Goal: Task Accomplishment & Management: Use online tool/utility

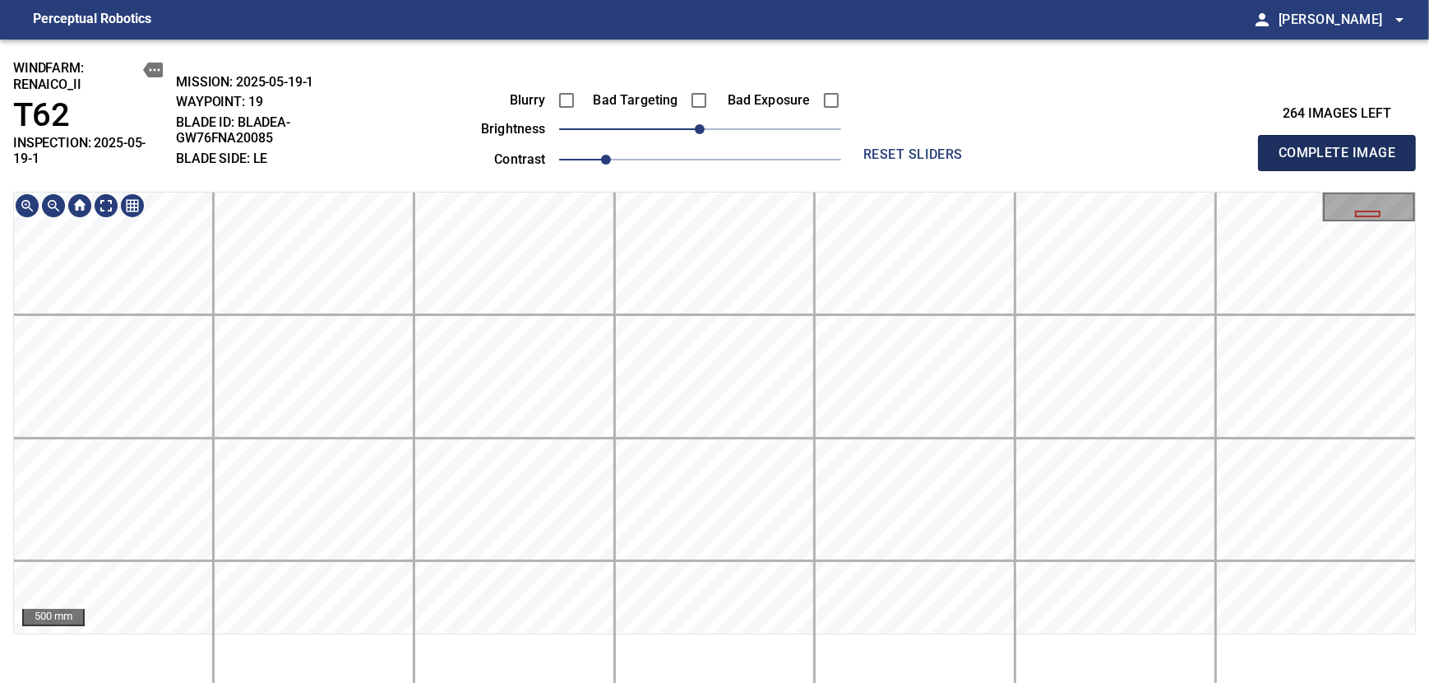
click at [874, 146] on span "Complete Image" at bounding box center [1337, 152] width 122 height 23
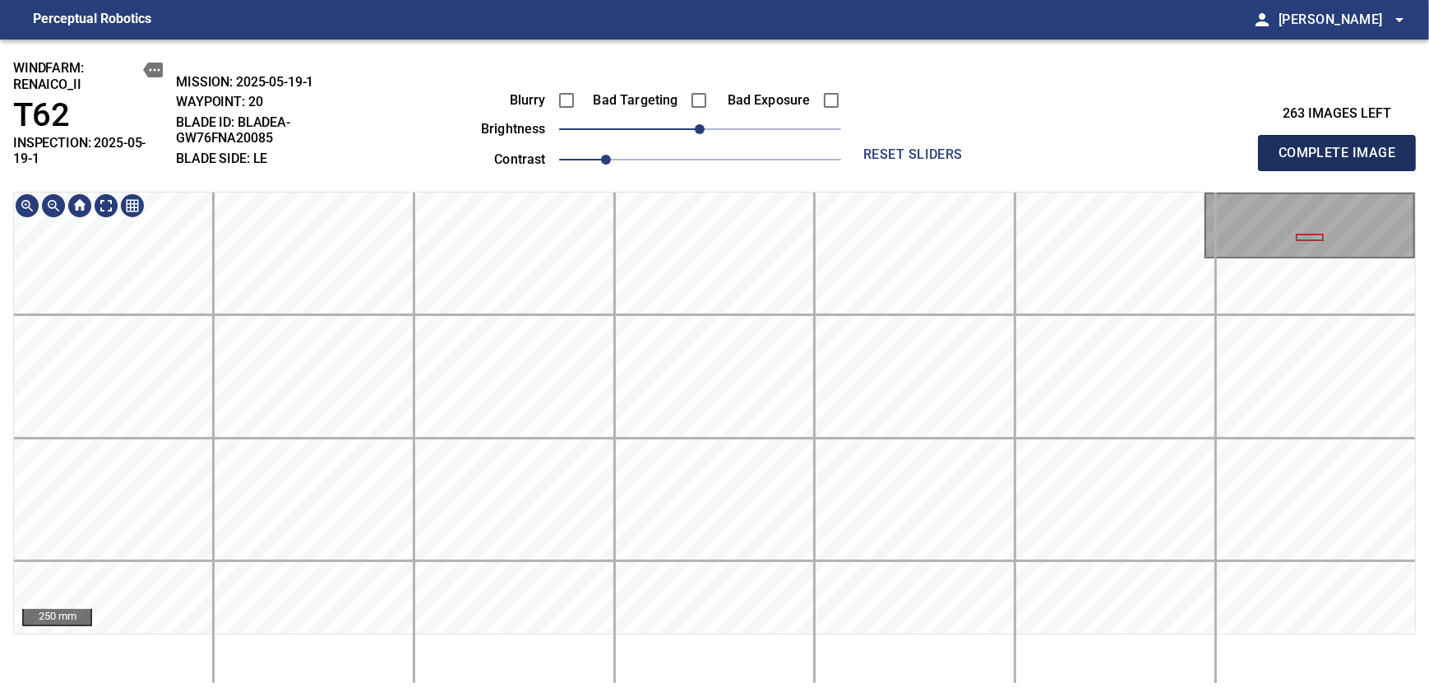
click at [874, 146] on span "Complete Image" at bounding box center [1337, 152] width 122 height 23
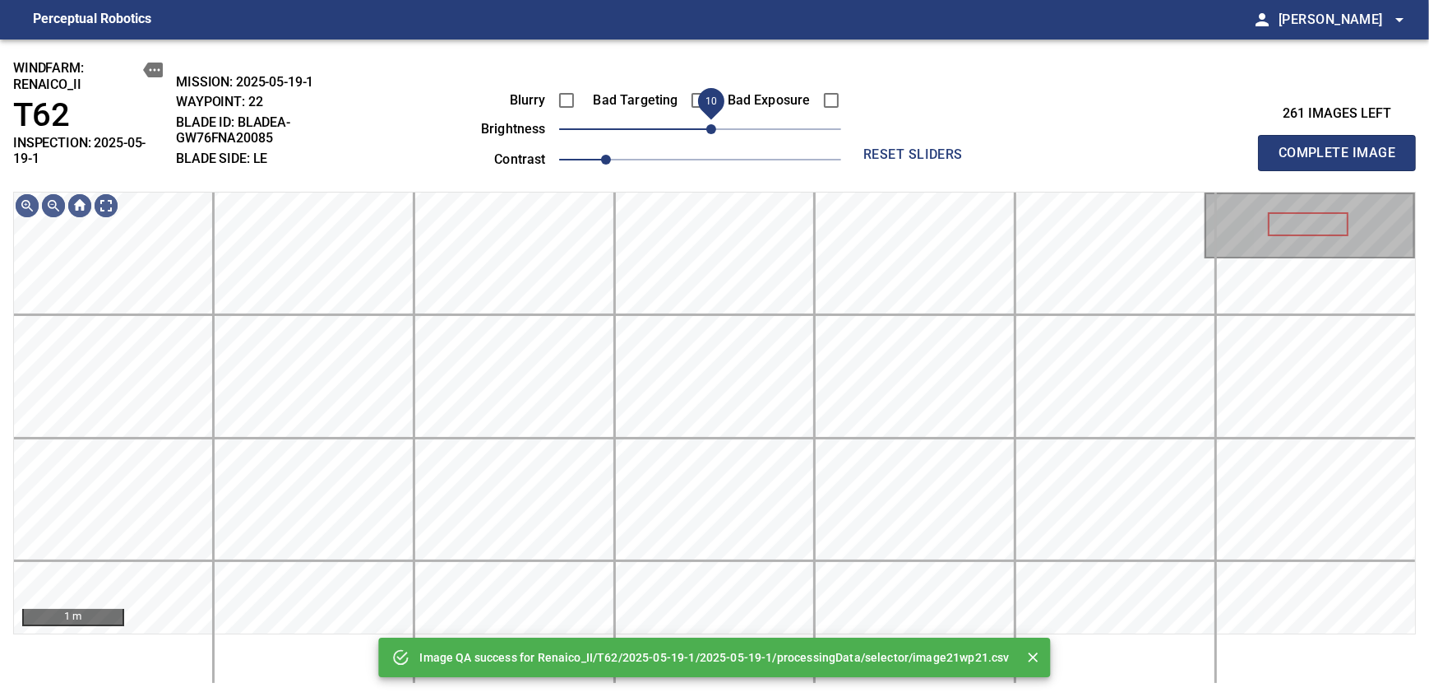
drag, startPoint x: 693, startPoint y: 125, endPoint x: 706, endPoint y: 125, distance: 13.2
click at [706, 125] on span "10" at bounding box center [711, 129] width 10 height 10
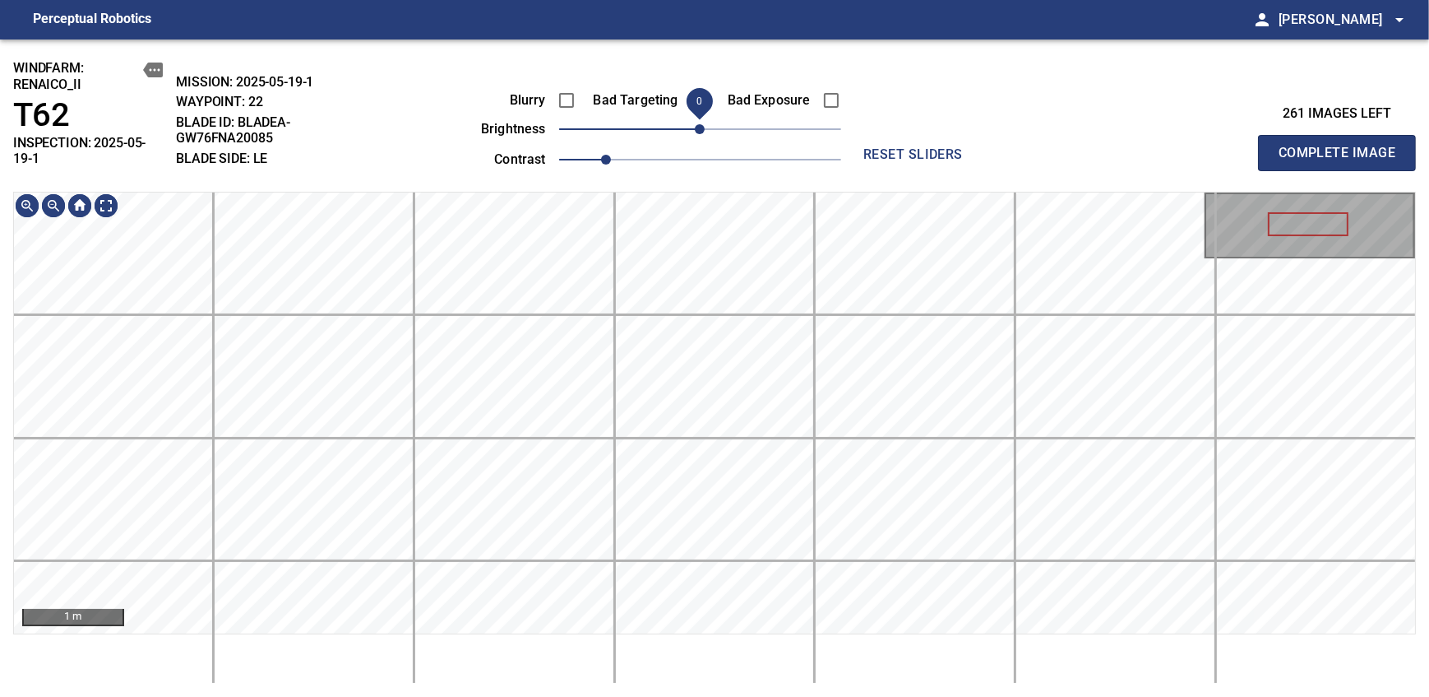
click at [701, 128] on span "0" at bounding box center [700, 129] width 10 height 10
click at [874, 146] on span "Complete Image" at bounding box center [1337, 152] width 122 height 23
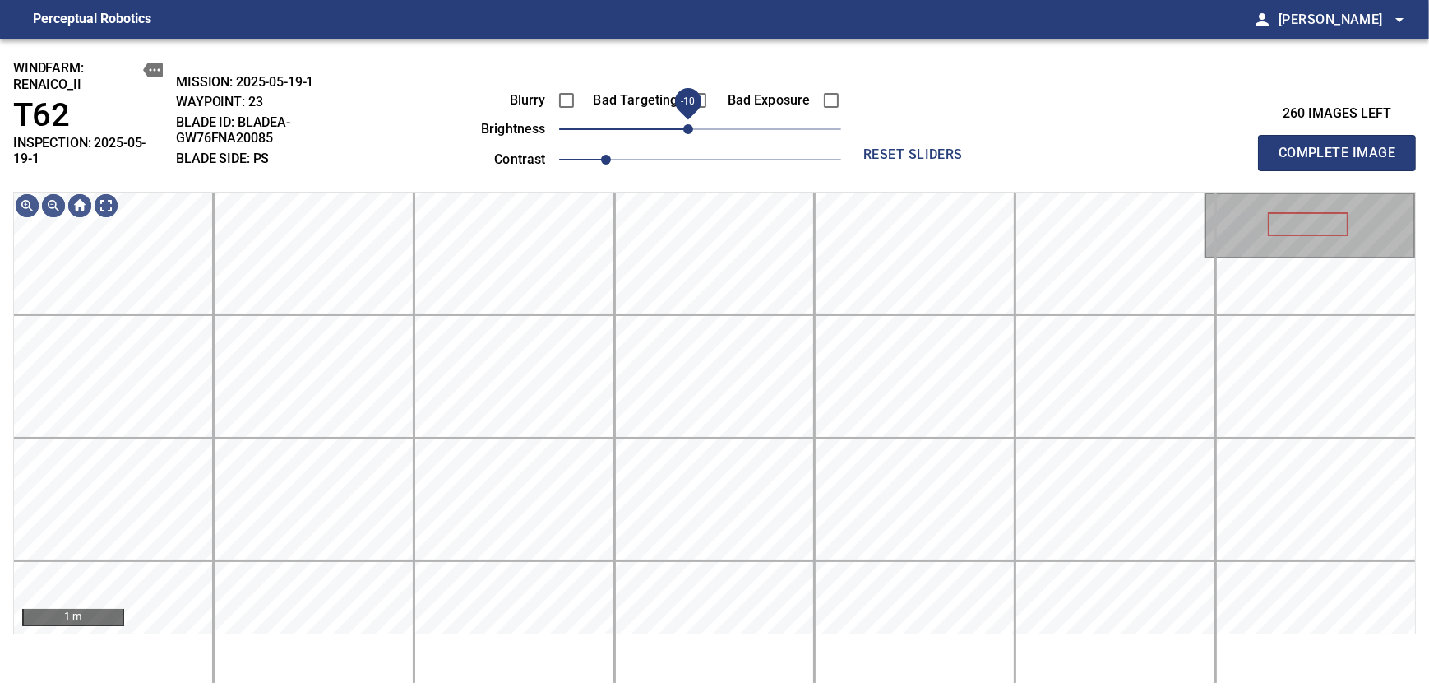
drag, startPoint x: 699, startPoint y: 127, endPoint x: 688, endPoint y: 130, distance: 11.0
click at [688, 130] on span "-10" at bounding box center [688, 129] width 10 height 10
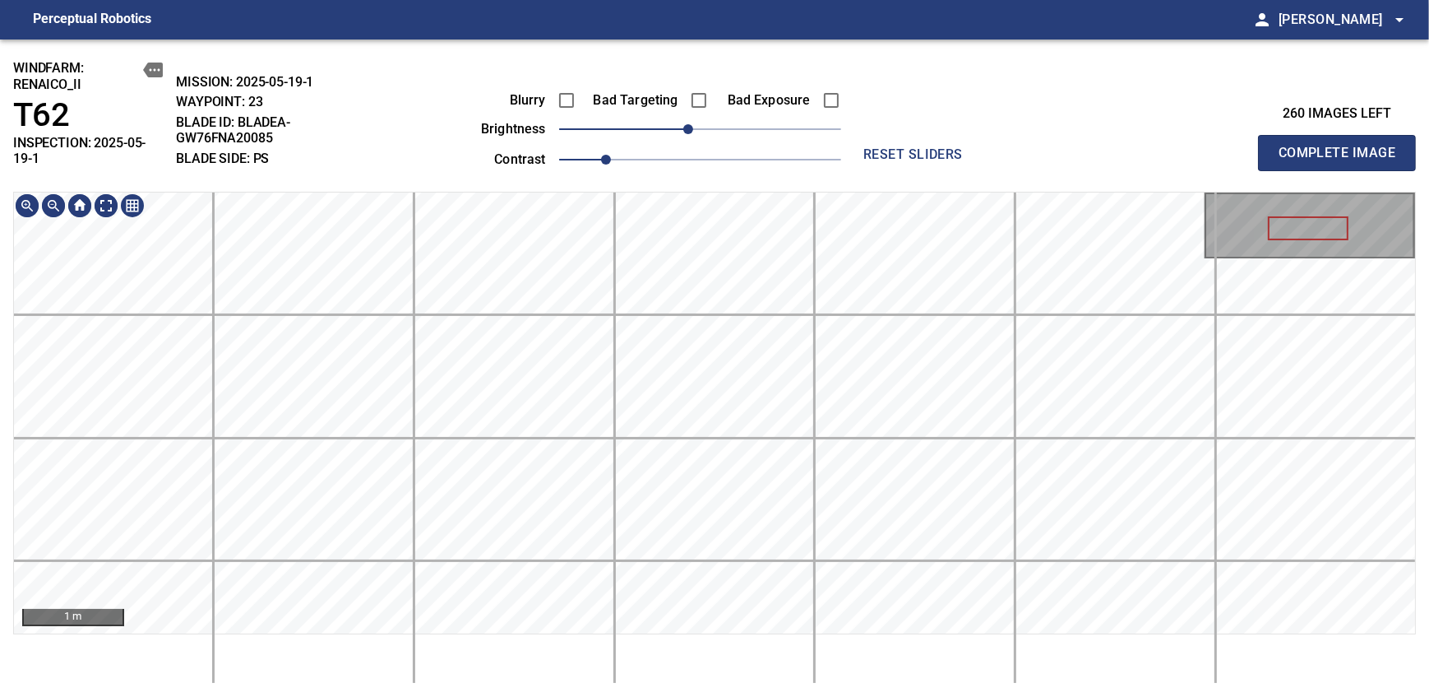
click at [806, 173] on div "windfarm: Renaico_II T62 INSPECTION: 2025-05-19-1 MISSION: 2025-05-19-1 WAYPOIN…" at bounding box center [714, 367] width 1429 height 657
click at [874, 146] on span "Complete Image" at bounding box center [1337, 152] width 122 height 23
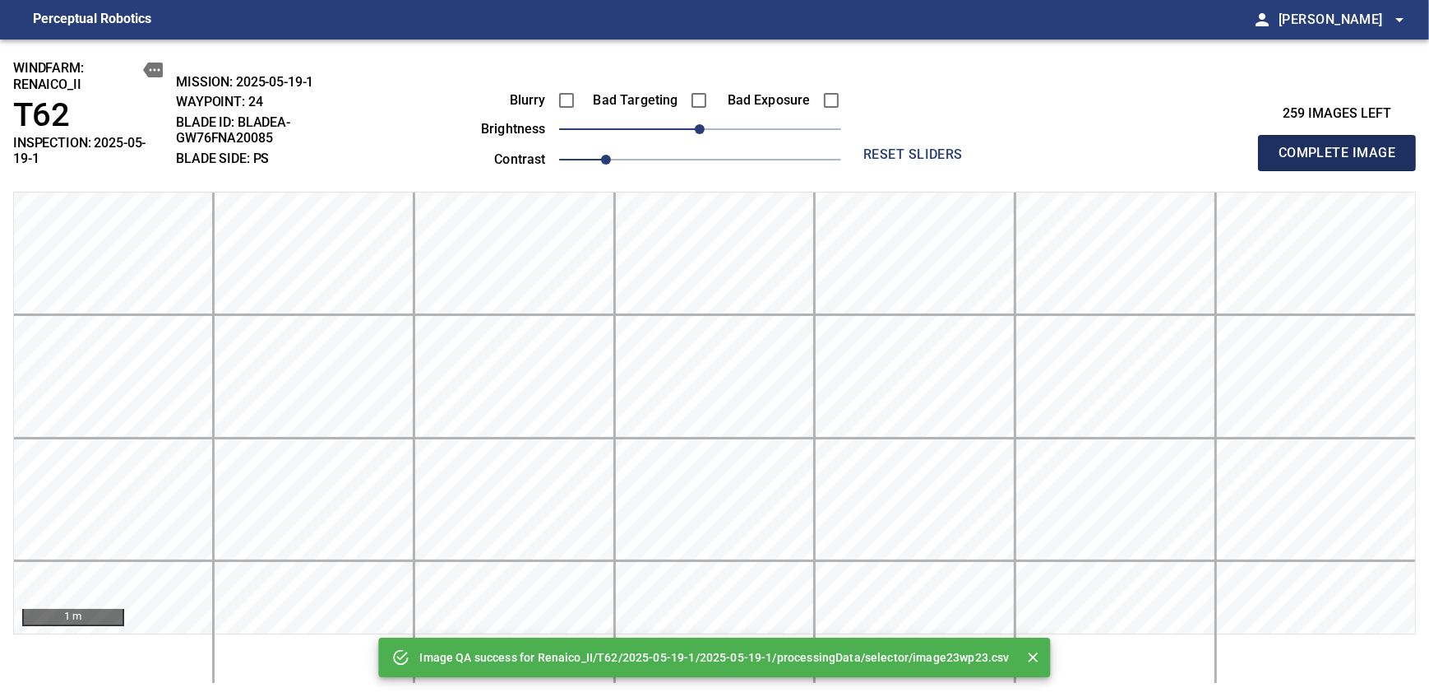
click at [874, 146] on span "Complete Image" at bounding box center [1337, 152] width 122 height 23
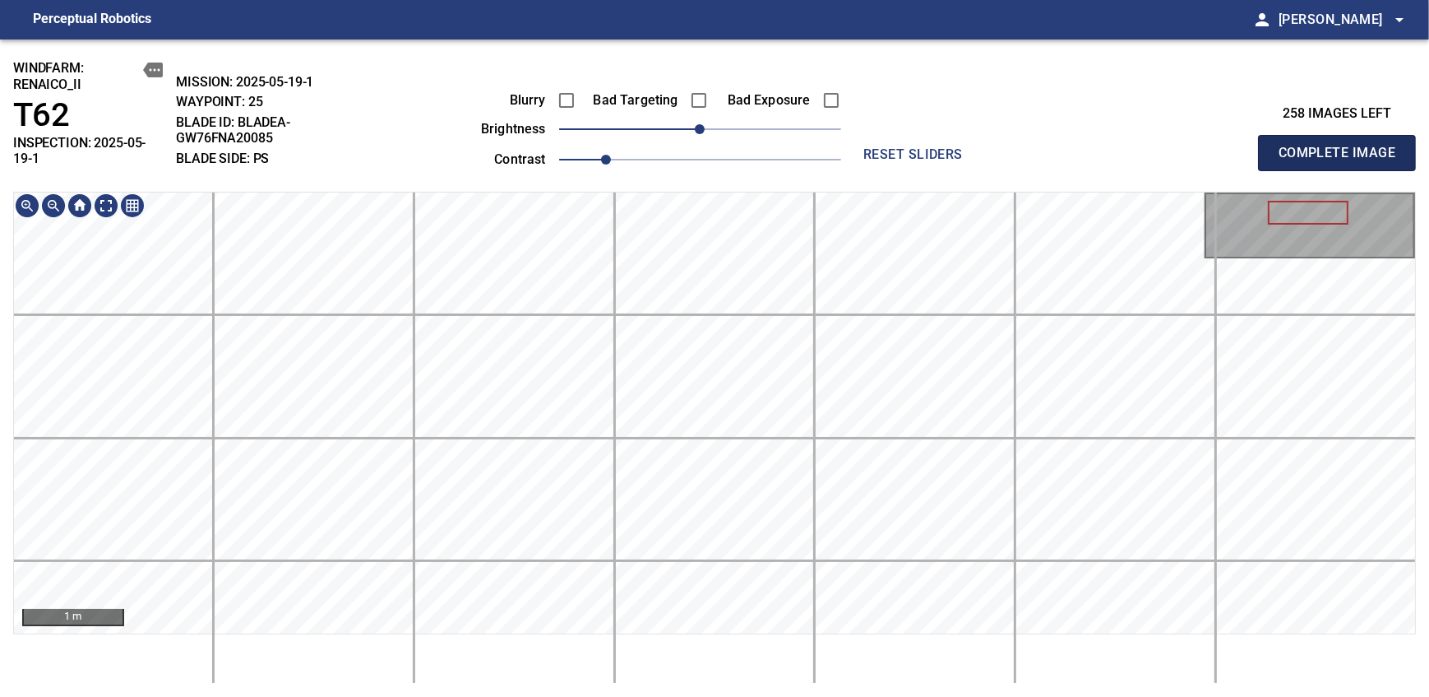
click at [874, 146] on span "Complete Image" at bounding box center [1337, 152] width 122 height 23
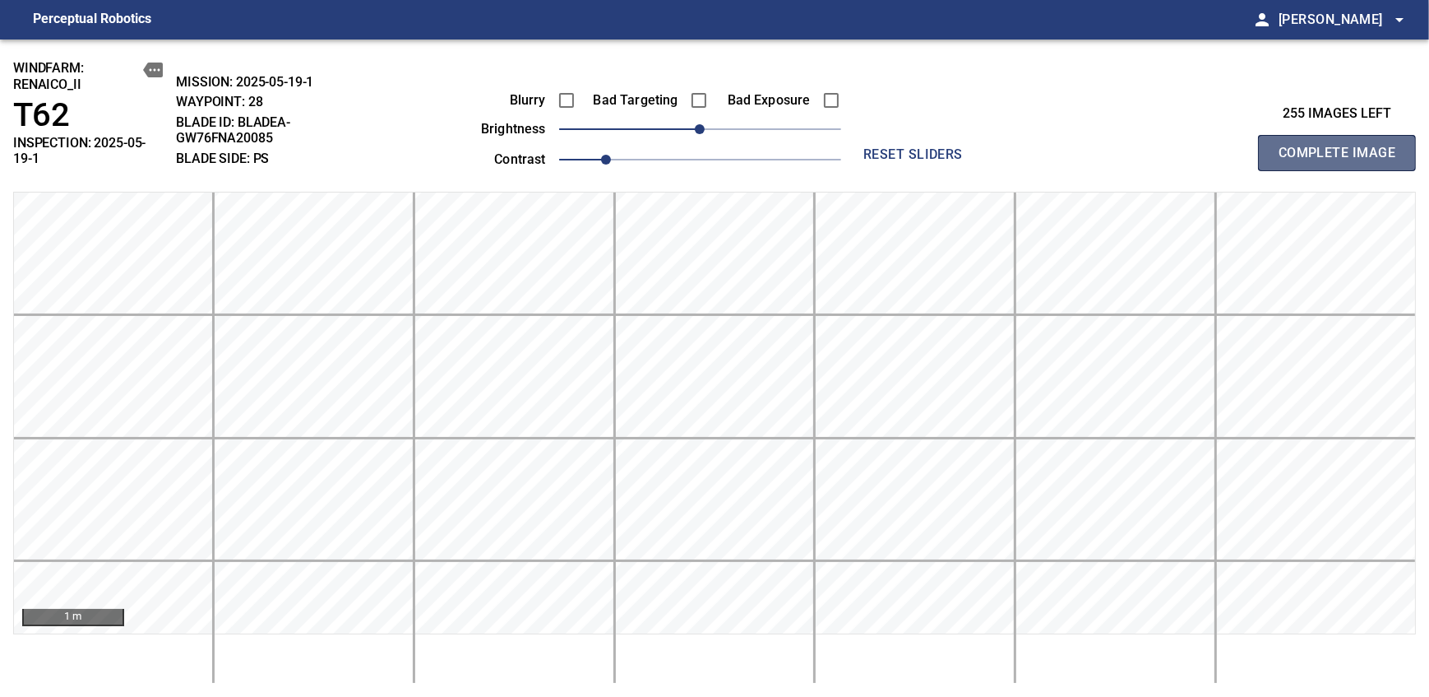
click at [874, 146] on span "Complete Image" at bounding box center [1337, 152] width 122 height 23
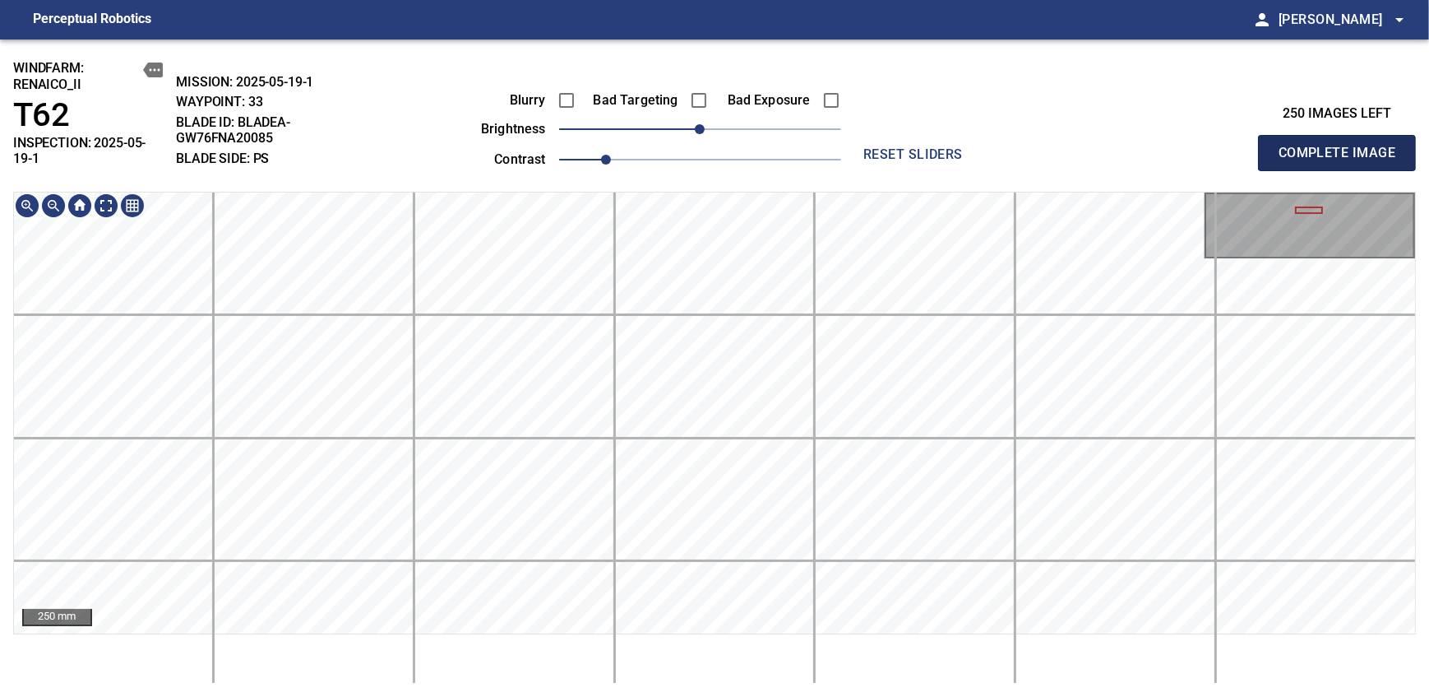
click at [874, 146] on span "Complete Image" at bounding box center [1337, 152] width 122 height 23
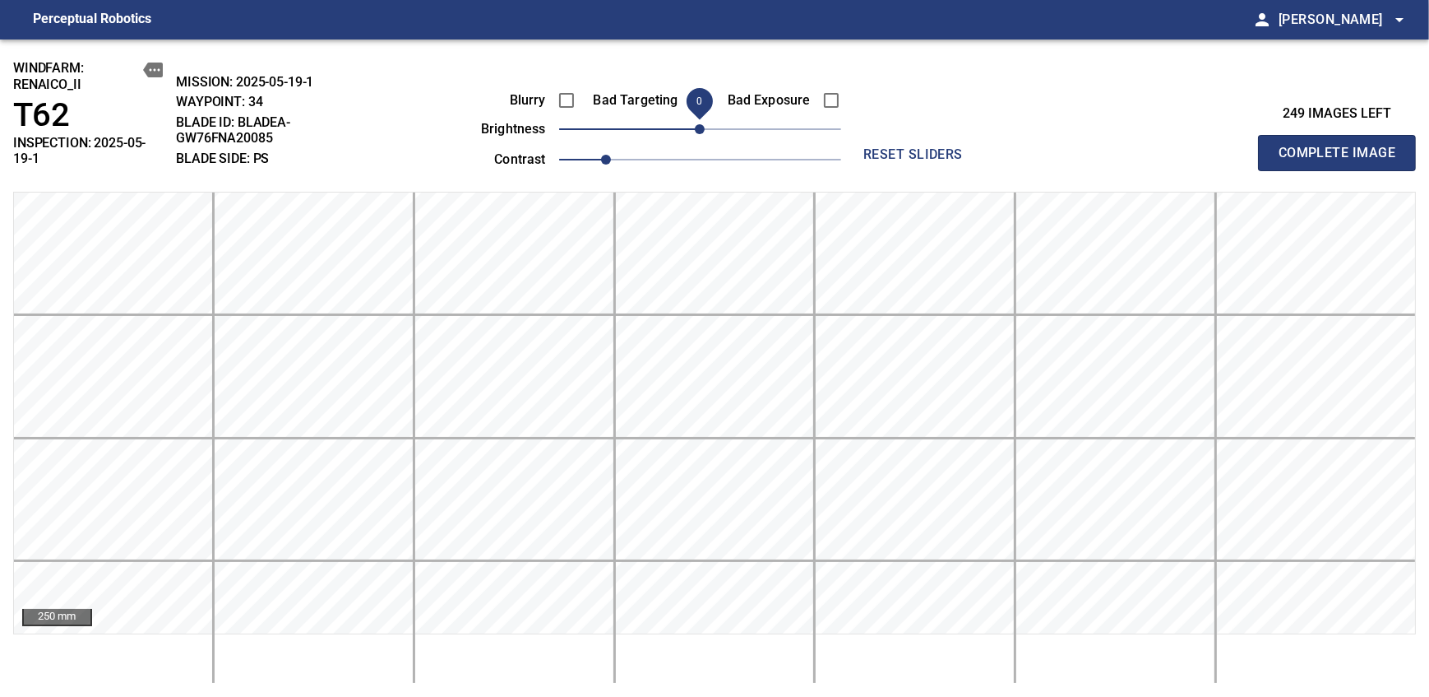
click at [874, 146] on span "Complete Image" at bounding box center [1337, 152] width 122 height 23
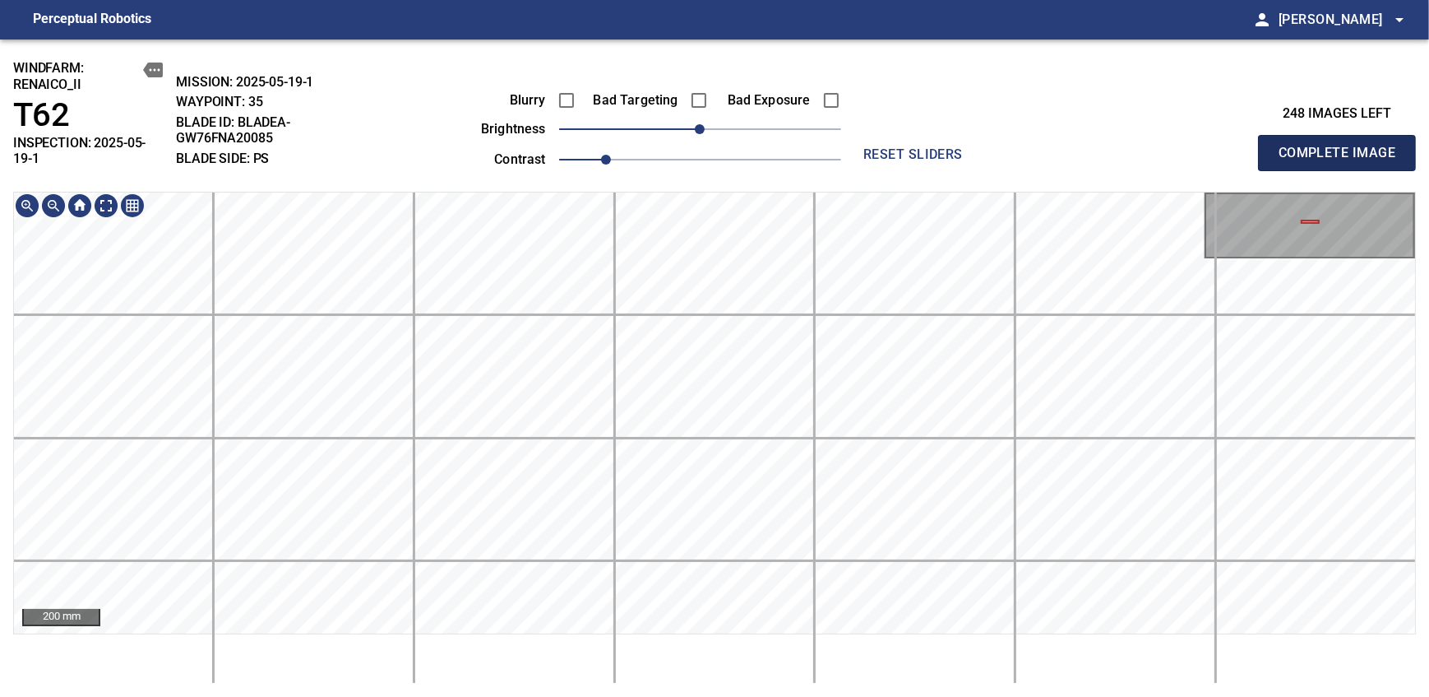
click at [874, 146] on span "Complete Image" at bounding box center [1337, 152] width 122 height 23
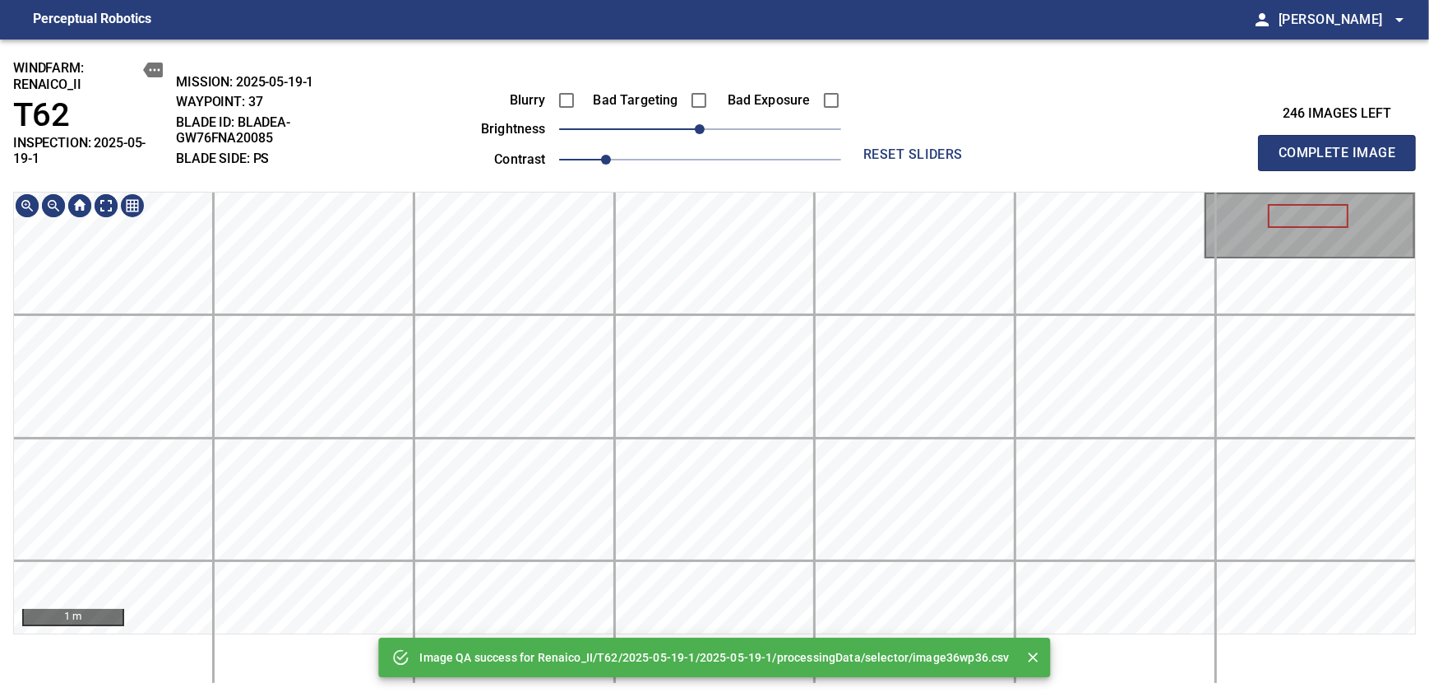
click at [764, 442] on div "Image QA success for Renaico_II/T62/2025-05-19-1/2025-05-19-1/processingData/se…" at bounding box center [714, 367] width 1429 height 657
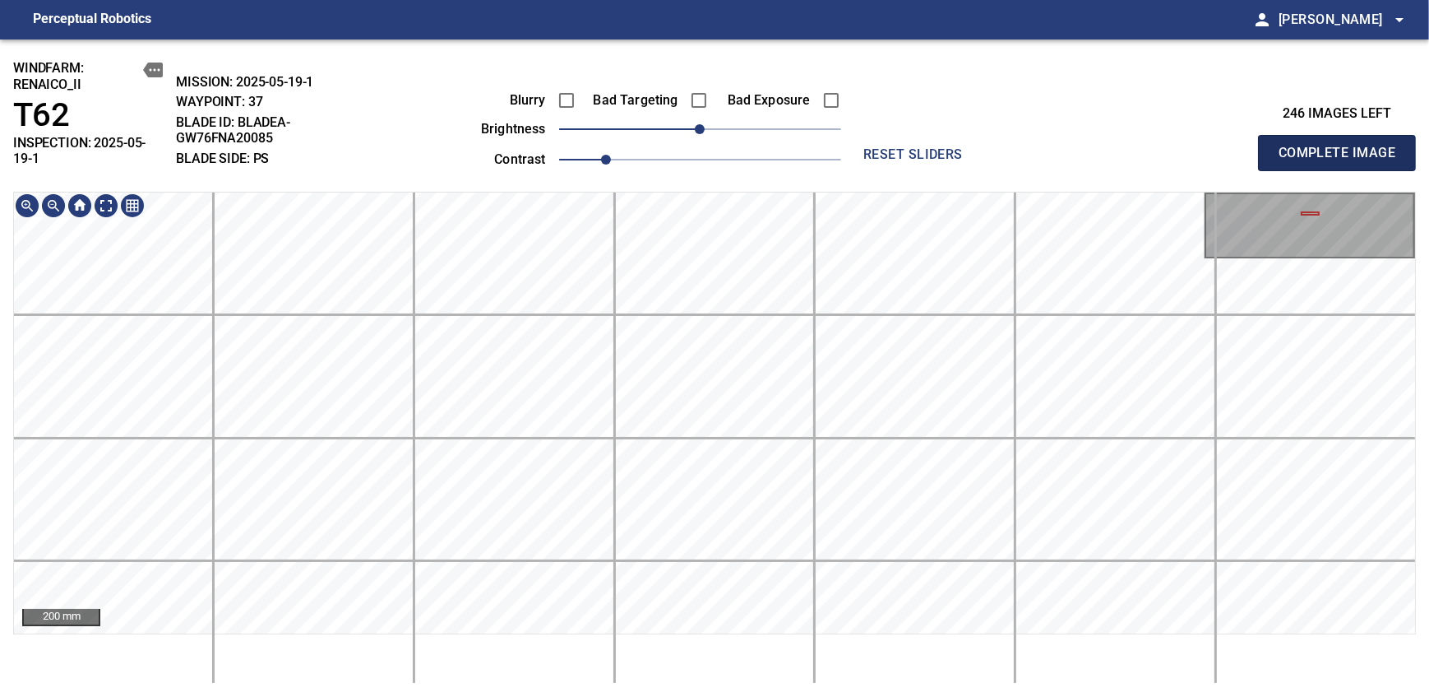
click at [874, 146] on span "Complete Image" at bounding box center [1337, 152] width 122 height 23
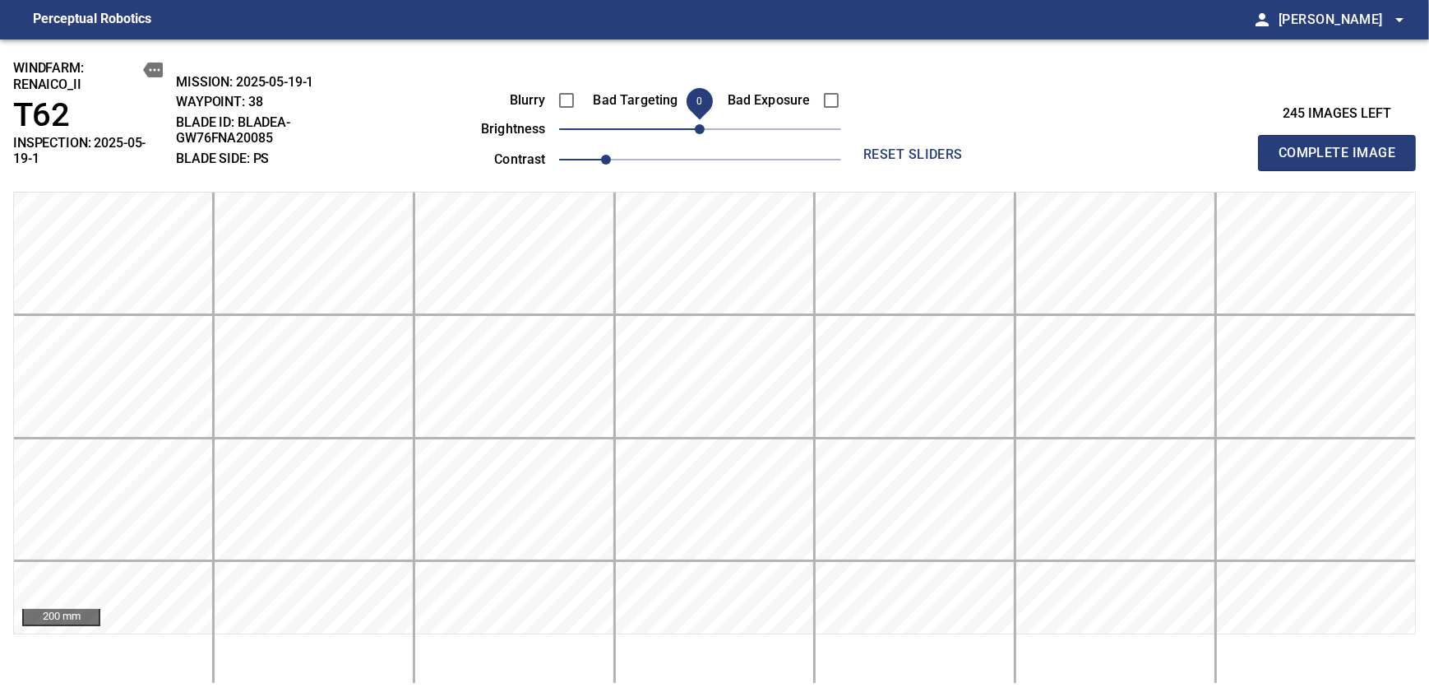
click at [874, 146] on span "Complete Image" at bounding box center [1337, 152] width 122 height 23
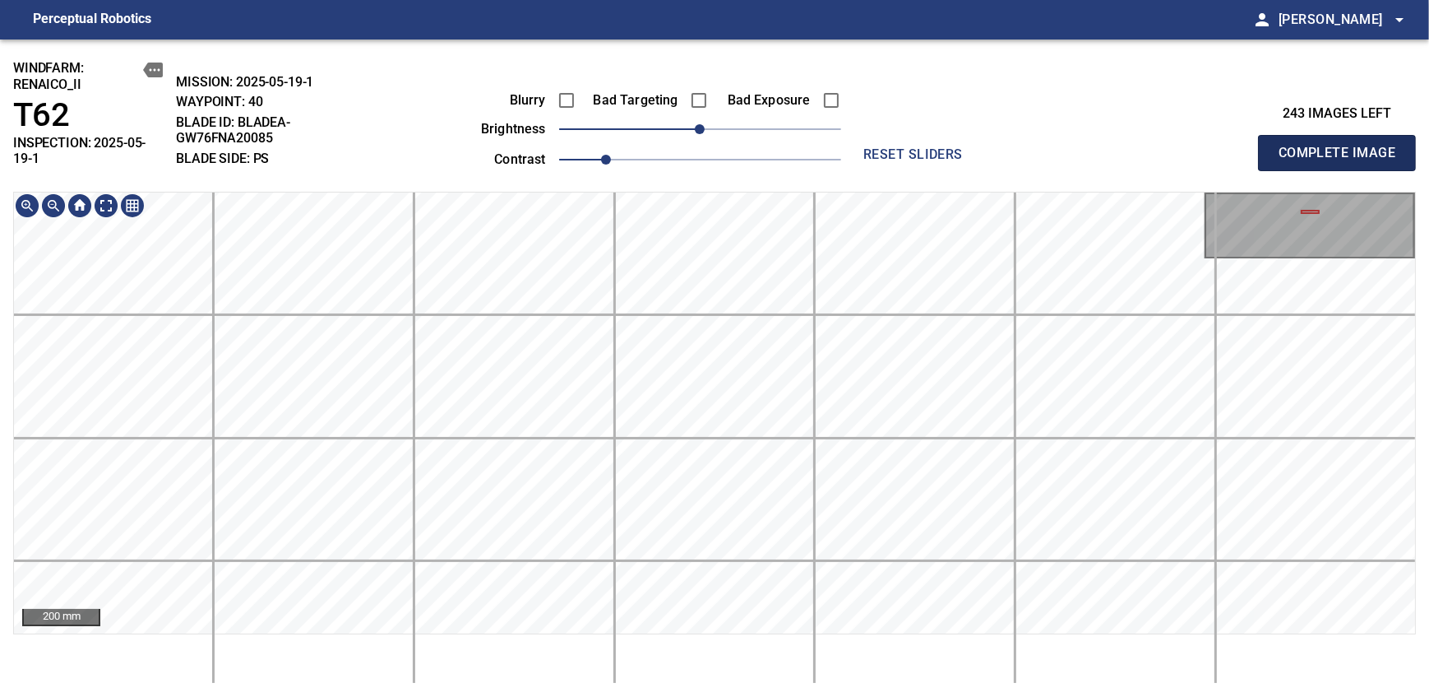
click at [874, 146] on span "Complete Image" at bounding box center [1337, 152] width 122 height 23
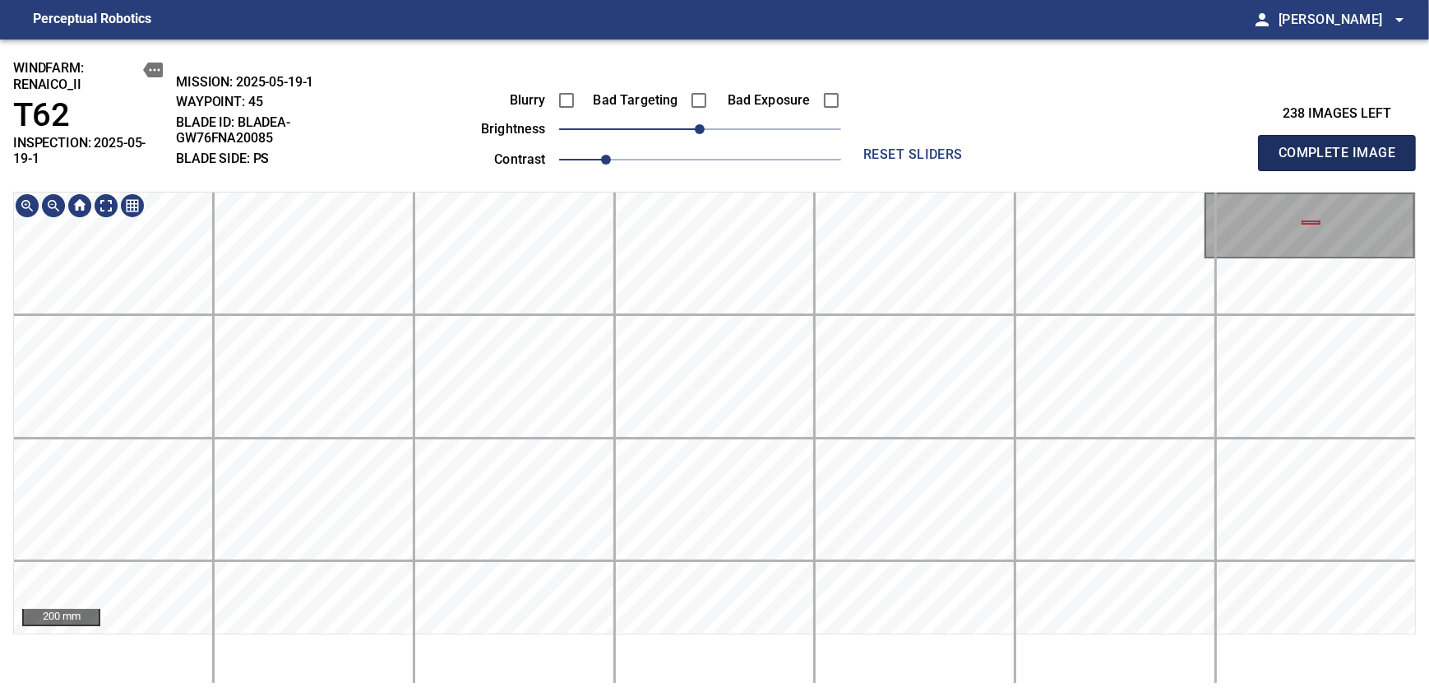
click at [874, 146] on span "Complete Image" at bounding box center [1337, 152] width 122 height 23
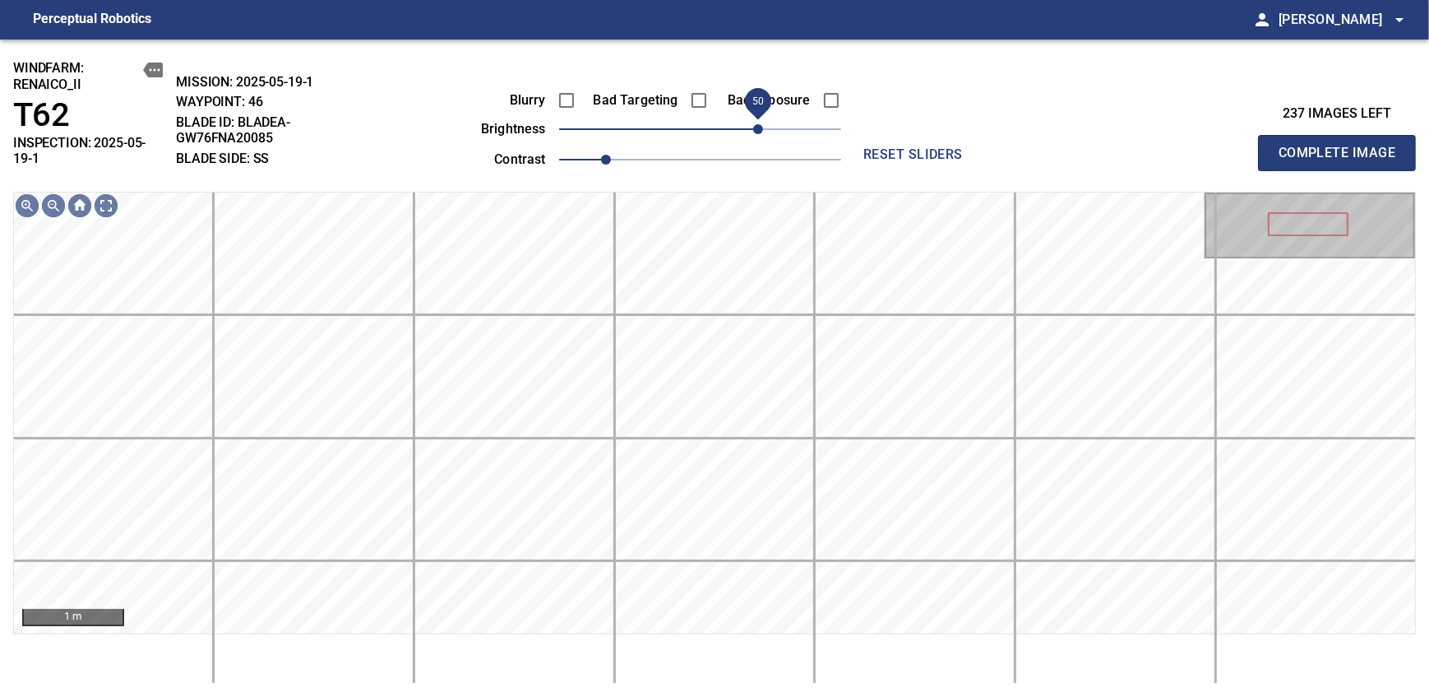
drag, startPoint x: 707, startPoint y: 136, endPoint x: 760, endPoint y: 125, distance: 53.7
click at [760, 125] on span "50" at bounding box center [758, 129] width 10 height 10
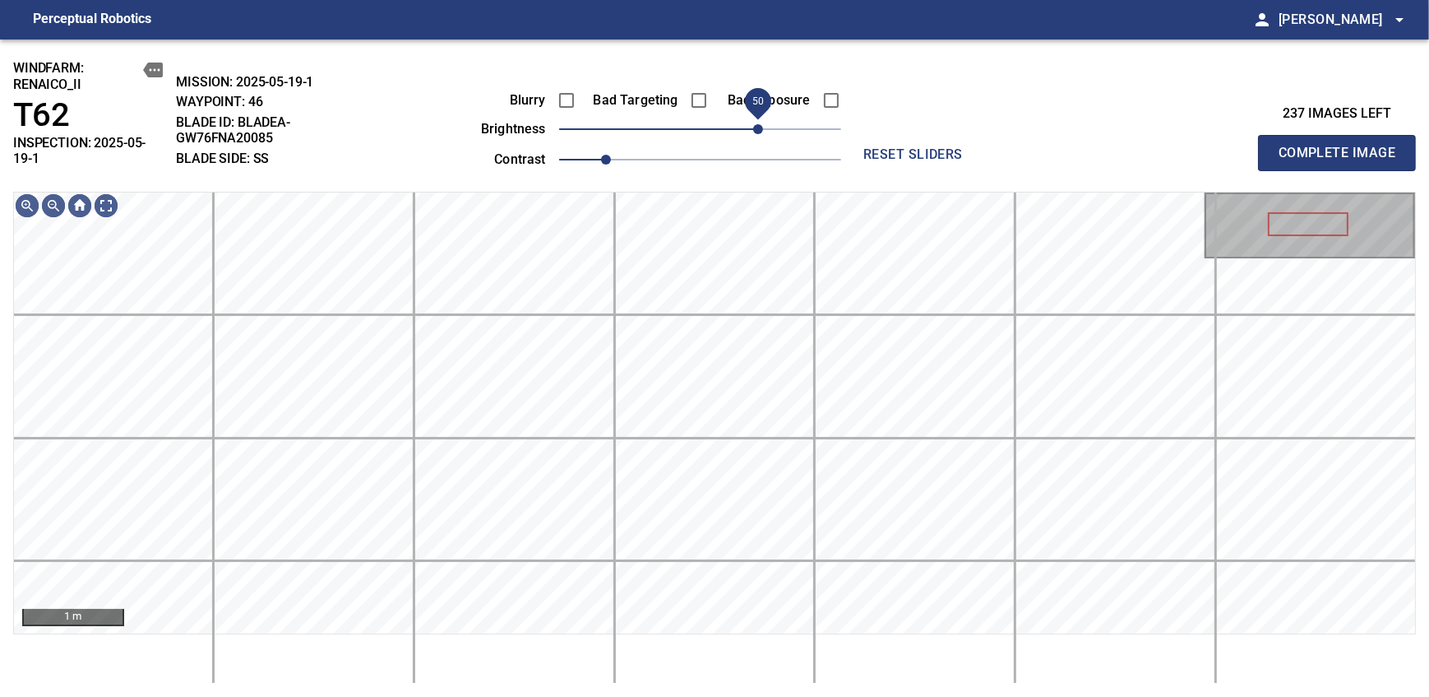
click at [755, 124] on span "50" at bounding box center [758, 129] width 10 height 10
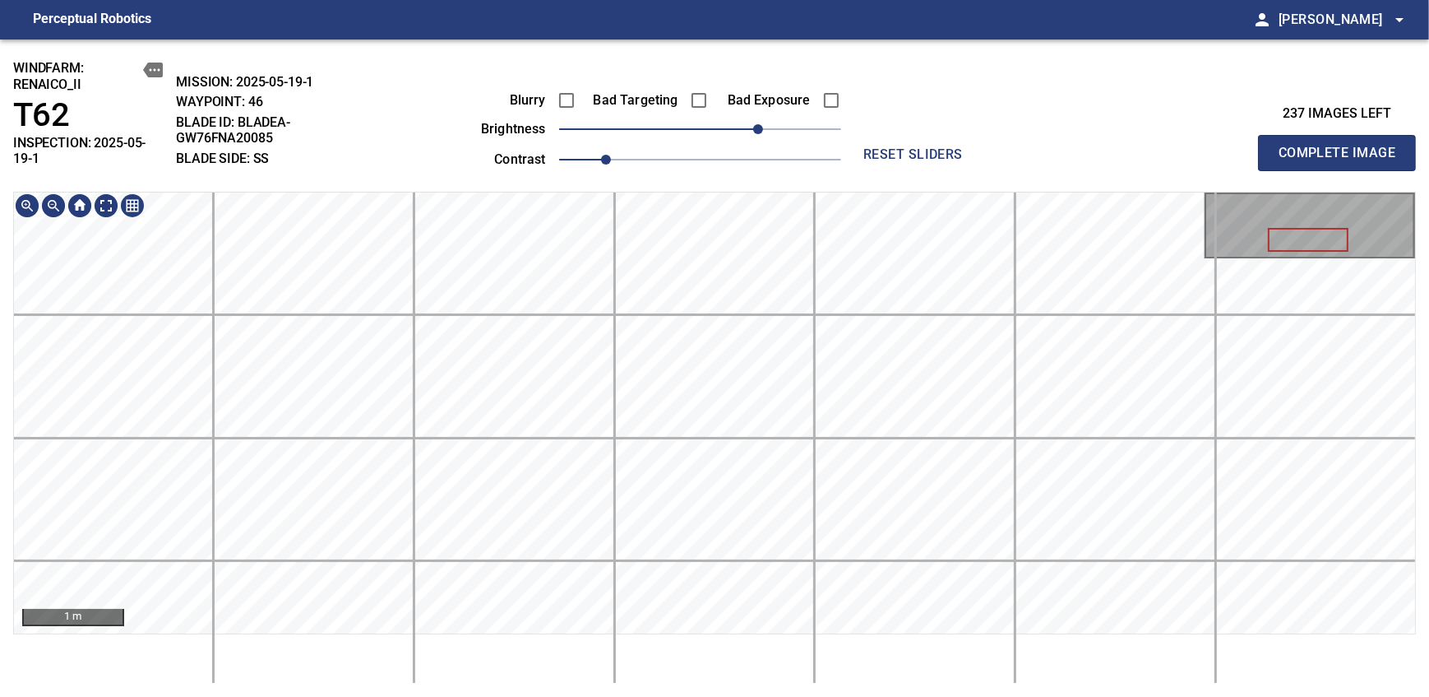
click at [739, 133] on div "windfarm: Renaico_II T62 INSPECTION: 2025-05-19-1 MISSION: 2025-05-19-1 WAYPOIN…" at bounding box center [714, 367] width 1429 height 657
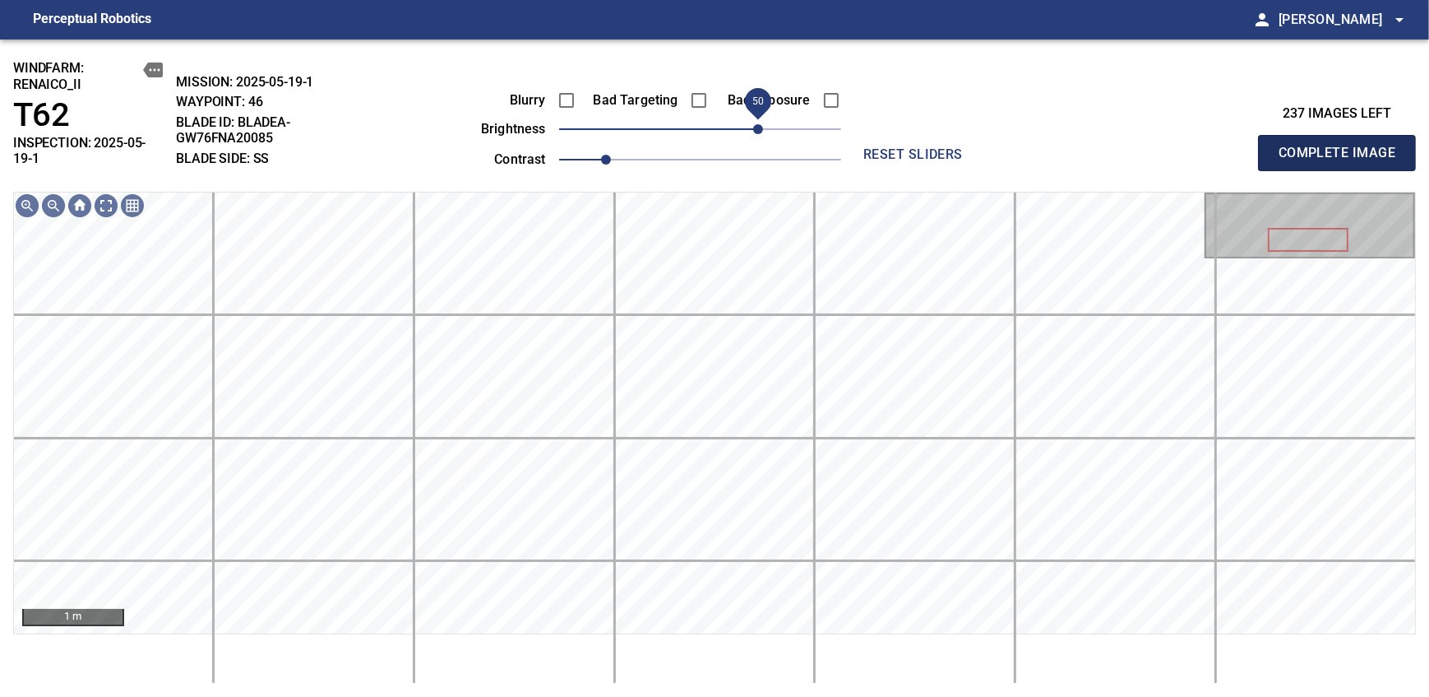
click at [874, 146] on span "Complete Image" at bounding box center [1337, 152] width 122 height 23
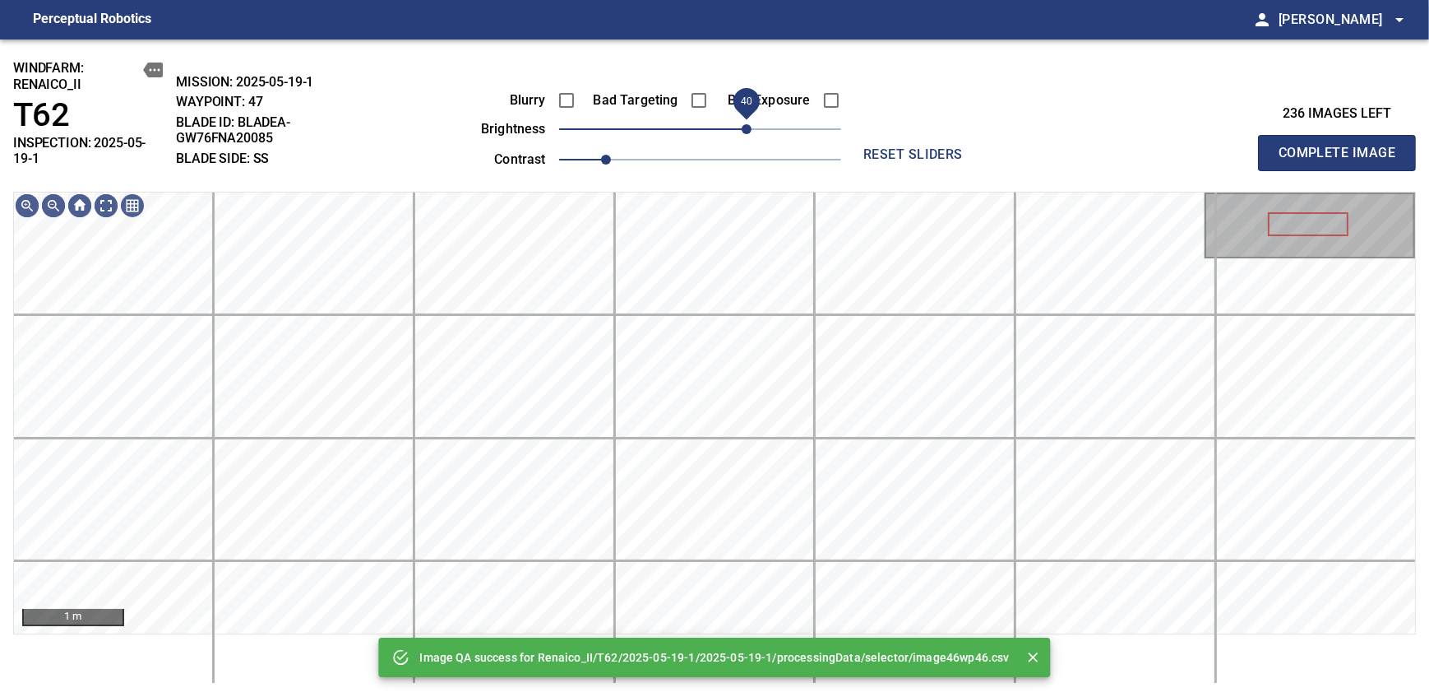
drag, startPoint x: 710, startPoint y: 132, endPoint x: 749, endPoint y: 131, distance: 38.7
click at [749, 131] on span "40" at bounding box center [747, 129] width 10 height 10
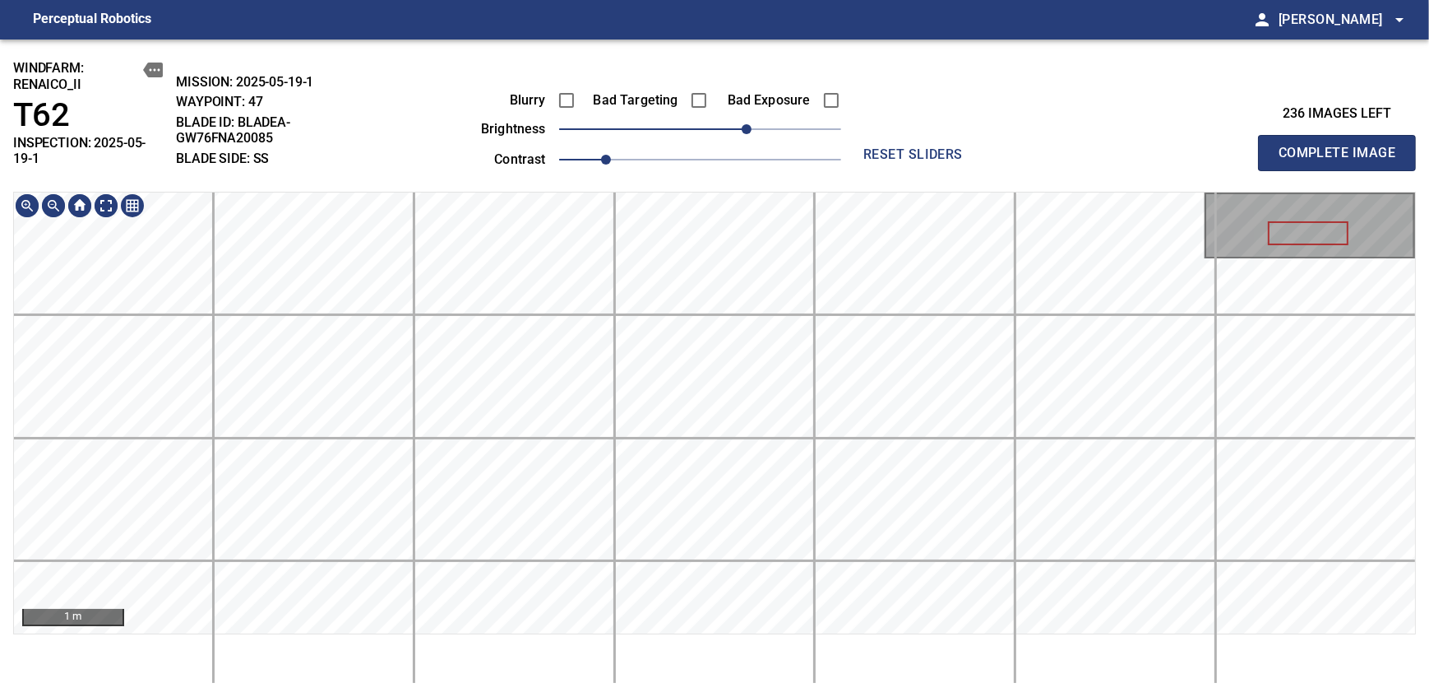
click at [729, 185] on div "windfarm: Renaico_II T62 INSPECTION: 2025-05-19-1 MISSION: 2025-05-19-1 WAYPOIN…" at bounding box center [714, 367] width 1429 height 657
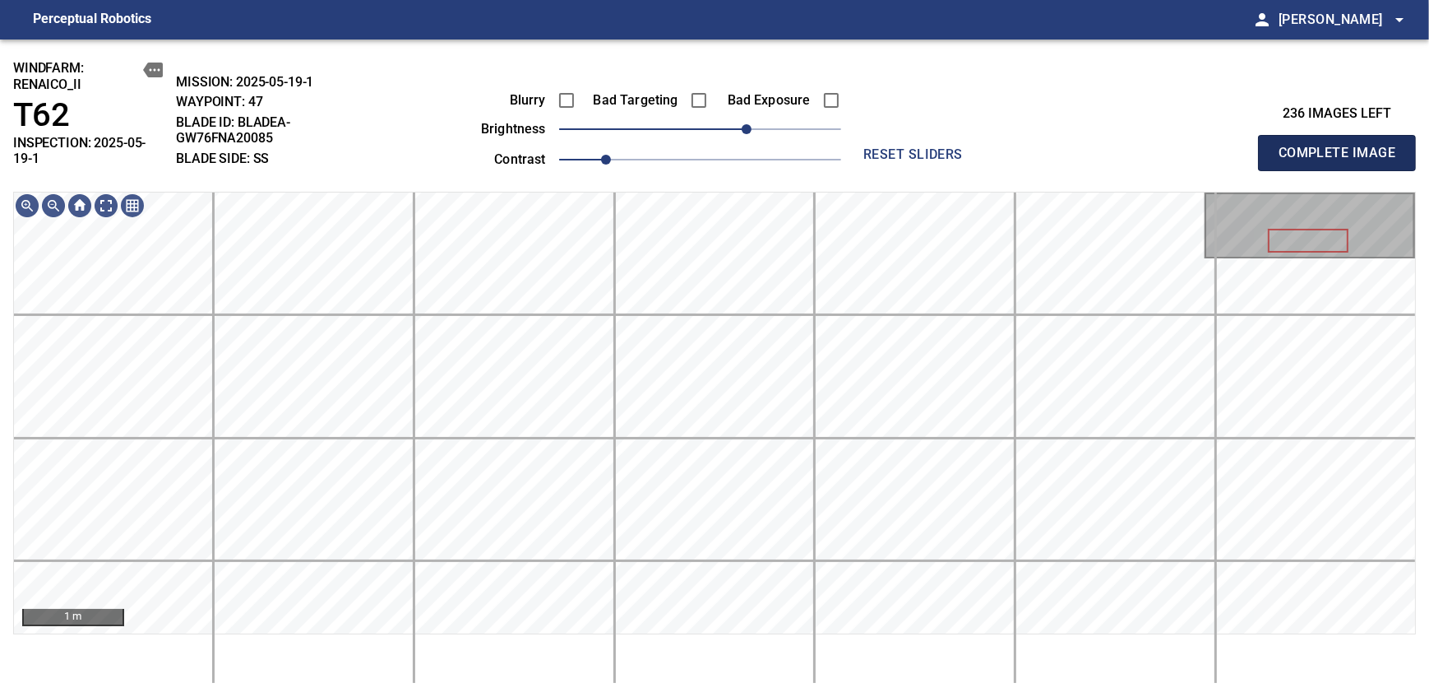
click at [874, 146] on span "Complete Image" at bounding box center [1337, 152] width 122 height 23
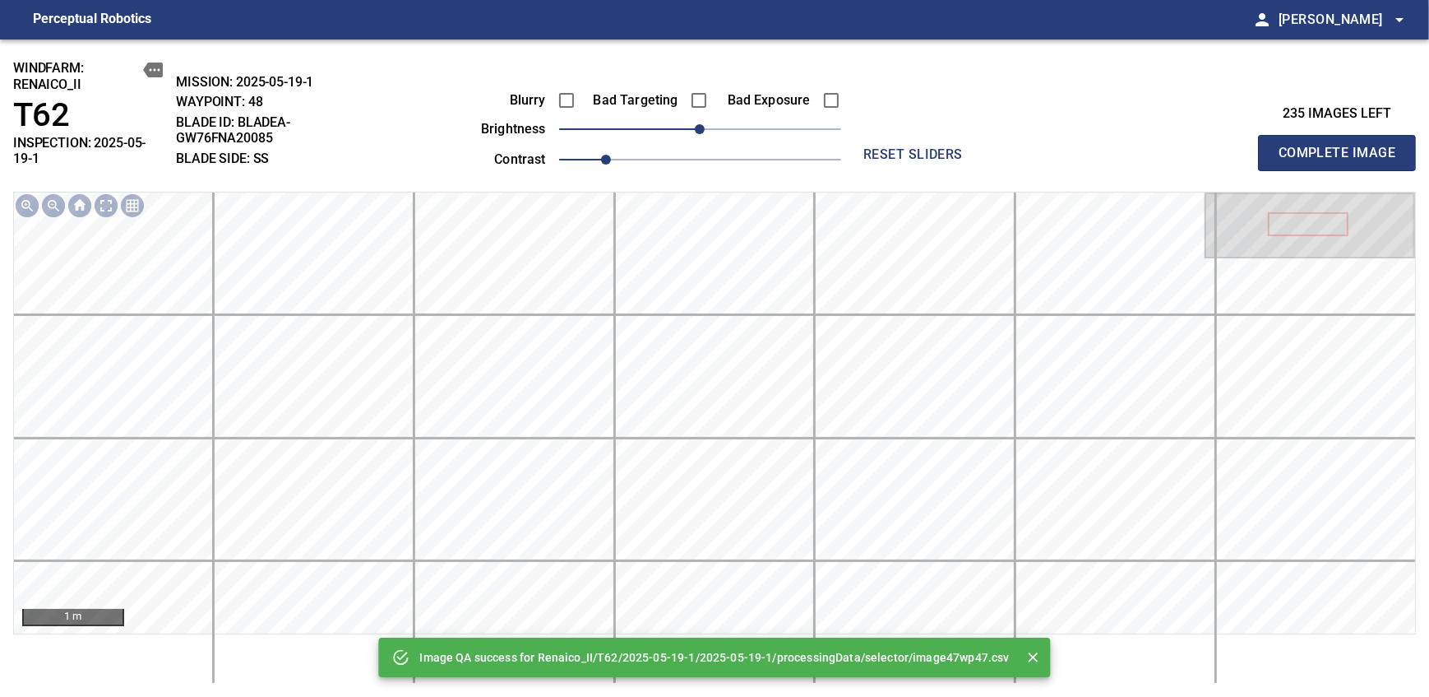
click at [755, 127] on div "Blurry Bad Targeting Bad Exposure brightness 0 contrast 1" at bounding box center [642, 127] width 397 height 88
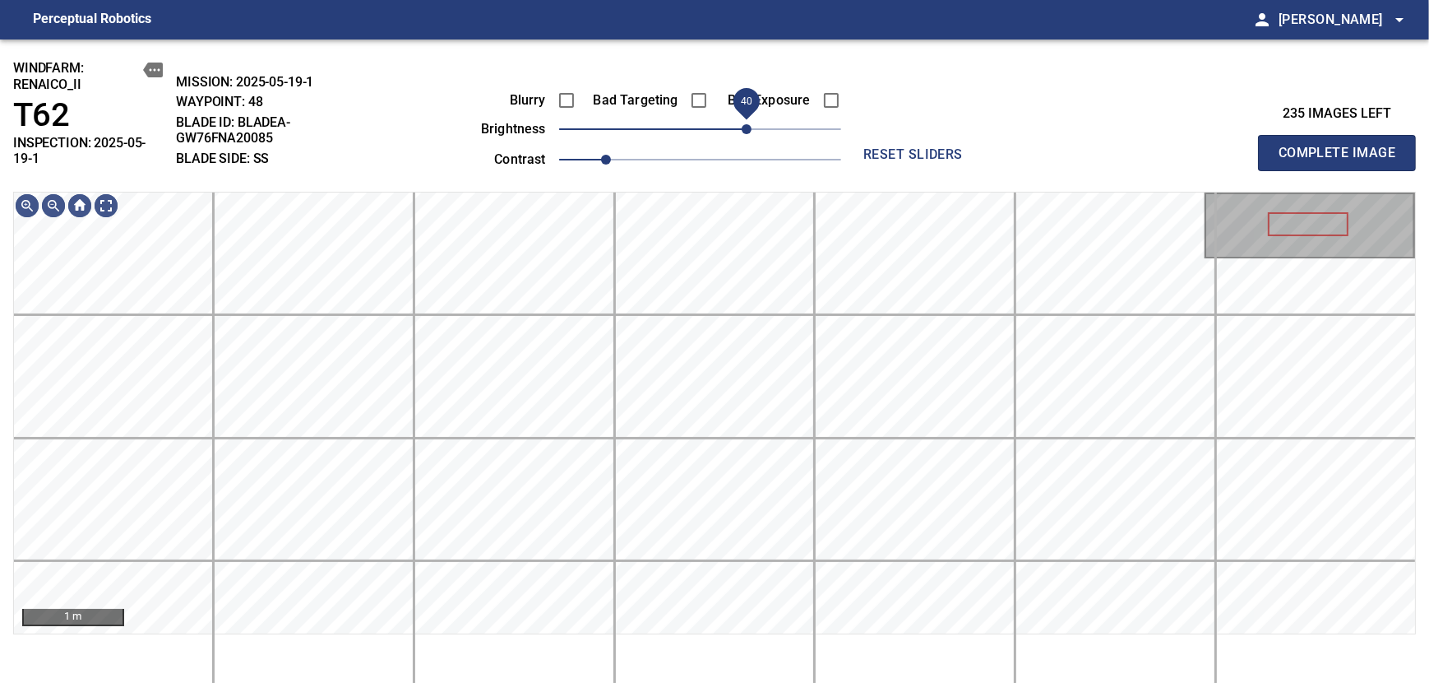
drag, startPoint x: 713, startPoint y: 127, endPoint x: 752, endPoint y: 125, distance: 39.5
click at [752, 125] on span "40" at bounding box center [747, 129] width 10 height 10
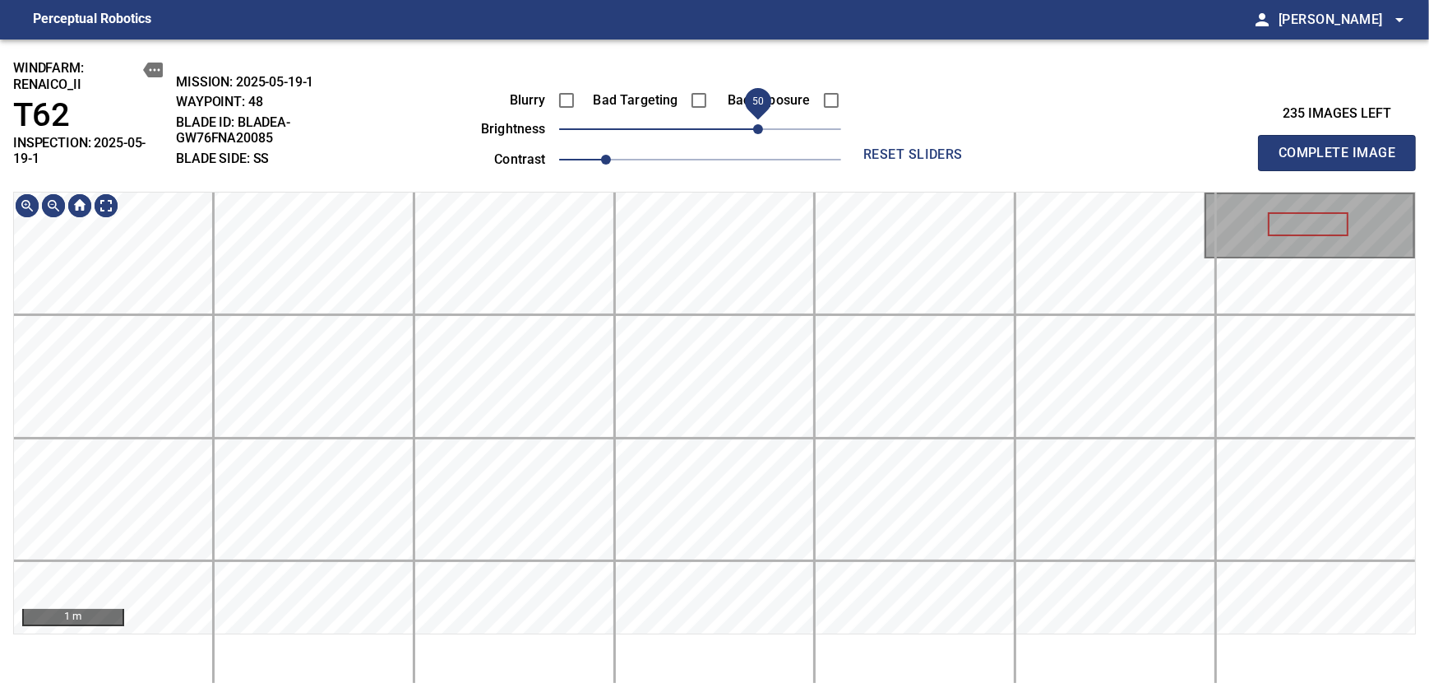
click at [757, 124] on span "50" at bounding box center [758, 129] width 10 height 10
click at [737, 162] on div "windfarm: Renaico_II T62 INSPECTION: 2025-05-19-1 MISSION: 2025-05-19-1 WAYPOIN…" at bounding box center [714, 367] width 1429 height 657
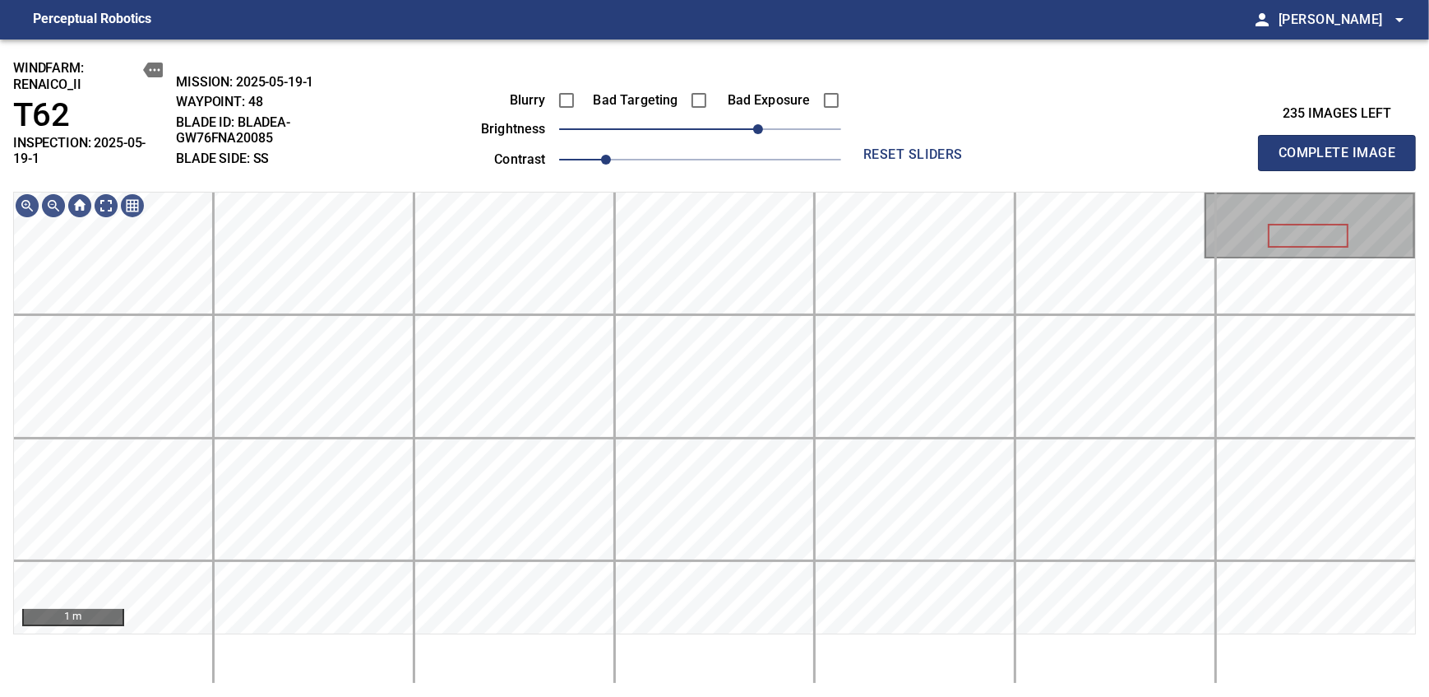
click at [874, 146] on span "Complete Image" at bounding box center [1337, 152] width 122 height 23
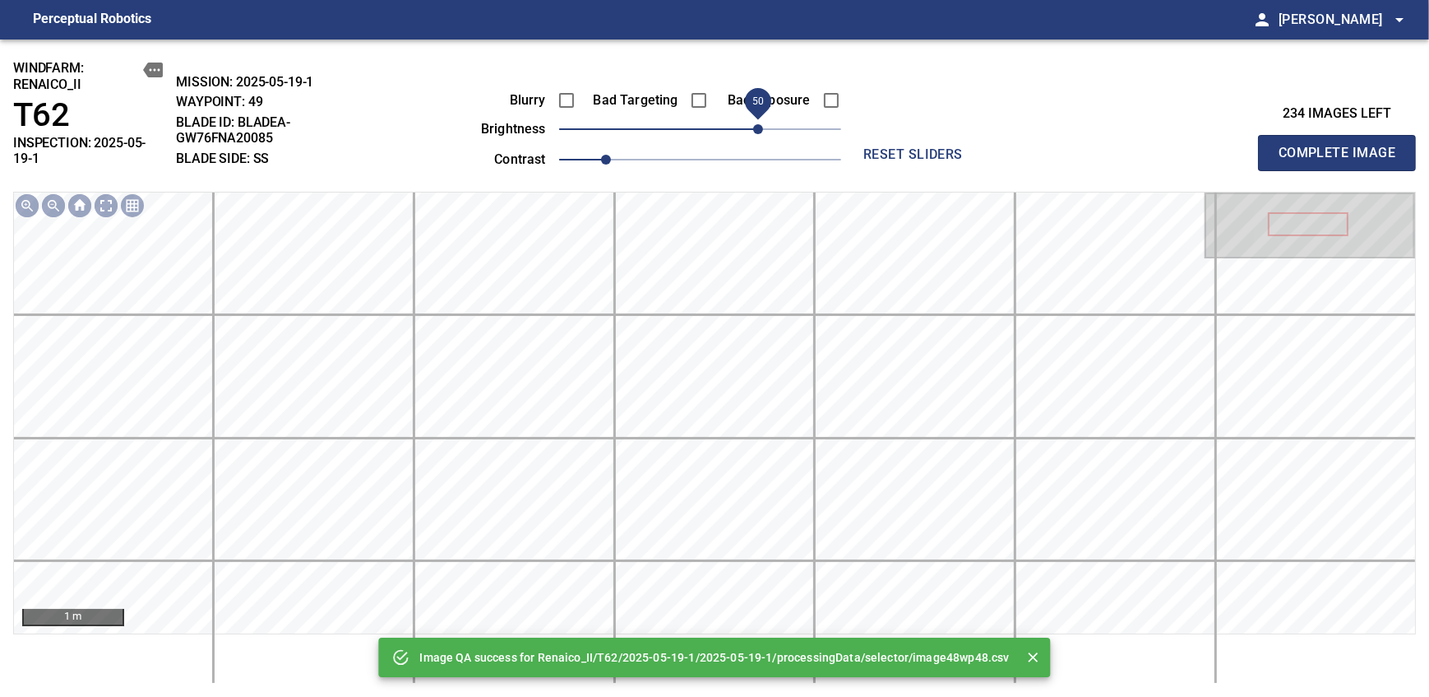
drag, startPoint x: 731, startPoint y: 125, endPoint x: 760, endPoint y: 127, distance: 28.9
click at [760, 127] on span "50" at bounding box center [758, 129] width 10 height 10
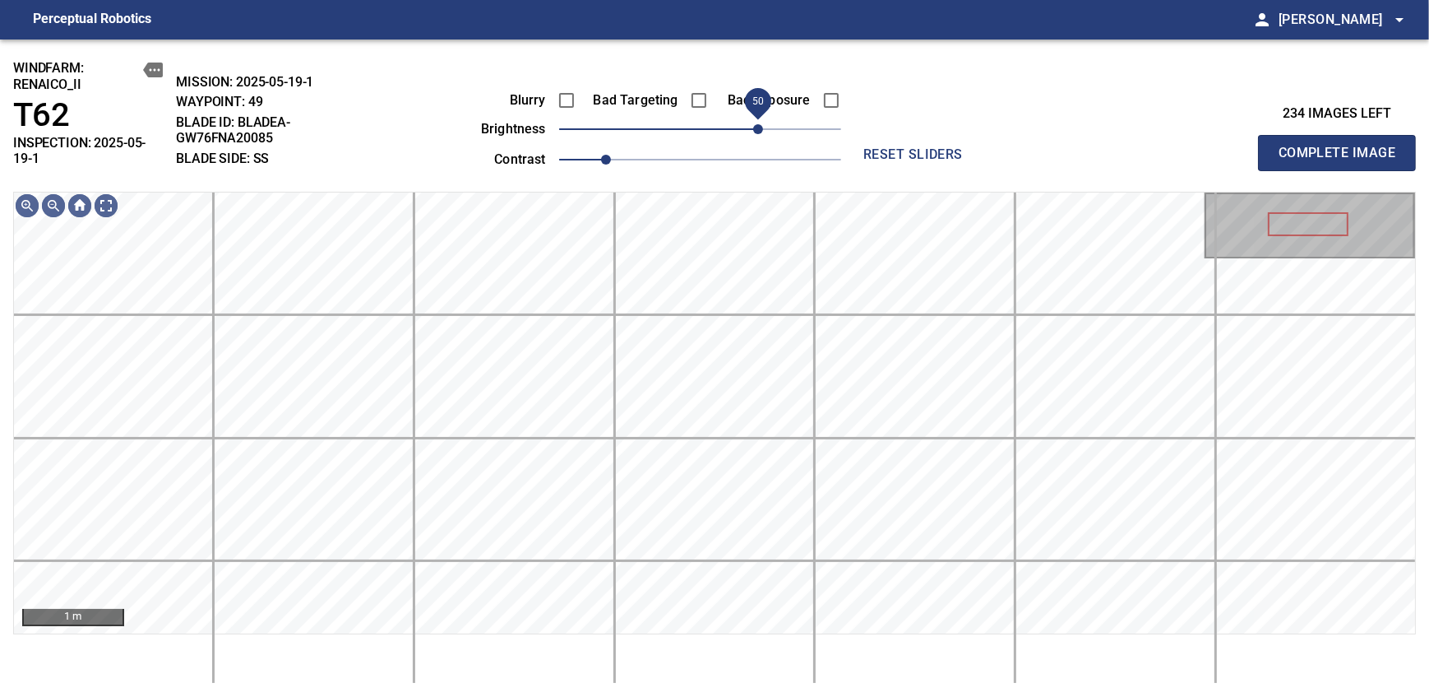
drag, startPoint x: 768, startPoint y: 125, endPoint x: 757, endPoint y: 127, distance: 11.0
click at [757, 127] on span "50" at bounding box center [758, 129] width 10 height 10
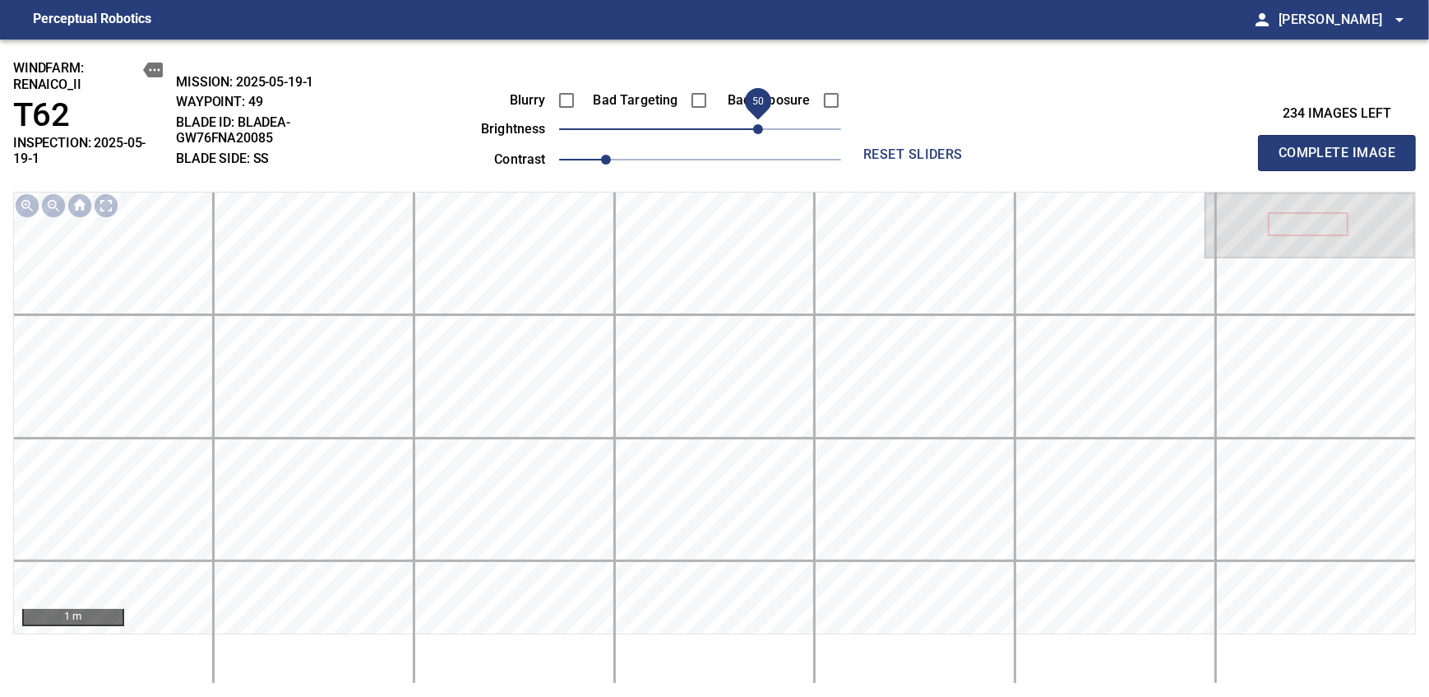
click at [874, 146] on span "Complete Image" at bounding box center [1337, 152] width 122 height 23
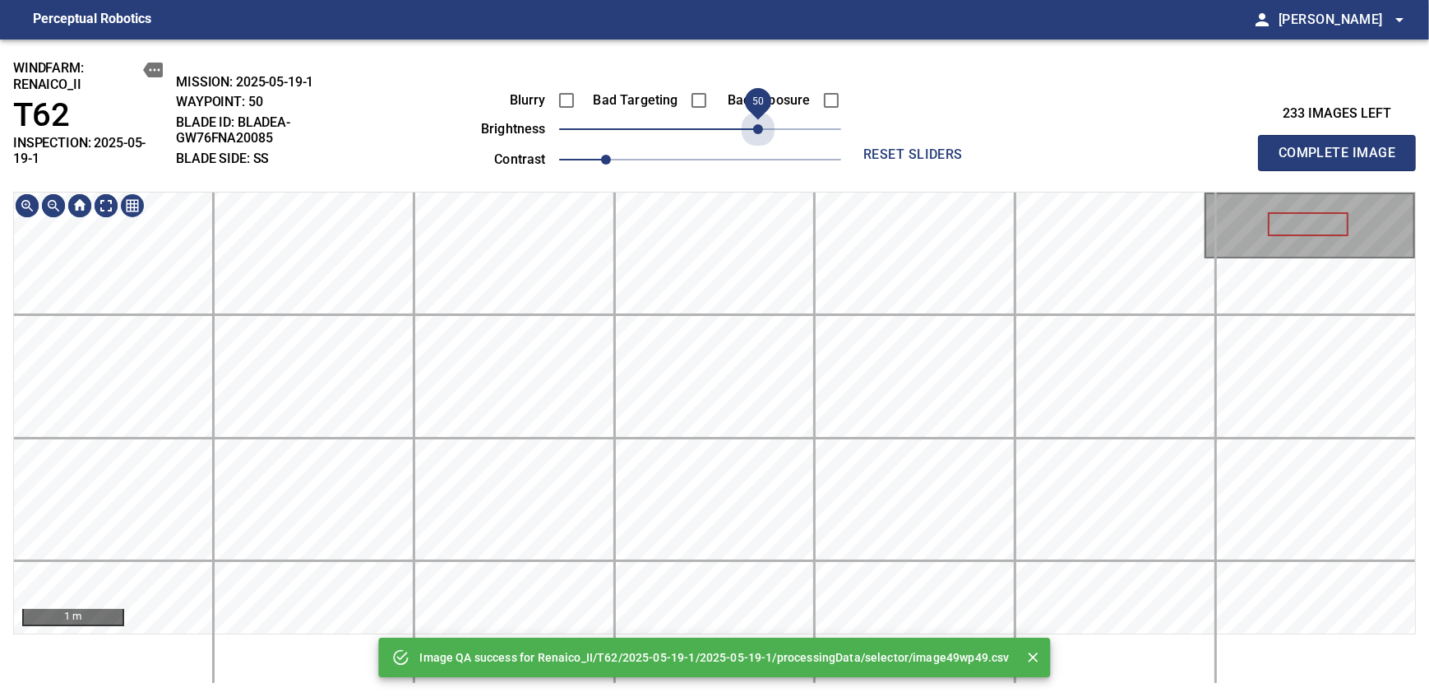
click at [757, 127] on span "50" at bounding box center [700, 129] width 282 height 23
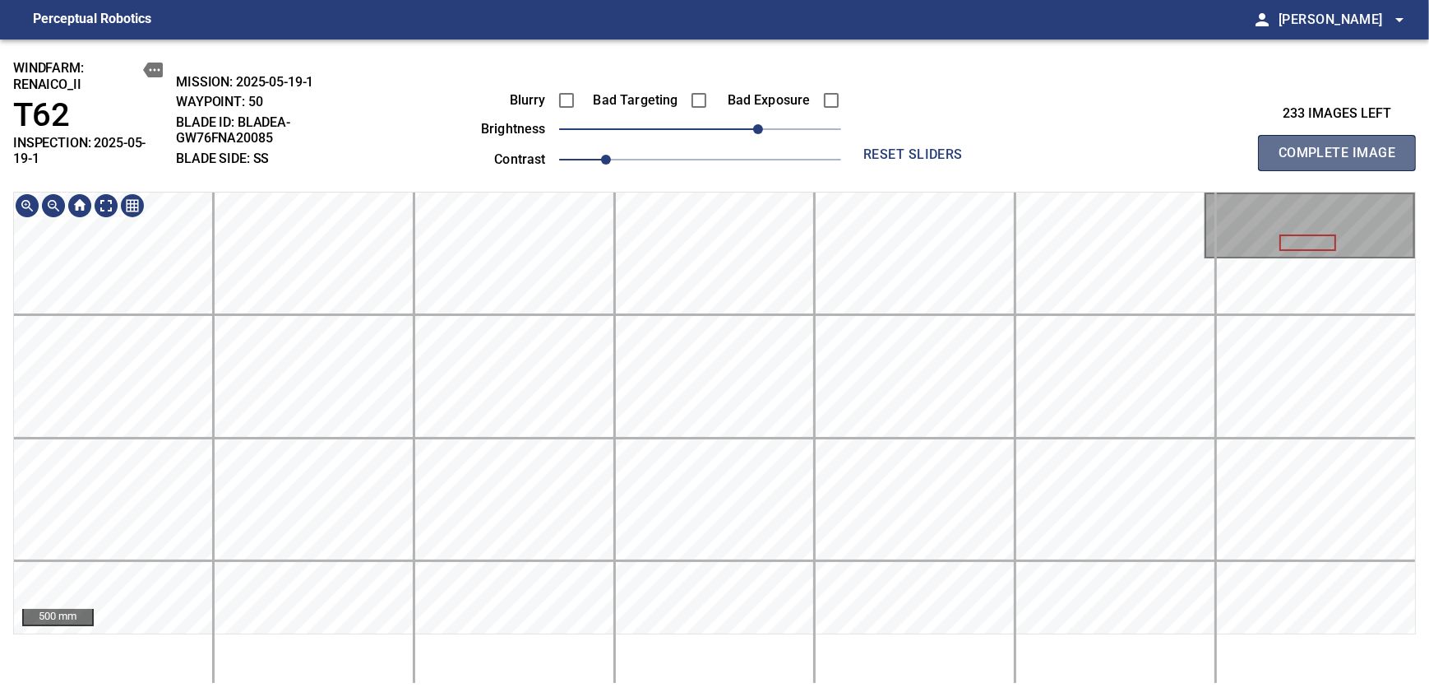
click at [874, 146] on span "Complete Image" at bounding box center [1337, 152] width 122 height 23
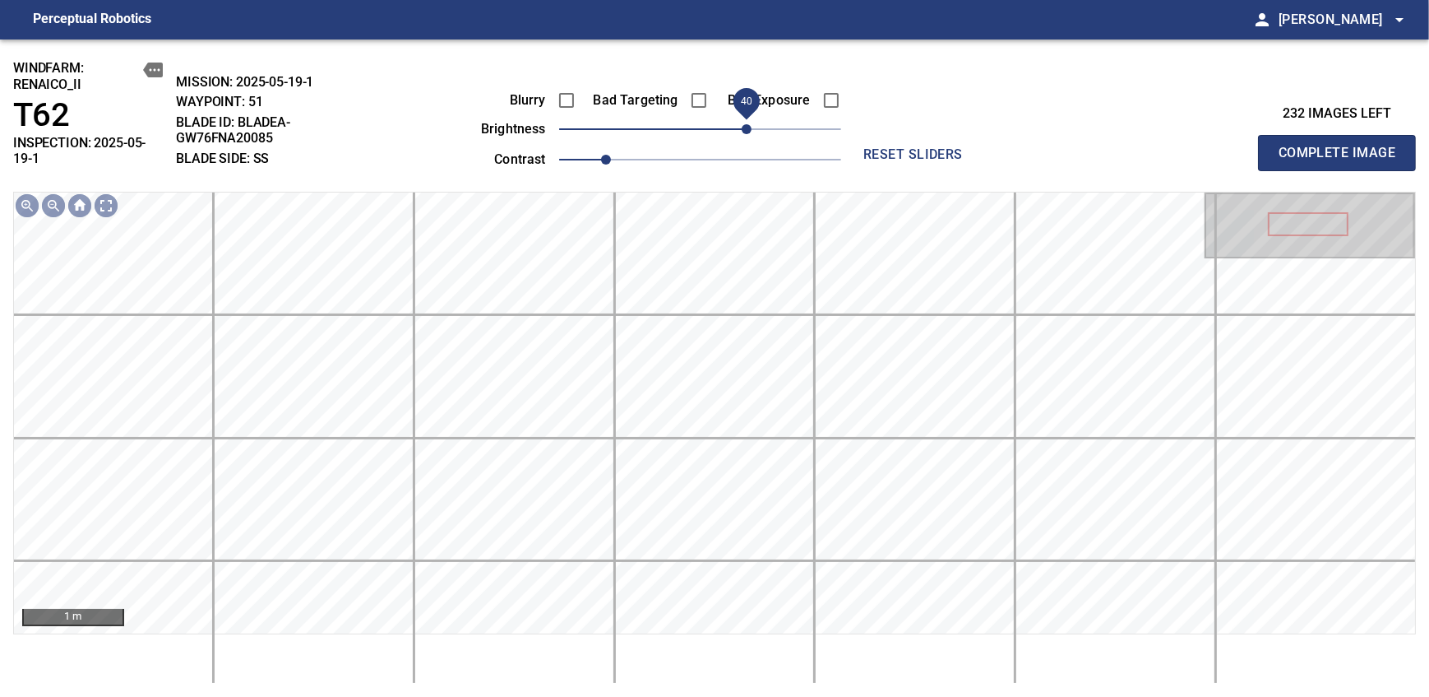
drag, startPoint x: 713, startPoint y: 133, endPoint x: 752, endPoint y: 133, distance: 39.5
click at [752, 133] on span "40" at bounding box center [747, 129] width 10 height 10
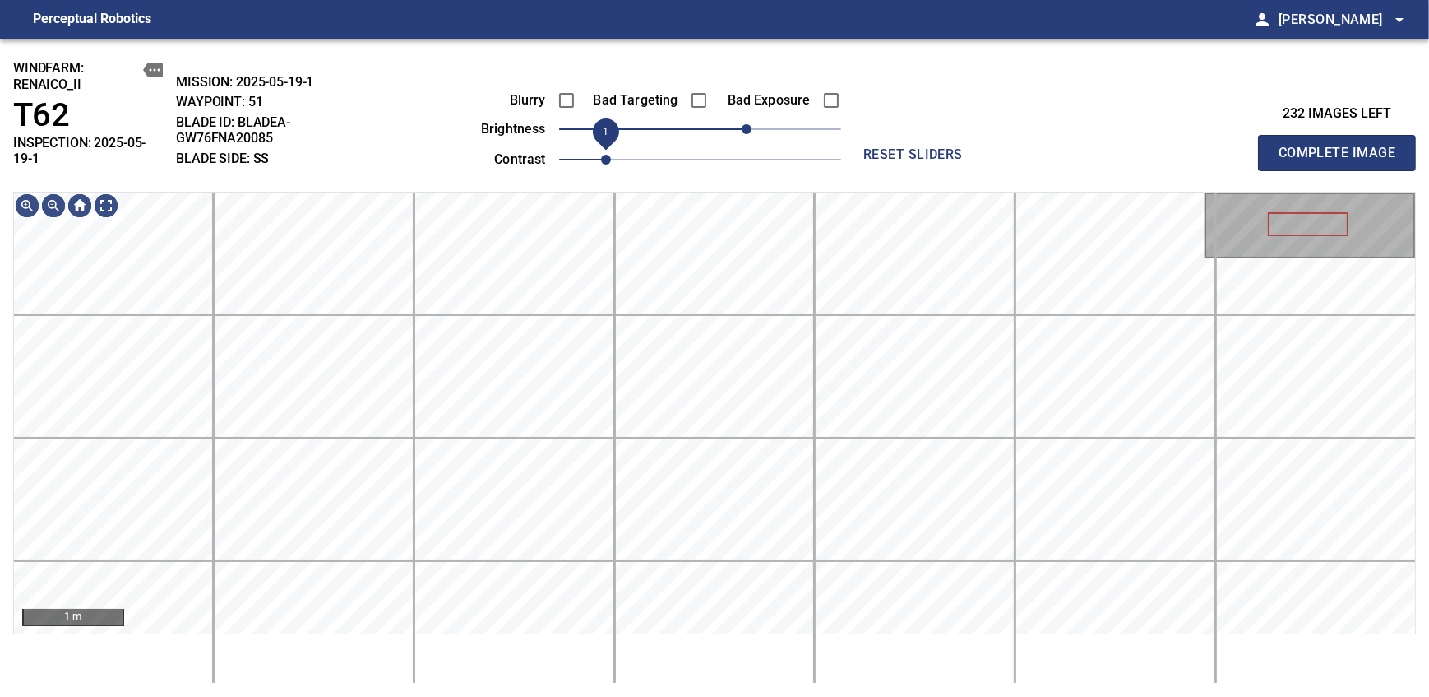
drag, startPoint x: 609, startPoint y: 154, endPoint x: 614, endPoint y: 162, distance: 10.0
click at [611, 162] on span "1" at bounding box center [606, 160] width 10 height 10
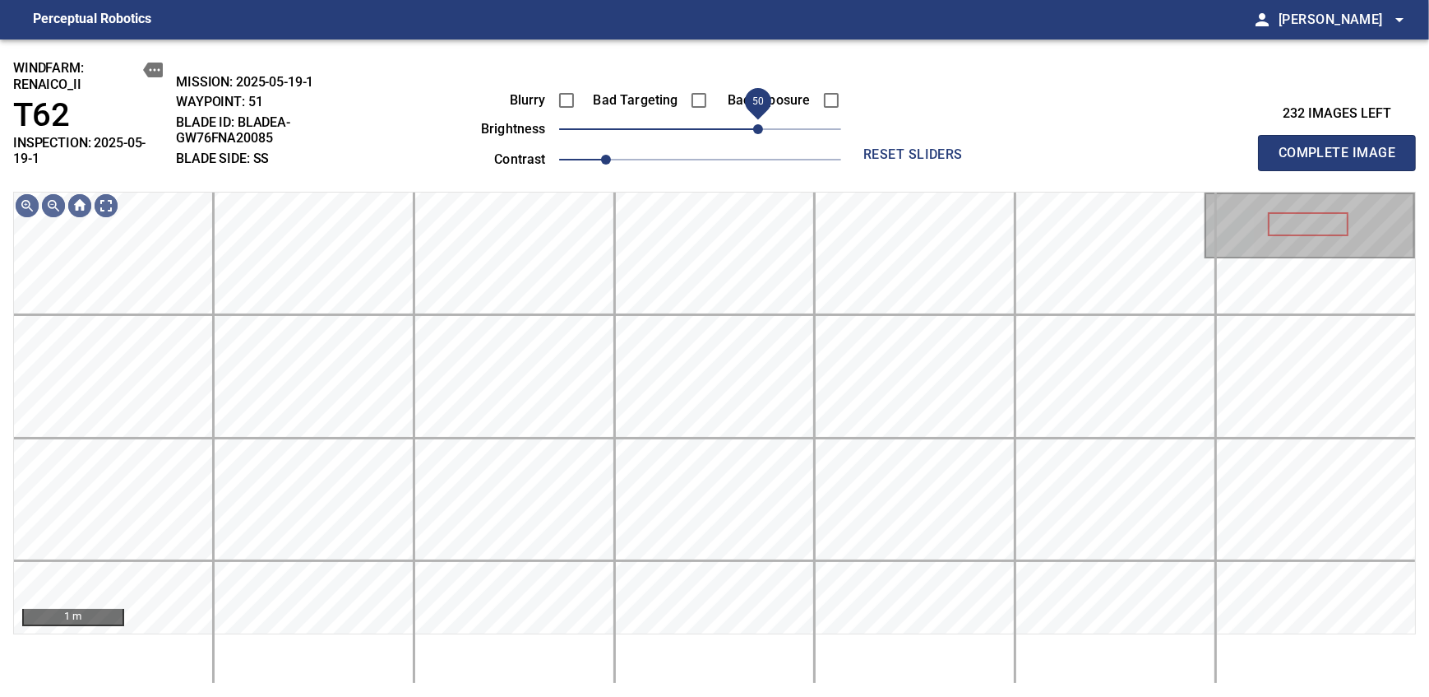
drag, startPoint x: 739, startPoint y: 123, endPoint x: 755, endPoint y: 123, distance: 15.6
click at [755, 124] on span "50" at bounding box center [758, 129] width 10 height 10
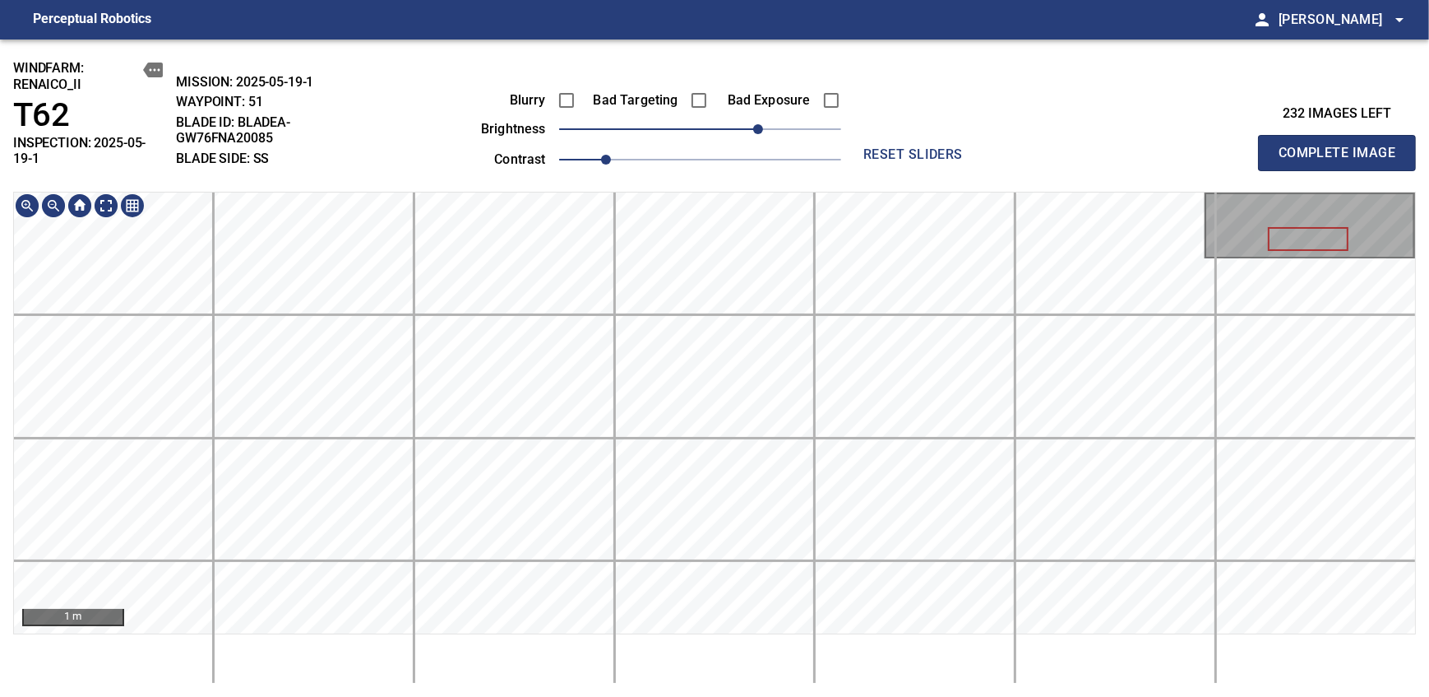
click at [761, 186] on div "windfarm: Renaico_II T62 INSPECTION: 2025-05-19-1 MISSION: 2025-05-19-1 WAYPOIN…" at bounding box center [714, 367] width 1429 height 657
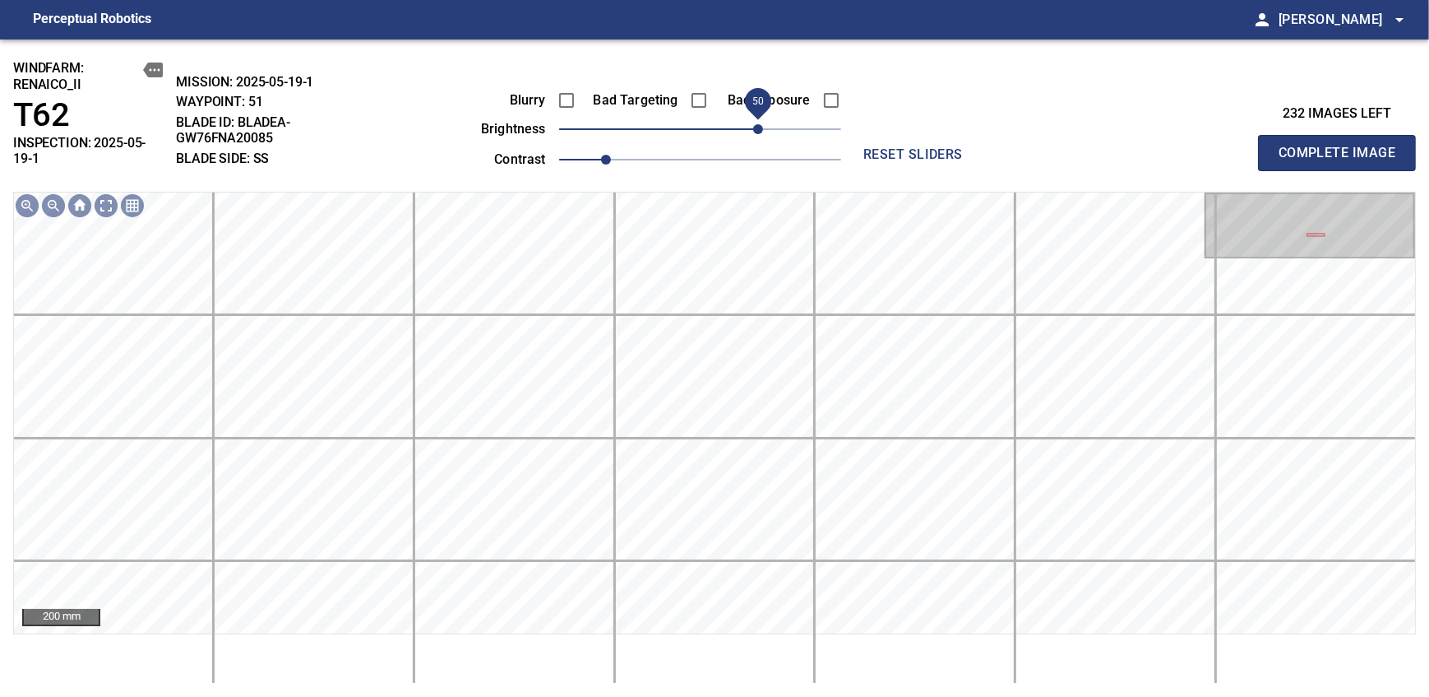
click at [874, 146] on span "Complete Image" at bounding box center [1337, 152] width 122 height 23
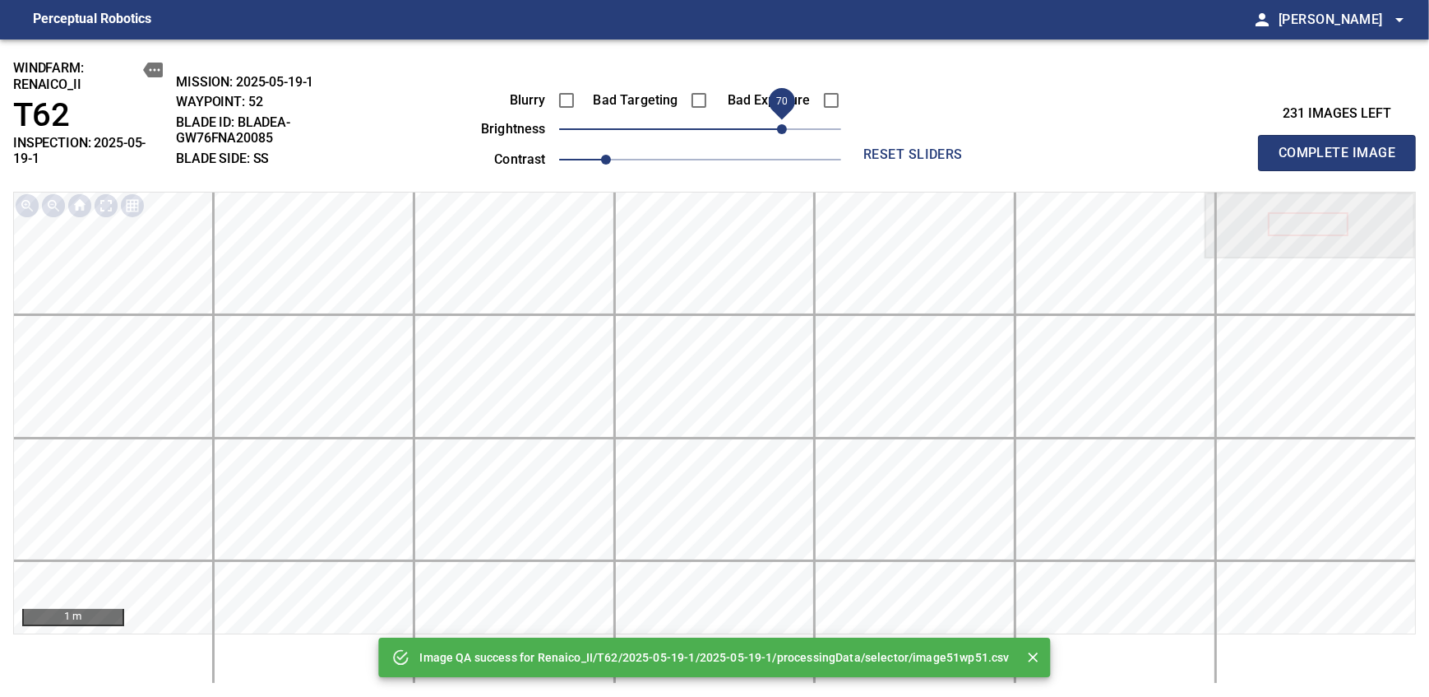
drag, startPoint x: 756, startPoint y: 131, endPoint x: 779, endPoint y: 118, distance: 26.5
click at [779, 118] on span "70" at bounding box center [700, 129] width 282 height 23
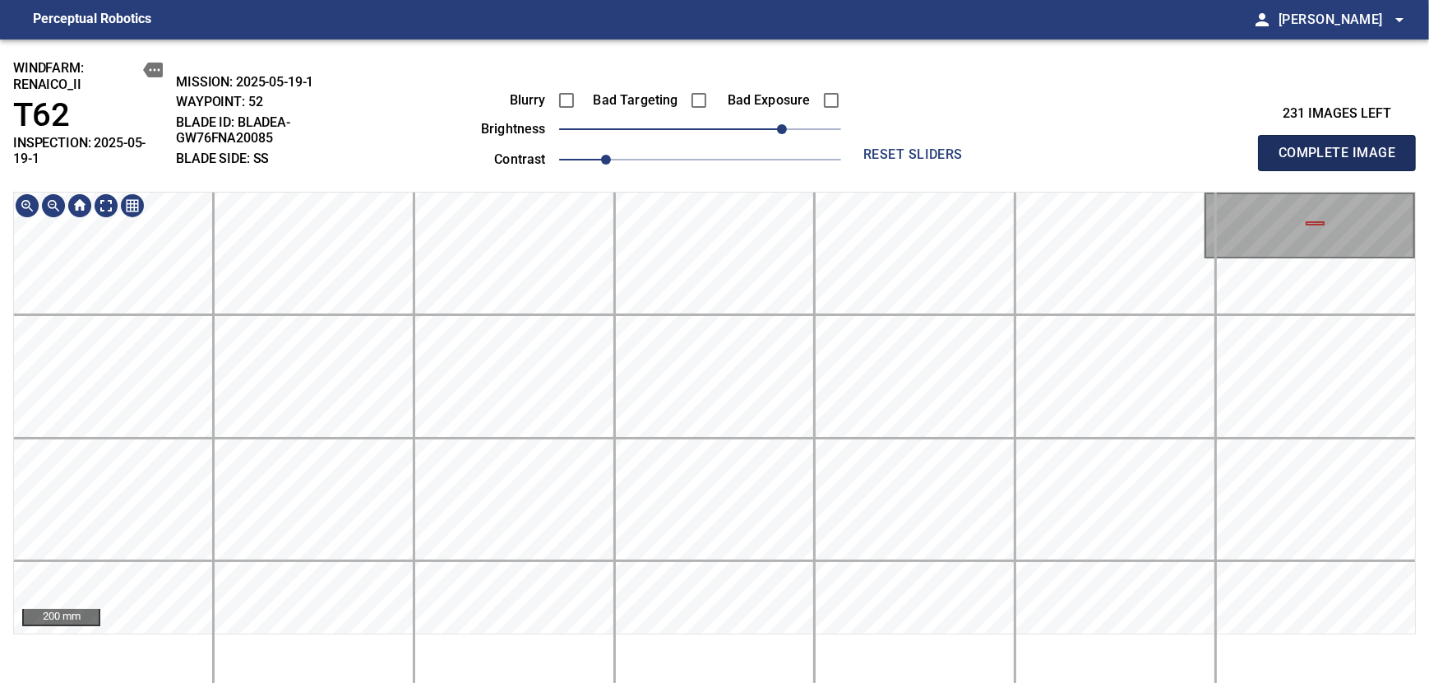
click at [874, 146] on span "Complete Image" at bounding box center [1337, 152] width 122 height 23
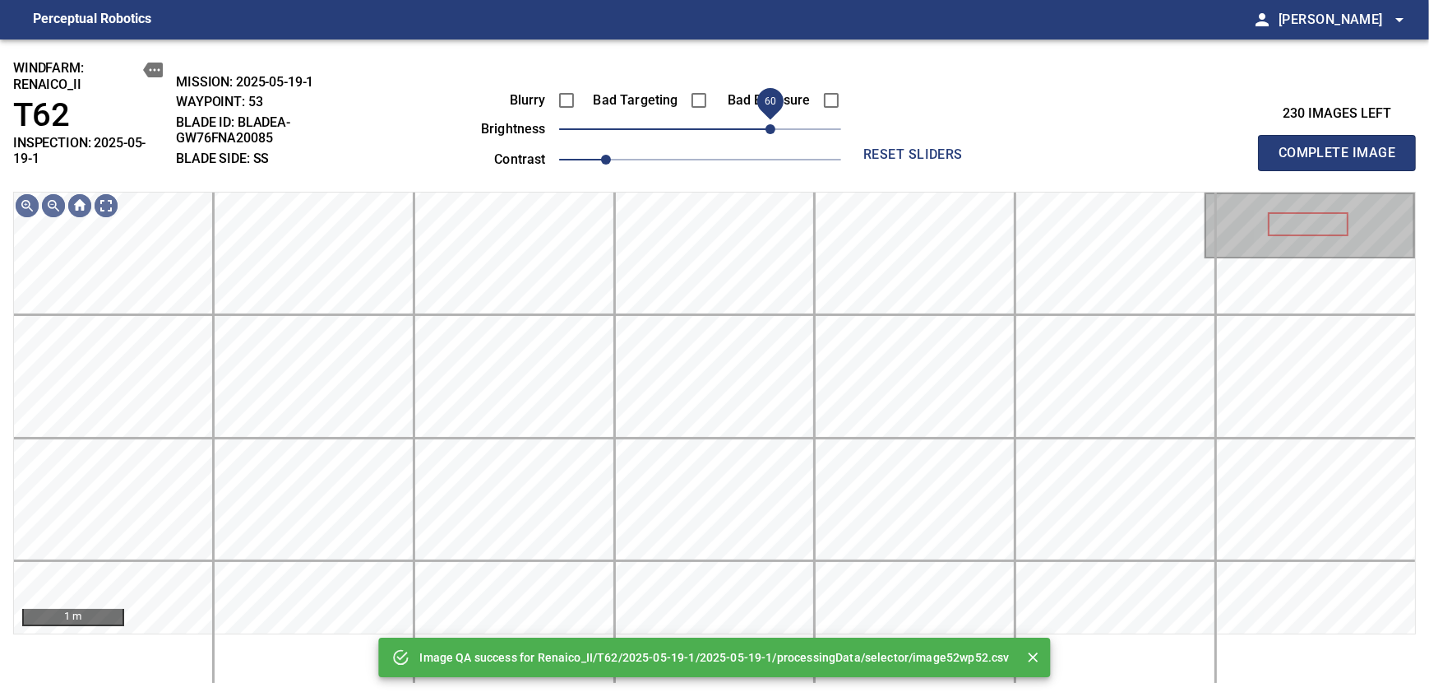
drag, startPoint x: 781, startPoint y: 127, endPoint x: 771, endPoint y: 127, distance: 9.9
click at [771, 127] on span "60" at bounding box center [700, 129] width 282 height 23
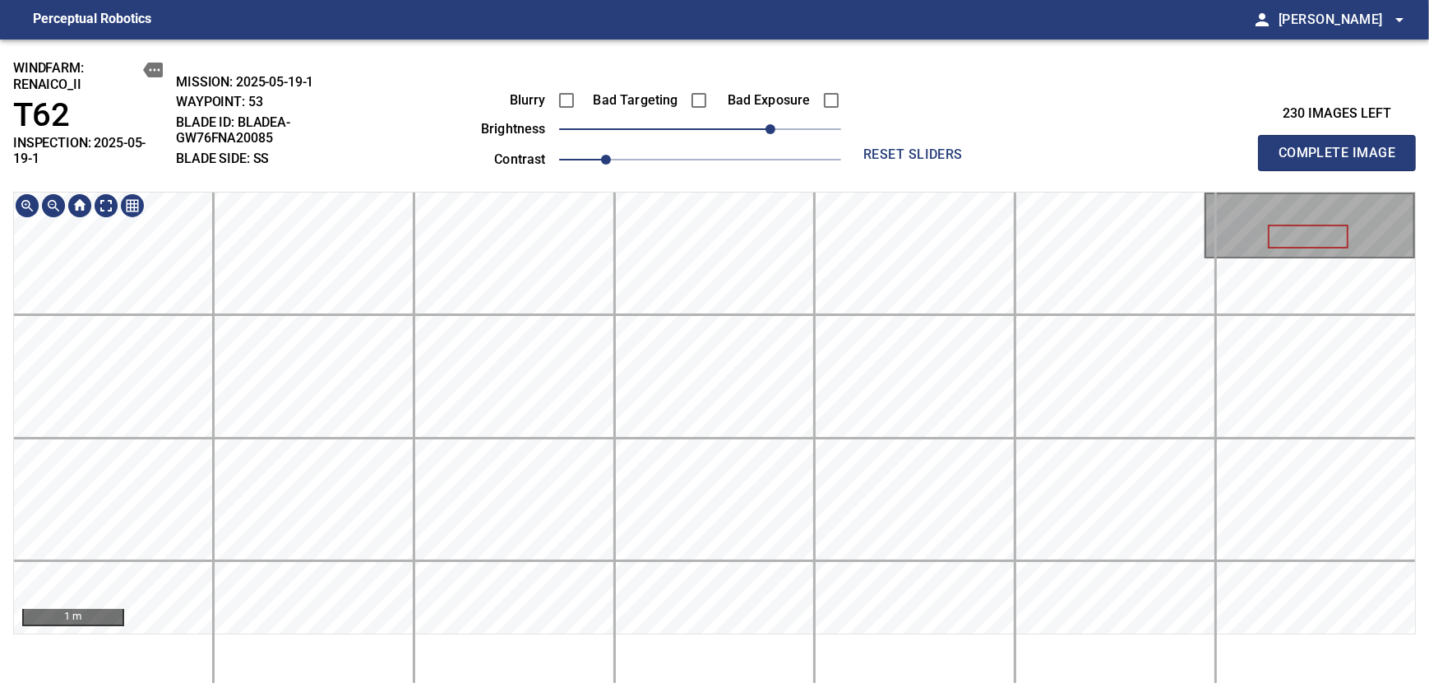
click at [719, 146] on div "windfarm: Renaico_II T62 INSPECTION: 2025-05-19-1 MISSION: 2025-05-19-1 WAYPOIN…" at bounding box center [714, 367] width 1429 height 657
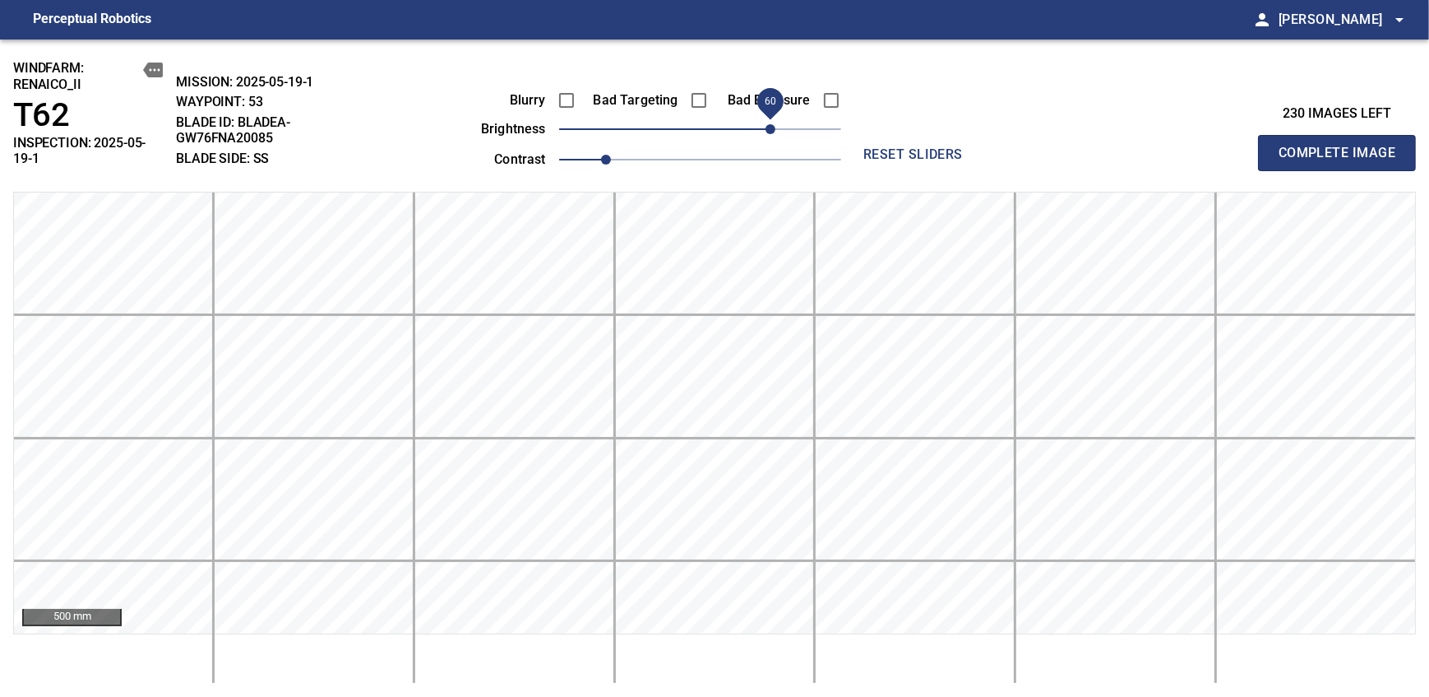
click at [874, 146] on span "Complete Image" at bounding box center [1337, 152] width 122 height 23
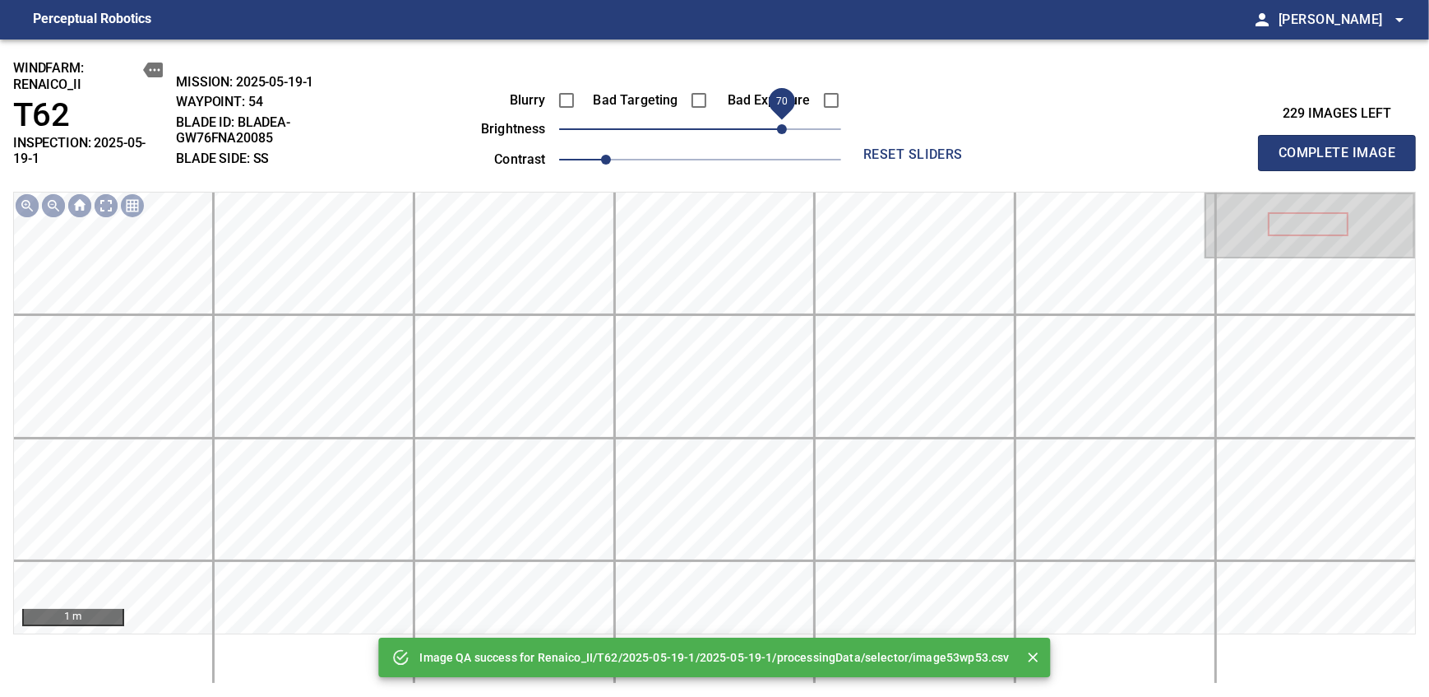
drag, startPoint x: 768, startPoint y: 132, endPoint x: 776, endPoint y: 130, distance: 8.6
click at [776, 130] on span "70" at bounding box center [700, 129] width 282 height 23
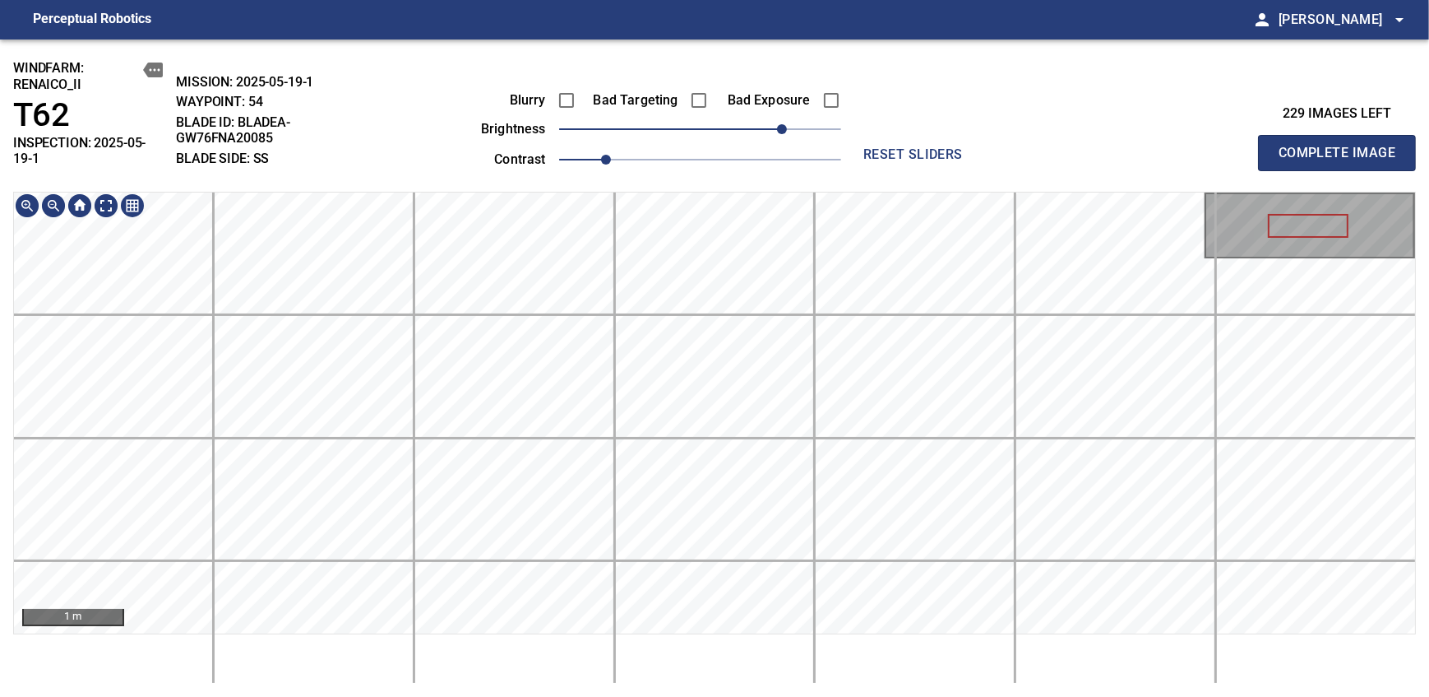
click at [774, 109] on div "windfarm: Renaico_II T62 INSPECTION: 2025-05-19-1 MISSION: 2025-05-19-1 WAYPOIN…" at bounding box center [714, 367] width 1429 height 657
click at [874, 146] on span "Complete Image" at bounding box center [1337, 152] width 122 height 23
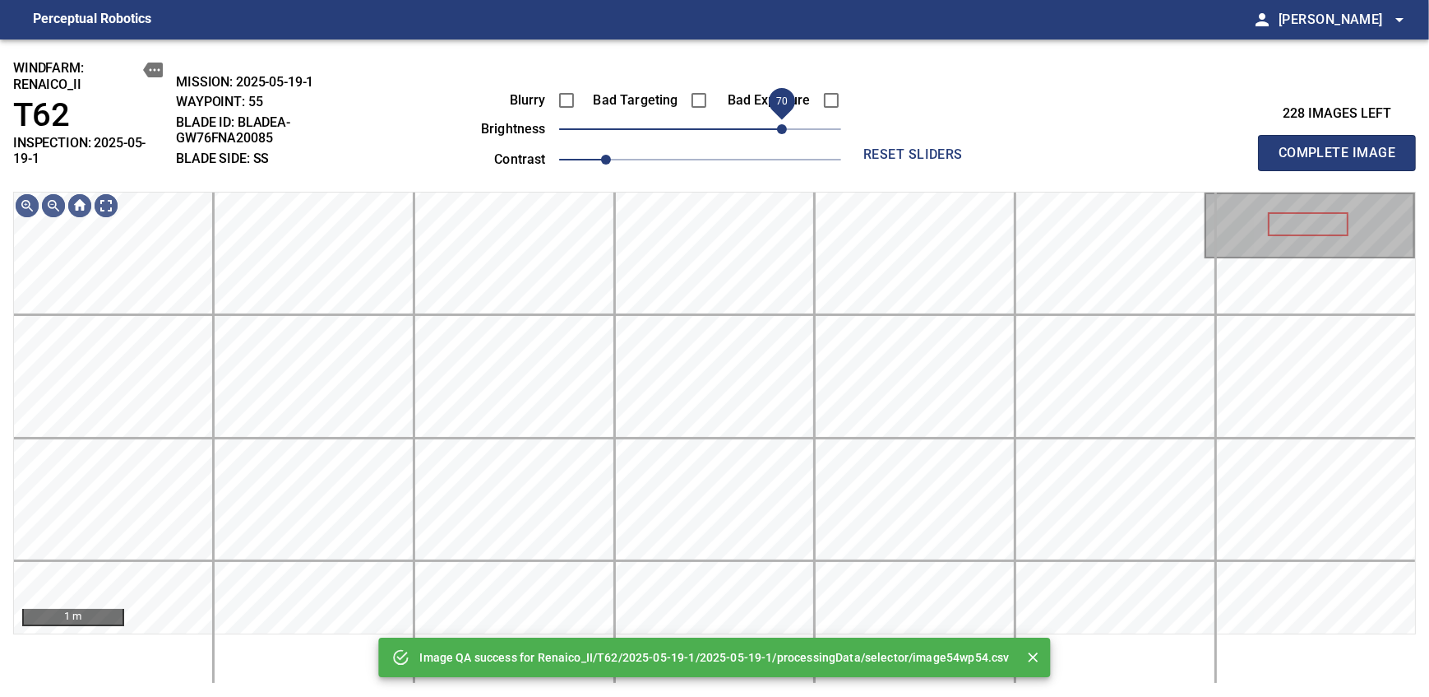
drag, startPoint x: 768, startPoint y: 127, endPoint x: 781, endPoint y: 119, distance: 15.1
click at [781, 119] on span "70" at bounding box center [700, 129] width 282 height 23
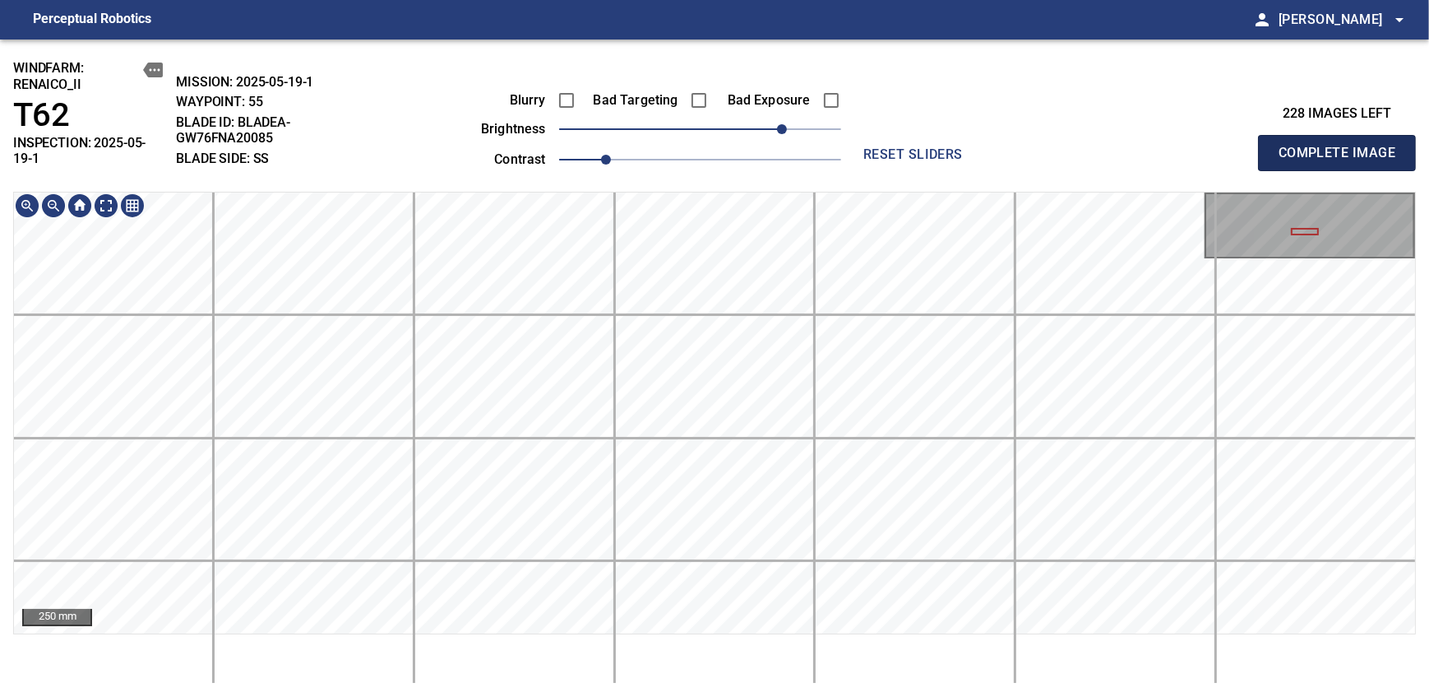
click at [874, 146] on span "Complete Image" at bounding box center [1337, 152] width 122 height 23
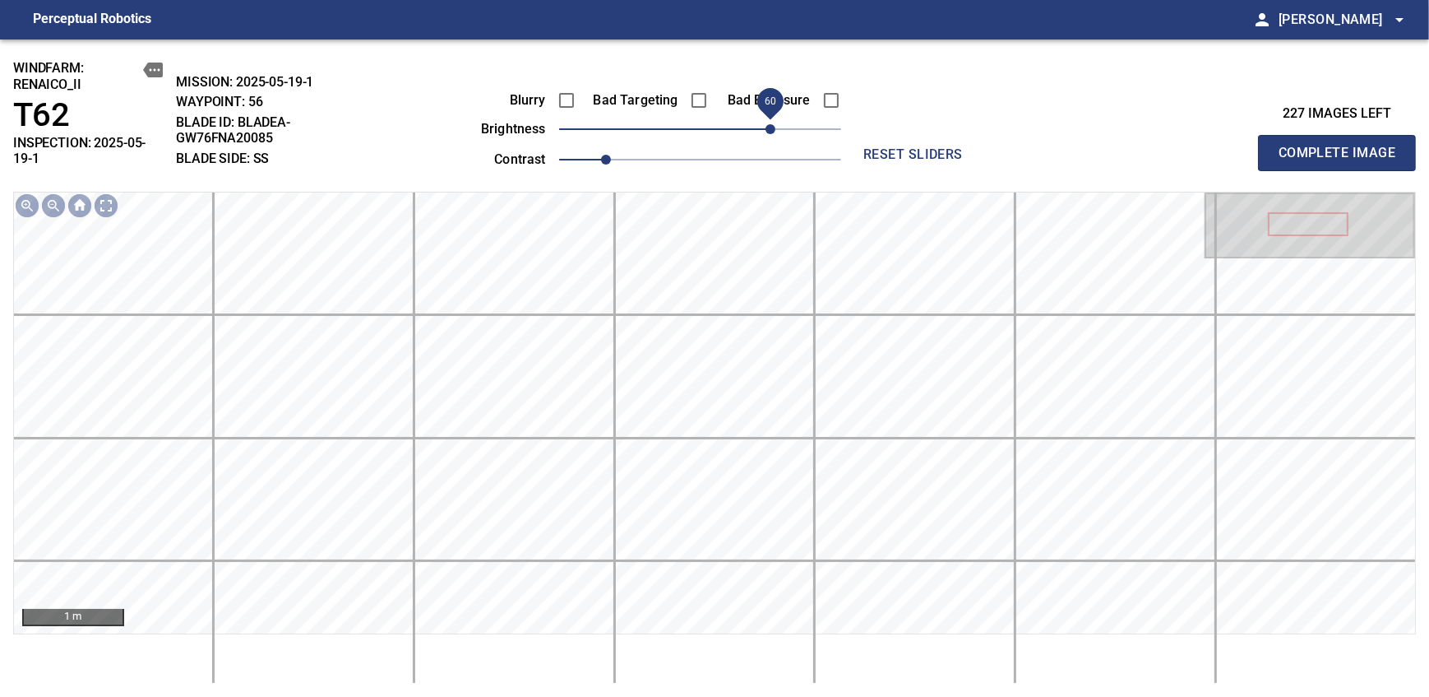
drag, startPoint x: 726, startPoint y: 130, endPoint x: 773, endPoint y: 130, distance: 46.9
click at [773, 130] on span "60" at bounding box center [771, 129] width 10 height 10
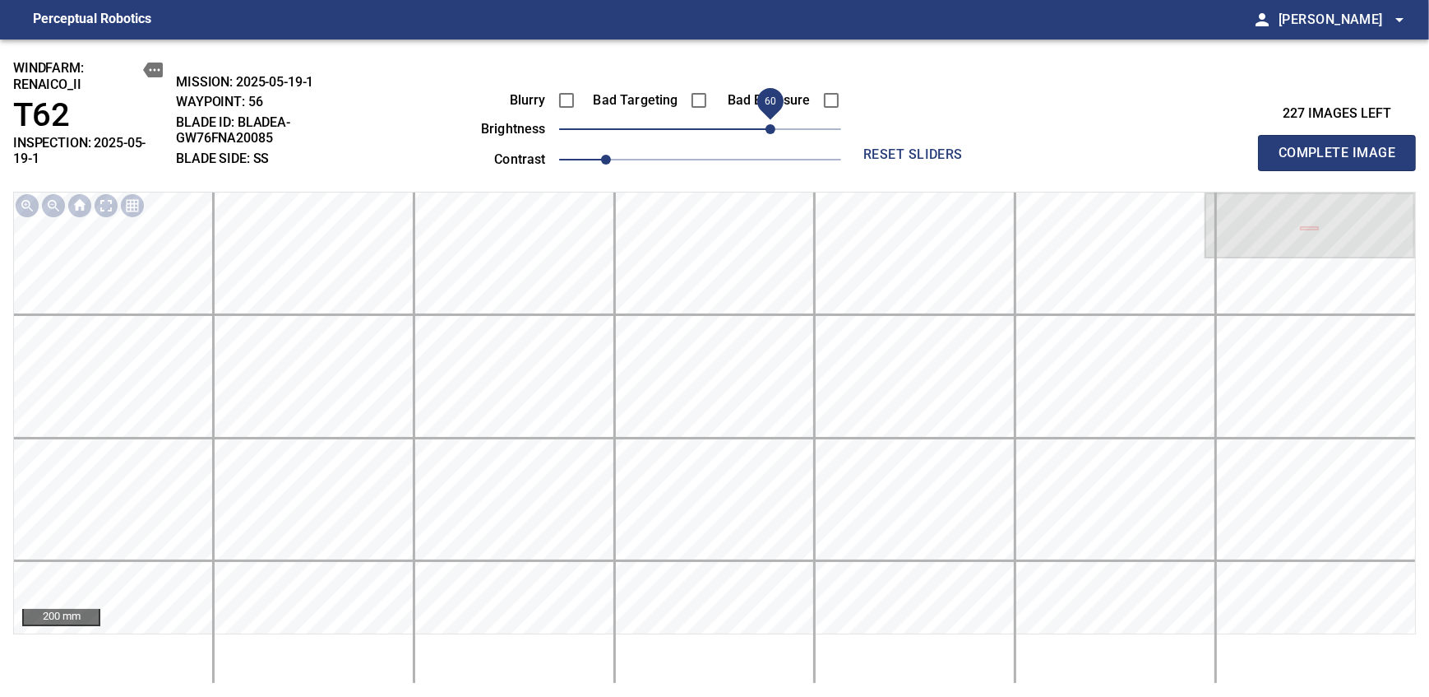
click at [874, 146] on span "Complete Image" at bounding box center [1337, 152] width 122 height 23
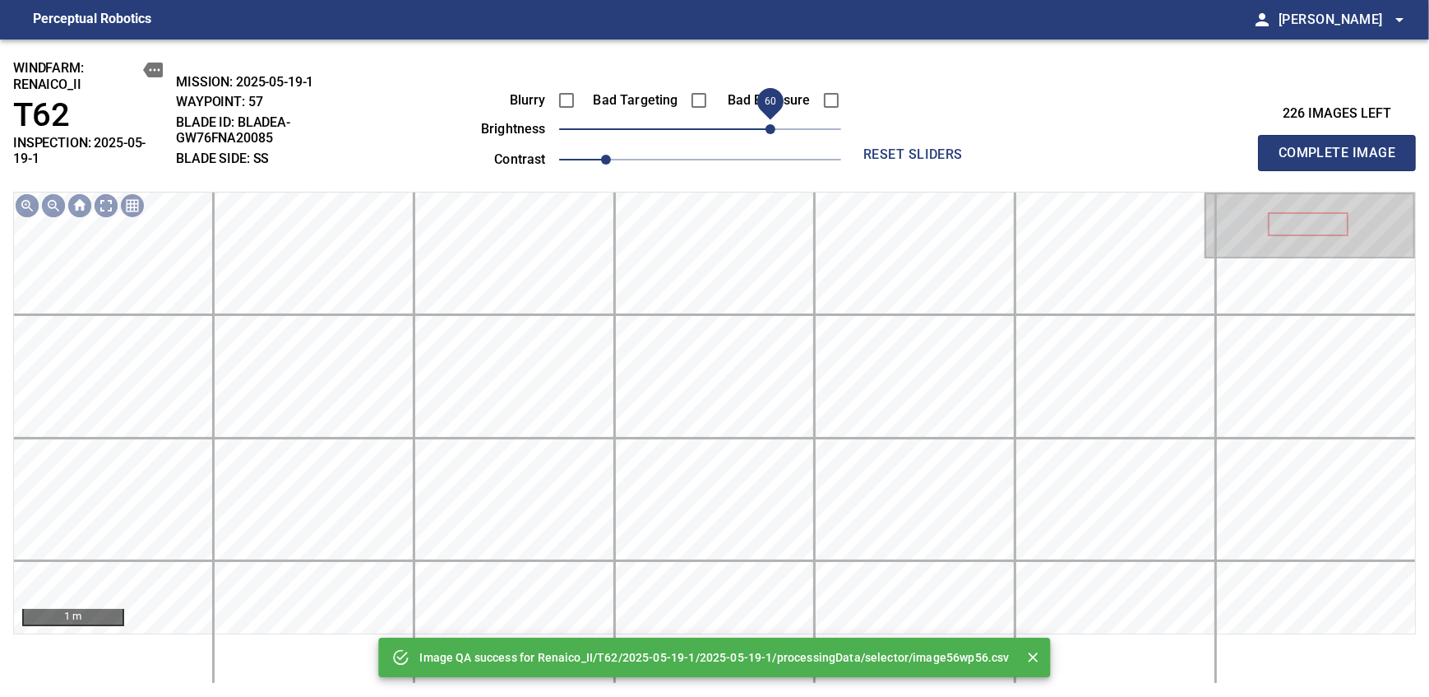
click at [771, 132] on span "60" at bounding box center [700, 129] width 282 height 23
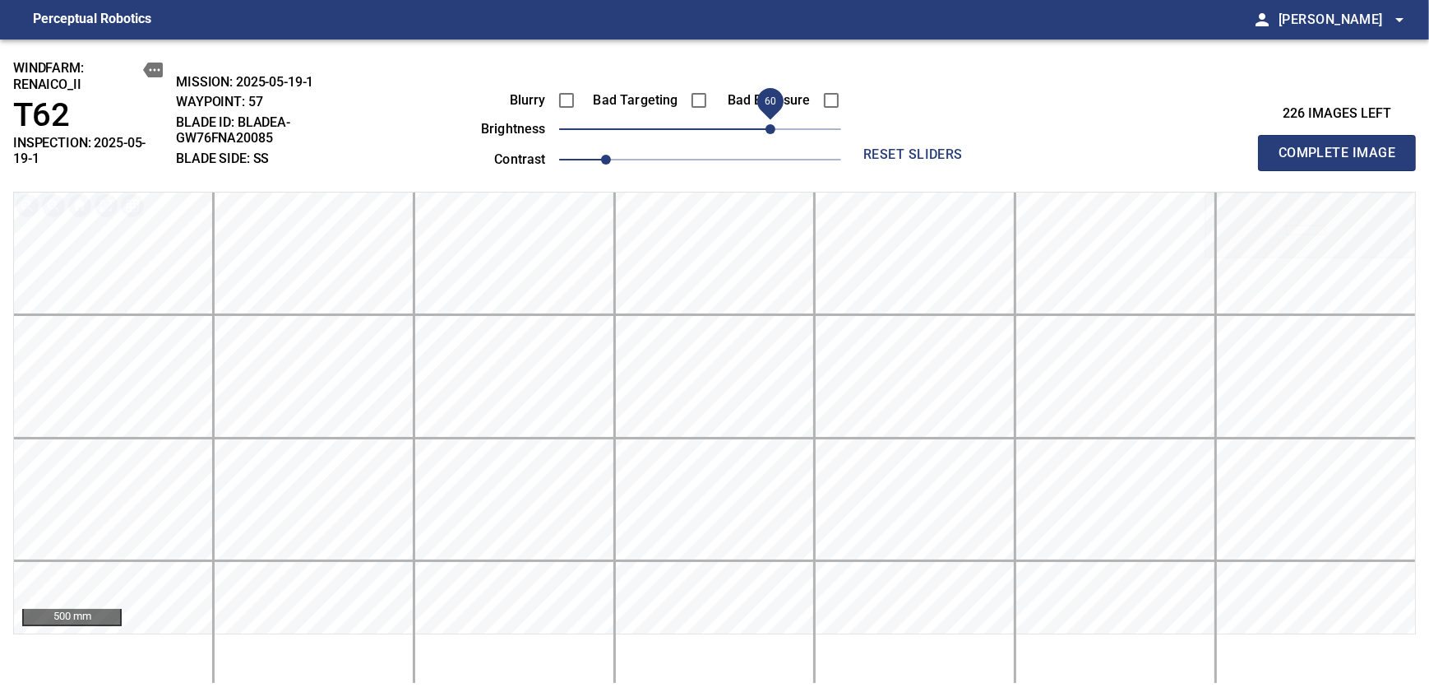
click at [874, 146] on span "Complete Image" at bounding box center [1337, 152] width 122 height 23
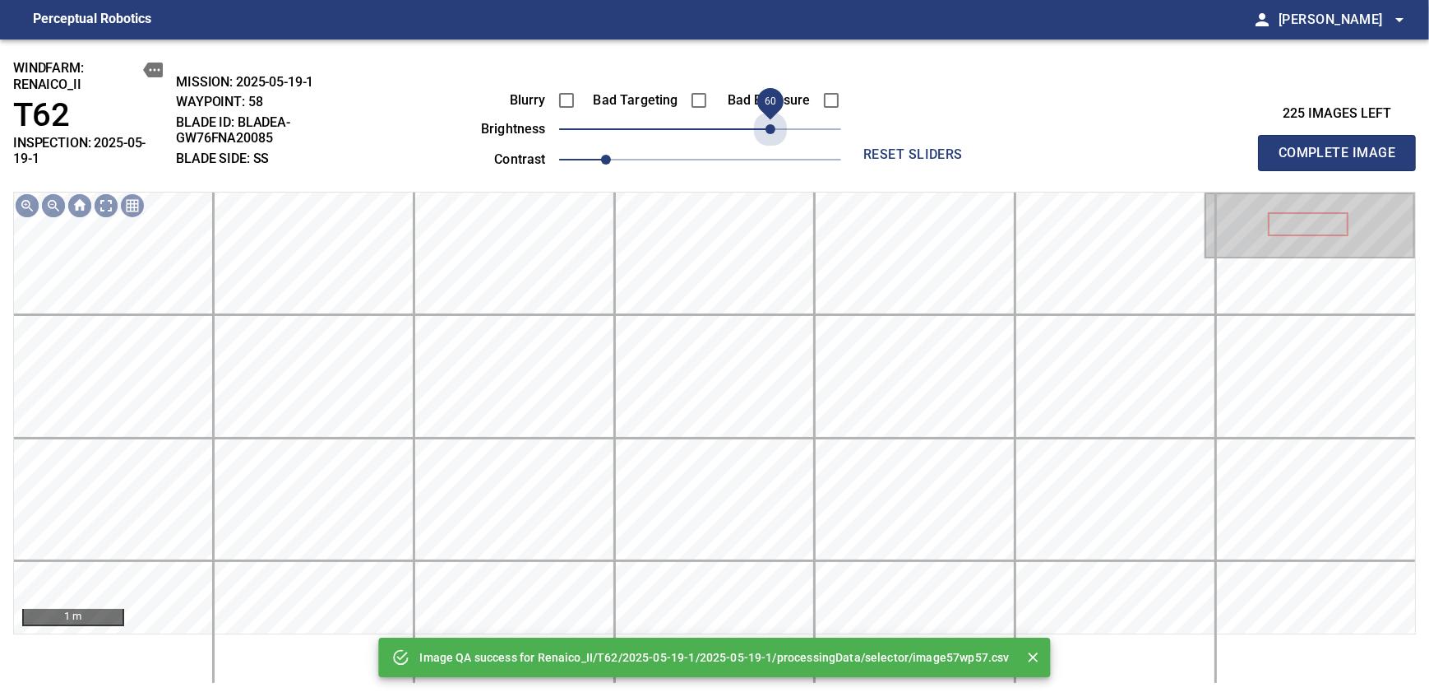
click at [771, 127] on span "60" at bounding box center [700, 129] width 282 height 23
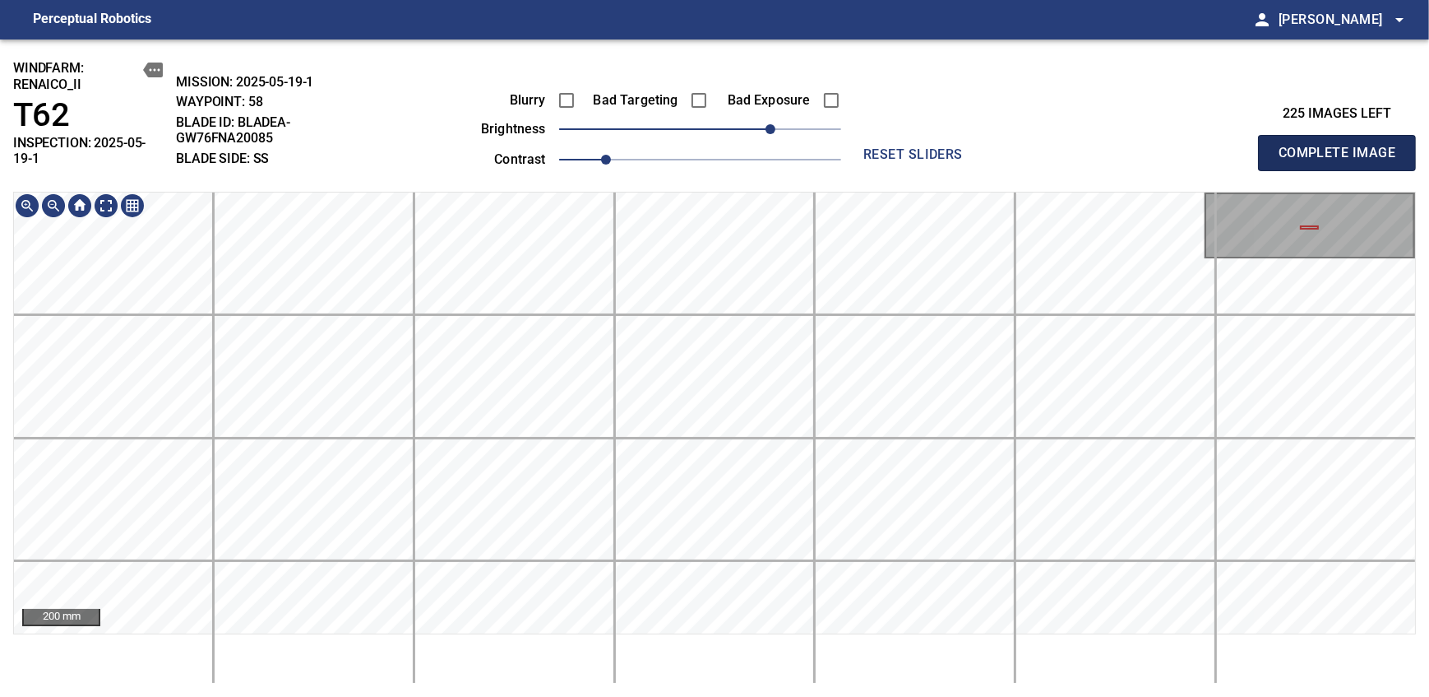
click at [874, 146] on span "Complete Image" at bounding box center [1337, 152] width 122 height 23
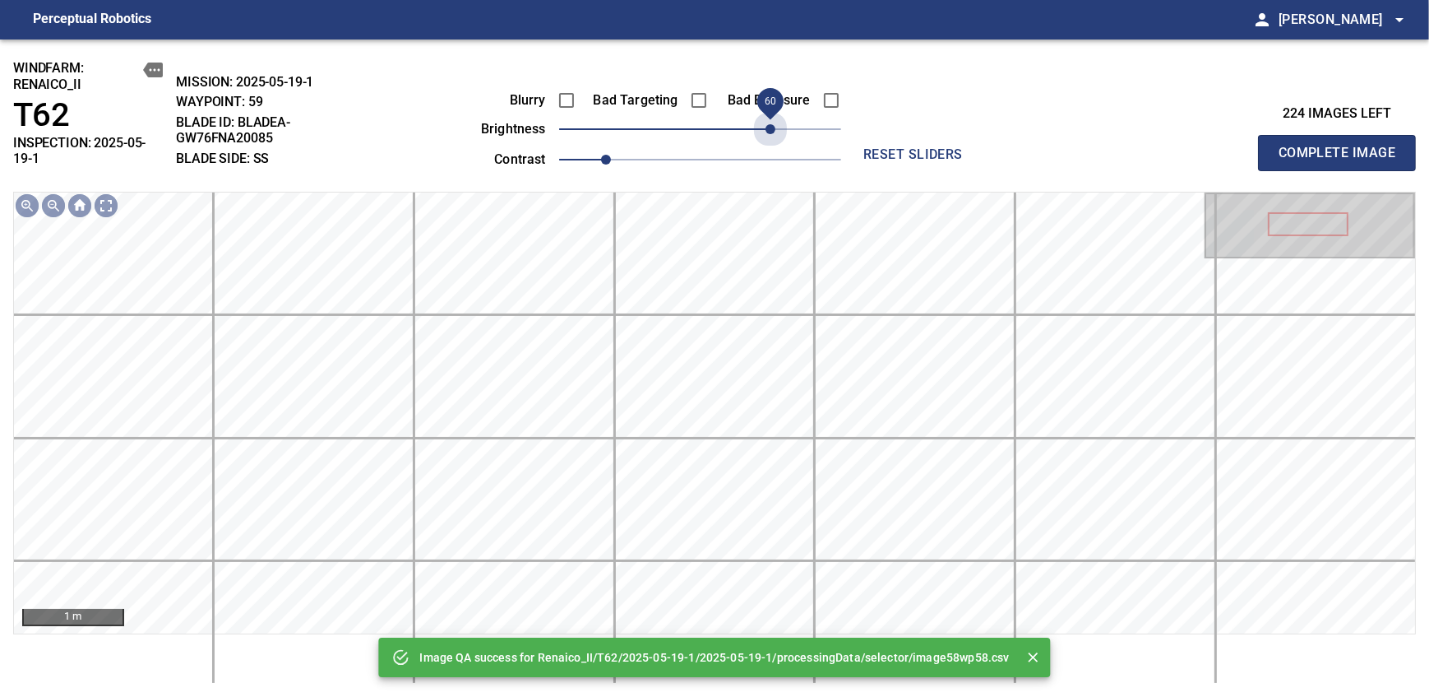
click at [775, 127] on span "60" at bounding box center [700, 129] width 282 height 23
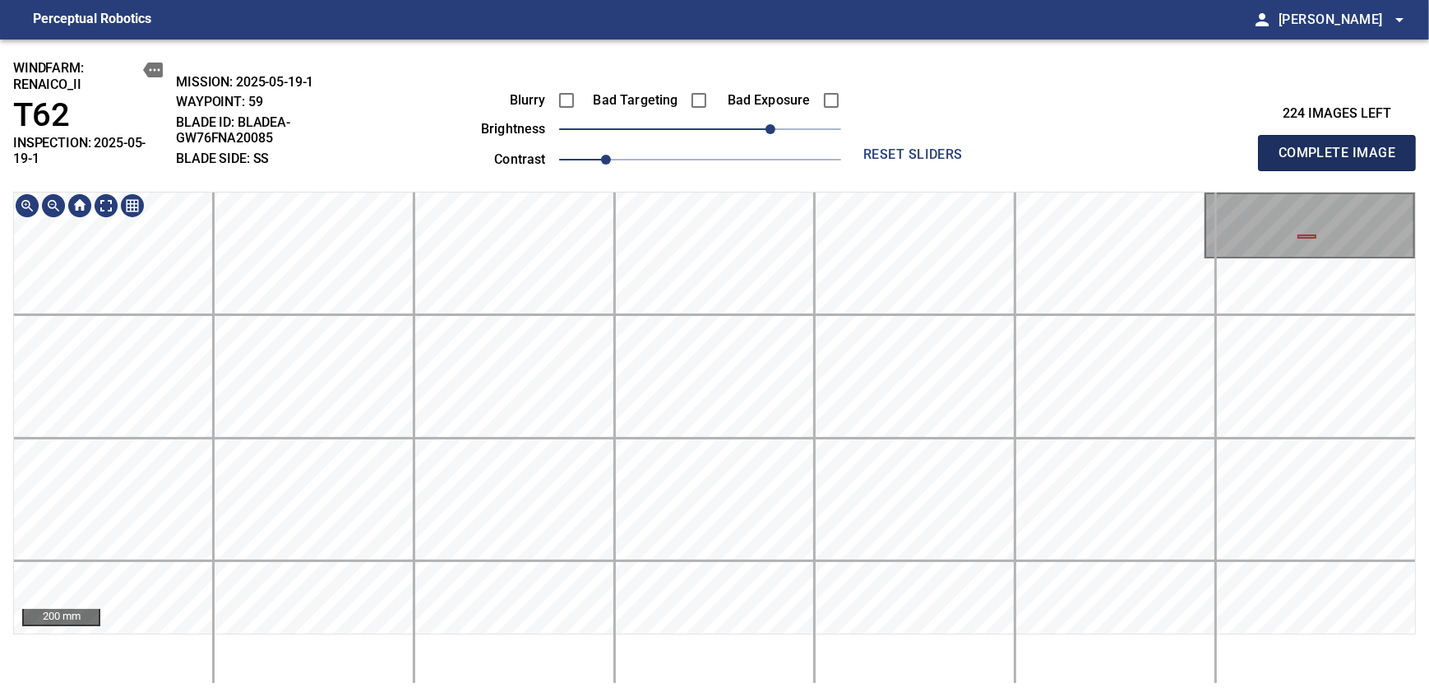
click at [874, 146] on span "Complete Image" at bounding box center [1337, 152] width 122 height 23
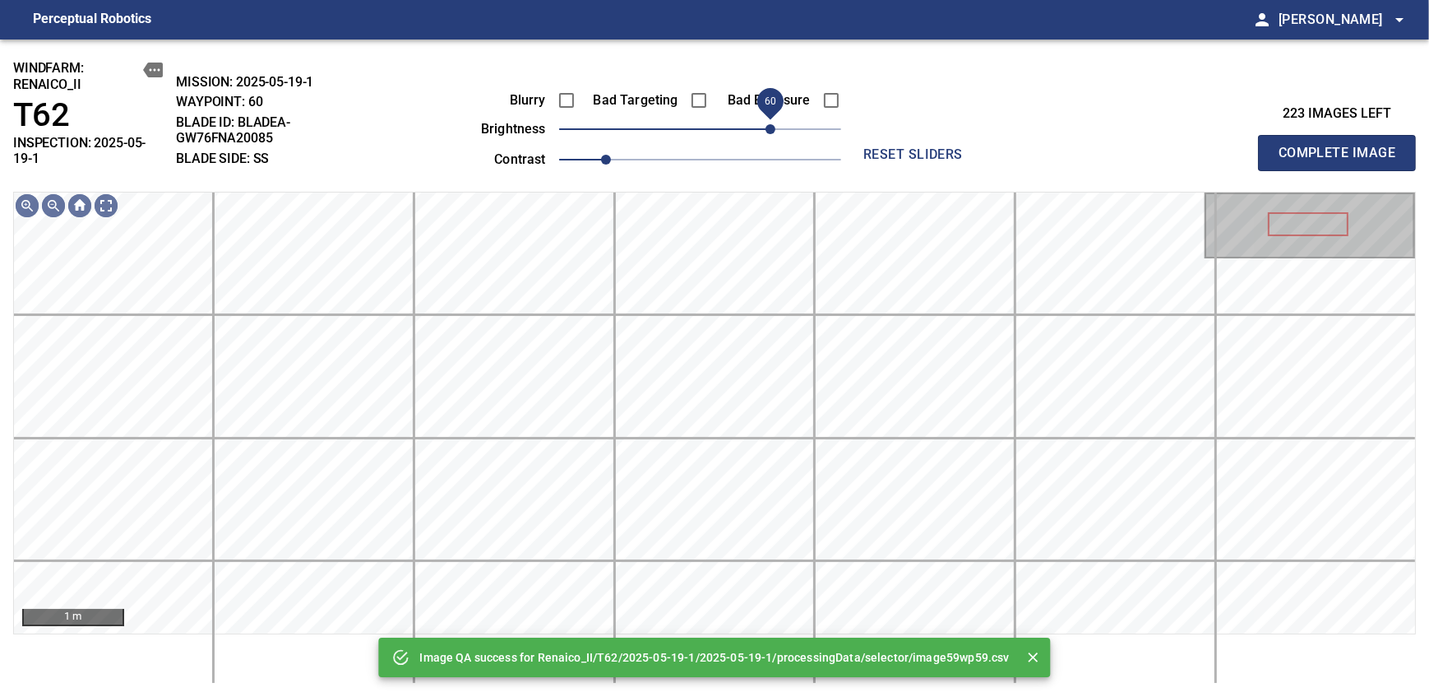
drag, startPoint x: 703, startPoint y: 132, endPoint x: 768, endPoint y: 119, distance: 66.1
click at [768, 124] on span "60" at bounding box center [771, 129] width 10 height 10
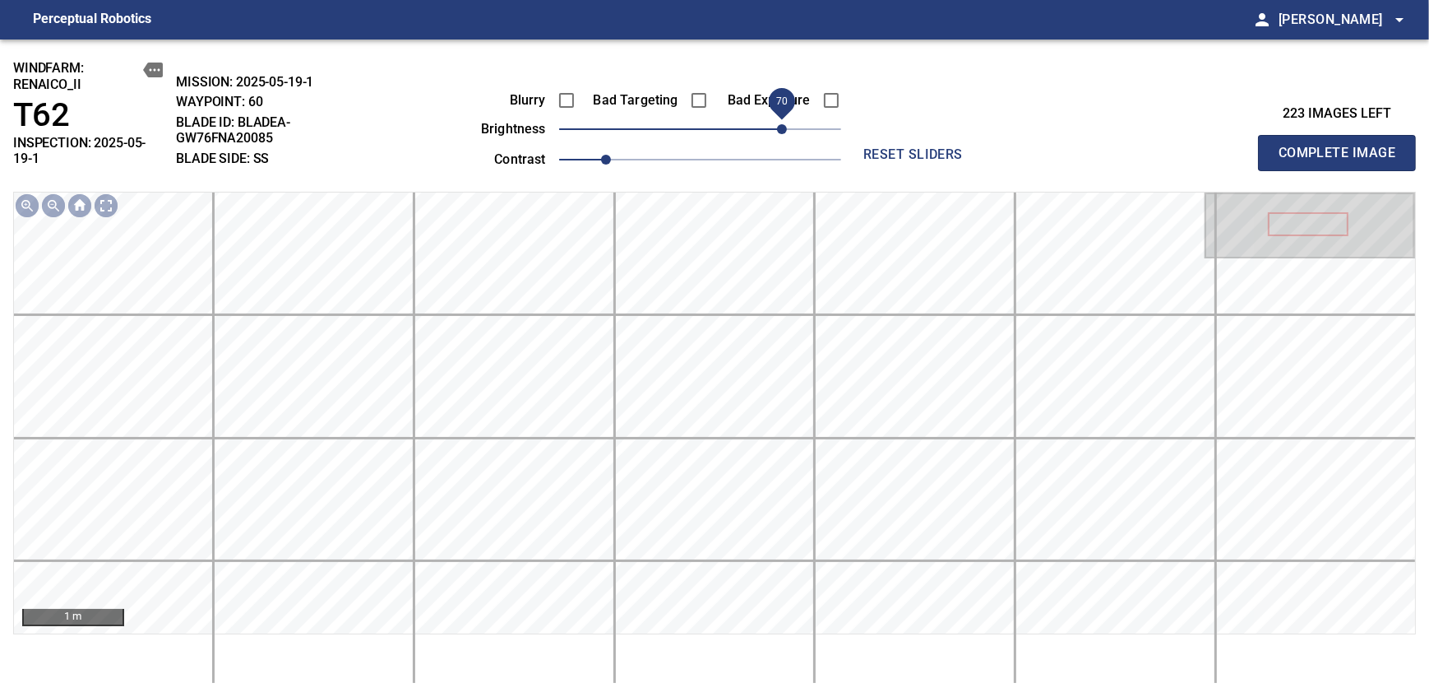
click at [777, 124] on span "70" at bounding box center [782, 129] width 10 height 10
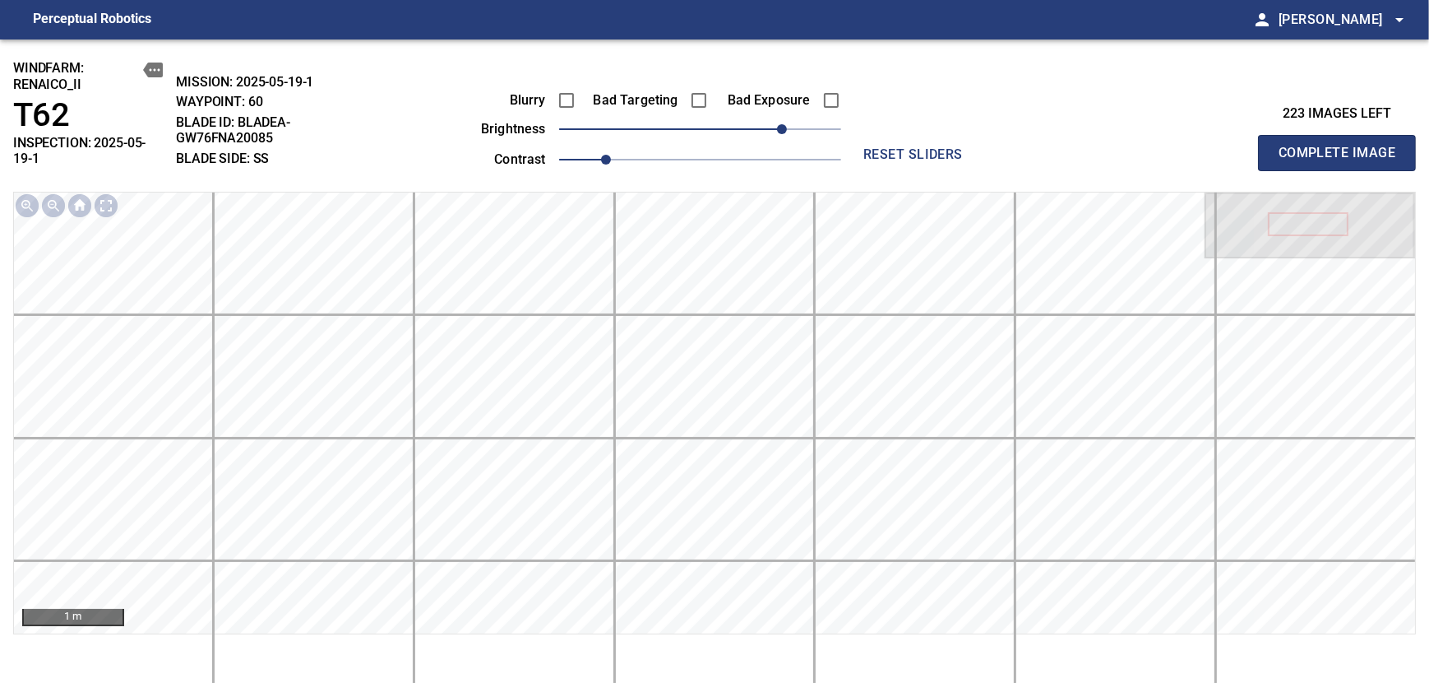
click at [874, 146] on span "Complete Image" at bounding box center [1337, 152] width 122 height 23
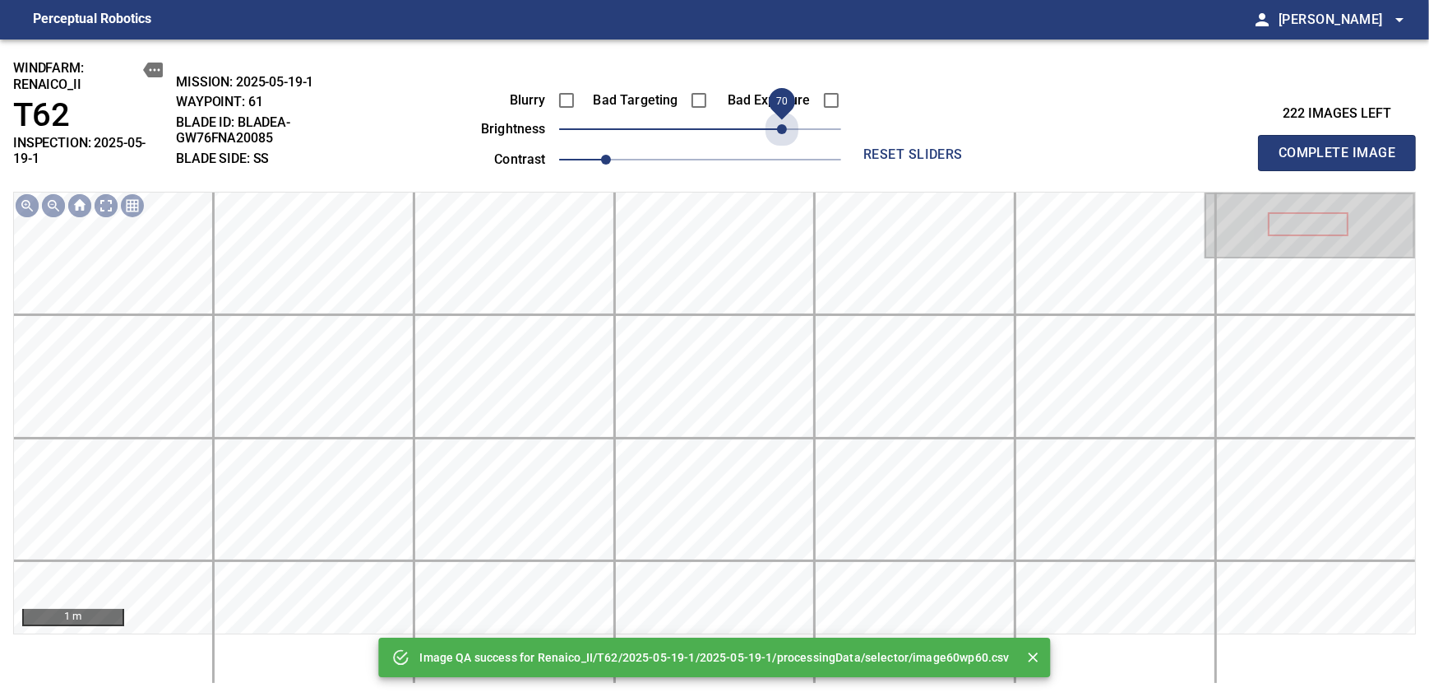
click at [776, 122] on span "70" at bounding box center [700, 129] width 282 height 23
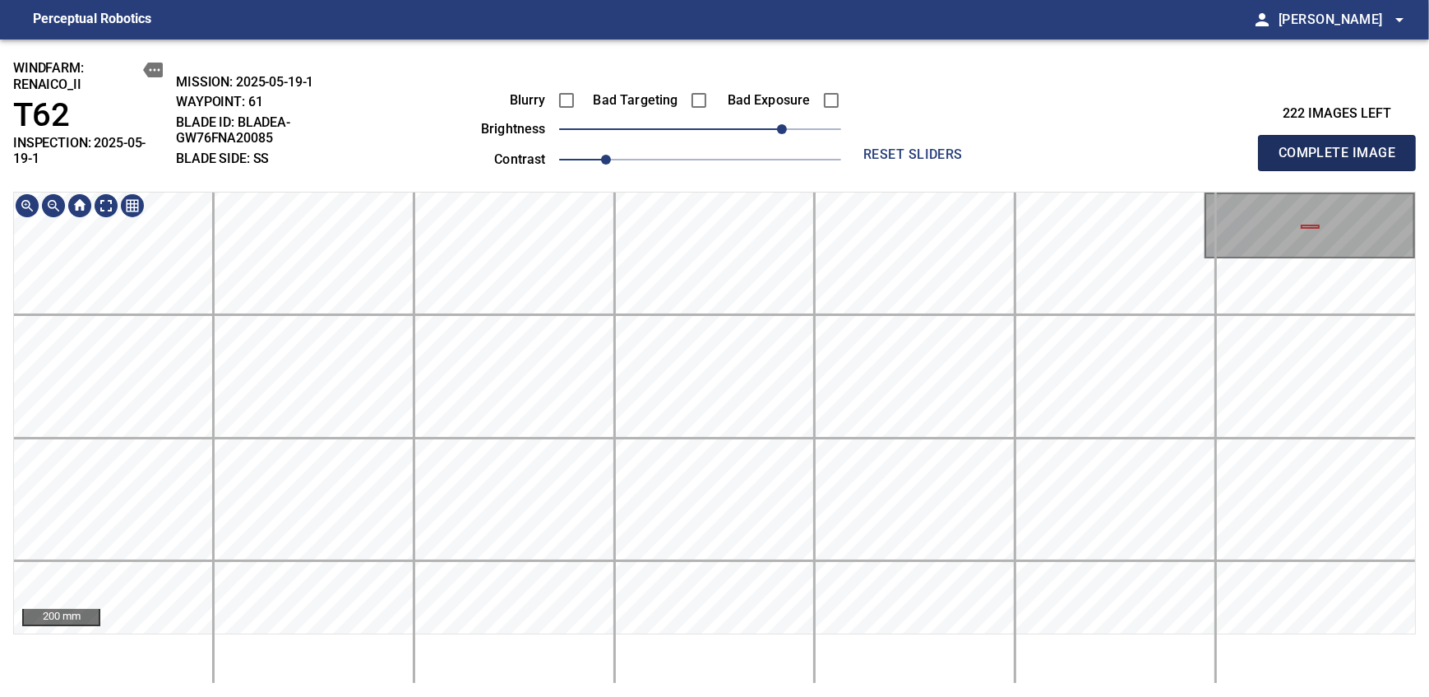
click at [874, 146] on span "Complete Image" at bounding box center [1337, 152] width 122 height 23
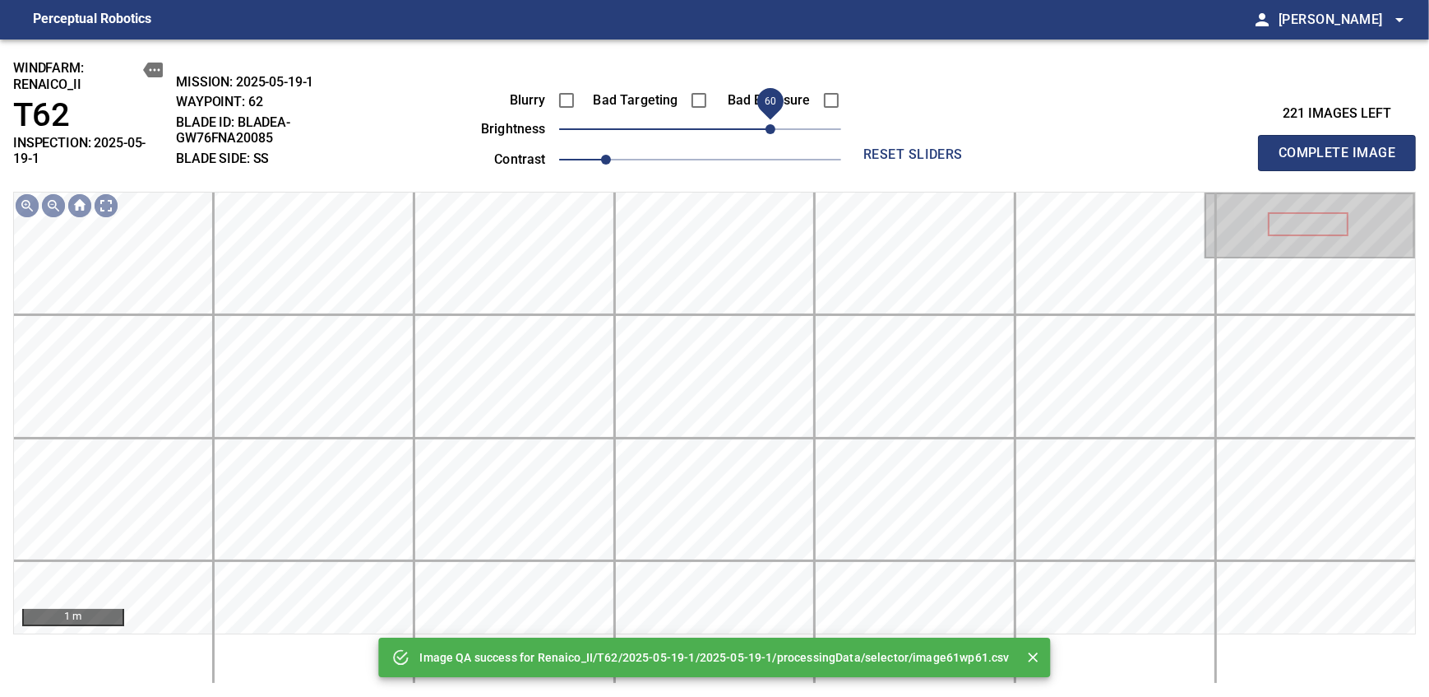
click at [773, 122] on span "60" at bounding box center [700, 129] width 282 height 23
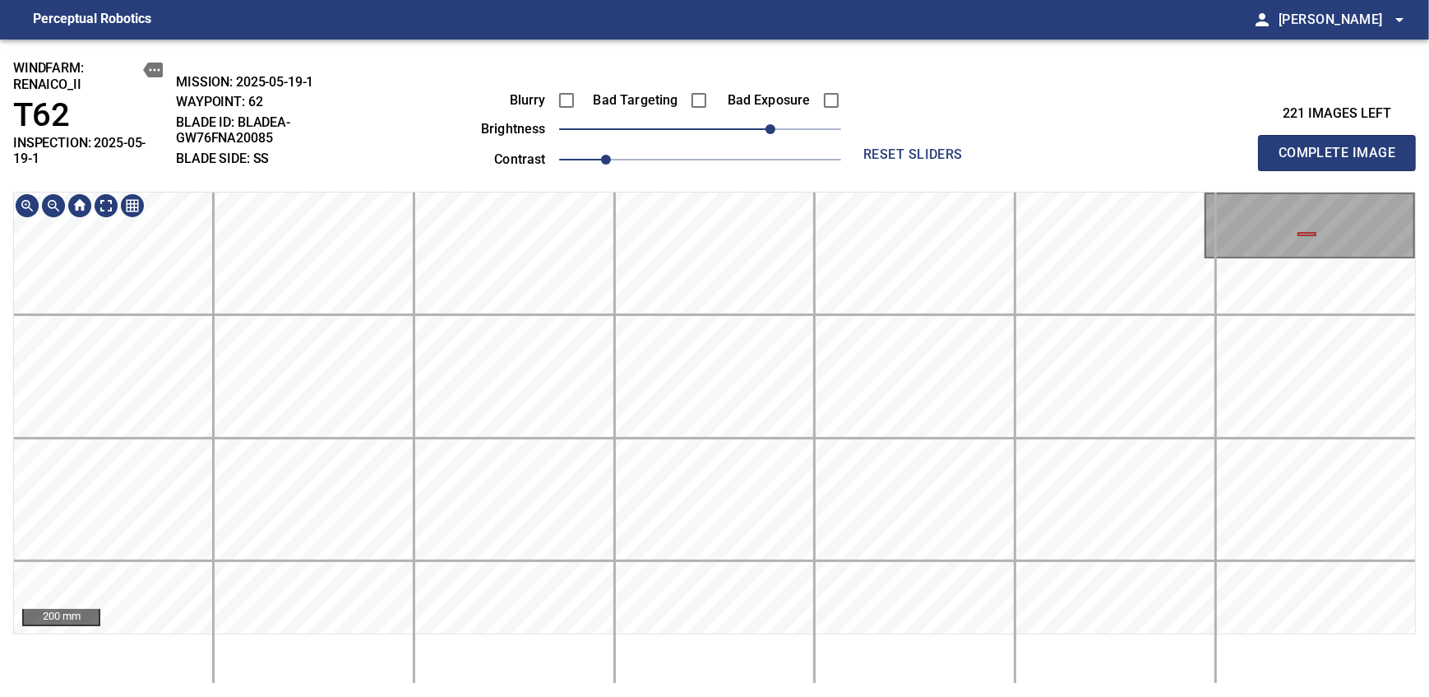
click at [781, 64] on div "windfarm: Renaico_II T62 INSPECTION: 2025-05-19-1 MISSION: 2025-05-19-1 WAYPOIN…" at bounding box center [714, 367] width 1429 height 657
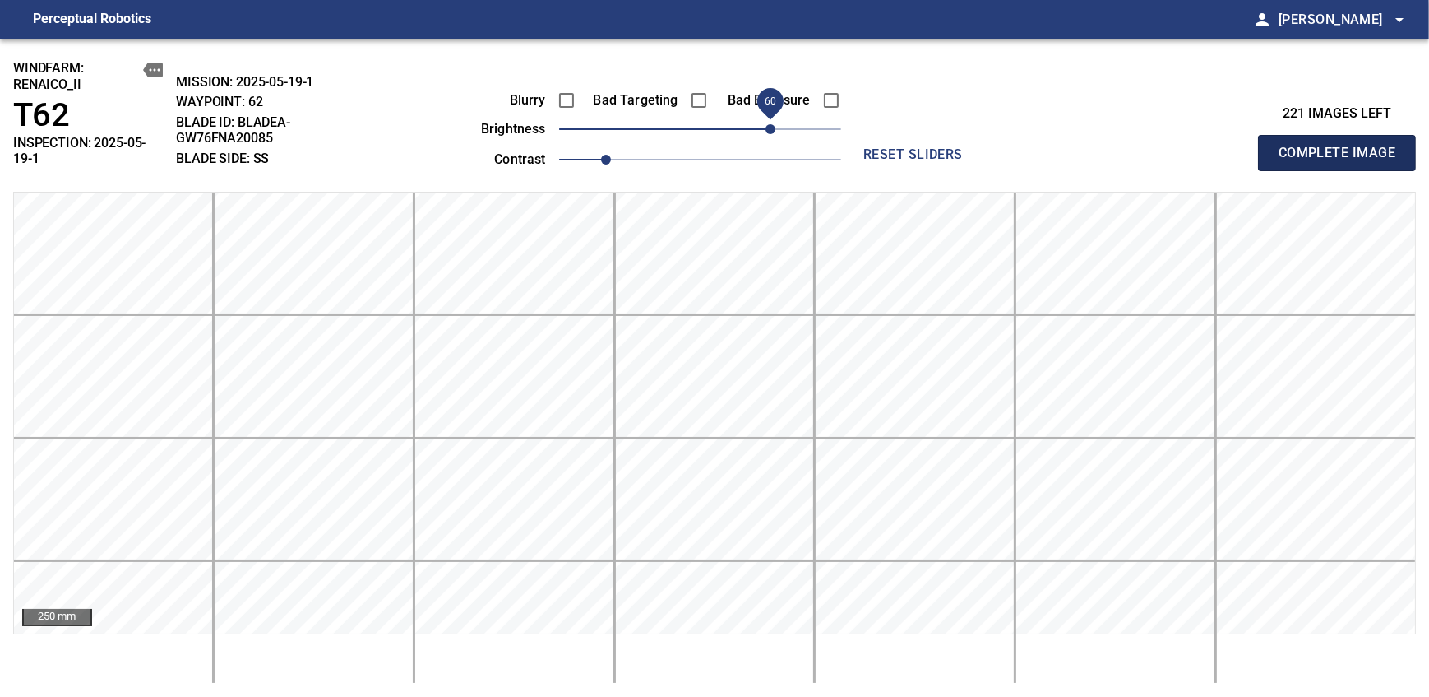
click at [874, 146] on span "Complete Image" at bounding box center [1337, 152] width 122 height 23
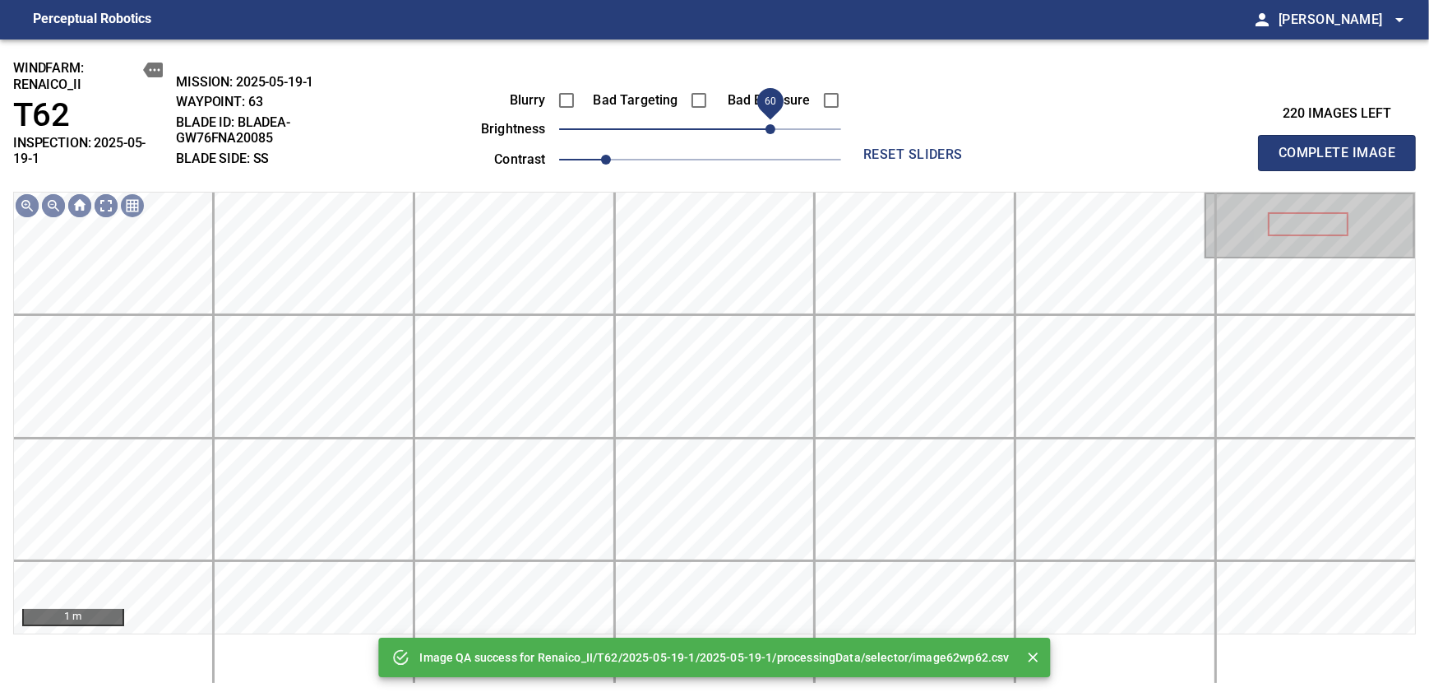
click at [766, 132] on span "60" at bounding box center [700, 129] width 282 height 23
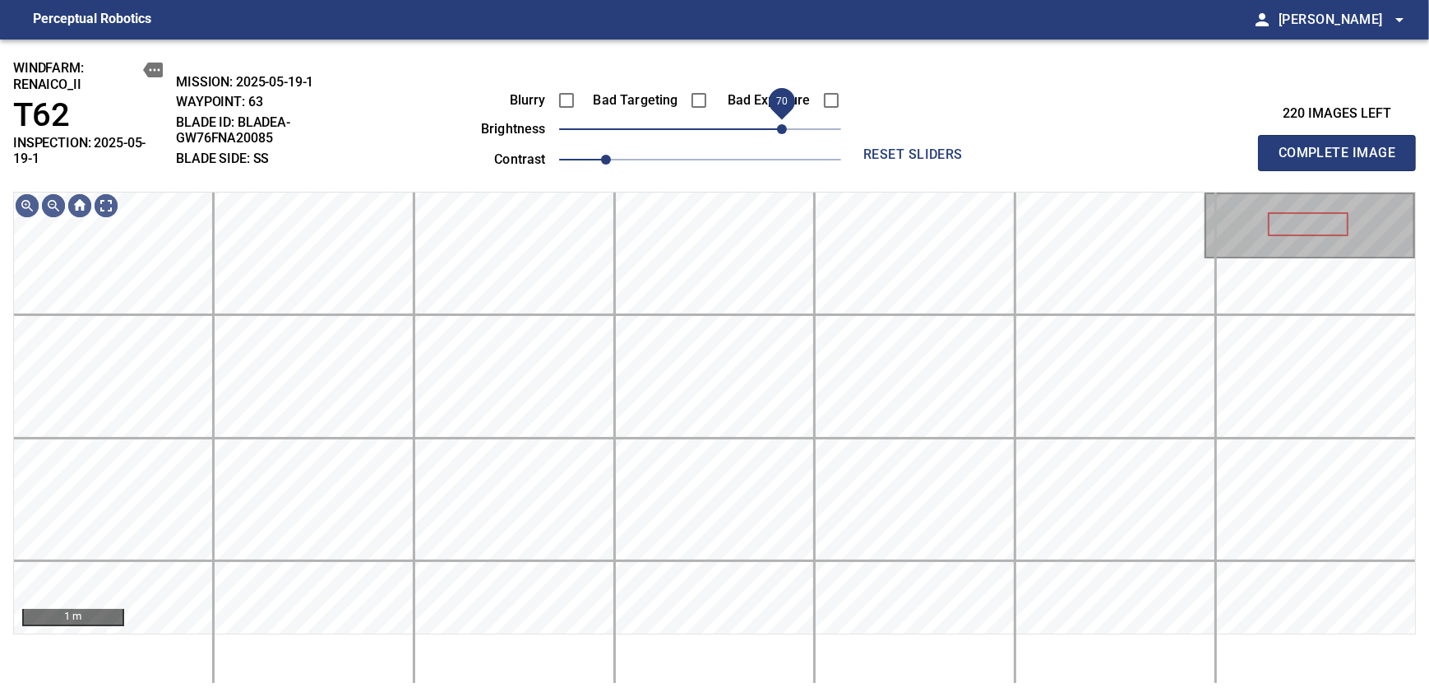
click at [779, 127] on span "70" at bounding box center [782, 129] width 10 height 10
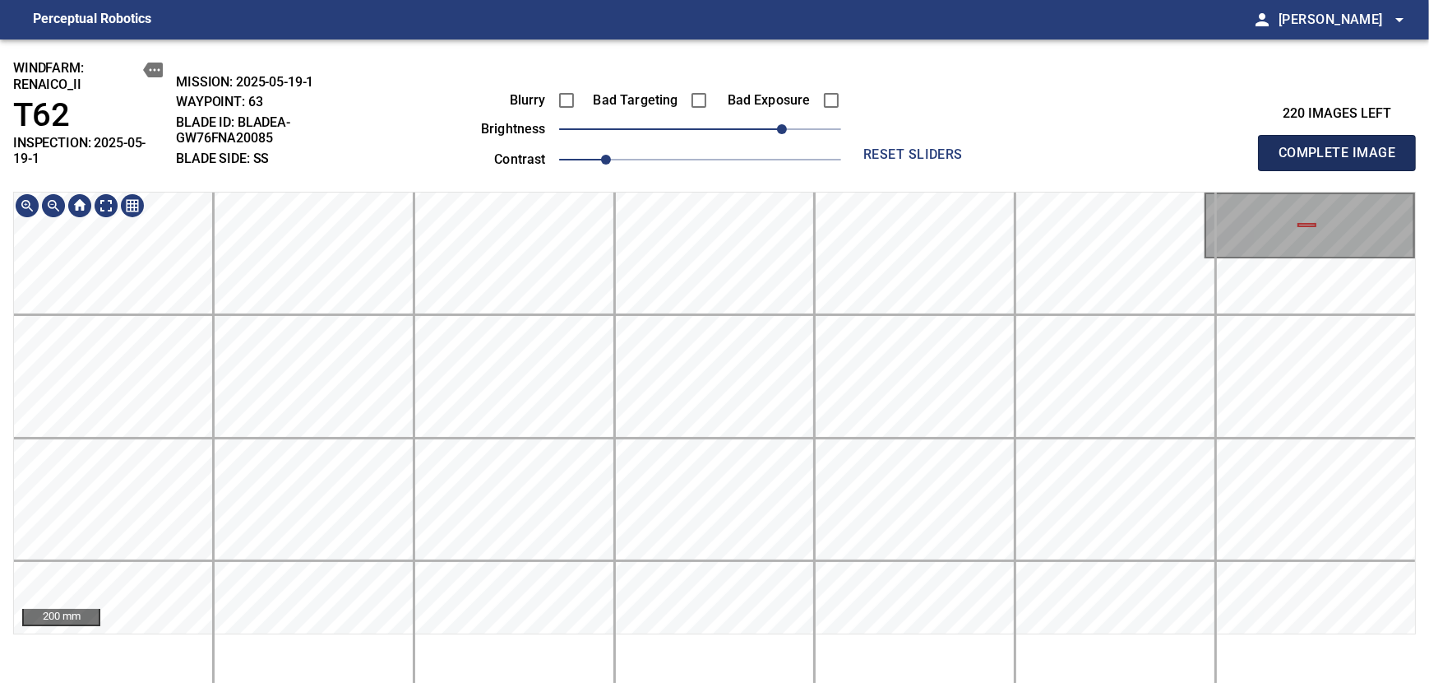
click at [874, 146] on span "Complete Image" at bounding box center [1337, 152] width 122 height 23
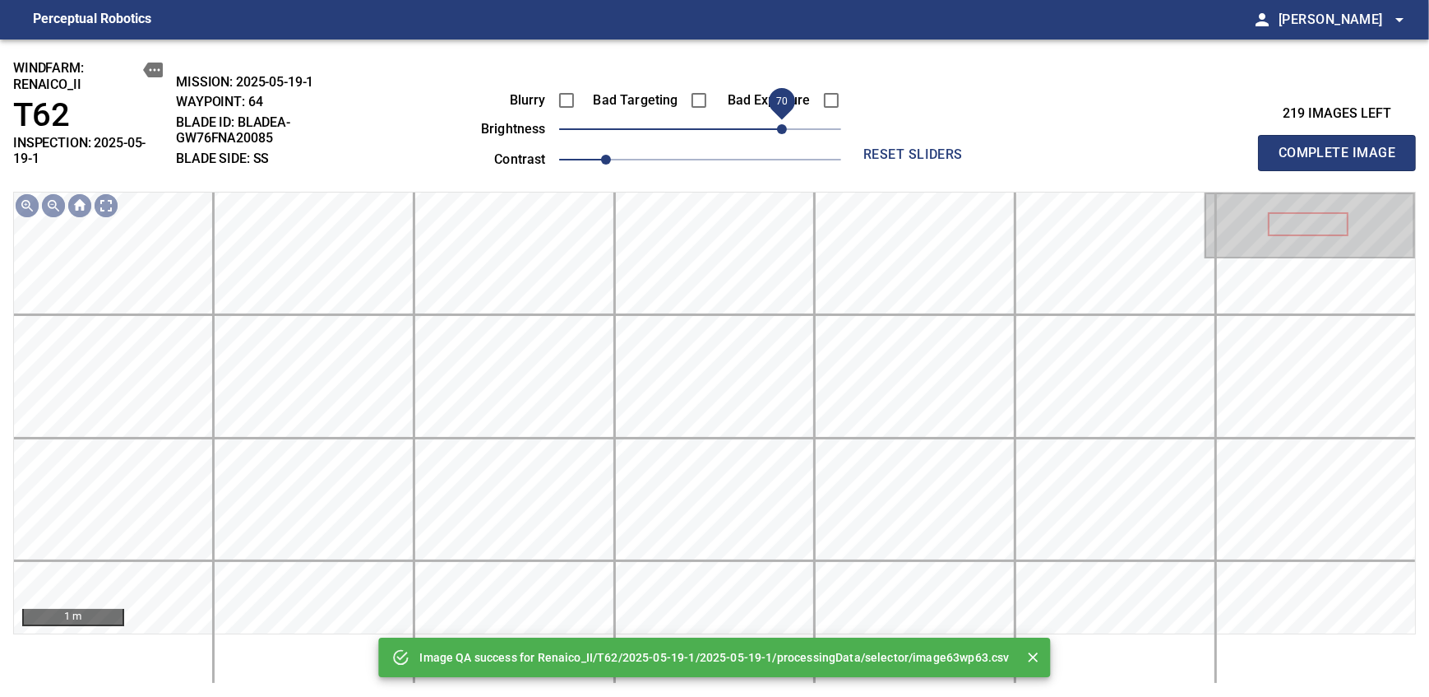
drag, startPoint x: 730, startPoint y: 135, endPoint x: 781, endPoint y: 132, distance: 51.1
click at [781, 132] on span "70" at bounding box center [700, 129] width 282 height 23
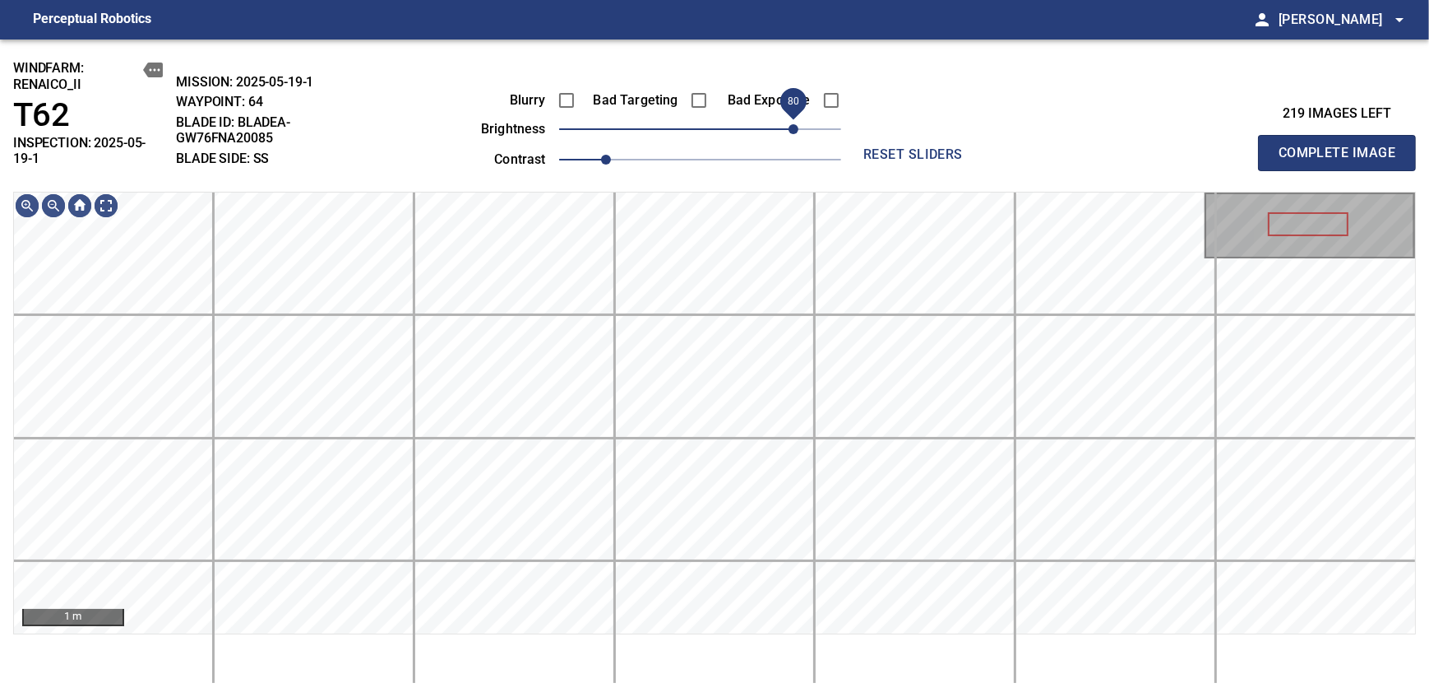
drag, startPoint x: 780, startPoint y: 130, endPoint x: 792, endPoint y: 122, distance: 14.8
click at [792, 124] on span "80" at bounding box center [794, 129] width 10 height 10
click at [784, 130] on span "70" at bounding box center [782, 129] width 10 height 10
click at [789, 127] on span "80" at bounding box center [794, 129] width 10 height 10
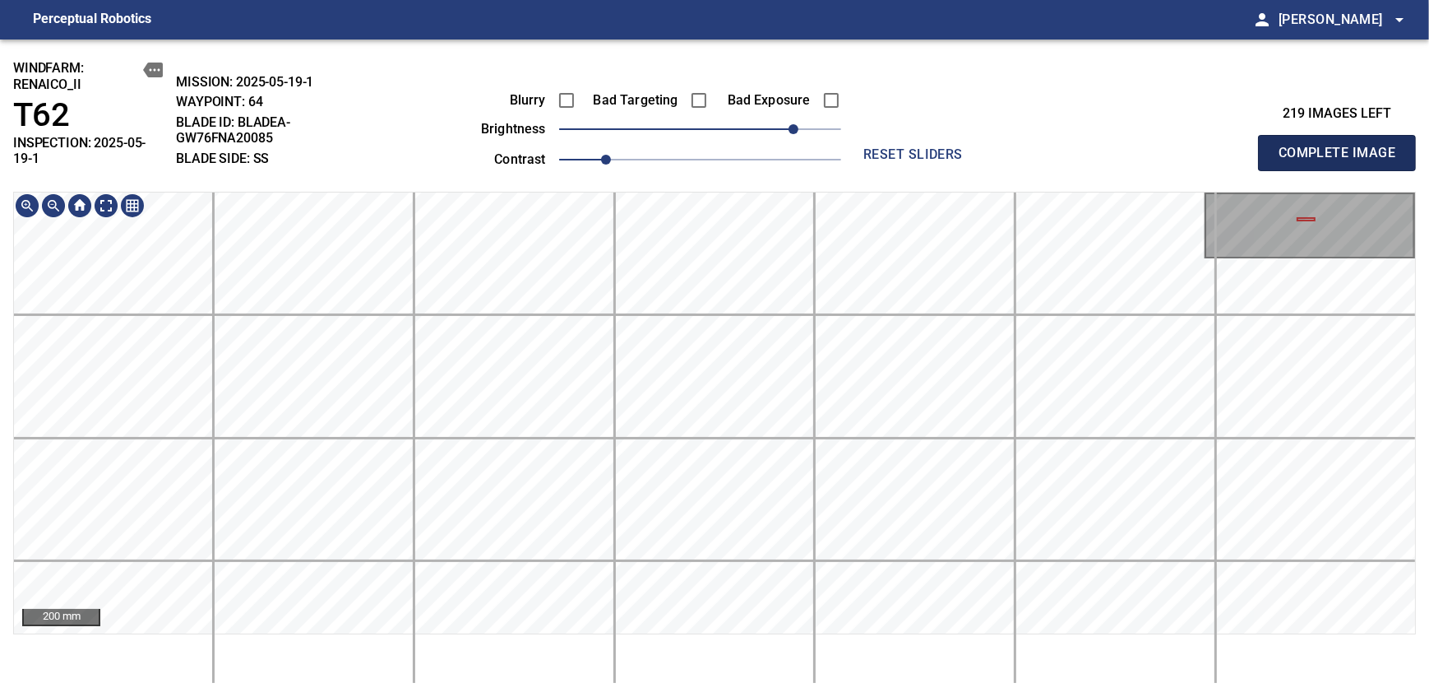
click at [874, 146] on span "Complete Image" at bounding box center [1337, 152] width 122 height 23
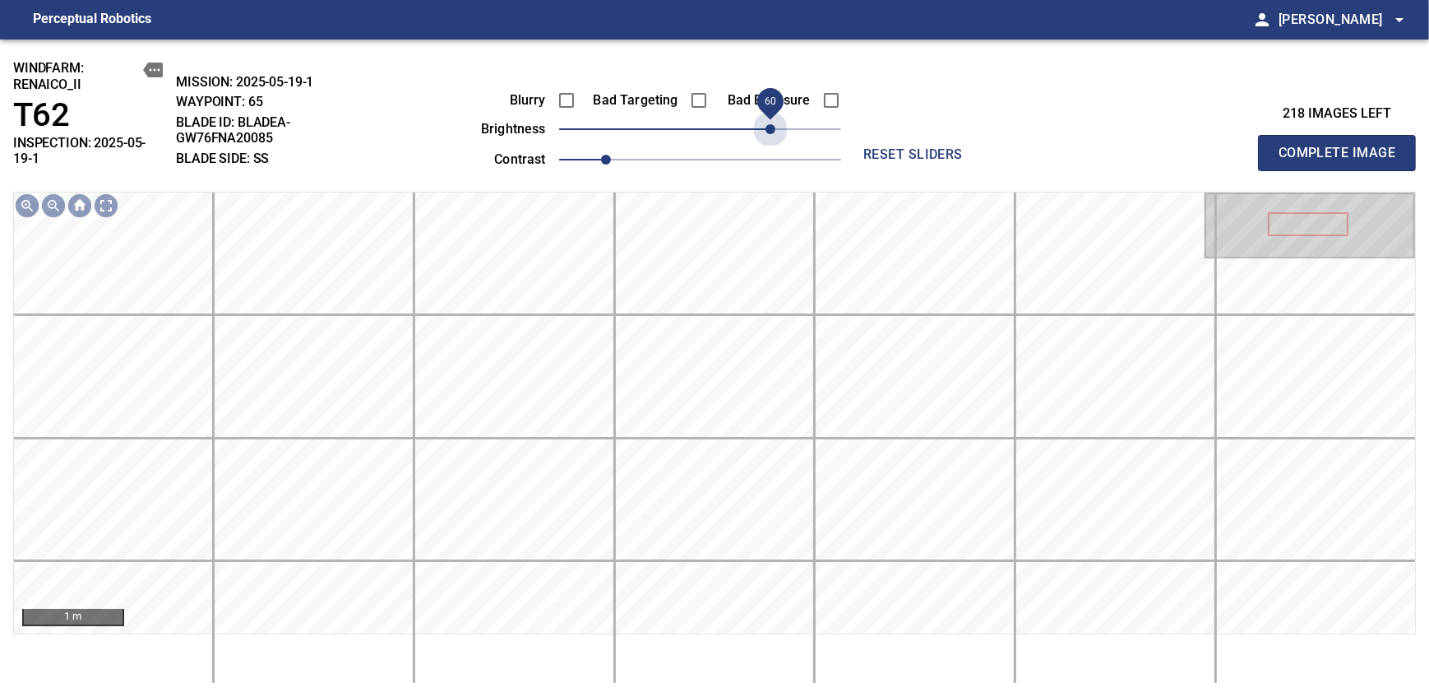
click at [769, 123] on span "60" at bounding box center [700, 129] width 282 height 23
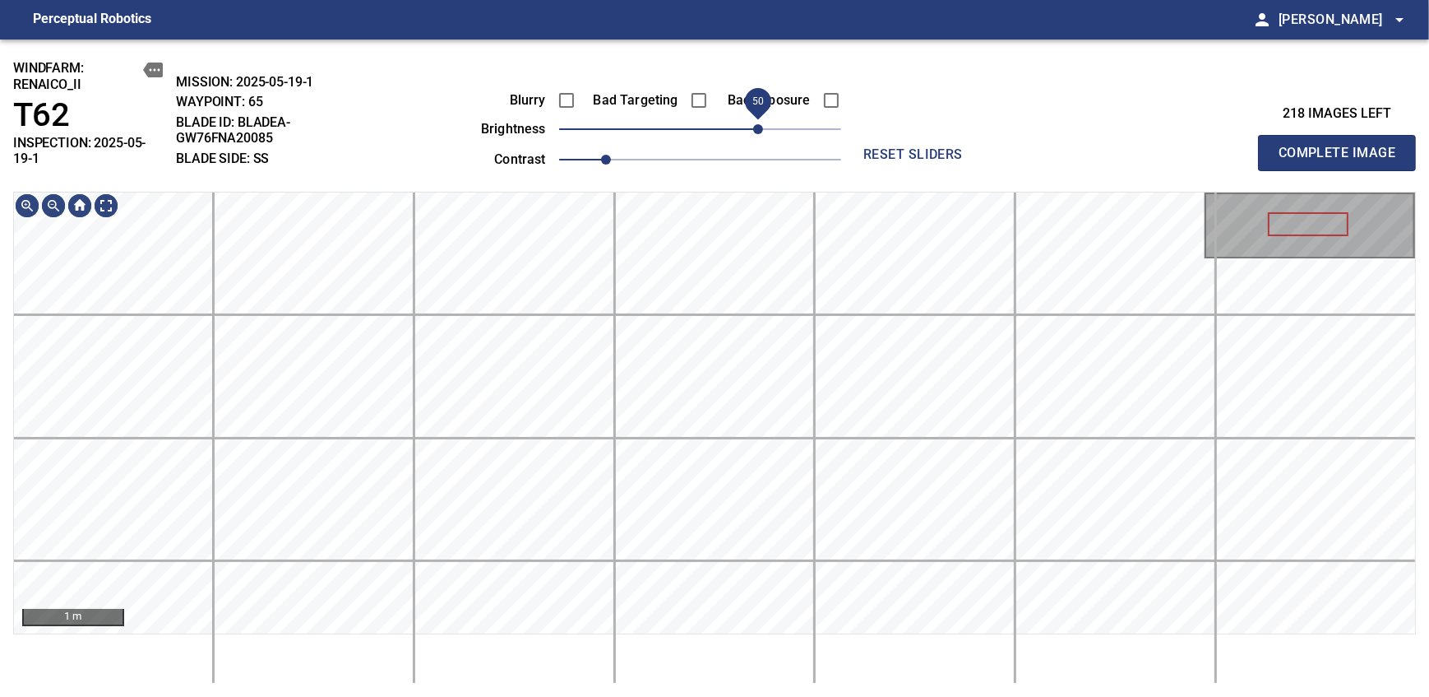
drag, startPoint x: 772, startPoint y: 134, endPoint x: 758, endPoint y: 137, distance: 14.2
click at [758, 134] on span "50" at bounding box center [758, 129] width 10 height 10
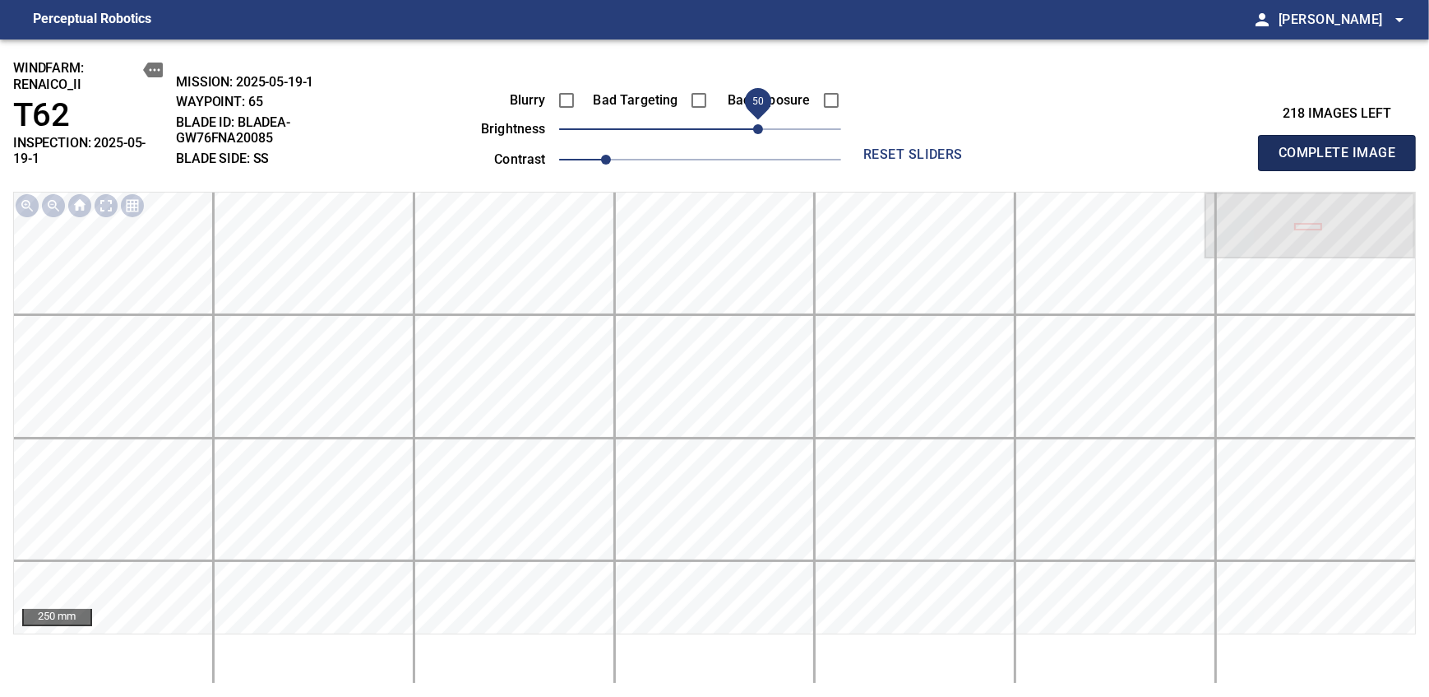
click at [874, 146] on span "Complete Image" at bounding box center [1337, 152] width 122 height 23
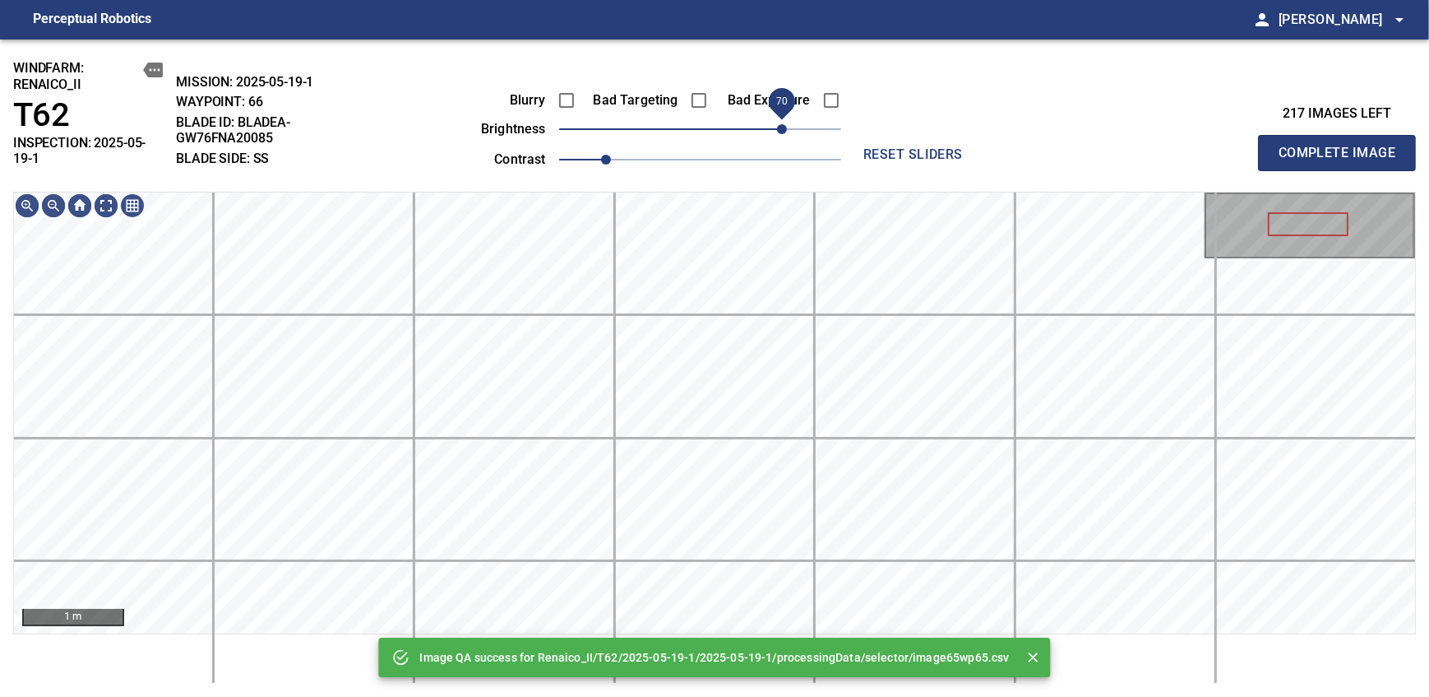
drag, startPoint x: 766, startPoint y: 132, endPoint x: 781, endPoint y: 127, distance: 16.4
click at [781, 127] on span "70" at bounding box center [700, 129] width 282 height 23
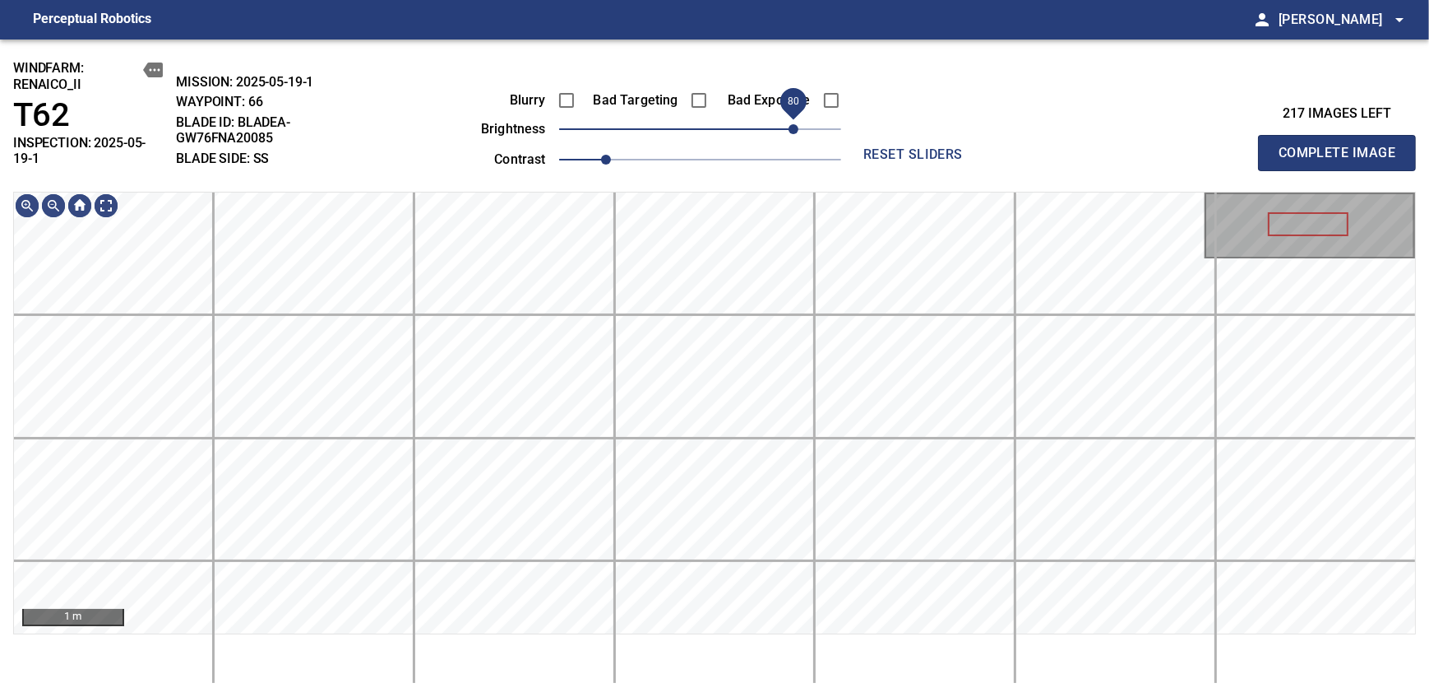
click at [792, 127] on span "80" at bounding box center [794, 129] width 10 height 10
click at [874, 146] on span "Complete Image" at bounding box center [1337, 152] width 122 height 23
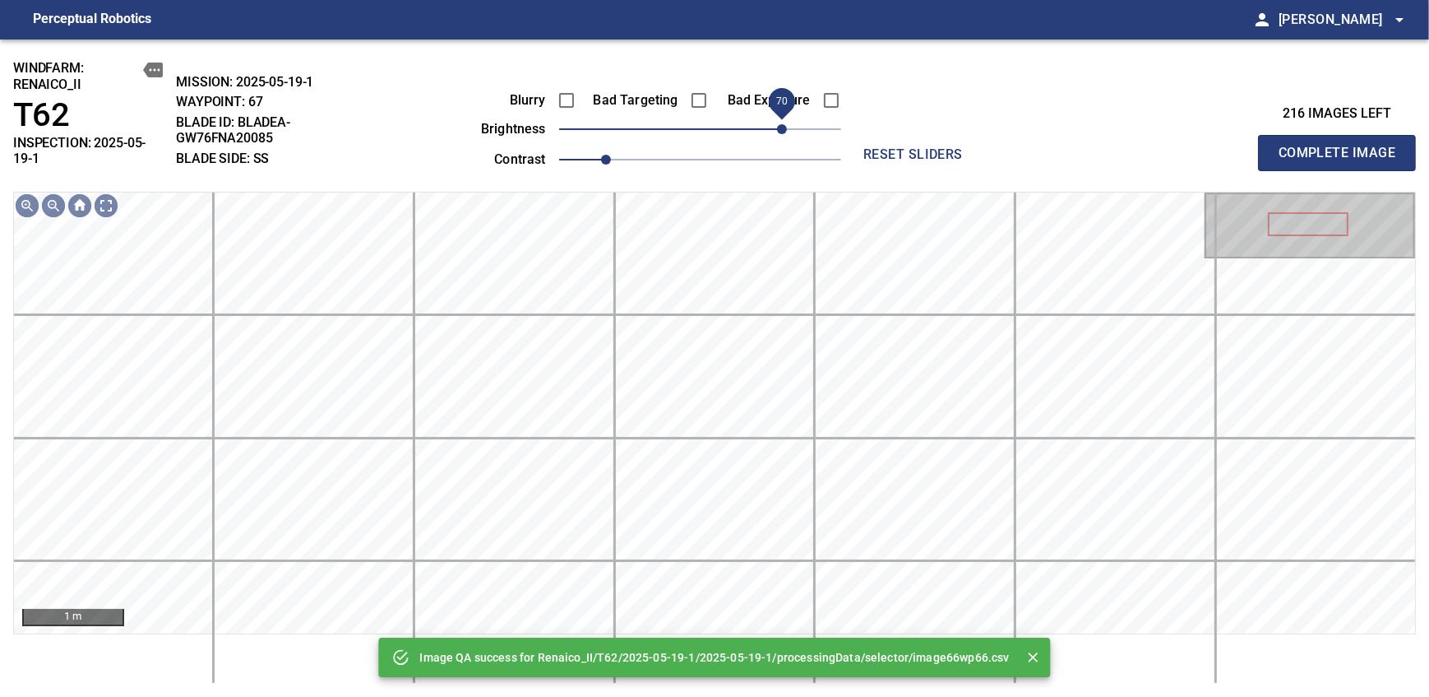
click at [780, 127] on span "70" at bounding box center [700, 129] width 282 height 23
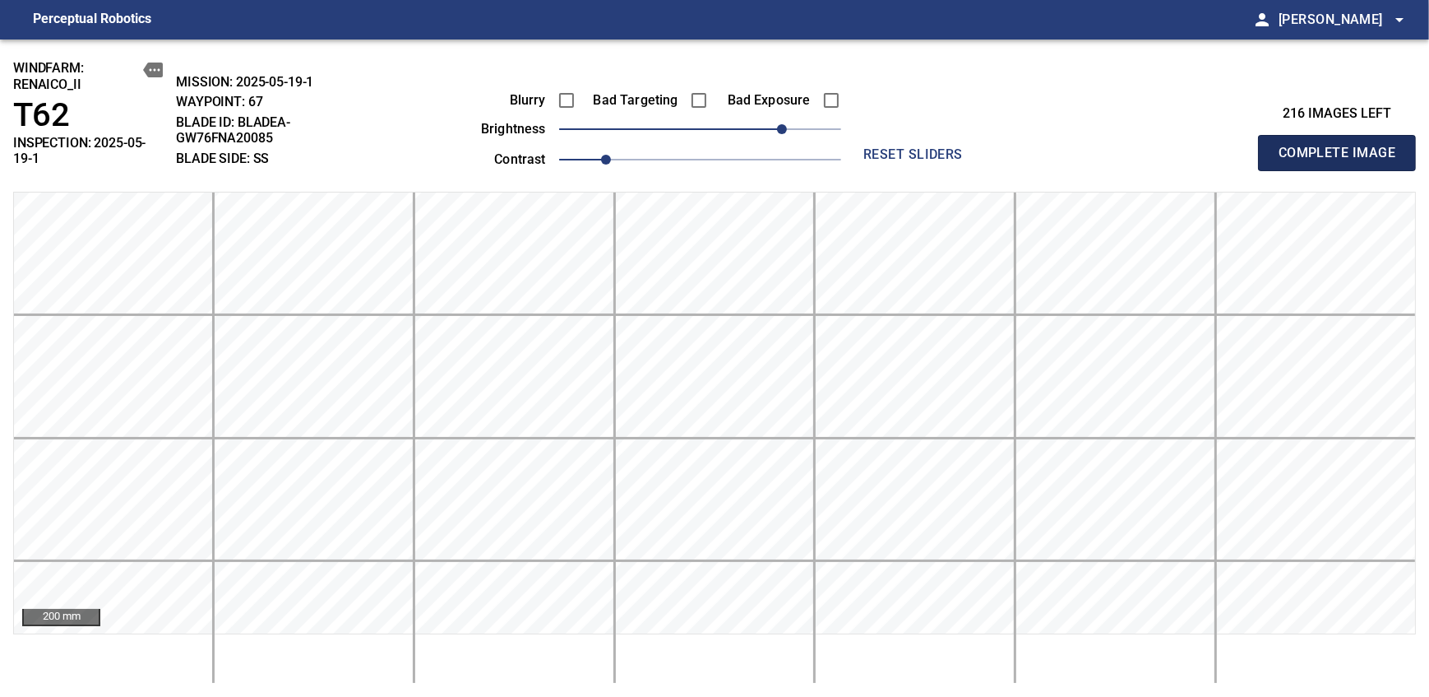
click at [874, 146] on span "Complete Image" at bounding box center [1337, 152] width 122 height 23
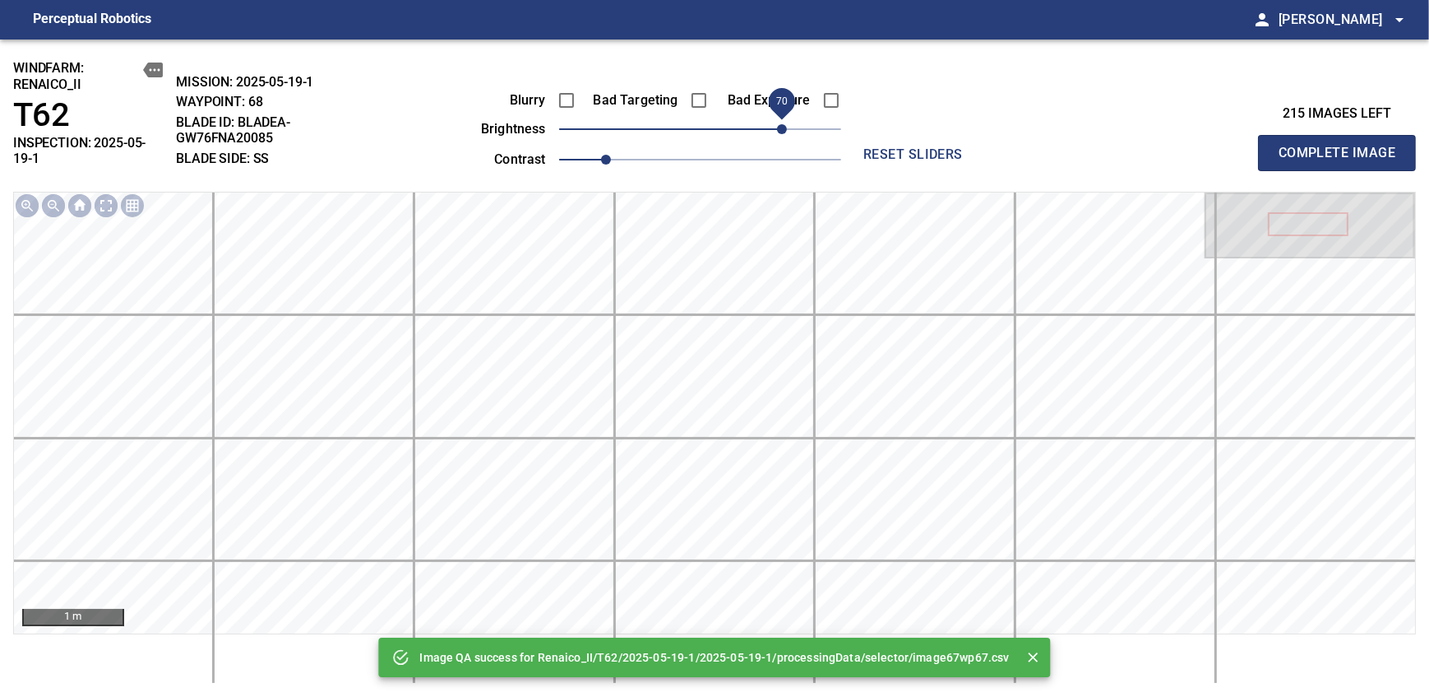
drag, startPoint x: 768, startPoint y: 127, endPoint x: 779, endPoint y: 127, distance: 10.7
click at [779, 127] on span "70" at bounding box center [700, 129] width 282 height 23
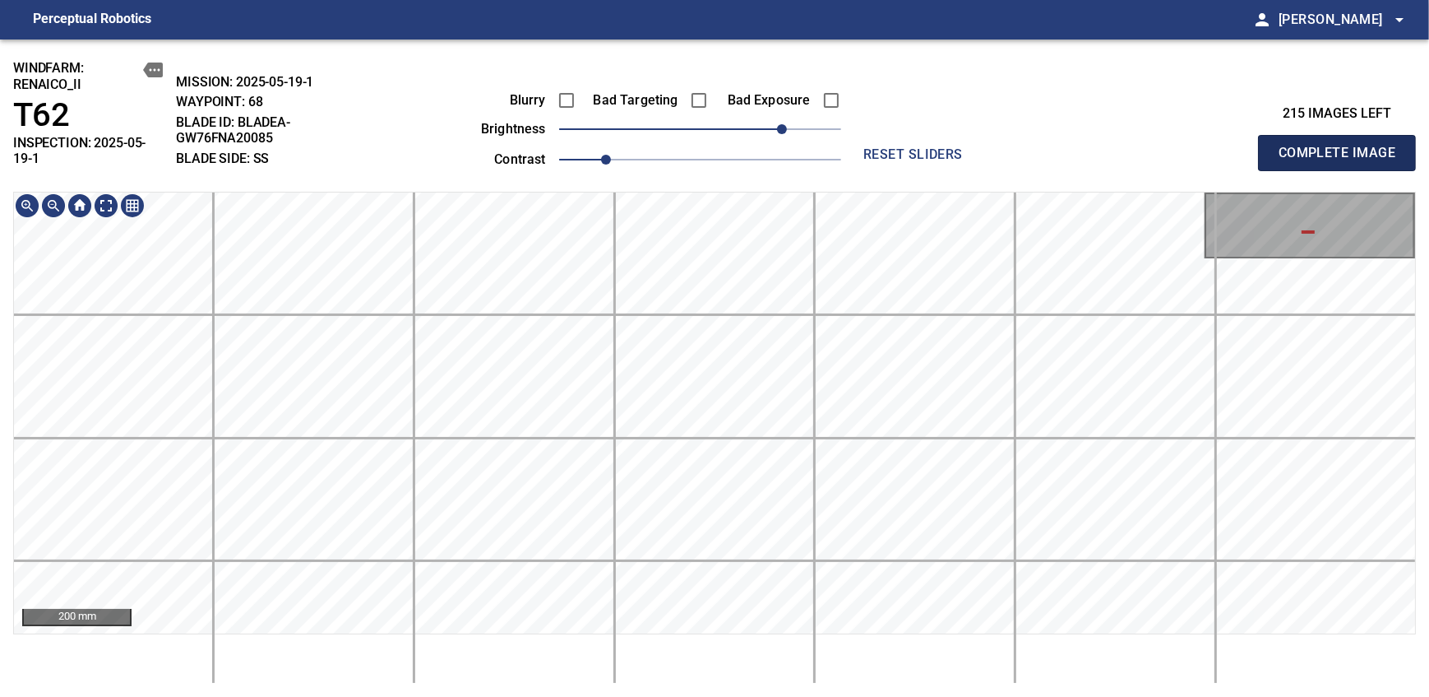
click at [874, 146] on span "Complete Image" at bounding box center [1337, 152] width 122 height 23
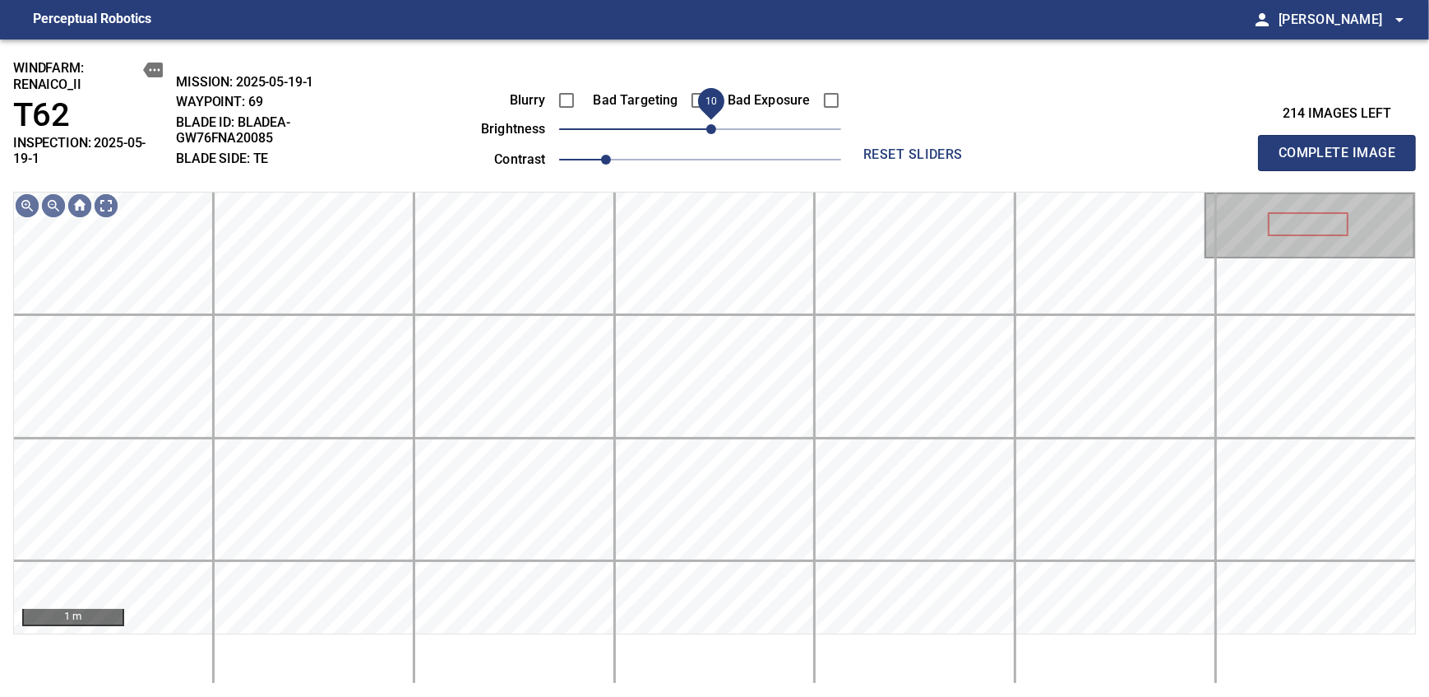
drag, startPoint x: 726, startPoint y: 130, endPoint x: 715, endPoint y: 130, distance: 10.7
click at [715, 130] on span "10" at bounding box center [711, 129] width 10 height 10
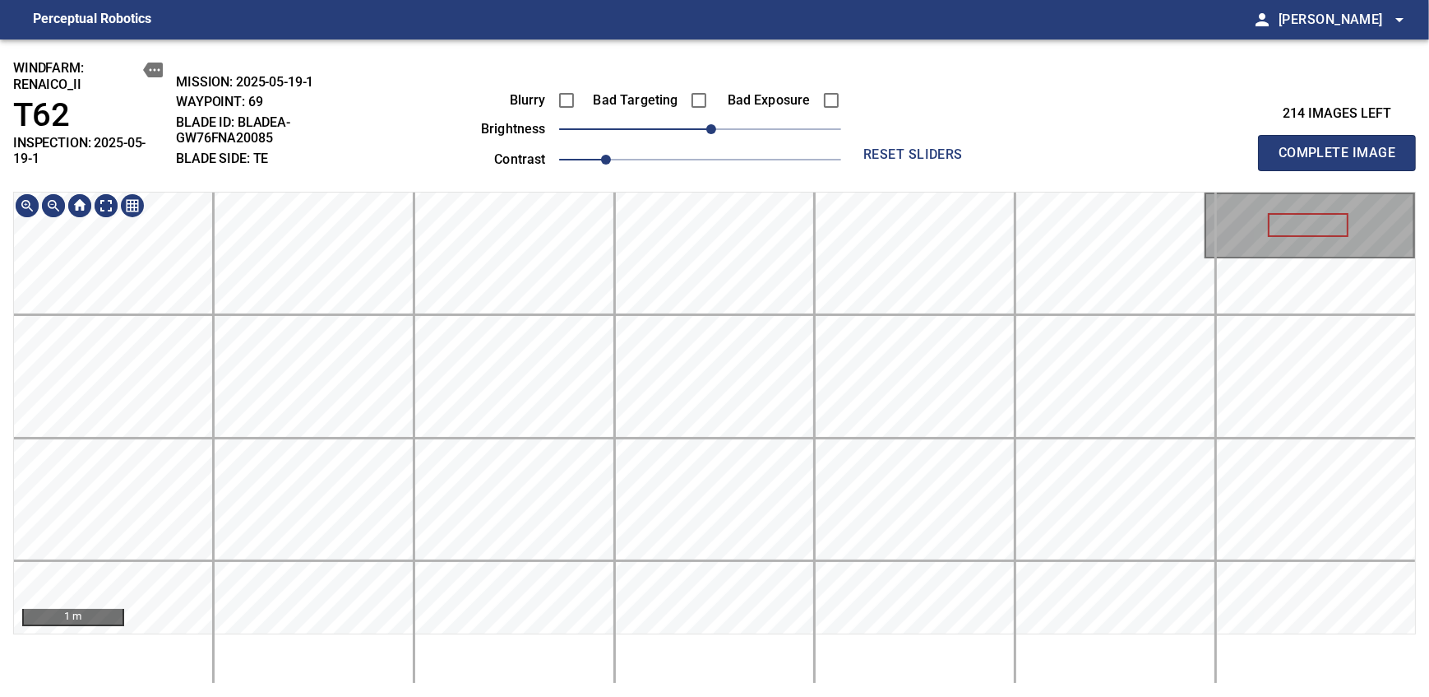
click at [737, 101] on div "windfarm: Renaico_II T62 INSPECTION: 2025-05-19-1 MISSION: 2025-05-19-1 WAYPOIN…" at bounding box center [714, 367] width 1429 height 657
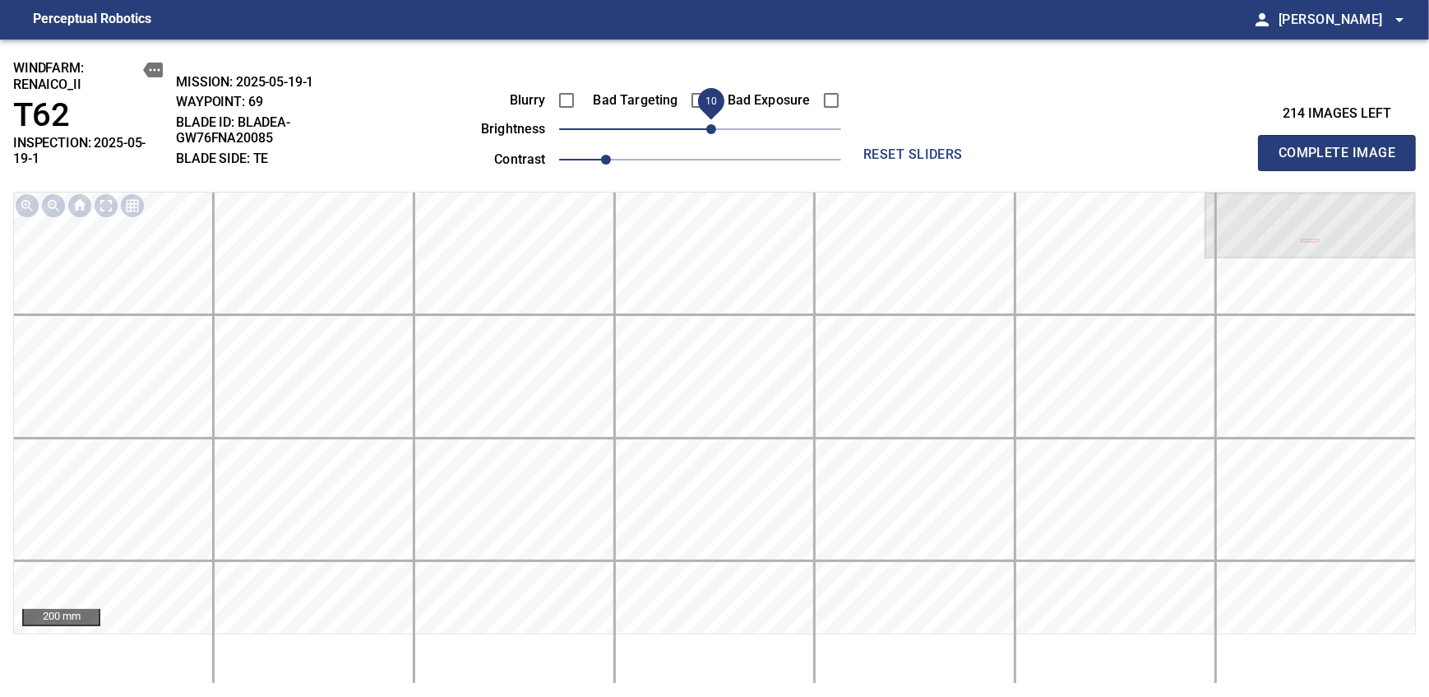
click at [874, 146] on span "Complete Image" at bounding box center [1337, 152] width 122 height 23
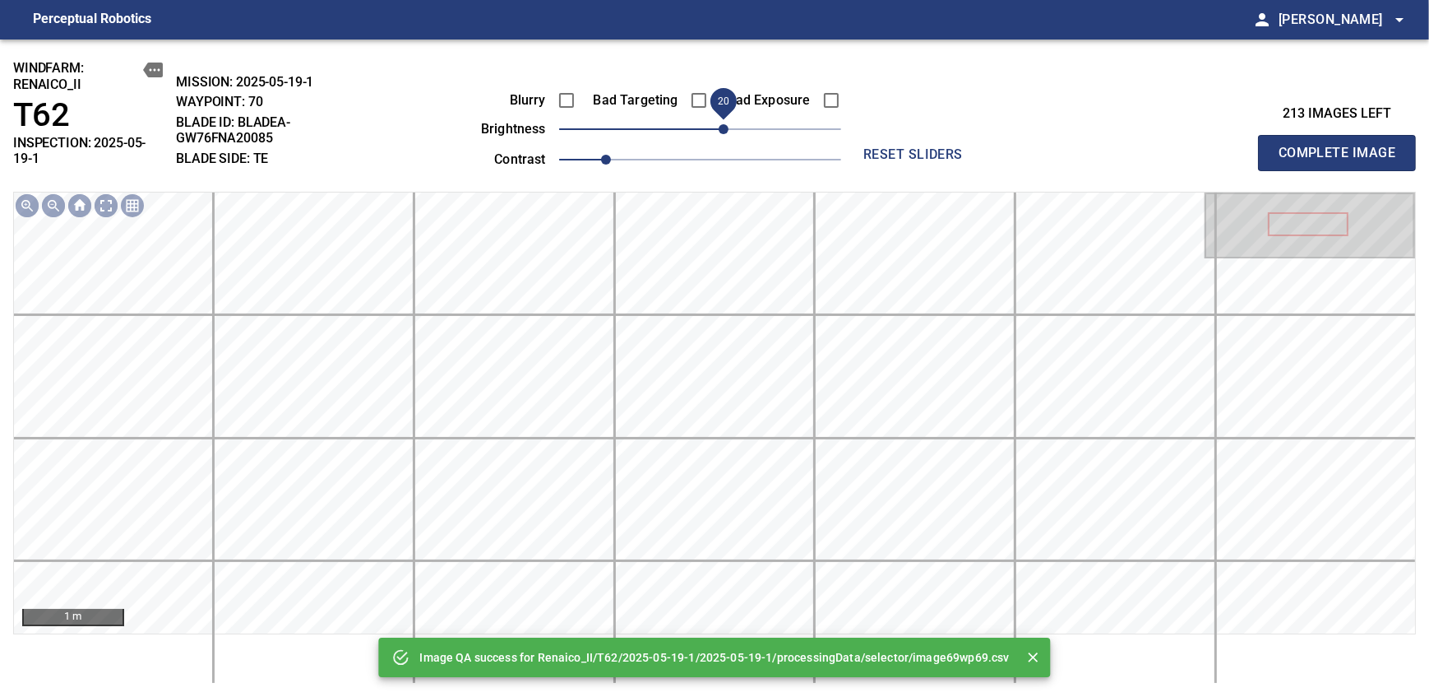
drag, startPoint x: 692, startPoint y: 136, endPoint x: 724, endPoint y: 138, distance: 31.3
click at [724, 134] on span "20" at bounding box center [724, 129] width 10 height 10
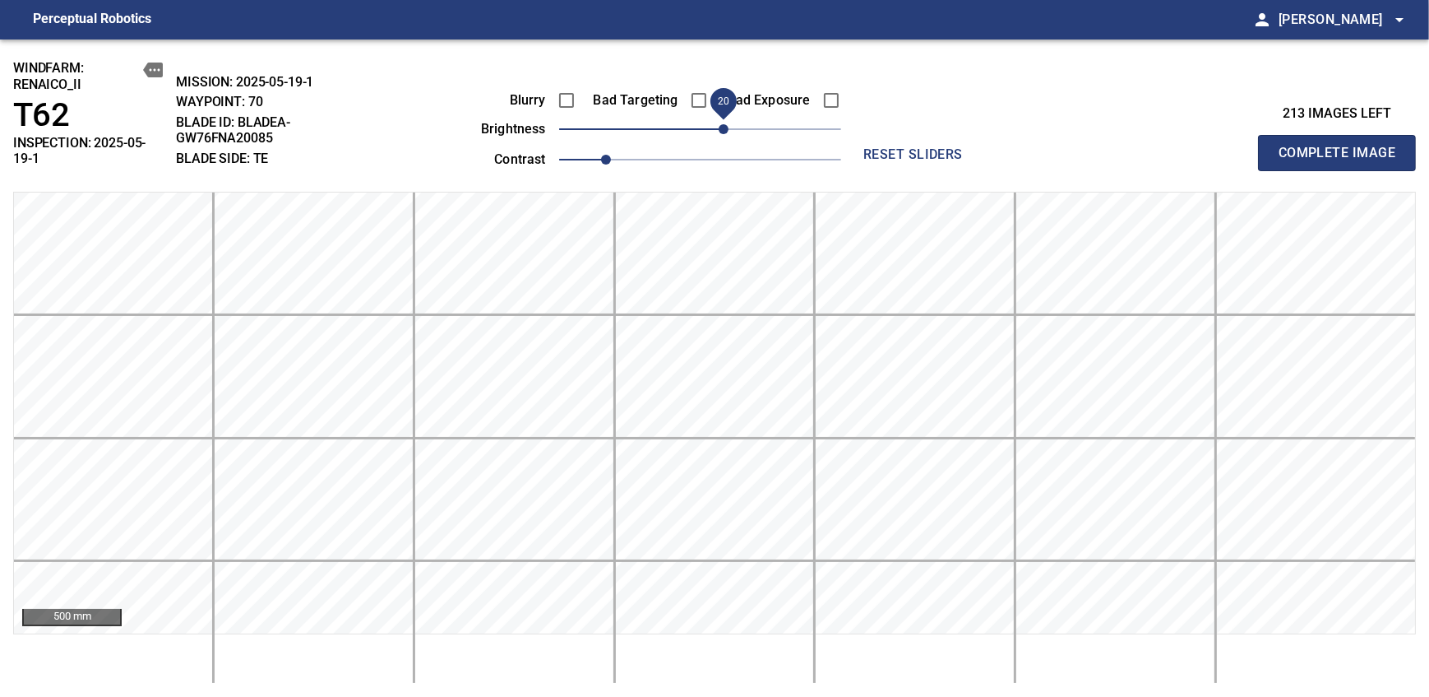
click at [874, 146] on span "Complete Image" at bounding box center [1337, 152] width 122 height 23
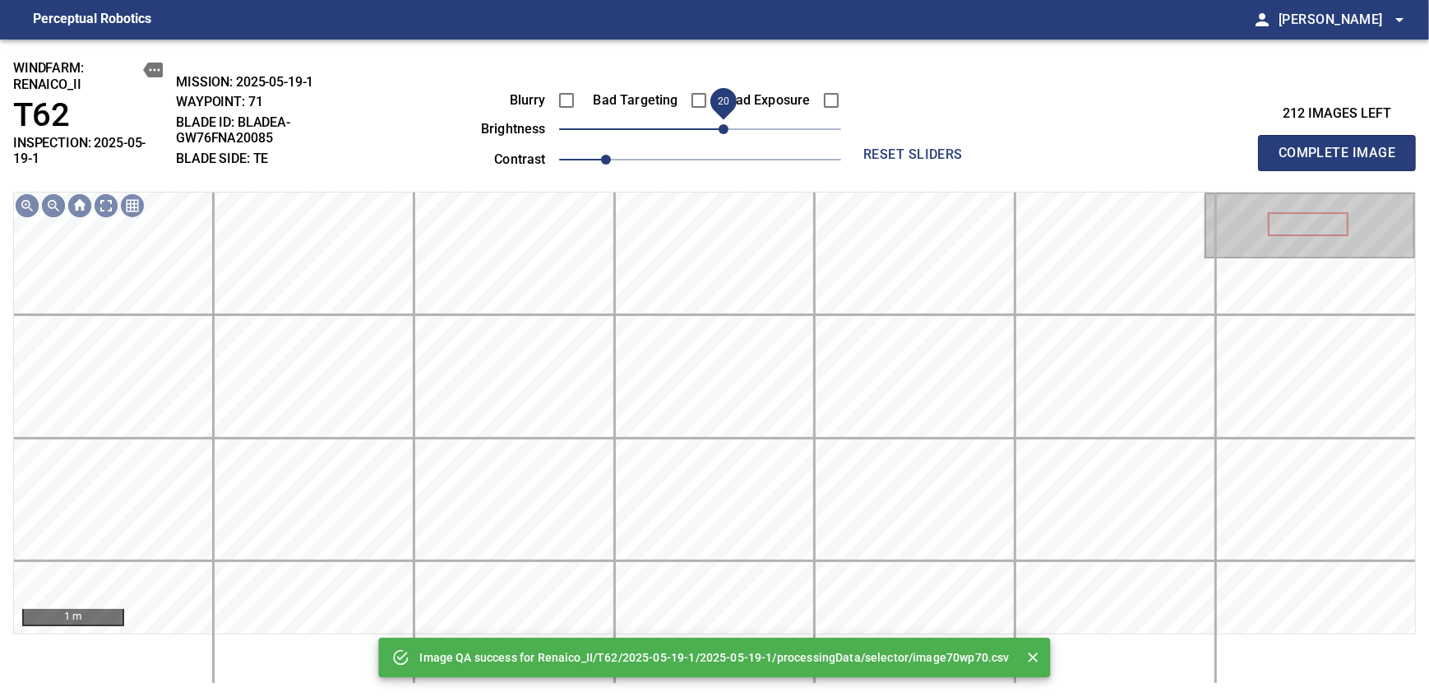
drag, startPoint x: 698, startPoint y: 131, endPoint x: 723, endPoint y: 131, distance: 24.7
click at [723, 131] on span "20" at bounding box center [724, 129] width 10 height 10
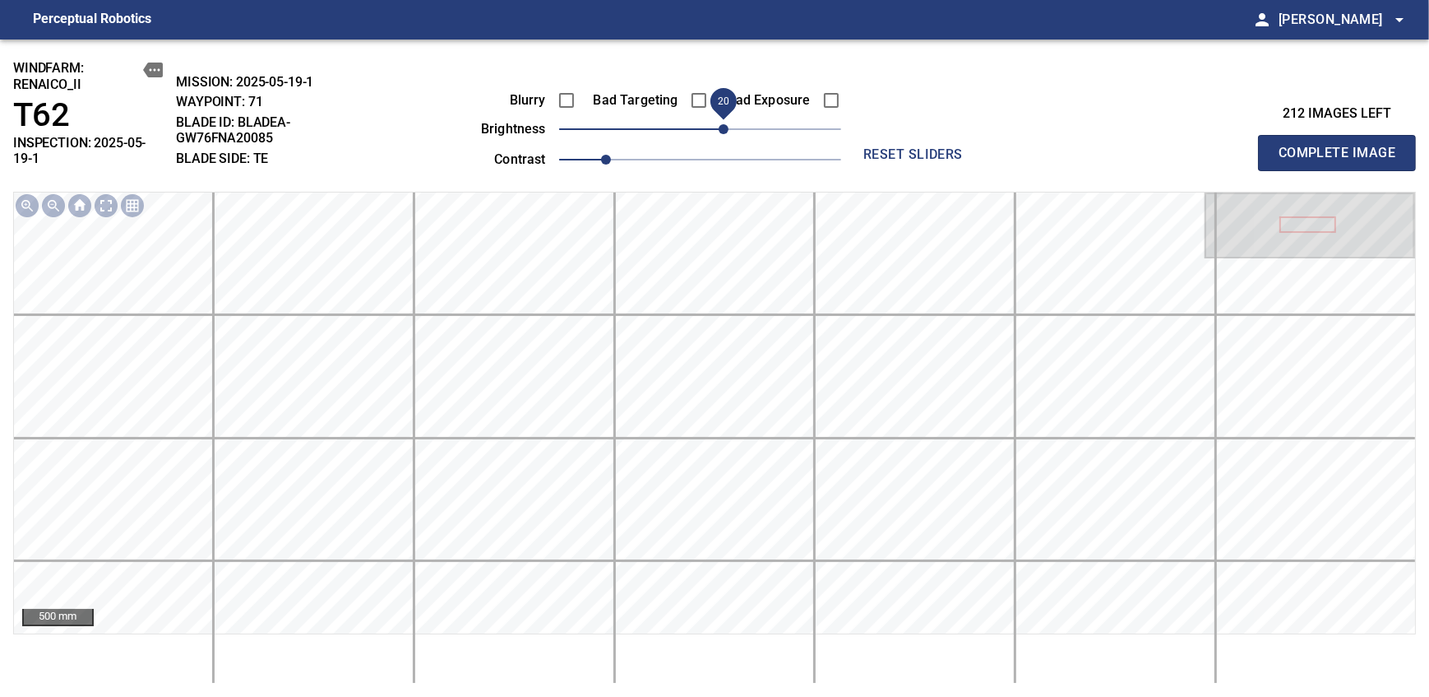
click at [874, 146] on span "Complete Image" at bounding box center [1337, 152] width 122 height 23
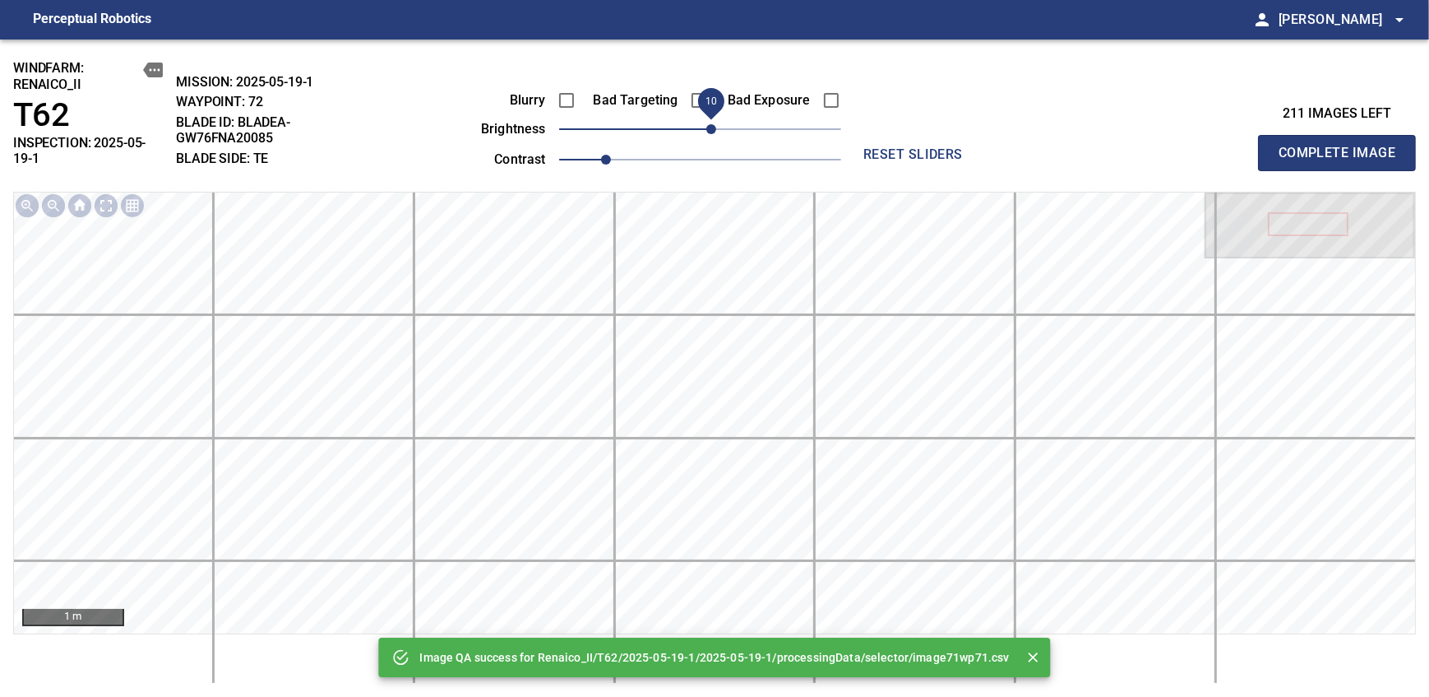
click at [714, 128] on span "10" at bounding box center [711, 129] width 10 height 10
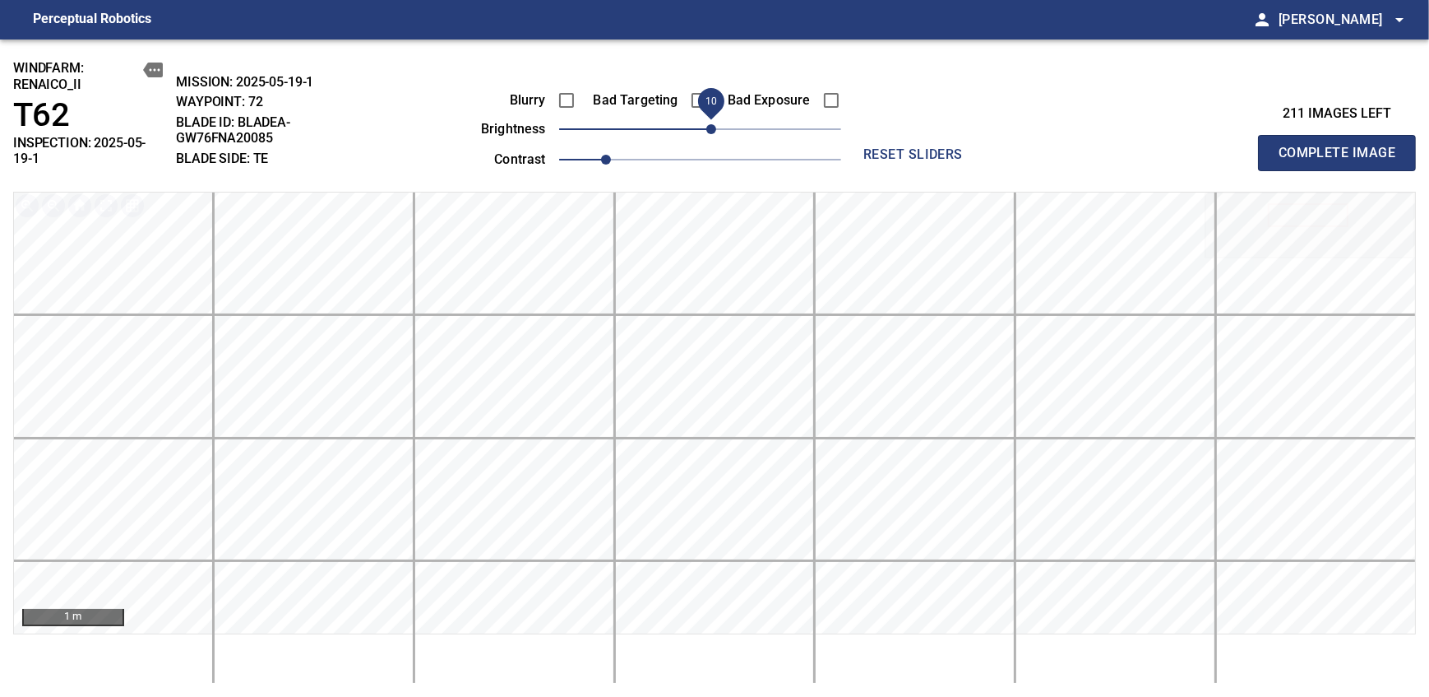
click at [874, 146] on span "Complete Image" at bounding box center [1337, 152] width 122 height 23
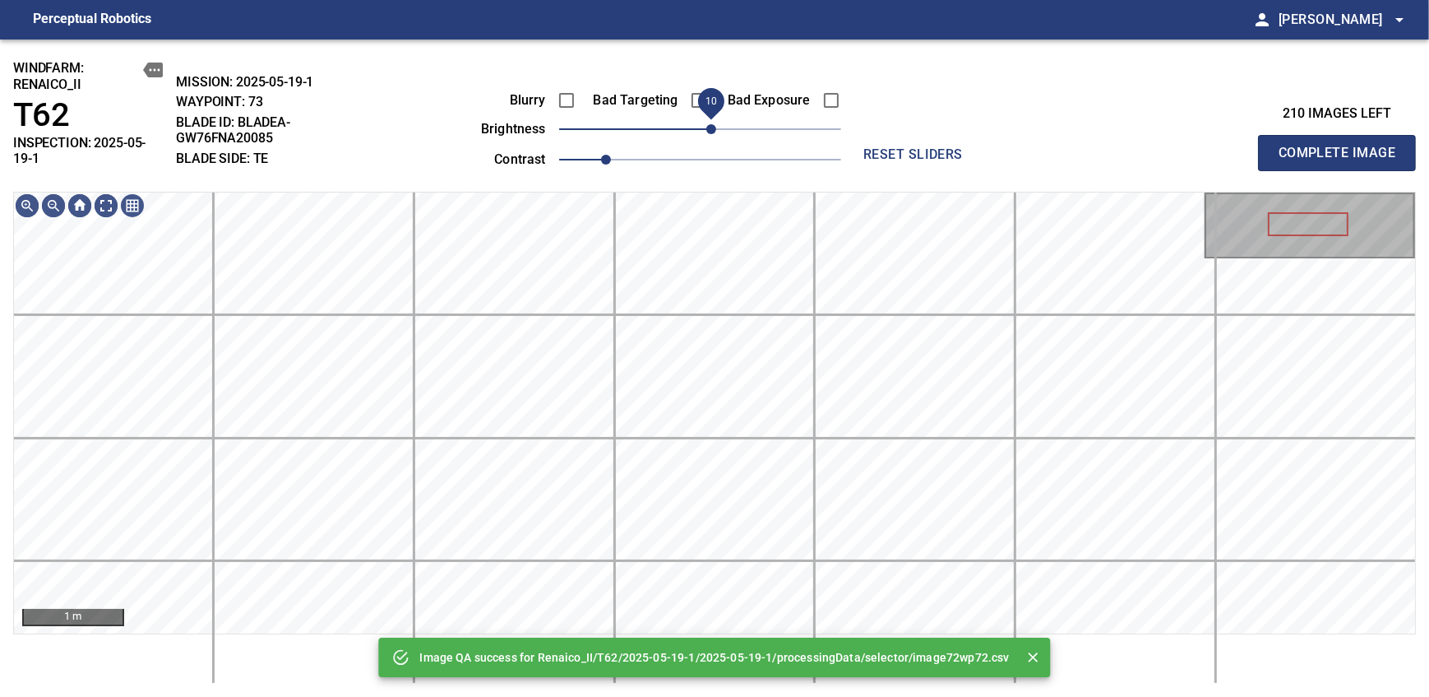
drag, startPoint x: 703, startPoint y: 131, endPoint x: 715, endPoint y: 131, distance: 11.5
click at [715, 131] on span "10" at bounding box center [711, 129] width 10 height 10
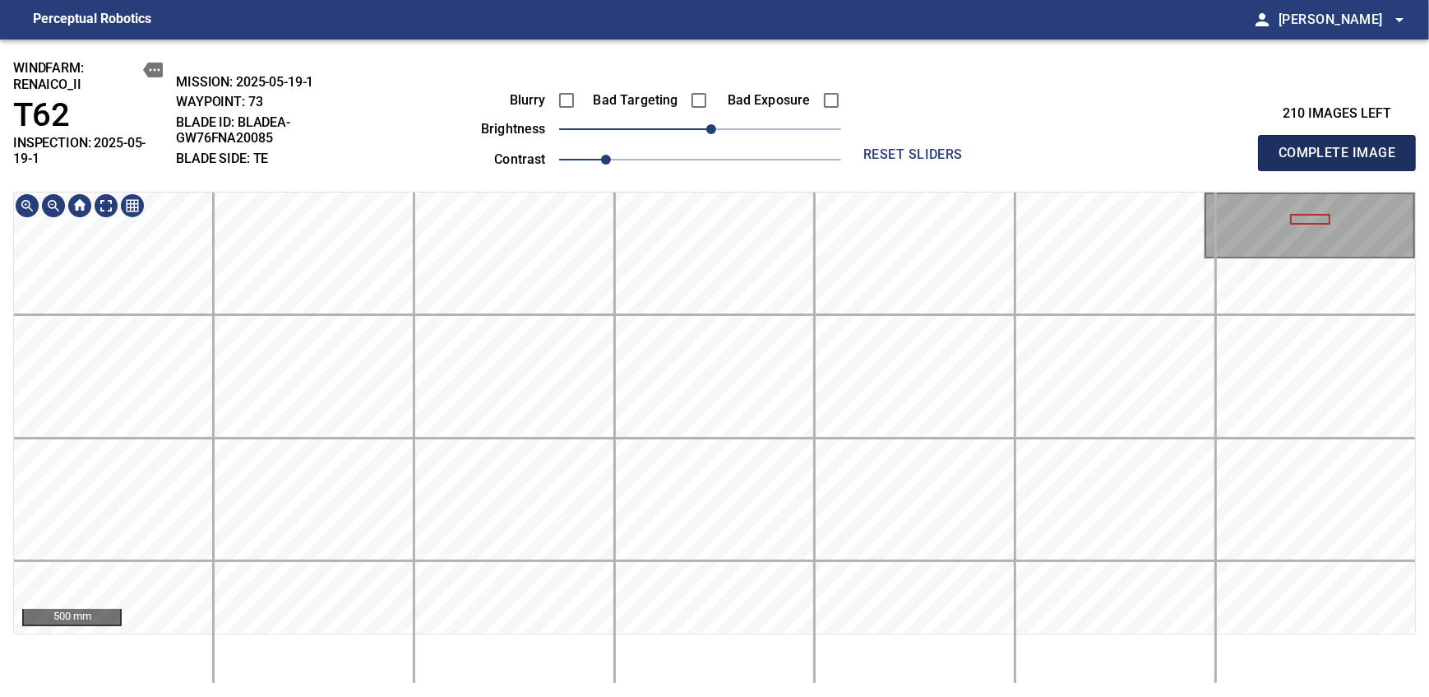
click at [874, 146] on span "Complete Image" at bounding box center [1337, 152] width 122 height 23
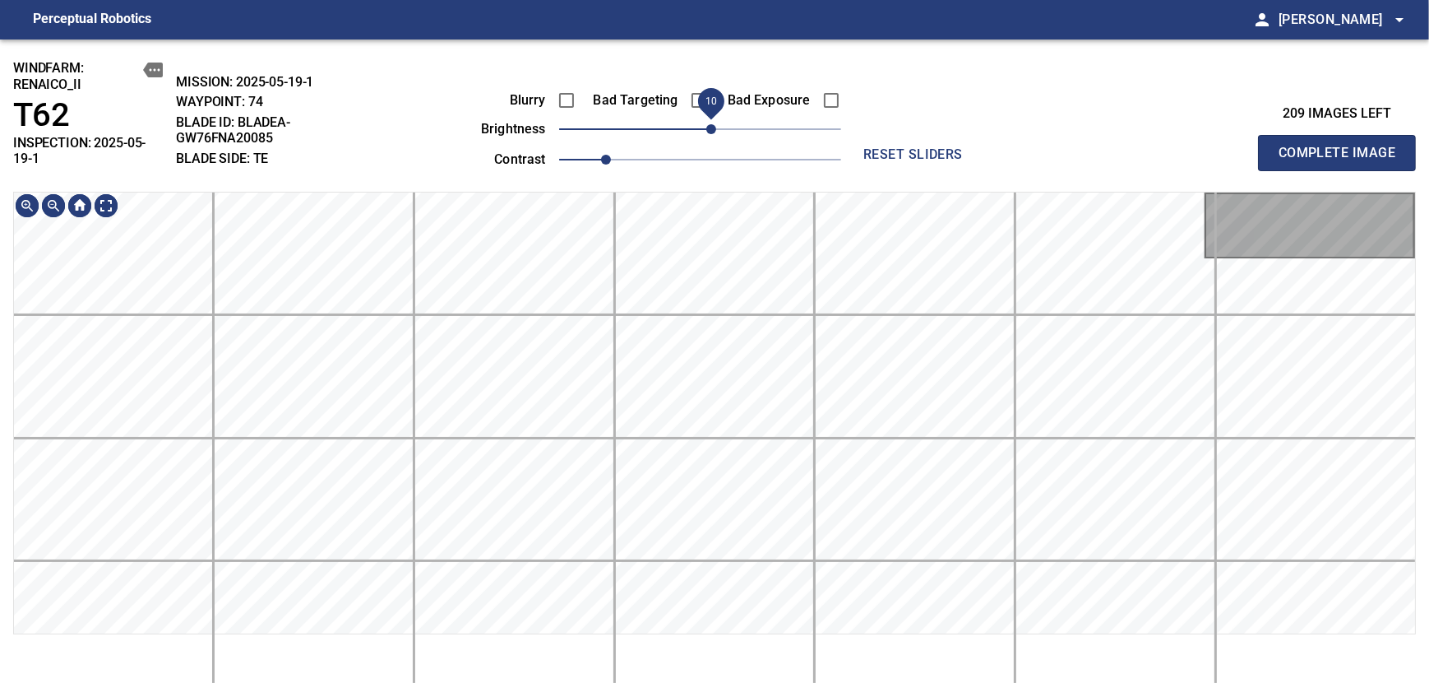
drag, startPoint x: 703, startPoint y: 126, endPoint x: 714, endPoint y: 128, distance: 11.0
click at [714, 128] on span "10" at bounding box center [711, 129] width 10 height 10
click at [874, 146] on span "Complete Image" at bounding box center [1337, 152] width 122 height 23
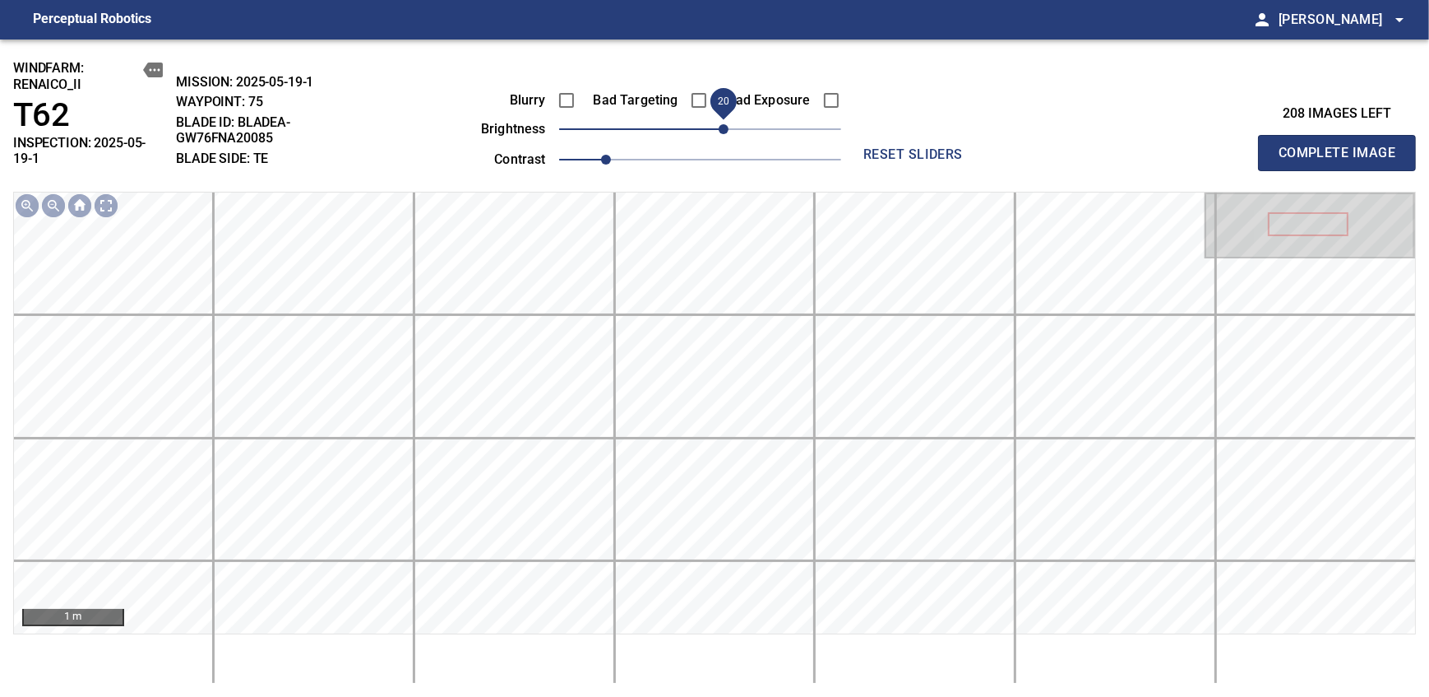
drag, startPoint x: 708, startPoint y: 134, endPoint x: 724, endPoint y: 129, distance: 16.4
click at [724, 129] on span "20" at bounding box center [724, 129] width 10 height 10
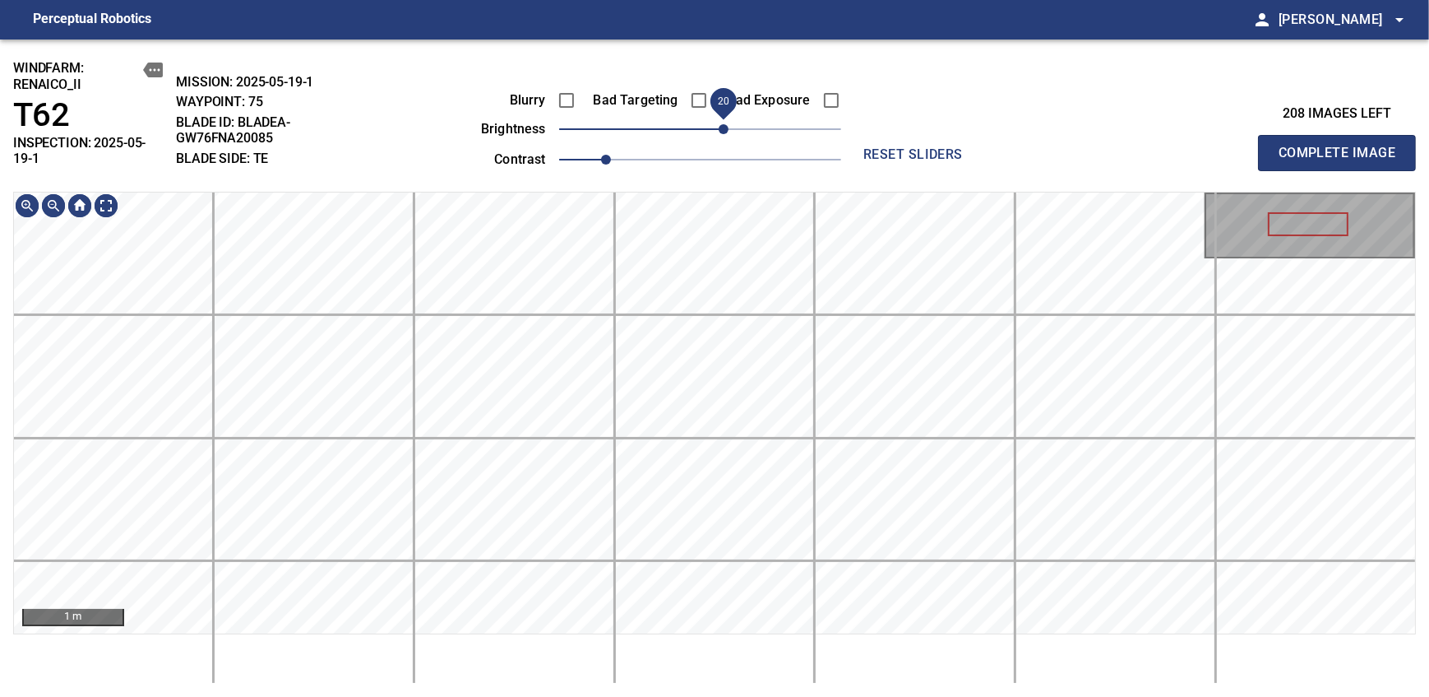
drag, startPoint x: 719, startPoint y: 137, endPoint x: 724, endPoint y: 118, distance: 18.8
click at [724, 124] on span "20" at bounding box center [724, 129] width 10 height 10
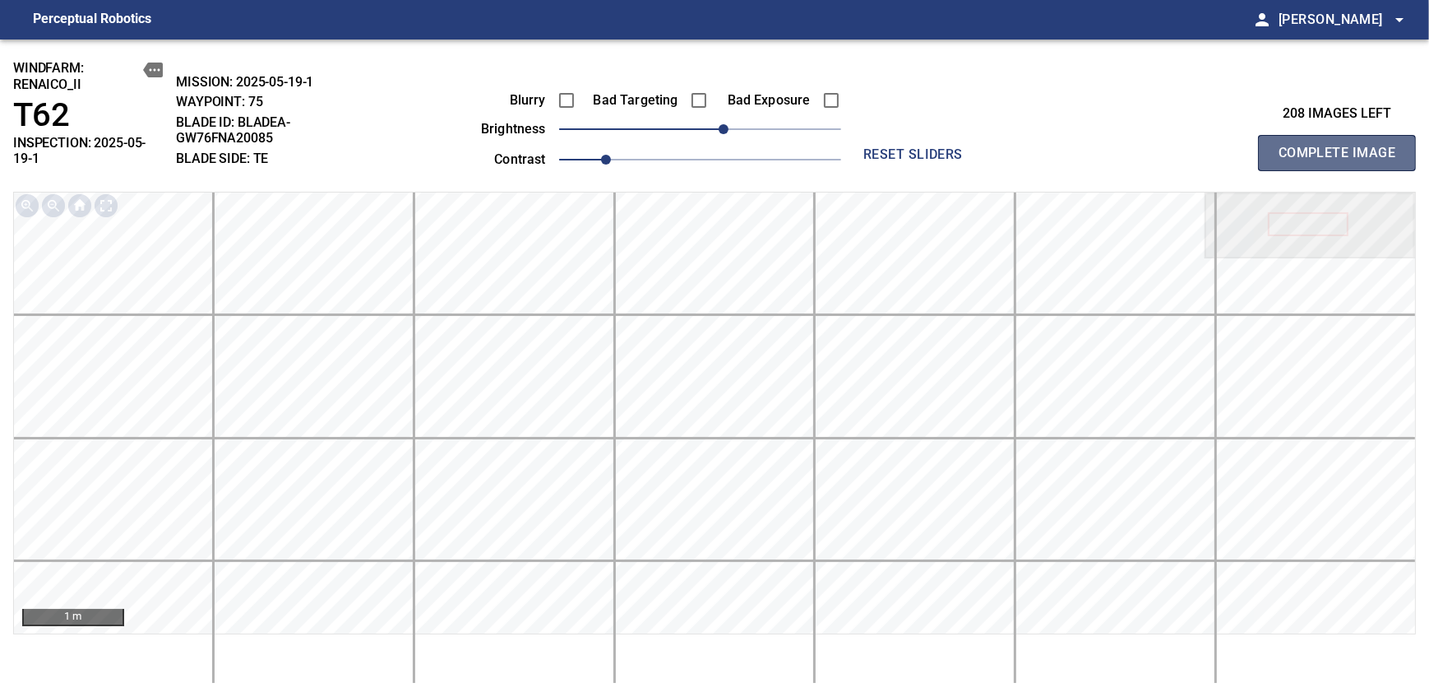
drag, startPoint x: 1342, startPoint y: 146, endPoint x: 724, endPoint y: 118, distance: 619.0
click at [874, 146] on span "Complete Image" at bounding box center [1337, 152] width 122 height 23
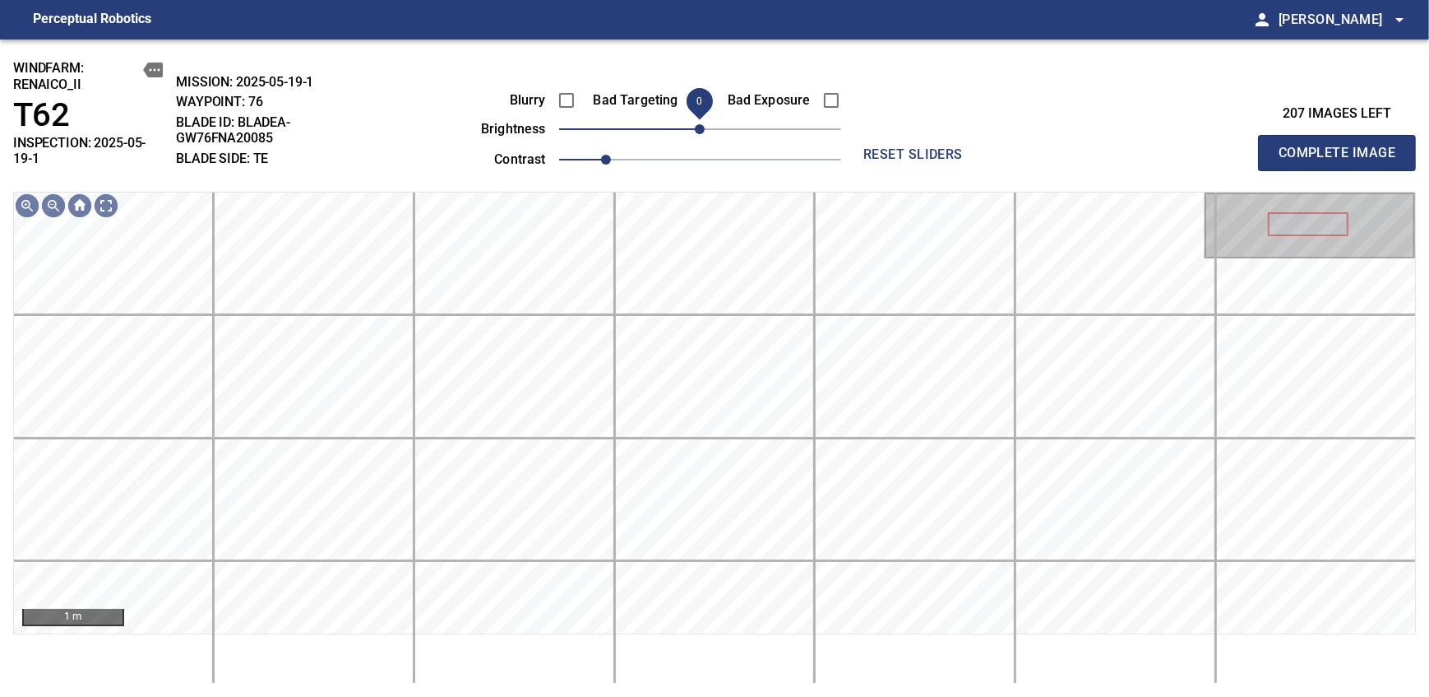
click at [701, 126] on span "0" at bounding box center [700, 129] width 10 height 10
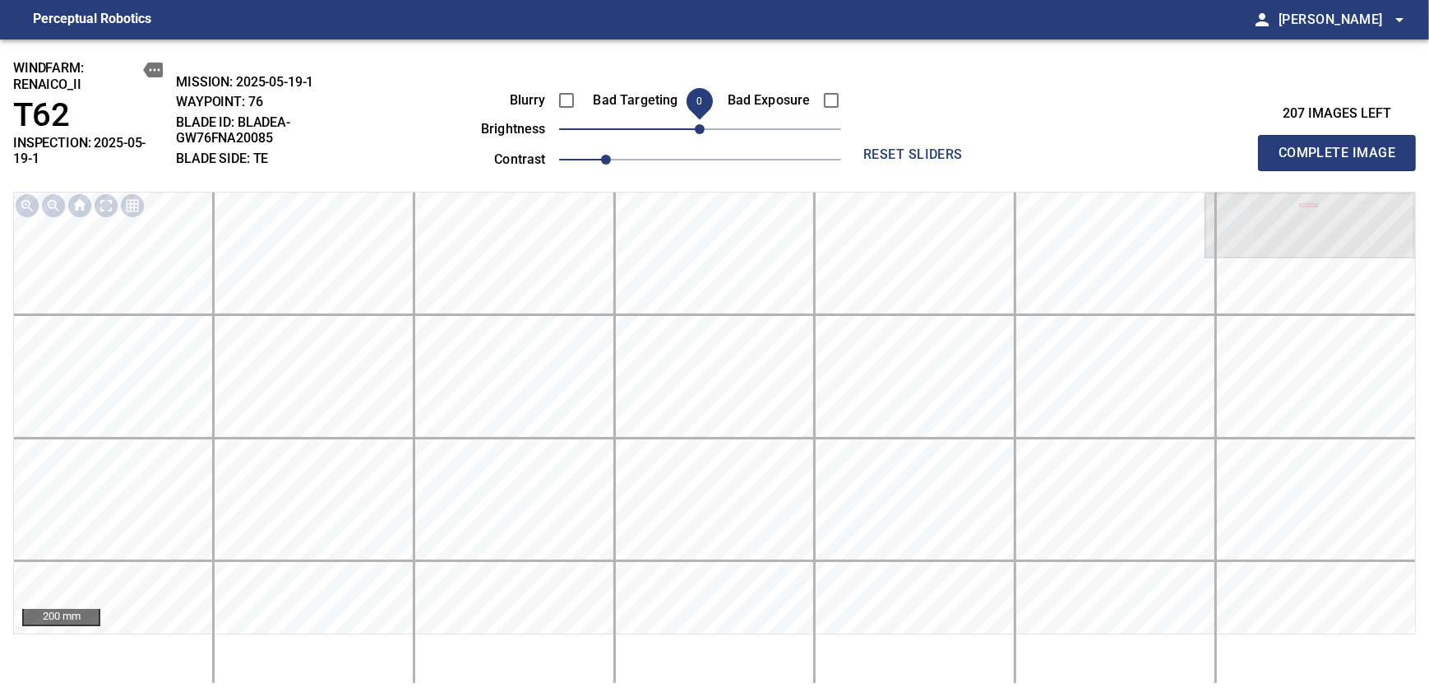
click at [874, 146] on span "Complete Image" at bounding box center [1337, 152] width 122 height 23
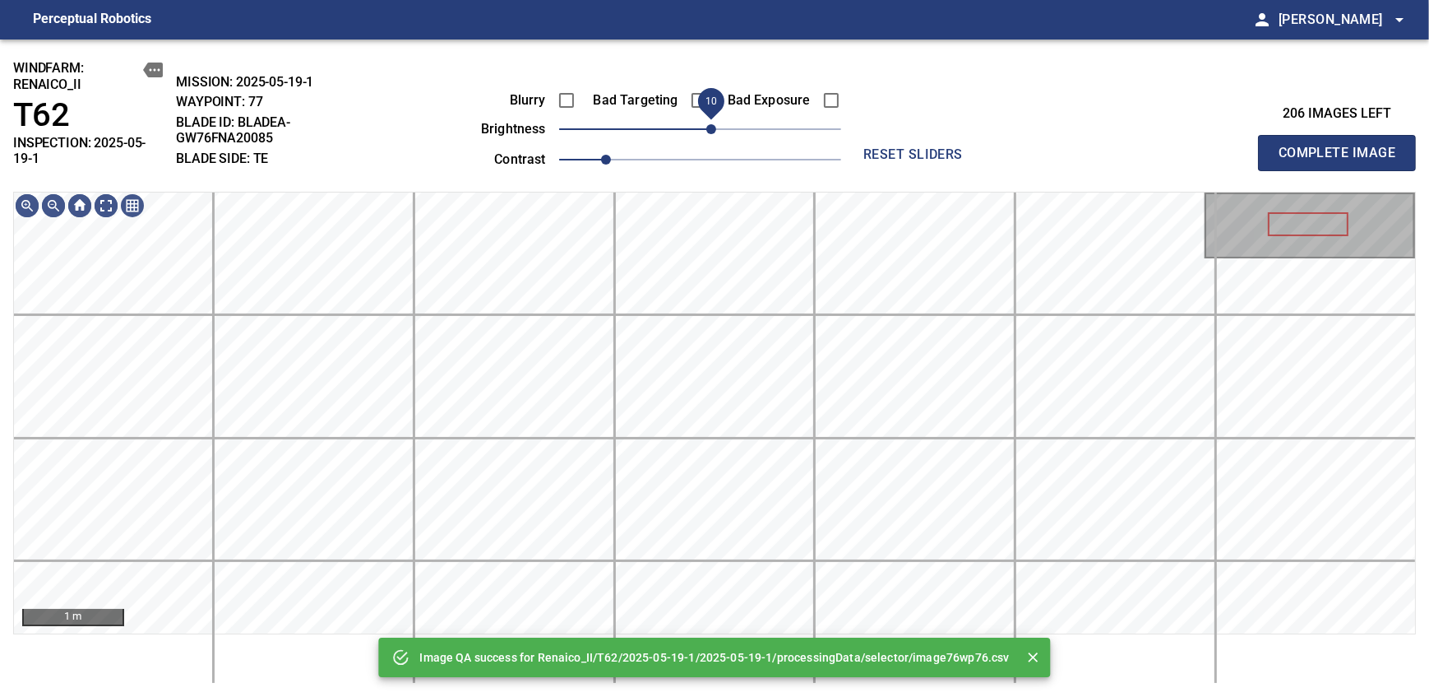
drag, startPoint x: 698, startPoint y: 137, endPoint x: 711, endPoint y: 127, distance: 17.0
click at [711, 127] on span "10" at bounding box center [711, 129] width 10 height 10
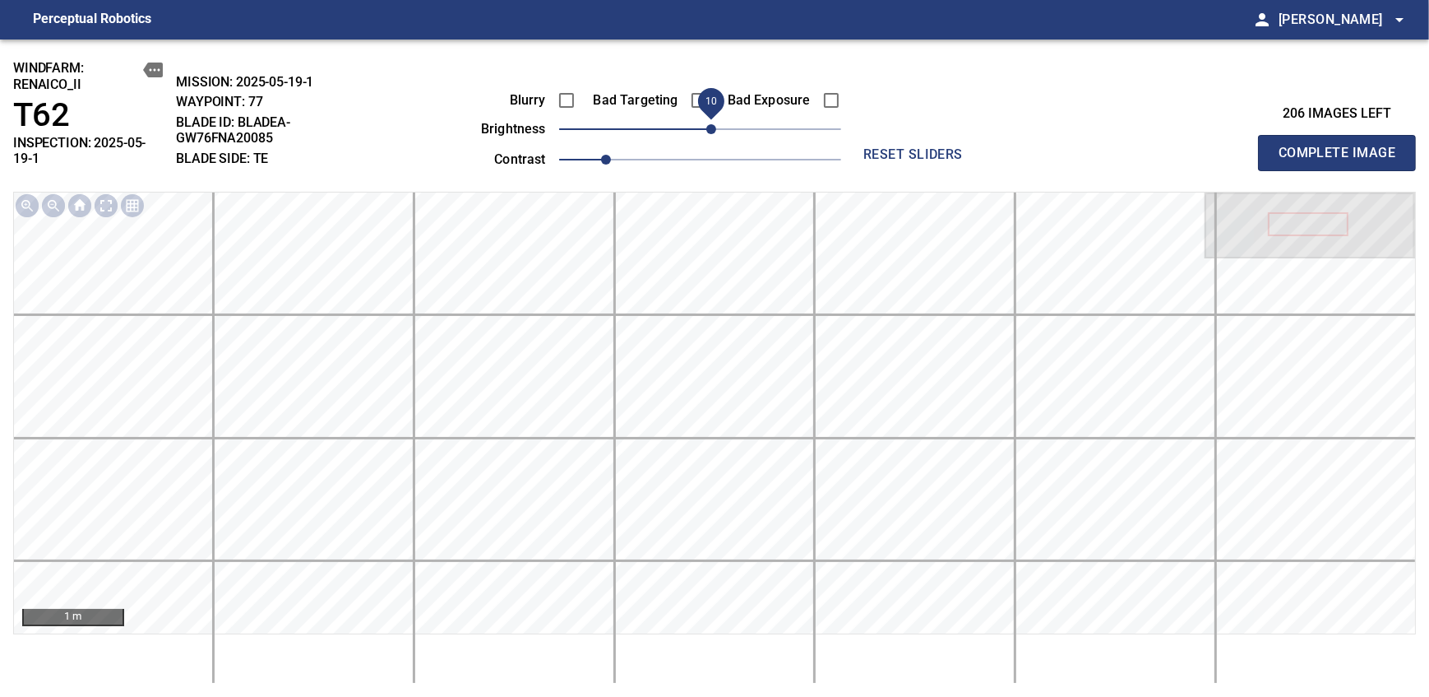
click at [874, 146] on span "Complete Image" at bounding box center [1337, 152] width 122 height 23
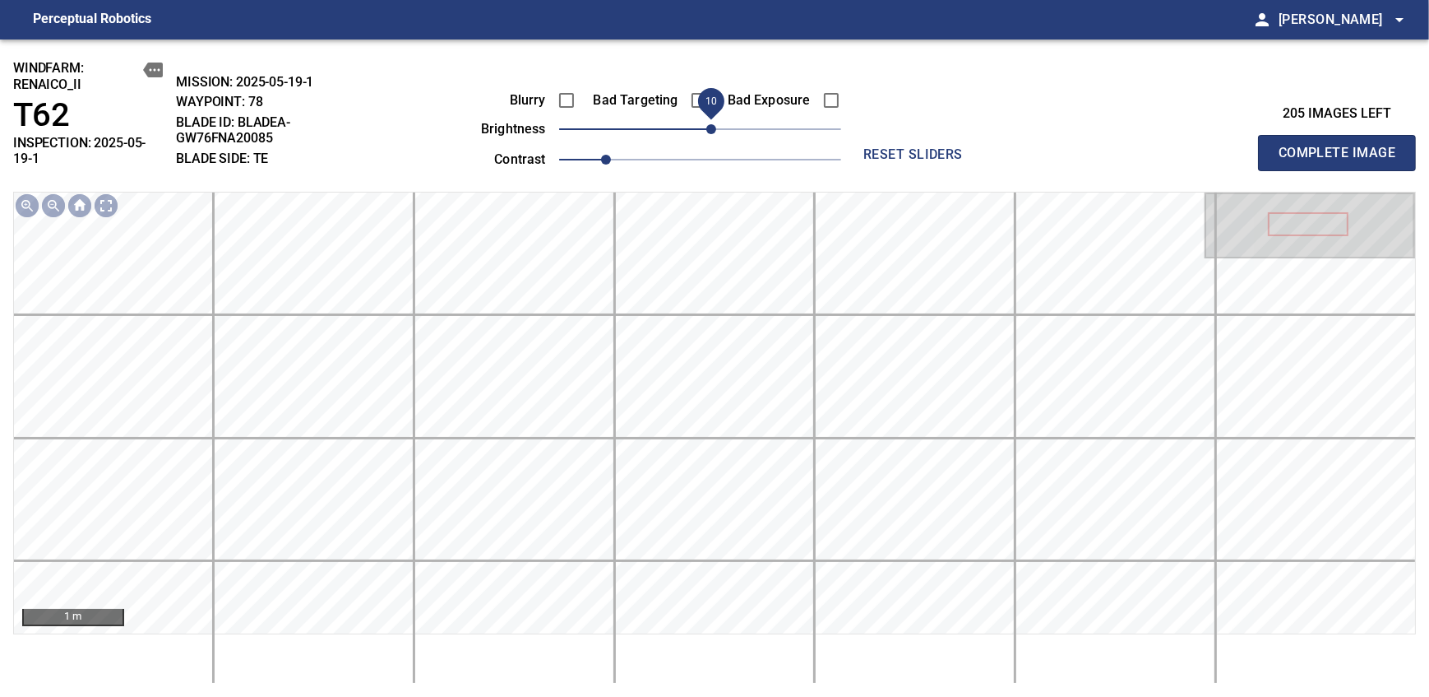
drag, startPoint x: 696, startPoint y: 137, endPoint x: 708, endPoint y: 124, distance: 18.0
click at [708, 124] on span "10" at bounding box center [711, 129] width 10 height 10
drag, startPoint x: 706, startPoint y: 122, endPoint x: 696, endPoint y: 127, distance: 11.8
click at [706, 127] on span "10" at bounding box center [711, 129] width 10 height 10
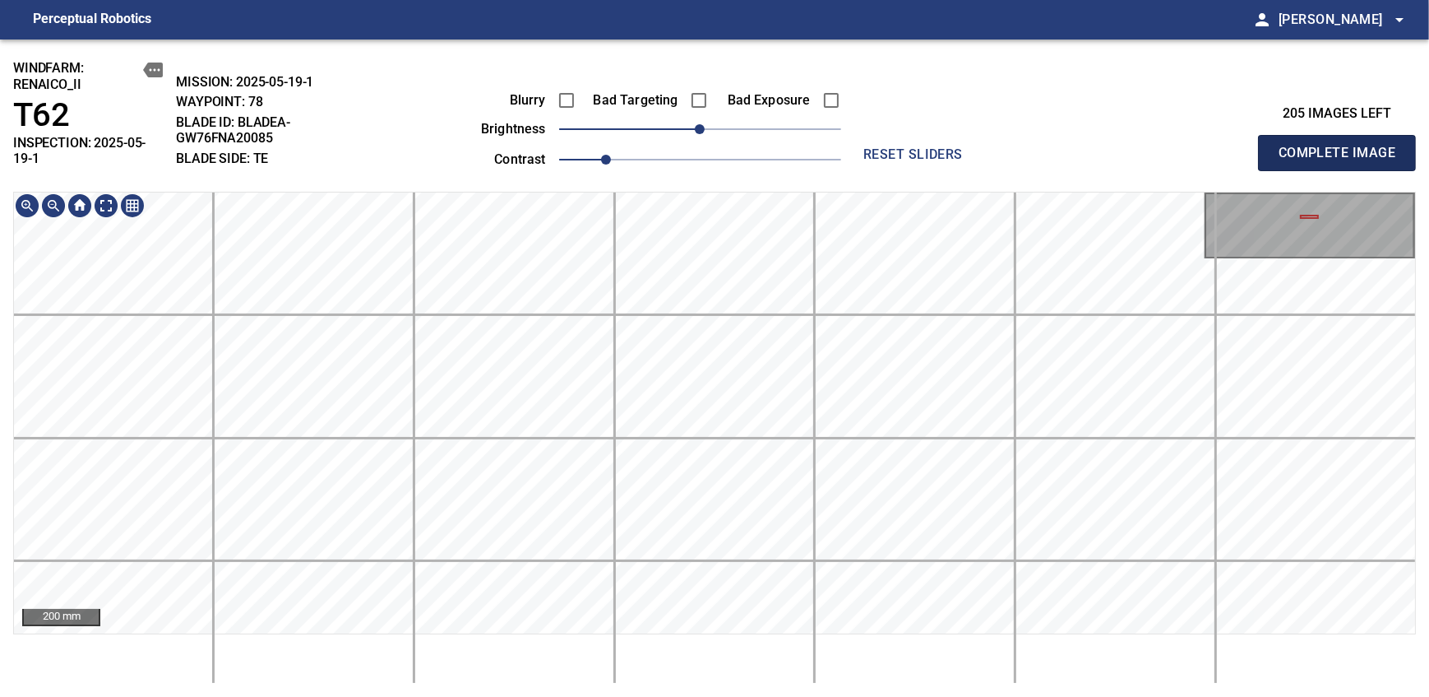
click at [874, 146] on span "Complete Image" at bounding box center [1337, 152] width 122 height 23
drag, startPoint x: 699, startPoint y: 129, endPoint x: 714, endPoint y: 121, distance: 16.9
click at [705, 124] on span "0" at bounding box center [700, 129] width 10 height 10
click at [874, 146] on span "Complete Image" at bounding box center [1337, 152] width 122 height 23
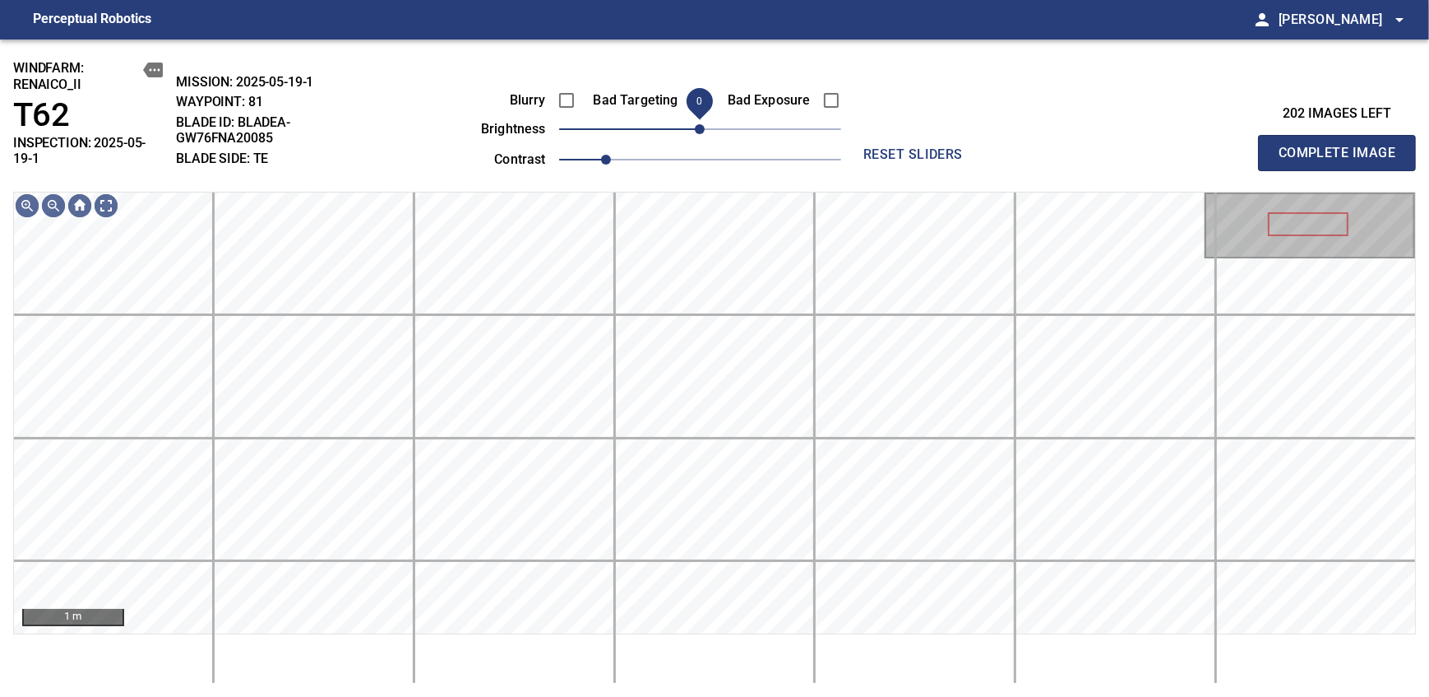
click at [701, 129] on span "0" at bounding box center [700, 129] width 10 height 10
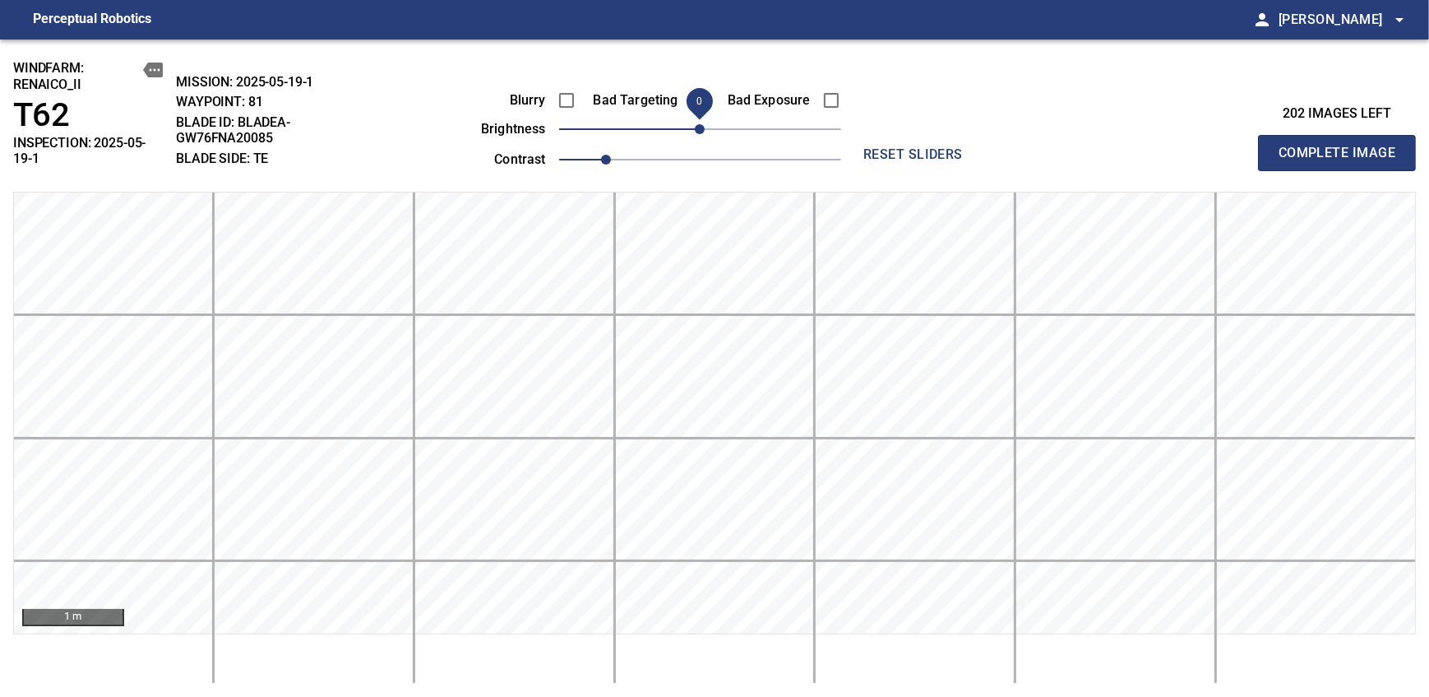
click at [874, 146] on span "Complete Image" at bounding box center [1337, 152] width 122 height 23
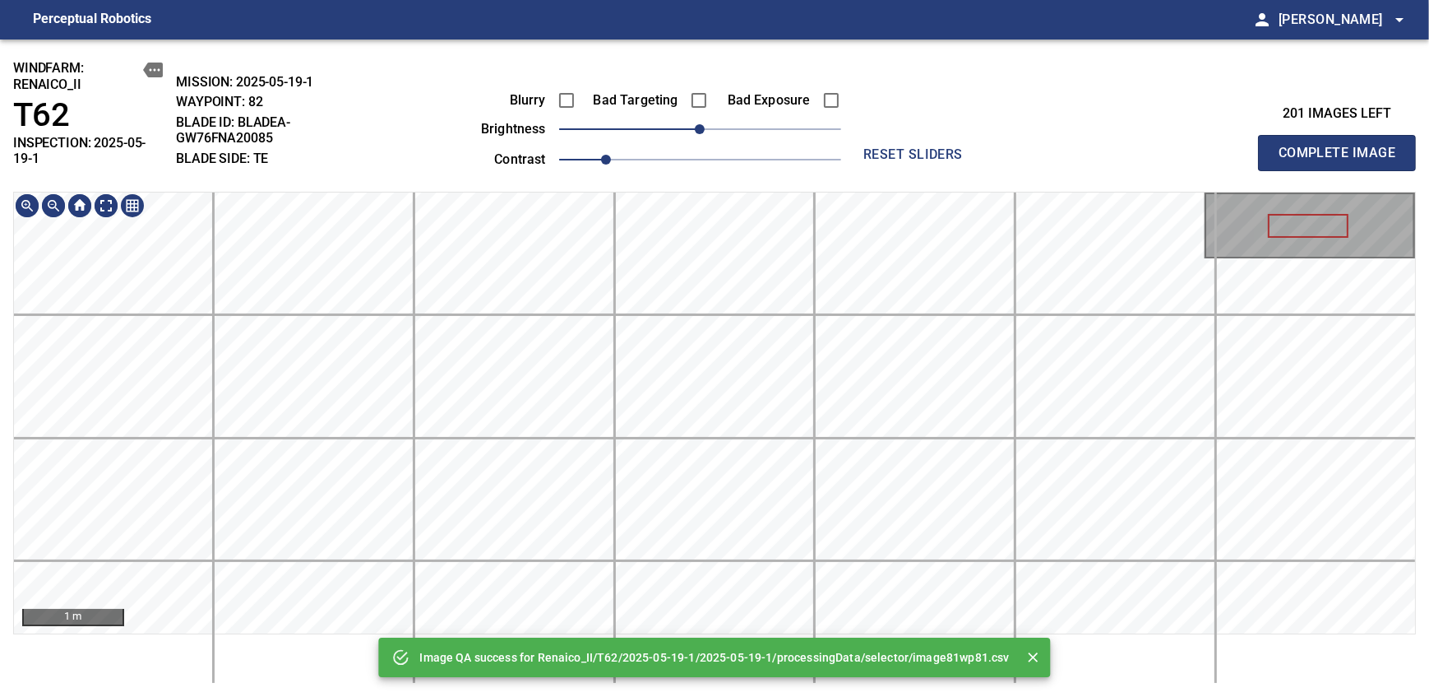
click at [696, 159] on div "Image QA success for Renaico_II/T62/2025-05-19-1/2025-05-19-1/processingData/se…" at bounding box center [714, 367] width 1429 height 657
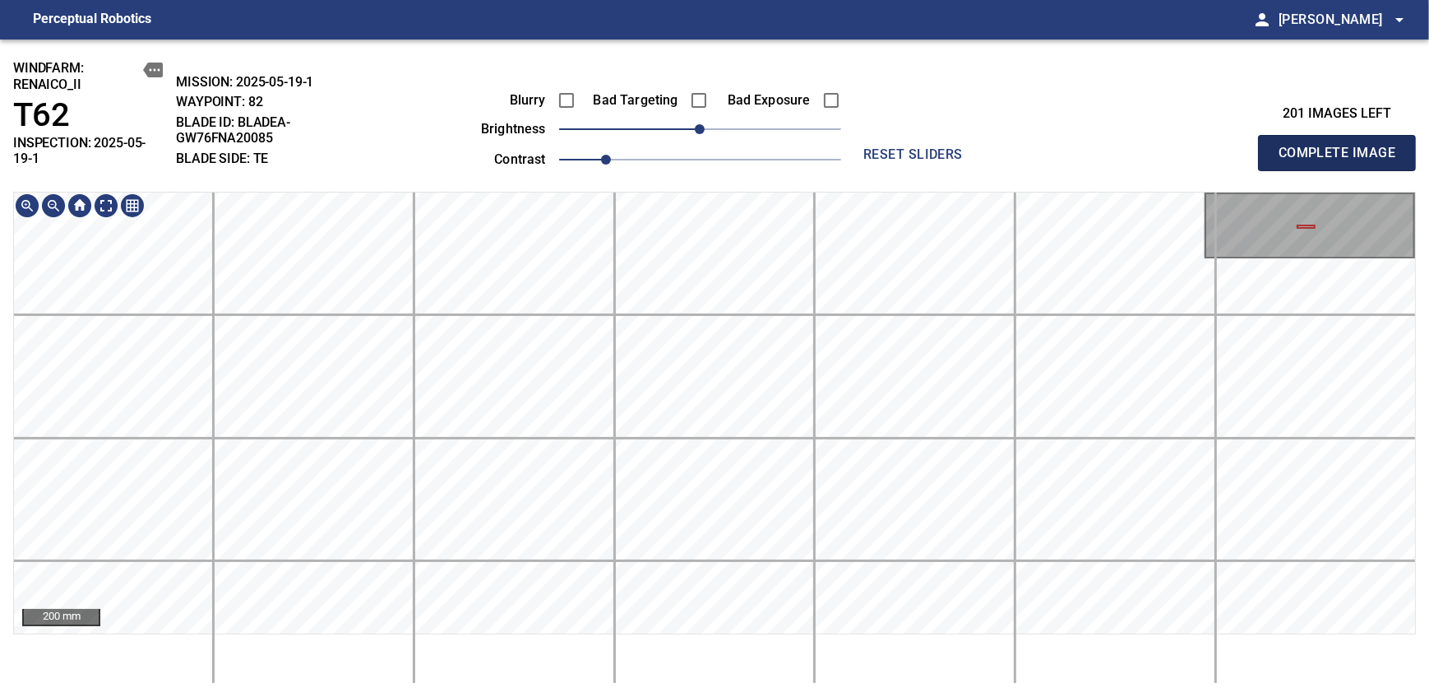
click at [874, 146] on span "Complete Image" at bounding box center [1337, 152] width 122 height 23
click at [708, 125] on span "10" at bounding box center [711, 129] width 10 height 10
click at [874, 146] on span "Complete Image" at bounding box center [1337, 152] width 122 height 23
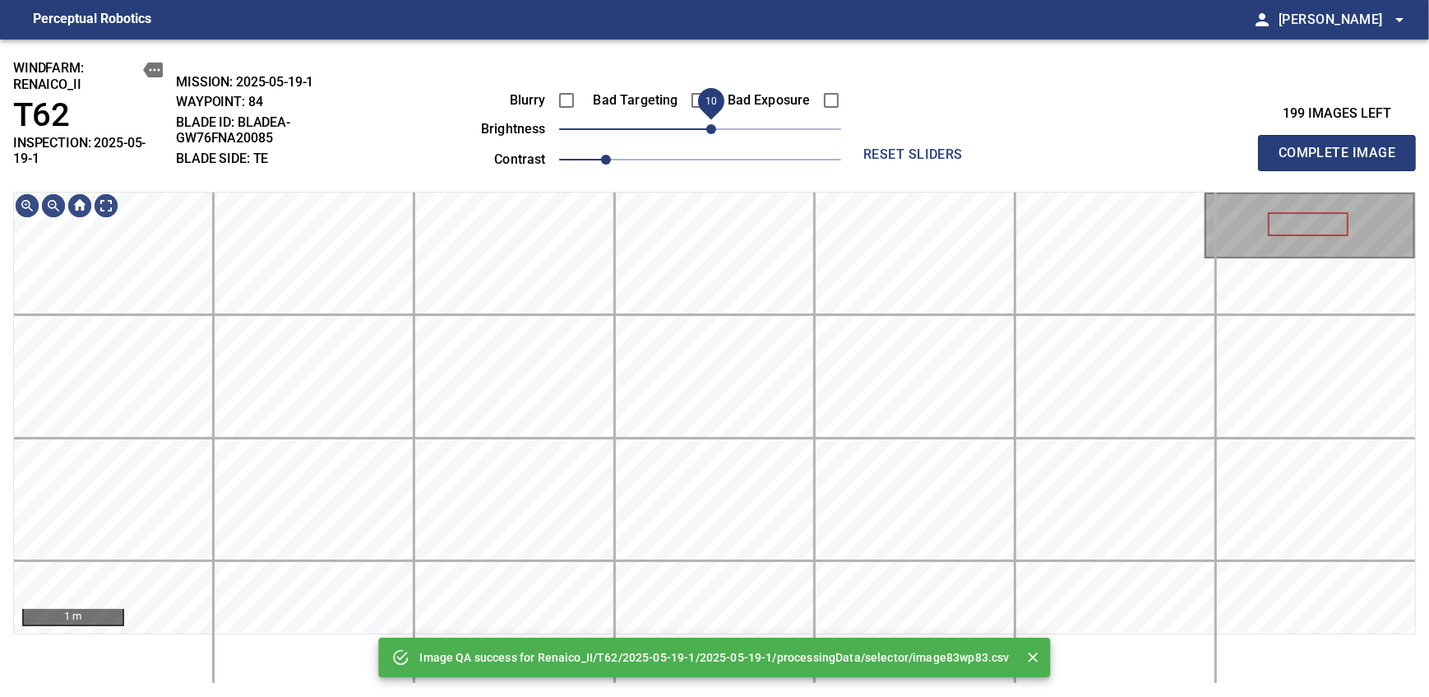
drag, startPoint x: 698, startPoint y: 127, endPoint x: 708, endPoint y: 124, distance: 10.4
click at [708, 124] on span "10" at bounding box center [711, 129] width 10 height 10
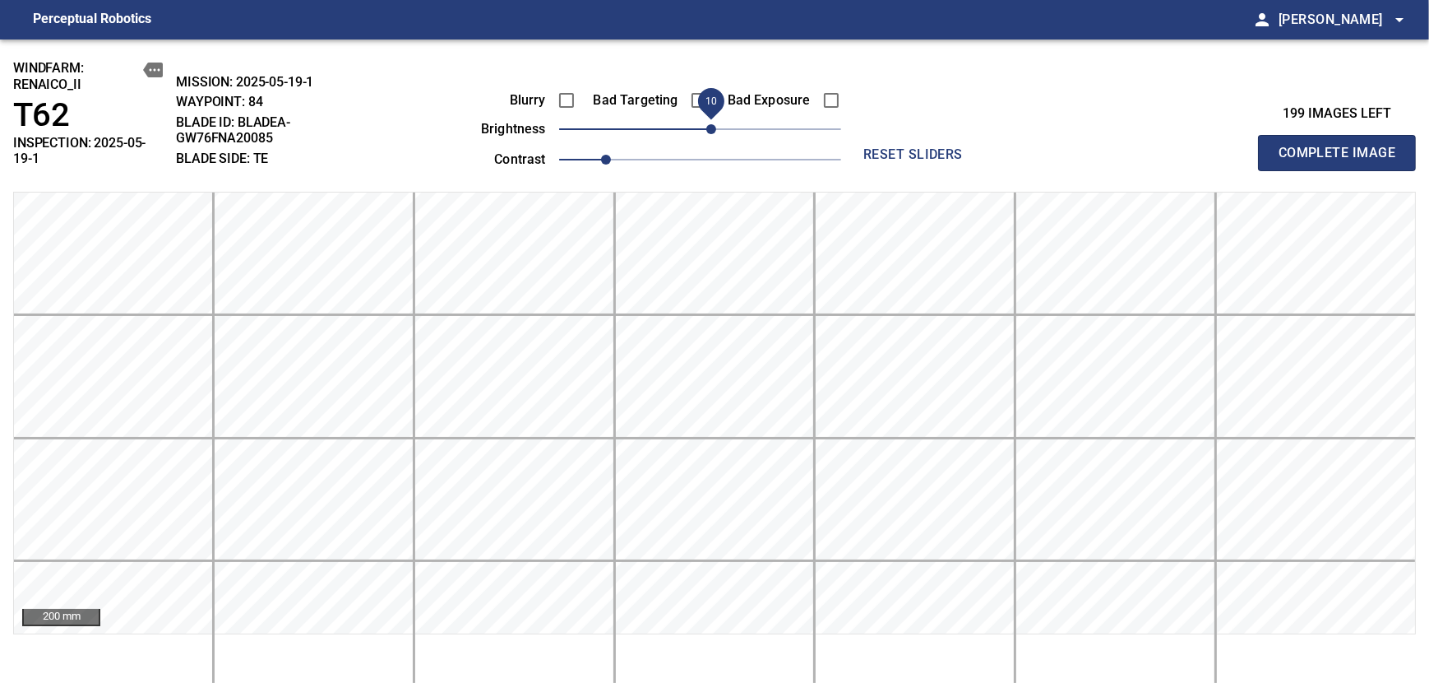
click at [874, 146] on span "Complete Image" at bounding box center [1337, 152] width 122 height 23
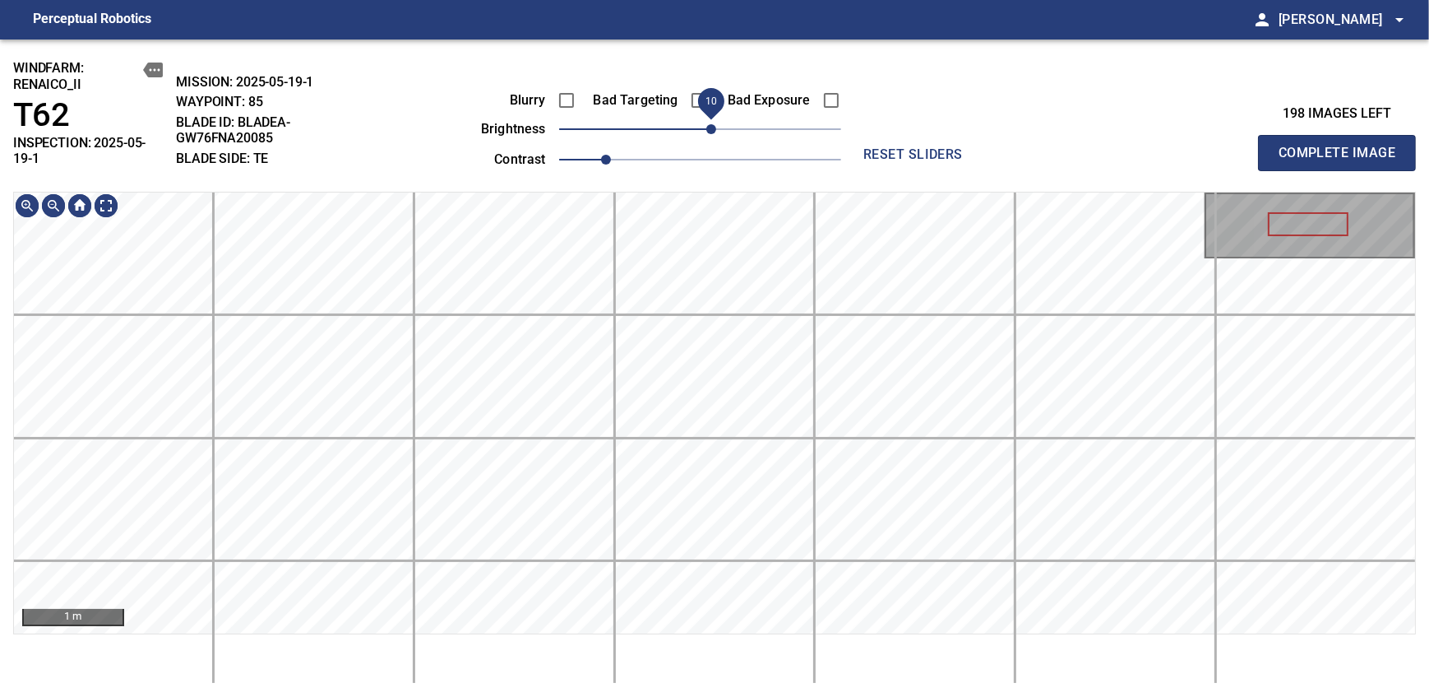
drag, startPoint x: 701, startPoint y: 132, endPoint x: 710, endPoint y: 127, distance: 11.0
click at [710, 127] on span "10" at bounding box center [711, 129] width 10 height 10
click at [701, 132] on span "0" at bounding box center [700, 129] width 10 height 10
click at [874, 146] on span "Complete Image" at bounding box center [1337, 152] width 122 height 23
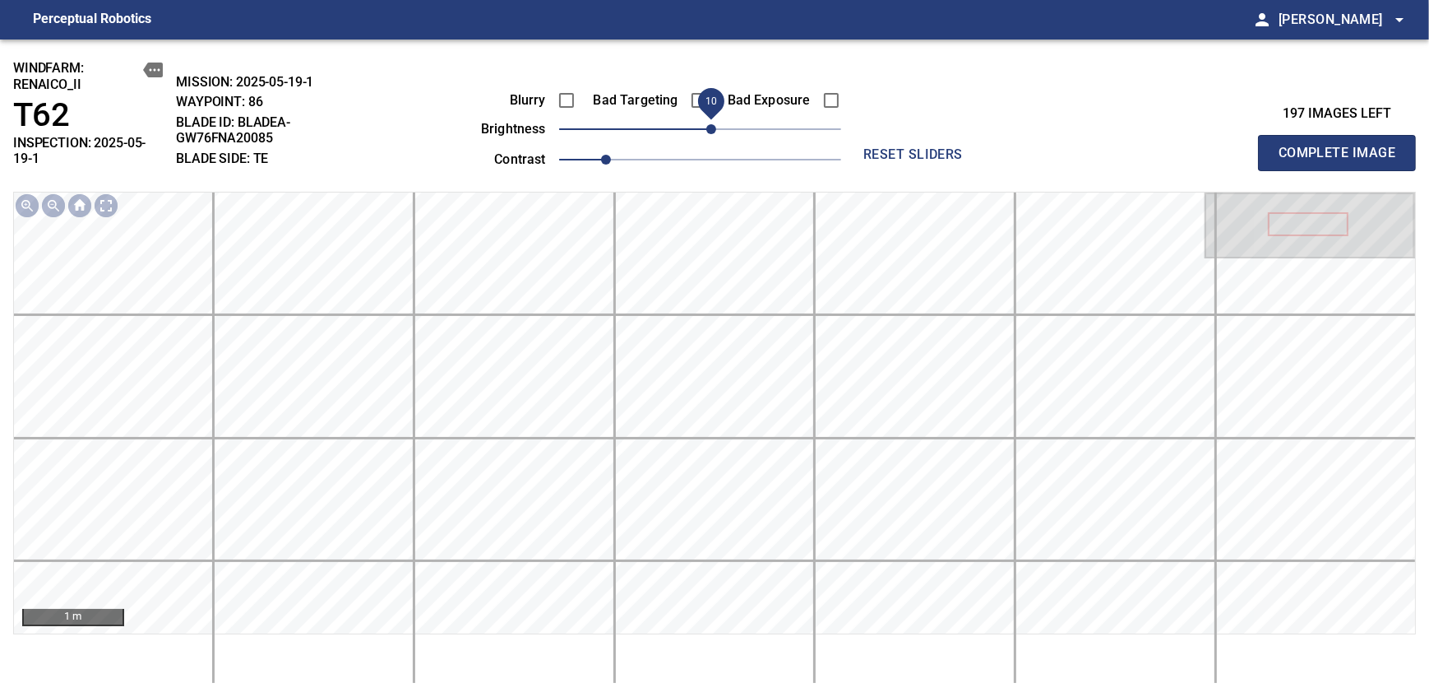
drag, startPoint x: 695, startPoint y: 130, endPoint x: 708, endPoint y: 127, distance: 13.4
click at [708, 127] on span "10" at bounding box center [711, 129] width 10 height 10
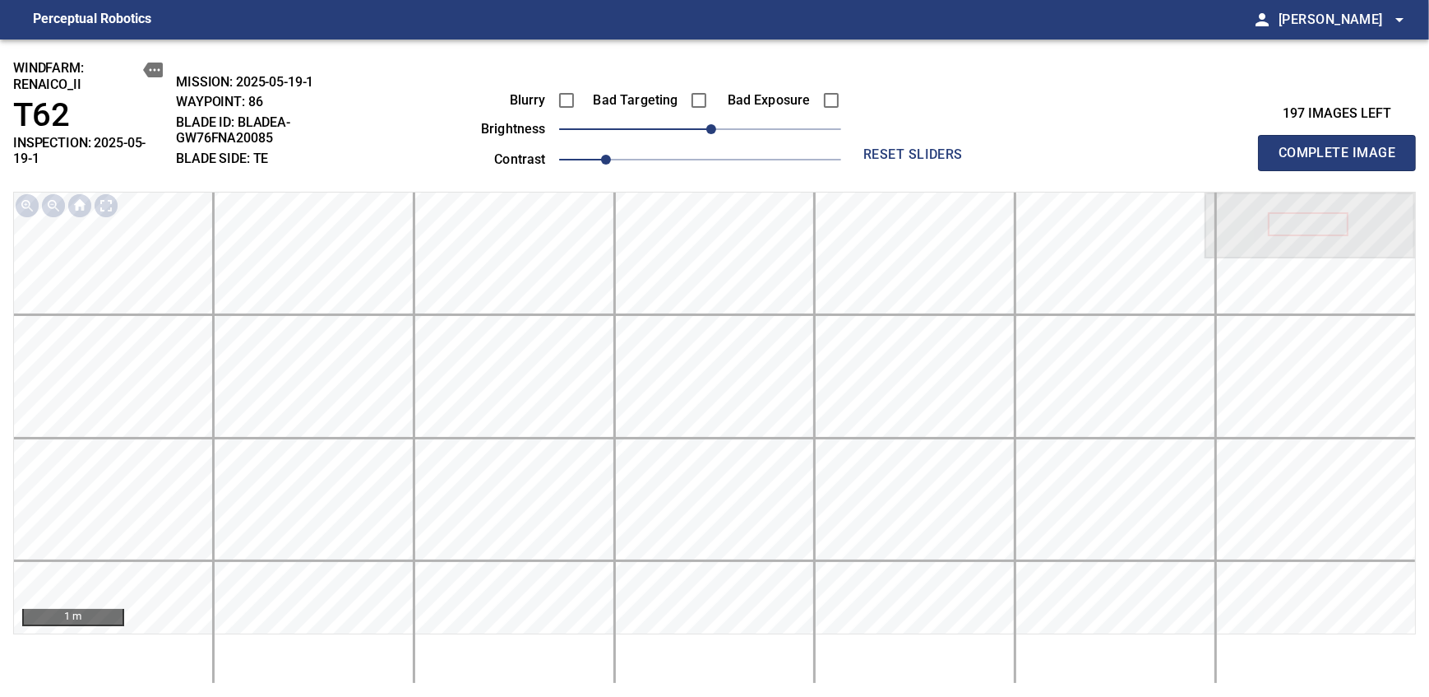
click at [874, 146] on span "Complete Image" at bounding box center [1337, 152] width 122 height 23
click at [710, 130] on span "10" at bounding box center [711, 129] width 10 height 10
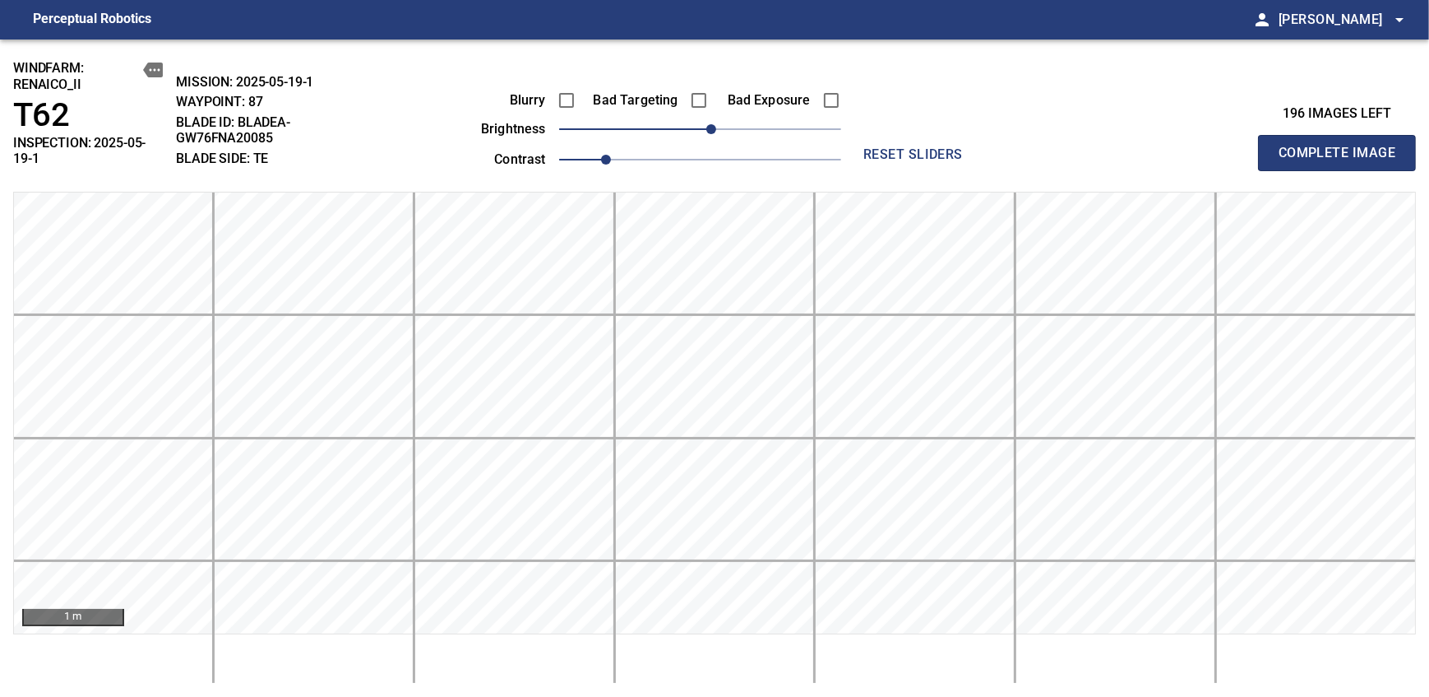
click at [874, 146] on span "Complete Image" at bounding box center [1337, 152] width 122 height 23
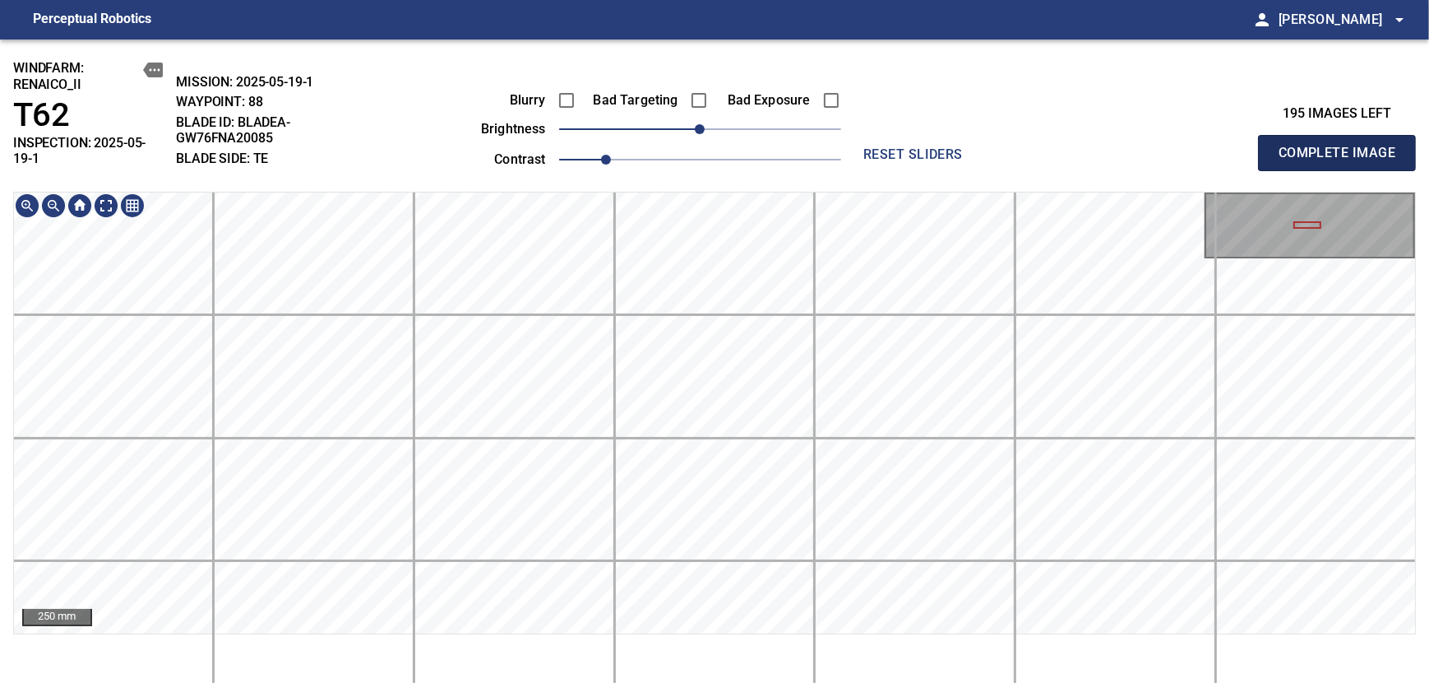
click at [874, 146] on span "Complete Image" at bounding box center [1337, 152] width 122 height 23
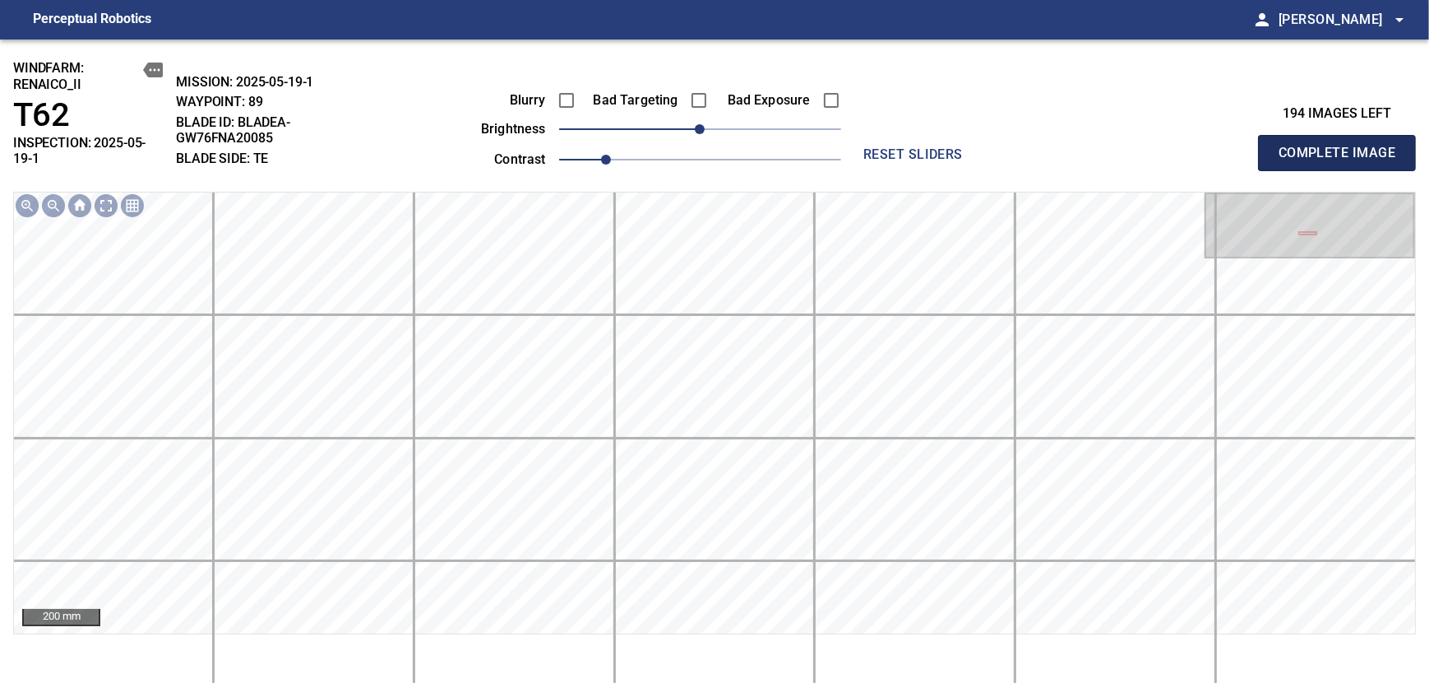
click at [874, 146] on span "Complete Image" at bounding box center [1337, 152] width 122 height 23
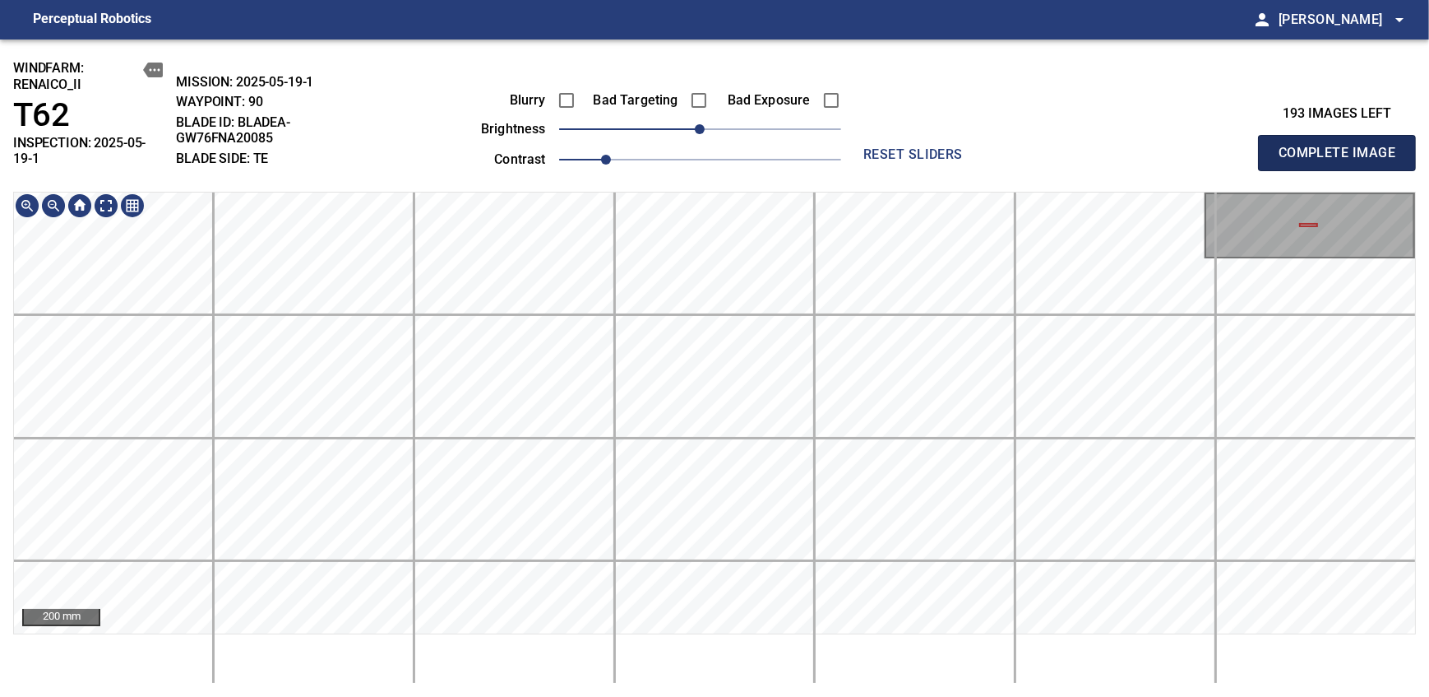
click at [874, 146] on span "Complete Image" at bounding box center [1337, 152] width 122 height 23
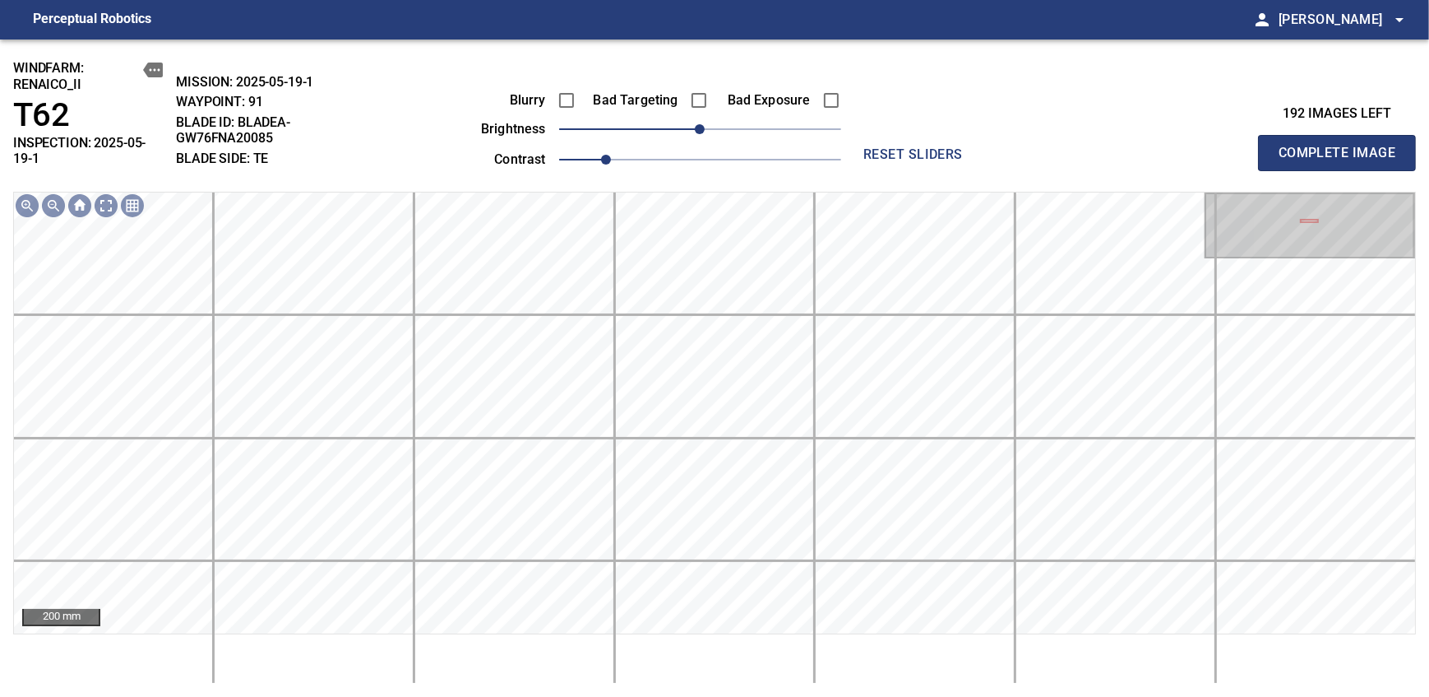
click at [874, 146] on span "Complete Image" at bounding box center [1337, 152] width 122 height 23
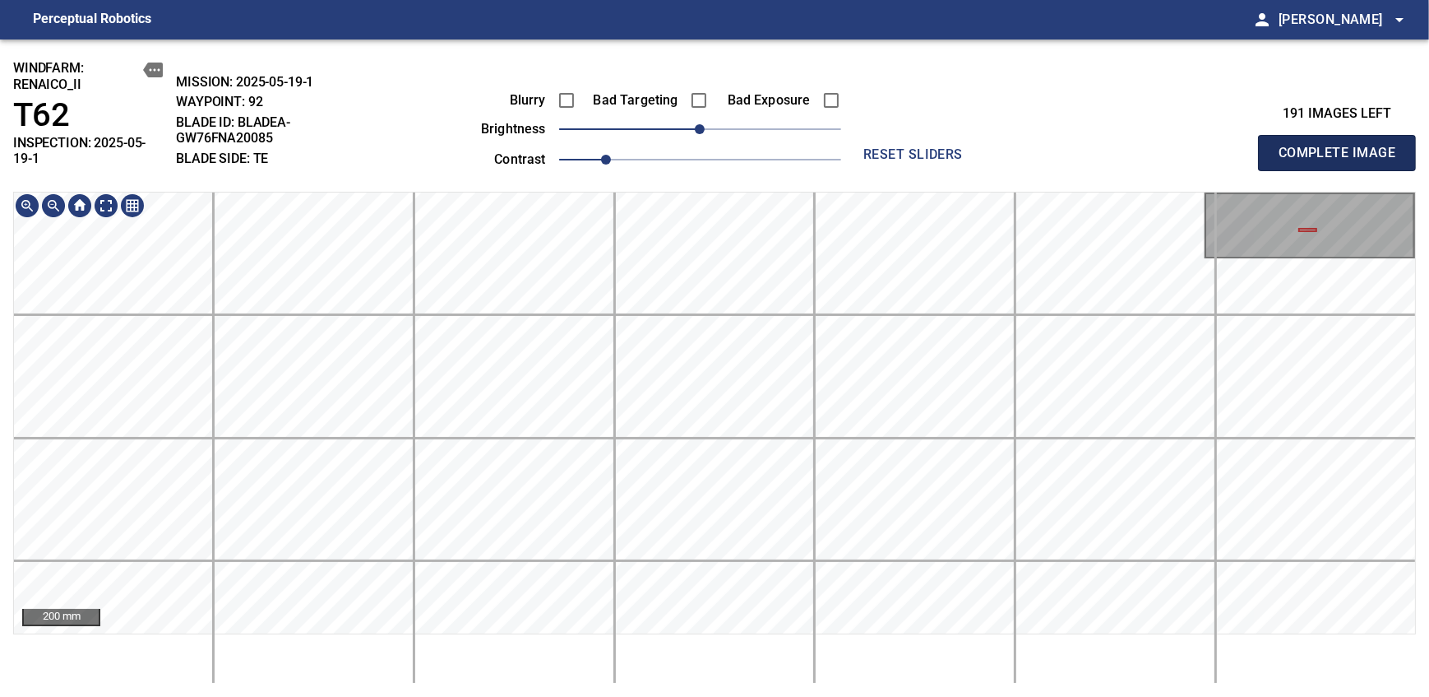
click at [874, 146] on span "Complete Image" at bounding box center [1337, 152] width 122 height 23
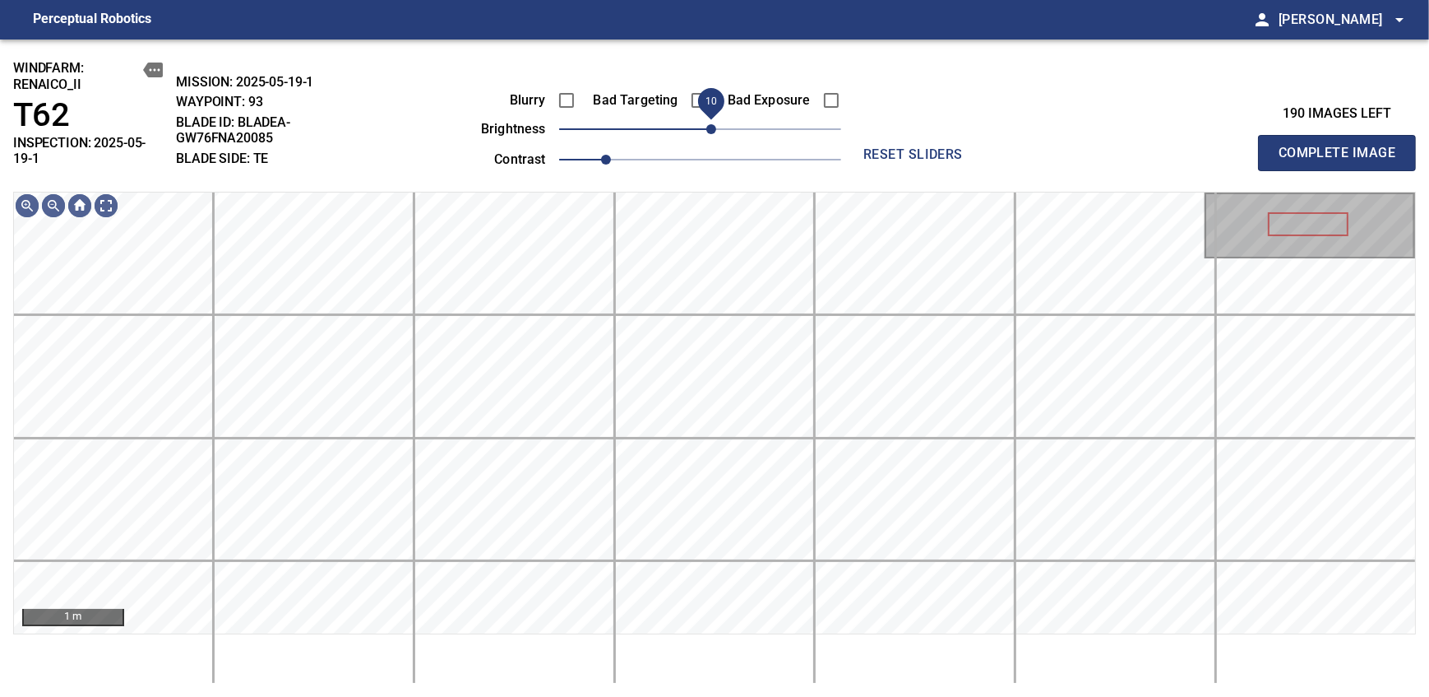
click at [710, 127] on span "10" at bounding box center [711, 129] width 10 height 10
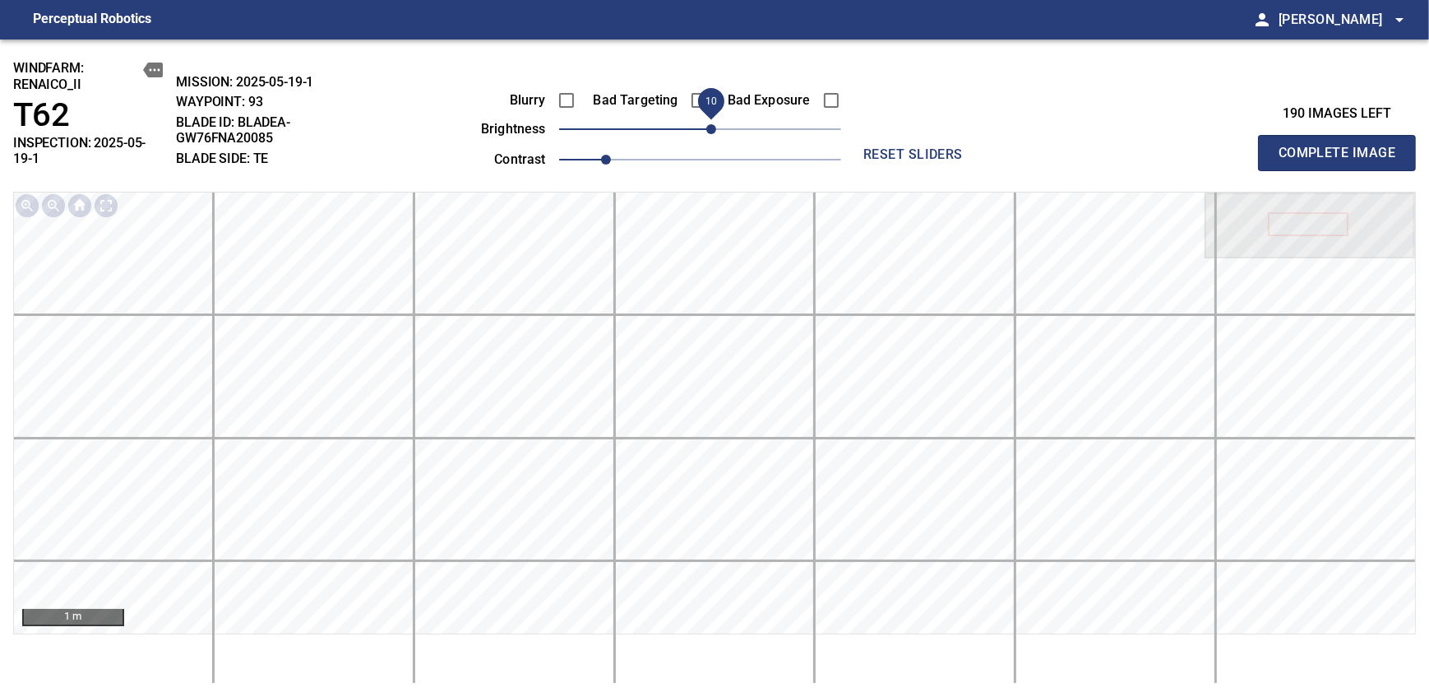
click at [874, 146] on span "Complete Image" at bounding box center [1337, 152] width 122 height 23
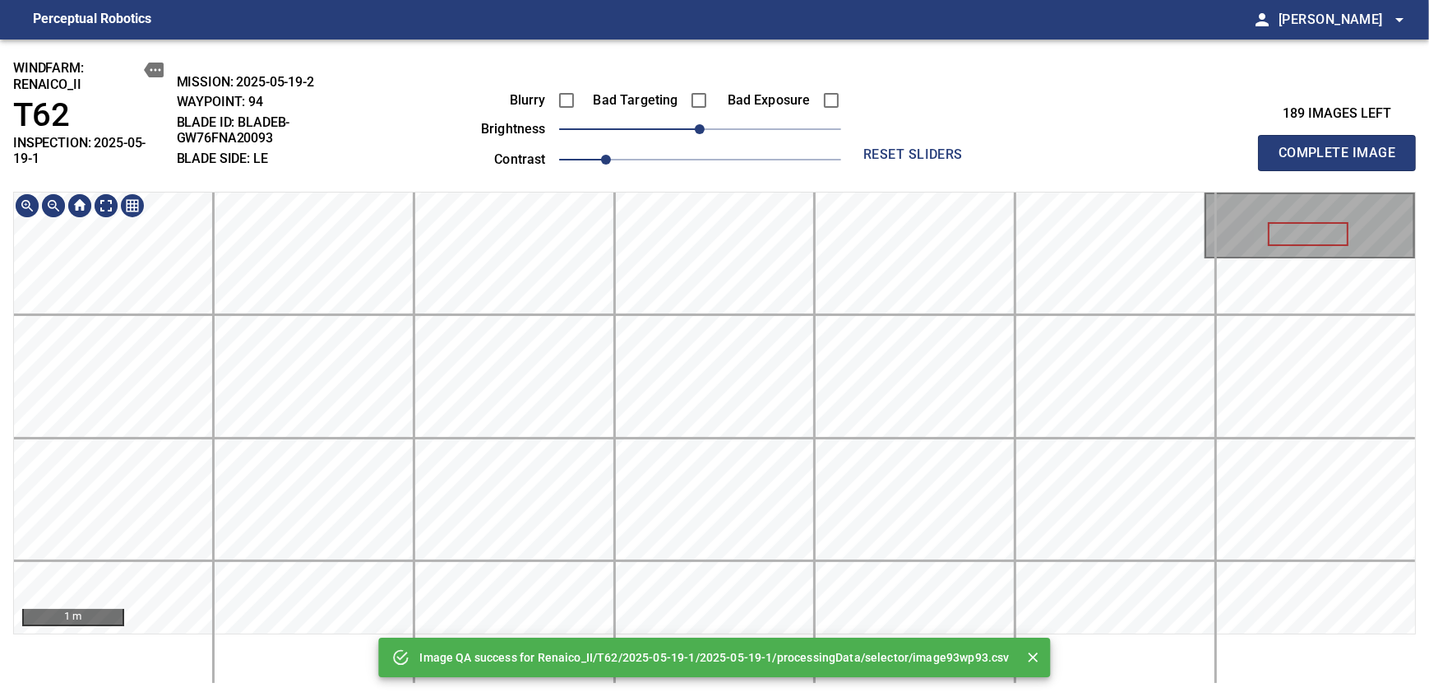
click at [765, 185] on div "Image QA success for Renaico_II/T62/2025-05-19-1/2025-05-19-1/processingData/se…" at bounding box center [714, 367] width 1429 height 657
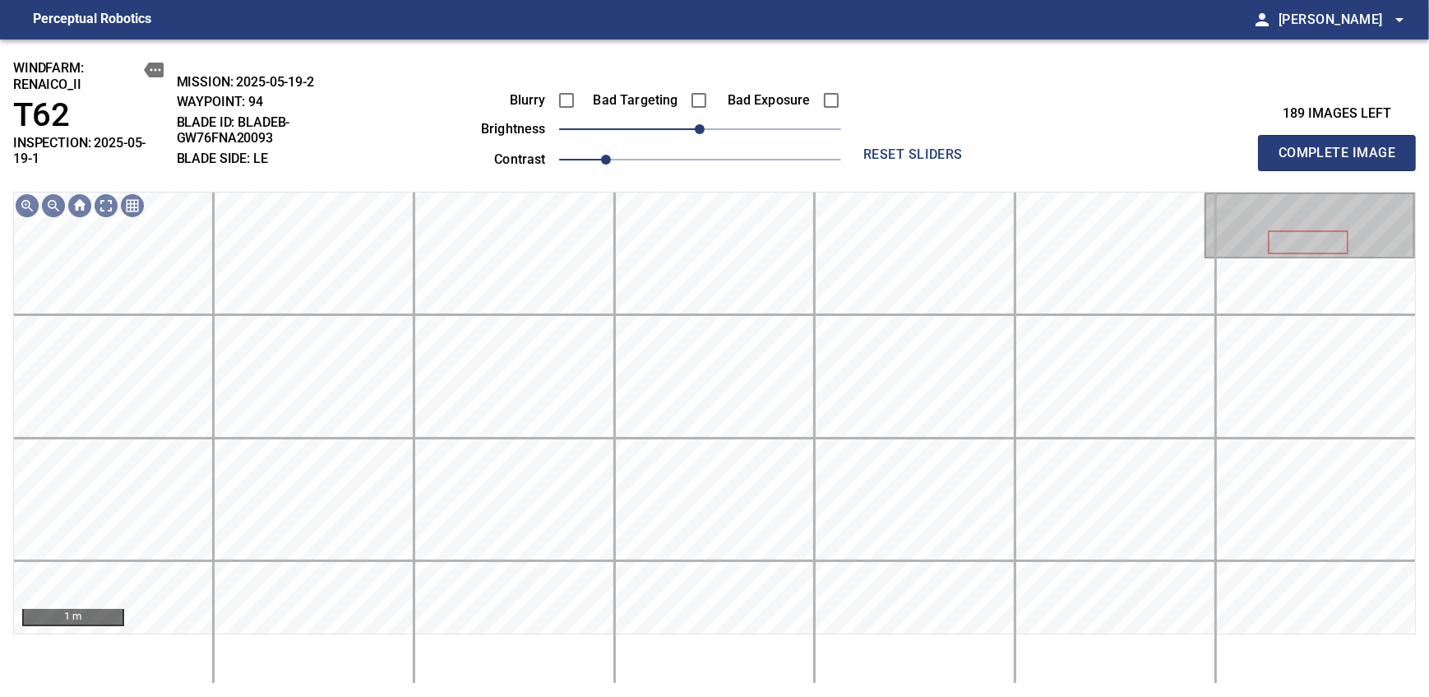
click at [874, 146] on span "Complete Image" at bounding box center [1337, 152] width 122 height 23
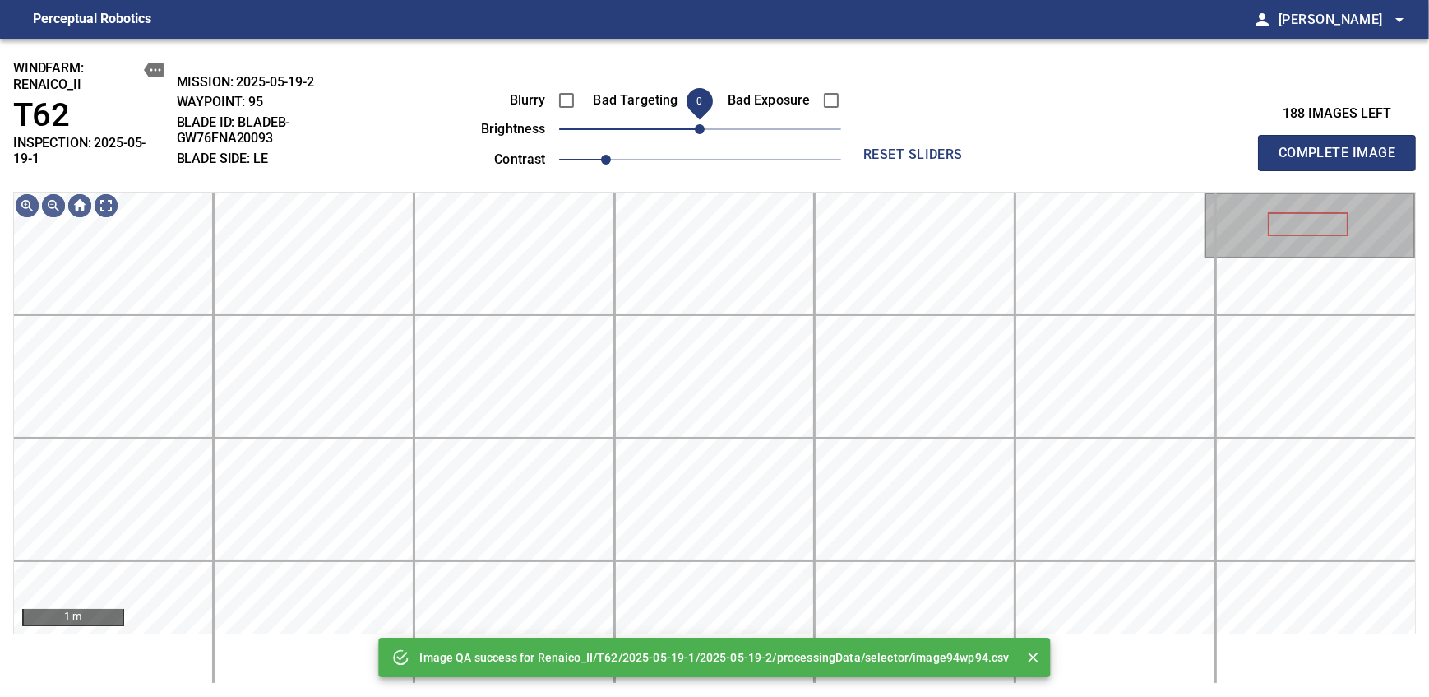
drag, startPoint x: 709, startPoint y: 131, endPoint x: 701, endPoint y: 135, distance: 8.5
click at [701, 134] on span "0" at bounding box center [700, 129] width 10 height 10
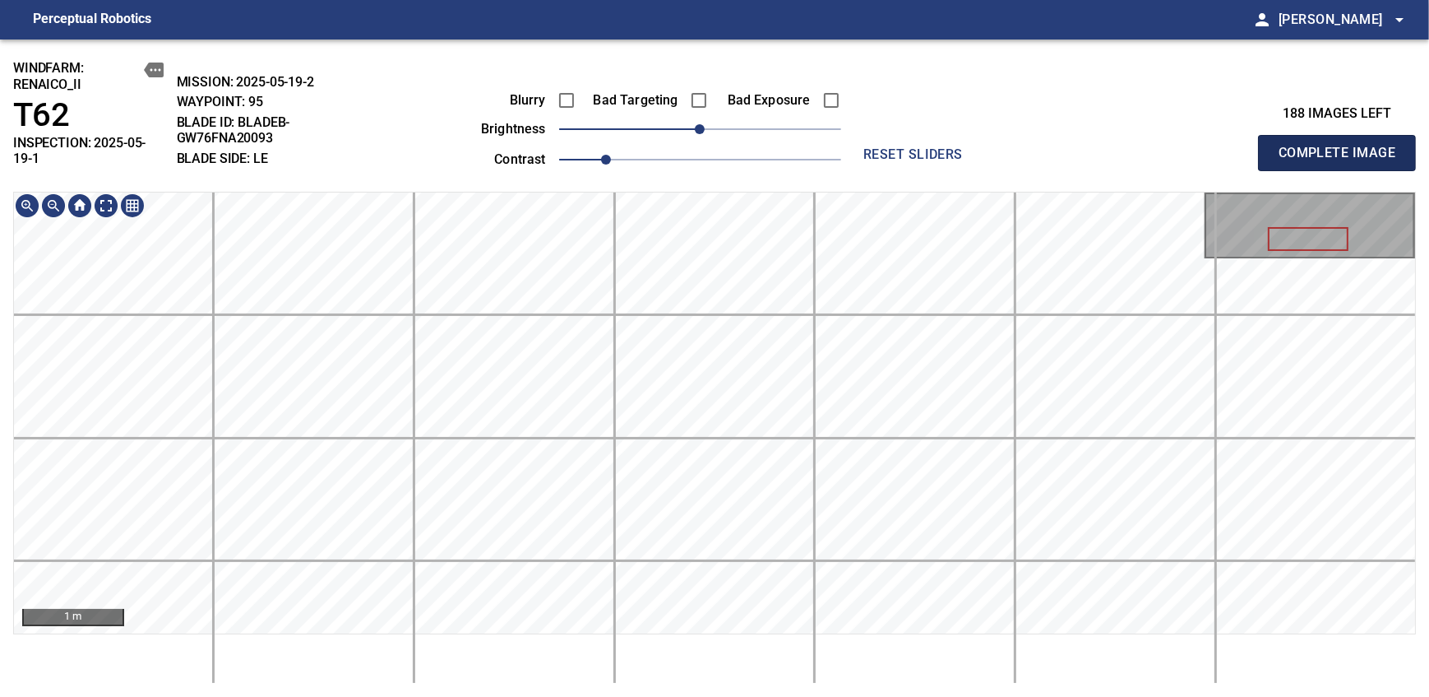
click at [874, 146] on span "Complete Image" at bounding box center [1337, 152] width 122 height 23
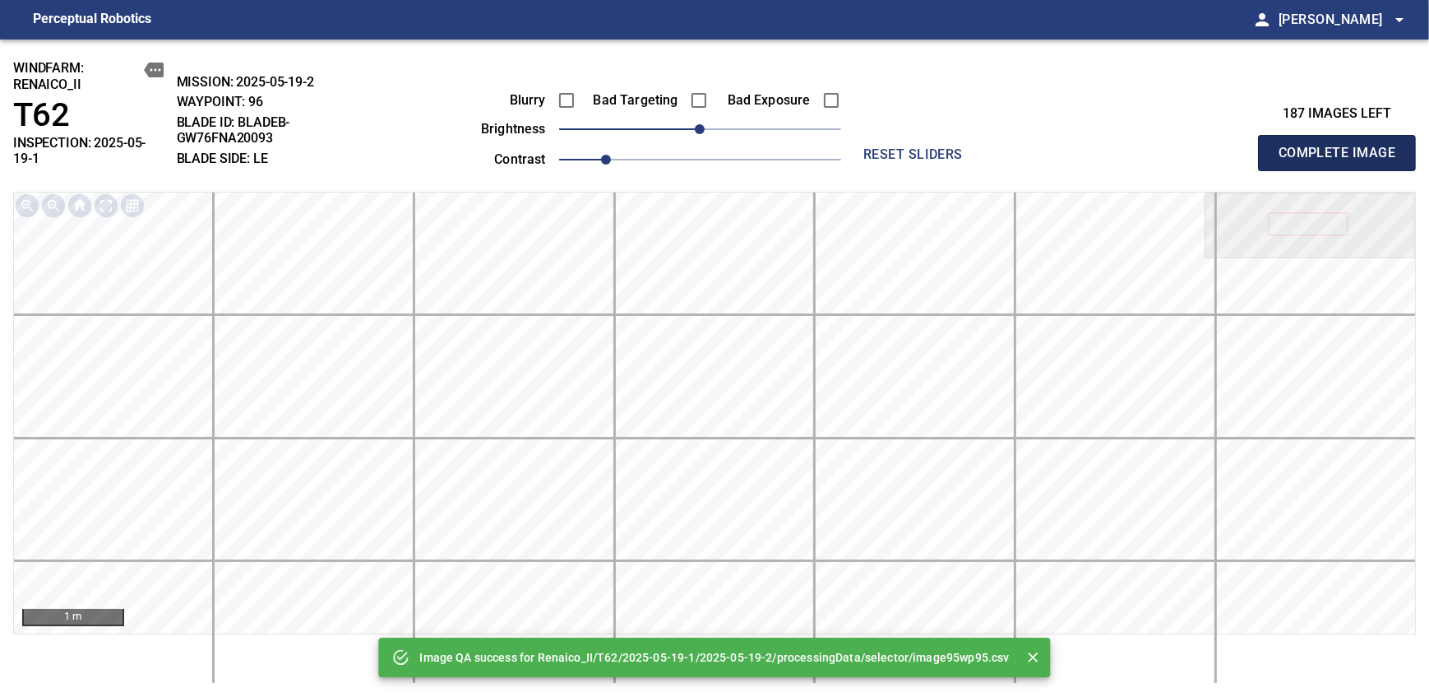
click at [874, 146] on span "Complete Image" at bounding box center [1337, 152] width 122 height 23
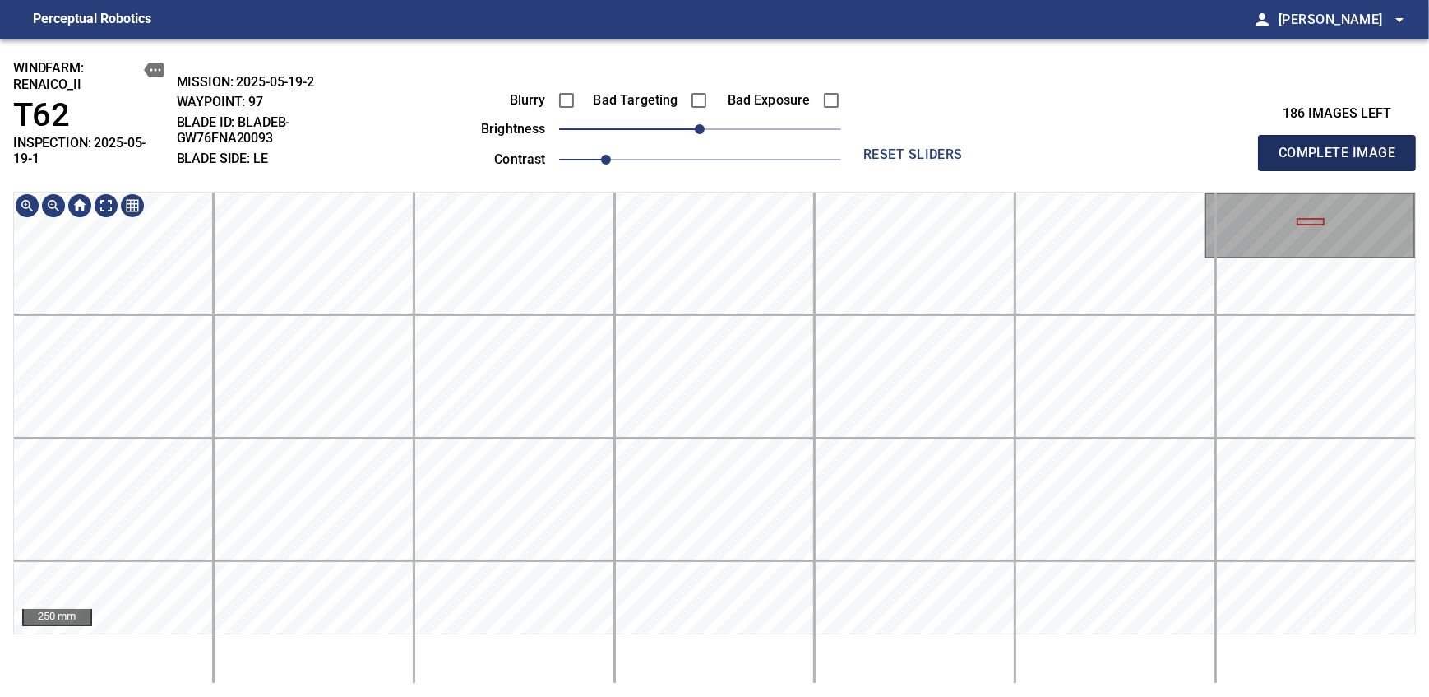
click at [874, 146] on span "Complete Image" at bounding box center [1337, 152] width 122 height 23
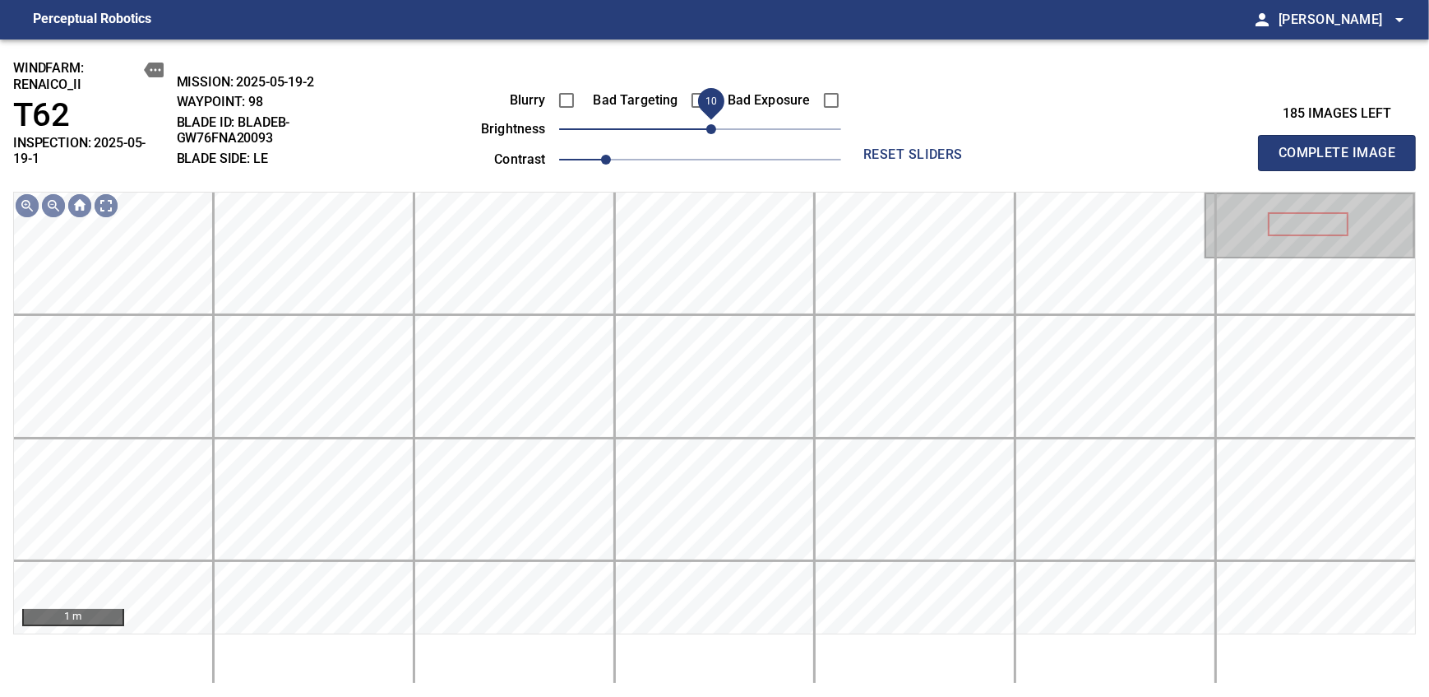
click at [712, 134] on span "10" at bounding box center [711, 129] width 10 height 10
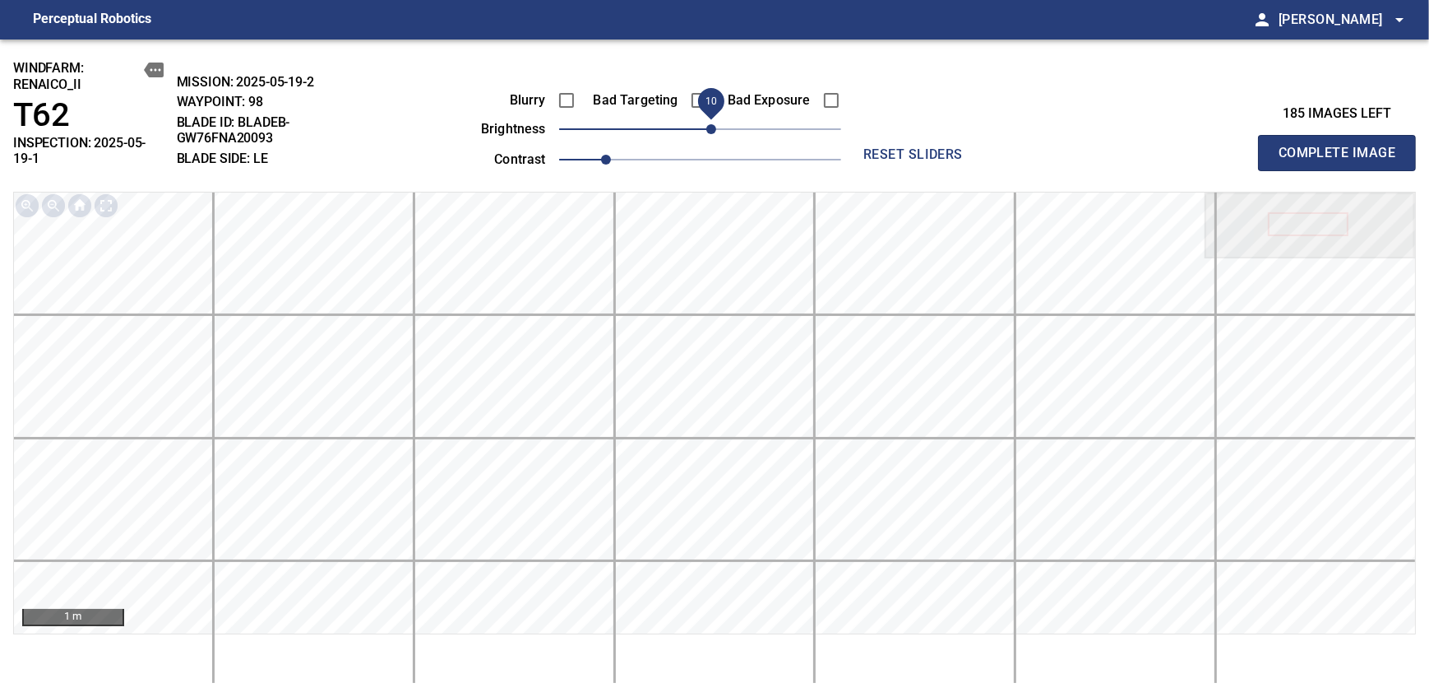
click at [874, 146] on span "Complete Image" at bounding box center [1337, 152] width 122 height 23
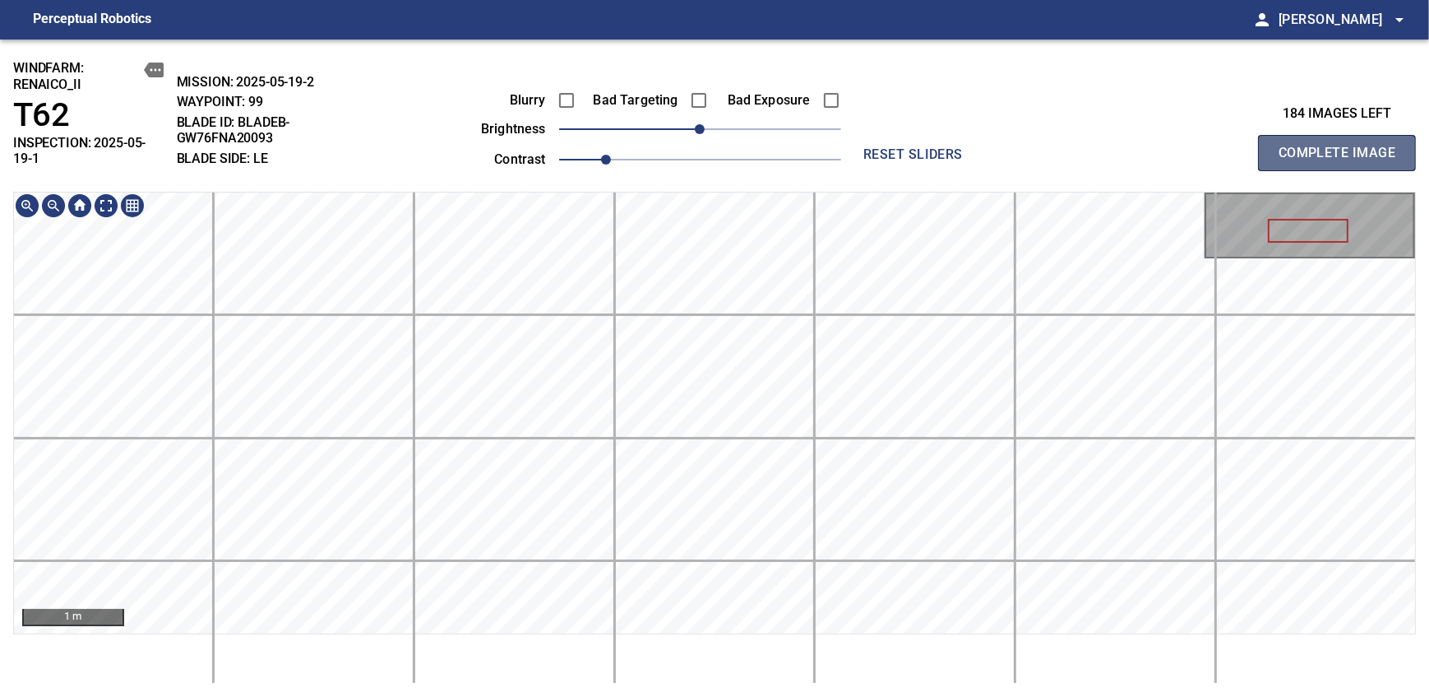
click at [874, 146] on span "Complete Image" at bounding box center [1337, 152] width 122 height 23
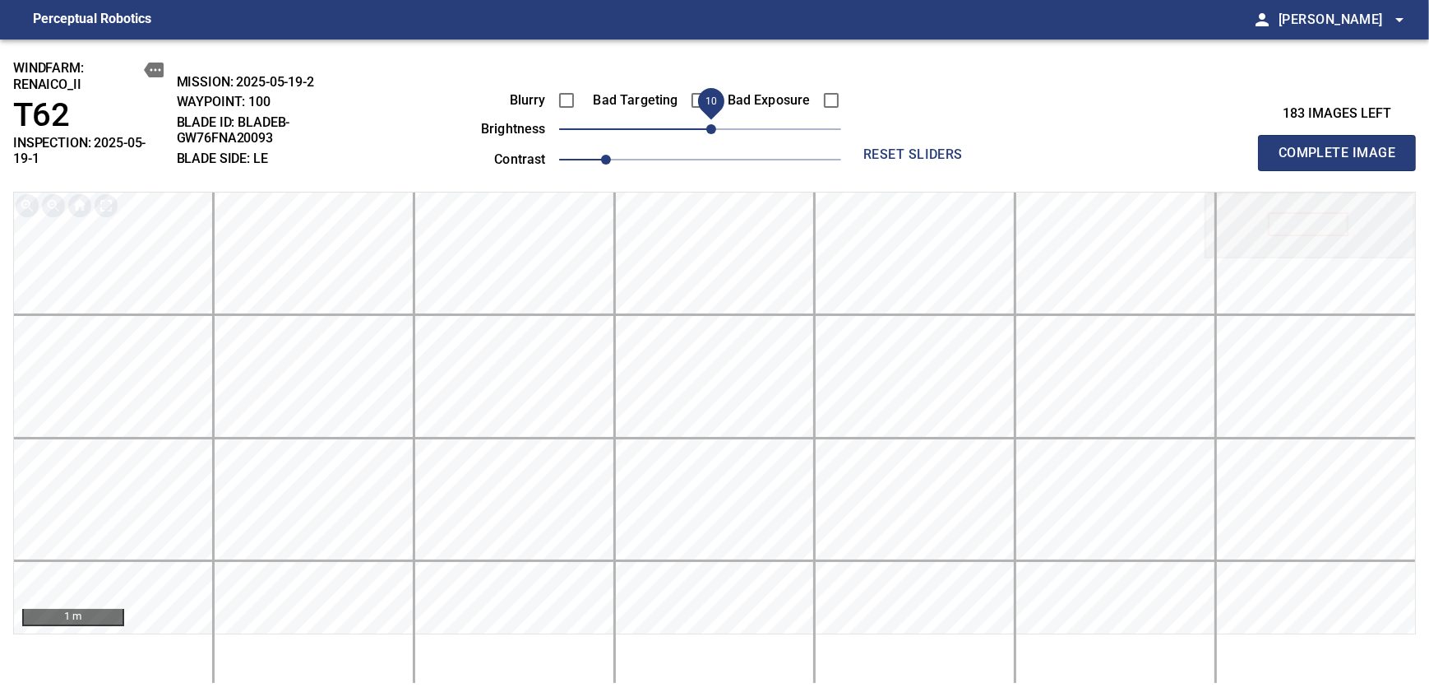
click at [706, 130] on span "10" at bounding box center [711, 129] width 10 height 10
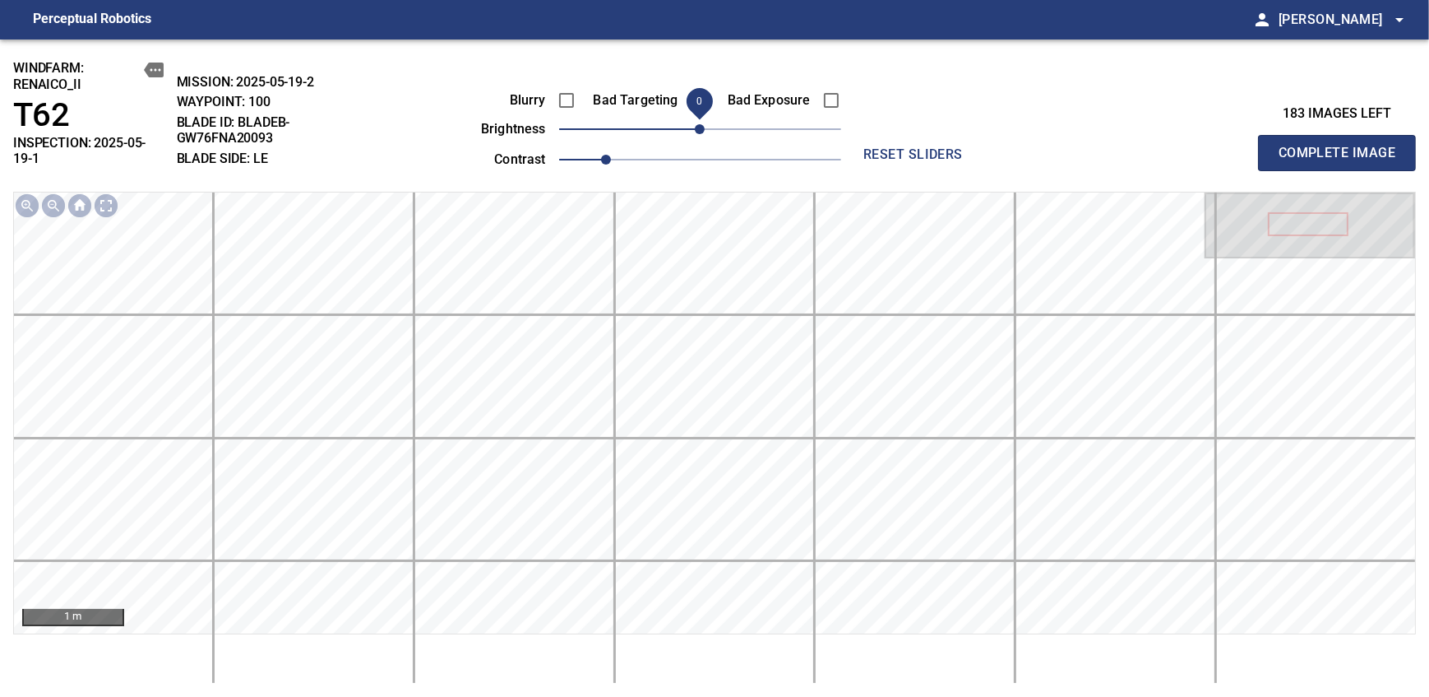
click at [874, 146] on span "Complete Image" at bounding box center [1337, 152] width 122 height 23
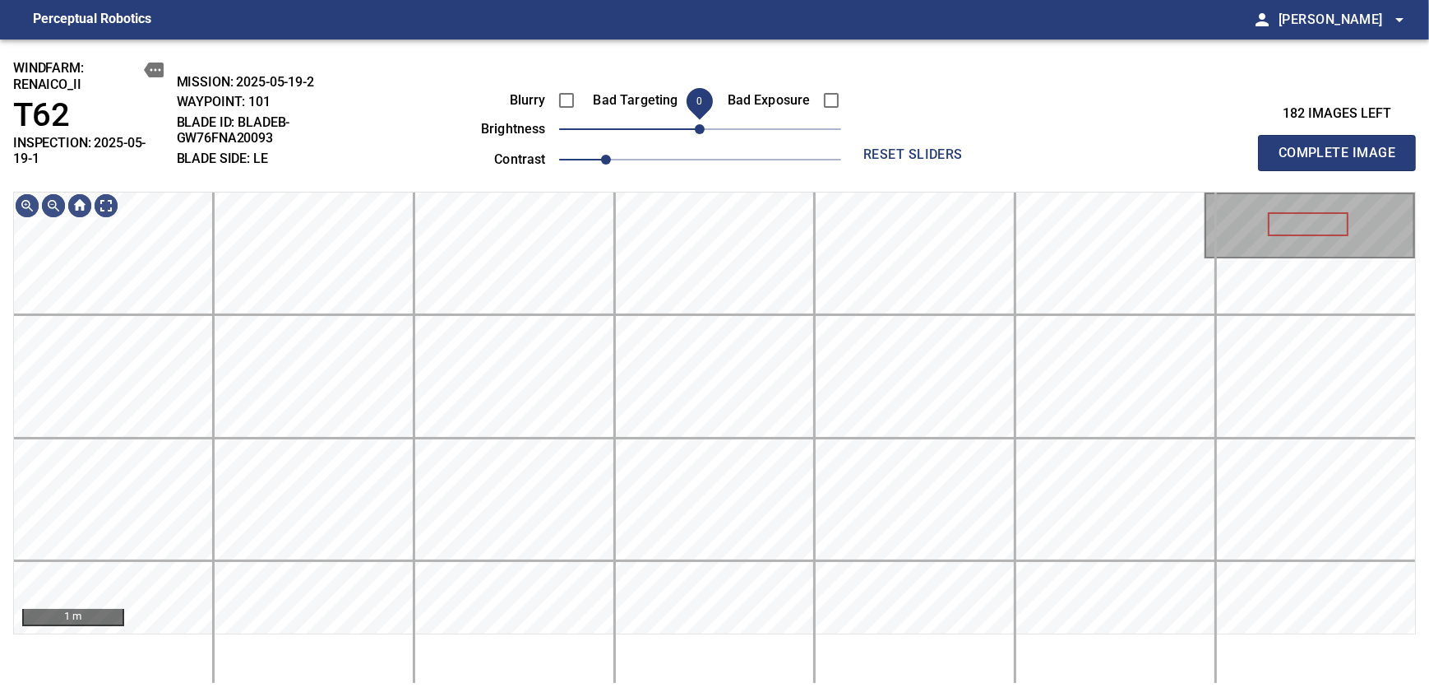
click at [702, 127] on span "0" at bounding box center [700, 129] width 10 height 10
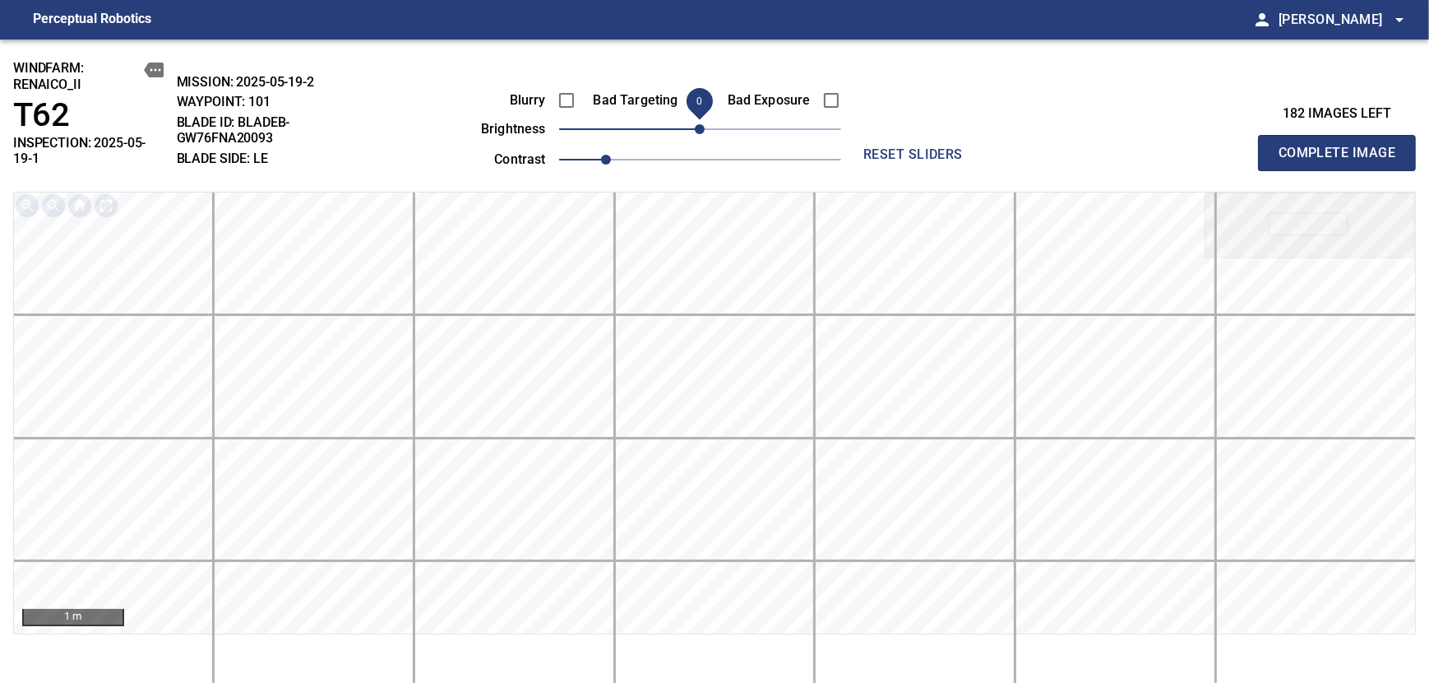
click at [874, 146] on span "Complete Image" at bounding box center [1337, 152] width 122 height 23
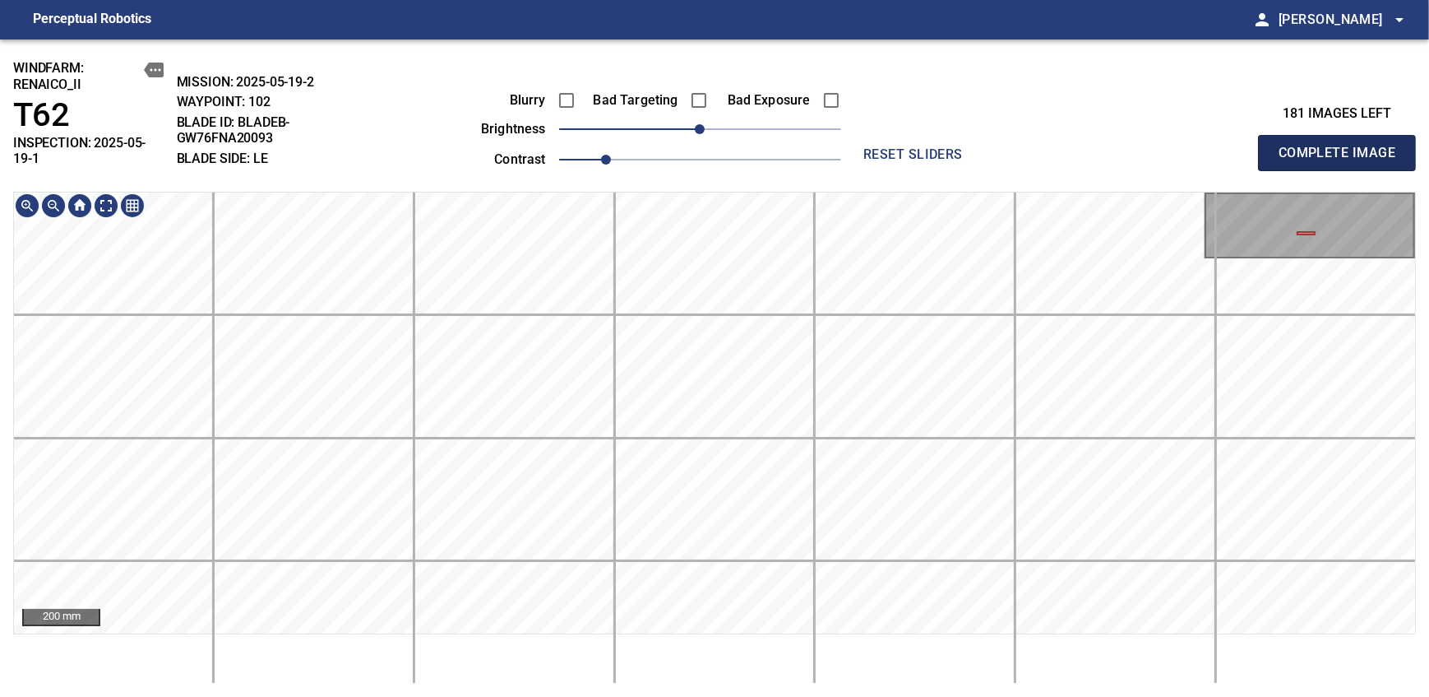
click at [874, 146] on span "Complete Image" at bounding box center [1337, 152] width 122 height 23
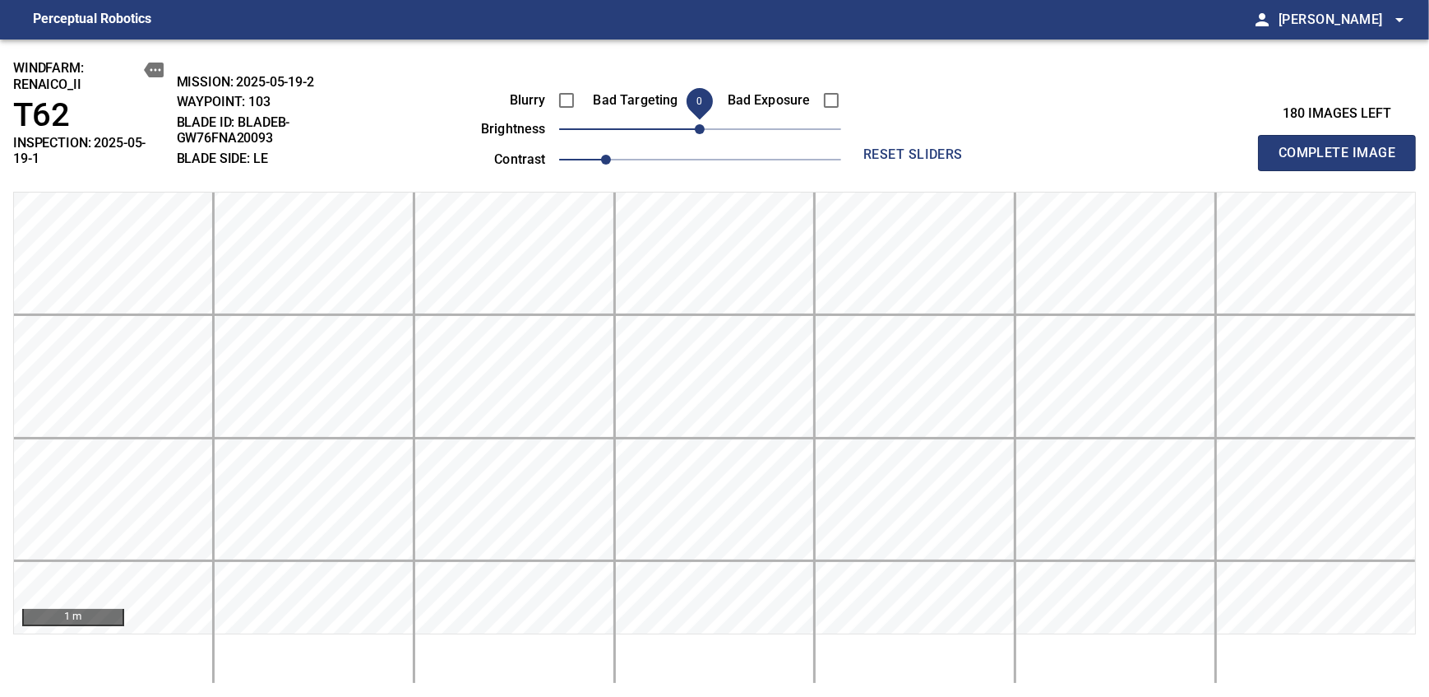
click at [702, 124] on span "0" at bounding box center [700, 129] width 10 height 10
click at [874, 146] on span "Complete Image" at bounding box center [1337, 152] width 122 height 23
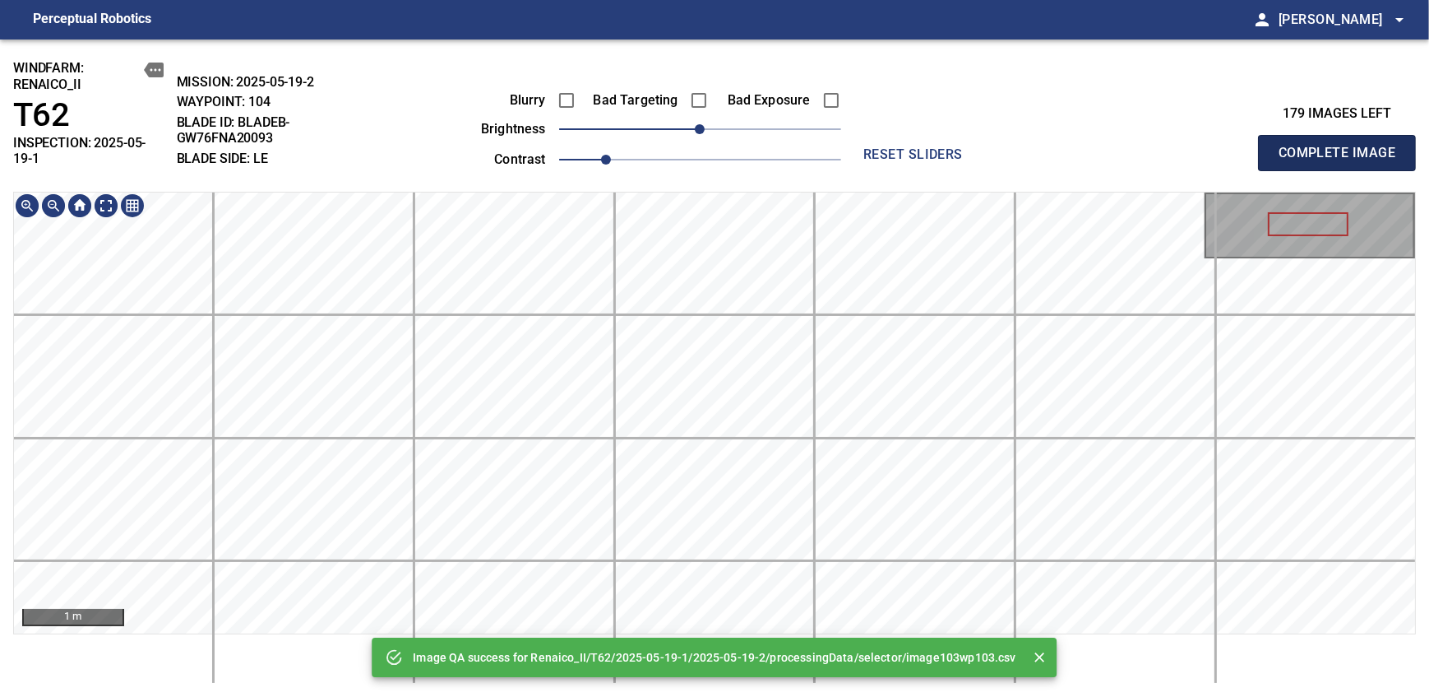
click at [874, 146] on span "Complete Image" at bounding box center [1337, 152] width 122 height 23
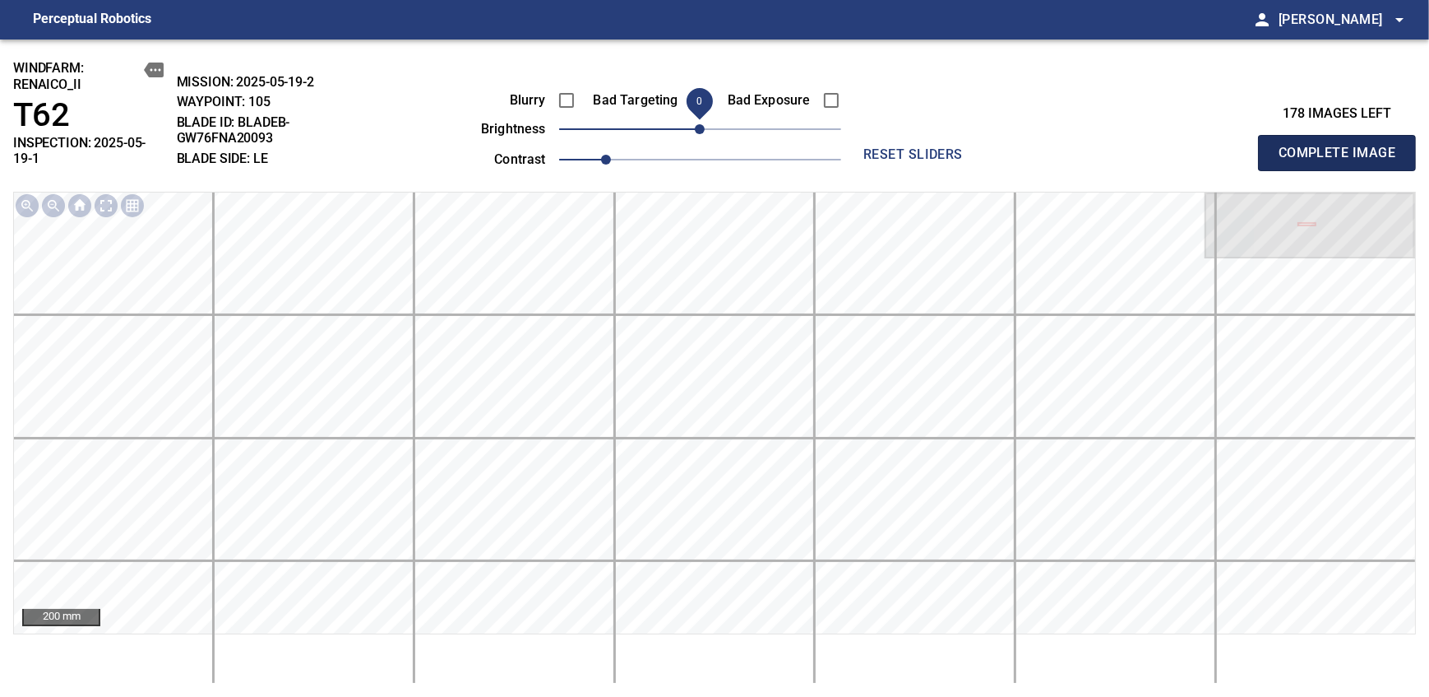
click at [874, 146] on span "Complete Image" at bounding box center [1337, 152] width 122 height 23
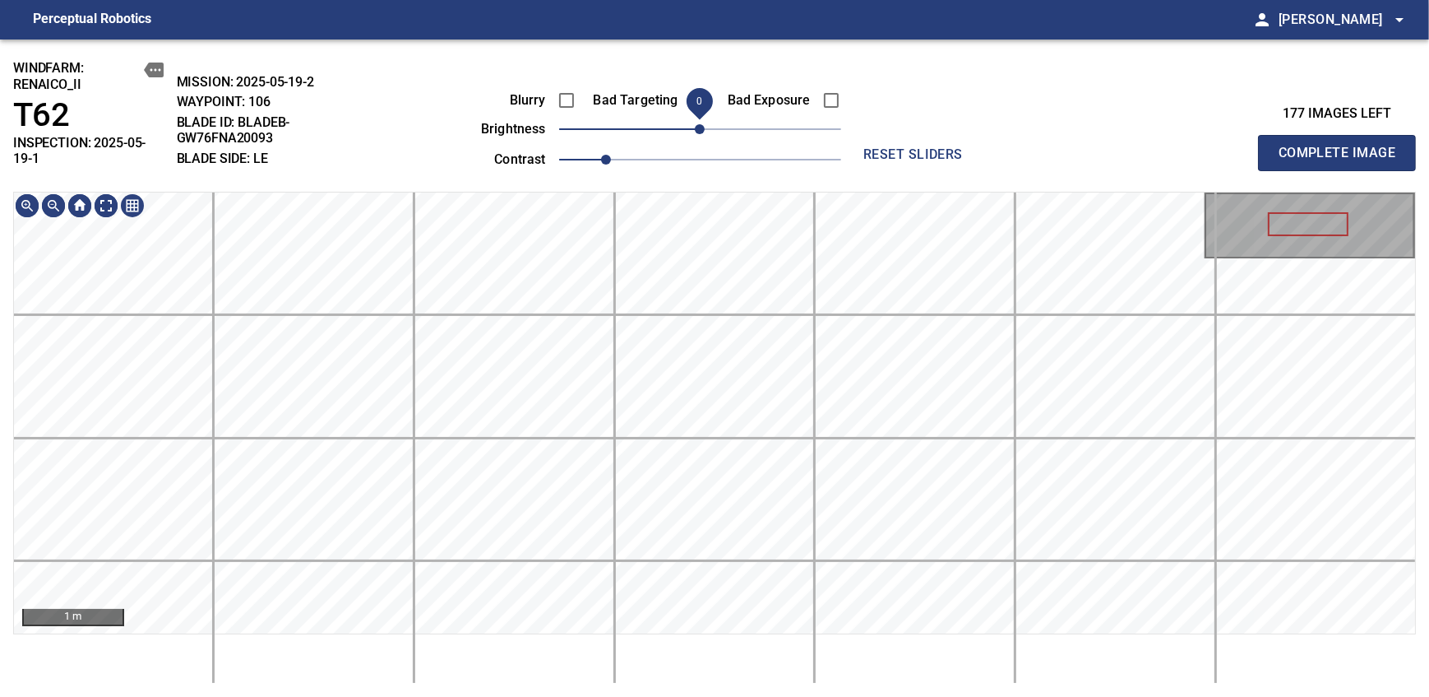
click at [700, 134] on span "0" at bounding box center [700, 129] width 10 height 10
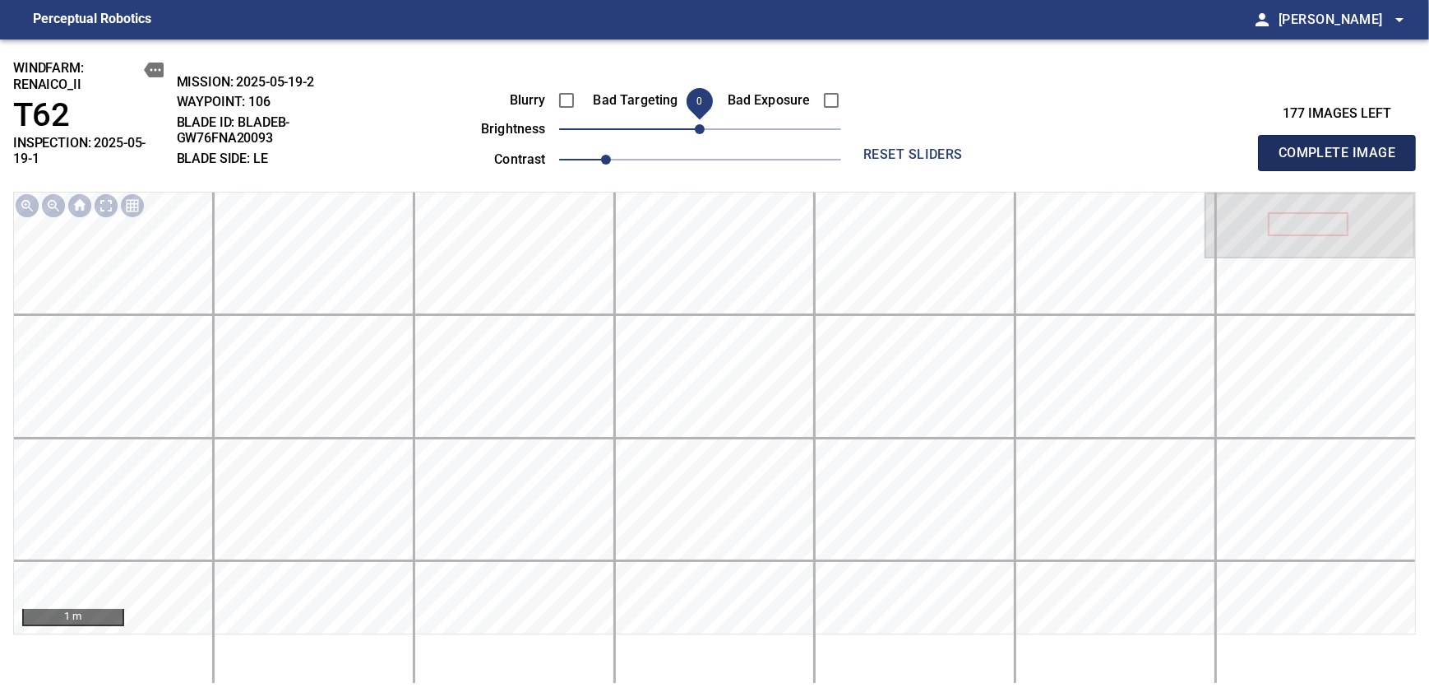
click at [874, 146] on span "Complete Image" at bounding box center [1337, 152] width 122 height 23
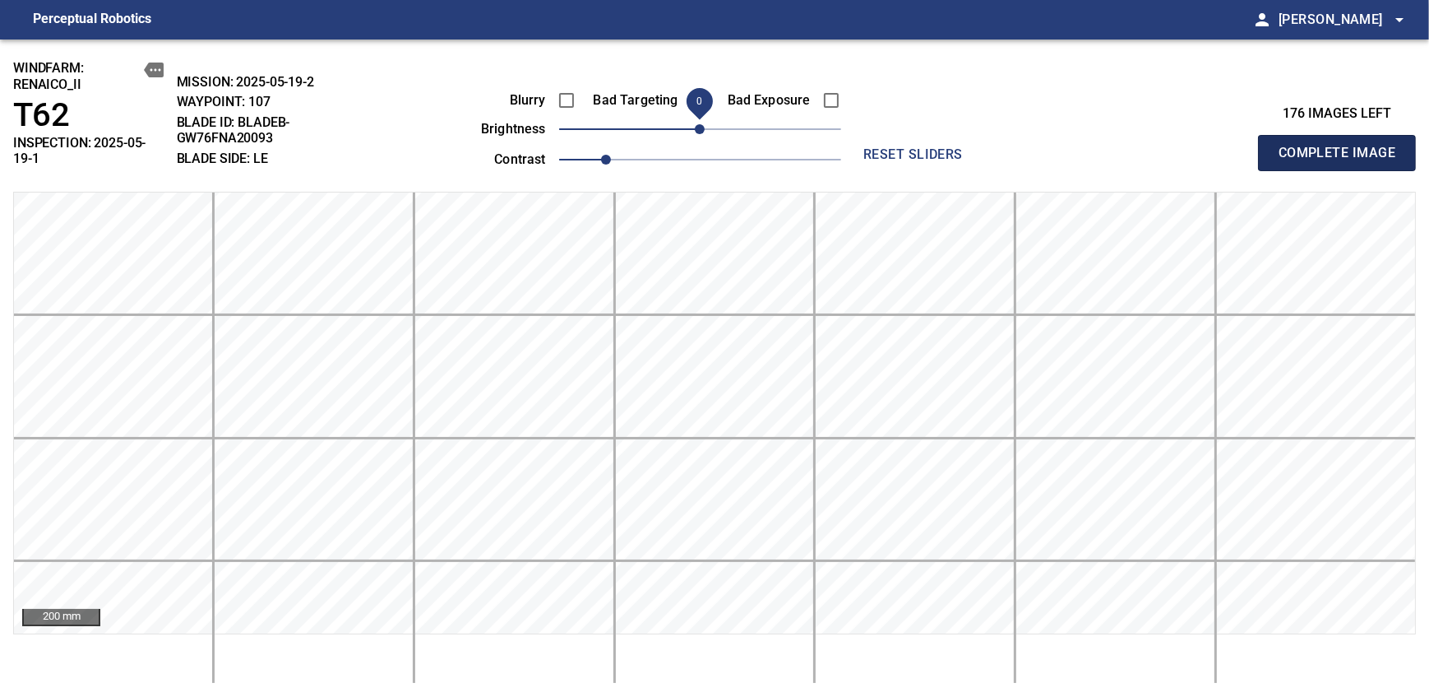
click at [874, 146] on span "Complete Image" at bounding box center [1337, 152] width 122 height 23
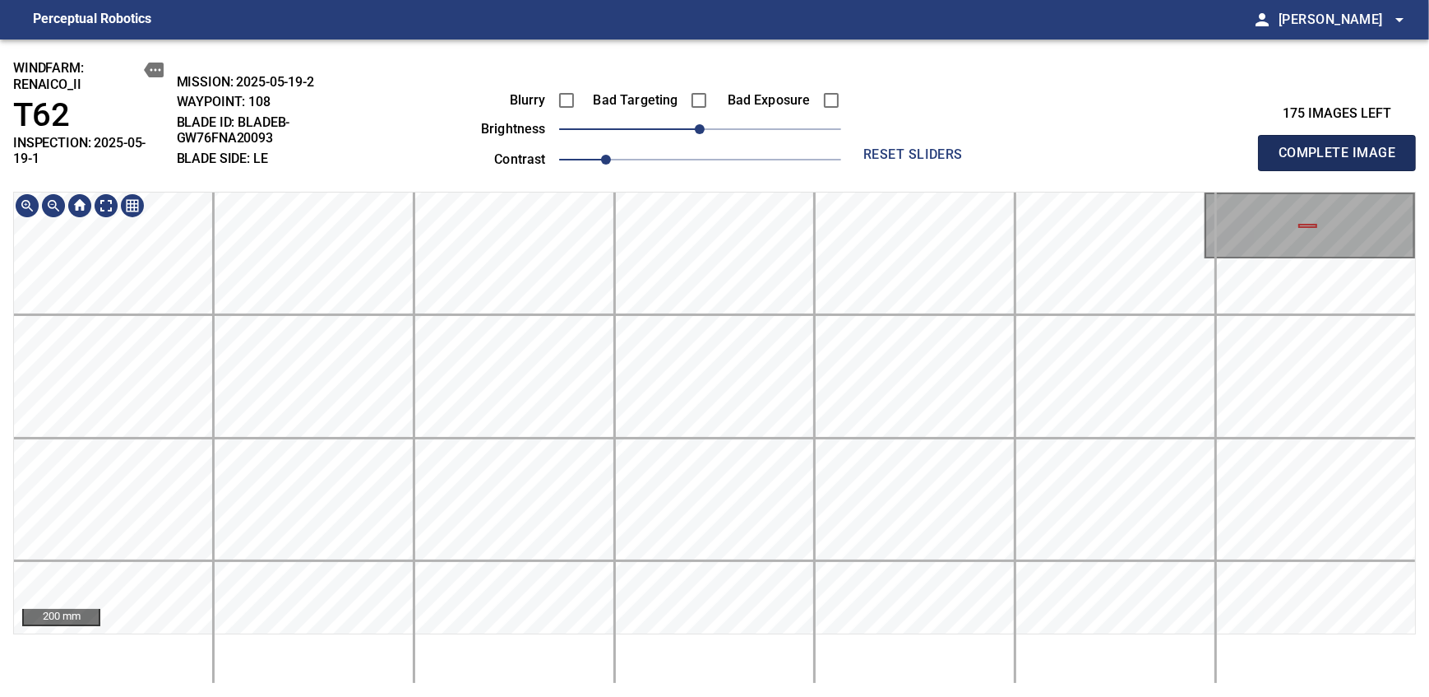
click at [874, 146] on span "Complete Image" at bounding box center [1337, 152] width 122 height 23
drag, startPoint x: 1348, startPoint y: 148, endPoint x: 1371, endPoint y: 159, distance: 25.4
click at [874, 146] on span "Complete Image" at bounding box center [1337, 152] width 122 height 23
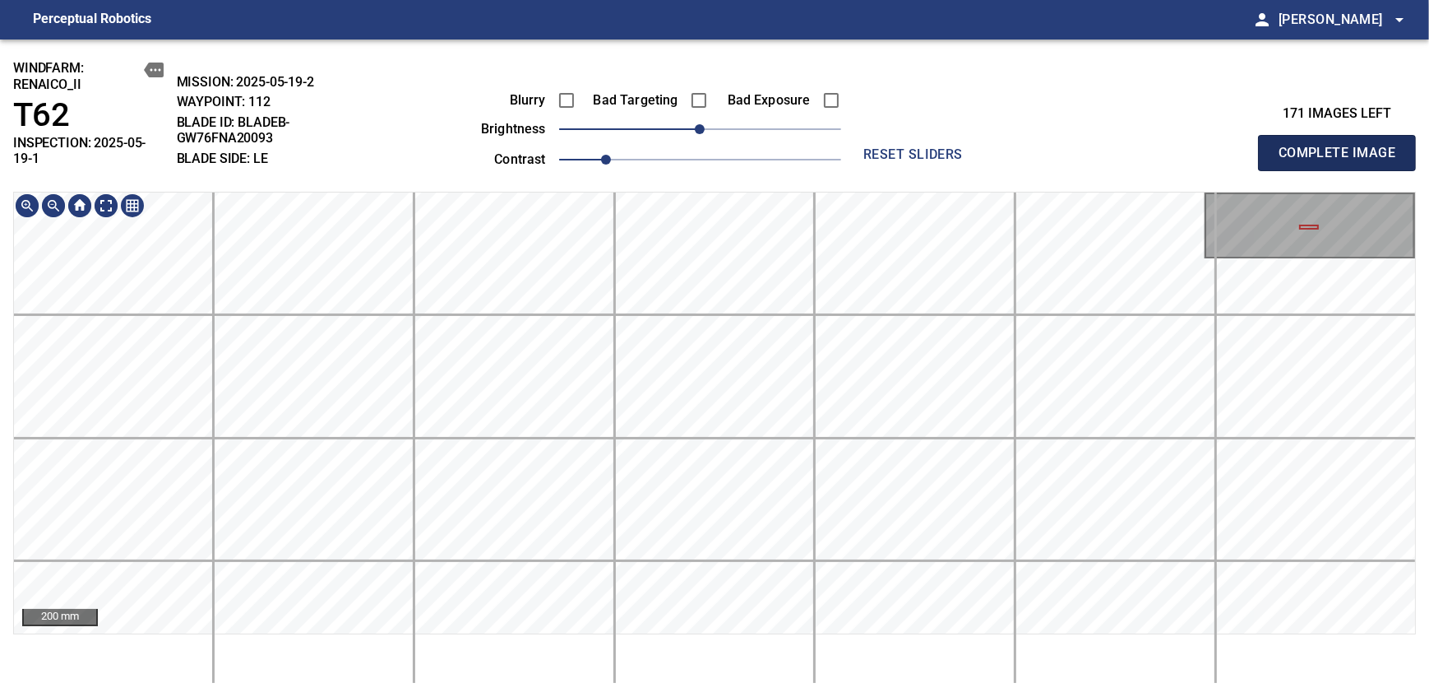
click at [874, 146] on span "Complete Image" at bounding box center [1337, 152] width 122 height 23
click at [678, 49] on div "windfarm: Renaico_II T62 INSPECTION: 2025-05-19-1 MISSION: 2025-05-19-2 WAYPOIN…" at bounding box center [714, 367] width 1429 height 657
click at [874, 146] on span "Complete Image" at bounding box center [1337, 152] width 122 height 23
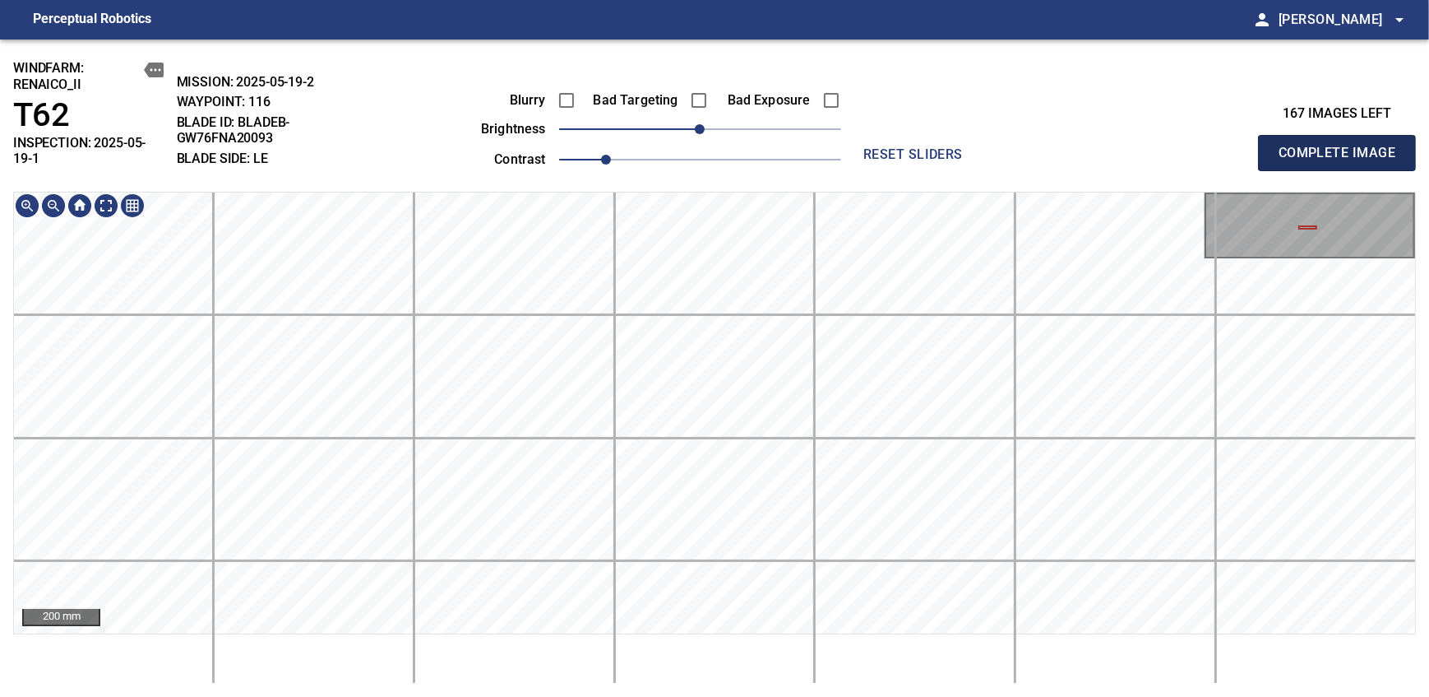
click at [874, 146] on span "Complete Image" at bounding box center [1337, 152] width 122 height 23
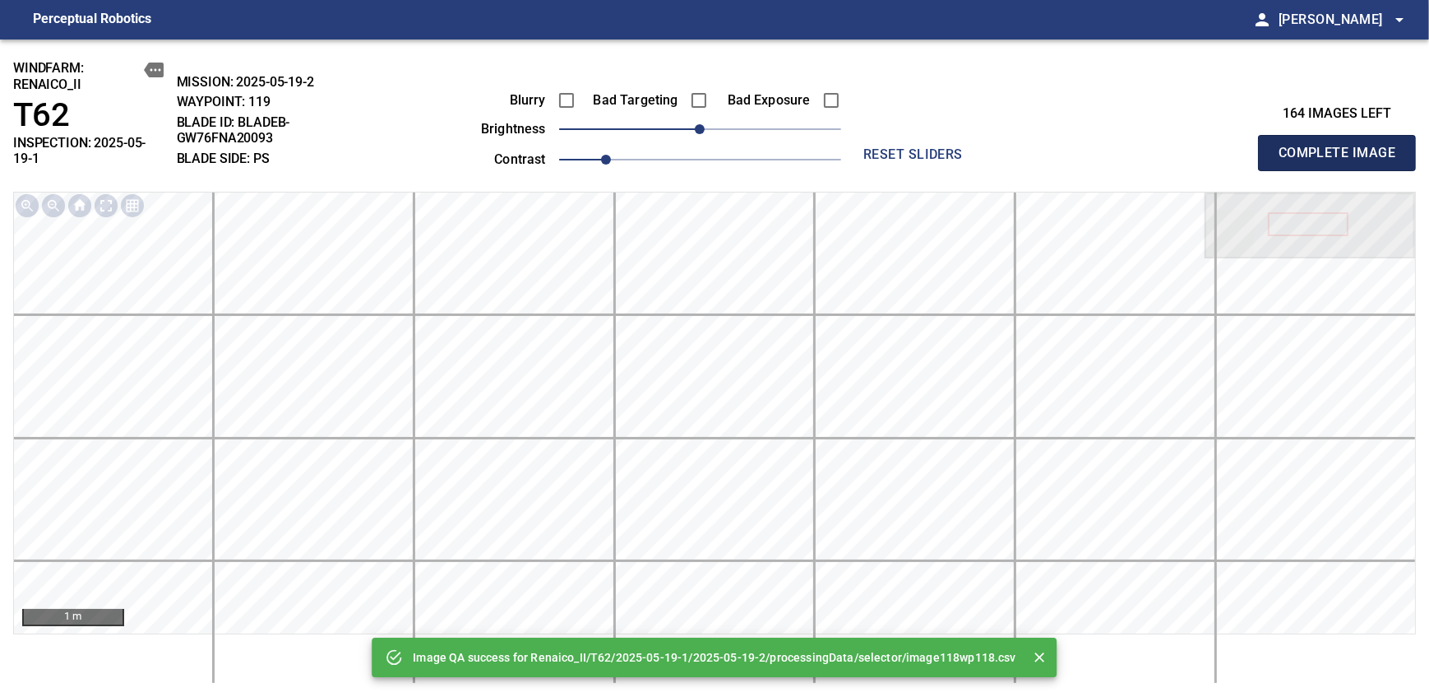
click at [874, 146] on span "Complete Image" at bounding box center [1337, 152] width 122 height 23
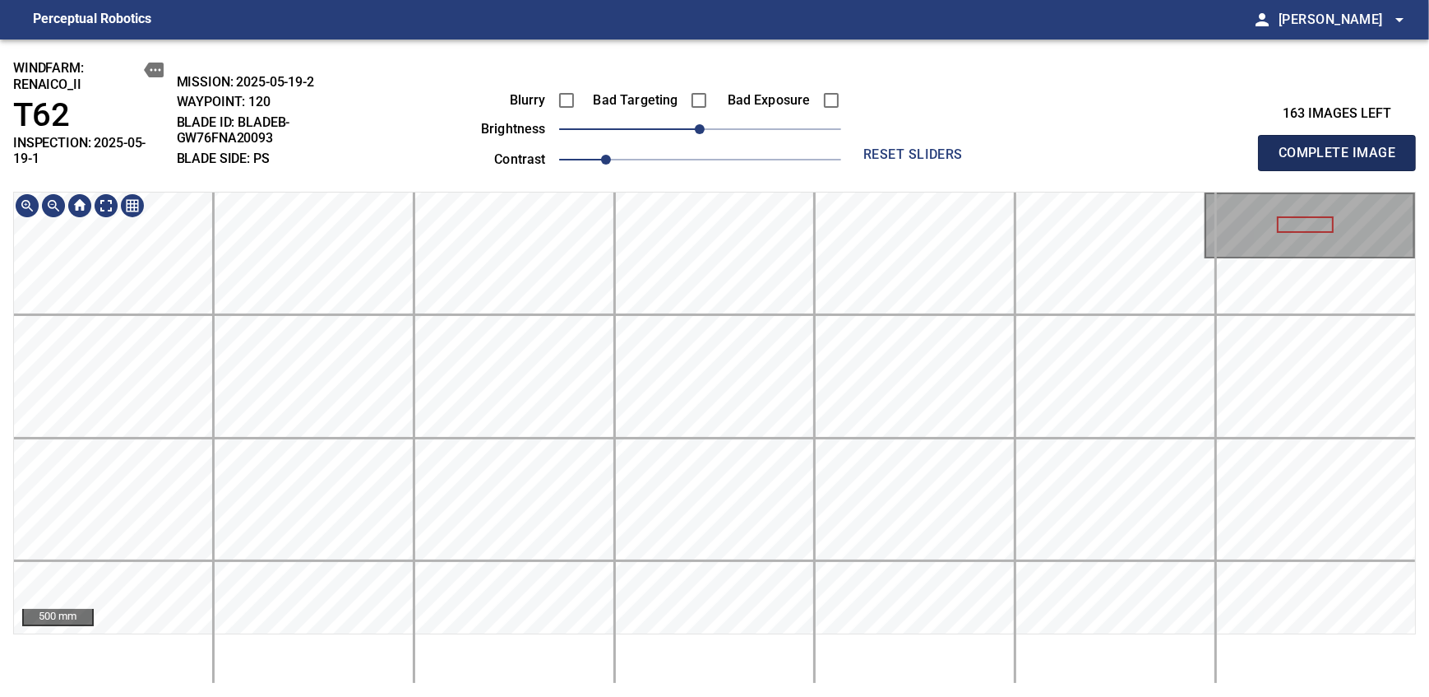
click at [874, 146] on span "Complete Image" at bounding box center [1337, 152] width 122 height 23
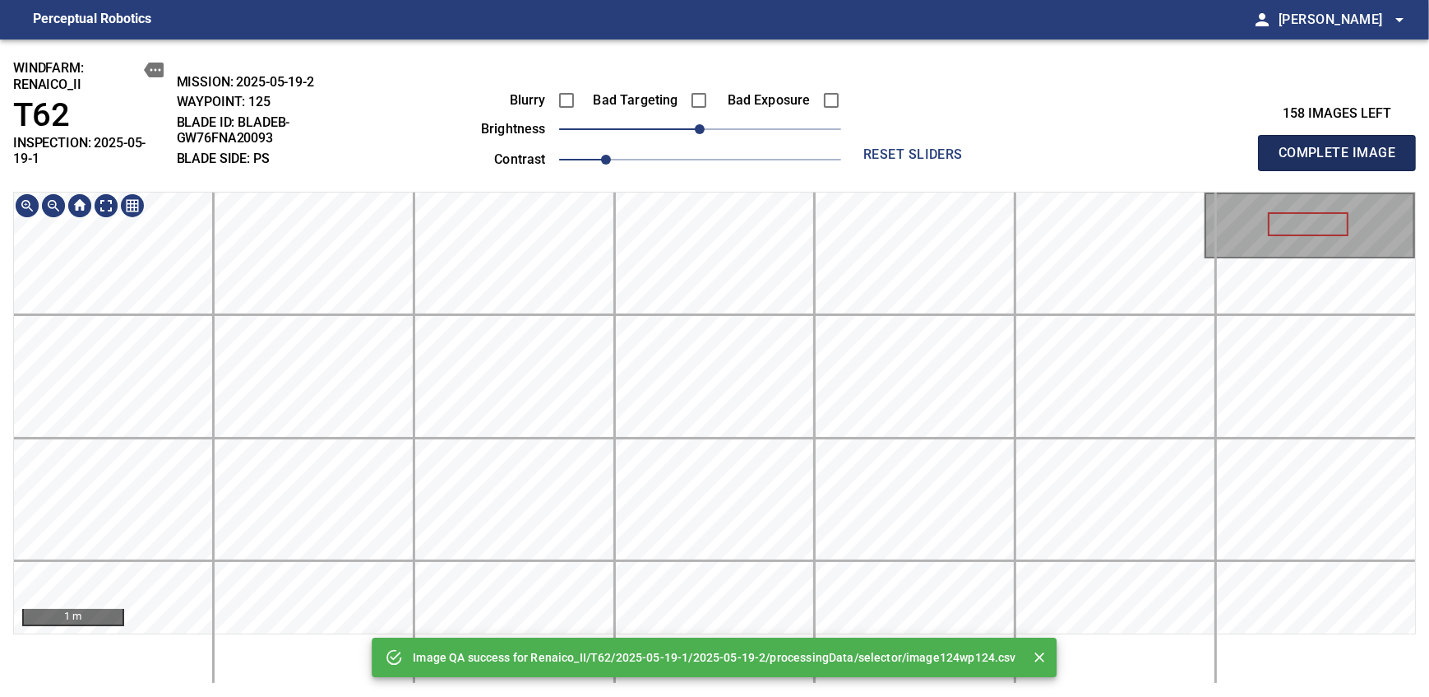
click at [874, 146] on span "Complete Image" at bounding box center [1337, 152] width 122 height 23
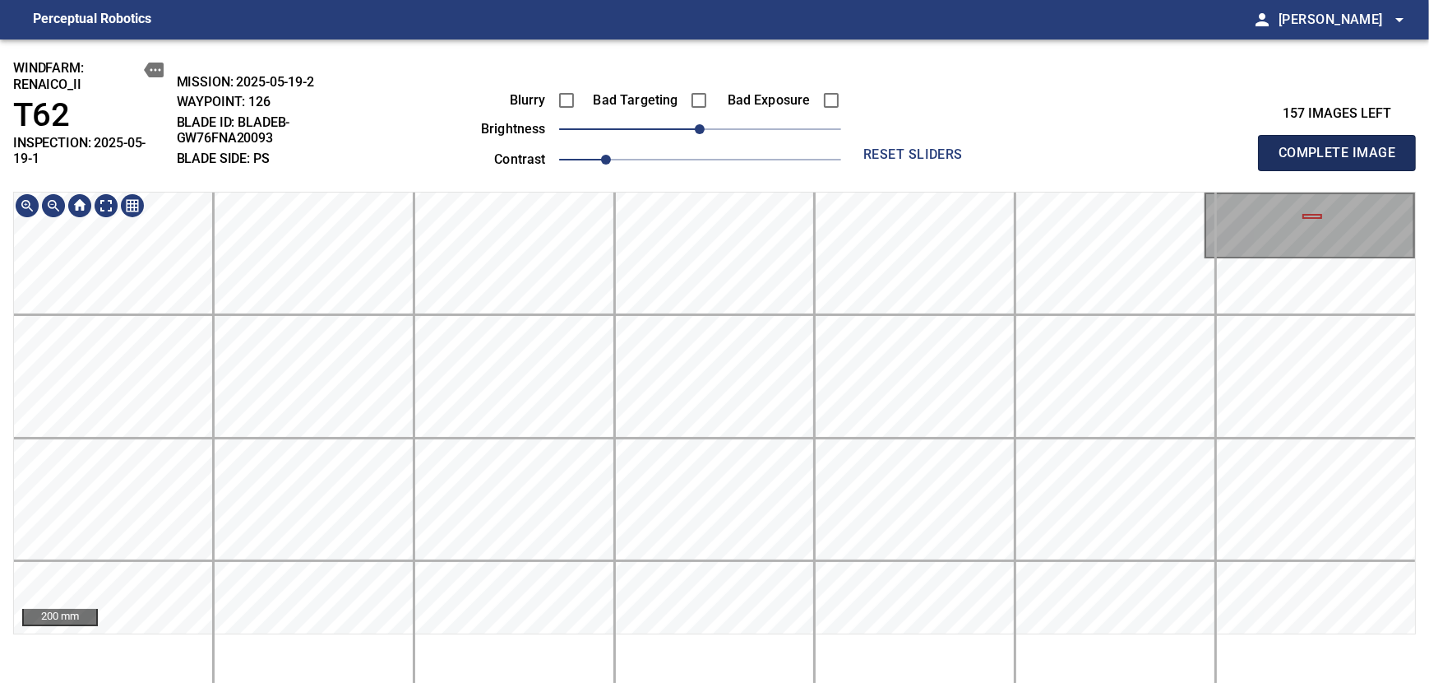
click at [874, 146] on span "Complete Image" at bounding box center [1337, 152] width 122 height 23
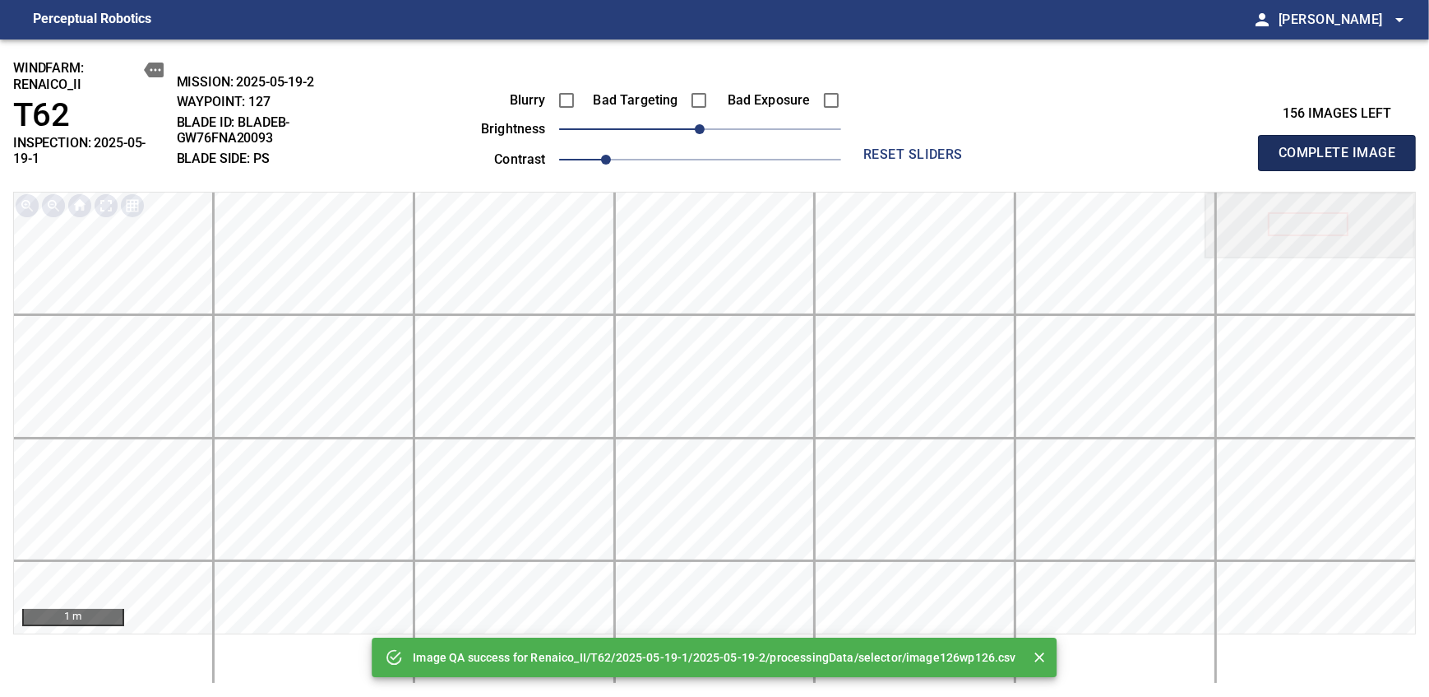
click at [874, 146] on span "Complete Image" at bounding box center [1337, 152] width 122 height 23
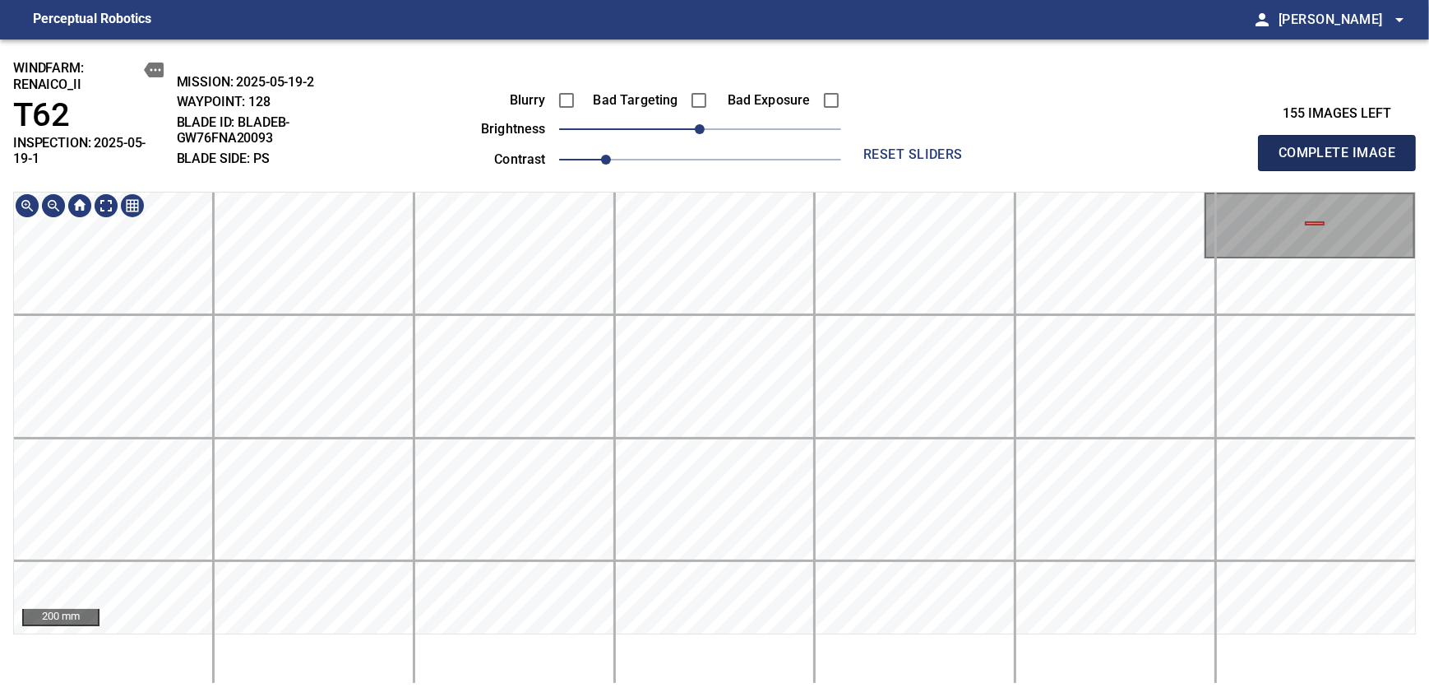
click at [874, 146] on span "Complete Image" at bounding box center [1337, 152] width 122 height 23
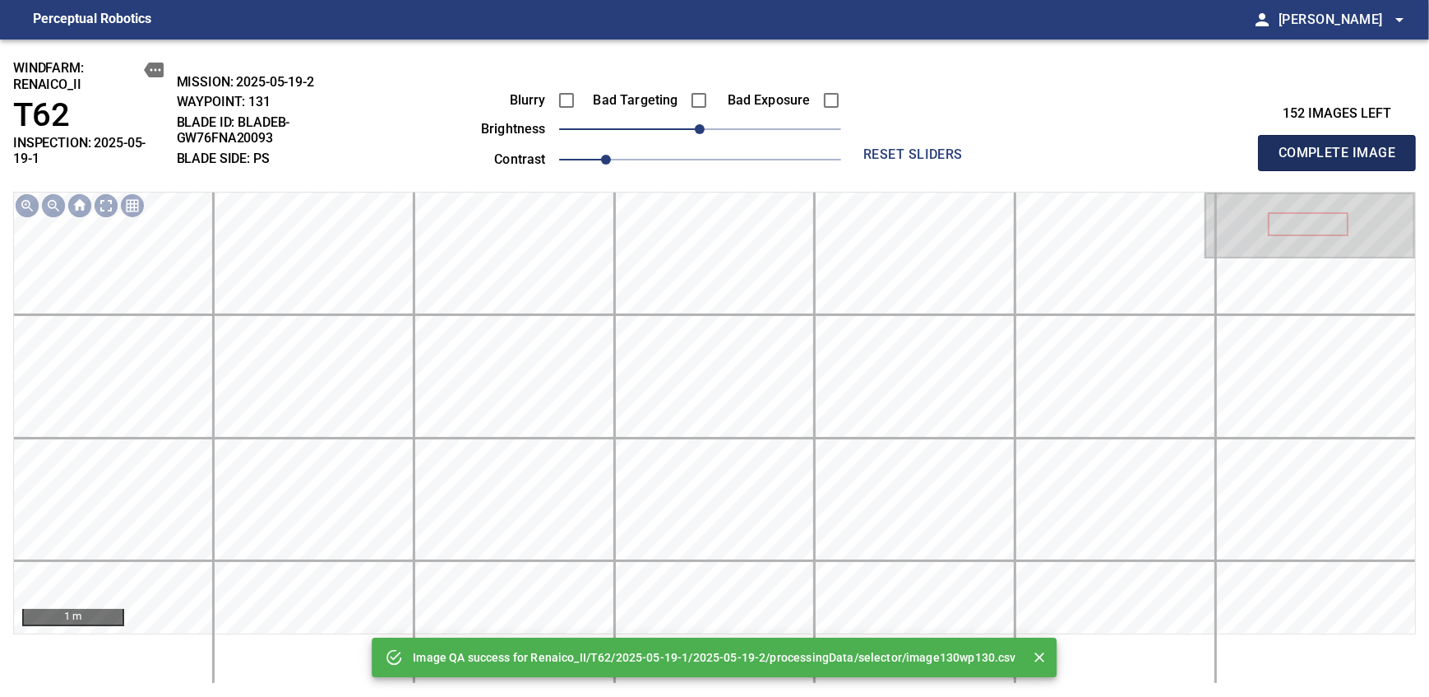
click at [874, 146] on span "Complete Image" at bounding box center [1337, 152] width 122 height 23
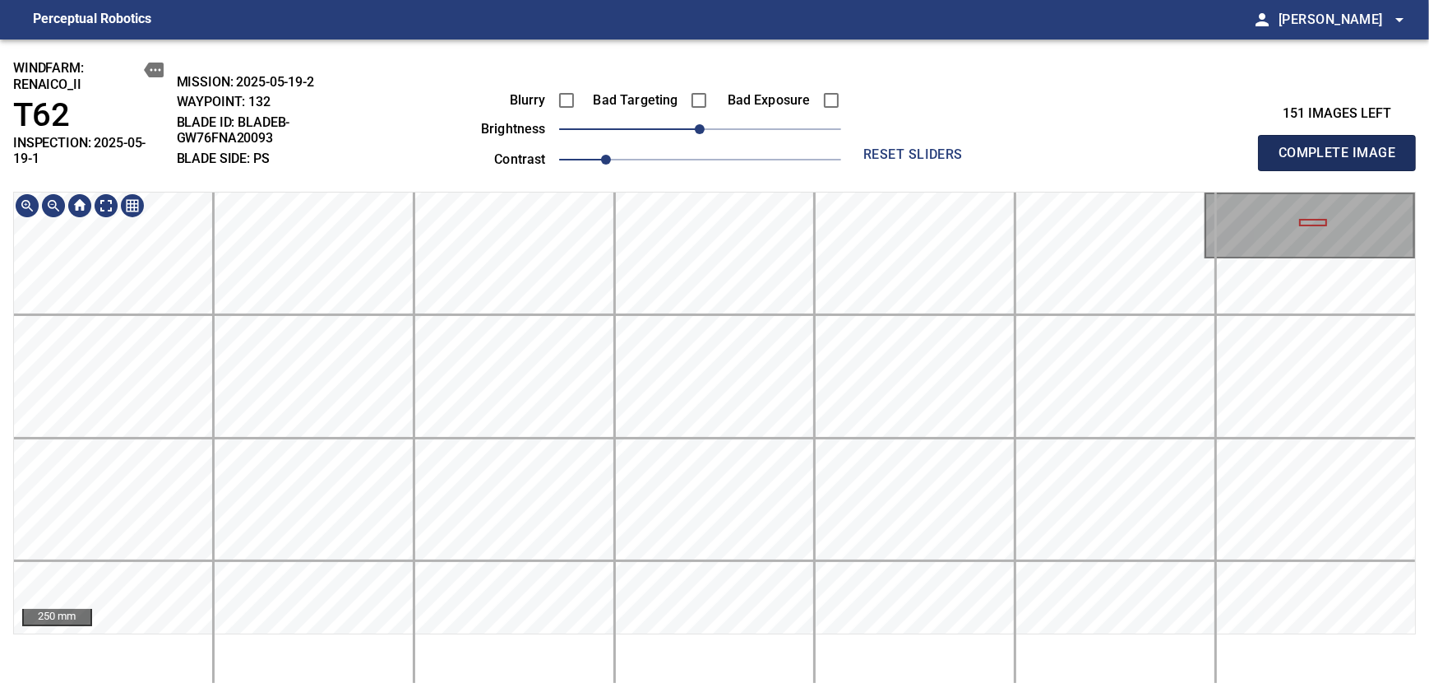
click at [874, 146] on span "Complete Image" at bounding box center [1337, 152] width 122 height 23
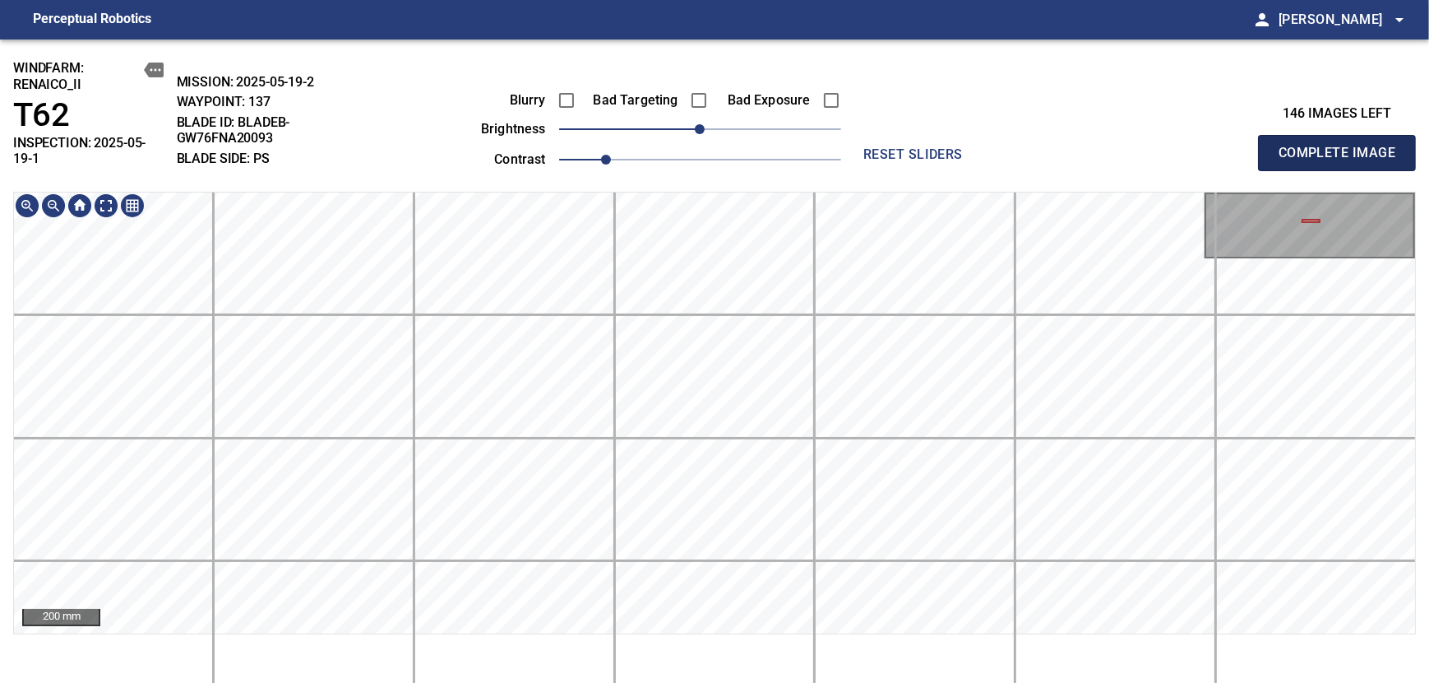
click at [874, 146] on span "Complete Image" at bounding box center [1337, 152] width 122 height 23
click at [767, 178] on div "windfarm: Renaico_II T62 INSPECTION: 2025-05-19-1 MISSION: 2025-05-19-2 WAYPOIN…" at bounding box center [714, 367] width 1429 height 657
click at [874, 146] on span "Complete Image" at bounding box center [1337, 152] width 122 height 23
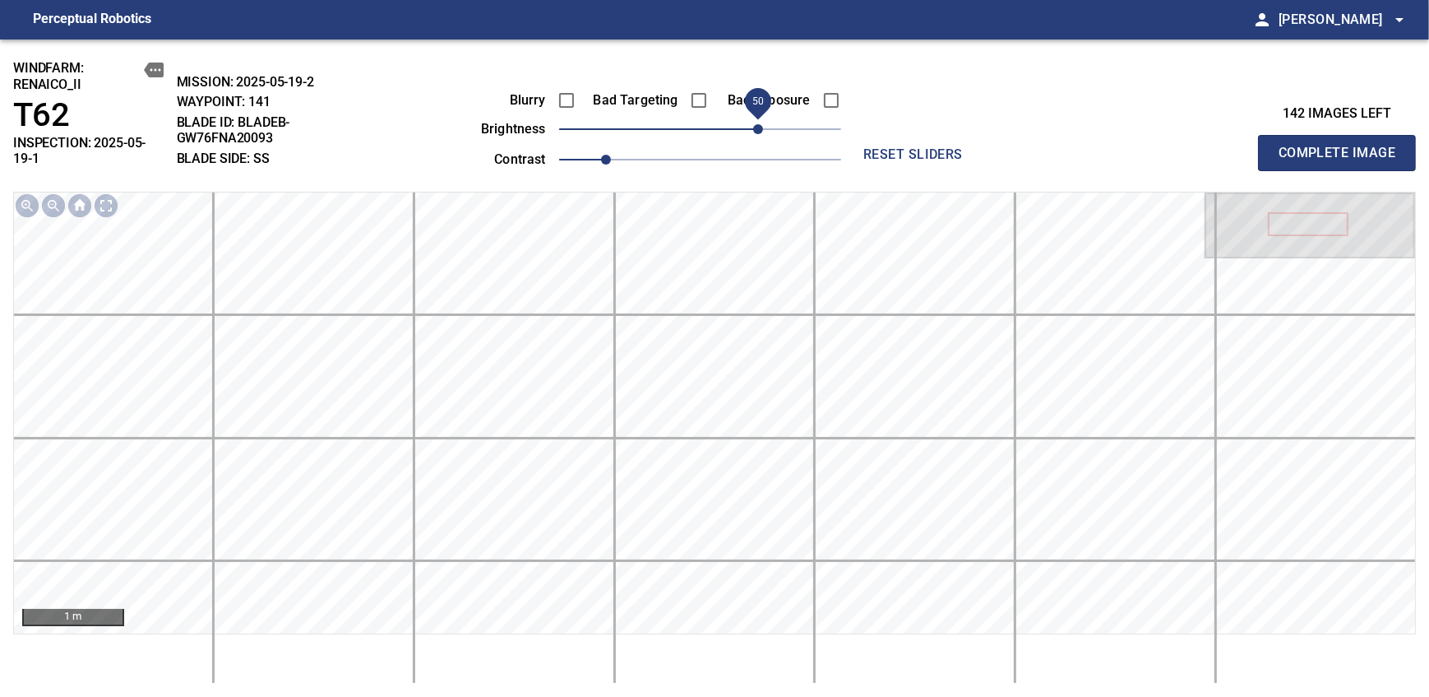
drag, startPoint x: 712, startPoint y: 127, endPoint x: 759, endPoint y: 123, distance: 47.1
click at [759, 124] on span "50" at bounding box center [758, 129] width 10 height 10
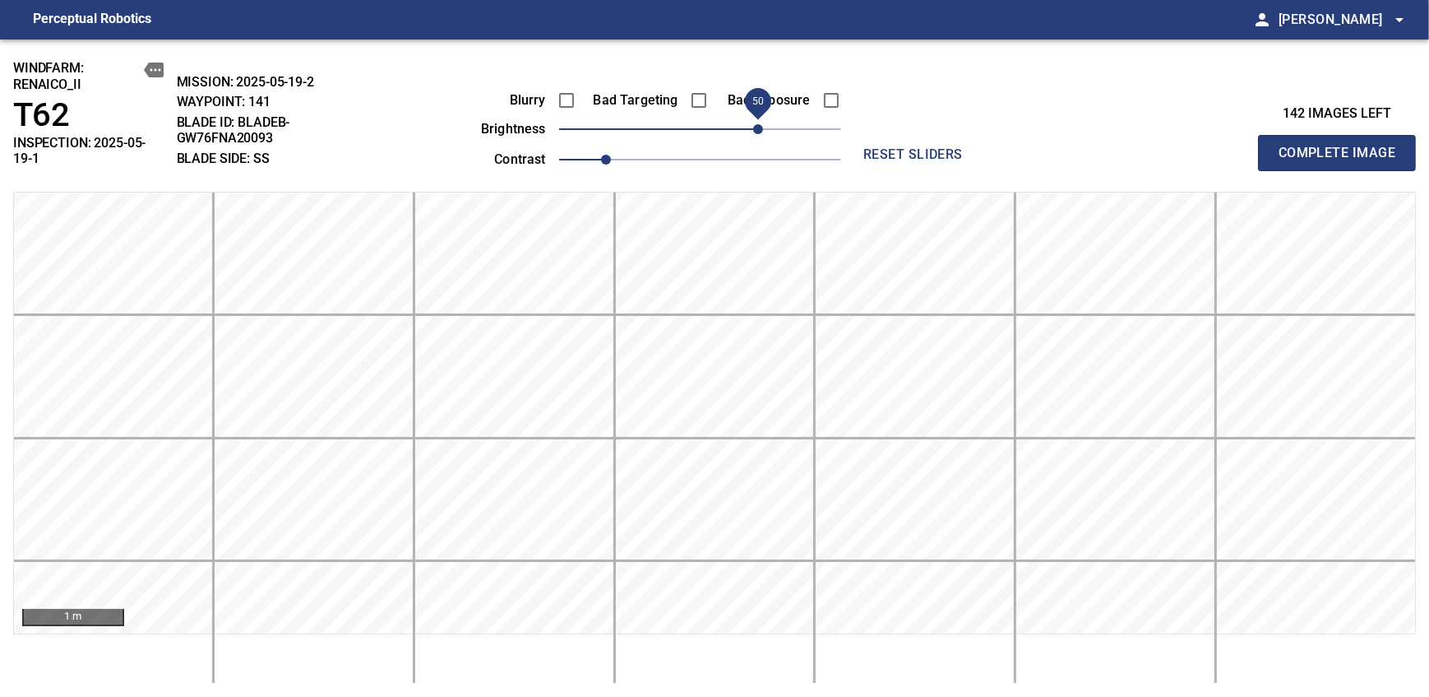
click at [874, 146] on span "Complete Image" at bounding box center [1337, 152] width 122 height 23
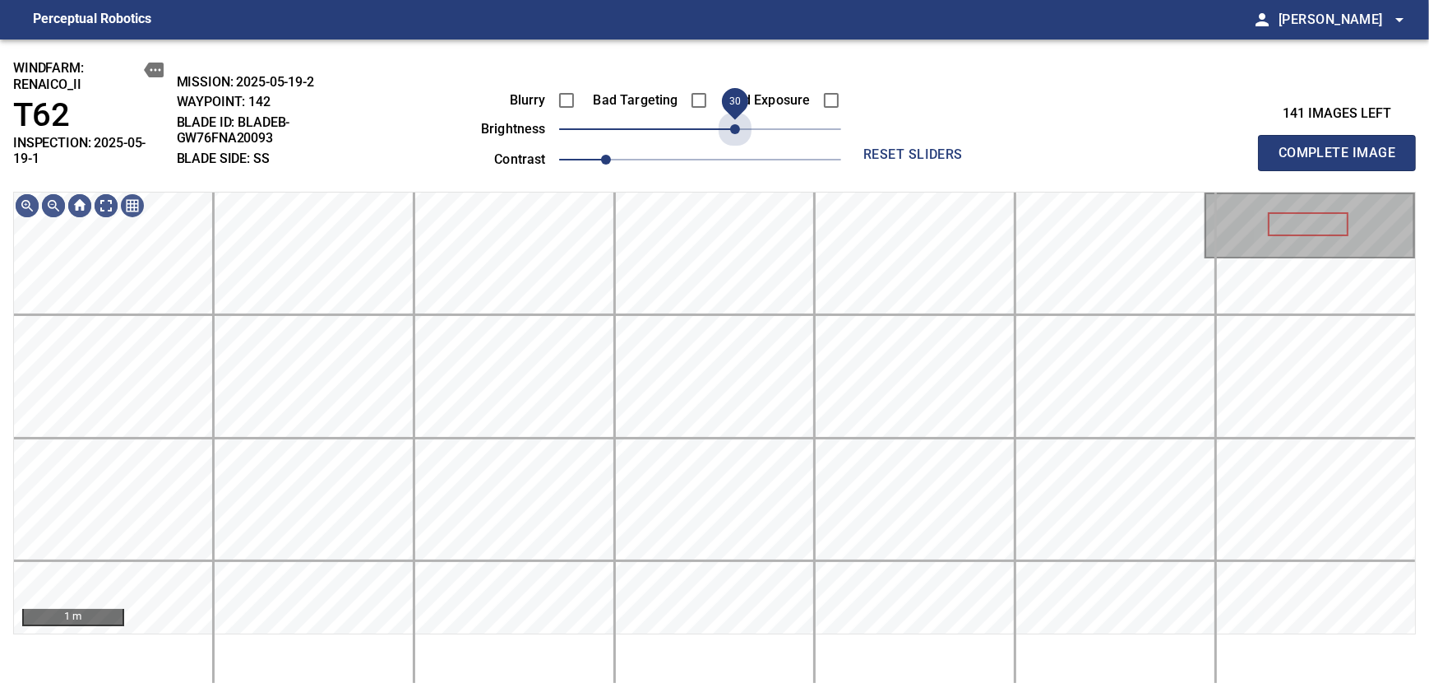
drag, startPoint x: 697, startPoint y: 138, endPoint x: 735, endPoint y: 146, distance: 39.4
click at [735, 134] on span "30" at bounding box center [735, 129] width 10 height 10
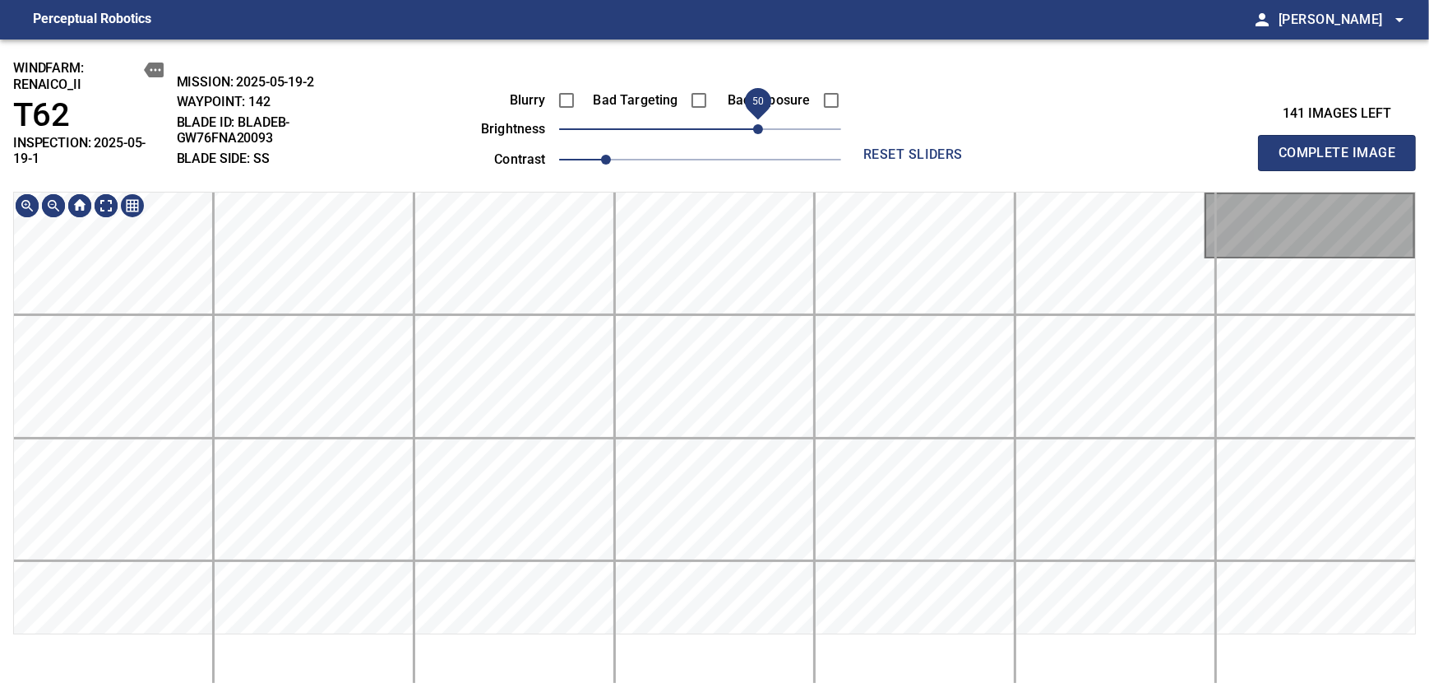
drag, startPoint x: 733, startPoint y: 138, endPoint x: 761, endPoint y: 125, distance: 31.6
click at [761, 125] on span "50" at bounding box center [758, 129] width 10 height 10
click at [738, 151] on div "windfarm: Renaico_II T62 INSPECTION: 2025-05-19-1 MISSION: 2025-05-19-2 WAYPOIN…" at bounding box center [714, 367] width 1429 height 657
click at [754, 124] on span "50" at bounding box center [758, 129] width 10 height 10
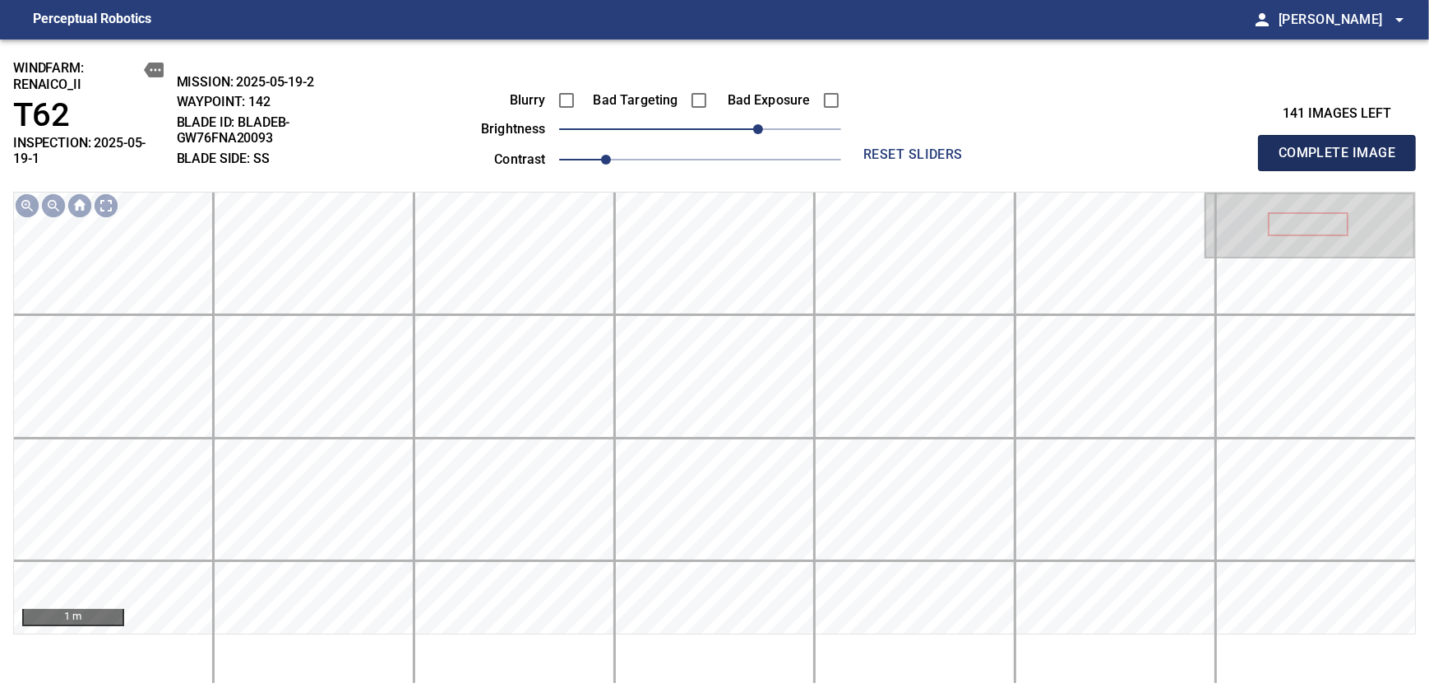
click at [874, 146] on span "Complete Image" at bounding box center [1337, 152] width 122 height 23
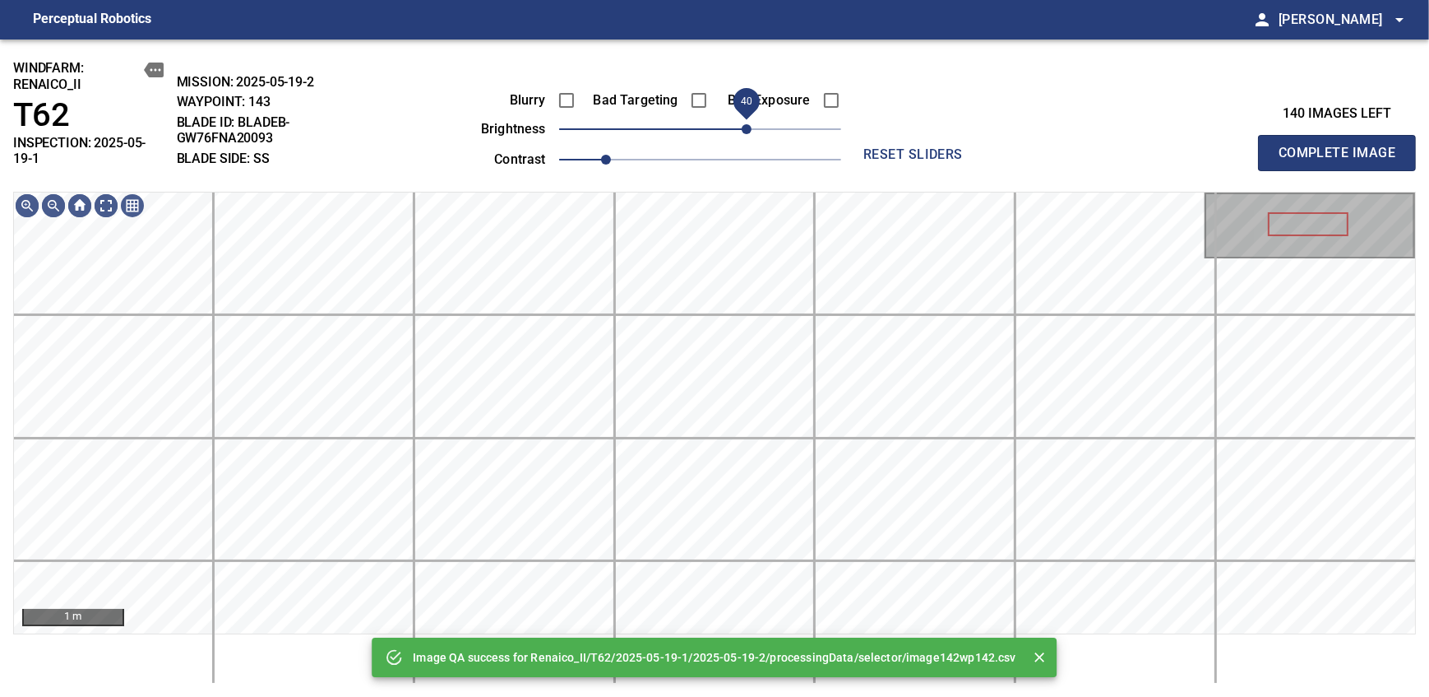
click at [752, 123] on span "40" at bounding box center [700, 129] width 282 height 23
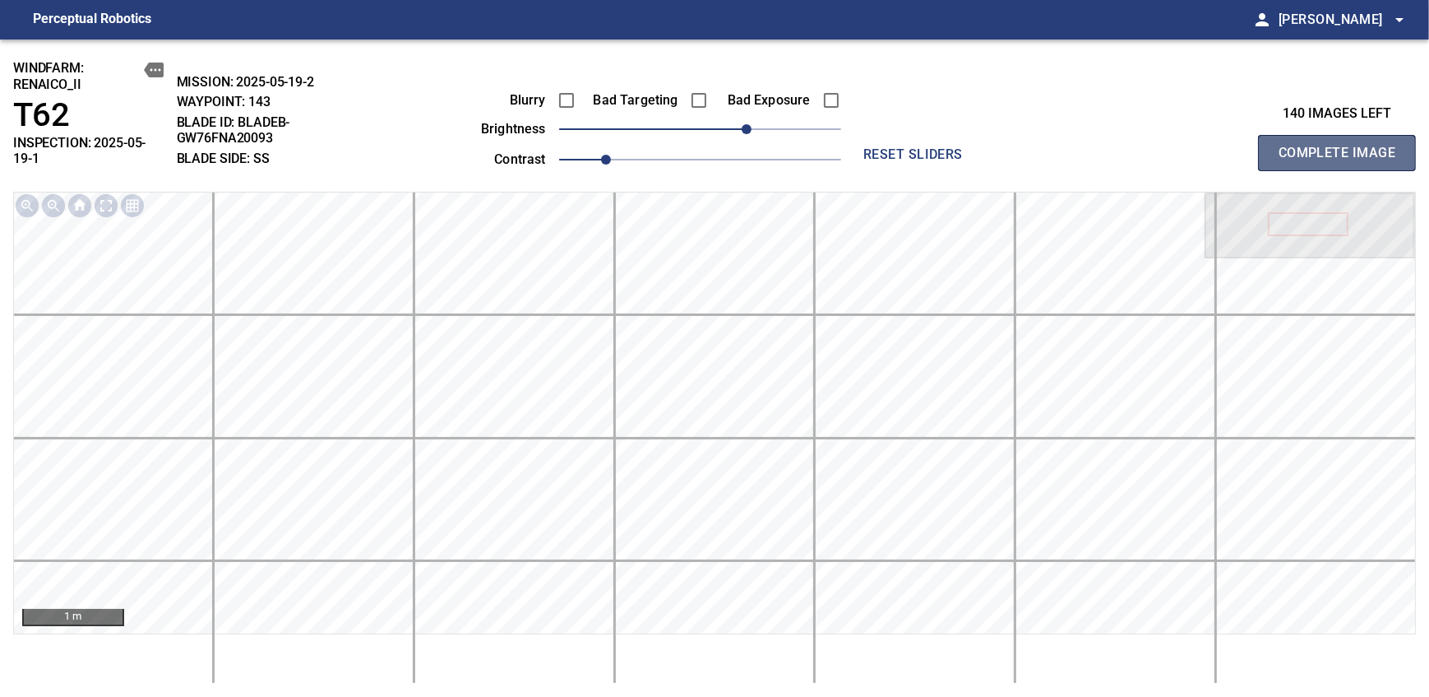
click at [874, 146] on span "Complete Image" at bounding box center [1337, 152] width 122 height 23
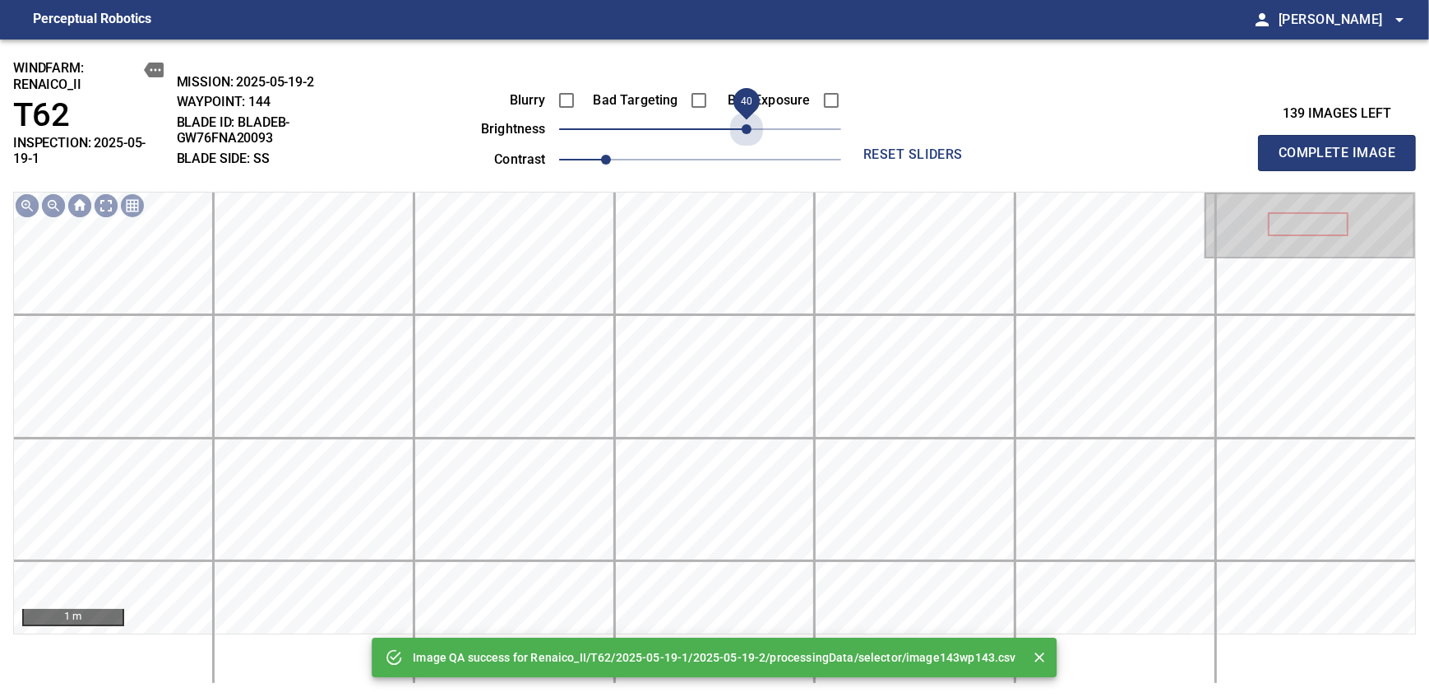
click at [752, 123] on span "40" at bounding box center [700, 129] width 282 height 23
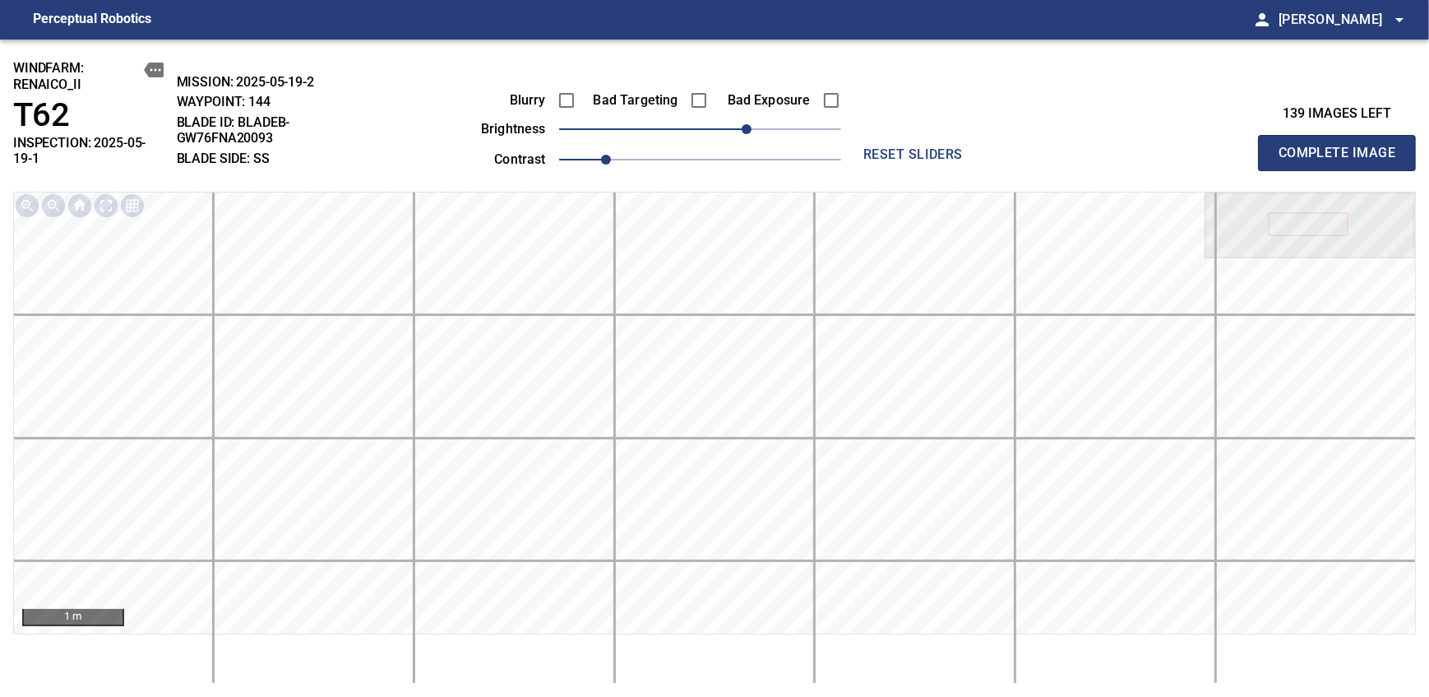
click at [874, 146] on span "Complete Image" at bounding box center [1337, 152] width 122 height 23
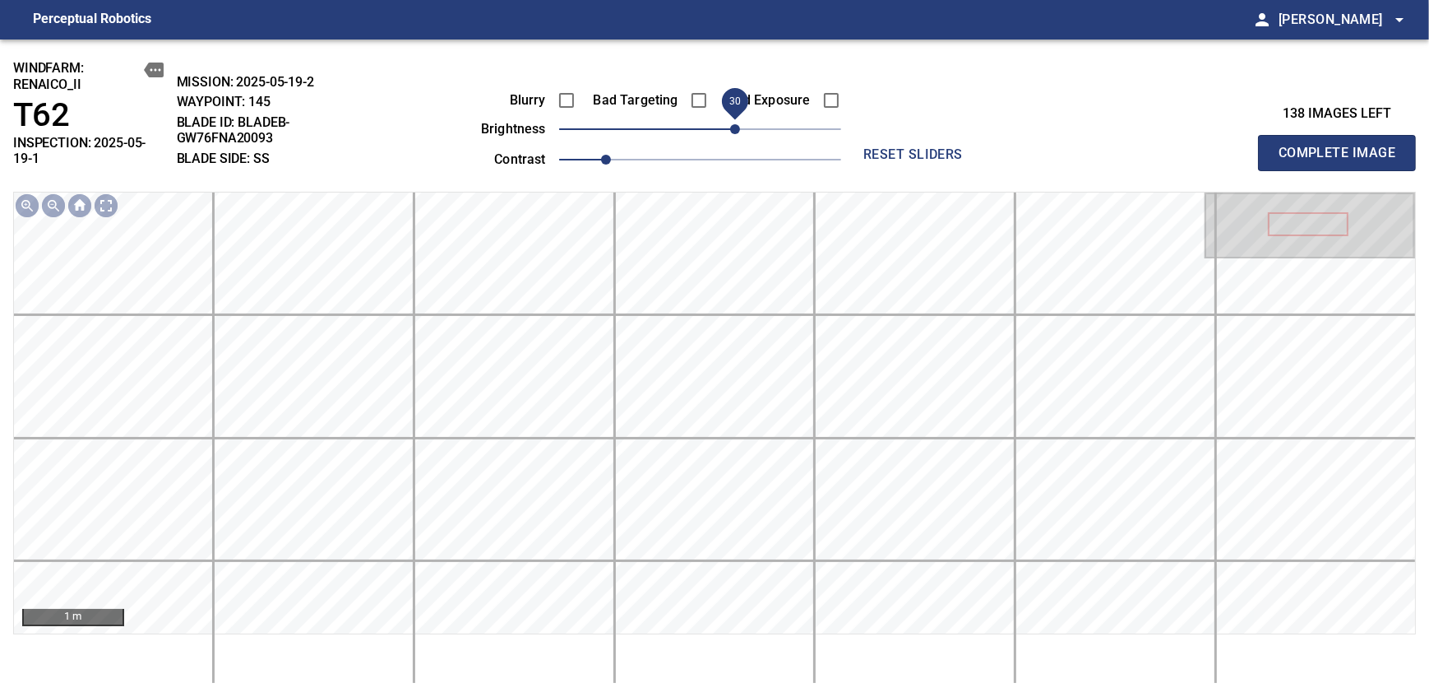
drag, startPoint x: 725, startPoint y: 130, endPoint x: 736, endPoint y: 130, distance: 10.7
click at [736, 130] on span "30" at bounding box center [735, 129] width 10 height 10
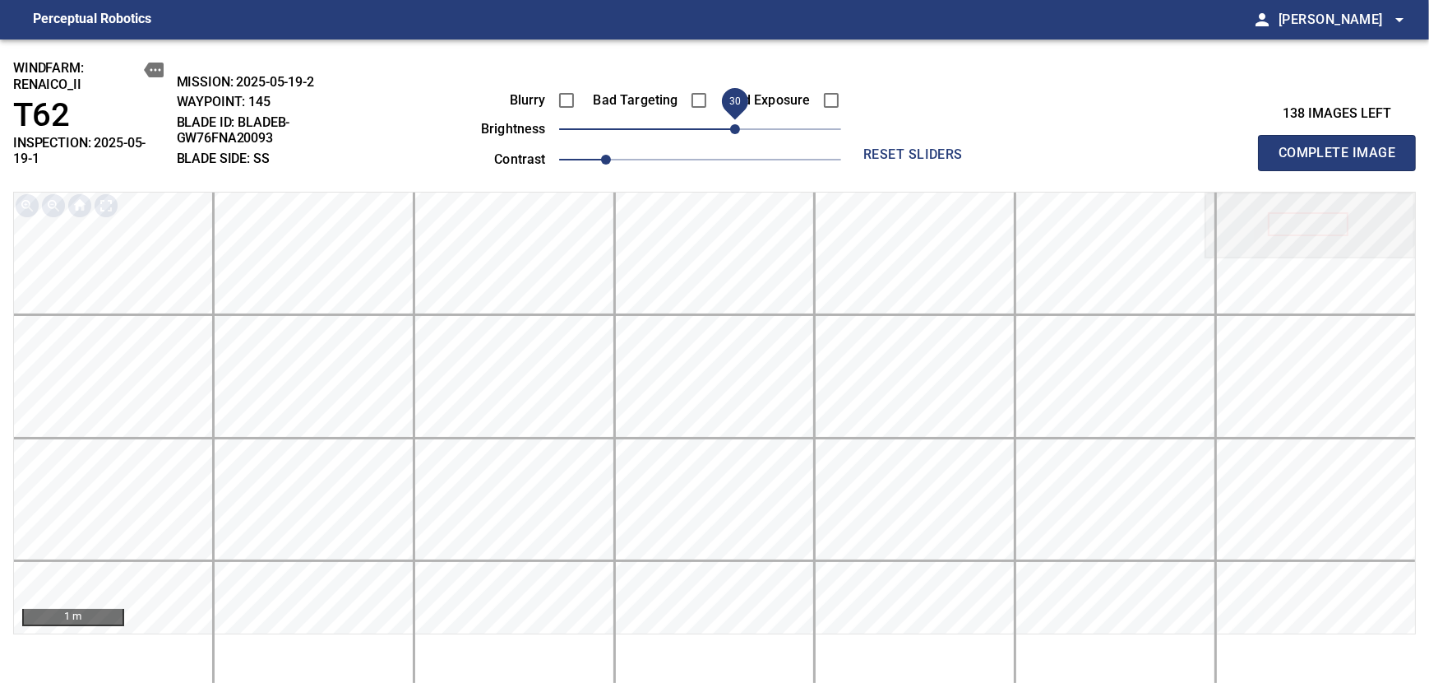
click at [874, 146] on span "Complete Image" at bounding box center [1337, 152] width 122 height 23
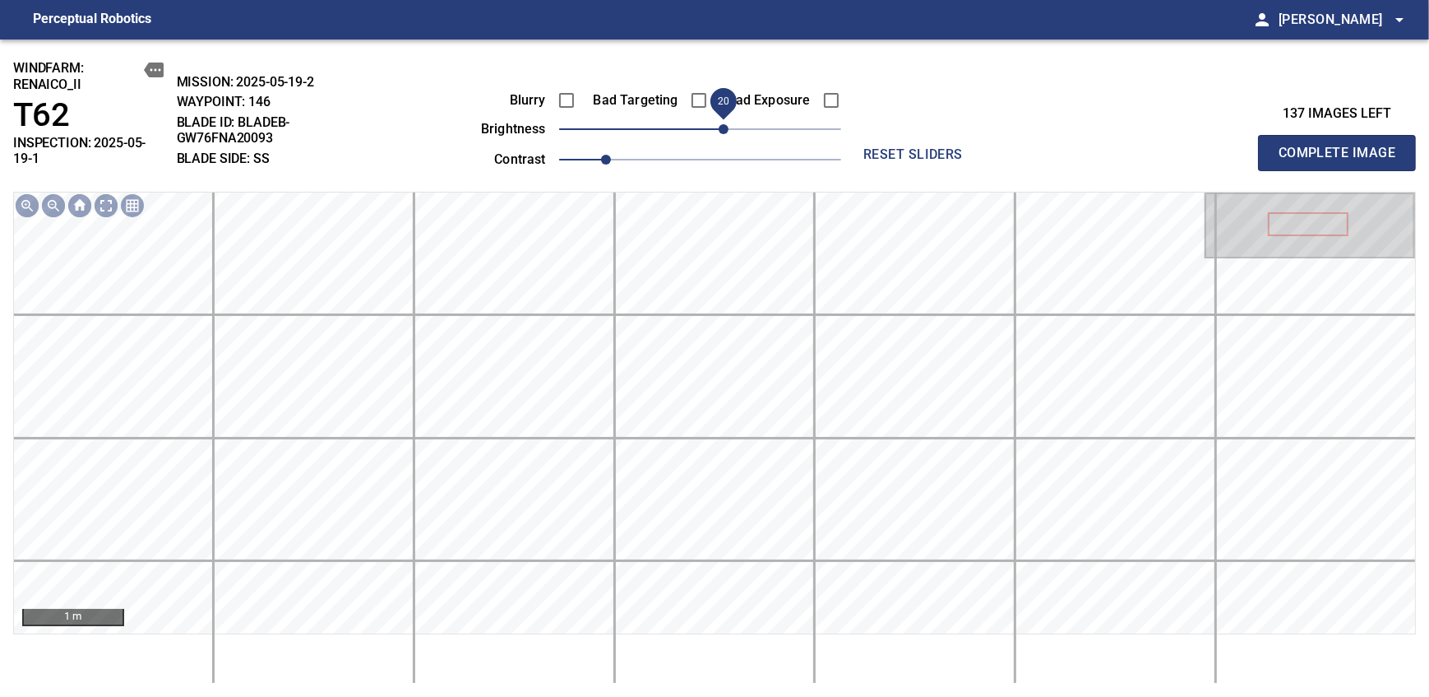
drag, startPoint x: 702, startPoint y: 123, endPoint x: 725, endPoint y: 117, distance: 23.7
click at [725, 124] on span "20" at bounding box center [724, 129] width 10 height 10
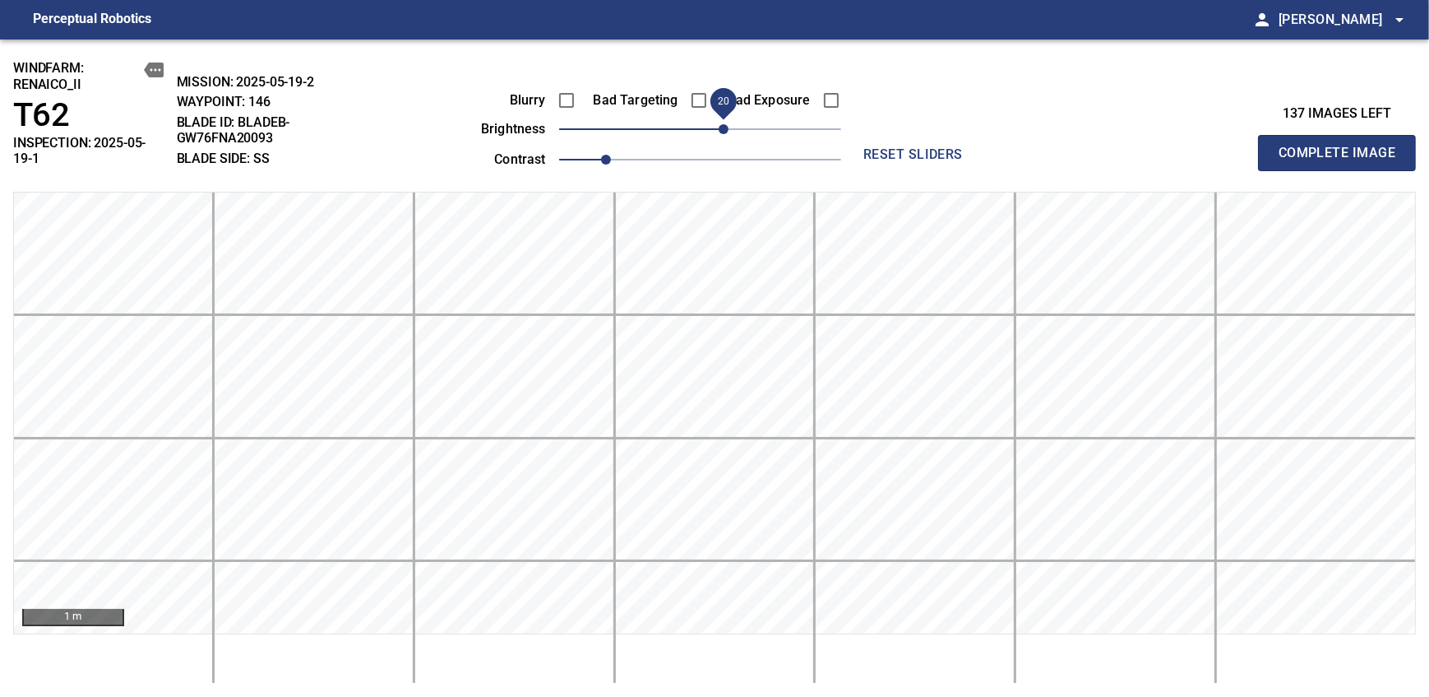
click at [874, 146] on span "Complete Image" at bounding box center [1337, 152] width 122 height 23
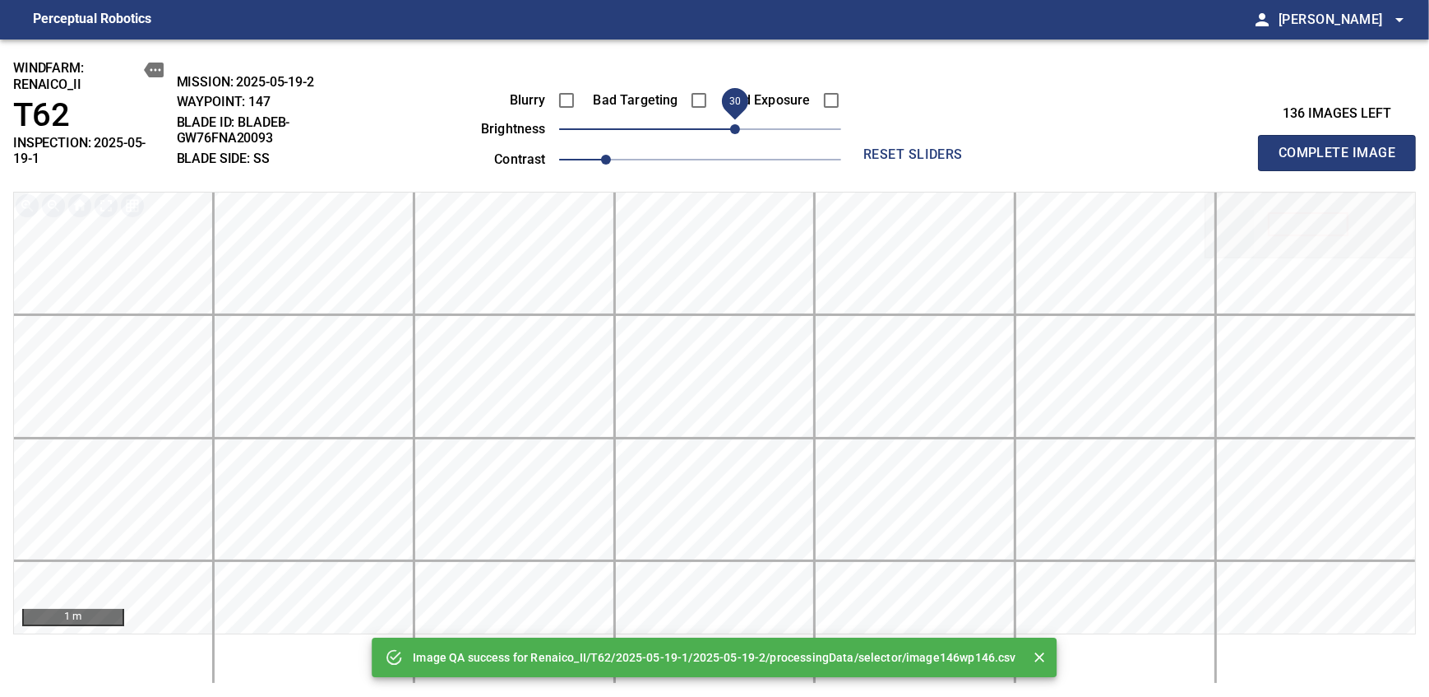
click at [740, 127] on span "30" at bounding box center [735, 129] width 10 height 10
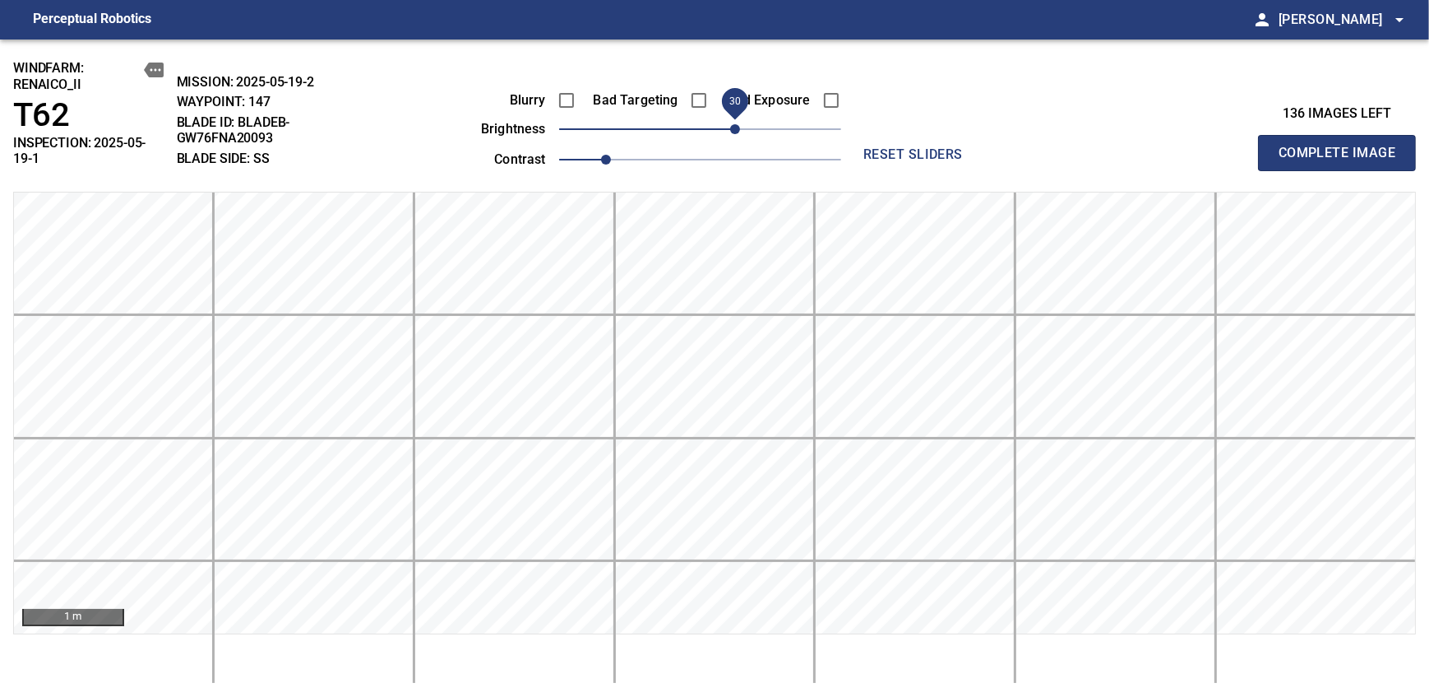
click at [874, 146] on span "Complete Image" at bounding box center [1337, 152] width 122 height 23
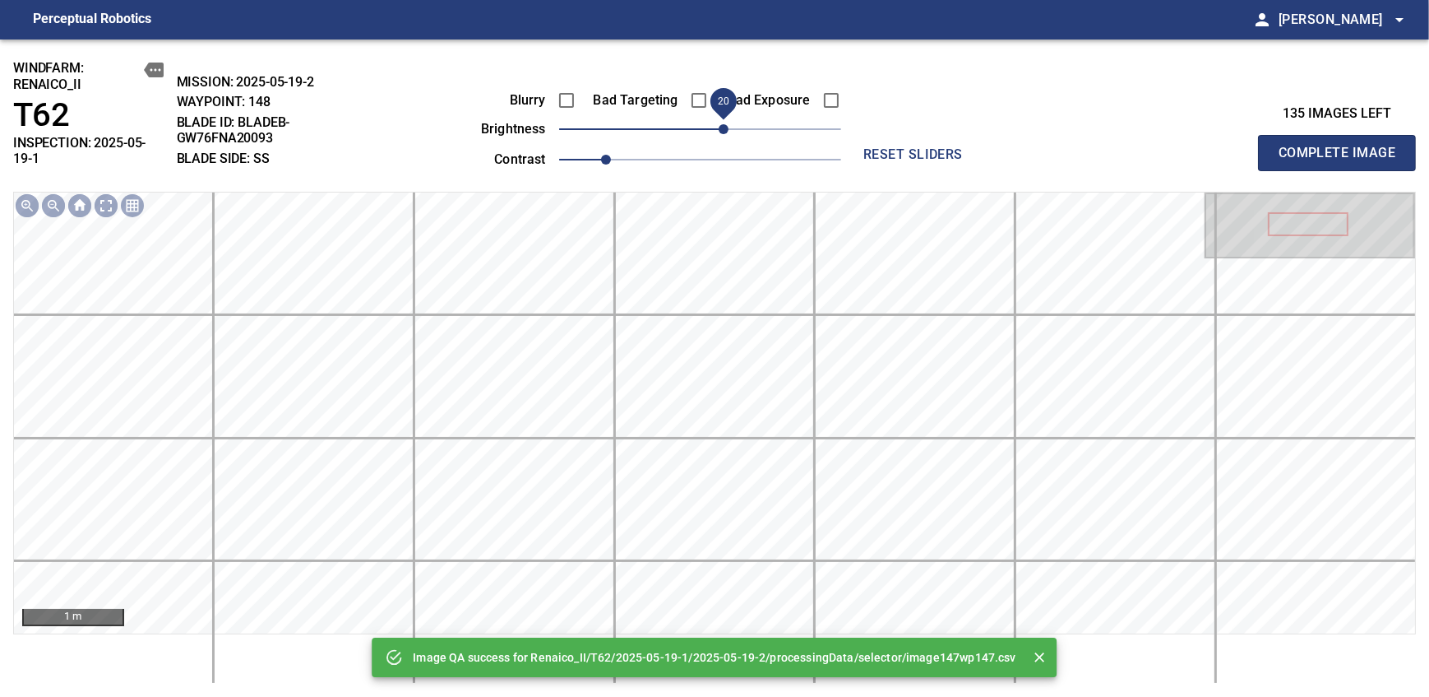
drag, startPoint x: 712, startPoint y: 132, endPoint x: 723, endPoint y: 132, distance: 10.7
click at [723, 132] on span "20" at bounding box center [724, 129] width 10 height 10
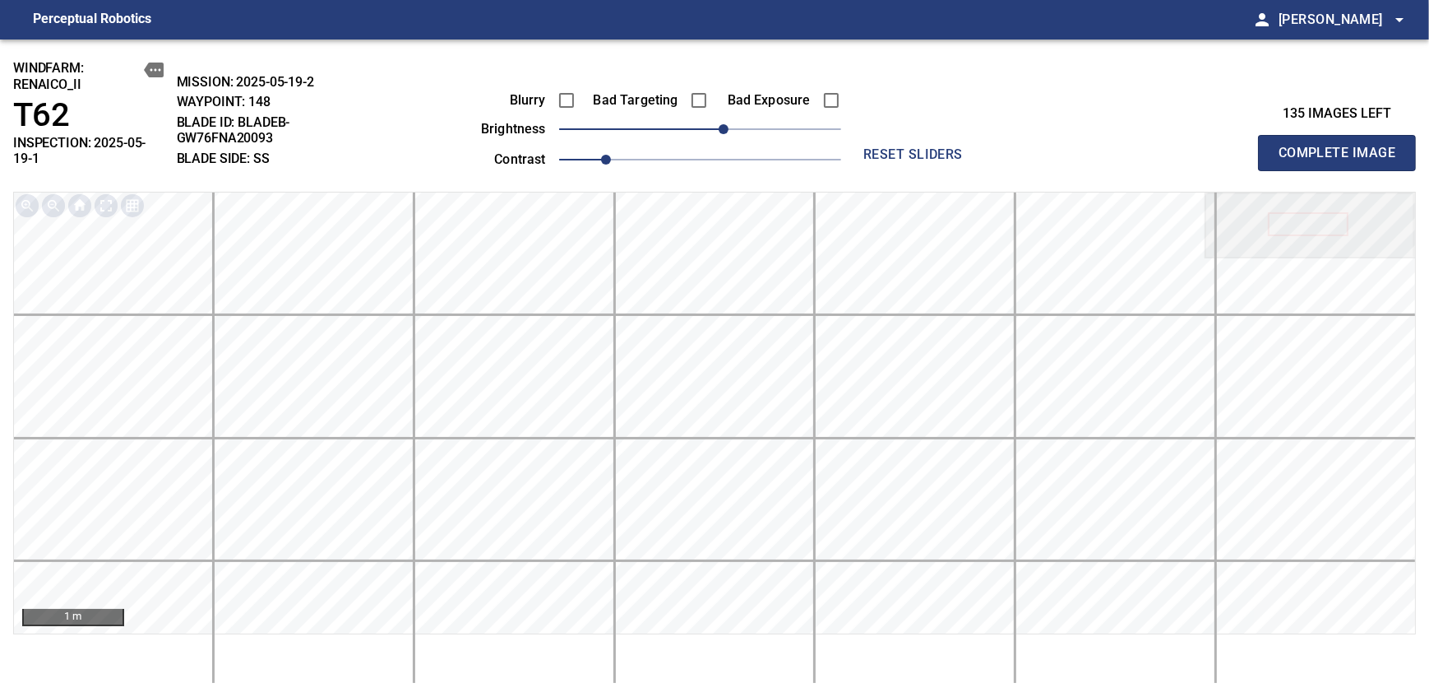
click at [874, 146] on span "Complete Image" at bounding box center [1337, 152] width 122 height 23
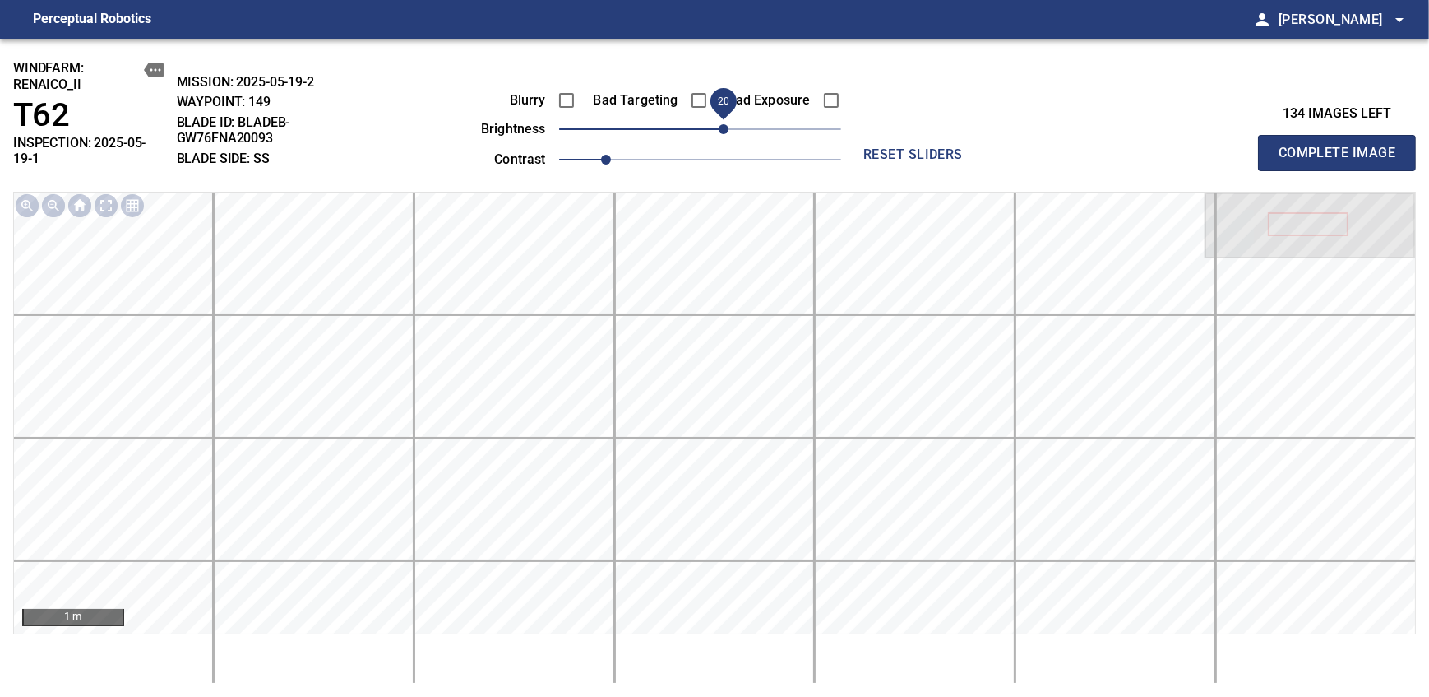
click at [723, 127] on span "20" at bounding box center [724, 129] width 10 height 10
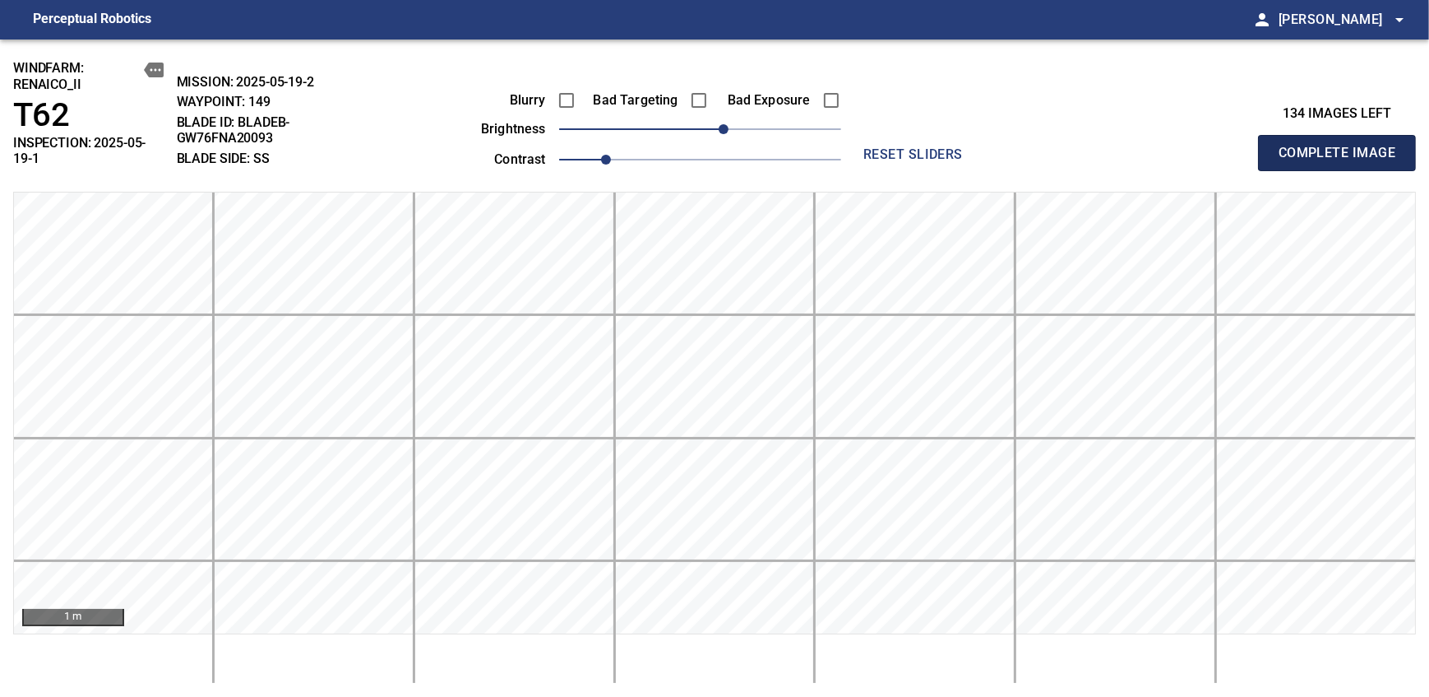
click at [874, 146] on span "Complete Image" at bounding box center [1337, 152] width 122 height 23
drag, startPoint x: 723, startPoint y: 127, endPoint x: 735, endPoint y: 119, distance: 14.4
click at [735, 119] on span "30" at bounding box center [700, 129] width 282 height 23
click at [874, 146] on span "Complete Image" at bounding box center [1337, 152] width 122 height 23
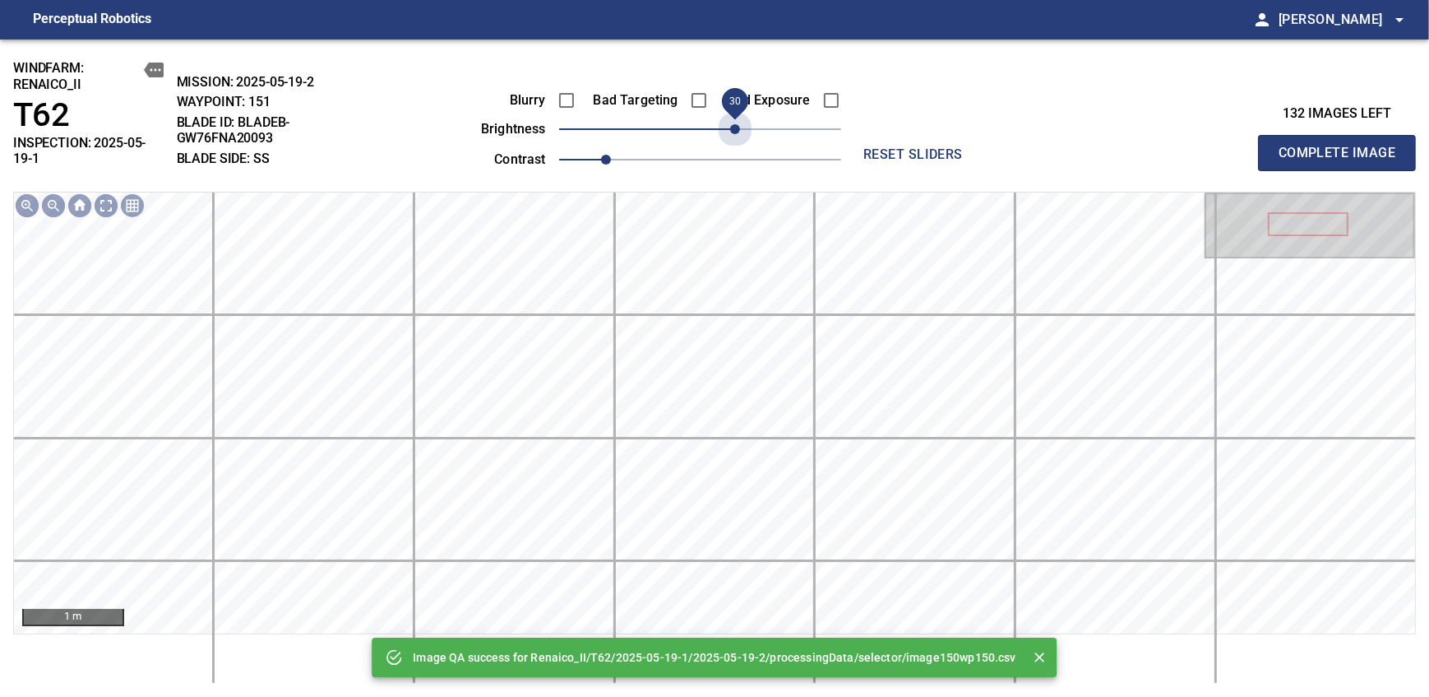
click at [735, 119] on span "30" at bounding box center [700, 129] width 282 height 23
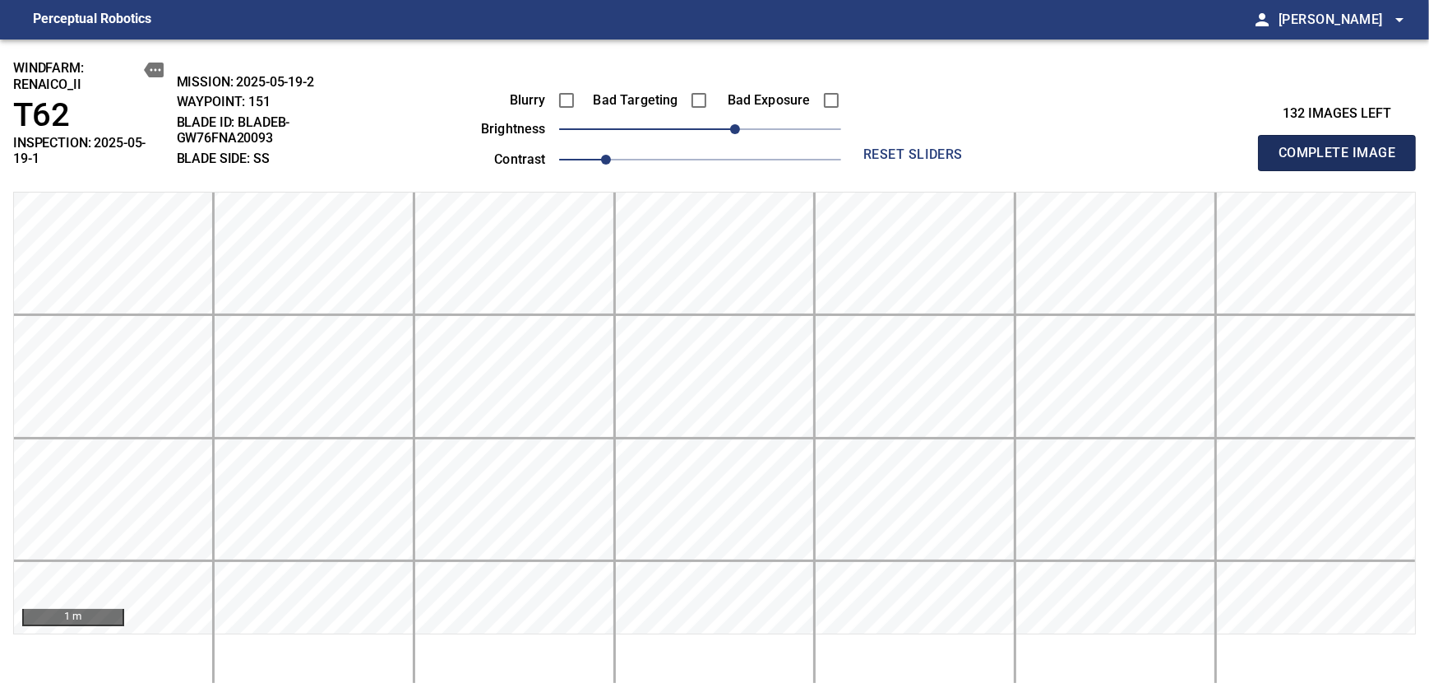
click at [874, 146] on span "Complete Image" at bounding box center [1337, 152] width 122 height 23
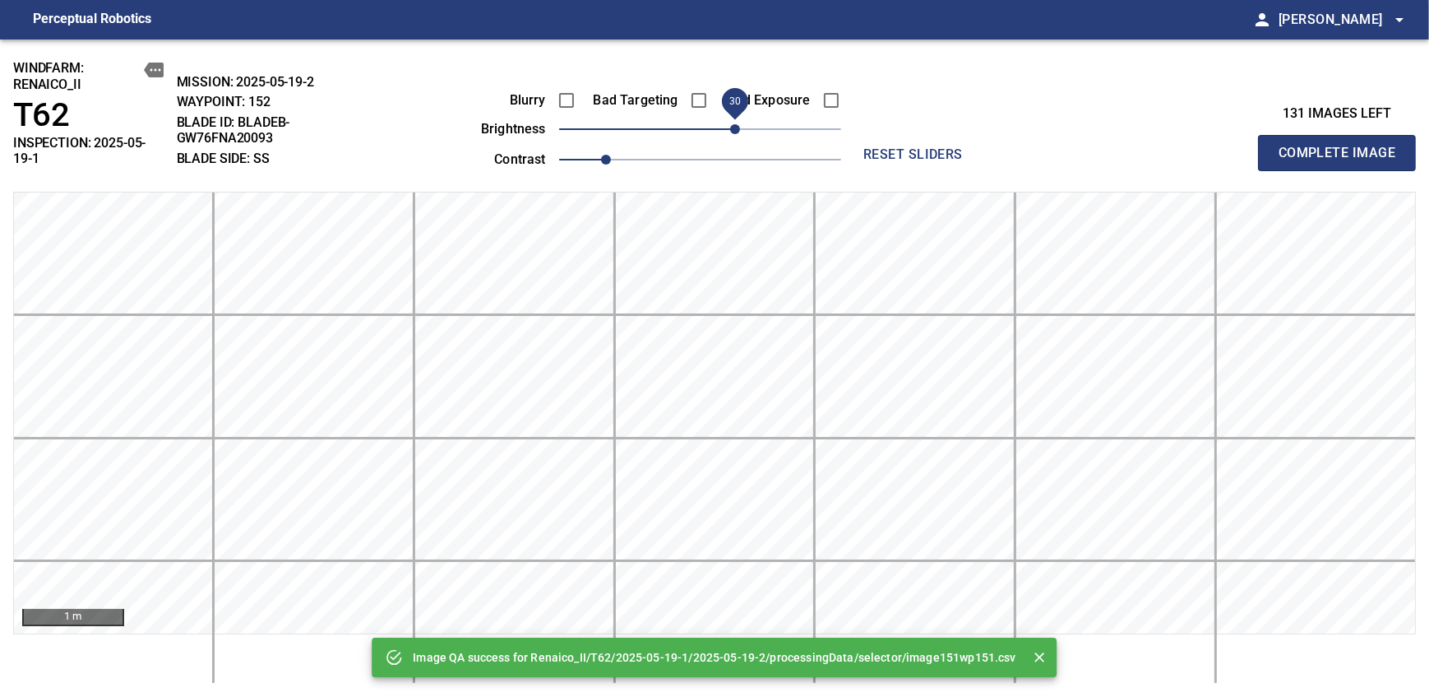
click at [735, 130] on span "30" at bounding box center [700, 129] width 282 height 23
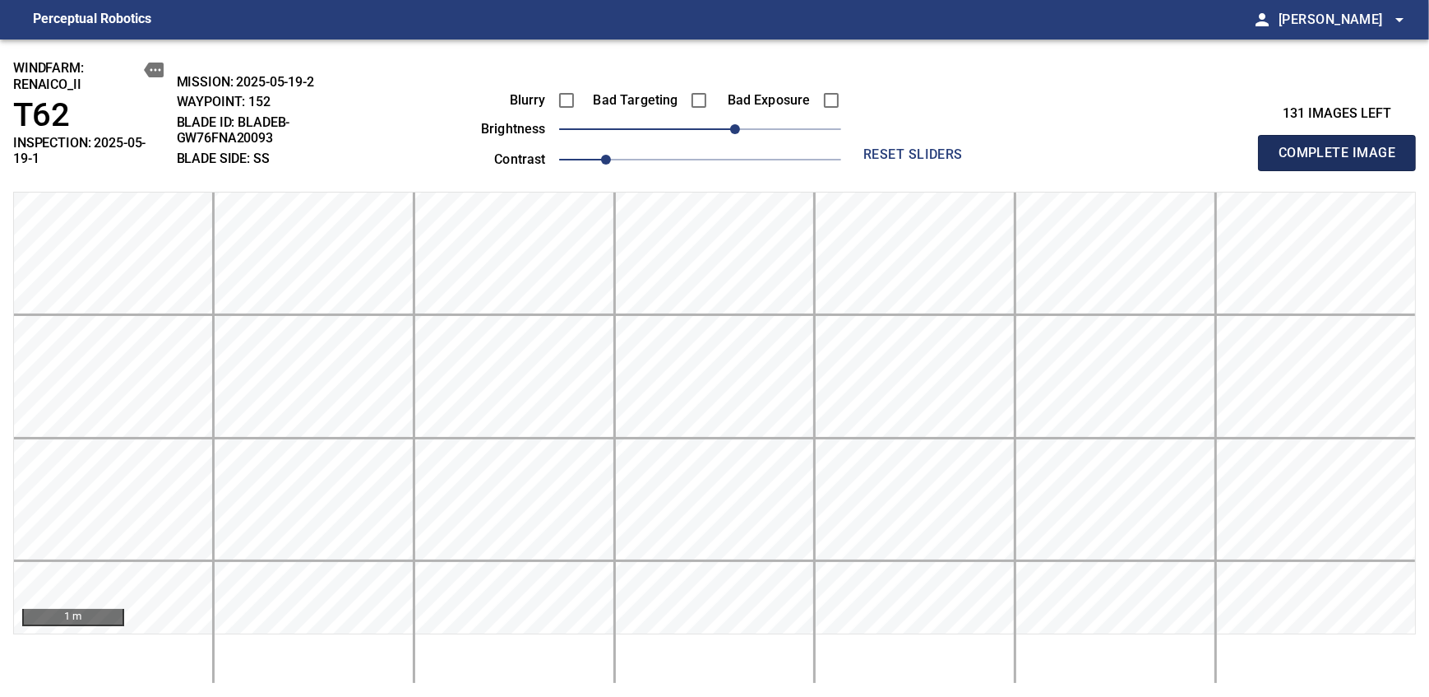
drag, startPoint x: 1342, startPoint y: 146, endPoint x: 735, endPoint y: 130, distance: 607.1
click at [874, 146] on span "Complete Image" at bounding box center [1337, 152] width 122 height 23
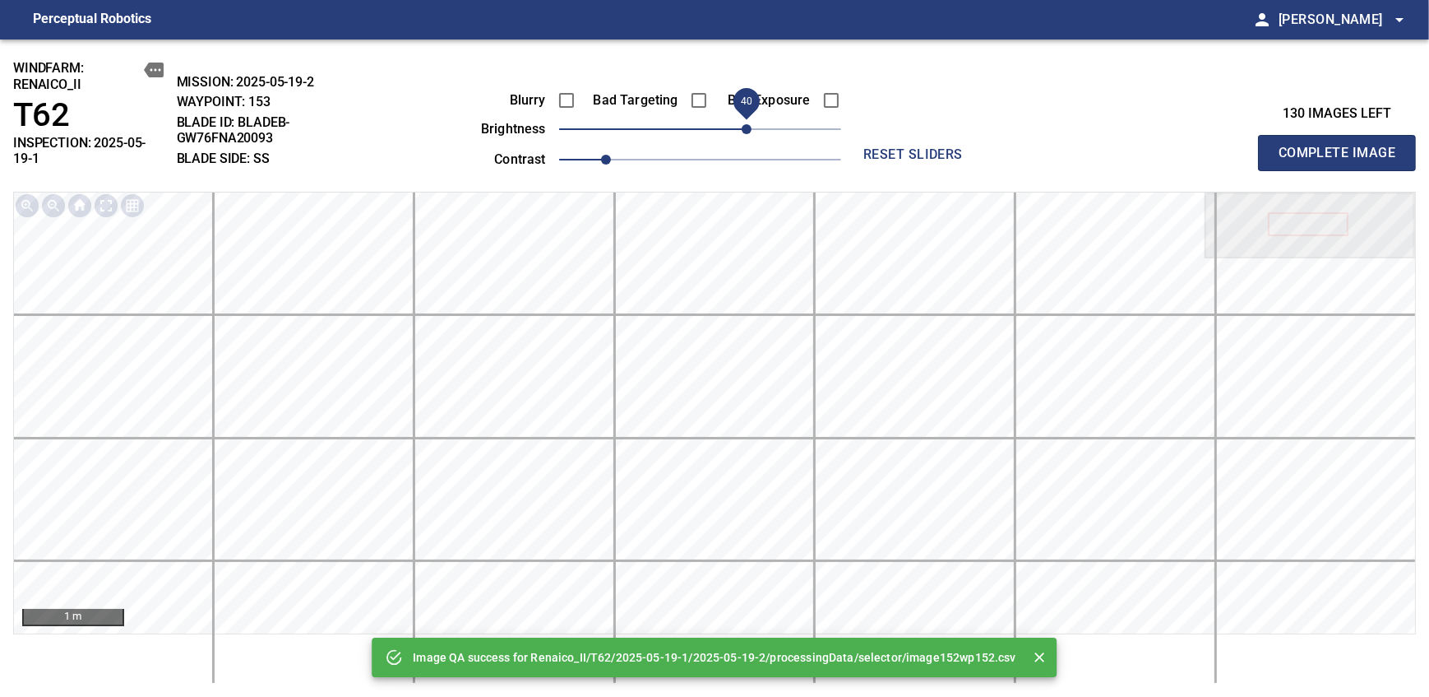
drag, startPoint x: 735, startPoint y: 130, endPoint x: 747, endPoint y: 124, distance: 13.6
click at [747, 124] on span "40" at bounding box center [700, 129] width 282 height 23
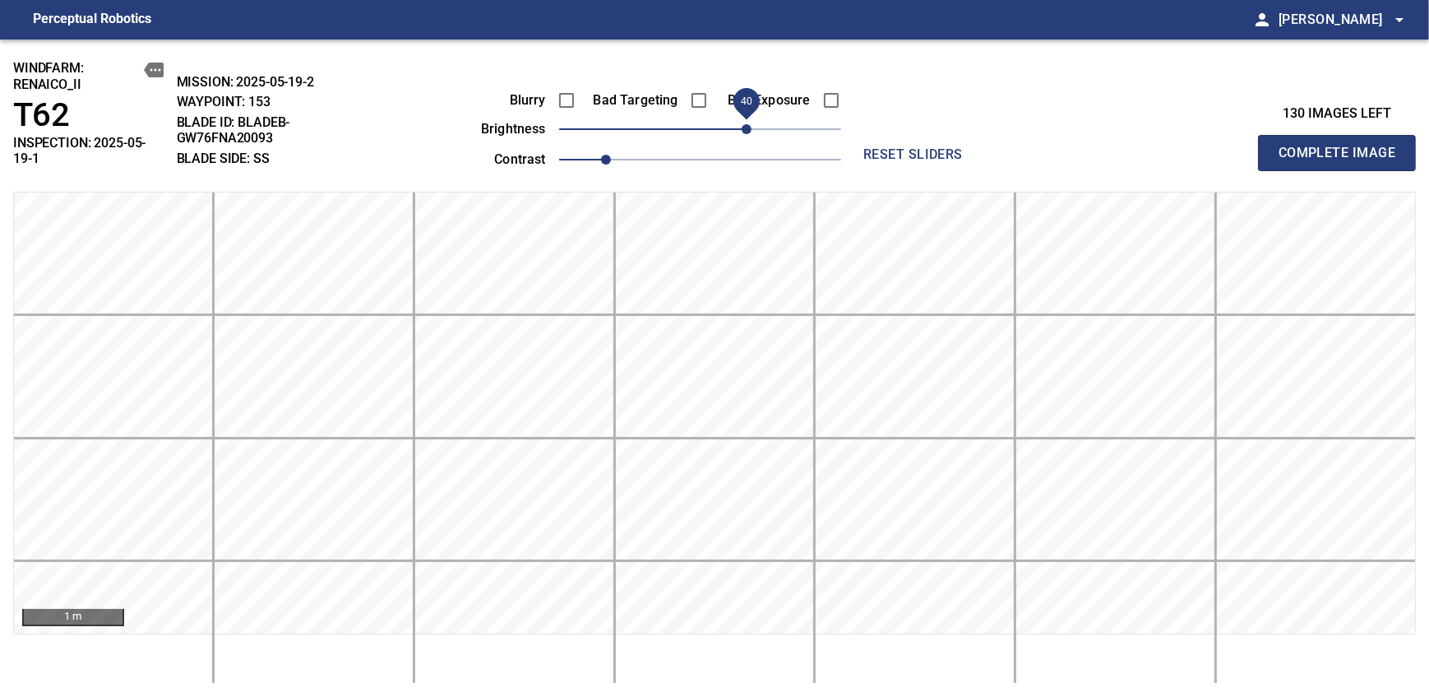
click at [874, 146] on span "Complete Image" at bounding box center [1337, 152] width 122 height 23
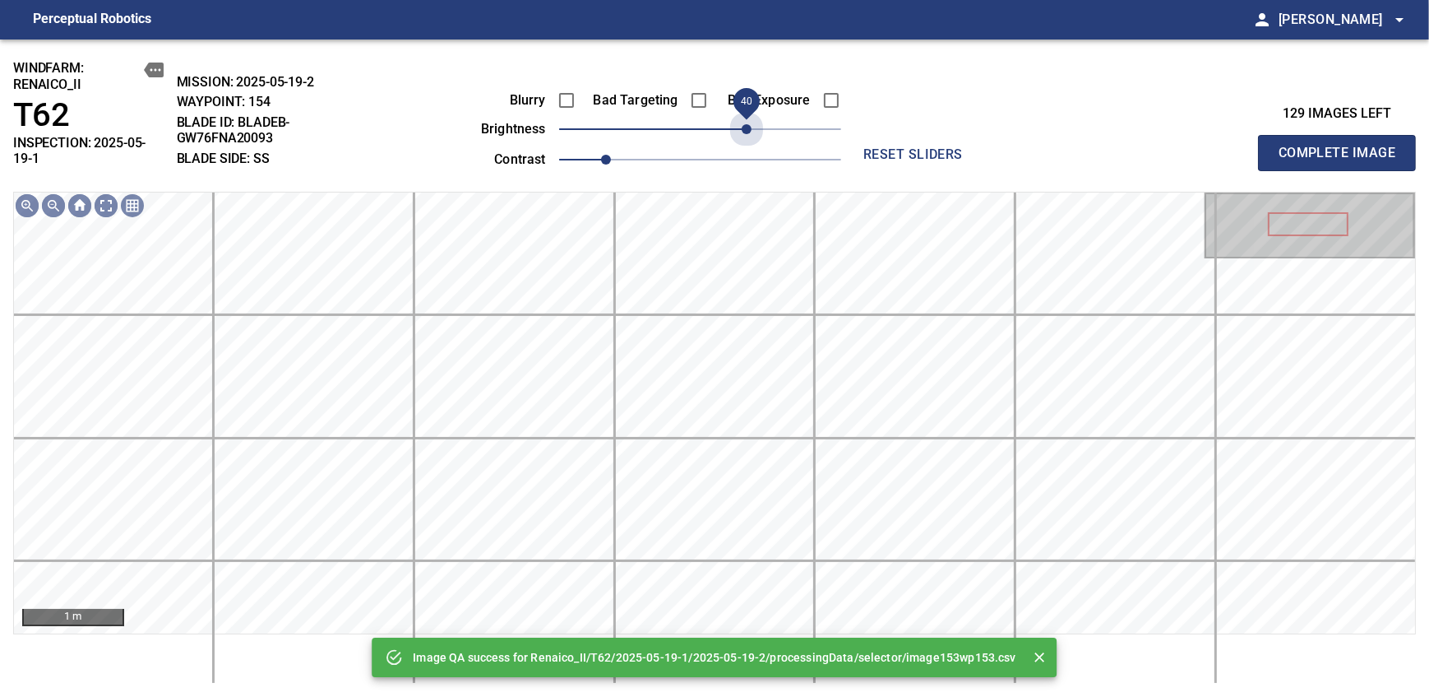
click at [747, 124] on span "40" at bounding box center [700, 129] width 282 height 23
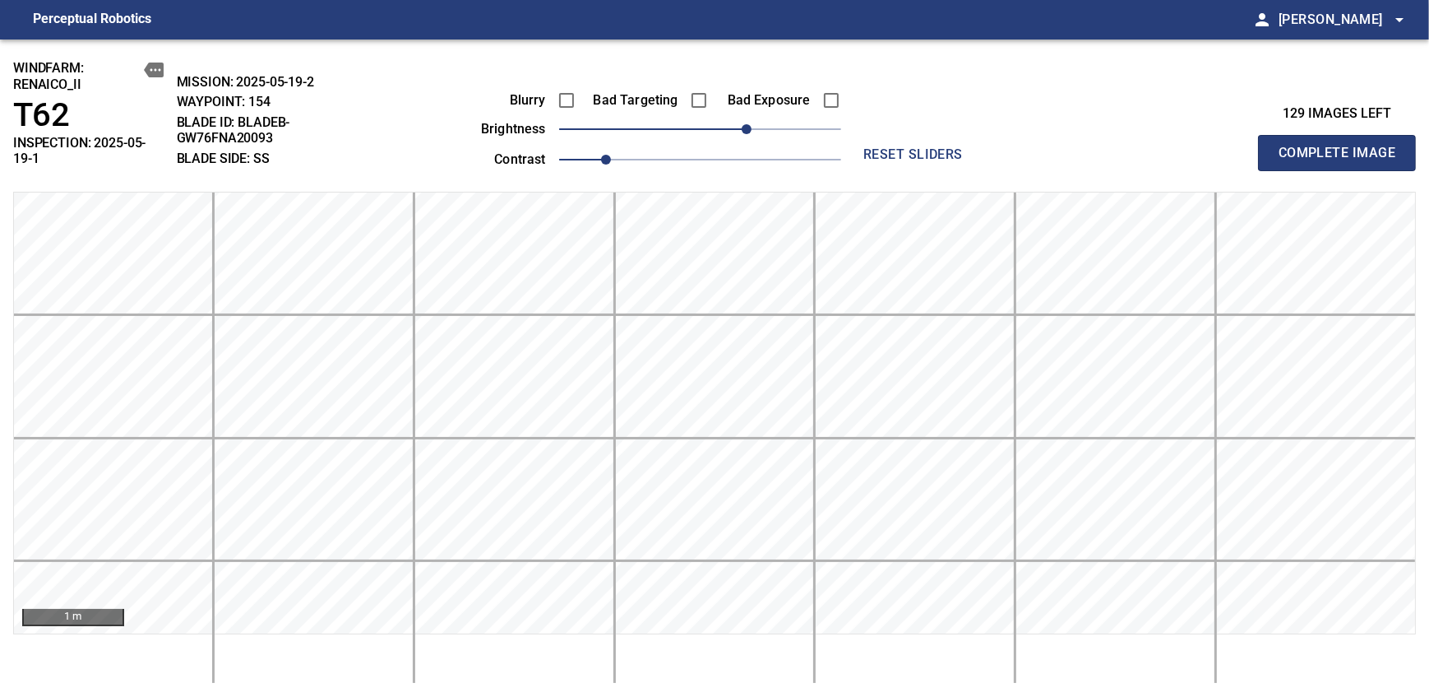
click at [874, 146] on span "Complete Image" at bounding box center [1337, 152] width 122 height 23
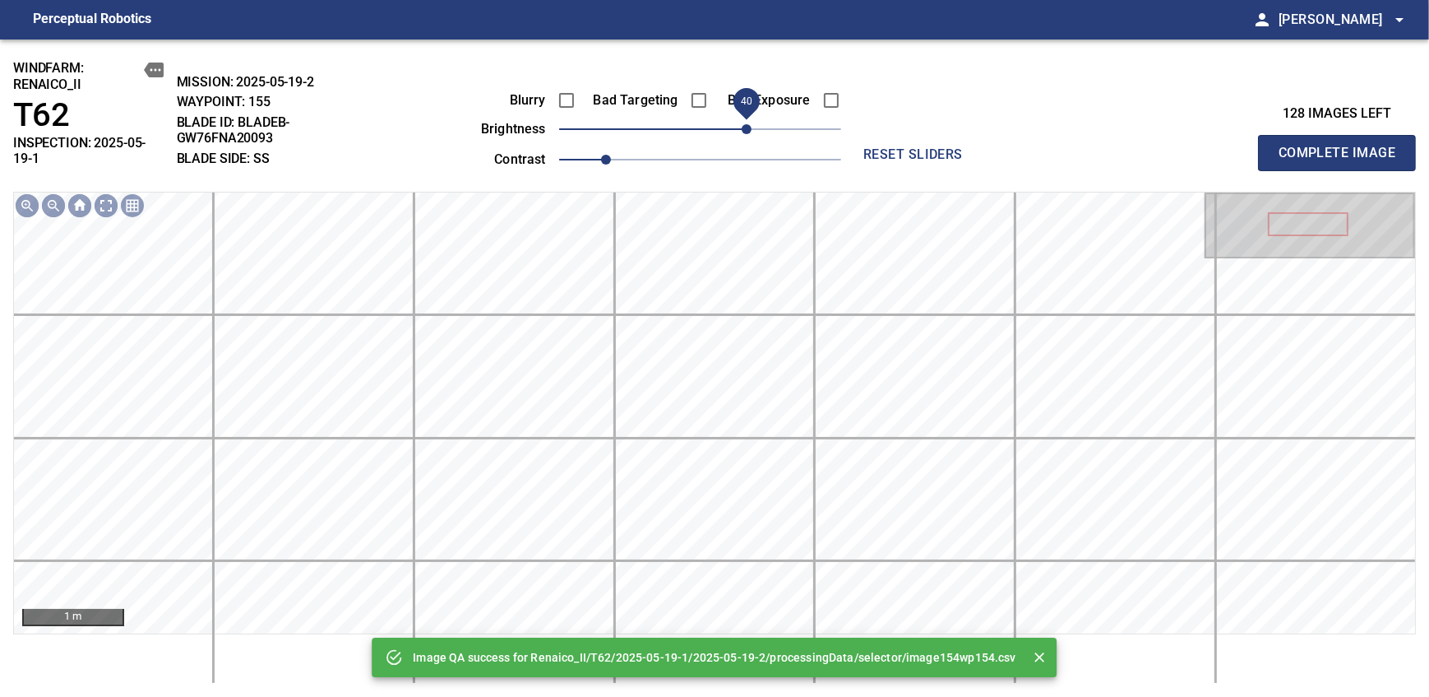
click at [746, 123] on span "40" at bounding box center [700, 129] width 282 height 23
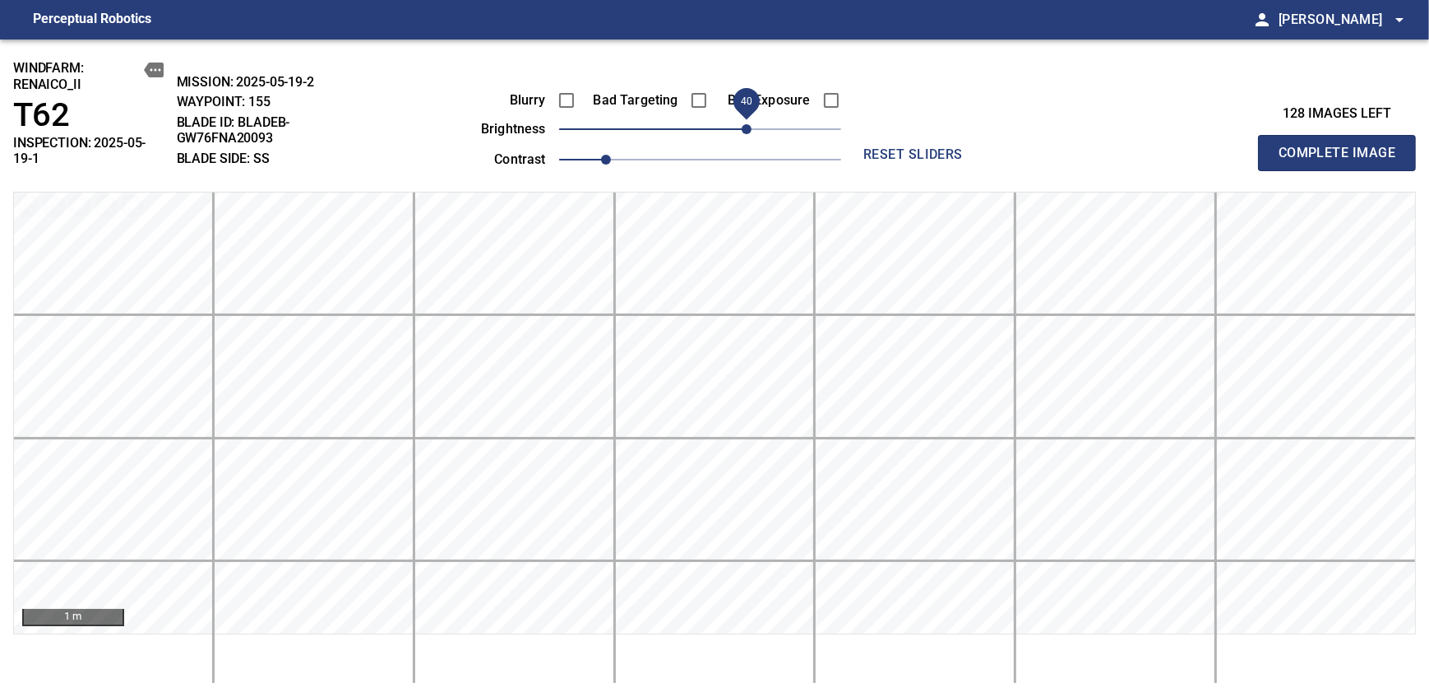
click at [874, 146] on span "Complete Image" at bounding box center [1337, 152] width 122 height 23
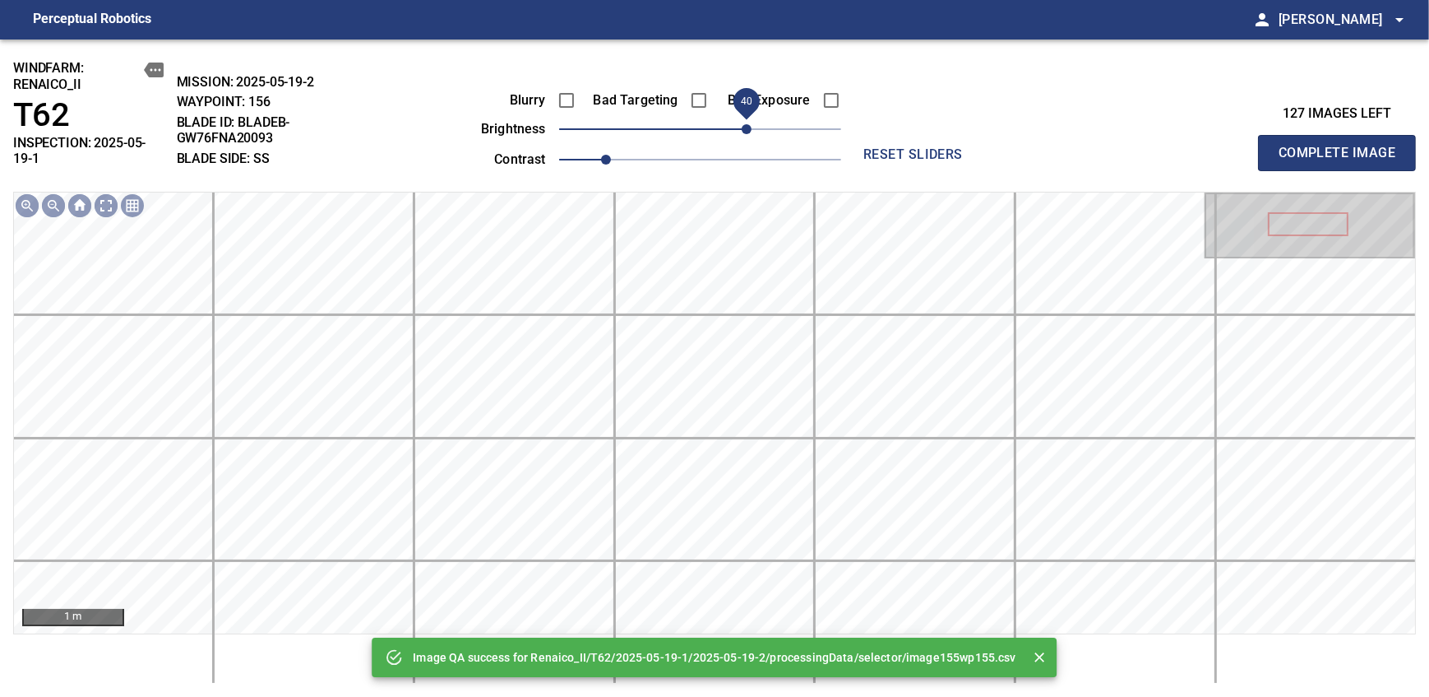
click at [746, 123] on span "40" at bounding box center [700, 129] width 282 height 23
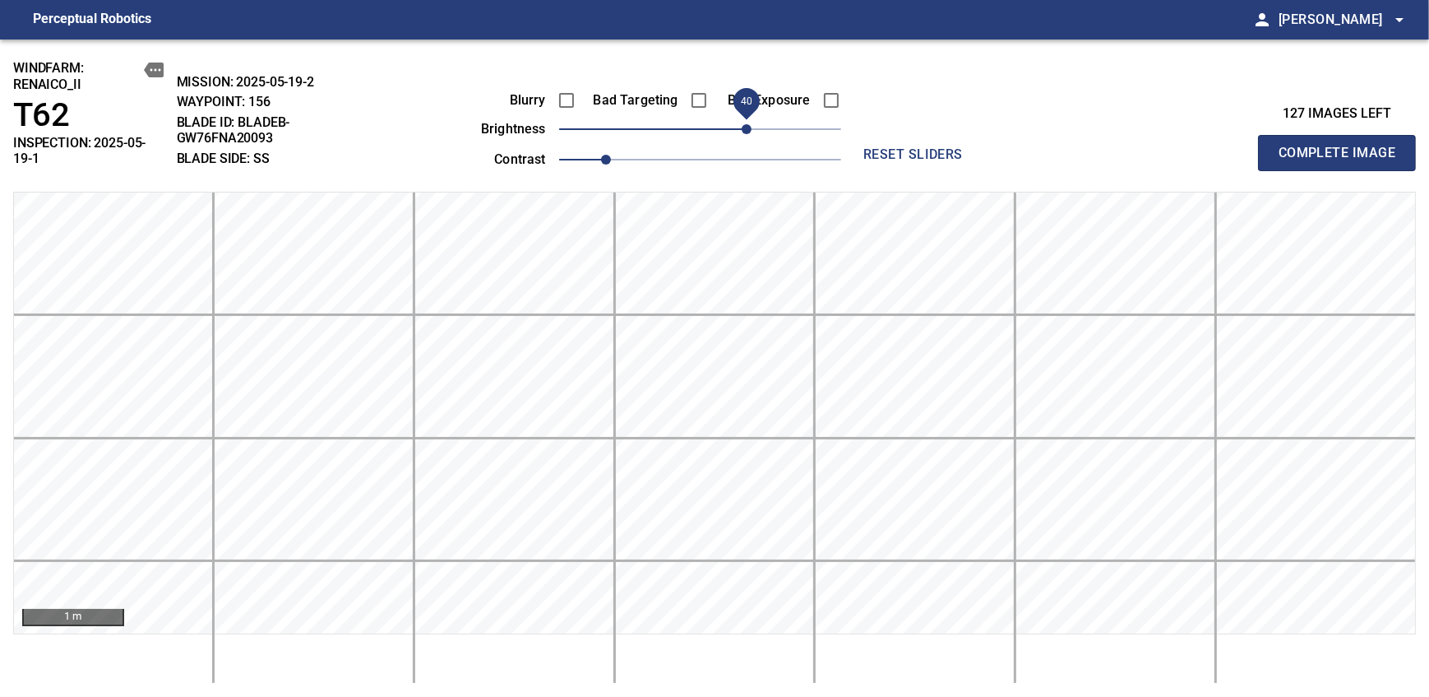
click at [874, 146] on span "Complete Image" at bounding box center [1337, 152] width 122 height 23
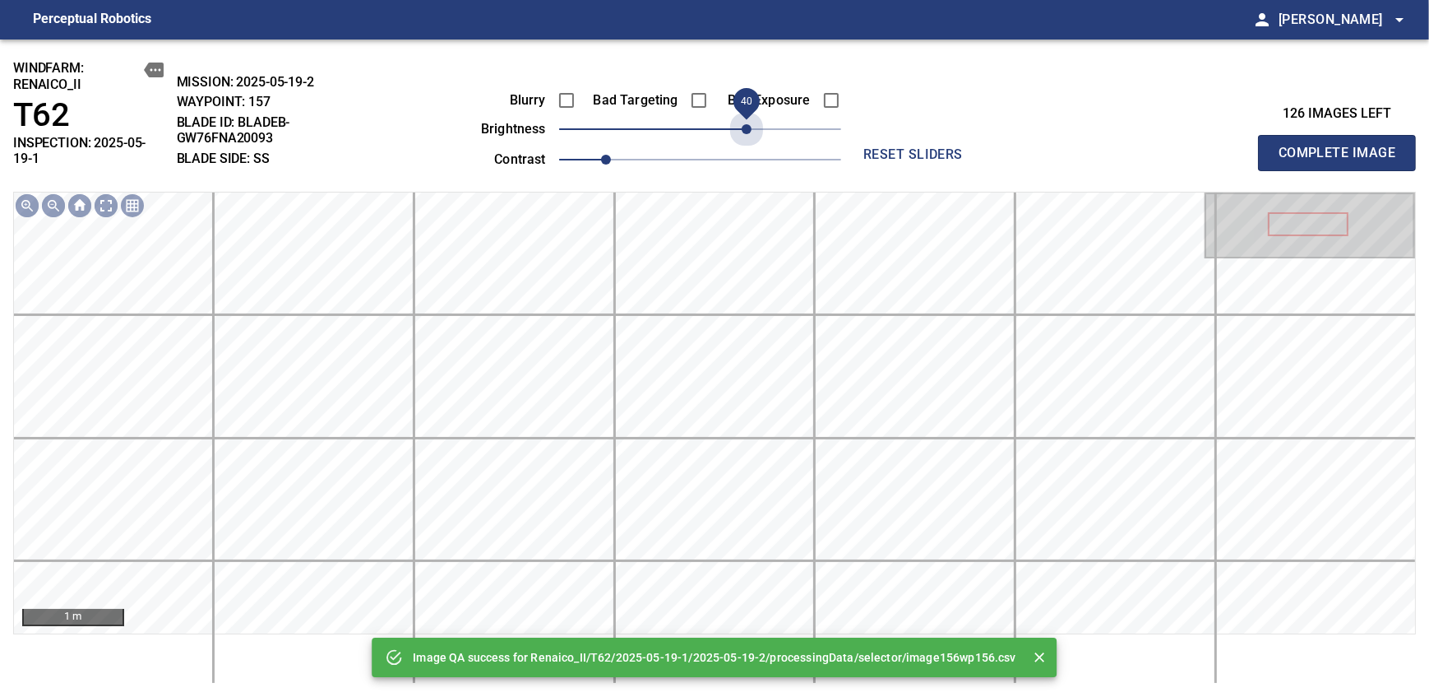
click at [746, 123] on span "40" at bounding box center [700, 129] width 282 height 23
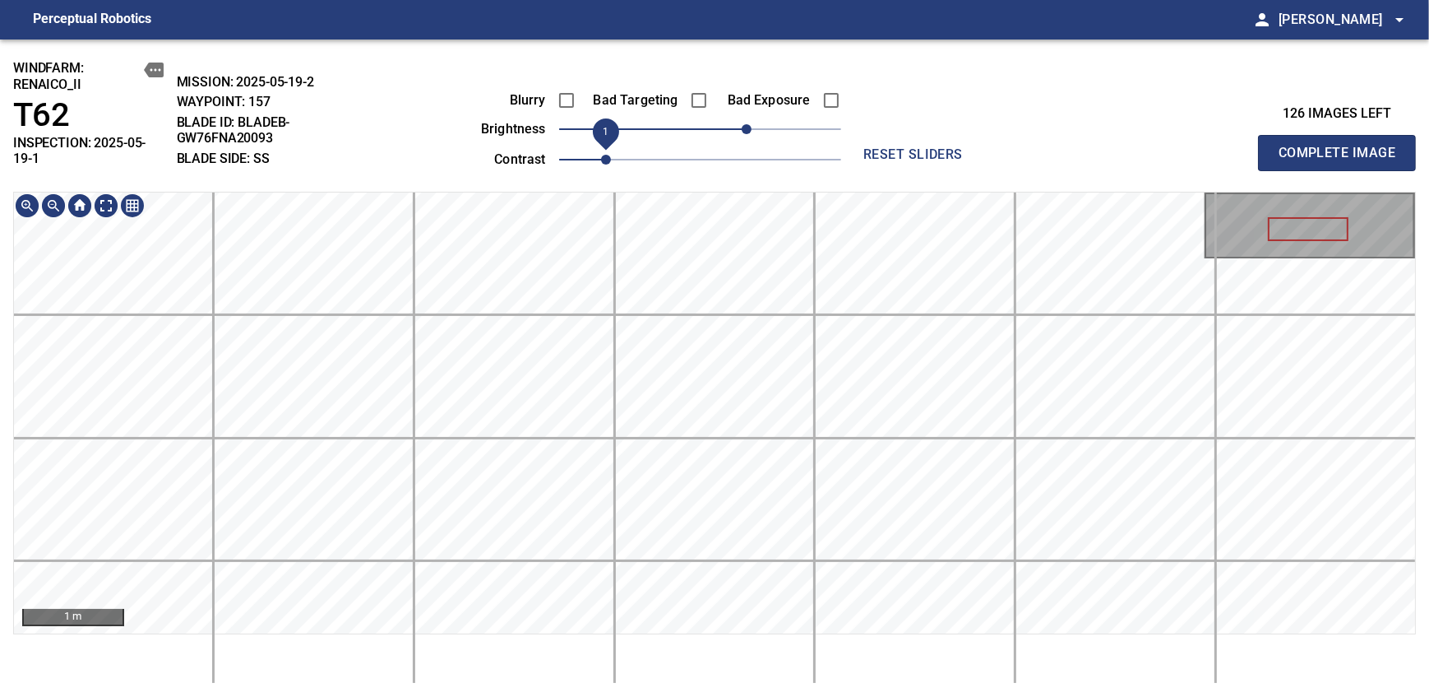
click at [615, 151] on div "windfarm: Renaico_II T62 INSPECTION: 2025-05-19-1 MISSION: 2025-05-19-2 WAYPOIN…" at bounding box center [714, 367] width 1429 height 657
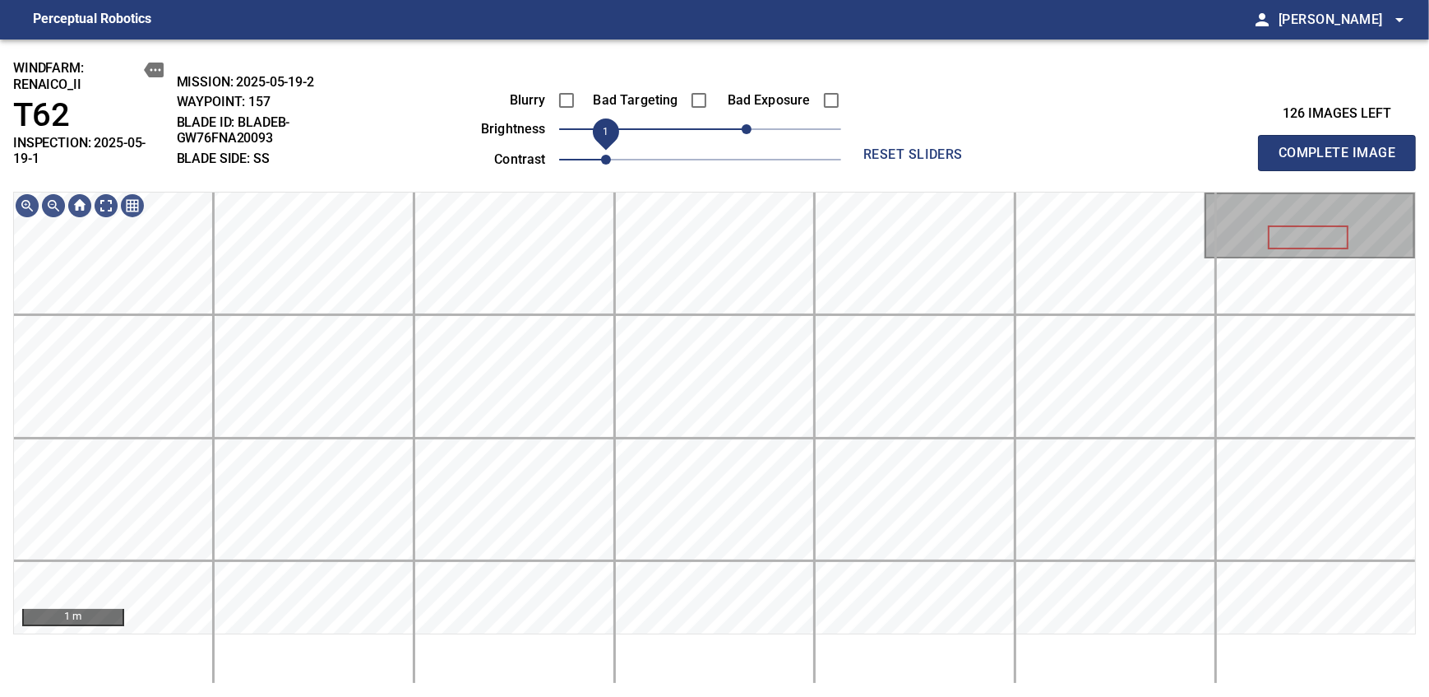
click at [874, 146] on span "Complete Image" at bounding box center [1337, 152] width 122 height 23
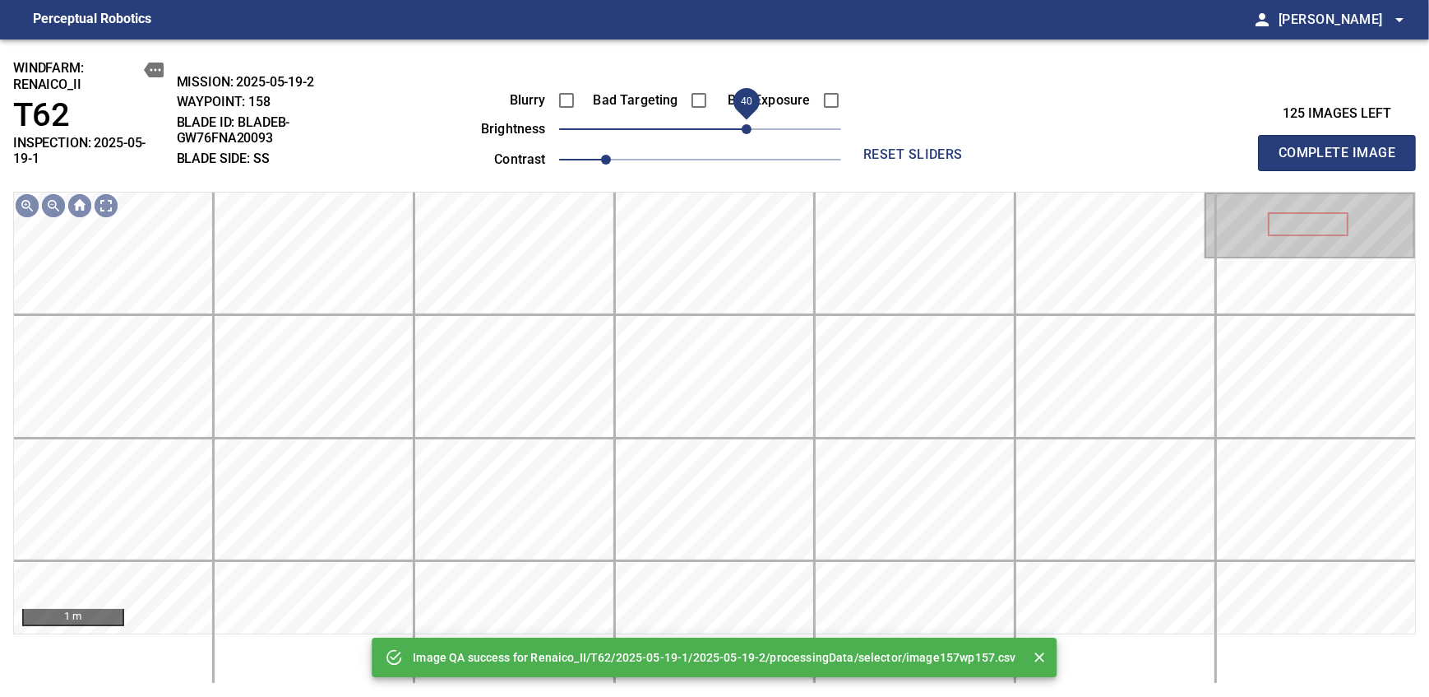
drag, startPoint x: 740, startPoint y: 130, endPoint x: 751, endPoint y: 127, distance: 11.0
click at [751, 127] on span "40" at bounding box center [700, 129] width 282 height 23
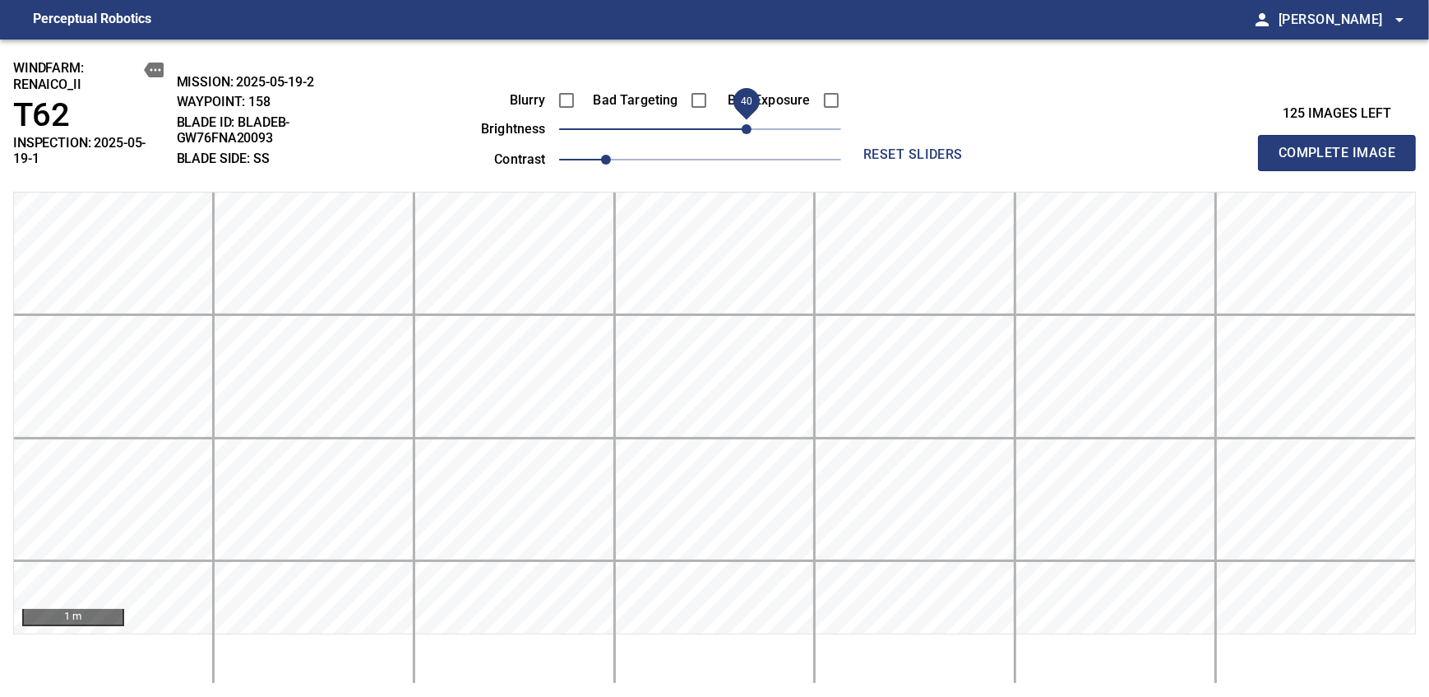
click at [874, 146] on span "Complete Image" at bounding box center [1337, 152] width 122 height 23
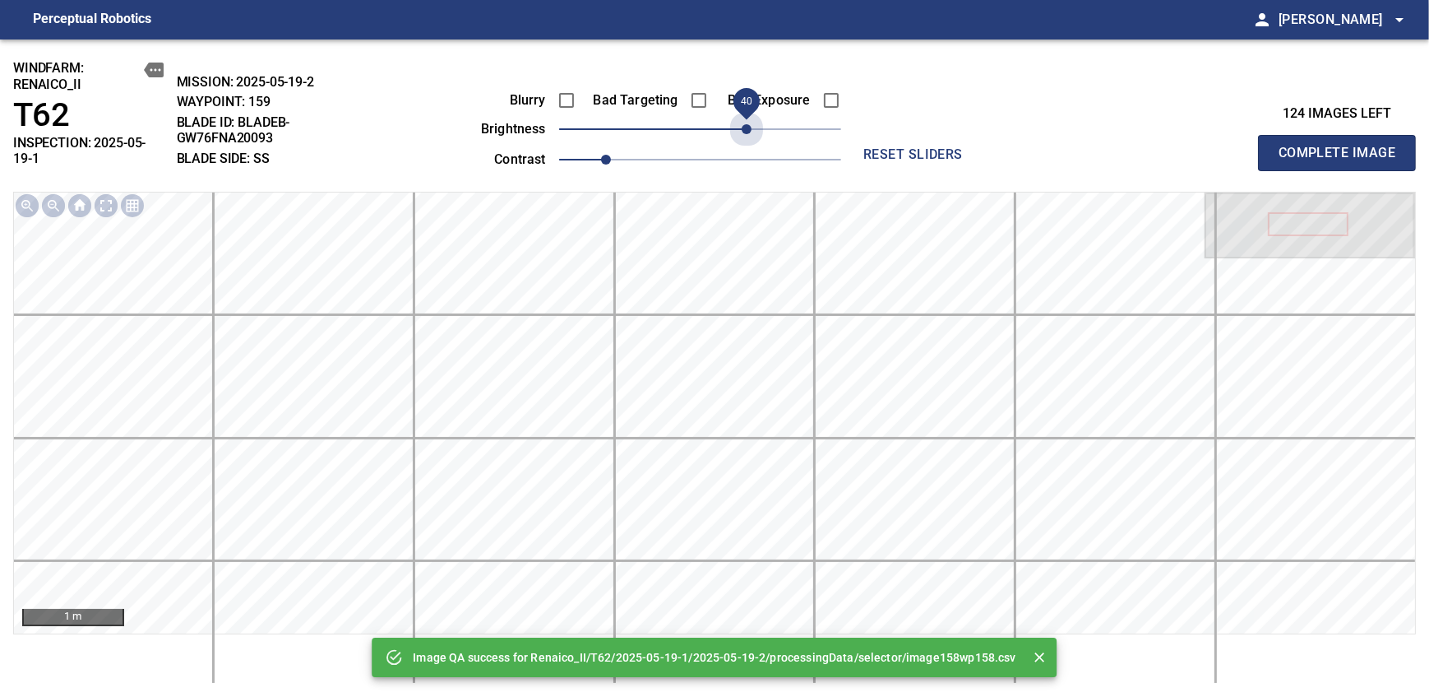
click at [751, 127] on span "40" at bounding box center [700, 129] width 282 height 23
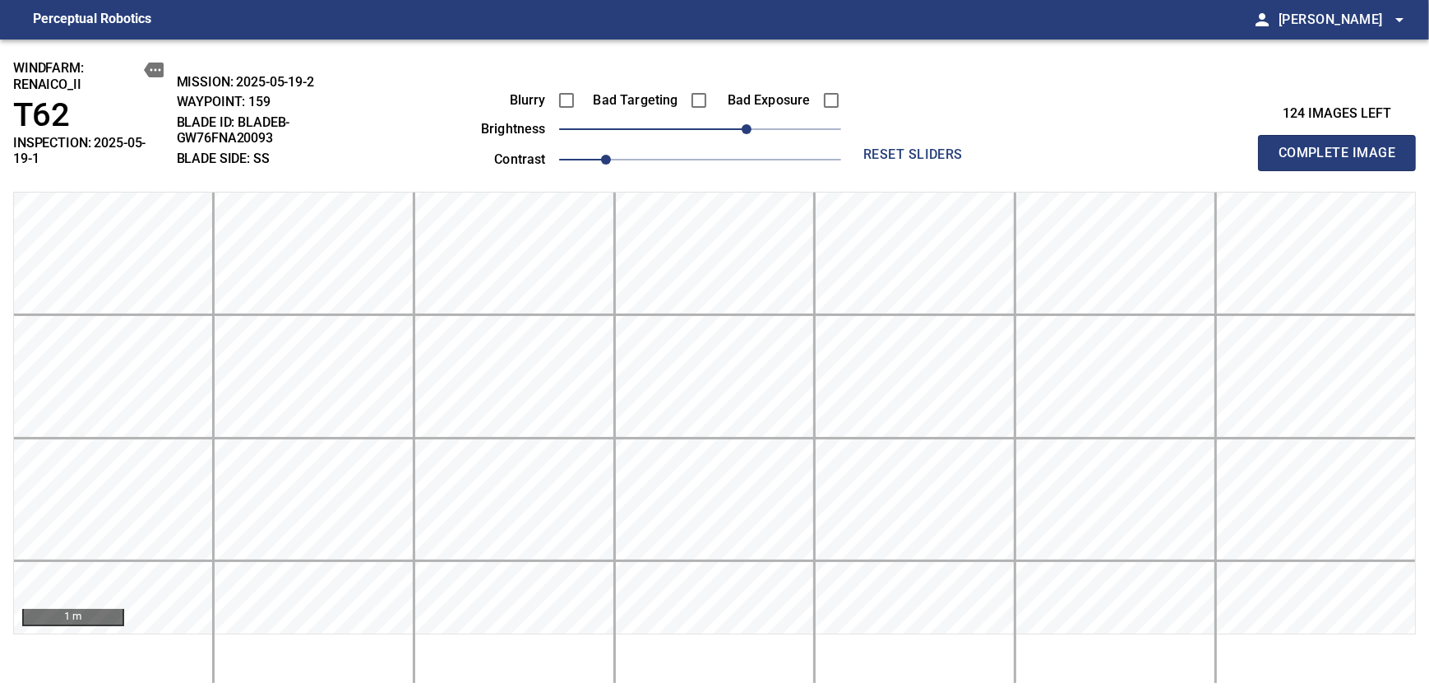
click at [874, 146] on span "Complete Image" at bounding box center [1337, 152] width 122 height 23
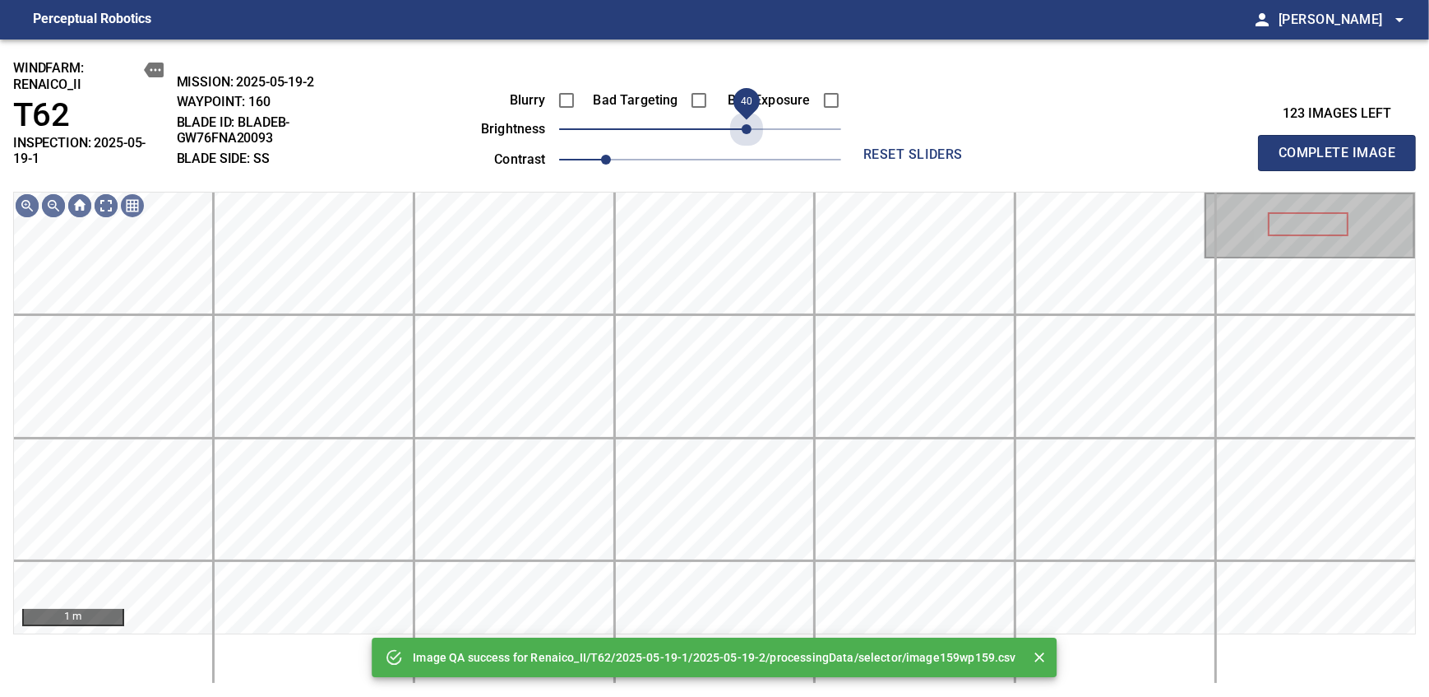
click at [751, 127] on span "40" at bounding box center [700, 129] width 282 height 23
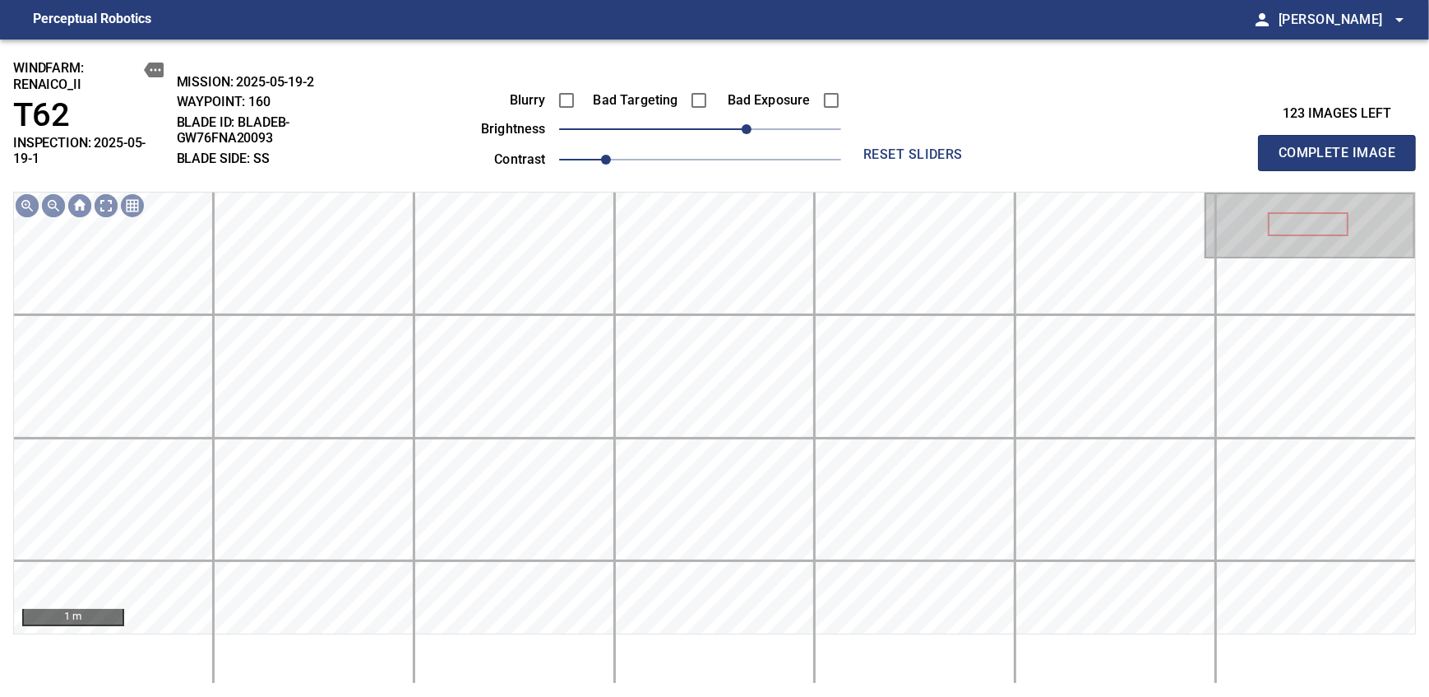
click at [874, 146] on span "Complete Image" at bounding box center [1337, 152] width 122 height 23
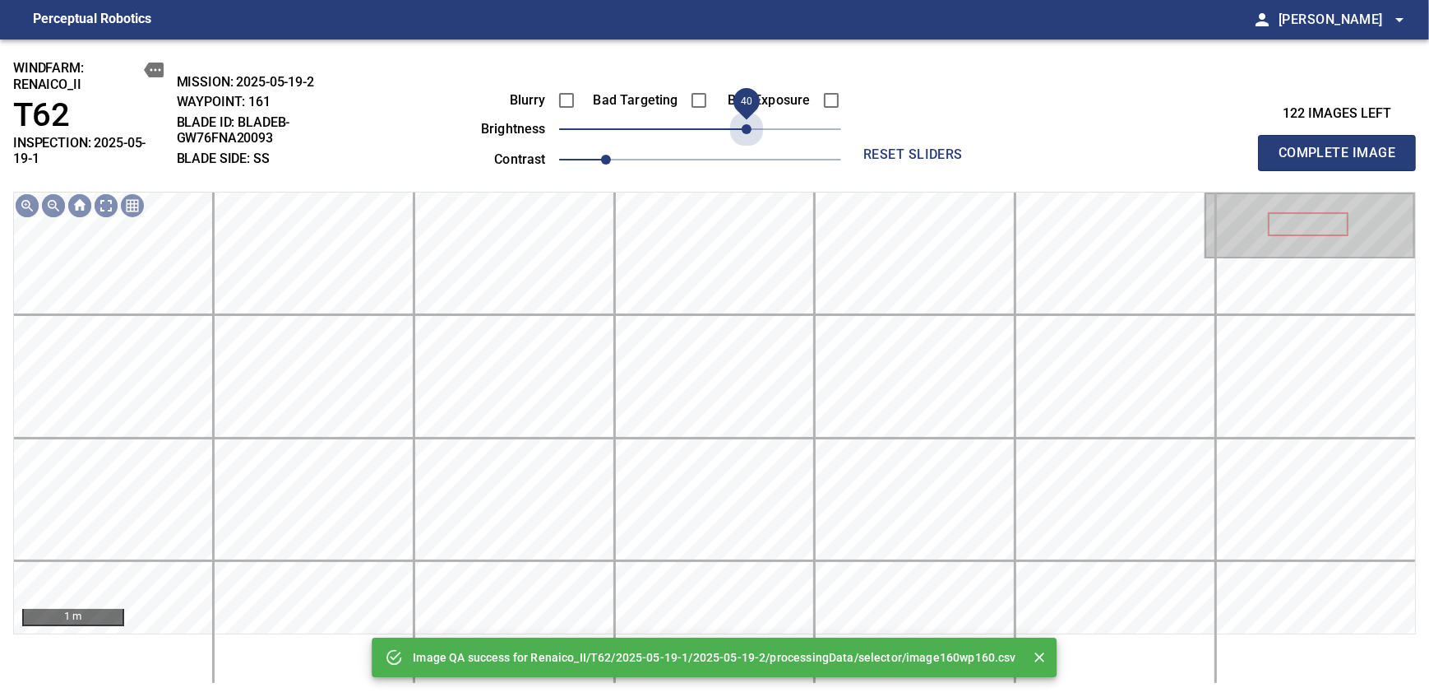
click at [751, 127] on span "40" at bounding box center [700, 129] width 282 height 23
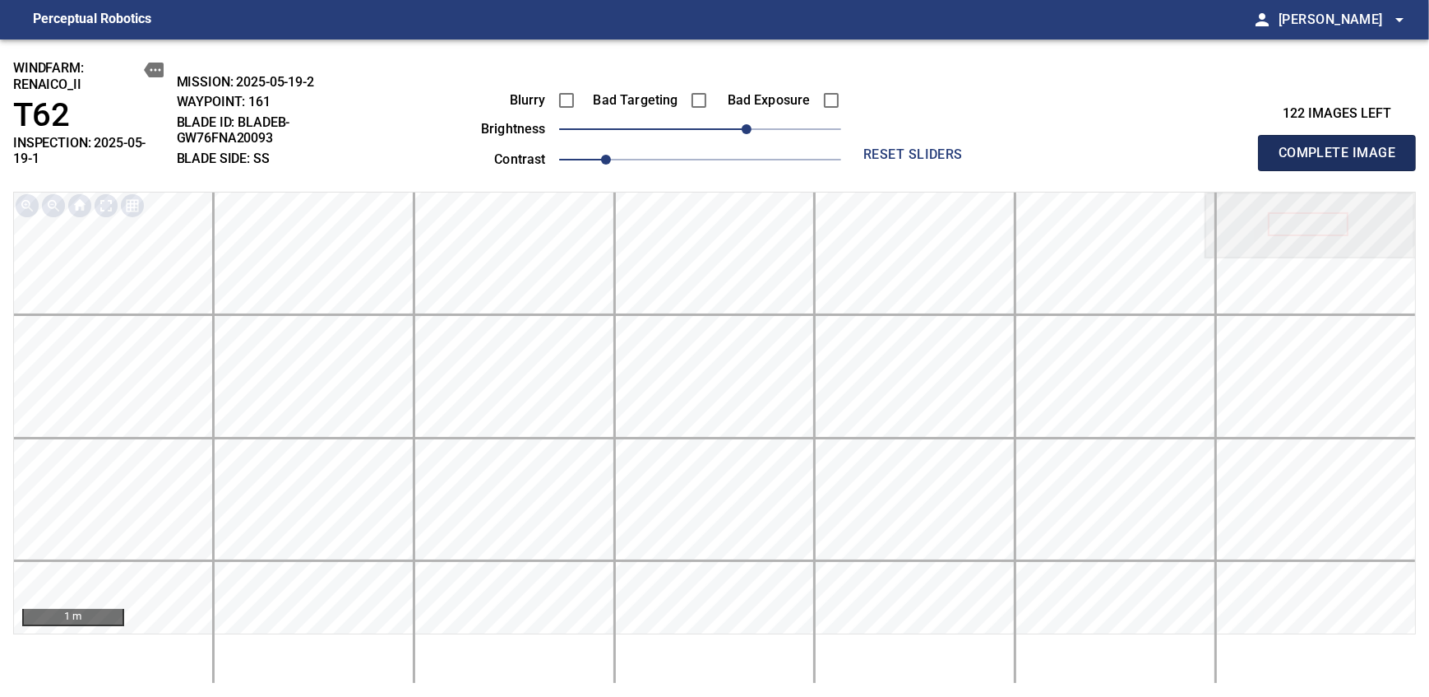
click at [874, 146] on span "Complete Image" at bounding box center [1337, 152] width 122 height 23
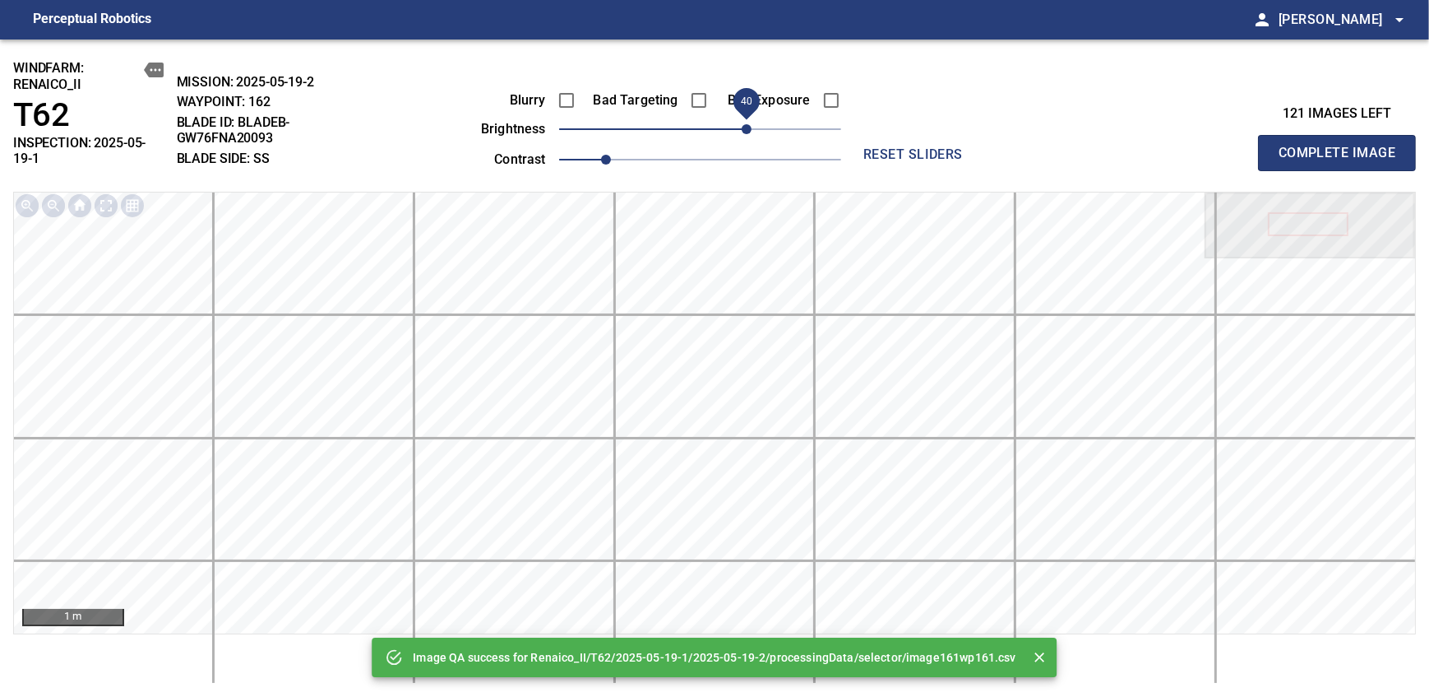
click at [751, 127] on span "40" at bounding box center [700, 129] width 282 height 23
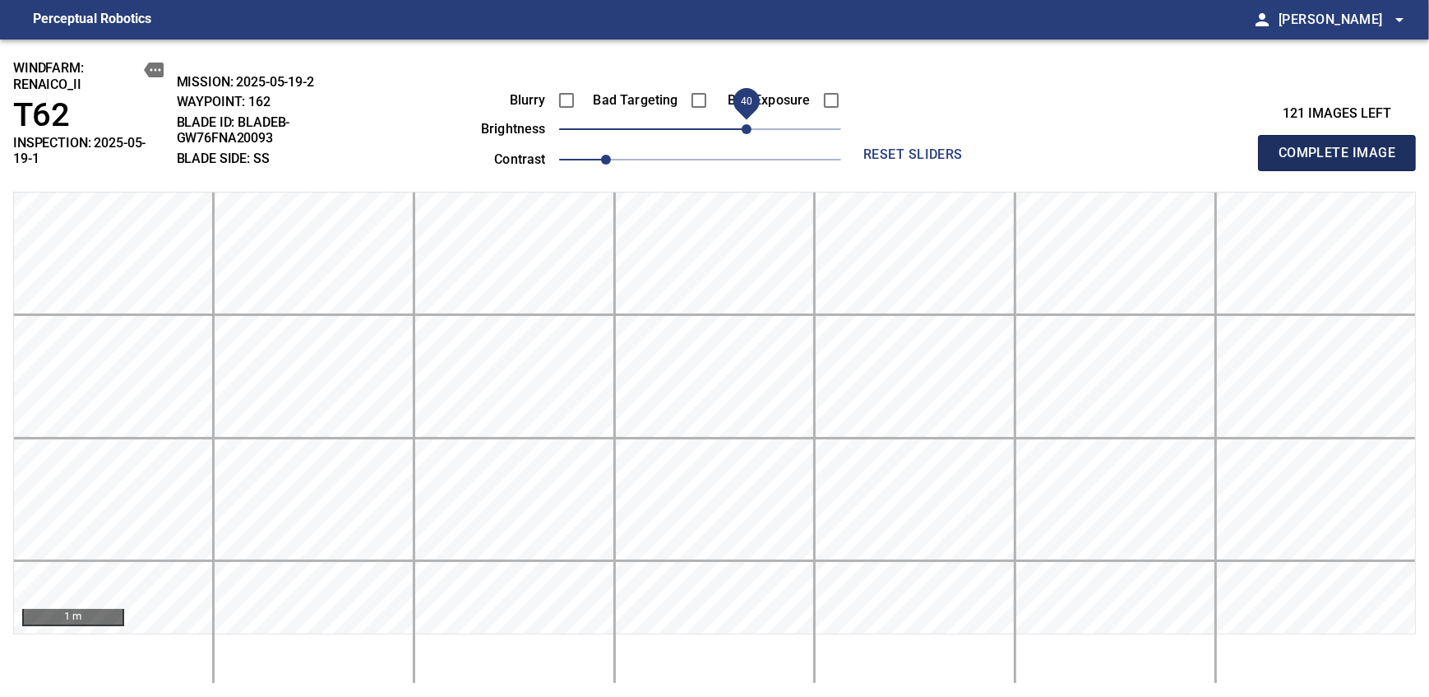
click at [874, 146] on span "Complete Image" at bounding box center [1337, 152] width 122 height 23
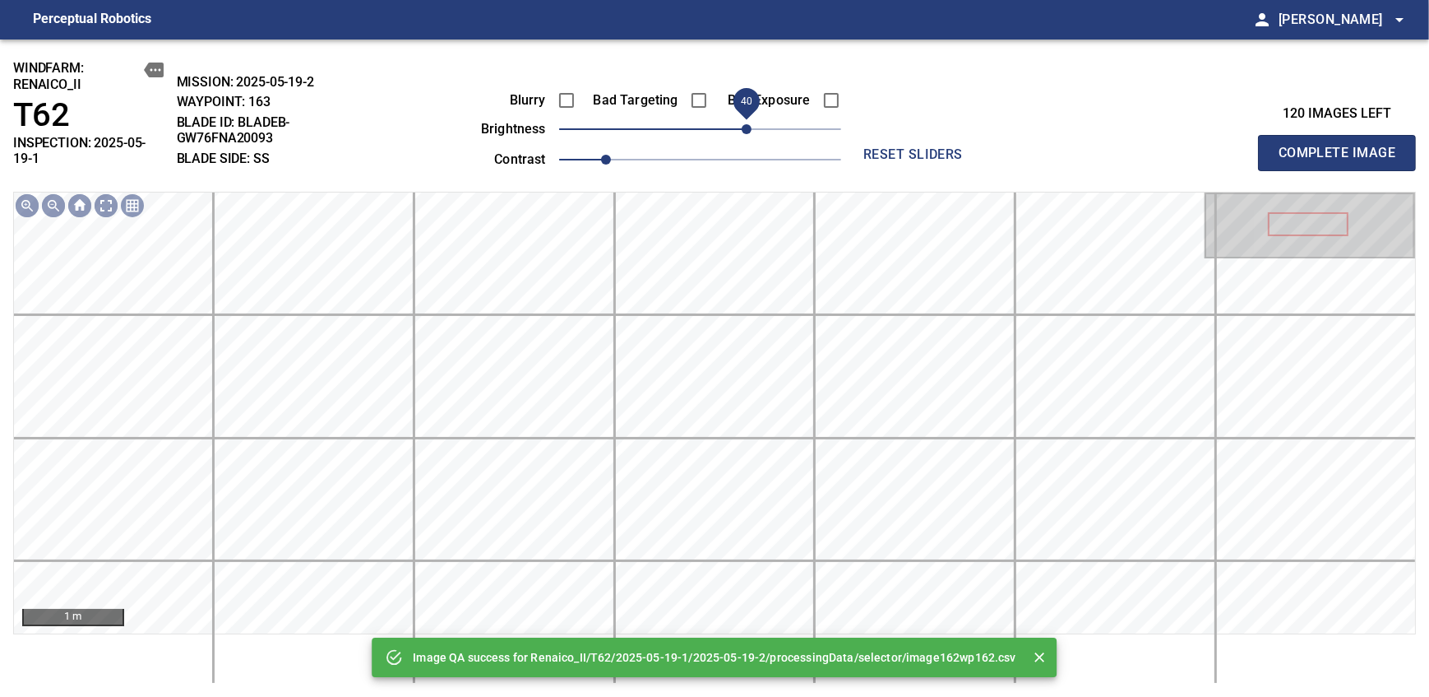
click at [751, 127] on span "40" at bounding box center [700, 129] width 282 height 23
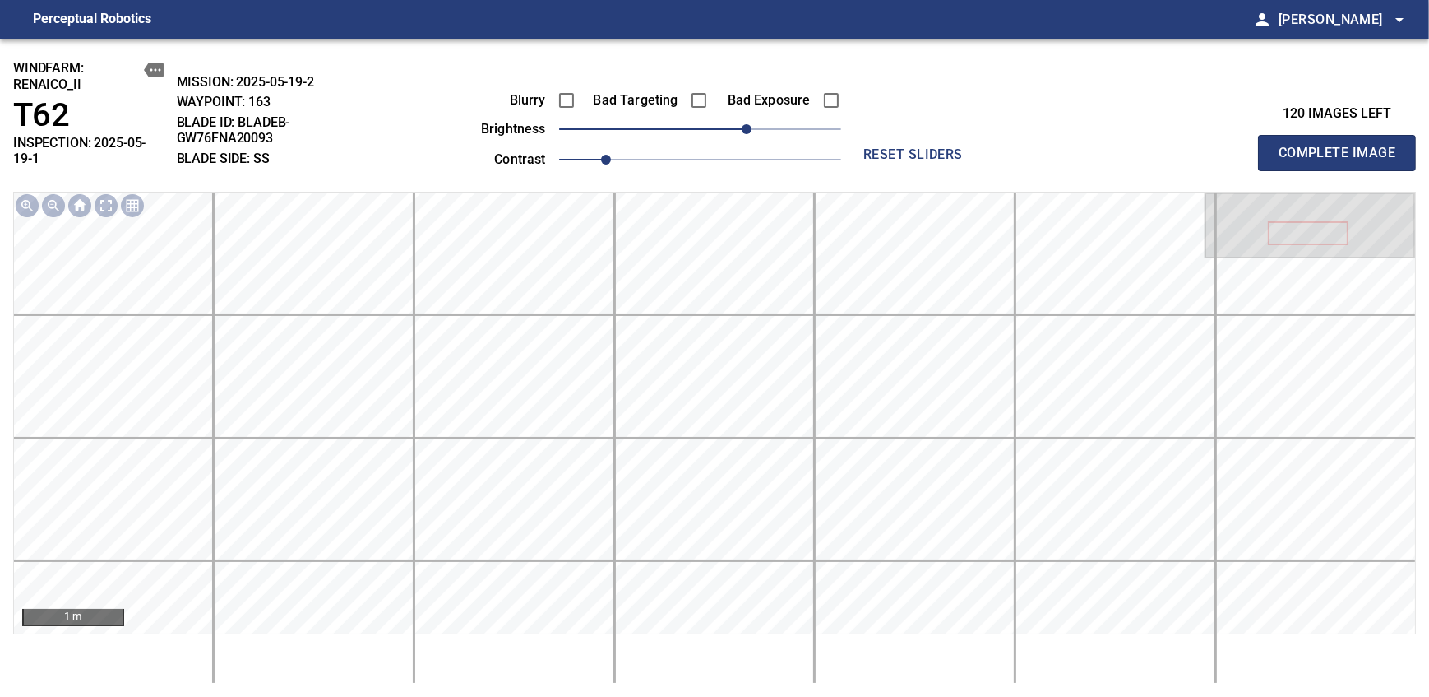
click at [874, 146] on span "Complete Image" at bounding box center [1337, 152] width 122 height 23
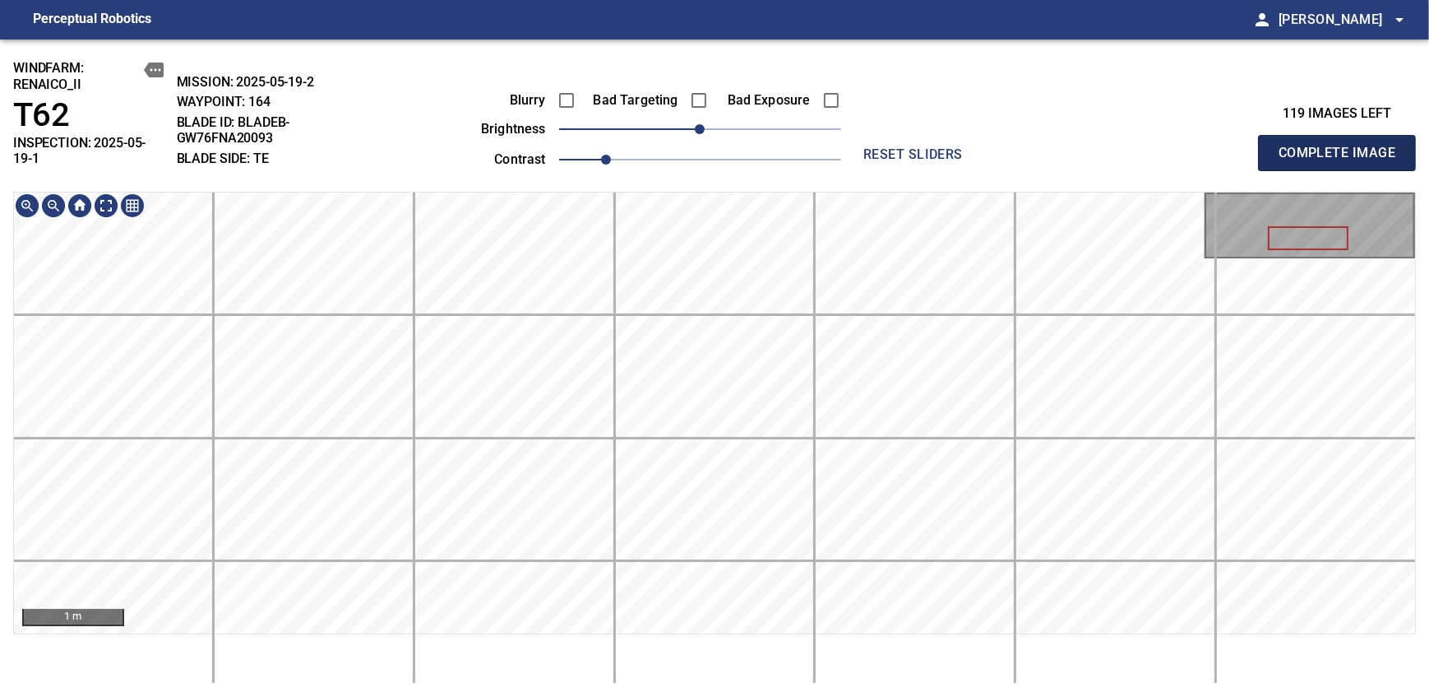
drag, startPoint x: 1391, startPoint y: 196, endPoint x: 1365, endPoint y: 159, distance: 45.4
click at [874, 146] on span "Complete Image" at bounding box center [1337, 152] width 122 height 23
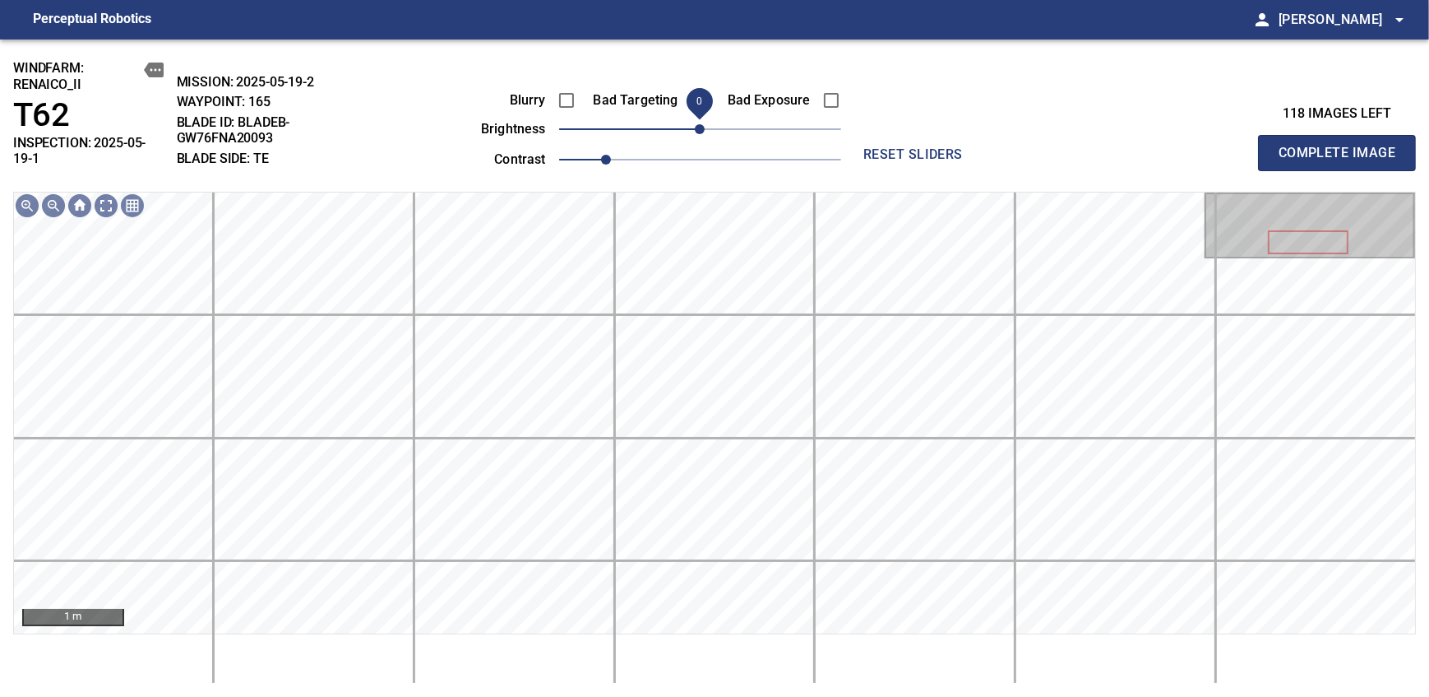
click at [874, 146] on span "Complete Image" at bounding box center [1337, 152] width 122 height 23
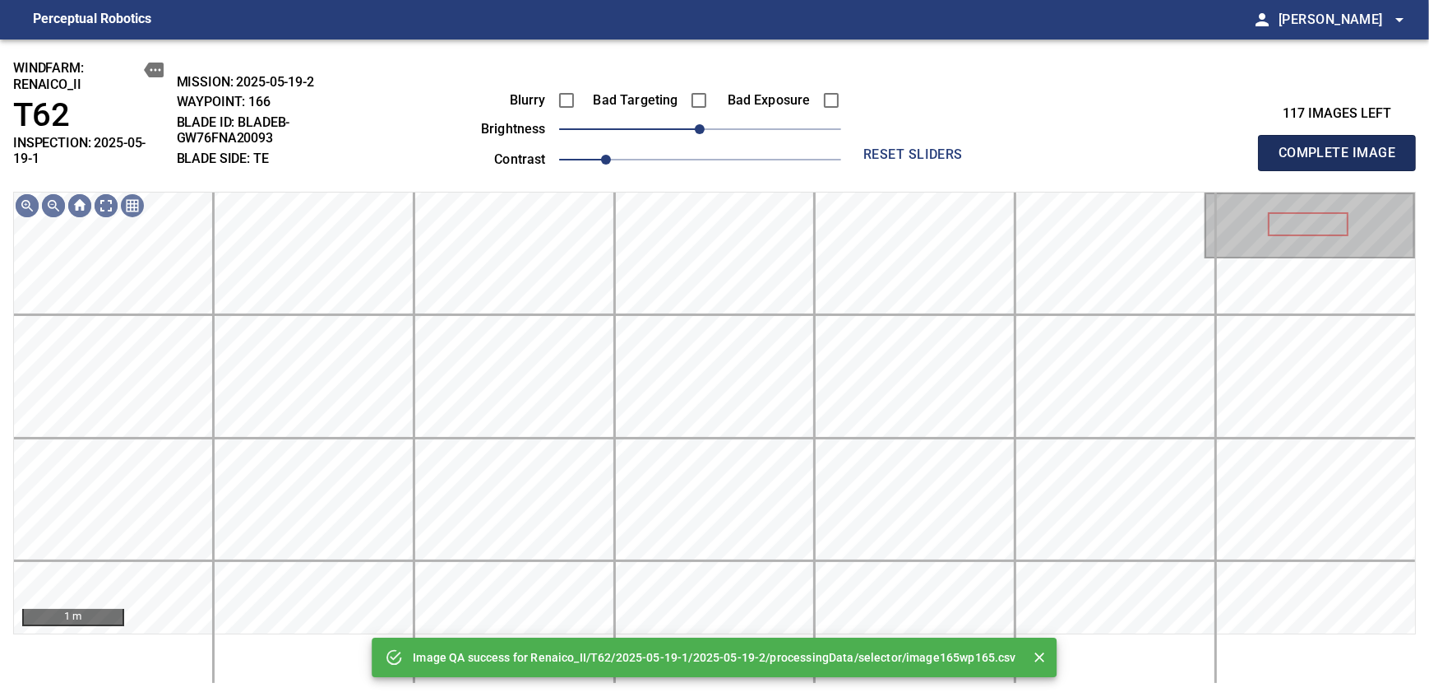
click at [874, 146] on span "Complete Image" at bounding box center [1337, 152] width 122 height 23
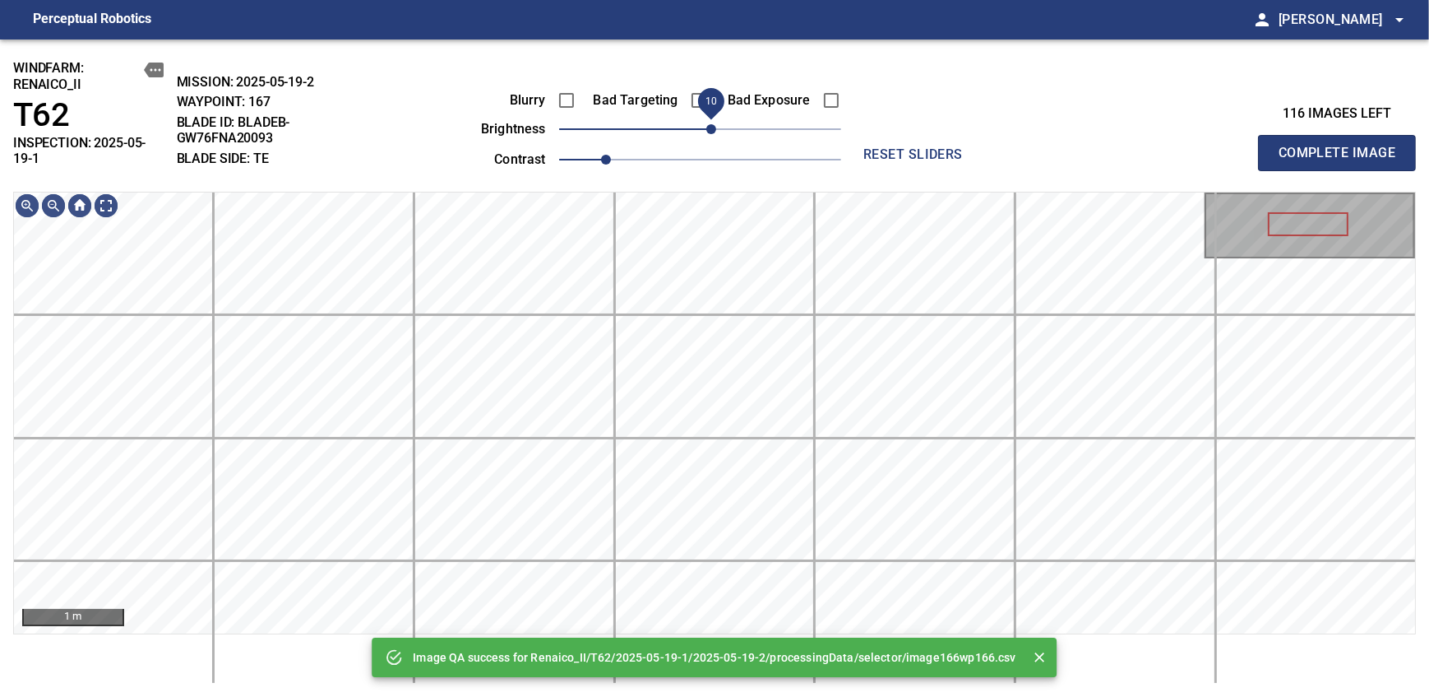
drag, startPoint x: 697, startPoint y: 138, endPoint x: 715, endPoint y: 127, distance: 21.0
click at [715, 127] on span "10" at bounding box center [711, 129] width 10 height 10
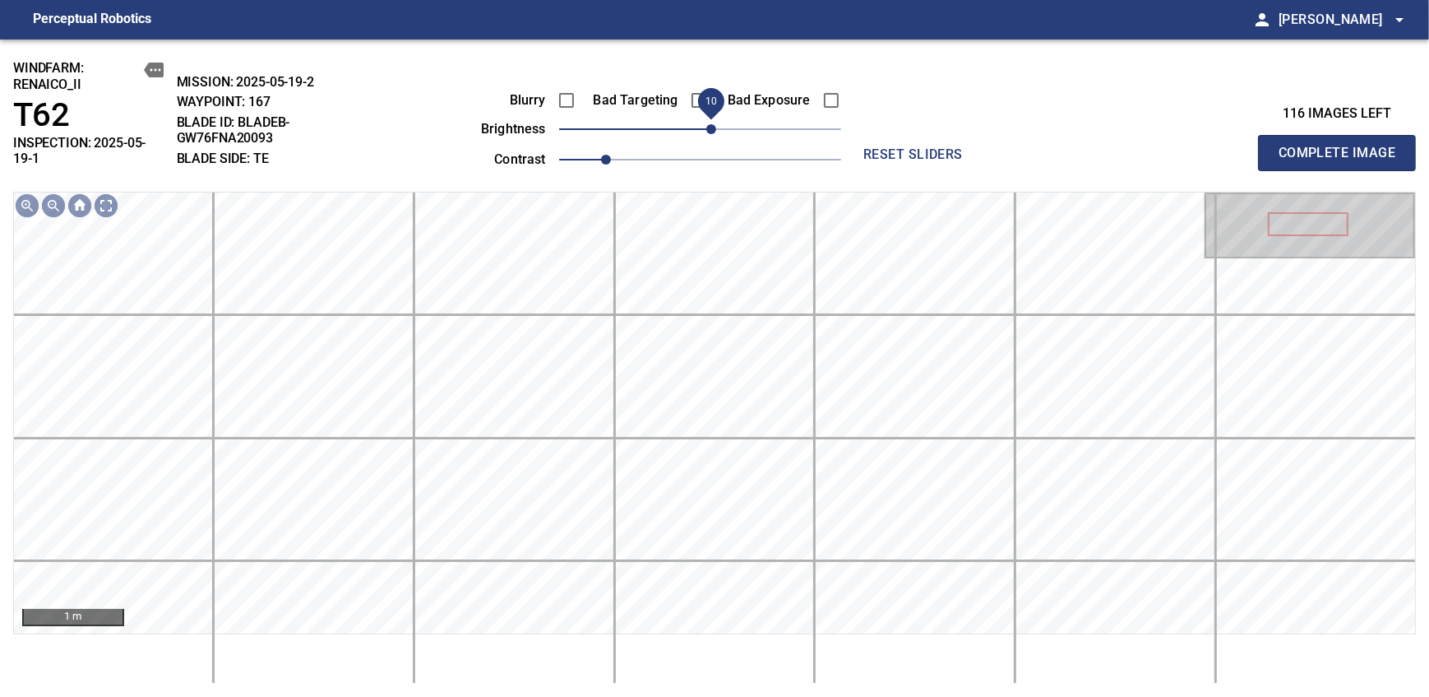
click at [874, 146] on span "Complete Image" at bounding box center [1337, 152] width 122 height 23
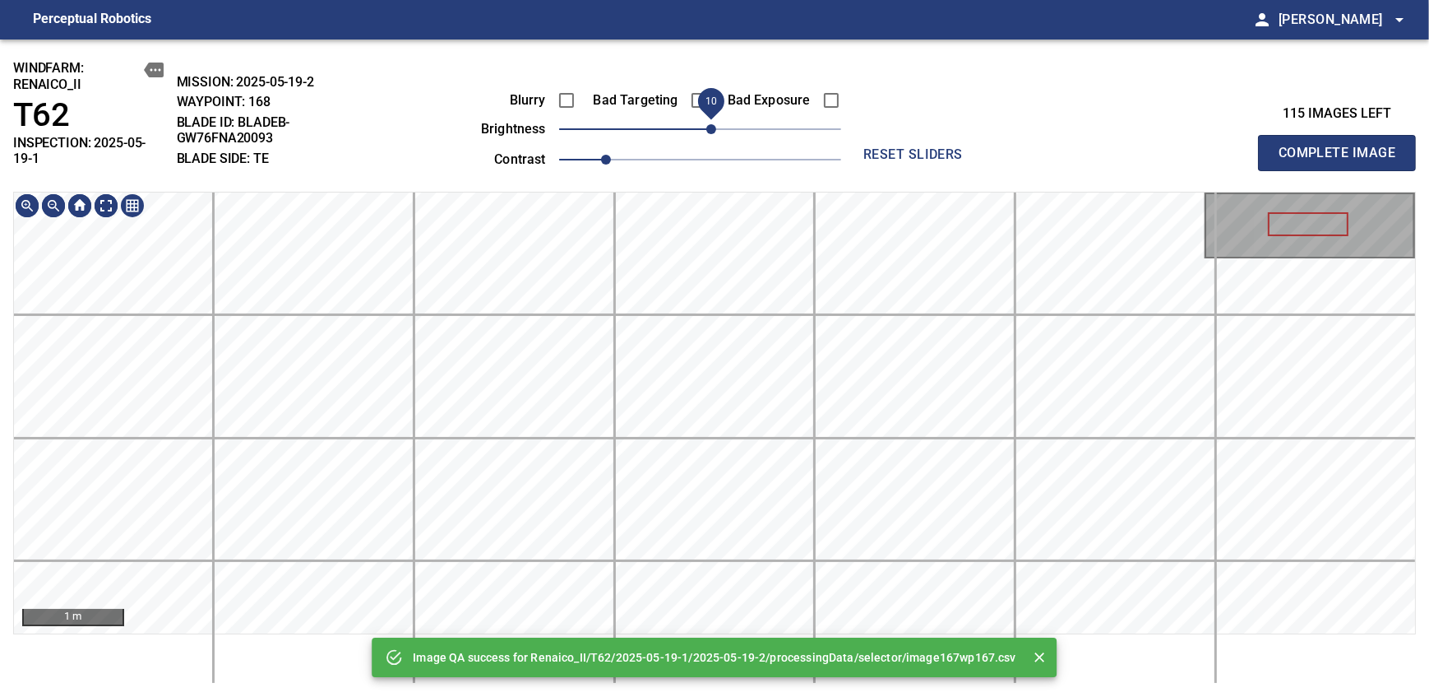
drag, startPoint x: 704, startPoint y: 123, endPoint x: 716, endPoint y: 123, distance: 12.3
click at [716, 124] on span "10" at bounding box center [711, 129] width 10 height 10
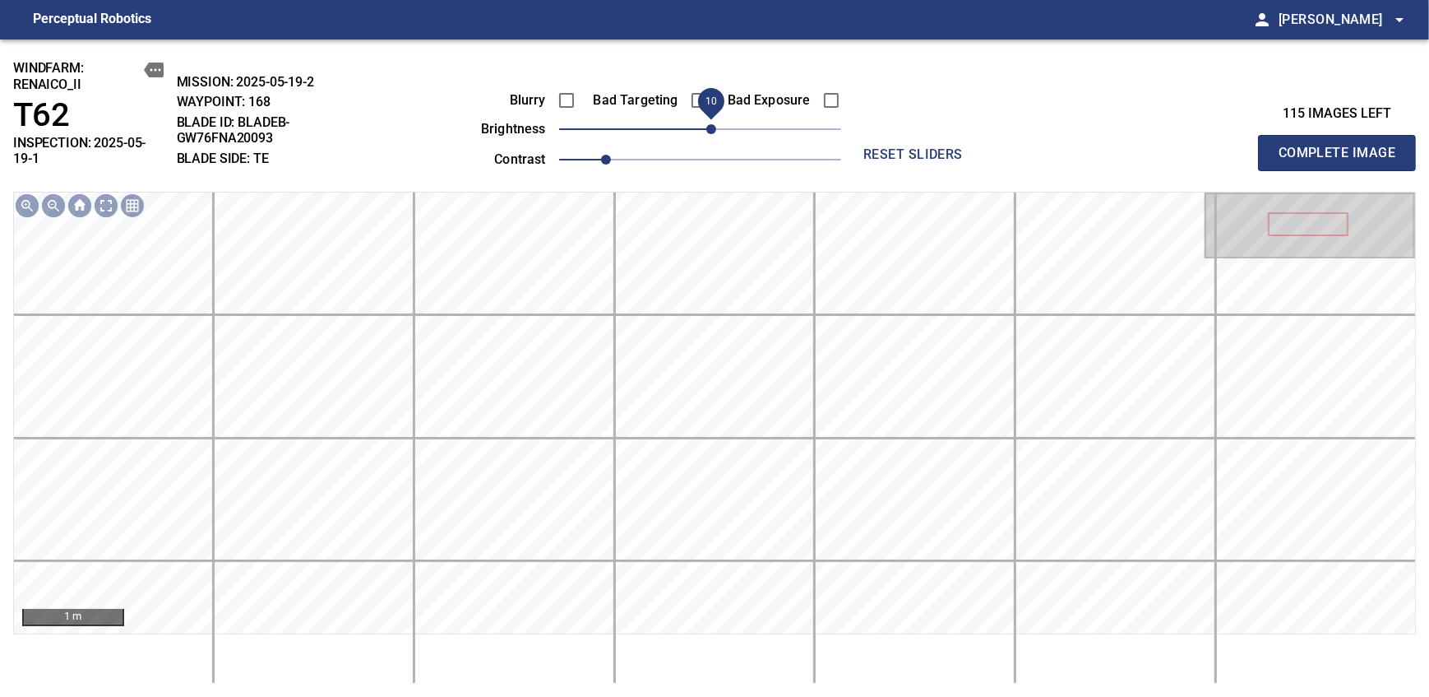
click at [874, 146] on span "Complete Image" at bounding box center [1337, 152] width 122 height 23
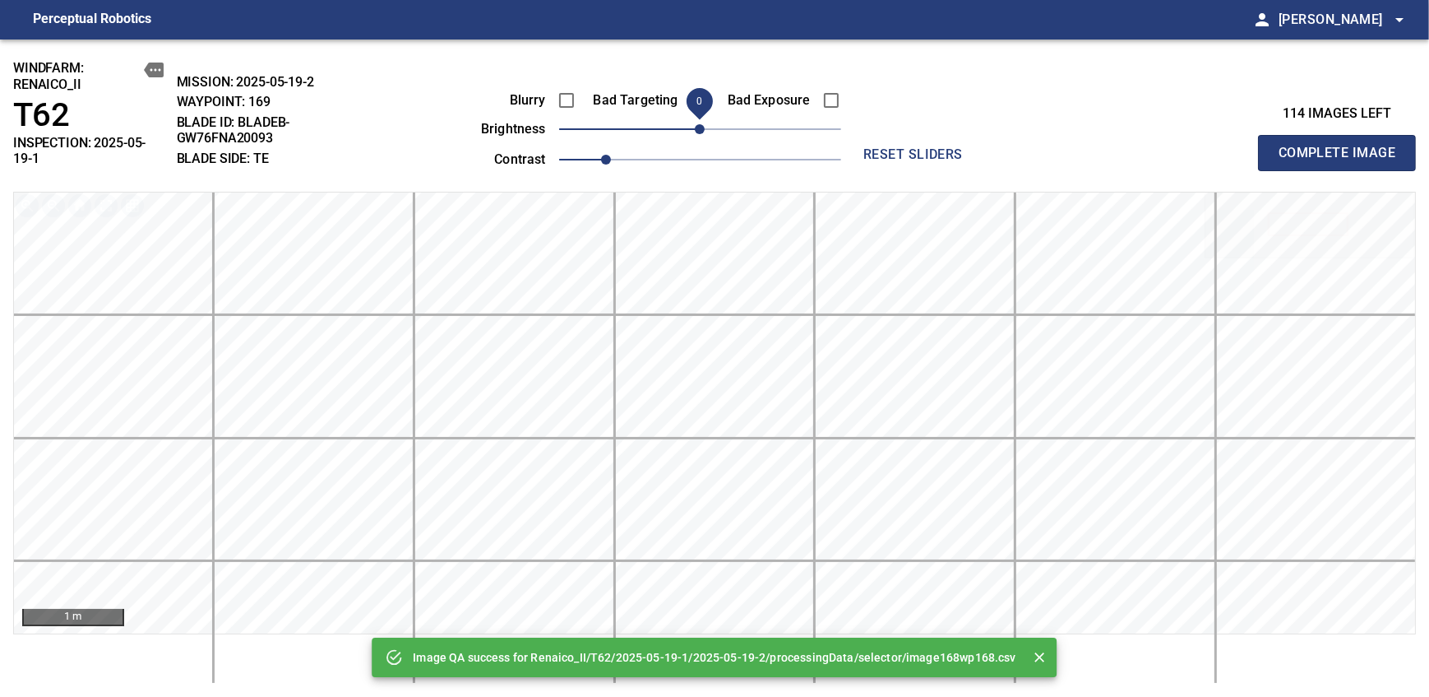
click at [703, 127] on span "0" at bounding box center [700, 129] width 10 height 10
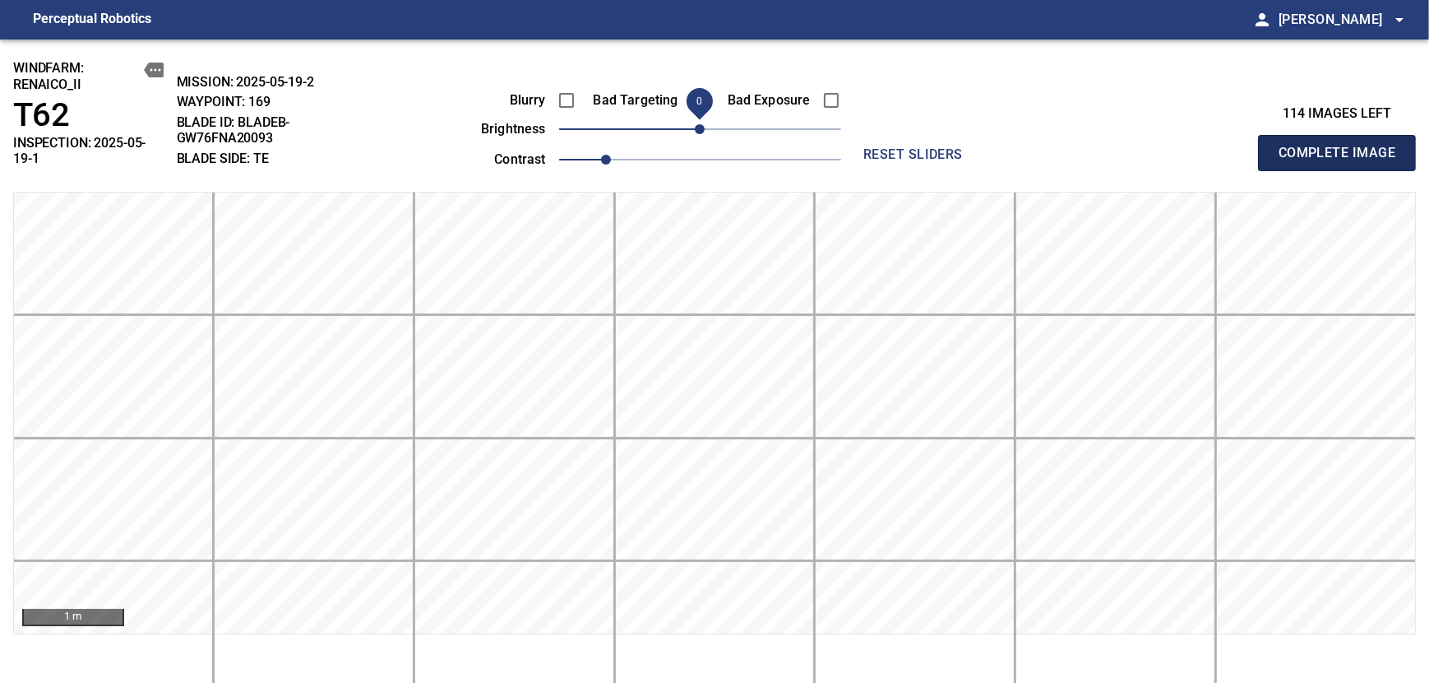
click at [874, 146] on span "Complete Image" at bounding box center [1337, 152] width 122 height 23
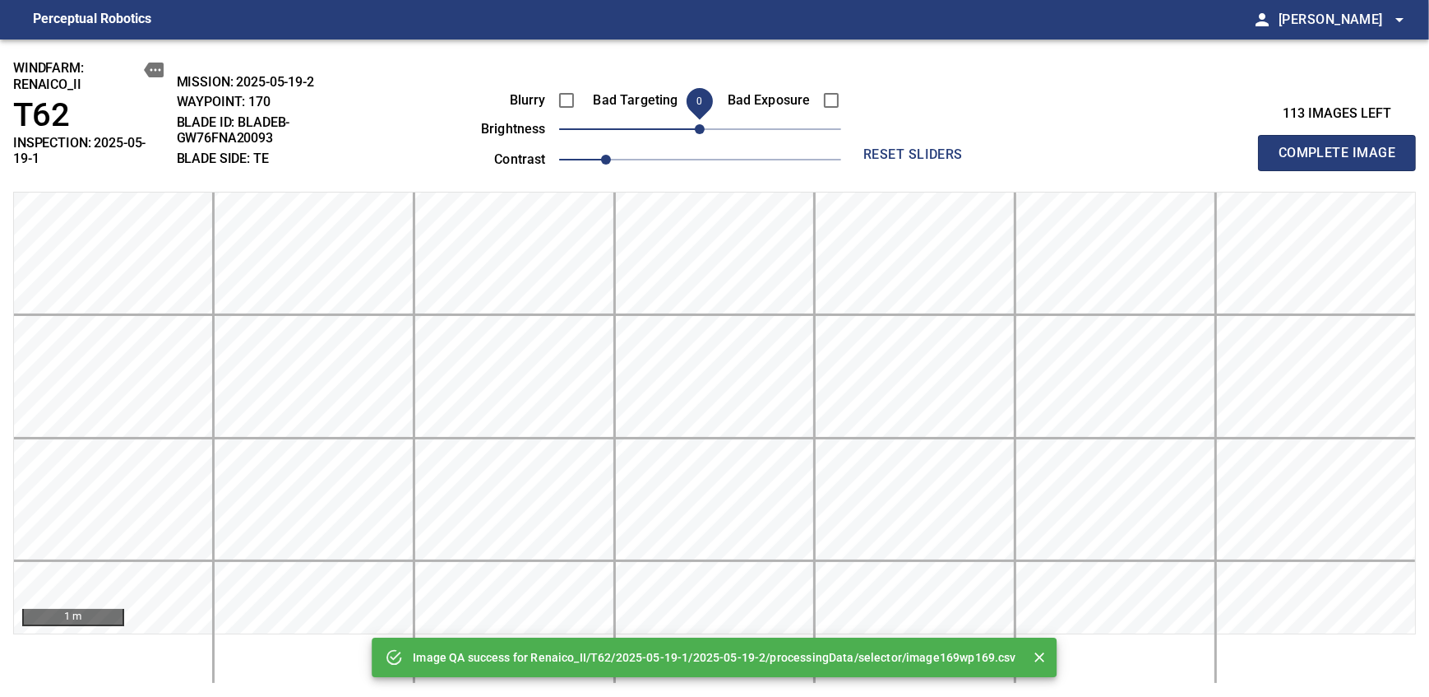
click at [874, 146] on span "Complete Image" at bounding box center [1337, 152] width 122 height 23
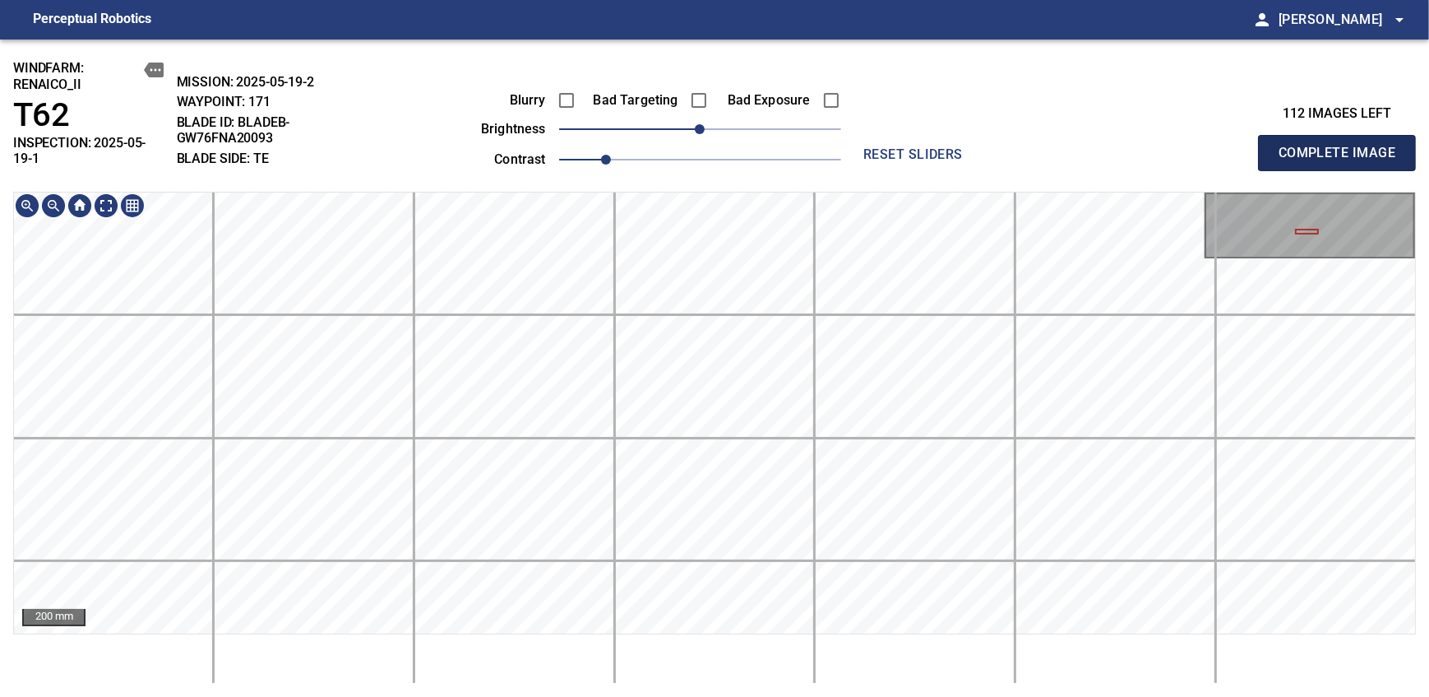
click at [874, 146] on span "Complete Image" at bounding box center [1337, 152] width 122 height 23
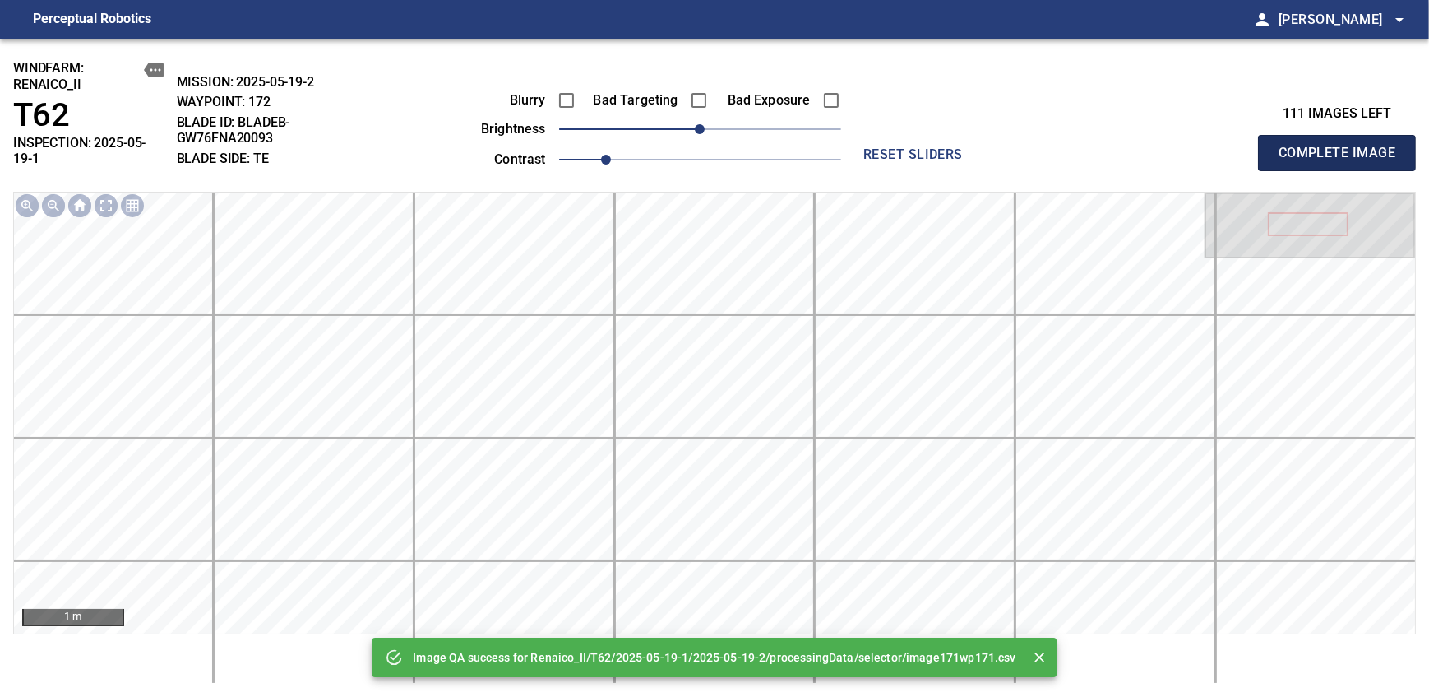
click at [874, 146] on span "Complete Image" at bounding box center [1337, 152] width 122 height 23
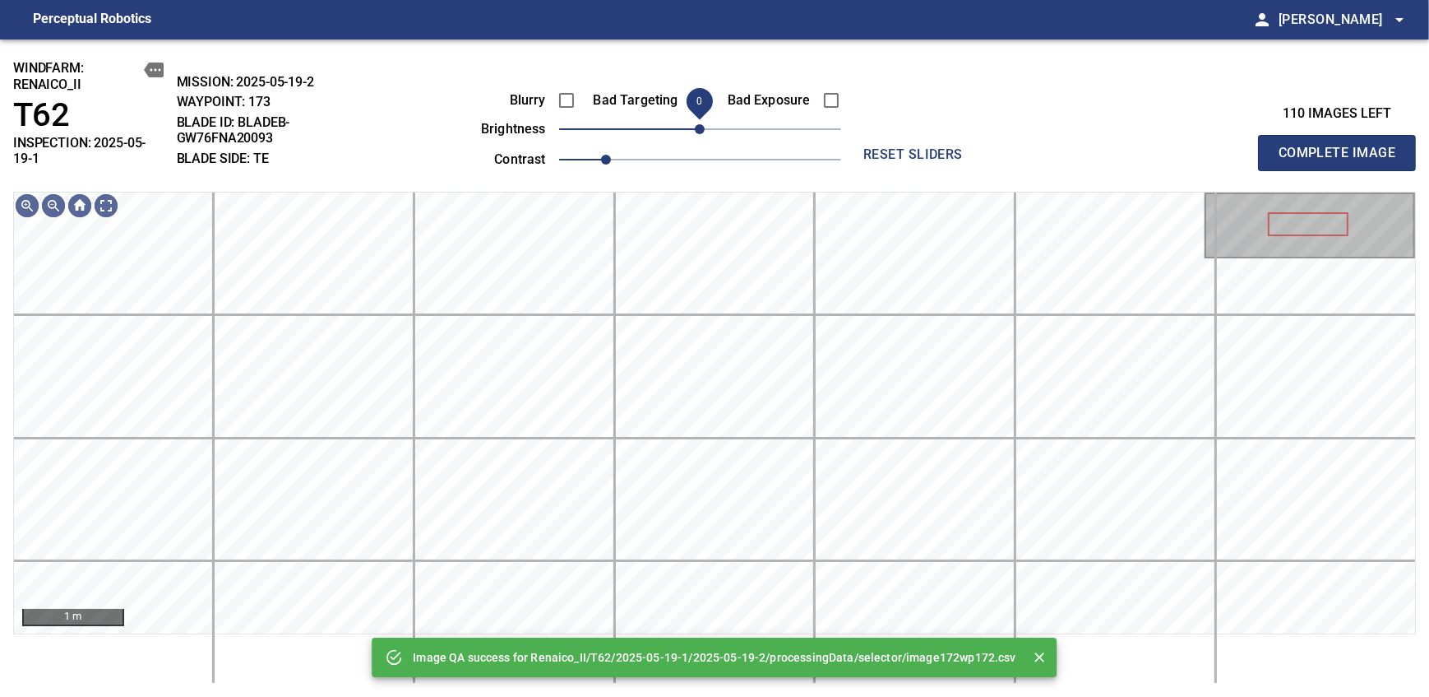
drag, startPoint x: 710, startPoint y: 133, endPoint x: 701, endPoint y: 138, distance: 11.0
click at [701, 134] on span "0" at bounding box center [700, 129] width 10 height 10
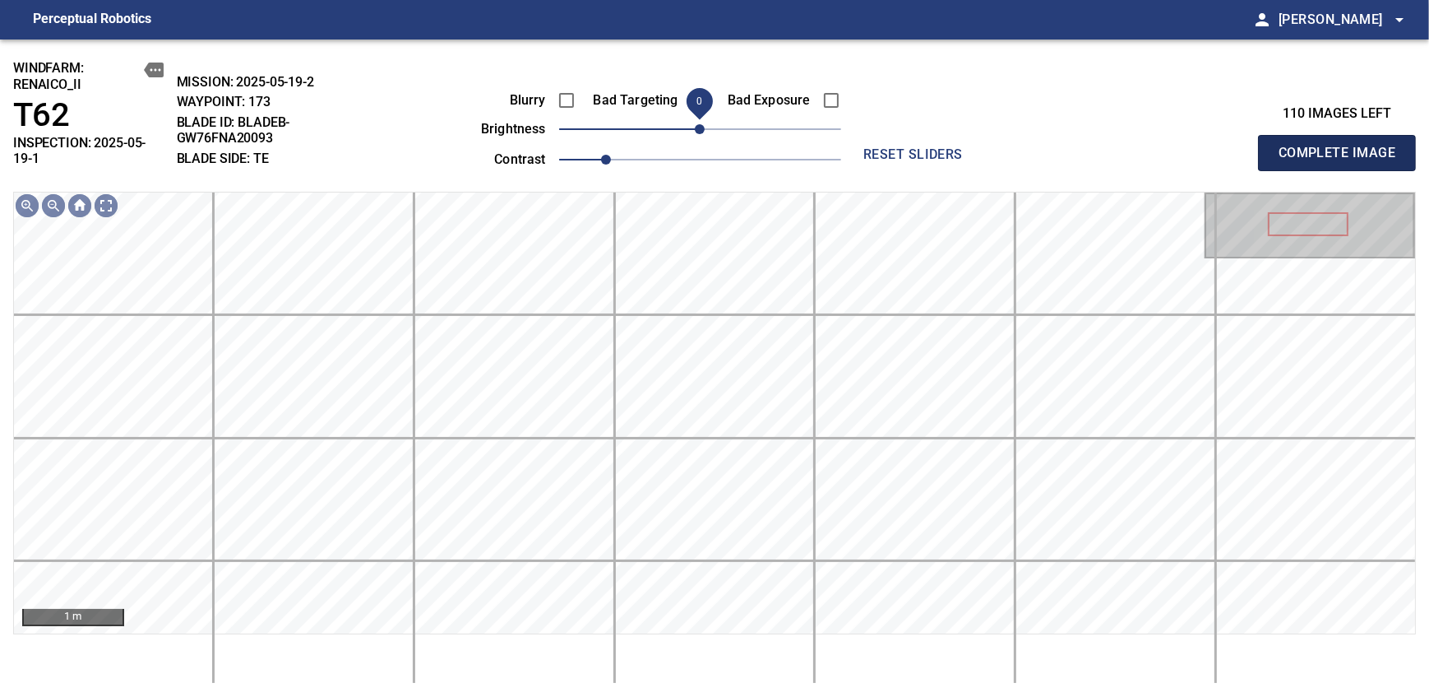
click at [874, 146] on span "Complete Image" at bounding box center [1337, 152] width 122 height 23
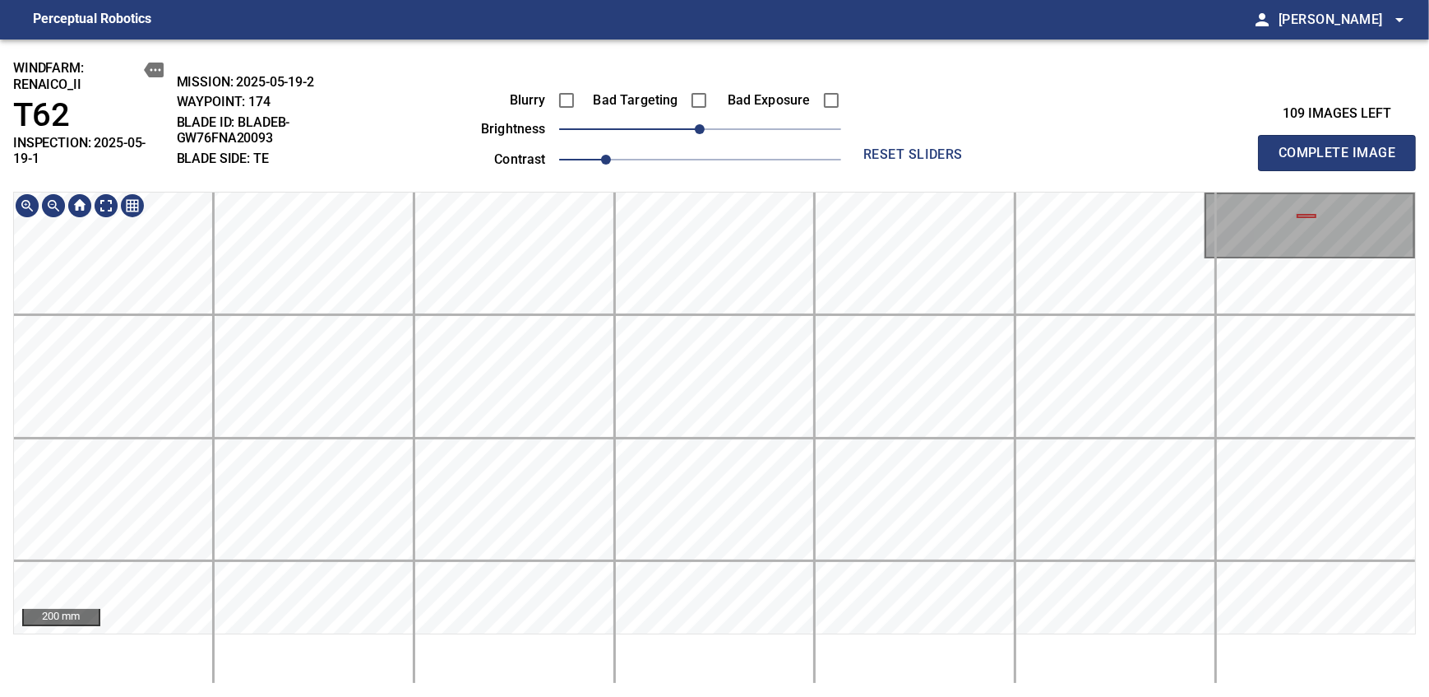
click at [706, 117] on div "windfarm: Renaico_II T62 INSPECTION: 2025-05-19-1 MISSION: 2025-05-19-2 WAYPOIN…" at bounding box center [714, 367] width 1429 height 657
click at [680, 151] on div "windfarm: Renaico_II T62 INSPECTION: 2025-05-19-1 MISSION: 2025-05-19-2 WAYPOIN…" at bounding box center [714, 367] width 1429 height 657
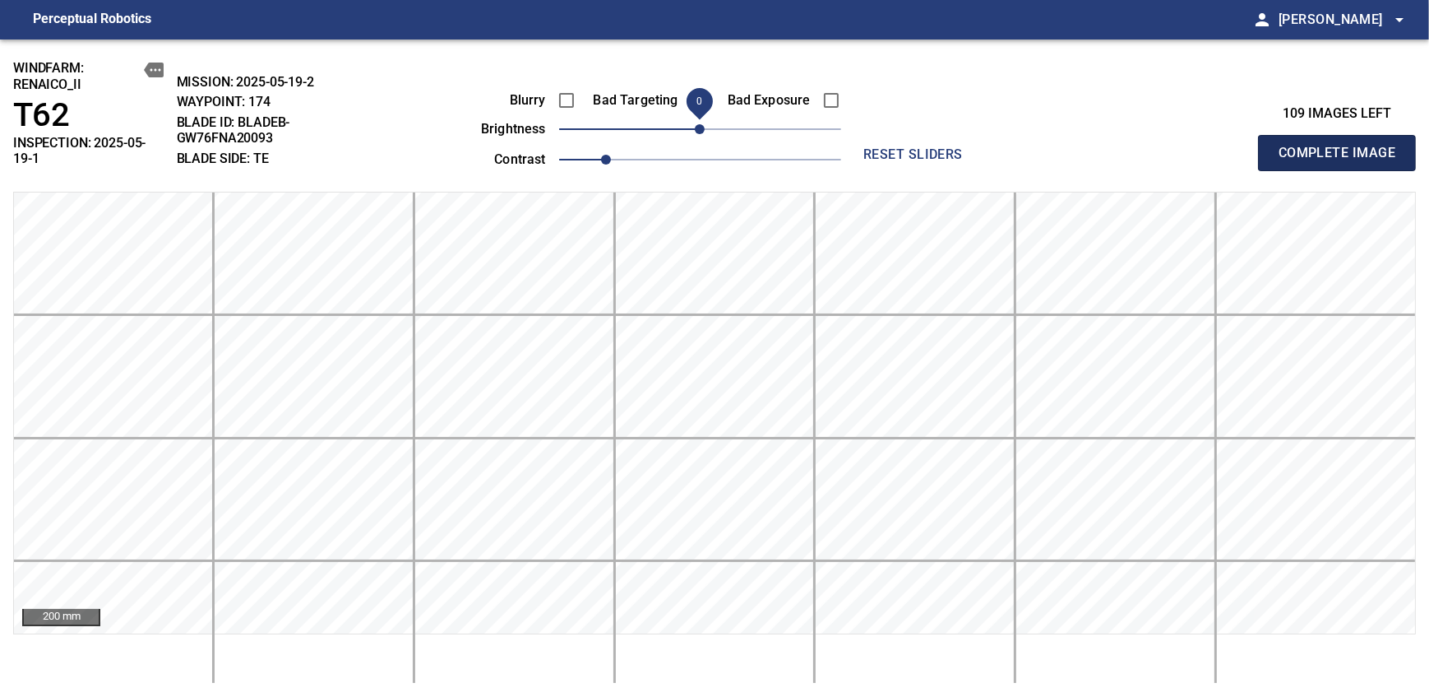
click at [874, 146] on span "Complete Image" at bounding box center [1337, 152] width 122 height 23
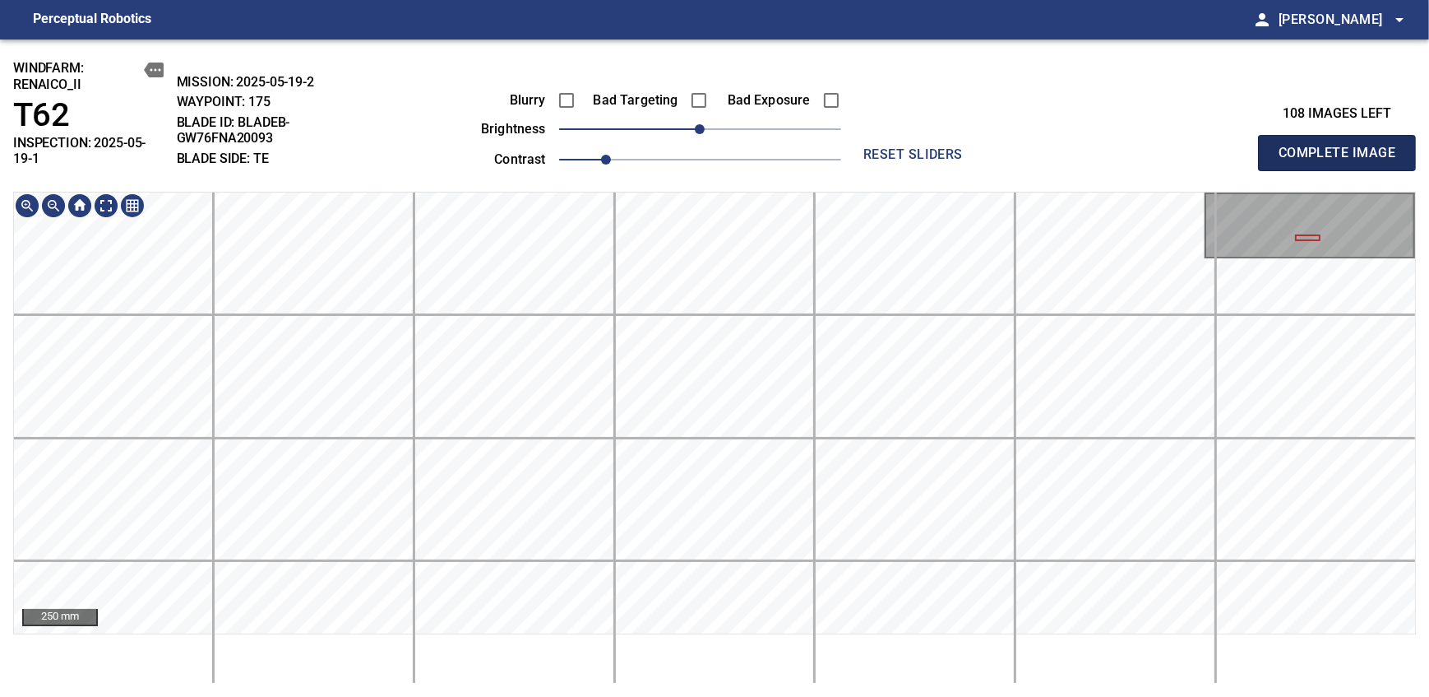
click at [874, 146] on span "Complete Image" at bounding box center [1337, 152] width 122 height 23
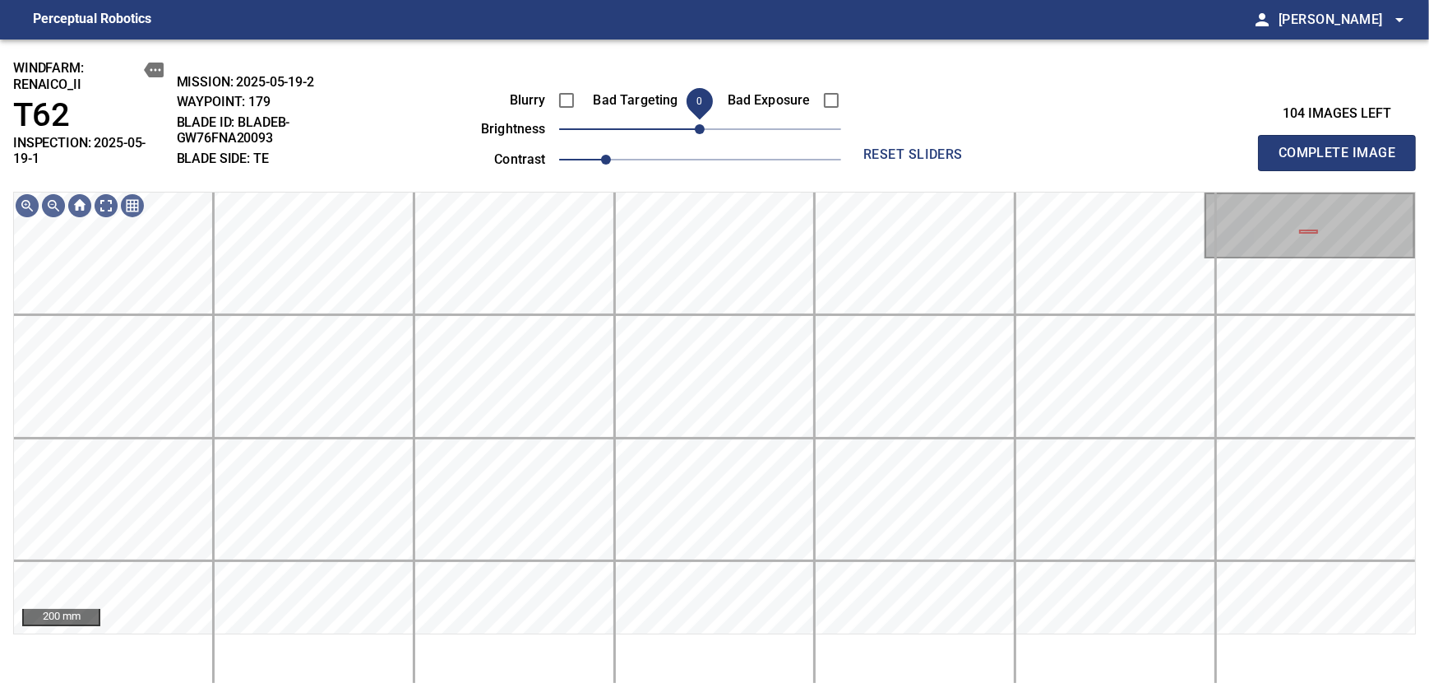
click at [874, 146] on span "Complete Image" at bounding box center [1337, 152] width 122 height 23
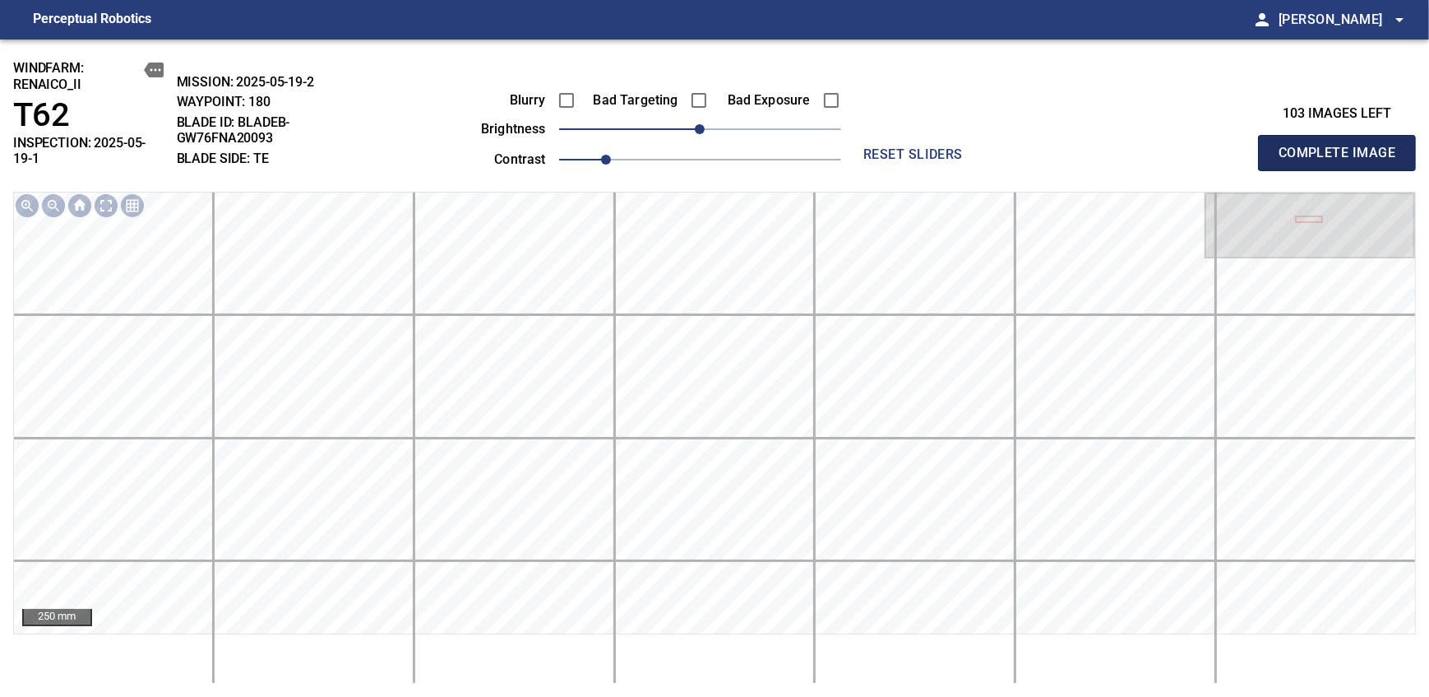
click at [874, 146] on span "Complete Image" at bounding box center [1337, 152] width 122 height 23
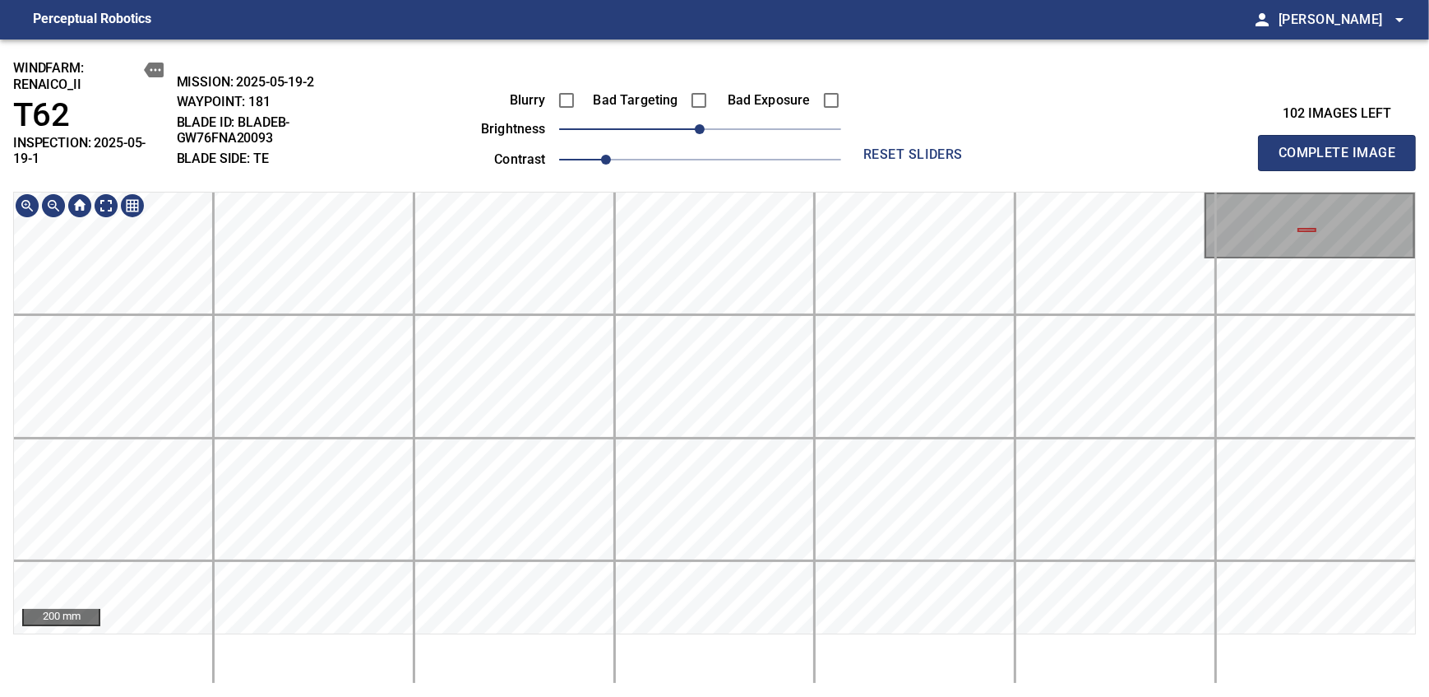
click at [874, 146] on span "Complete Image" at bounding box center [1337, 152] width 122 height 23
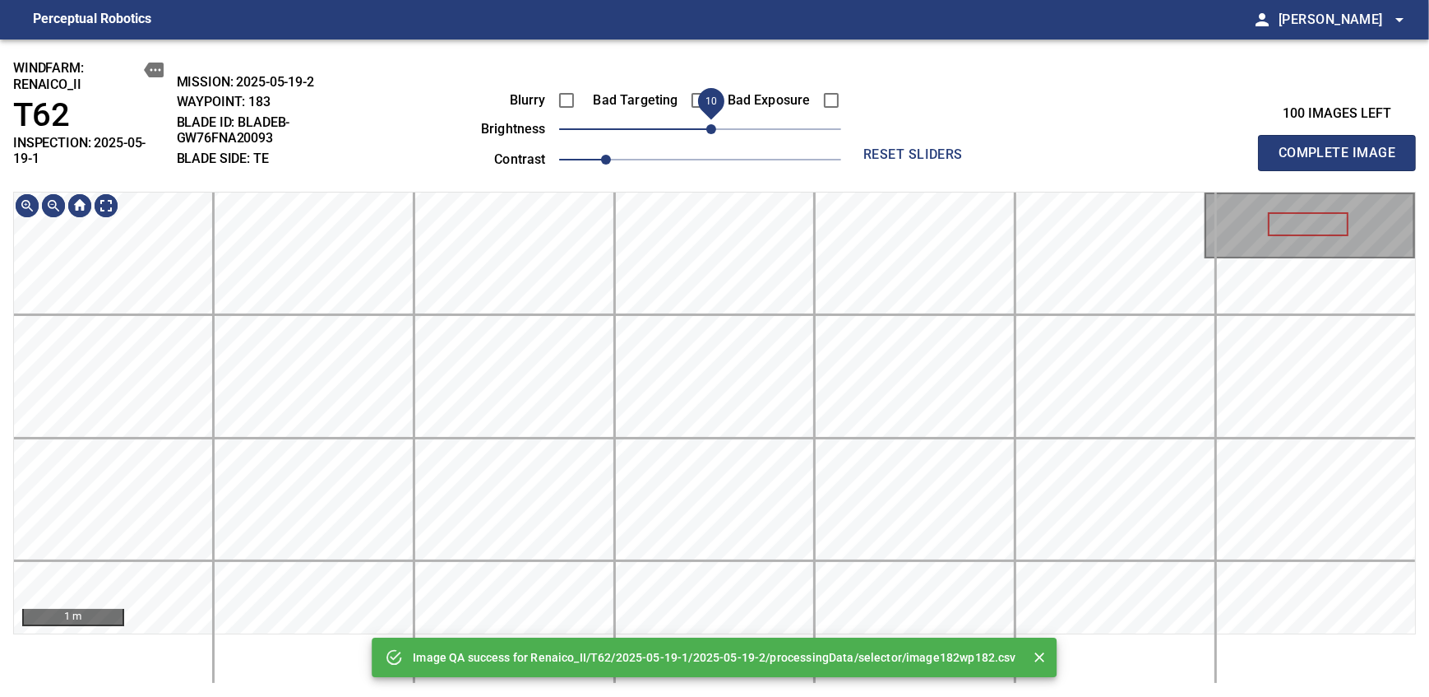
click at [706, 124] on span "10" at bounding box center [711, 129] width 10 height 10
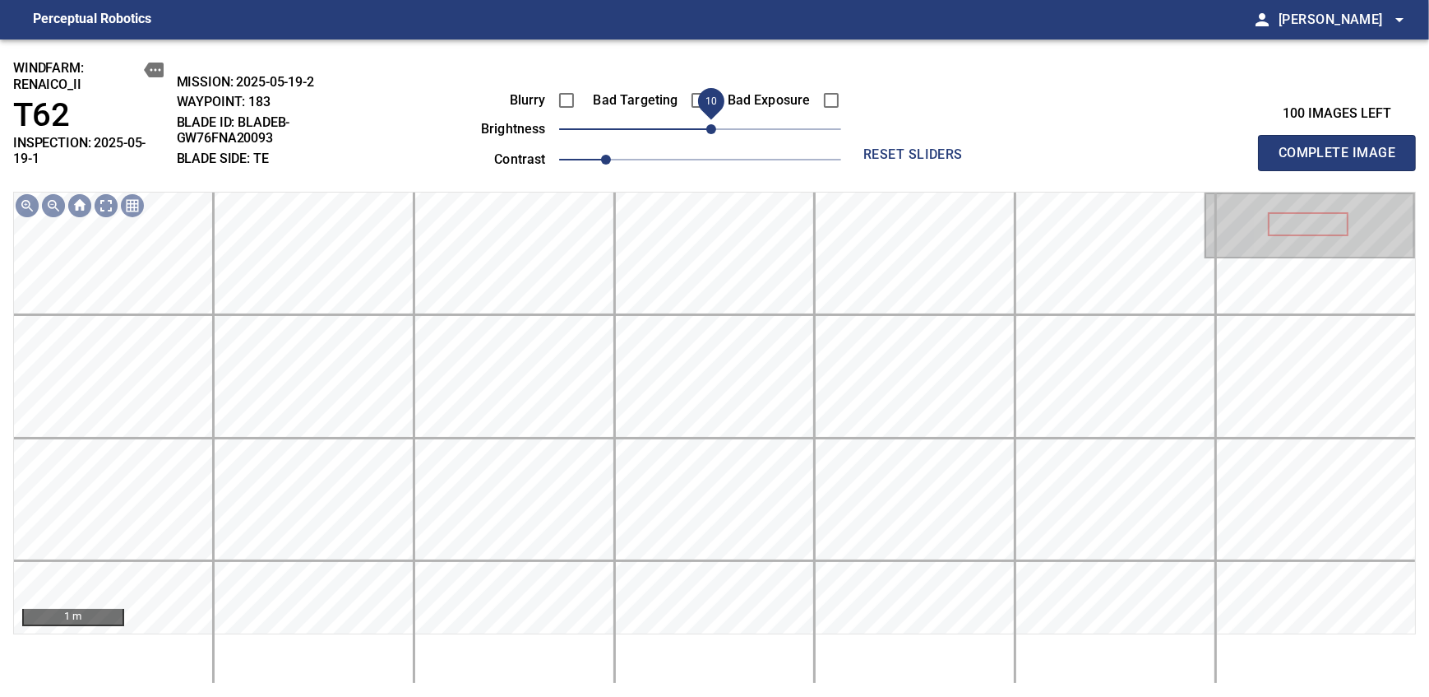
click at [706, 134] on span "10" at bounding box center [711, 129] width 10 height 10
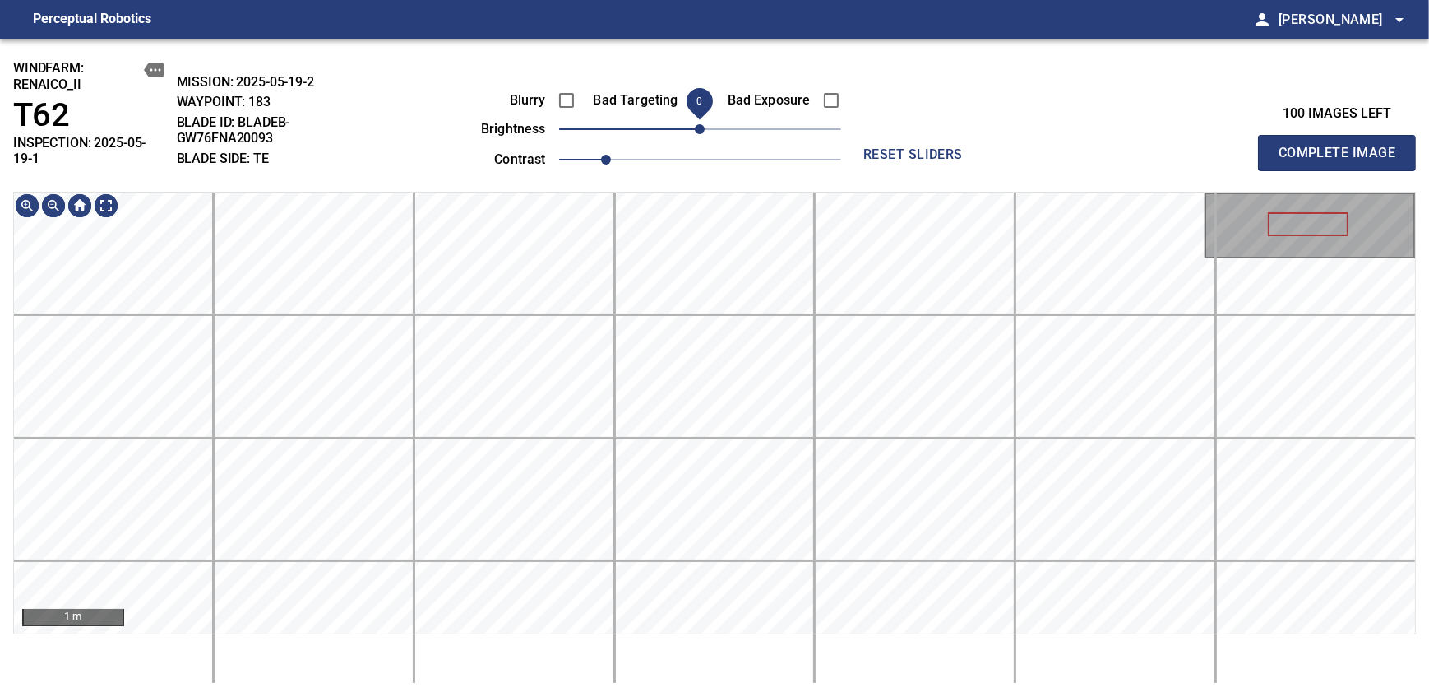
click at [701, 134] on span "0" at bounding box center [700, 129] width 10 height 10
click at [874, 146] on span "Complete Image" at bounding box center [1337, 152] width 122 height 23
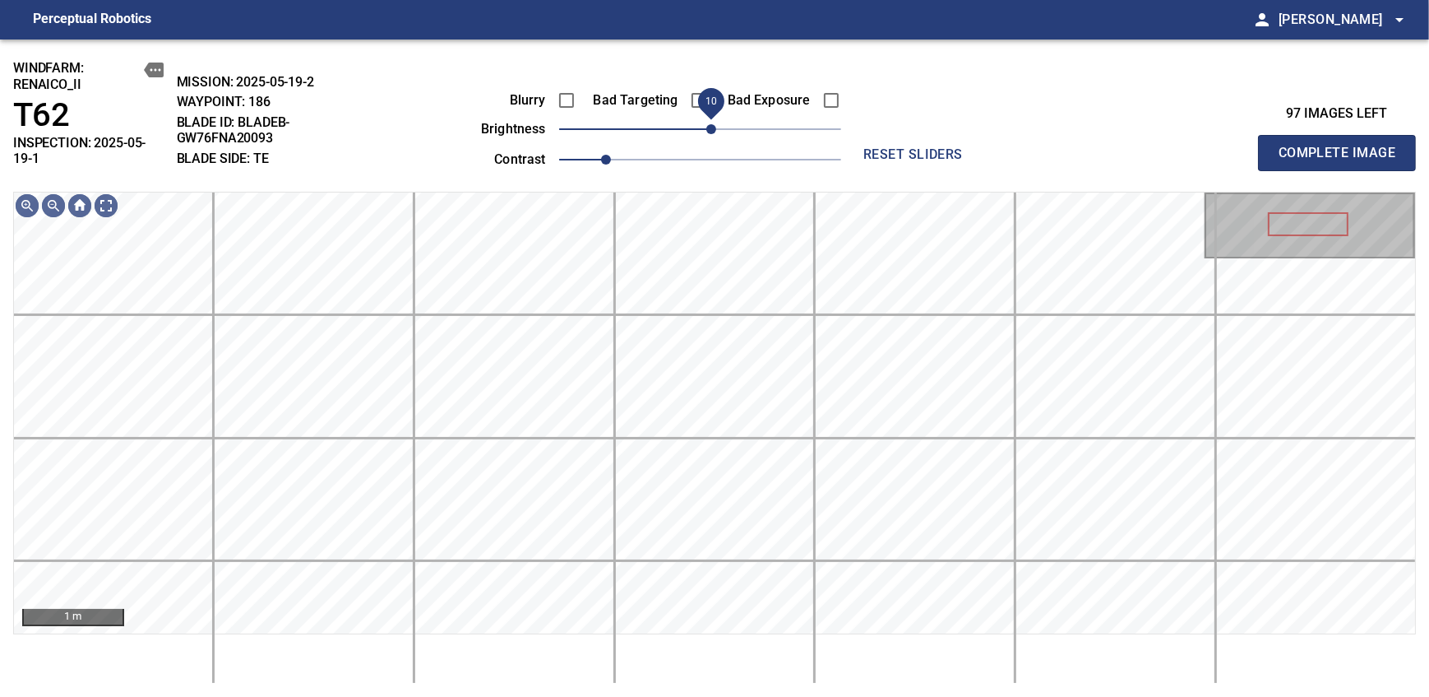
click at [708, 127] on span "10" at bounding box center [711, 129] width 10 height 10
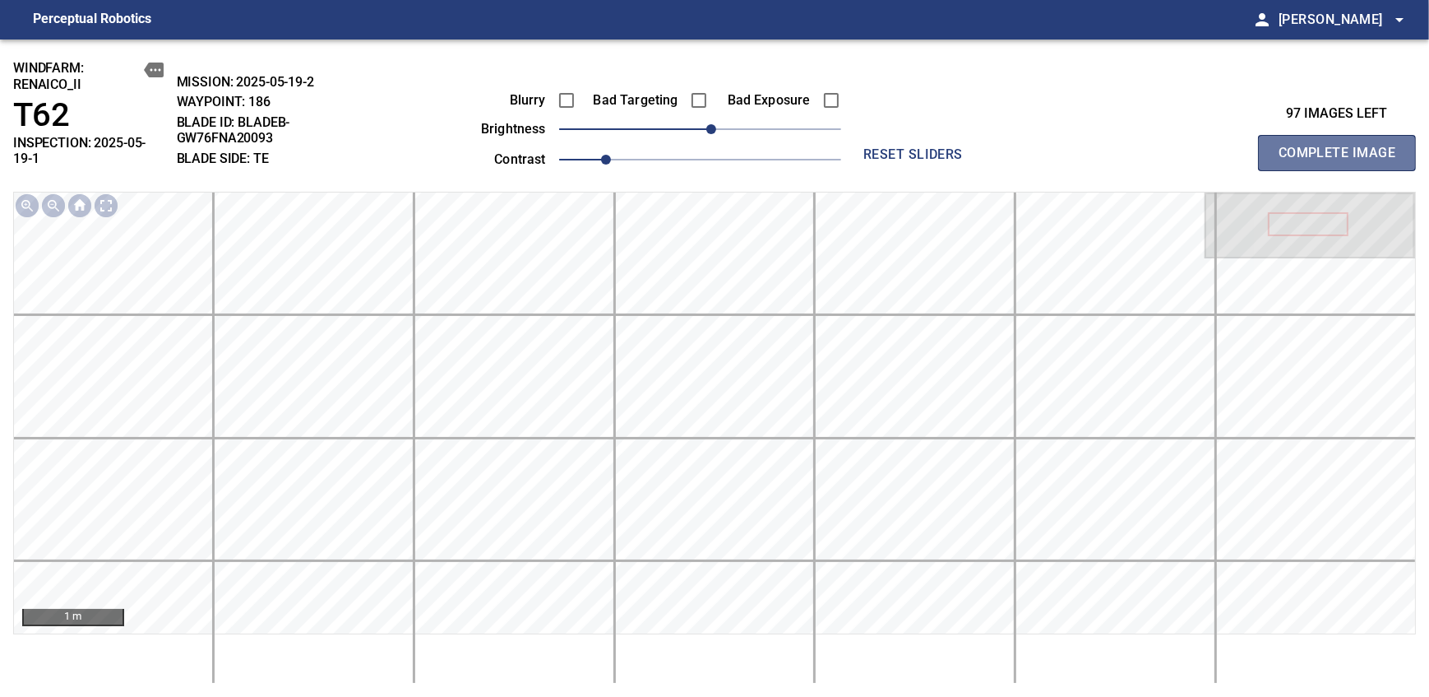
drag, startPoint x: 1342, startPoint y: 146, endPoint x: 708, endPoint y: 127, distance: 634.3
click at [874, 146] on span "Complete Image" at bounding box center [1337, 152] width 122 height 23
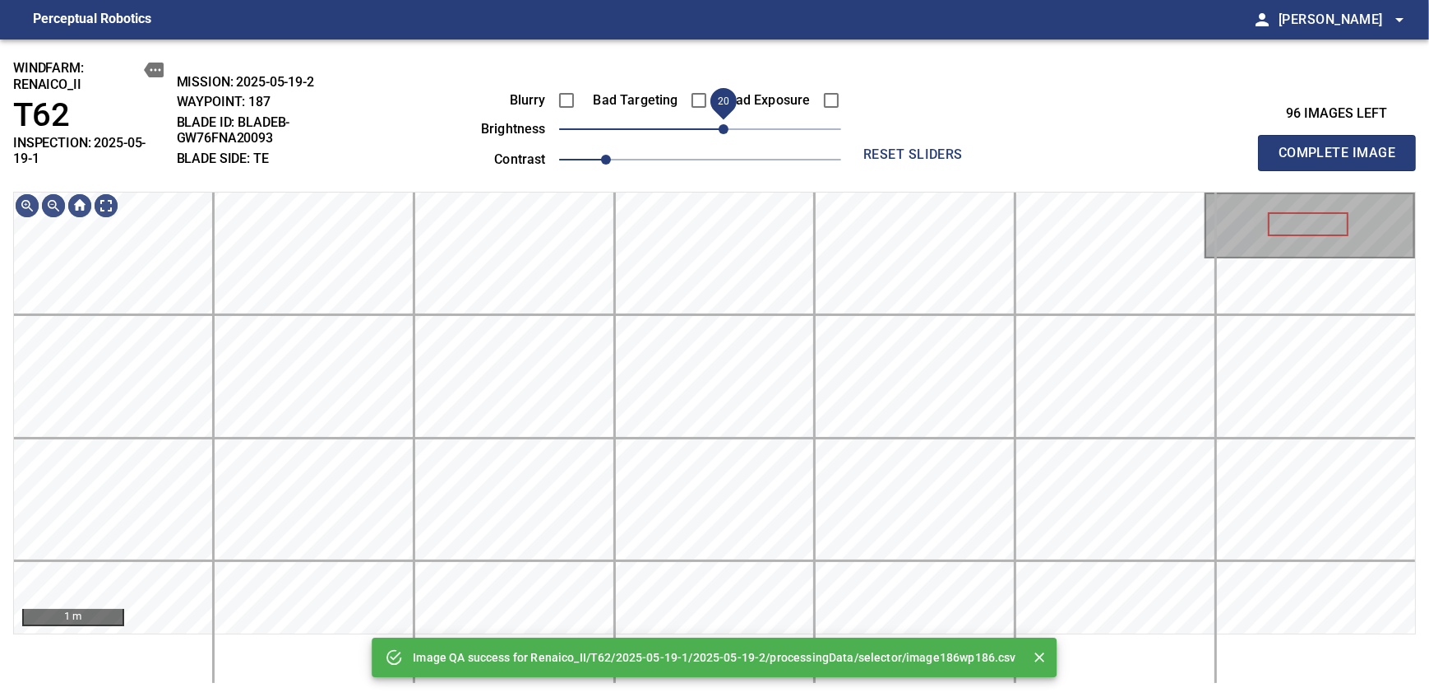
click at [721, 134] on span "20" at bounding box center [724, 129] width 10 height 10
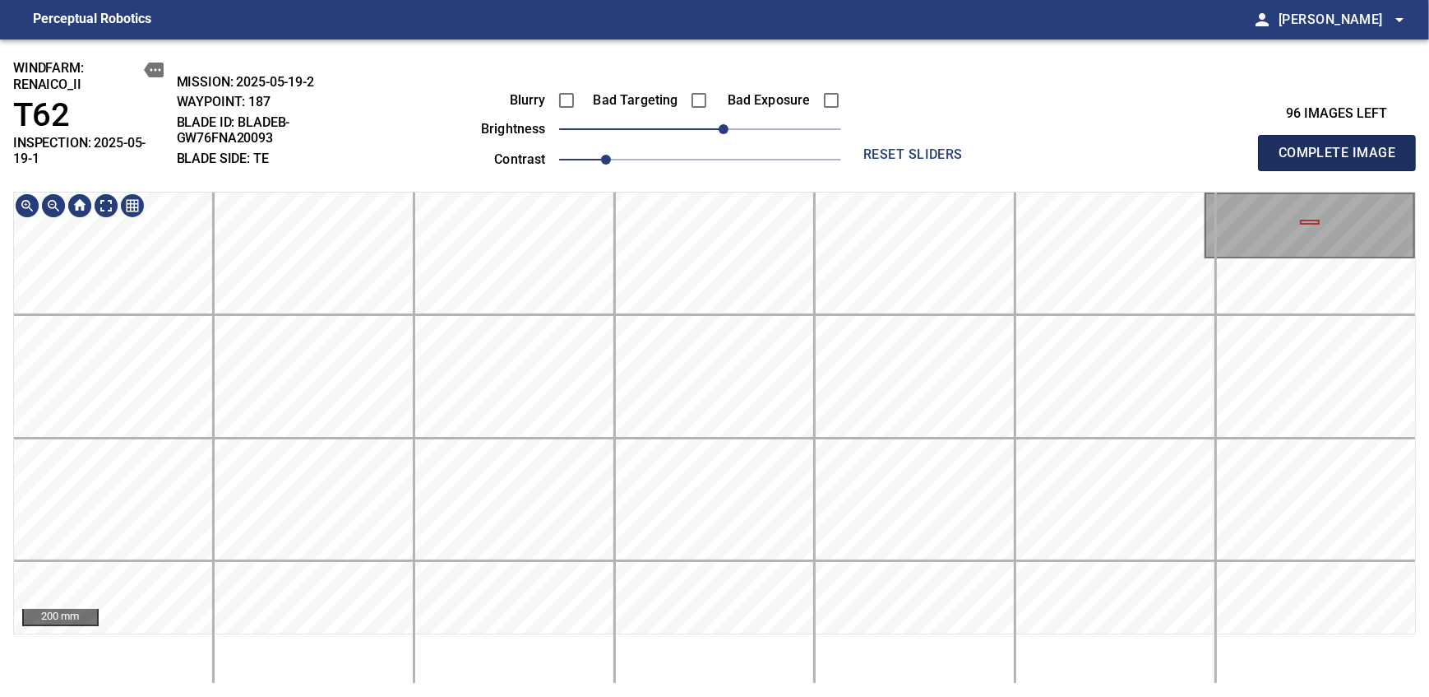
click at [874, 146] on span "Complete Image" at bounding box center [1337, 152] width 122 height 23
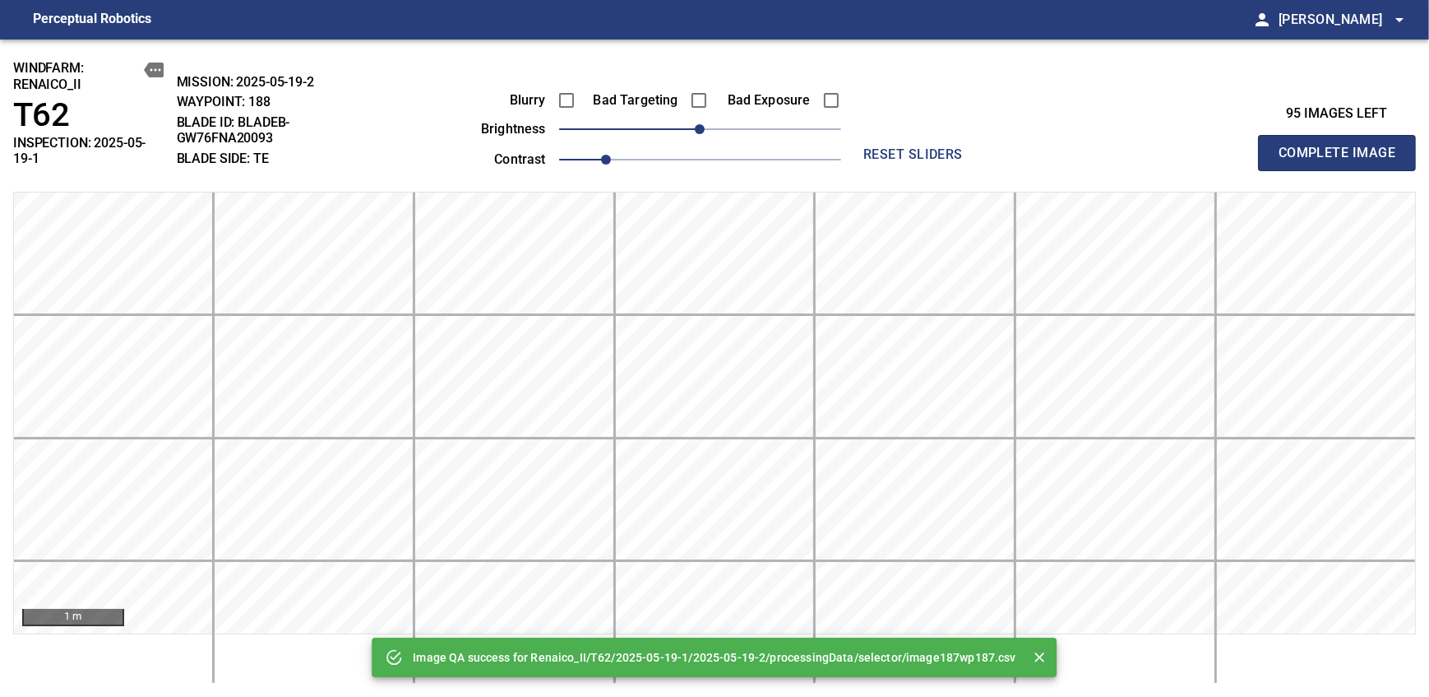
click at [691, 182] on div "Image QA success for Renaico_II/T62/2025-05-19-1/2025-05-19-2/processingData/se…" at bounding box center [714, 367] width 1429 height 657
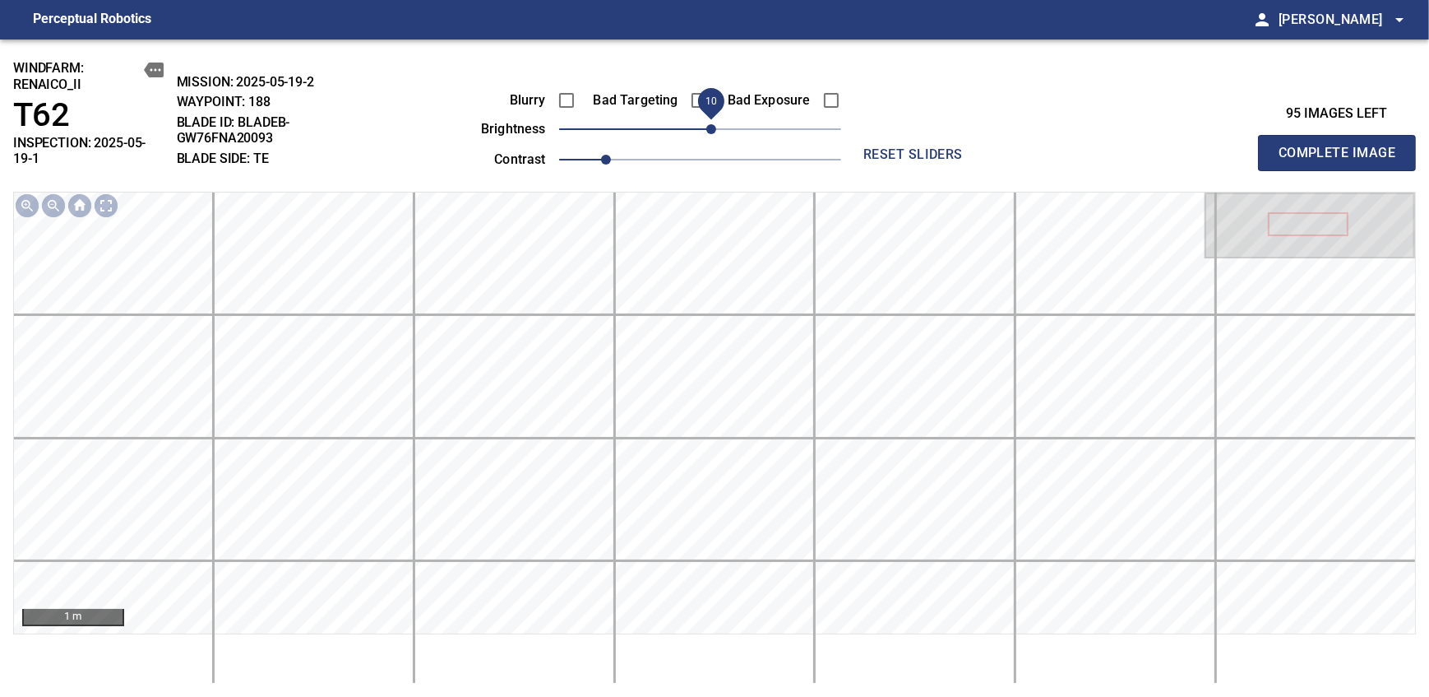
drag, startPoint x: 692, startPoint y: 132, endPoint x: 714, endPoint y: 132, distance: 21.4
click at [714, 132] on span "10" at bounding box center [711, 129] width 10 height 10
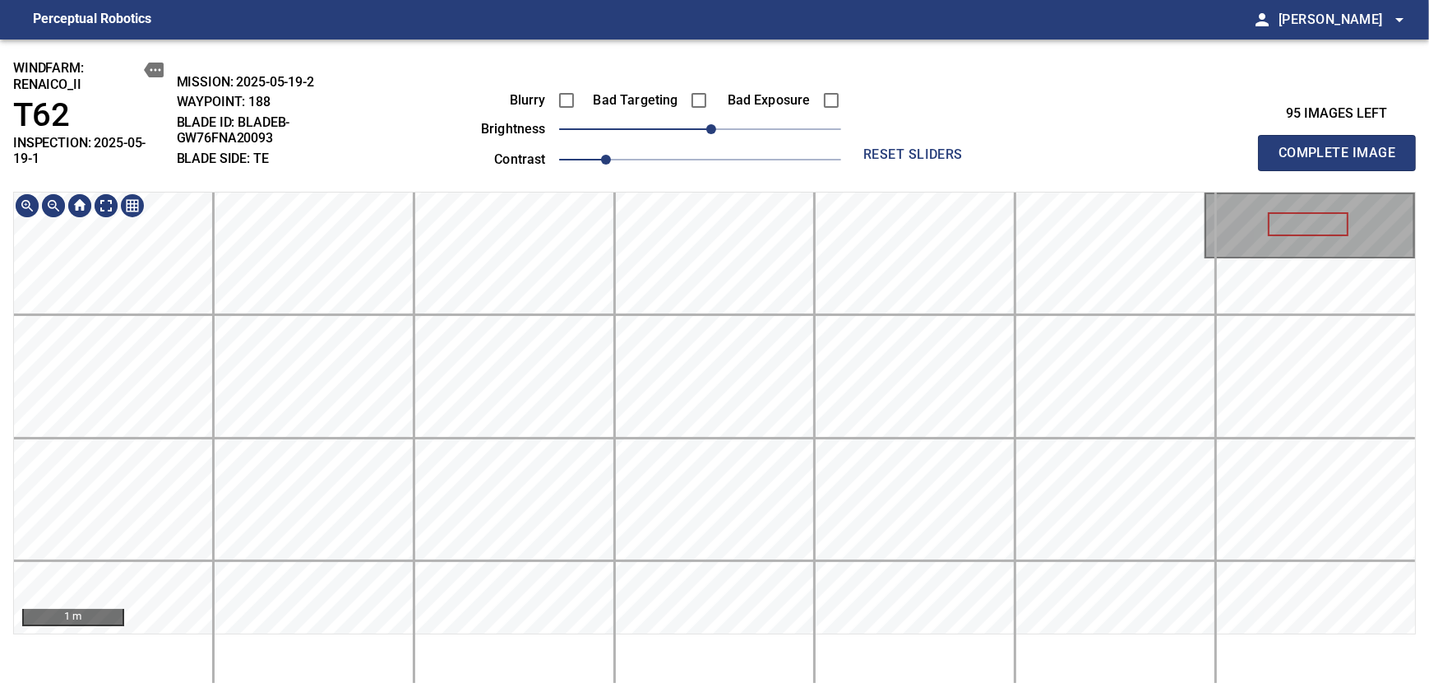
click at [729, 166] on div "windfarm: Renaico_II T62 INSPECTION: 2025-05-19-1 MISSION: 2025-05-19-2 WAYPOIN…" at bounding box center [714, 367] width 1429 height 657
click at [874, 146] on span "Complete Image" at bounding box center [1337, 152] width 122 height 23
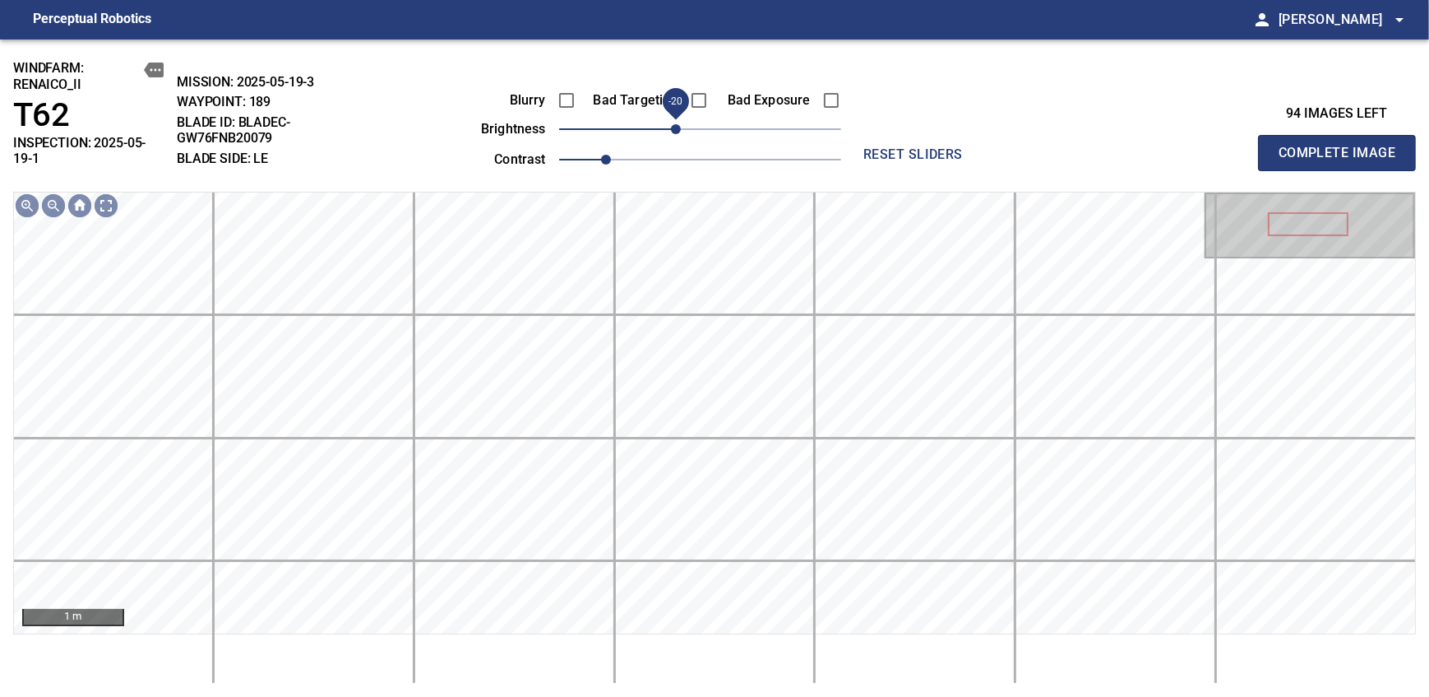
drag, startPoint x: 696, startPoint y: 137, endPoint x: 678, endPoint y: 137, distance: 18.1
click at [678, 134] on span "-20" at bounding box center [676, 129] width 10 height 10
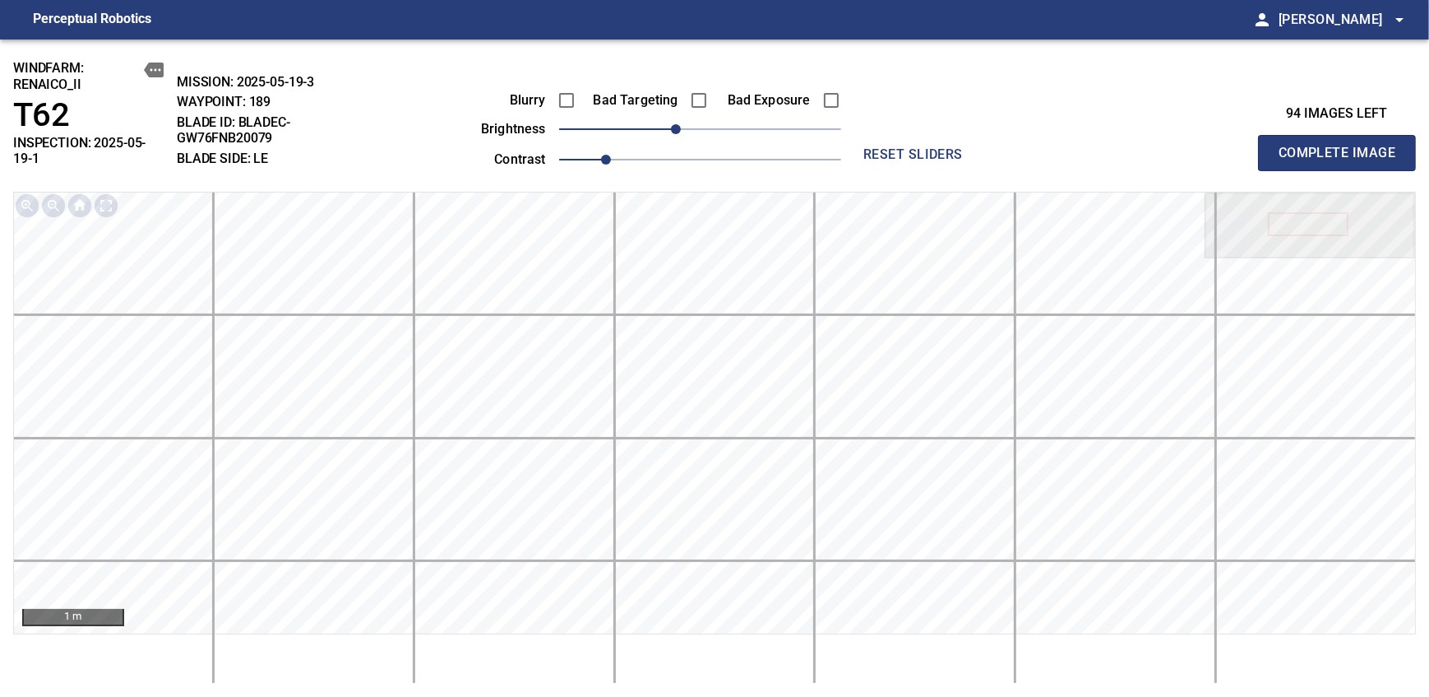
click at [874, 146] on span "Complete Image" at bounding box center [1337, 152] width 122 height 23
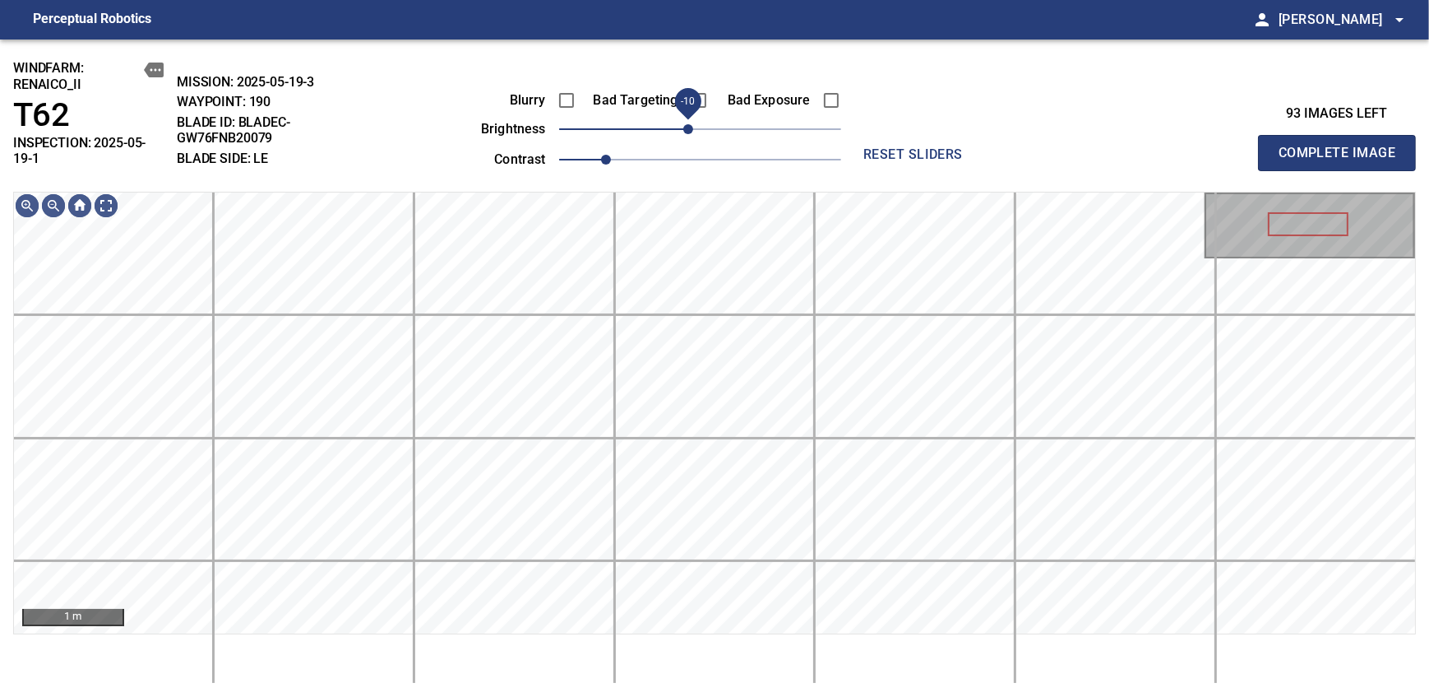
click at [686, 134] on span "-10" at bounding box center [688, 129] width 10 height 10
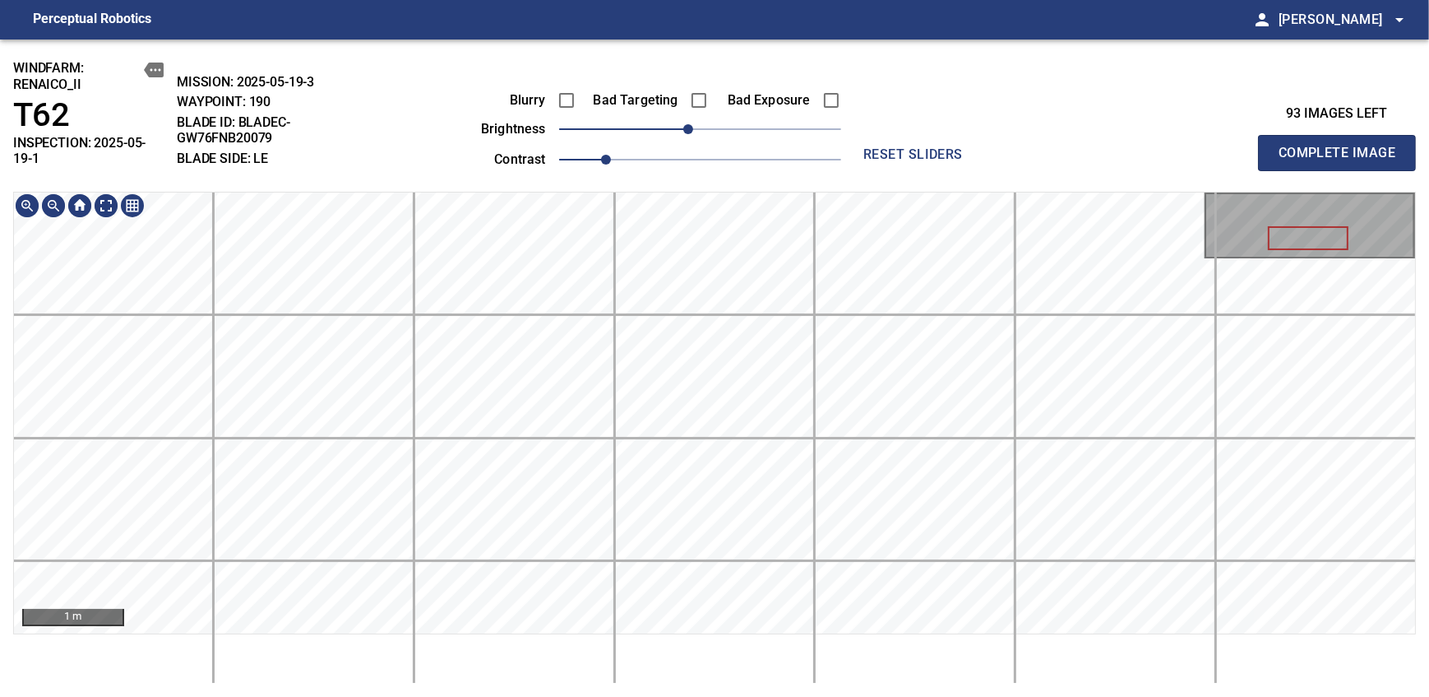
click at [724, 156] on div "windfarm: Renaico_II T62 INSPECTION: 2025-05-19-1 MISSION: 2025-05-19-3 WAYPOIN…" at bounding box center [714, 367] width 1429 height 657
click at [874, 146] on span "Complete Image" at bounding box center [1337, 152] width 122 height 23
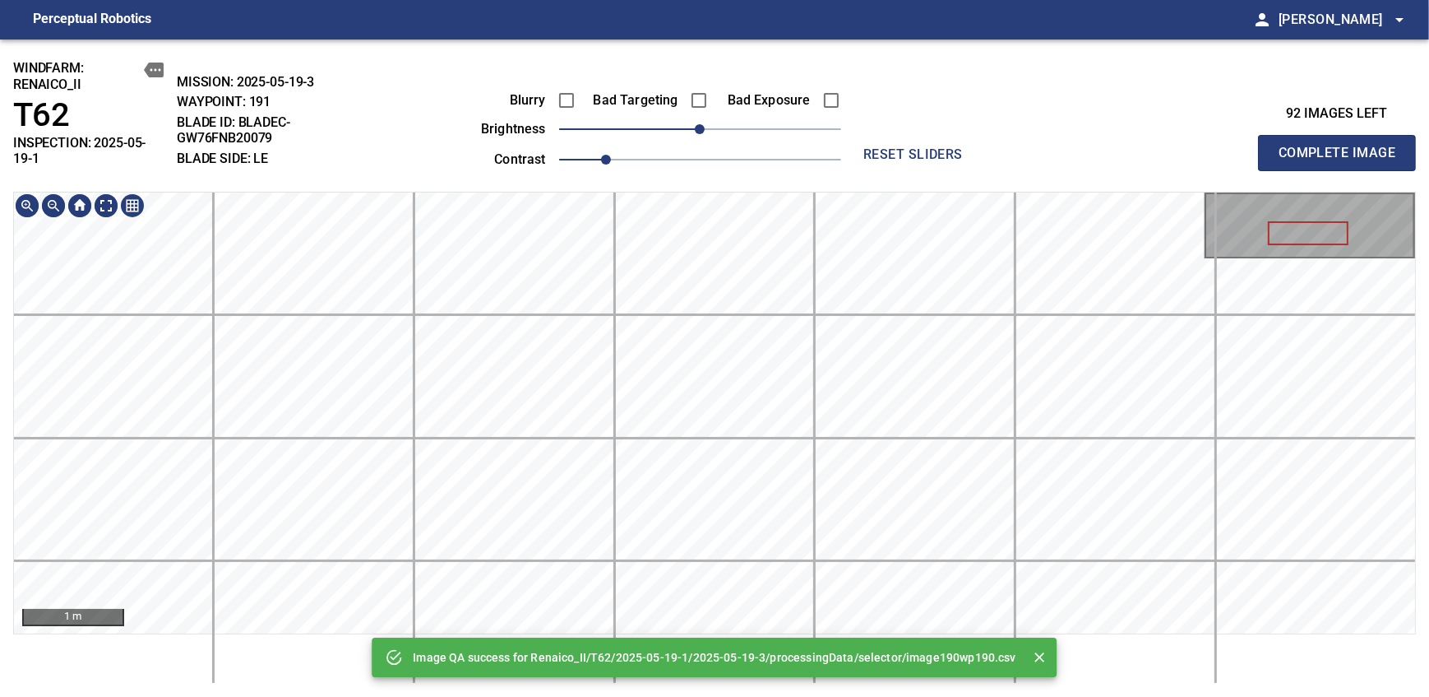
click at [764, 143] on div "Image QA success for Renaico_II/T62/2025-05-19-1/2025-05-19-3/processingData/se…" at bounding box center [714, 367] width 1429 height 657
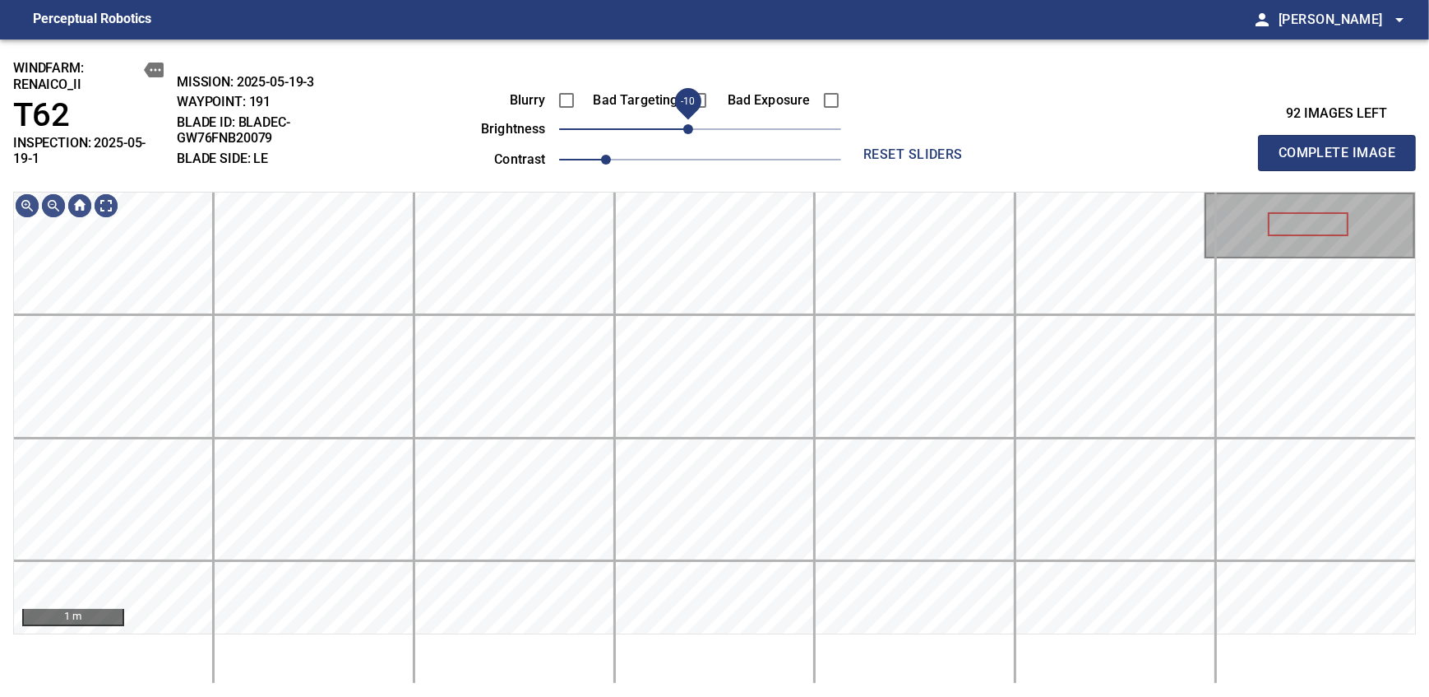
click at [686, 127] on span "-10" at bounding box center [688, 129] width 10 height 10
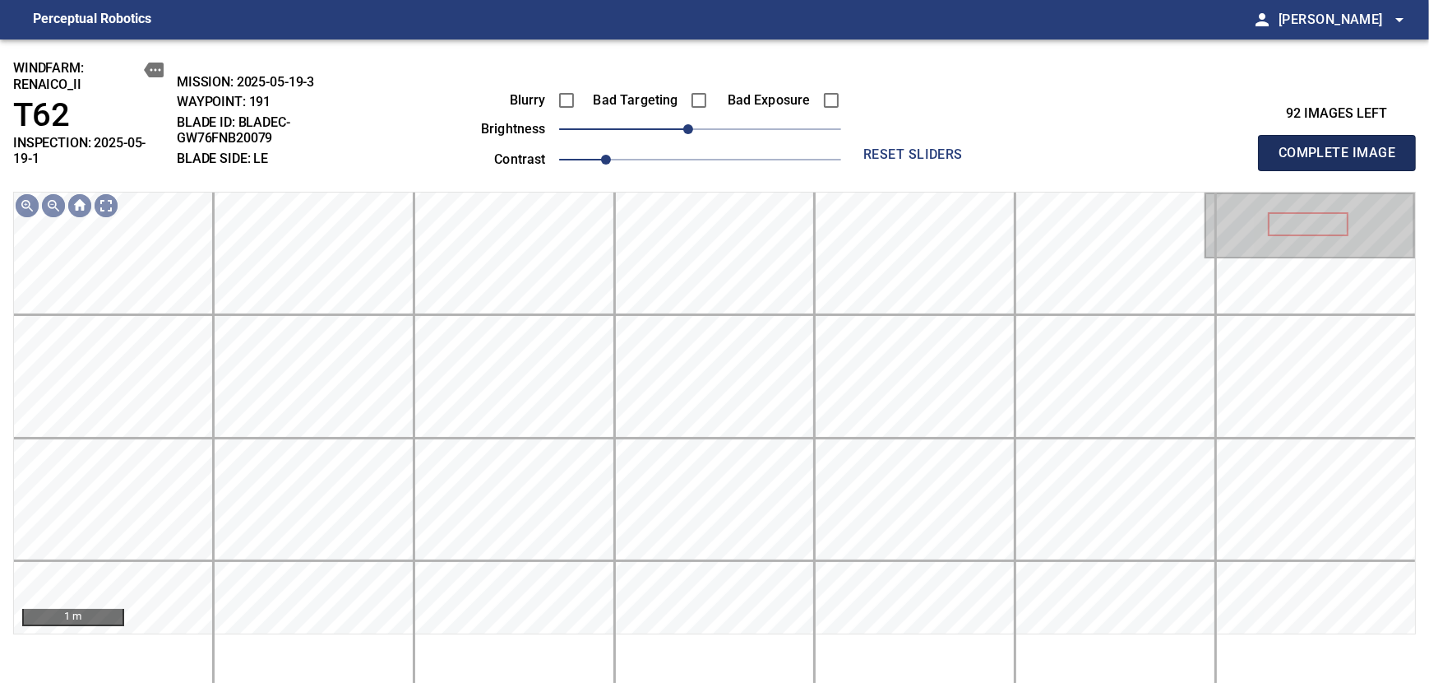
click at [874, 146] on span "Complete Image" at bounding box center [1337, 152] width 122 height 23
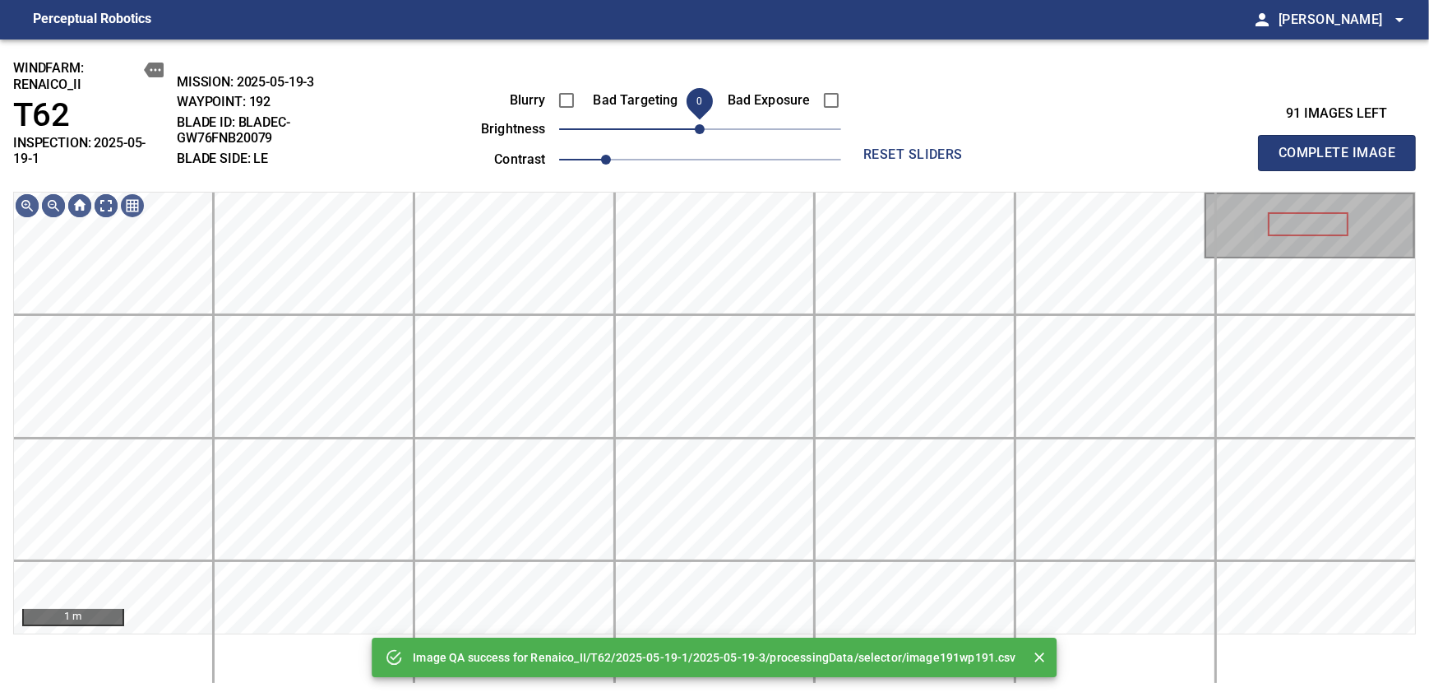
click at [691, 148] on div "Image QA success for Renaico_II/T62/2025-05-19-1/2025-05-19-3/processingData/se…" at bounding box center [714, 367] width 1429 height 657
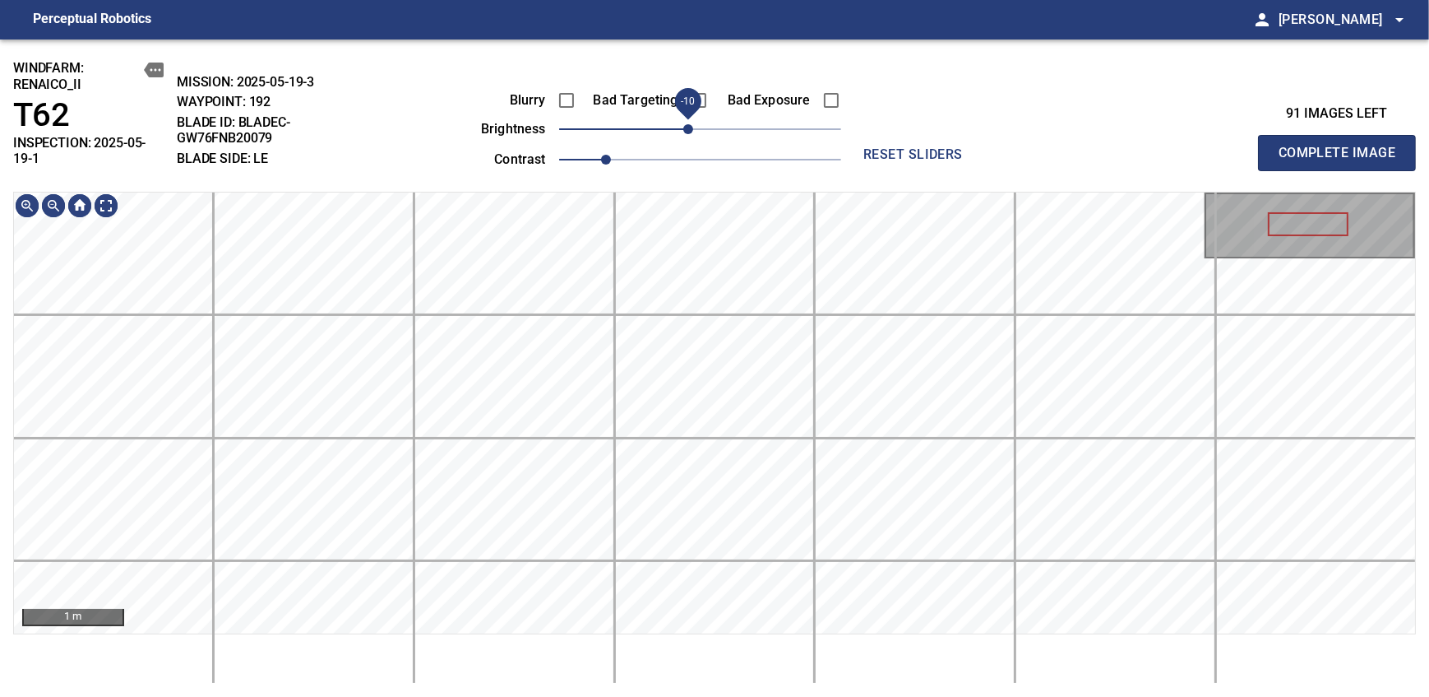
click at [686, 129] on span "-10" at bounding box center [688, 129] width 10 height 10
click at [691, 156] on div "windfarm: Renaico_II T62 INSPECTION: 2025-05-19-1 MISSION: 2025-05-19-3 WAYPOIN…" at bounding box center [714, 367] width 1429 height 657
click at [681, 134] on span "-20" at bounding box center [676, 129] width 10 height 10
click at [699, 137] on div "windfarm: Renaico_II T62 INSPECTION: 2025-05-19-1 MISSION: 2025-05-19-3 WAYPOIN…" at bounding box center [714, 367] width 1429 height 657
click at [874, 146] on span "Complete Image" at bounding box center [1337, 152] width 122 height 23
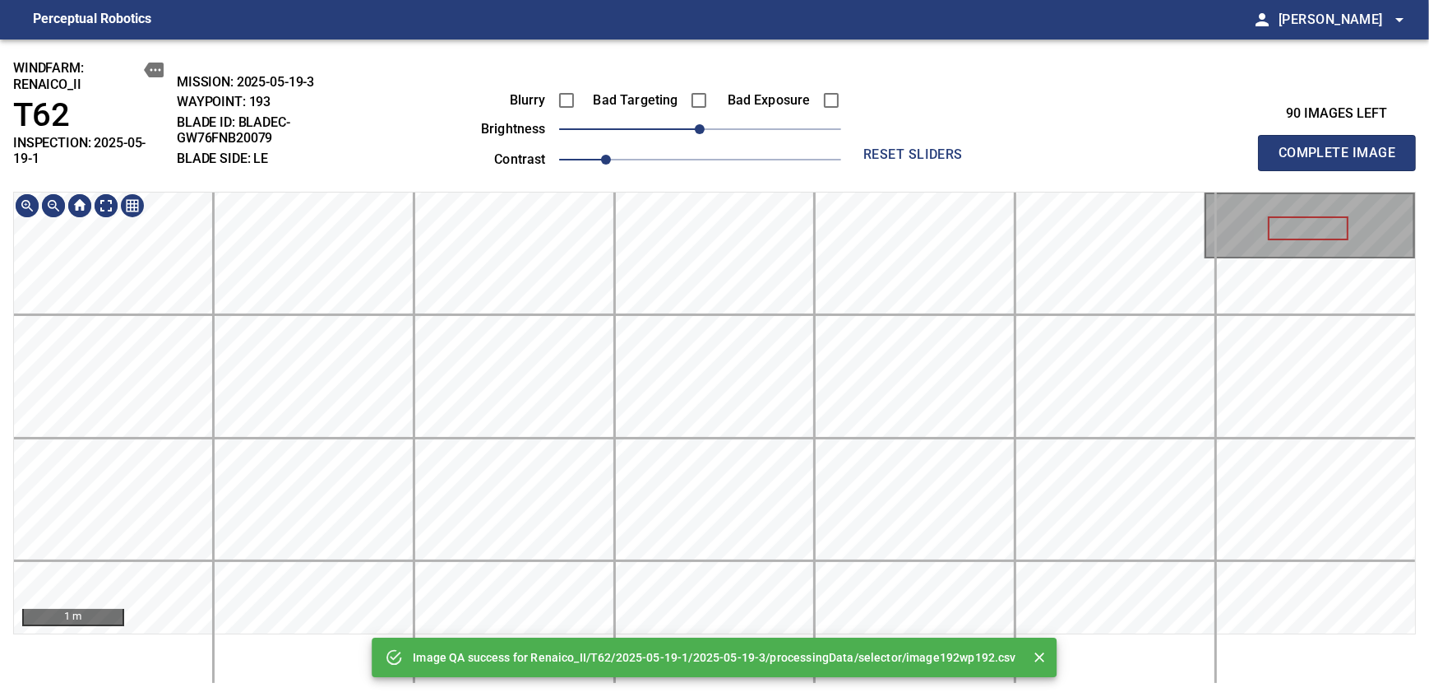
click at [731, 158] on div "Image QA success for Renaico_II/T62/2025-05-19-1/2025-05-19-3/processingData/se…" at bounding box center [714, 367] width 1429 height 657
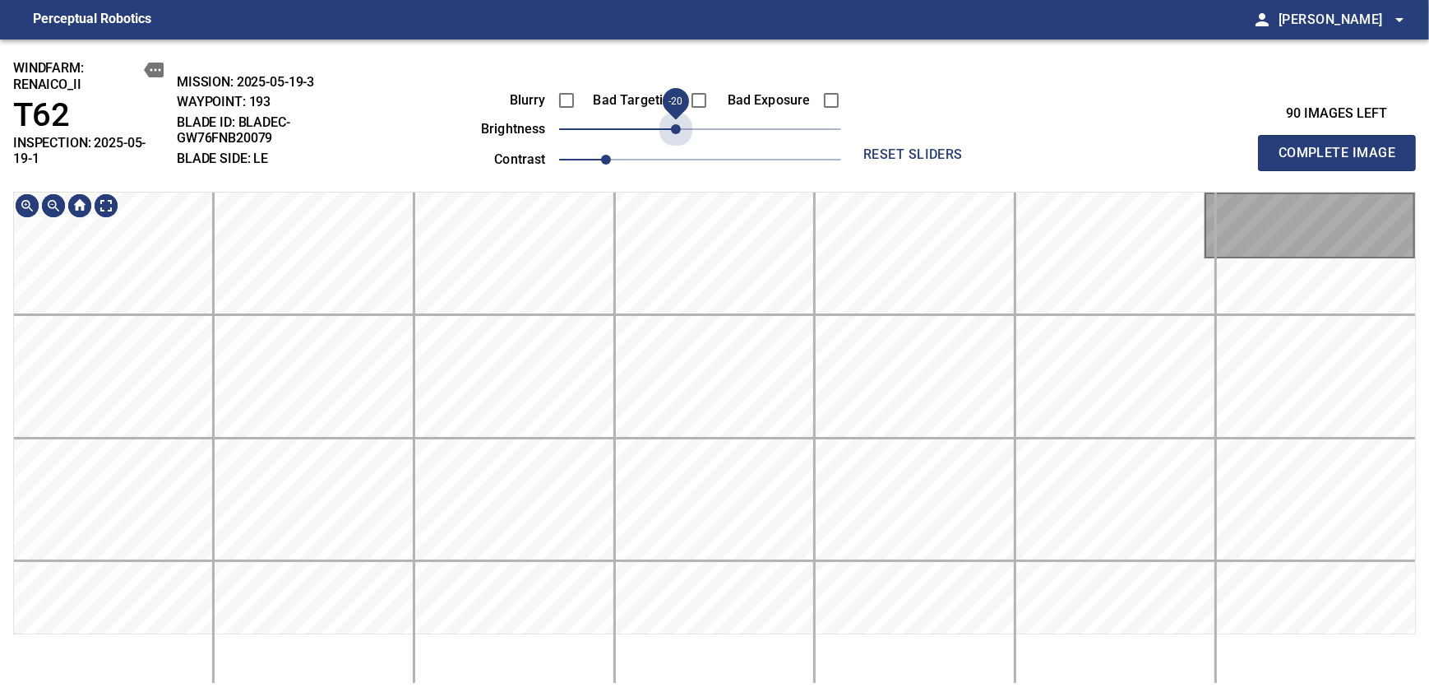
drag, startPoint x: 683, startPoint y: 142, endPoint x: 670, endPoint y: 148, distance: 14.4
click at [670, 148] on div "Blurry Bad Targeting Bad Exposure brightness -20 contrast 1" at bounding box center [642, 127] width 397 height 88
click at [675, 127] on span "-20" at bounding box center [676, 129] width 10 height 10
click at [663, 189] on div "windfarm: Renaico_II T62 INSPECTION: 2025-05-19-1 MISSION: 2025-05-19-3 WAYPOIN…" at bounding box center [714, 367] width 1429 height 657
click at [874, 146] on span "Complete Image" at bounding box center [1337, 152] width 122 height 23
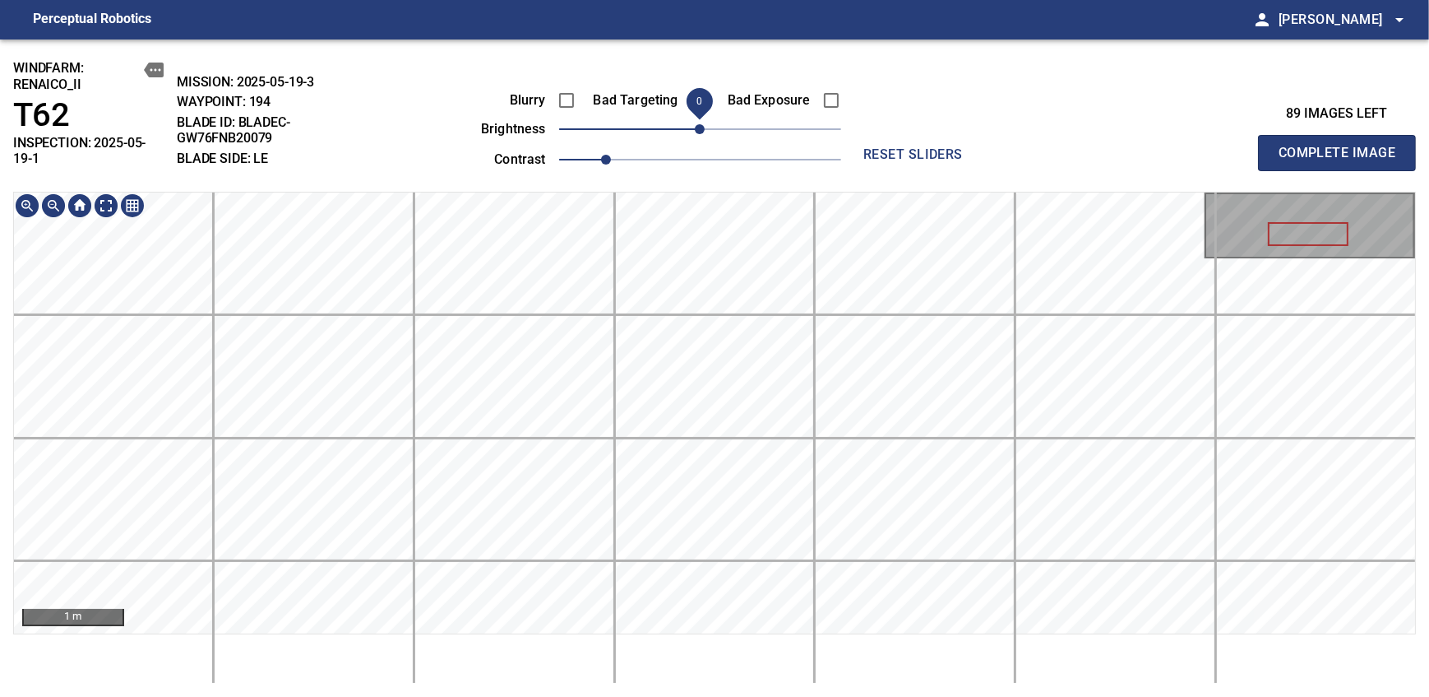
drag, startPoint x: 697, startPoint y: 135, endPoint x: 689, endPoint y: 134, distance: 8.3
click at [695, 134] on span "0" at bounding box center [700, 129] width 10 height 10
click at [702, 164] on div "windfarm: Renaico_II T62 INSPECTION: 2025-05-19-1 MISSION: 2025-05-19-3 WAYPOIN…" at bounding box center [714, 367] width 1429 height 657
click at [683, 132] on span "-10" at bounding box center [688, 129] width 10 height 10
click at [874, 146] on span "Complete Image" at bounding box center [1337, 152] width 122 height 23
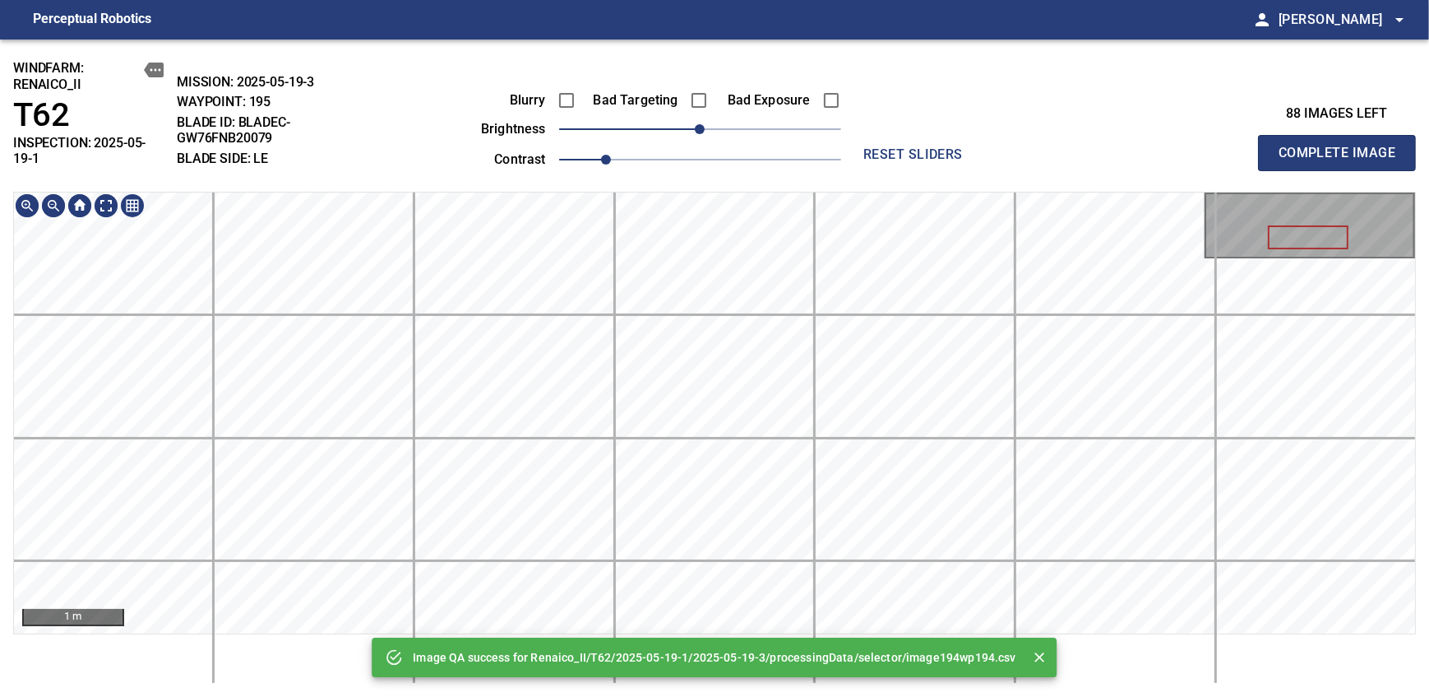
click at [713, 164] on div "Image QA success for Renaico_II/T62/2025-05-19-1/2025-05-19-3/processingData/se…" at bounding box center [714, 367] width 1429 height 657
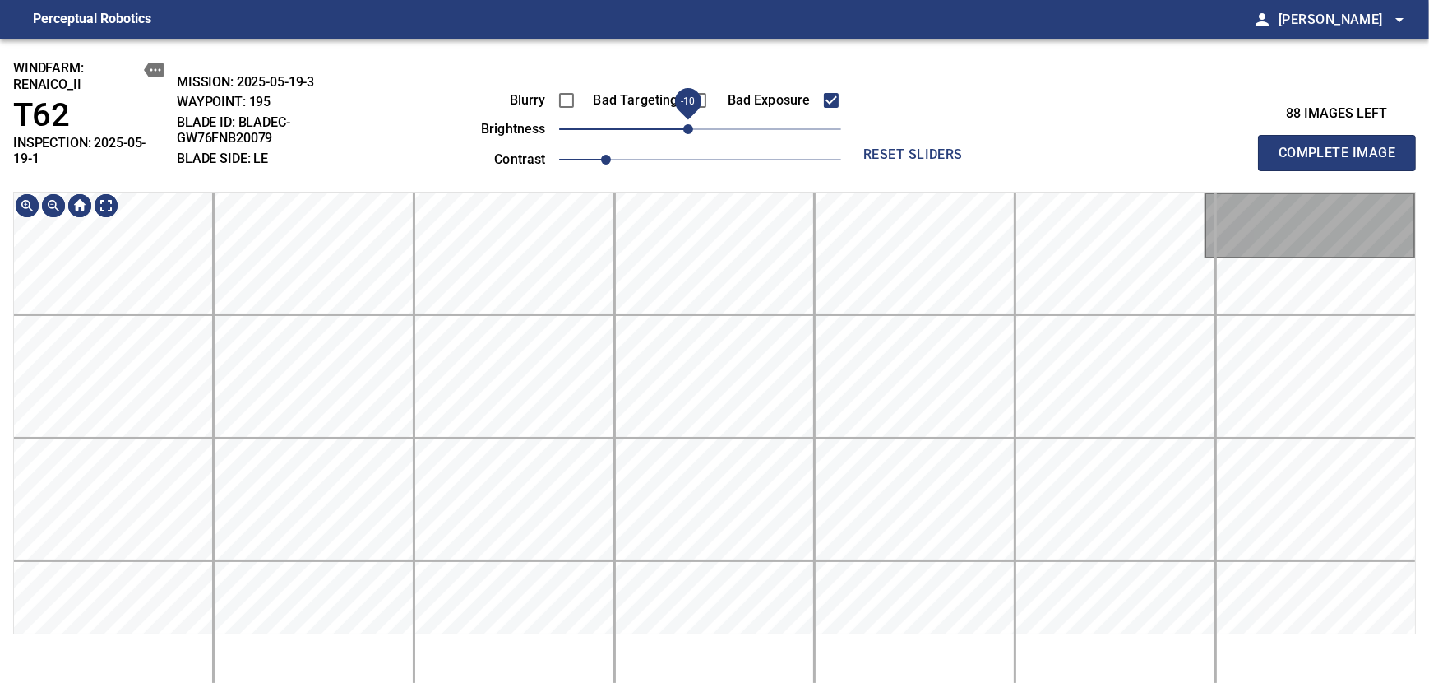
click at [690, 127] on span "-10" at bounding box center [688, 129] width 10 height 10
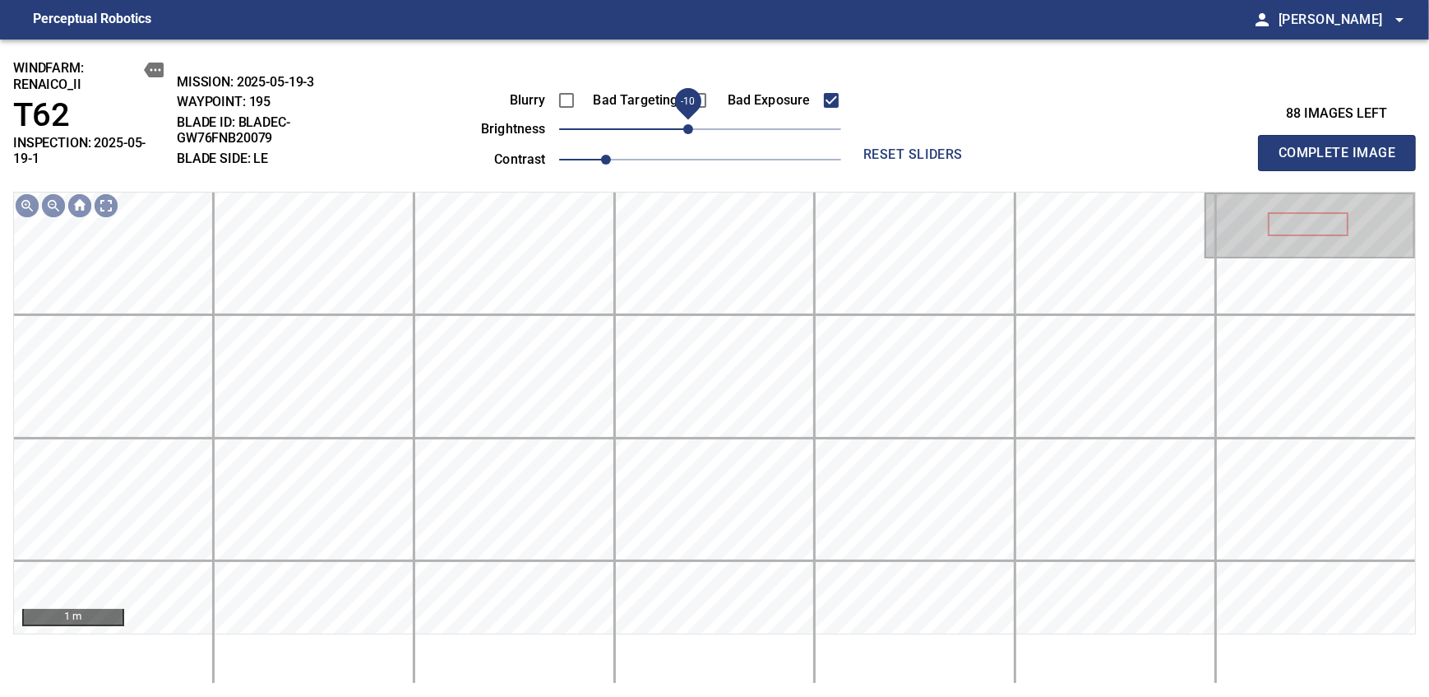
click at [1342, 146] on span "Complete Image" at bounding box center [1337, 152] width 122 height 23
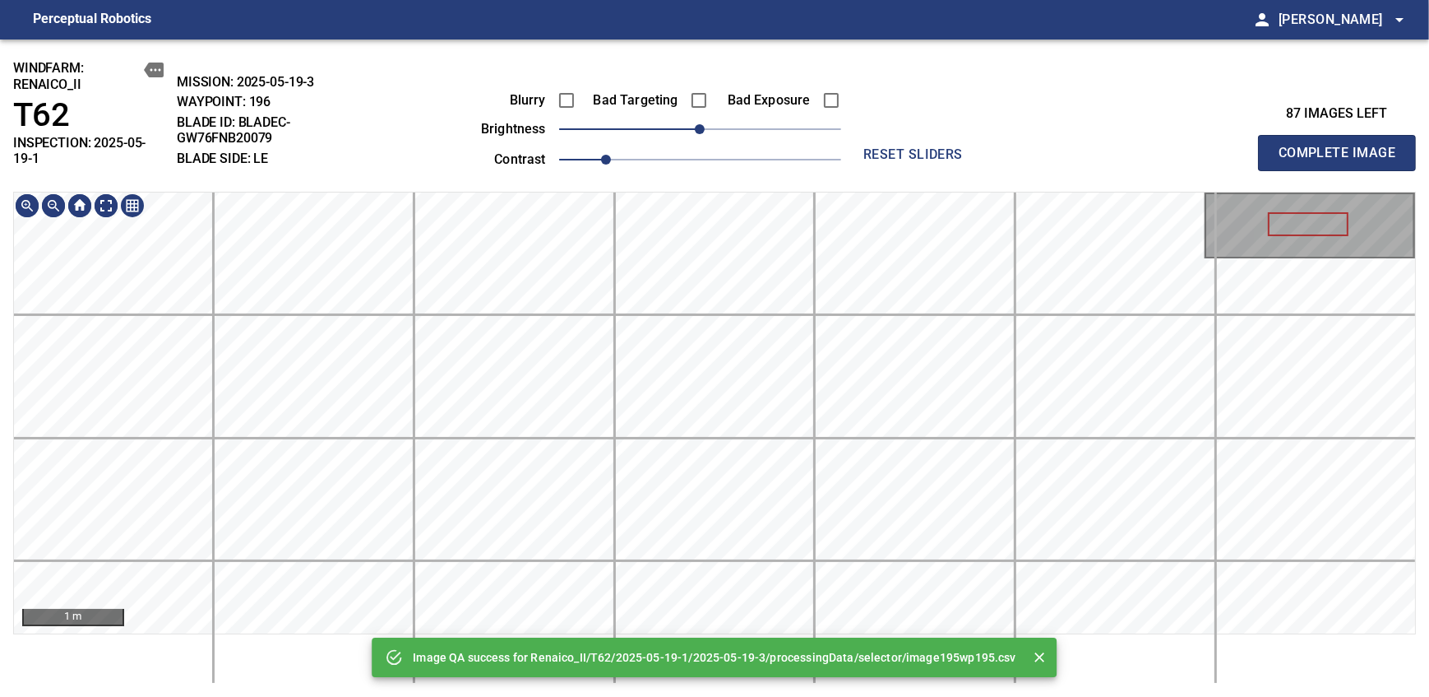
click at [739, 95] on div "Image QA success for Renaico_II/T62/2025-05-19-1/2025-05-19-3/processingData/se…" at bounding box center [714, 367] width 1429 height 657
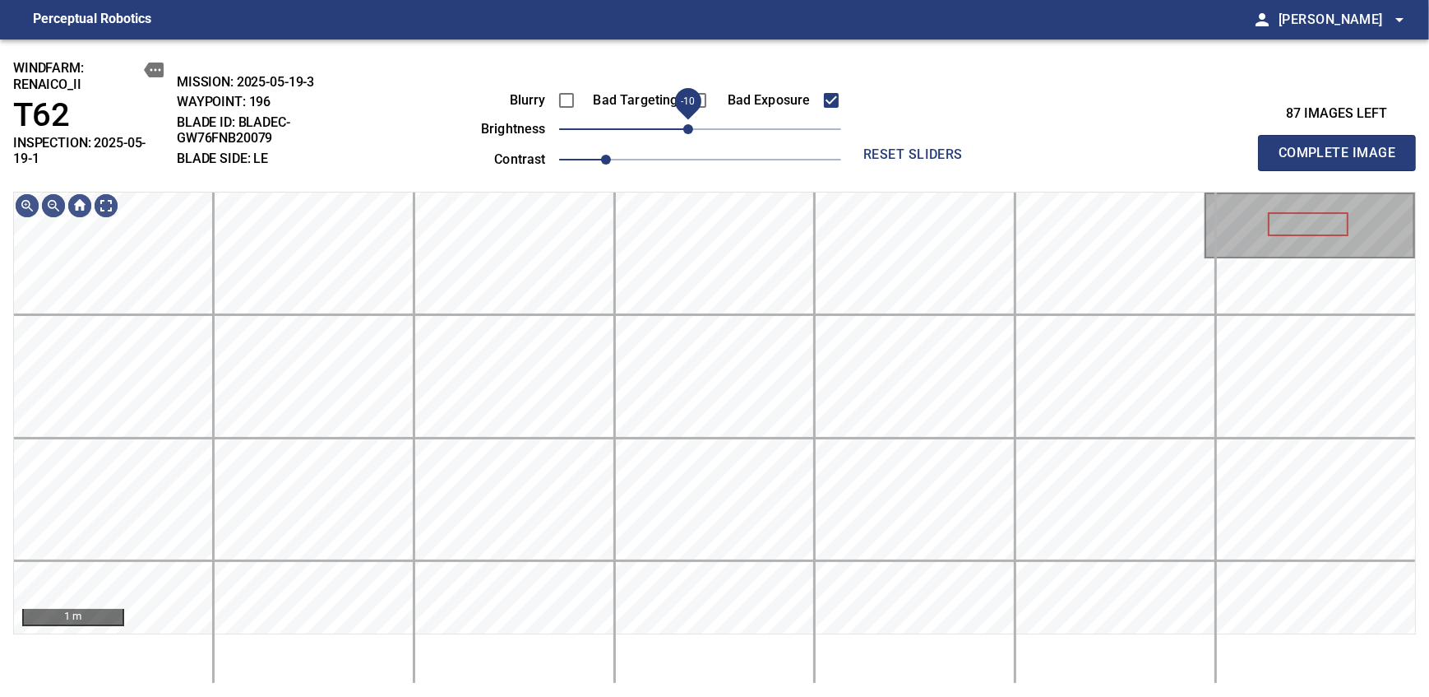
click at [690, 134] on span "-10" at bounding box center [688, 129] width 10 height 10
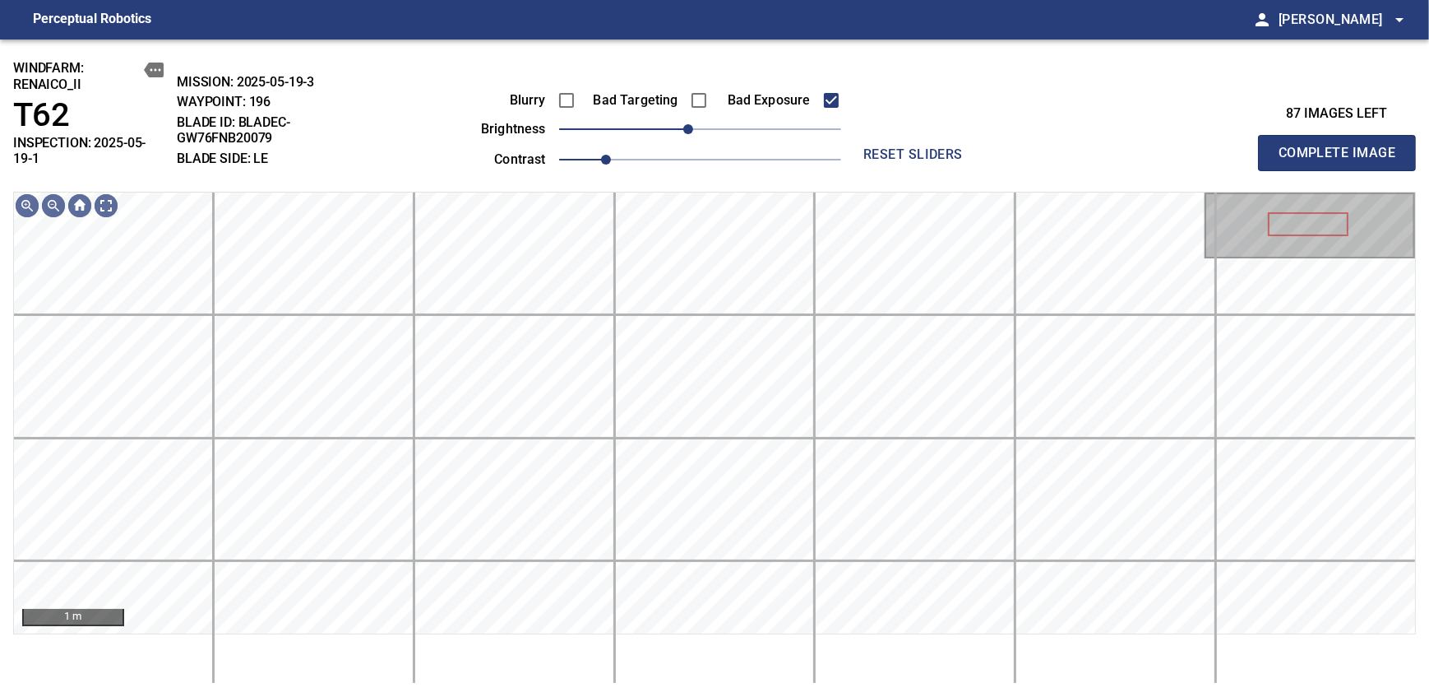
click at [1342, 146] on span "Complete Image" at bounding box center [1337, 152] width 122 height 23
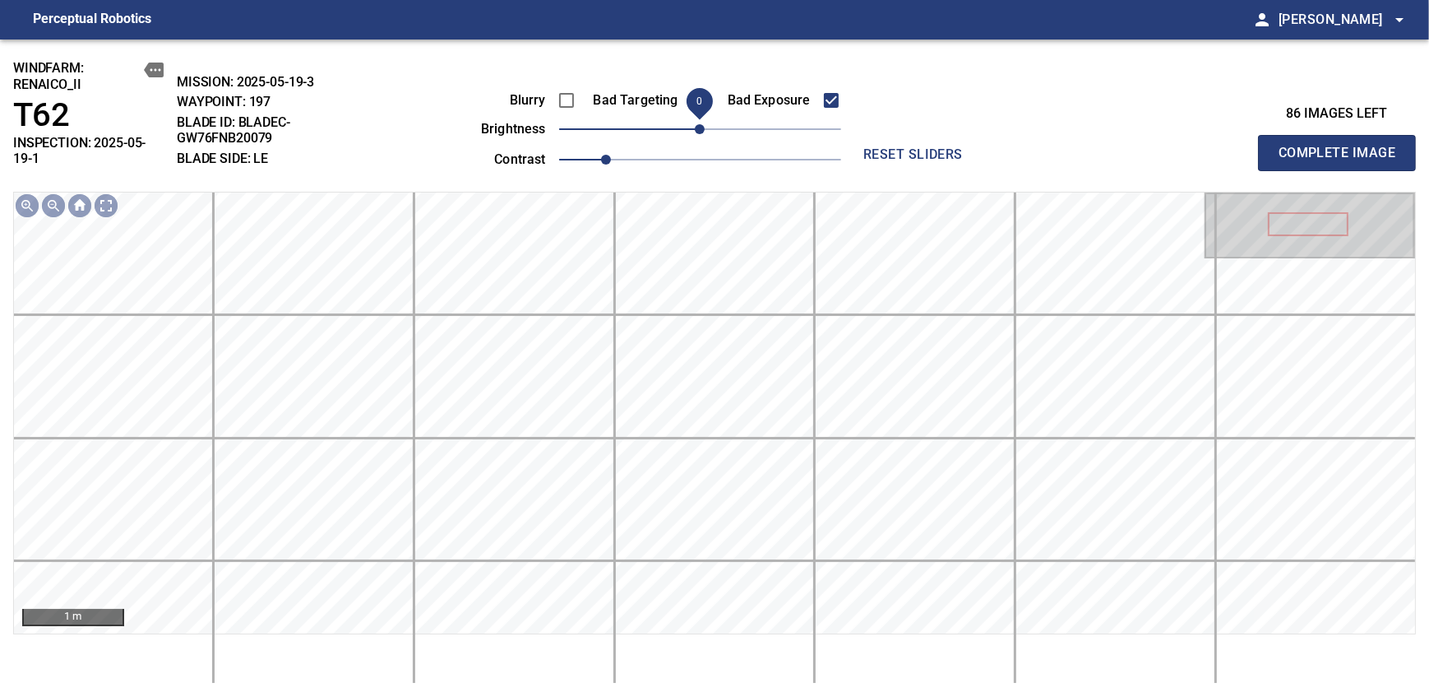
drag, startPoint x: 703, startPoint y: 142, endPoint x: 687, endPoint y: 140, distance: 15.8
click at [695, 134] on span "0" at bounding box center [700, 129] width 10 height 10
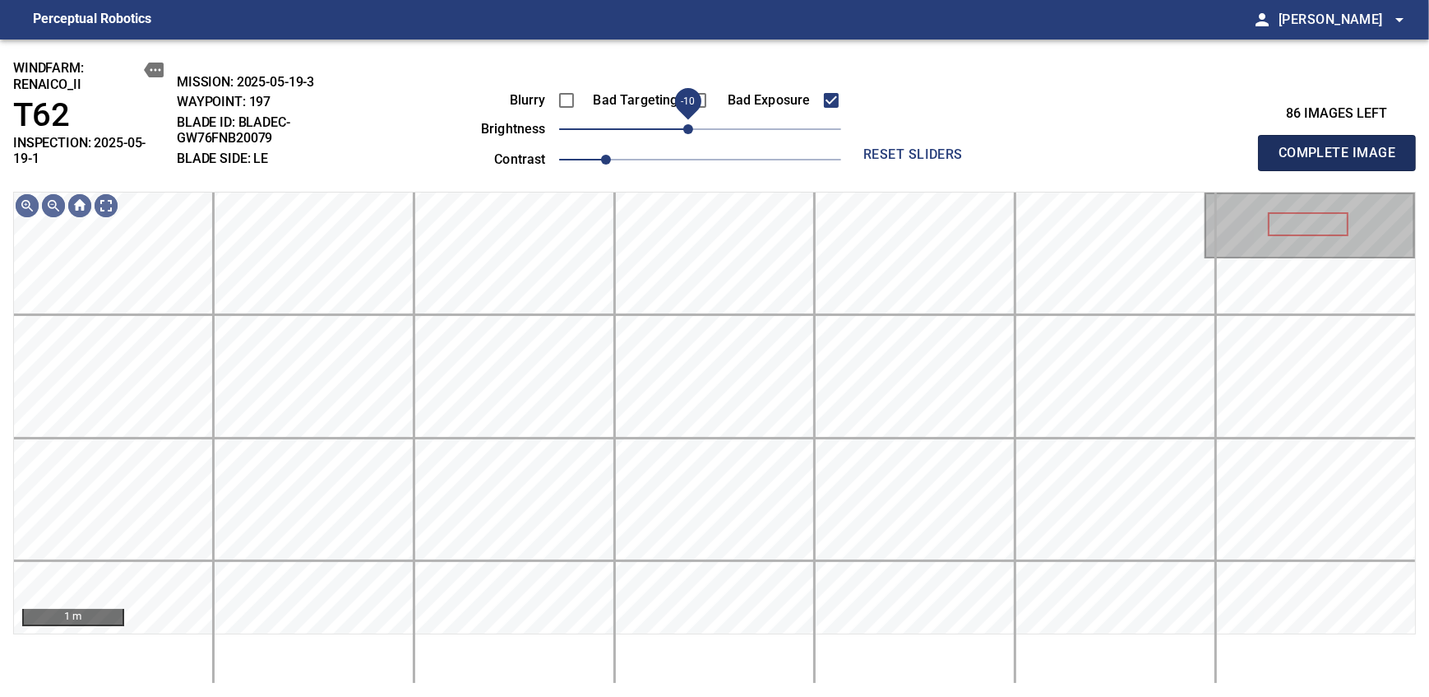
click at [1342, 146] on span "Complete Image" at bounding box center [1337, 152] width 122 height 23
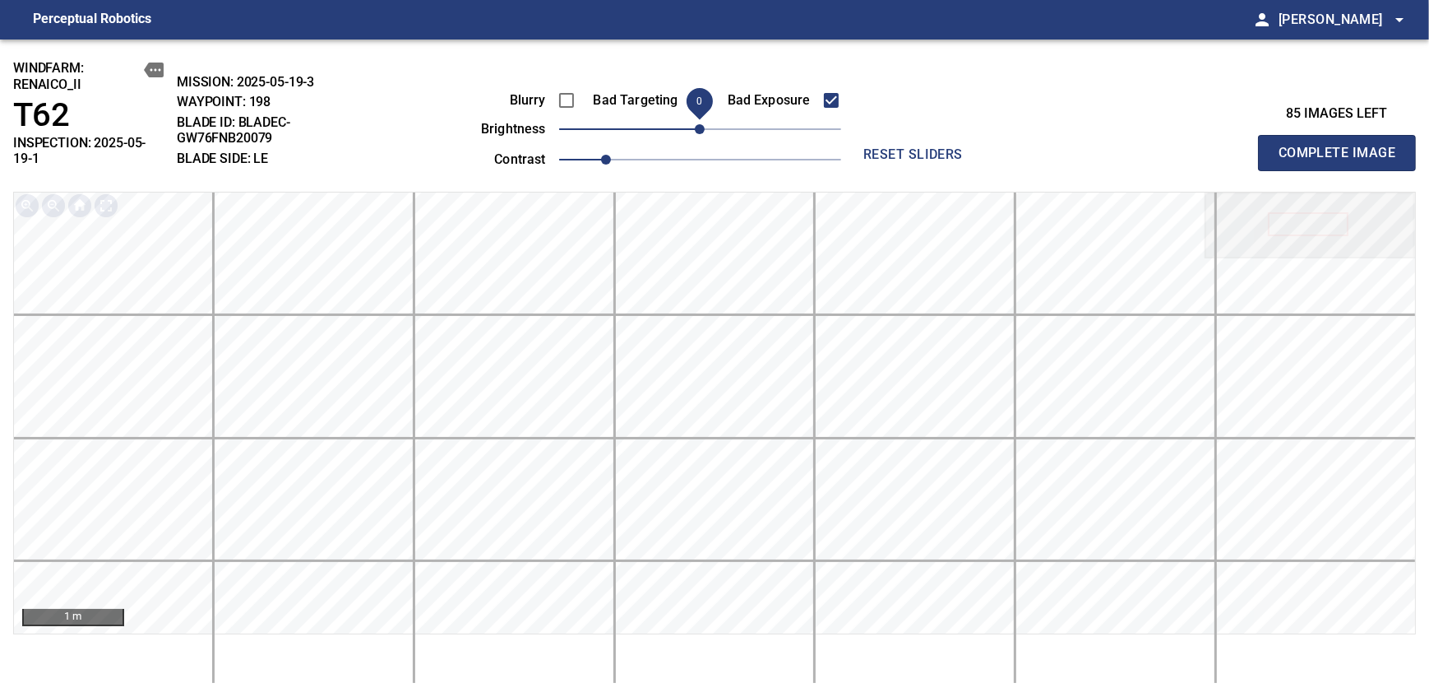
drag, startPoint x: 698, startPoint y: 127, endPoint x: 687, endPoint y: 137, distance: 15.1
click at [695, 134] on span "0" at bounding box center [700, 129] width 10 height 10
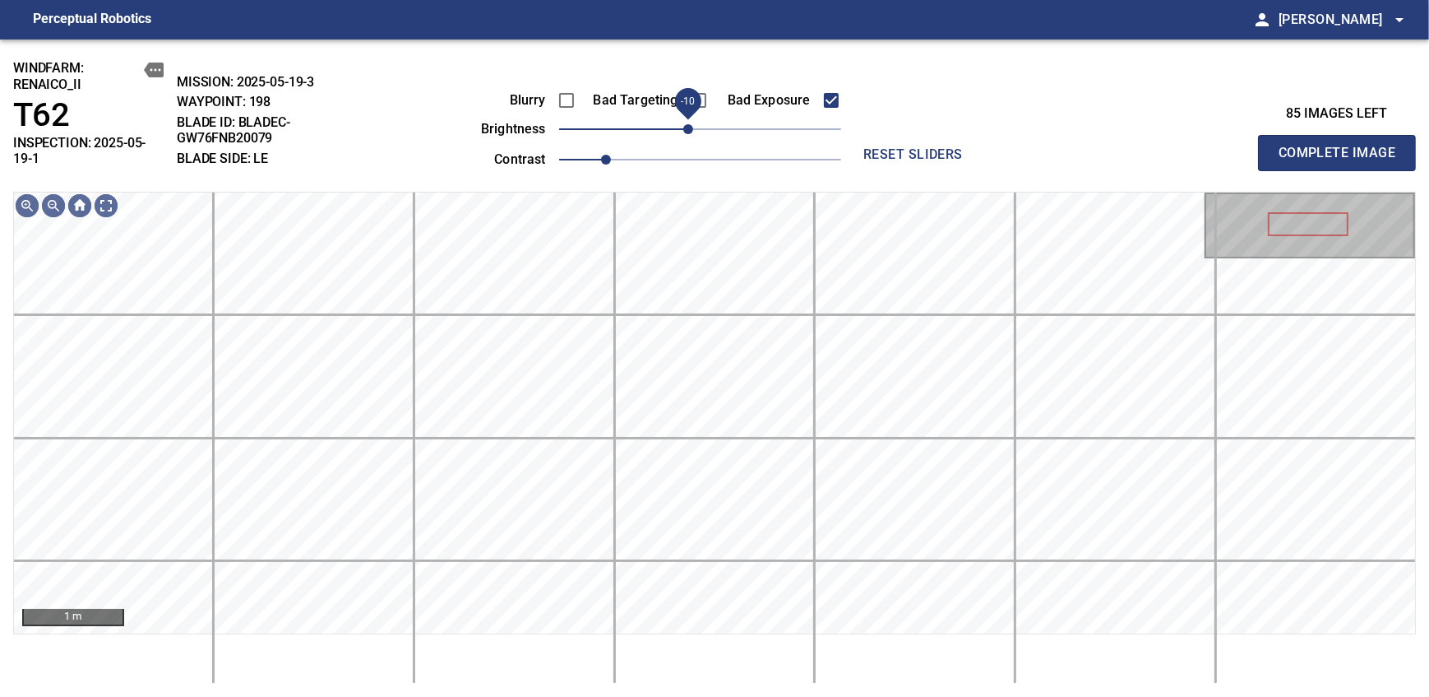
click at [1342, 146] on span "Complete Image" at bounding box center [1337, 152] width 122 height 23
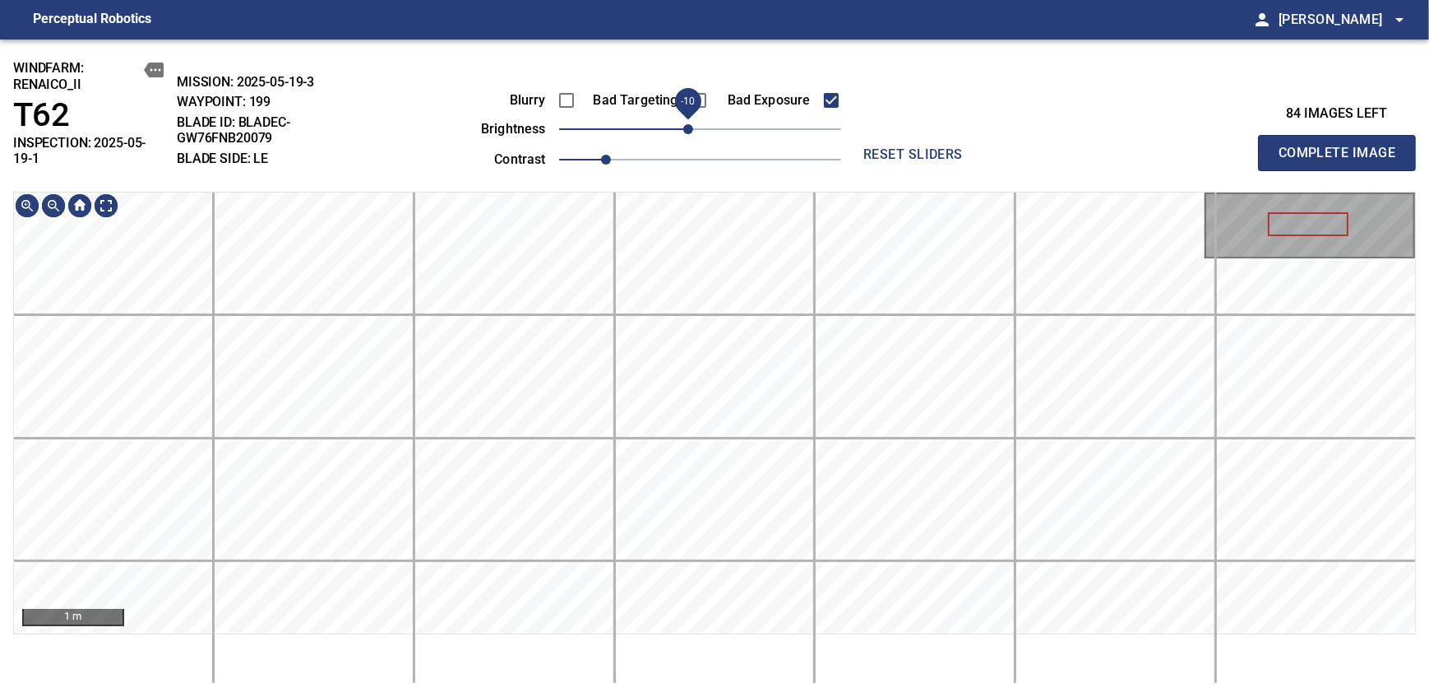
click at [691, 127] on span "-10" at bounding box center [688, 129] width 10 height 10
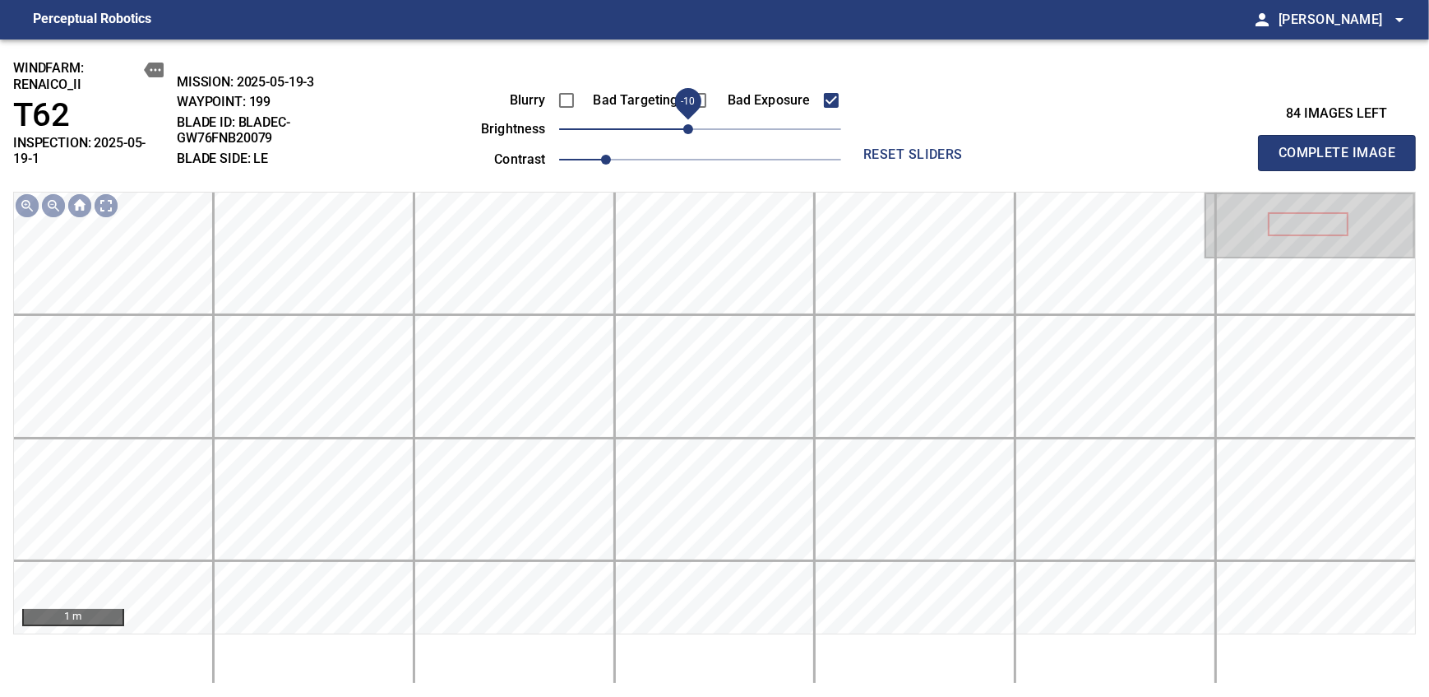
click at [1342, 146] on span "Complete Image" at bounding box center [1337, 152] width 122 height 23
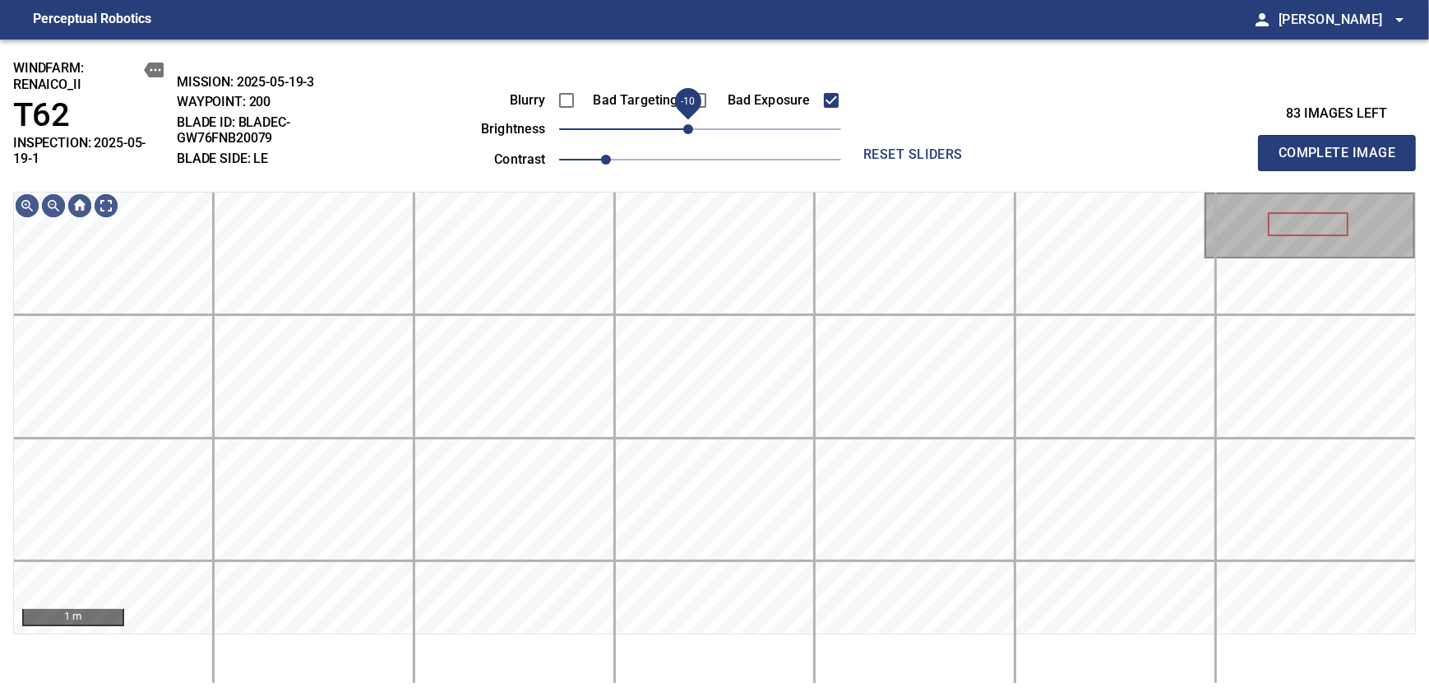
click at [692, 134] on span "-10" at bounding box center [688, 129] width 10 height 10
click at [1342, 146] on span "Complete Image" at bounding box center [1337, 152] width 122 height 23
click at [691, 133] on span "-10" at bounding box center [688, 129] width 10 height 10
click at [1342, 146] on span "Complete Image" at bounding box center [1337, 152] width 122 height 23
click at [691, 124] on span "-10" at bounding box center [688, 129] width 10 height 10
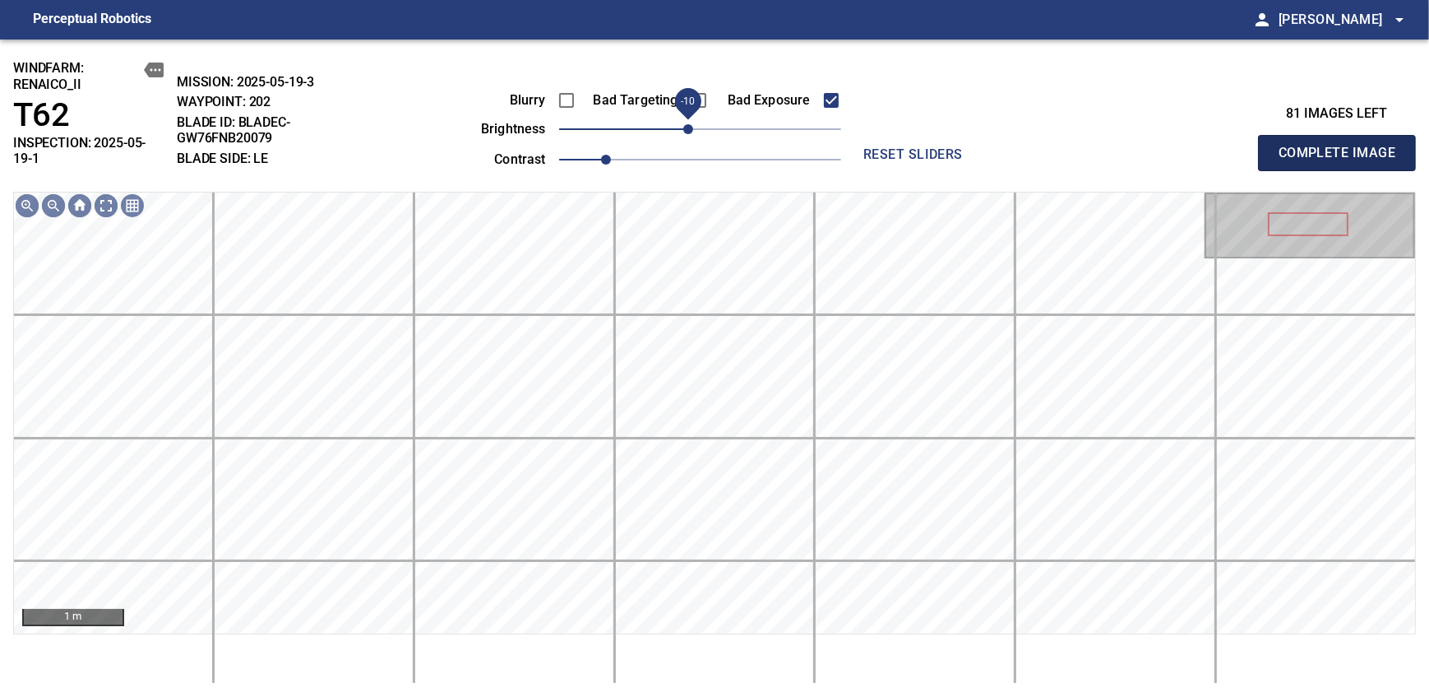
click at [1342, 146] on span "Complete Image" at bounding box center [1337, 152] width 122 height 23
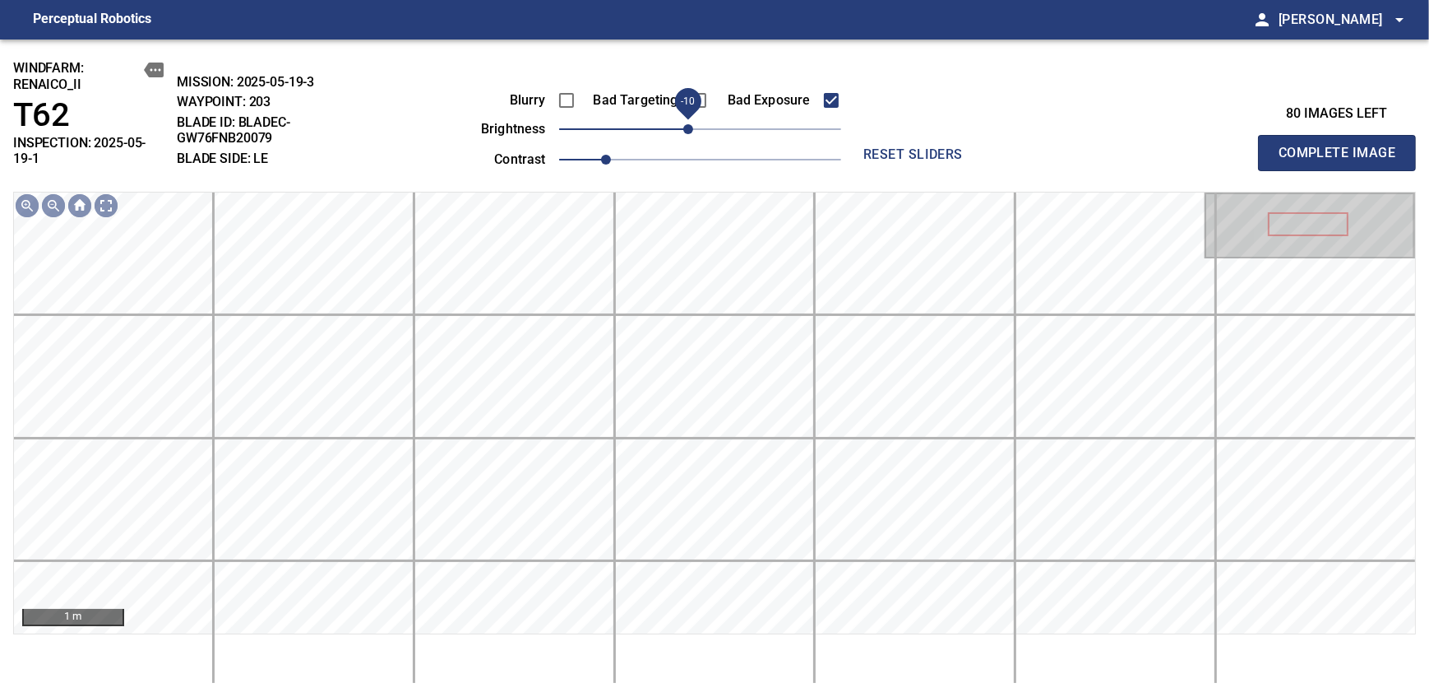
click at [688, 132] on span "-10" at bounding box center [688, 129] width 10 height 10
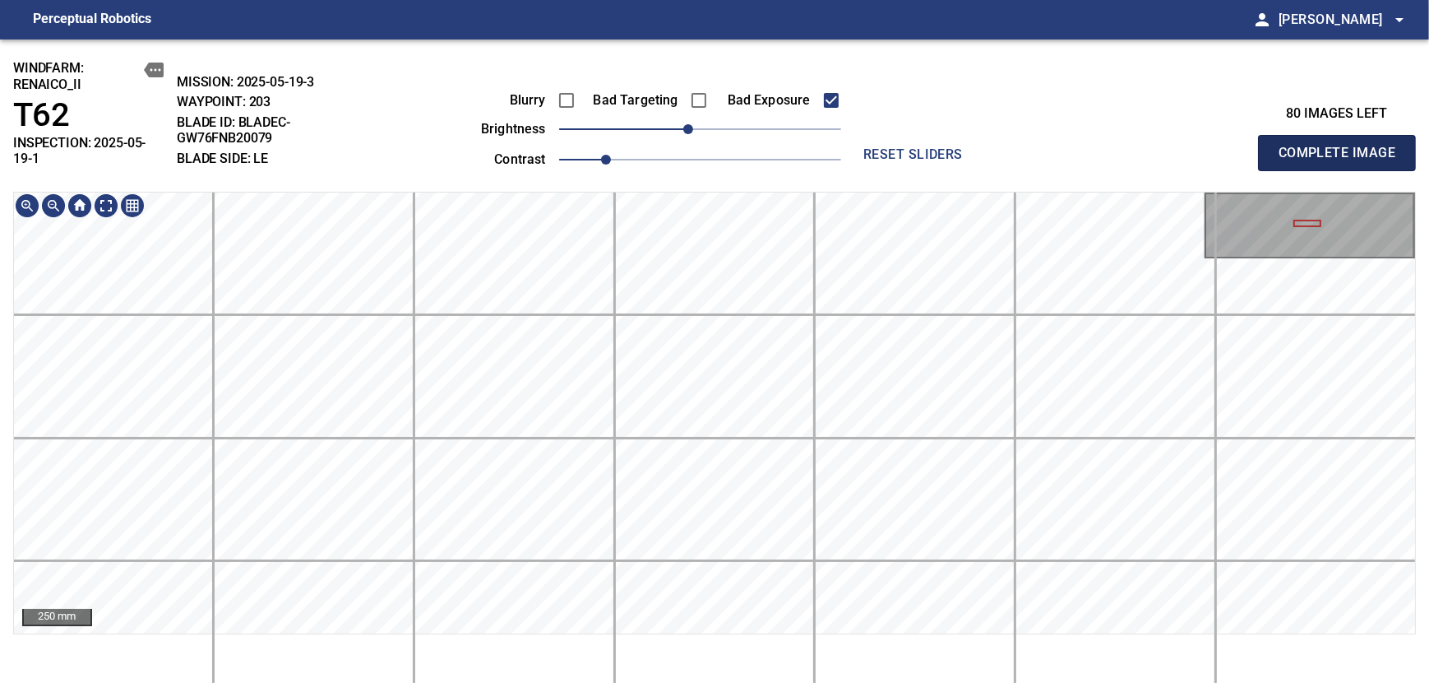
click at [1342, 146] on span "Complete Image" at bounding box center [1337, 152] width 122 height 23
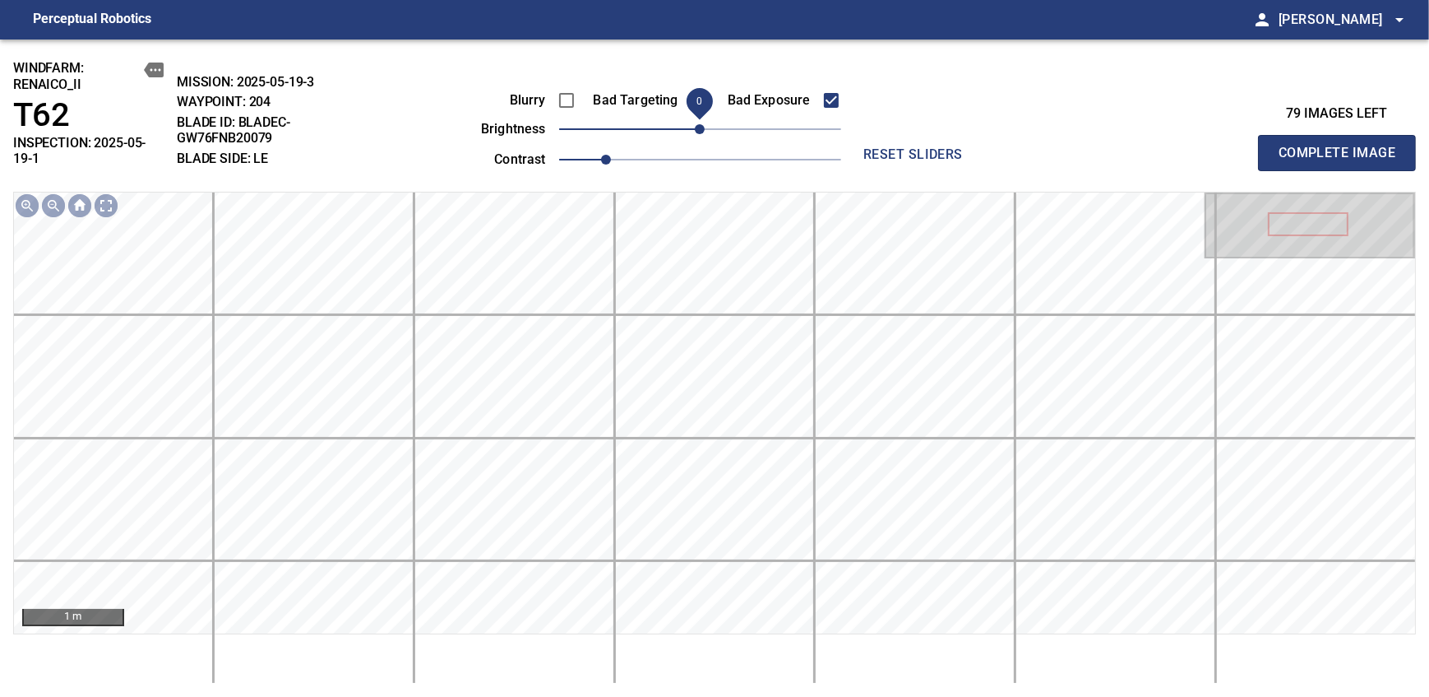
click at [695, 134] on span "0" at bounding box center [700, 129] width 10 height 10
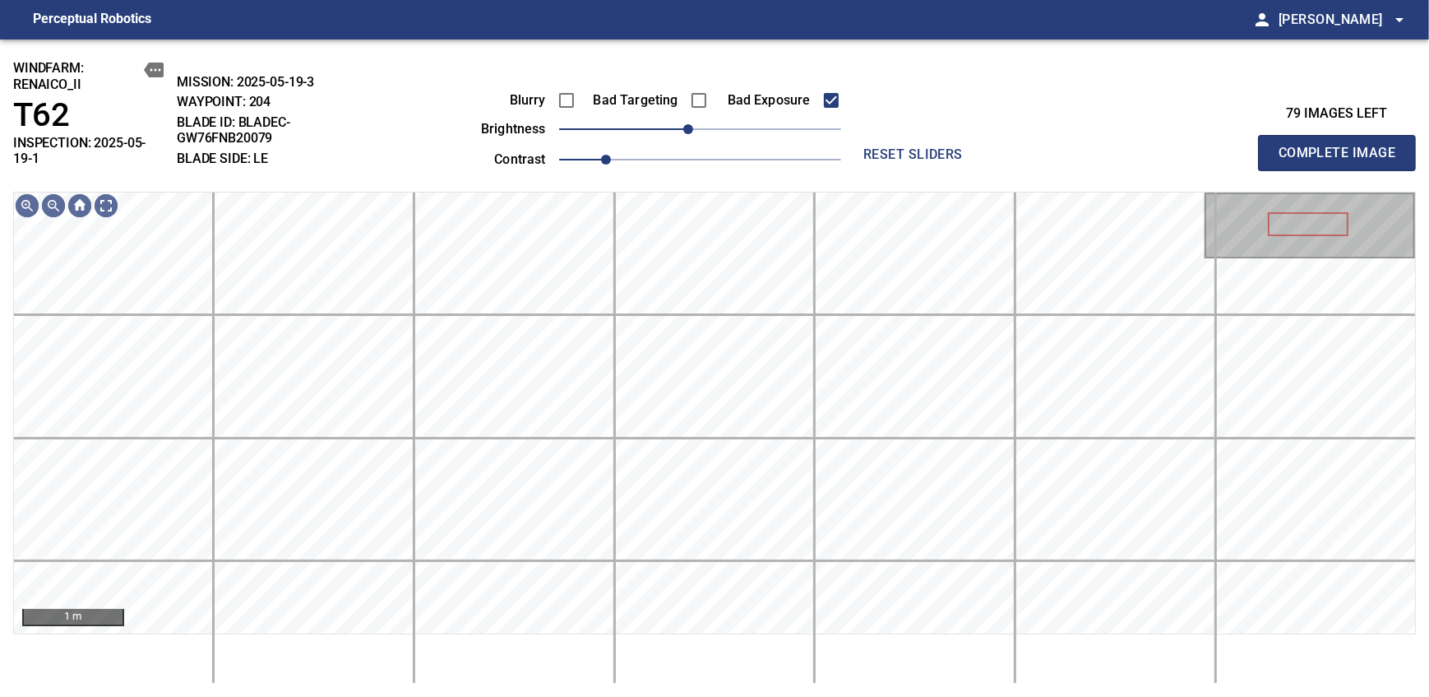
click at [1342, 146] on span "Complete Image" at bounding box center [1337, 152] width 122 height 23
click at [693, 134] on span "-10" at bounding box center [688, 129] width 10 height 10
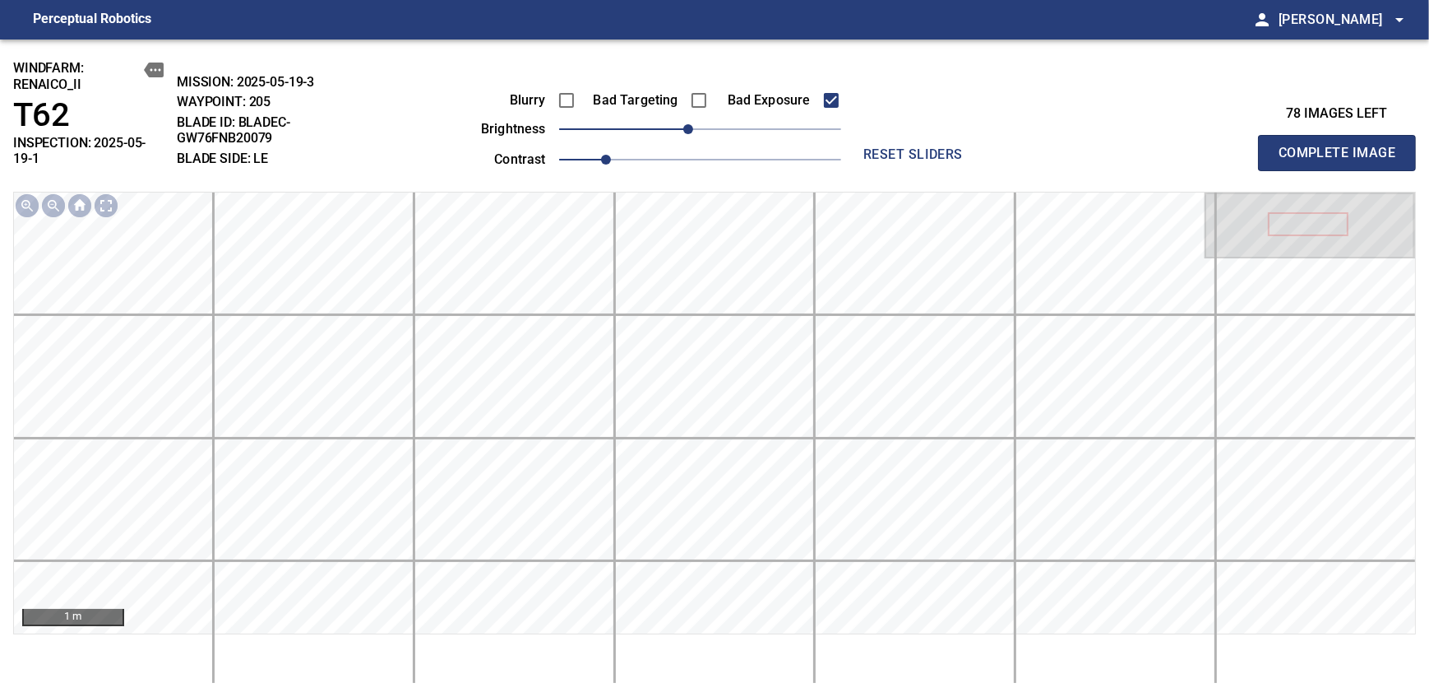
click at [1342, 146] on span "Complete Image" at bounding box center [1337, 152] width 122 height 23
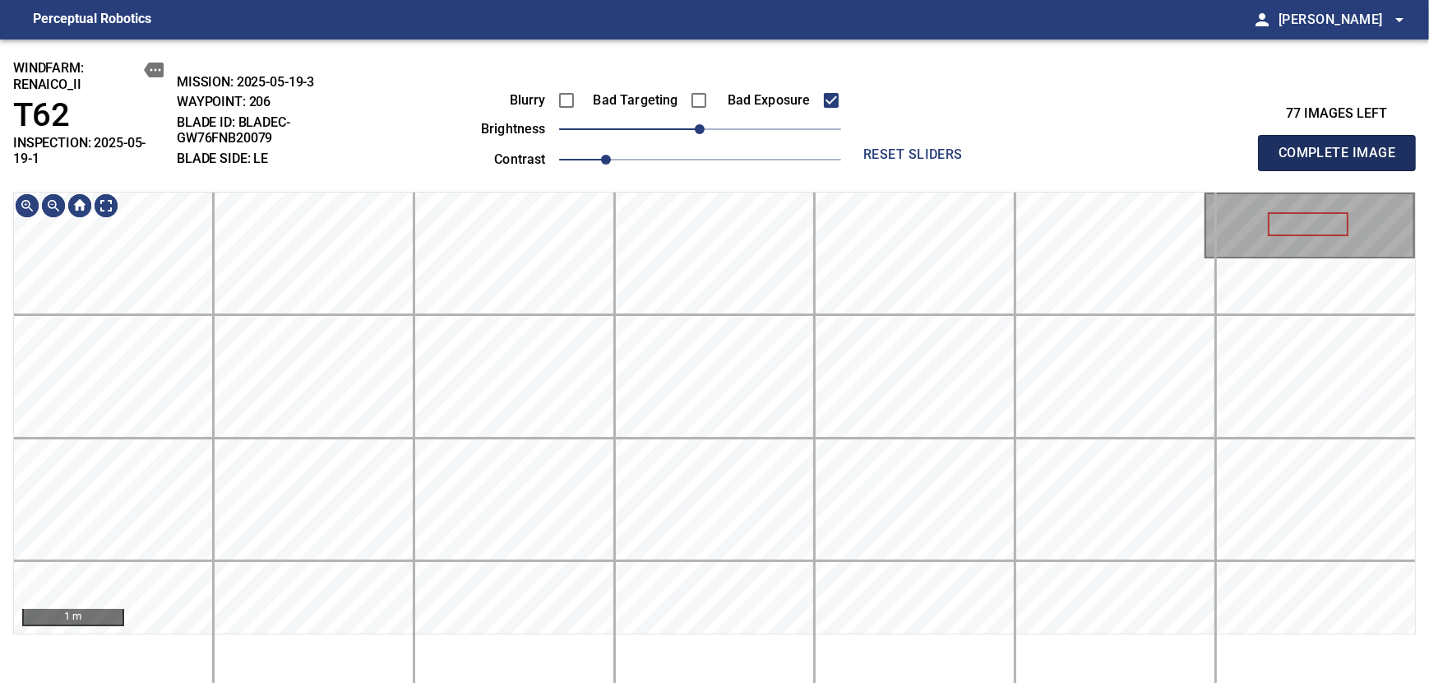
click at [1342, 146] on span "Complete Image" at bounding box center [1337, 152] width 122 height 23
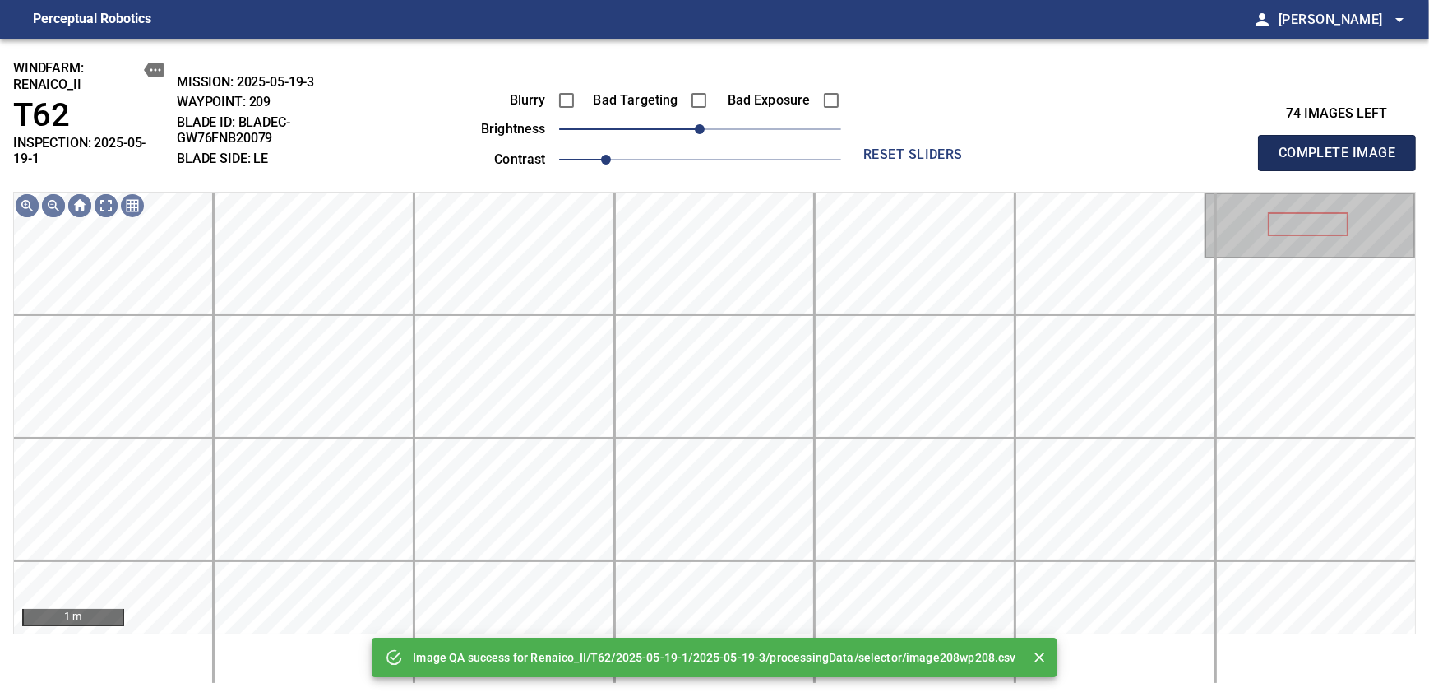
click at [1342, 146] on span "Complete Image" at bounding box center [1337, 152] width 122 height 23
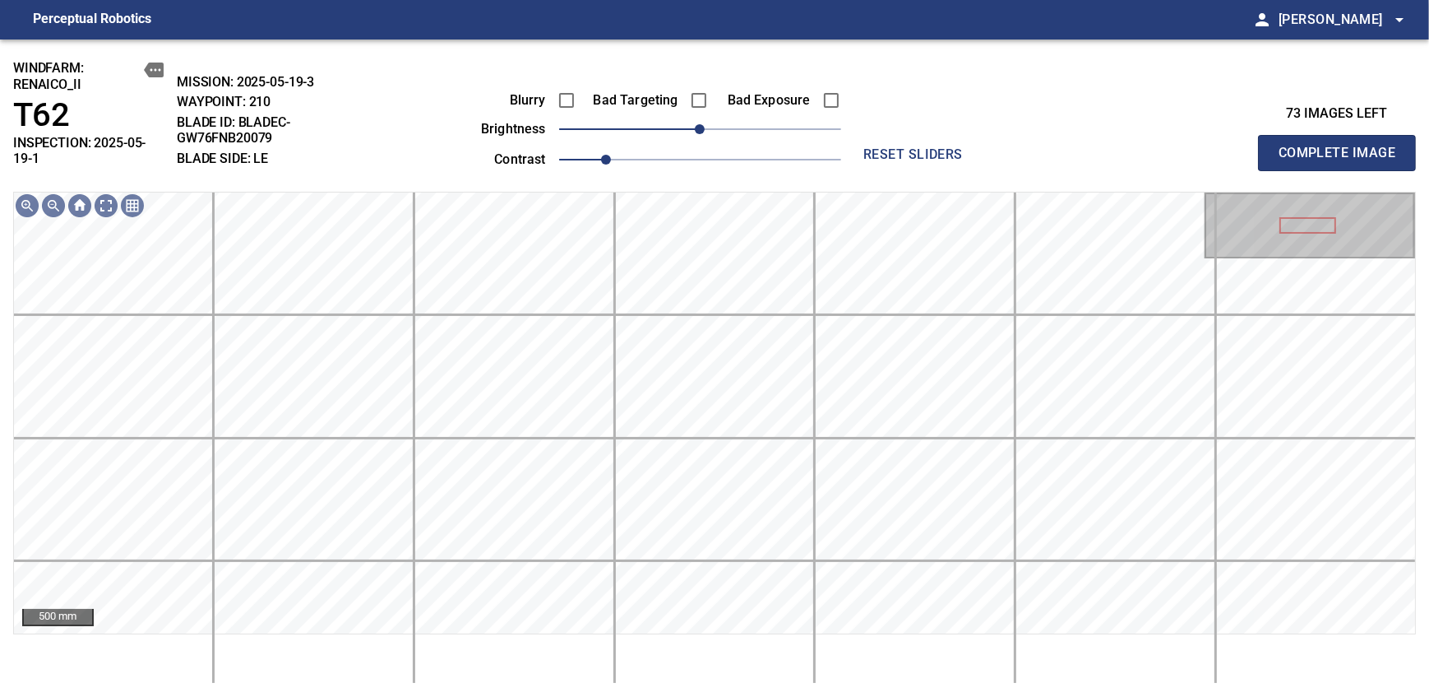
click at [705, 125] on span "0" at bounding box center [700, 129] width 10 height 10
click at [719, 128] on span "20" at bounding box center [724, 129] width 10 height 10
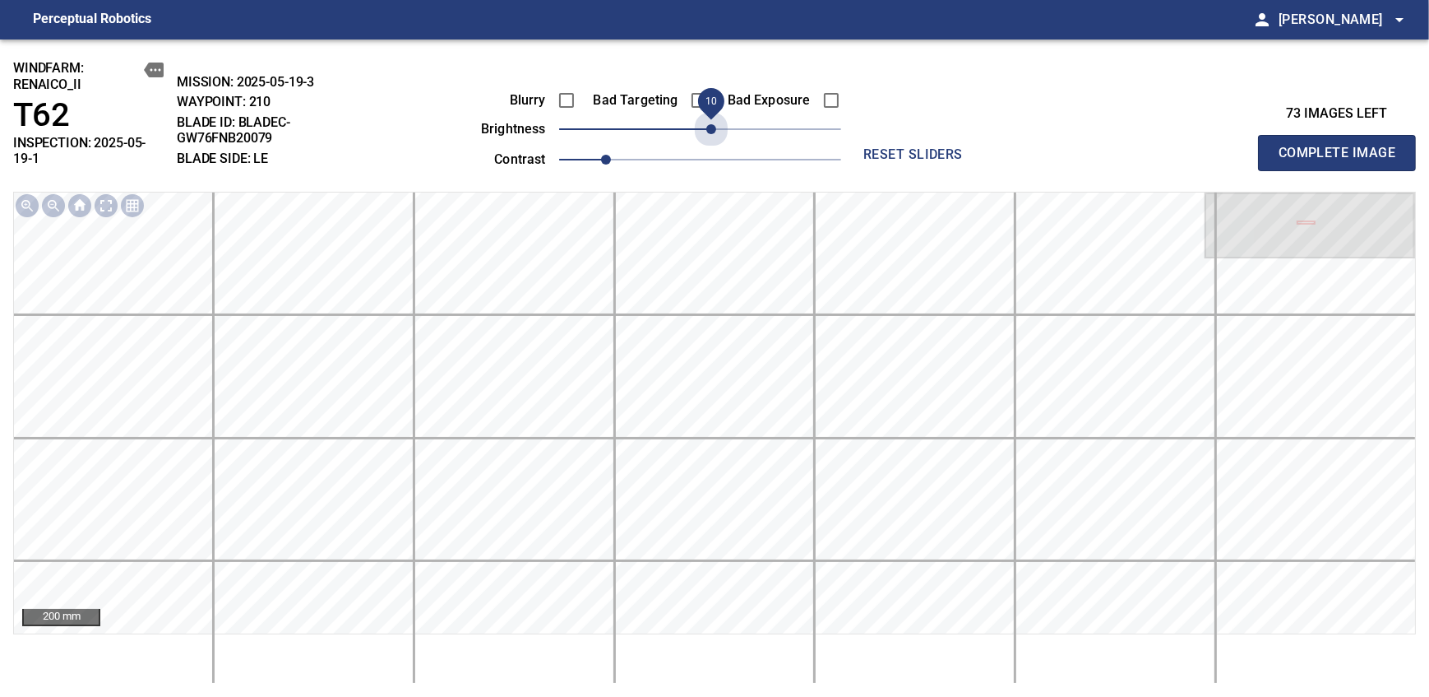
drag, startPoint x: 716, startPoint y: 118, endPoint x: 512, endPoint y: 5, distance: 233.0
click at [716, 124] on span "10" at bounding box center [711, 129] width 10 height 10
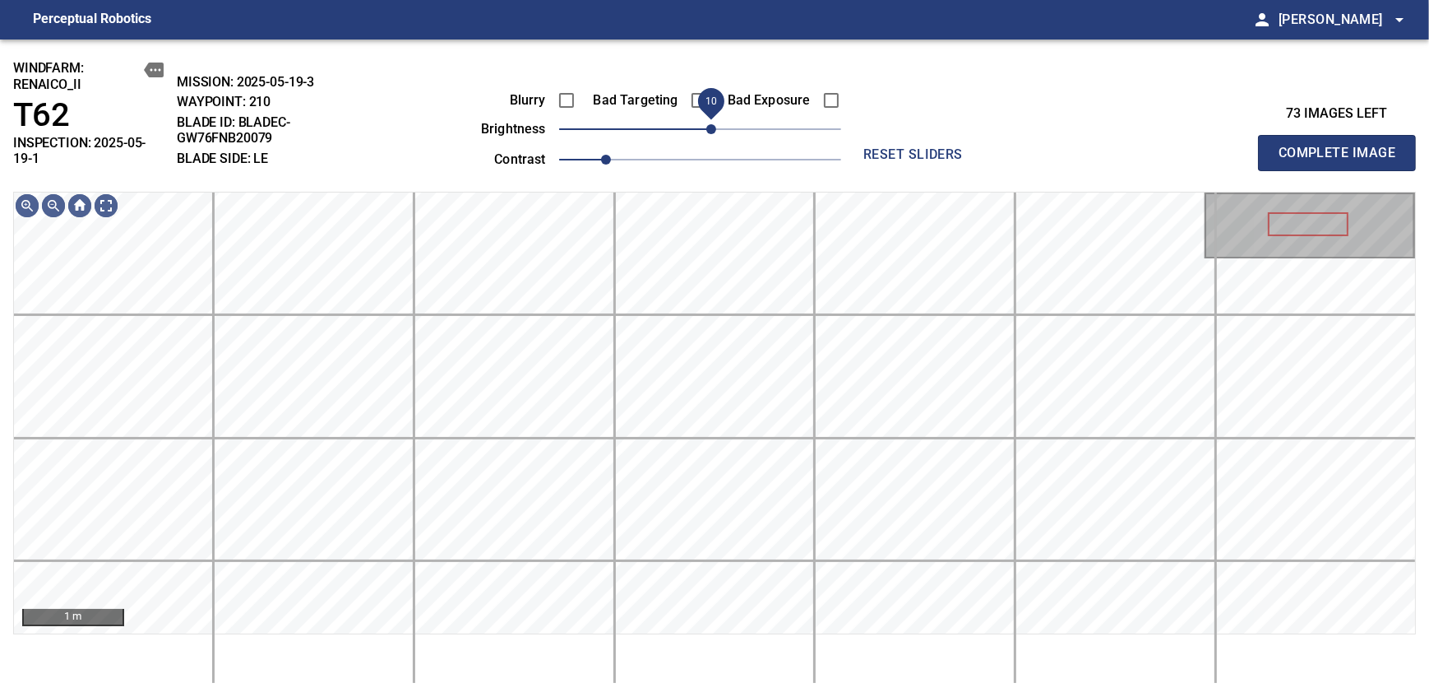
click at [711, 128] on span "10" at bounding box center [711, 129] width 10 height 10
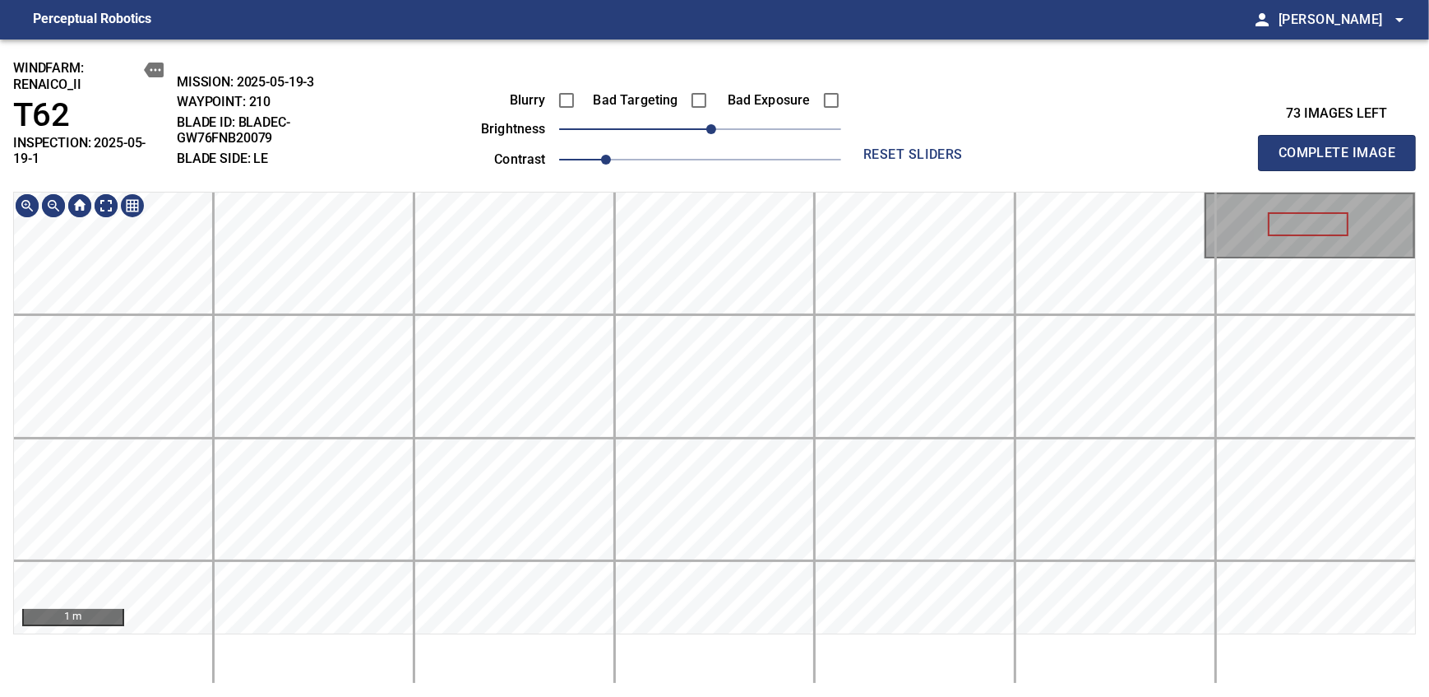
click at [674, 115] on div "windfarm: Renaico_II T62 INSPECTION: 2025-05-19-1 MISSION: 2025-05-19-3 WAYPOIN…" at bounding box center [714, 367] width 1429 height 657
click at [701, 662] on div "200 mm" at bounding box center [714, 438] width 1403 height 492
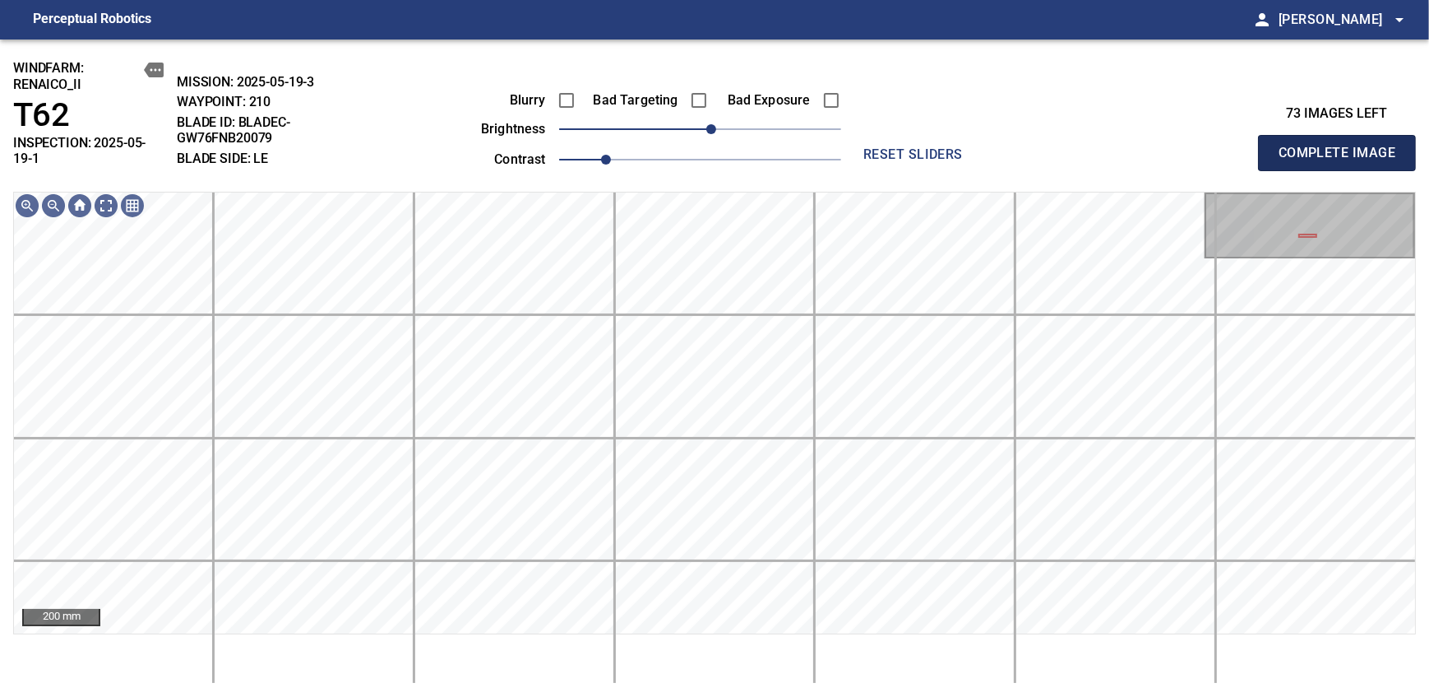
click at [1342, 146] on span "Complete Image" at bounding box center [1337, 152] width 122 height 23
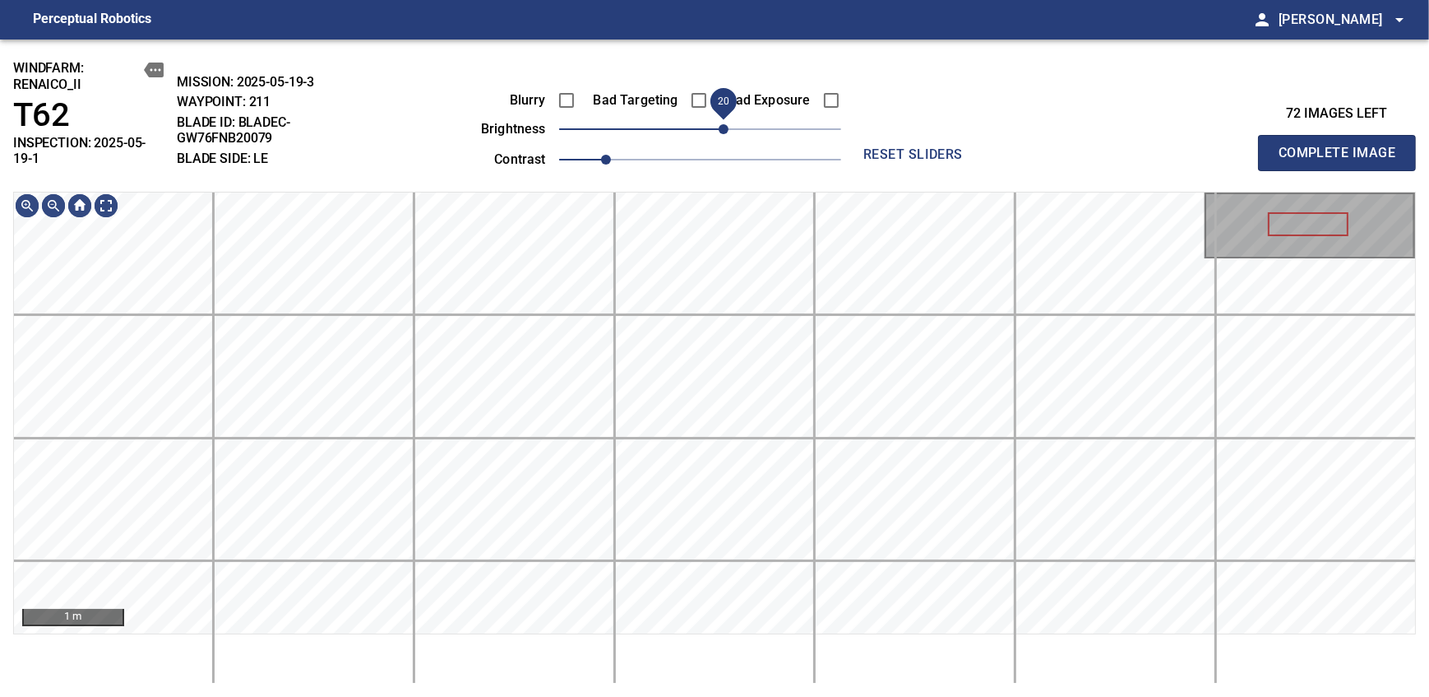
drag, startPoint x: 701, startPoint y: 126, endPoint x: 722, endPoint y: 115, distance: 23.9
click at [722, 124] on span "20" at bounding box center [724, 129] width 10 height 10
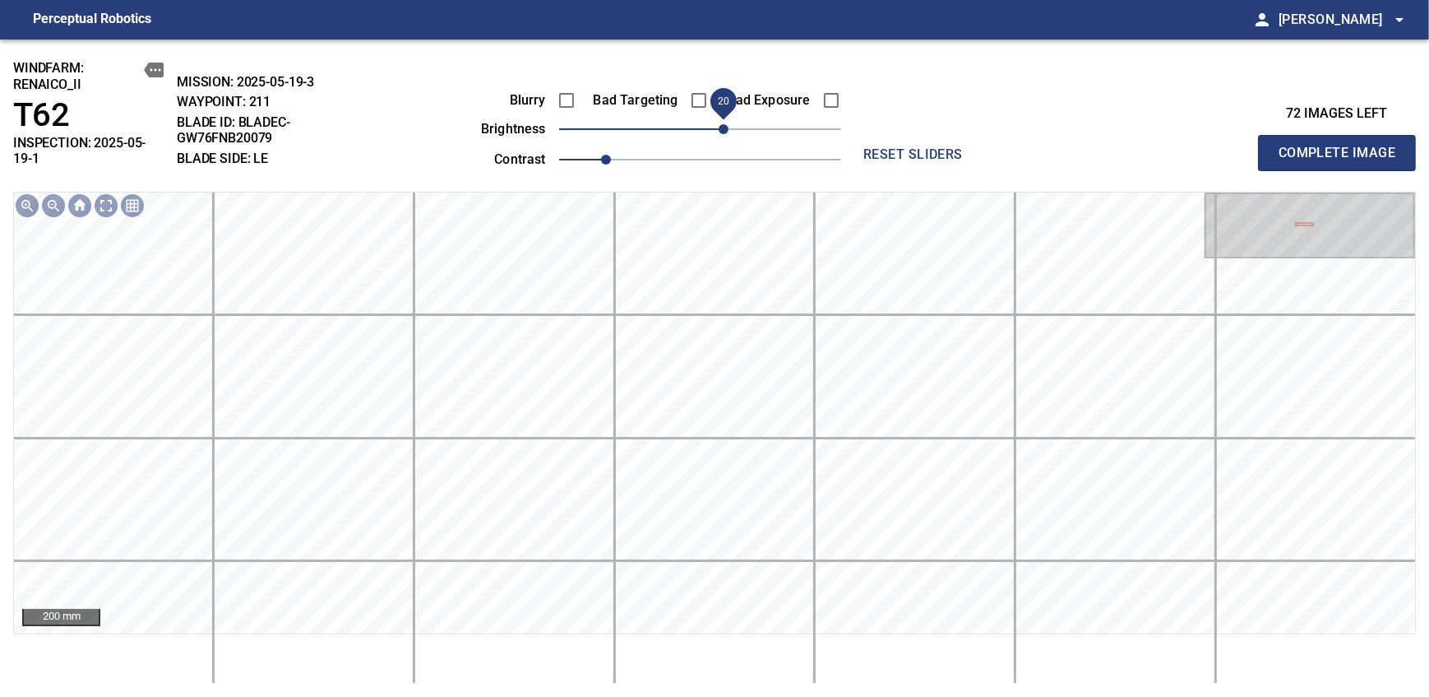
click at [1342, 146] on span "Complete Image" at bounding box center [1337, 152] width 122 height 23
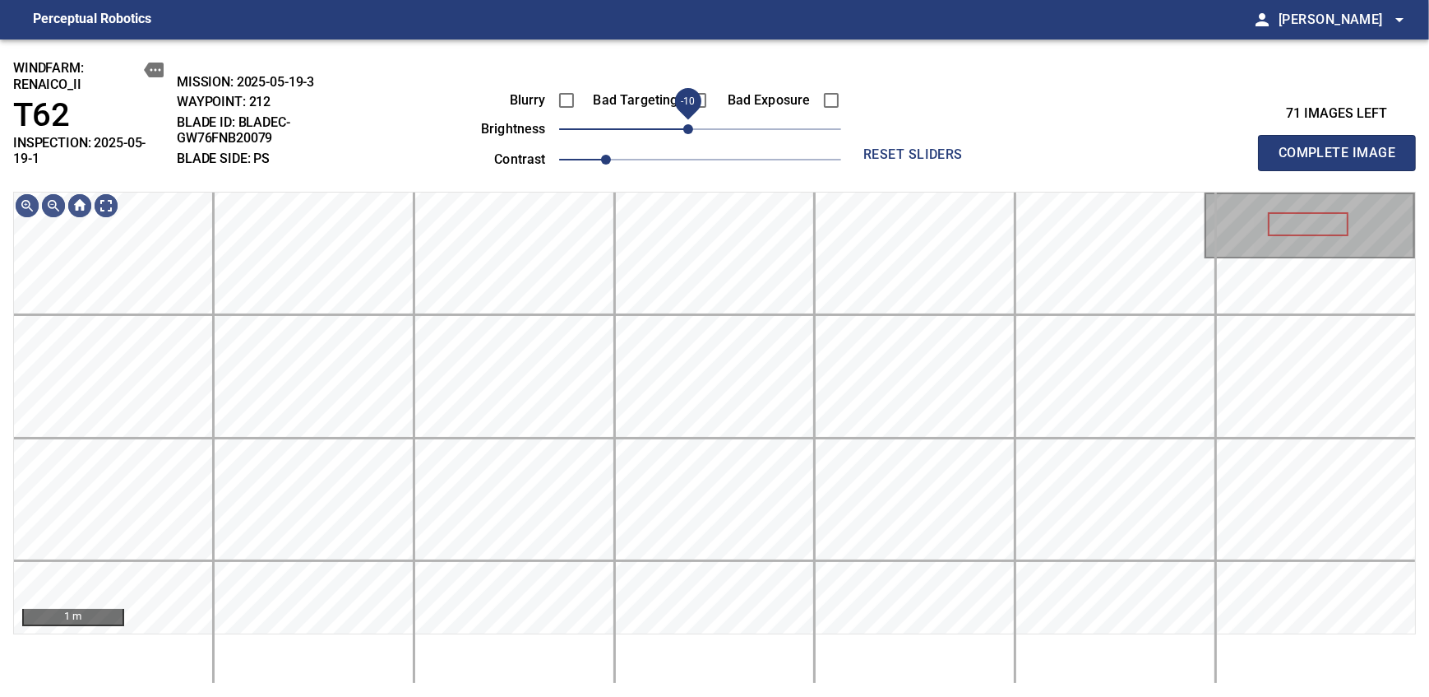
click at [693, 134] on span "-10" at bounding box center [688, 129] width 10 height 10
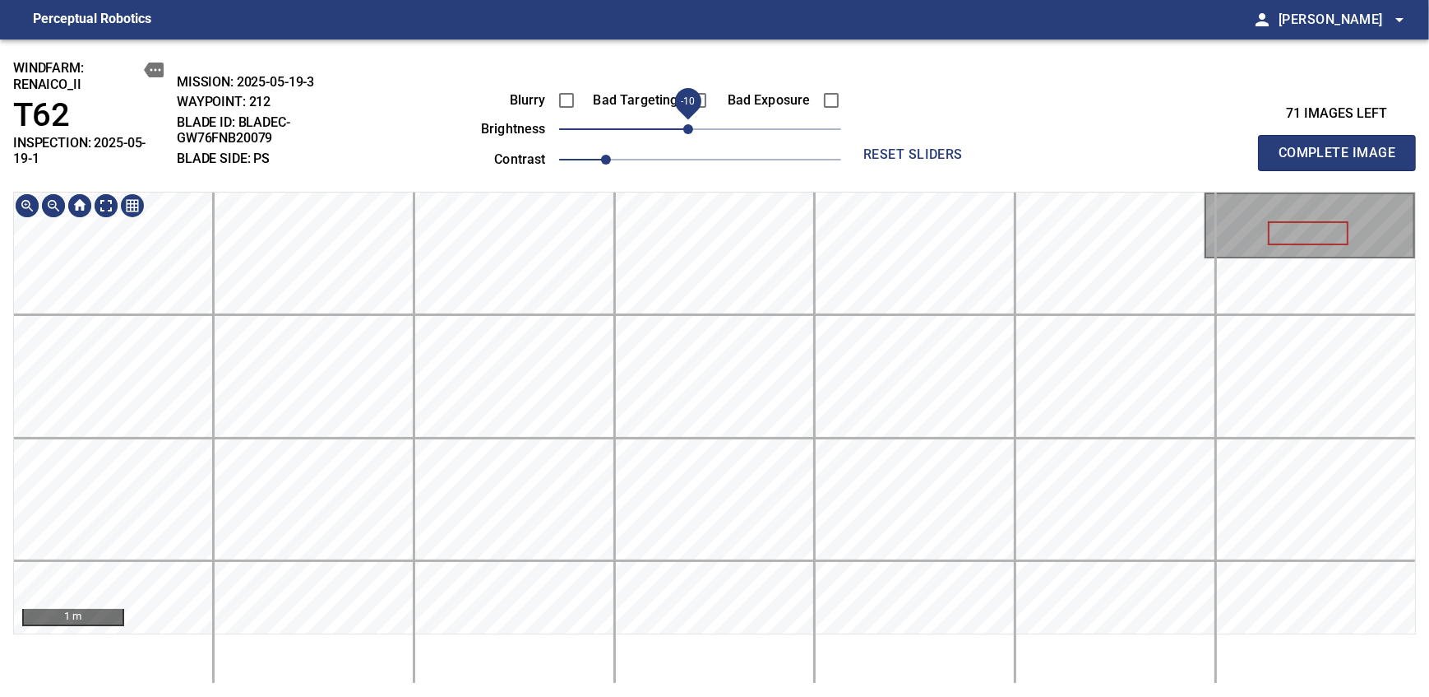
click at [683, 129] on div "windfarm: Renaico_II T62 INSPECTION: 2025-05-19-1 MISSION: 2025-05-19-3 WAYPOIN…" at bounding box center [714, 367] width 1429 height 657
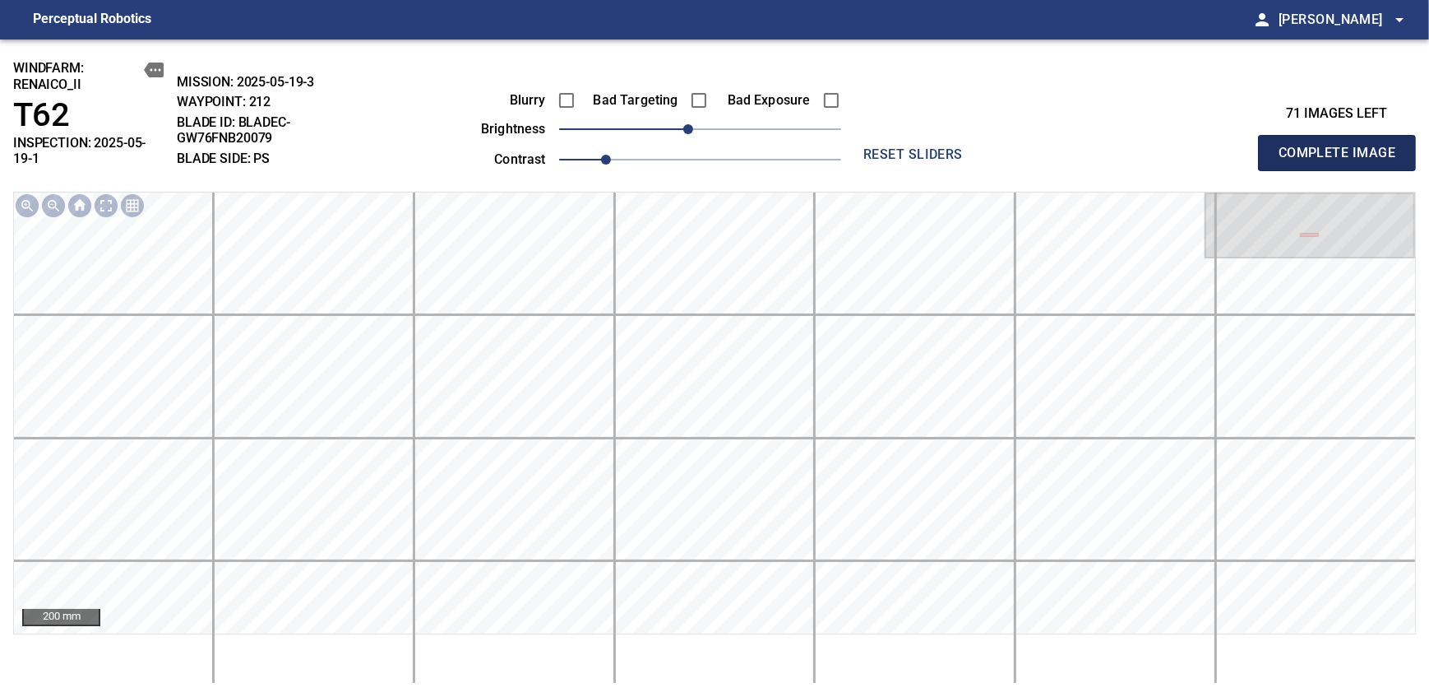
click at [1342, 146] on span "Complete Image" at bounding box center [1337, 152] width 122 height 23
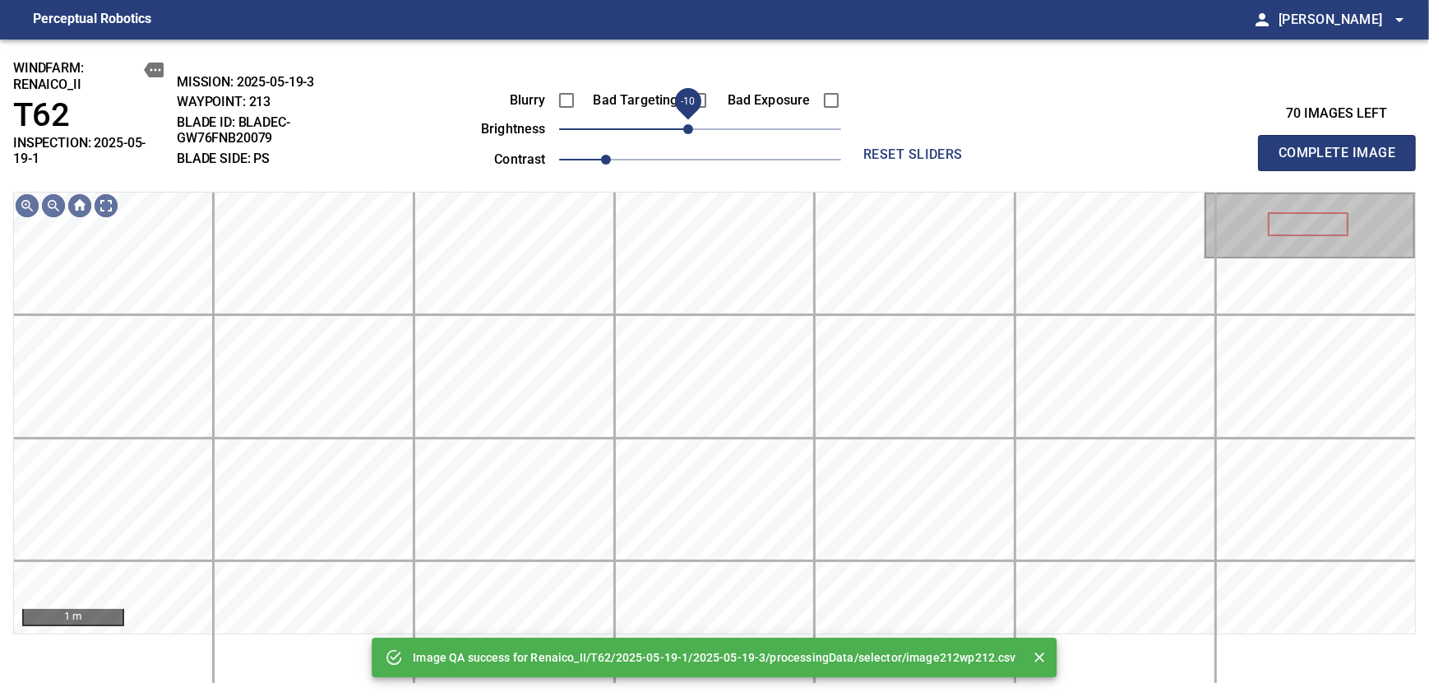
click at [688, 134] on span "-10" at bounding box center [688, 129] width 10 height 10
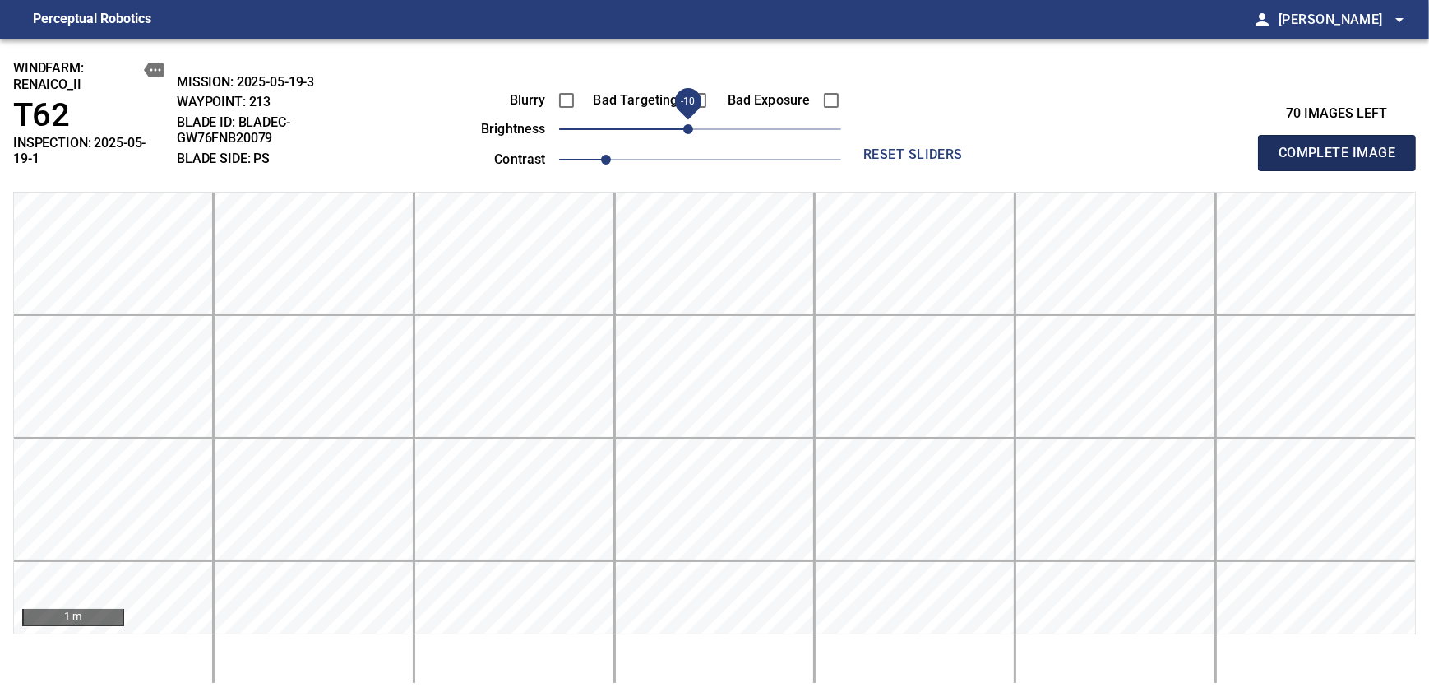
click at [1342, 146] on span "Complete Image" at bounding box center [1337, 152] width 122 height 23
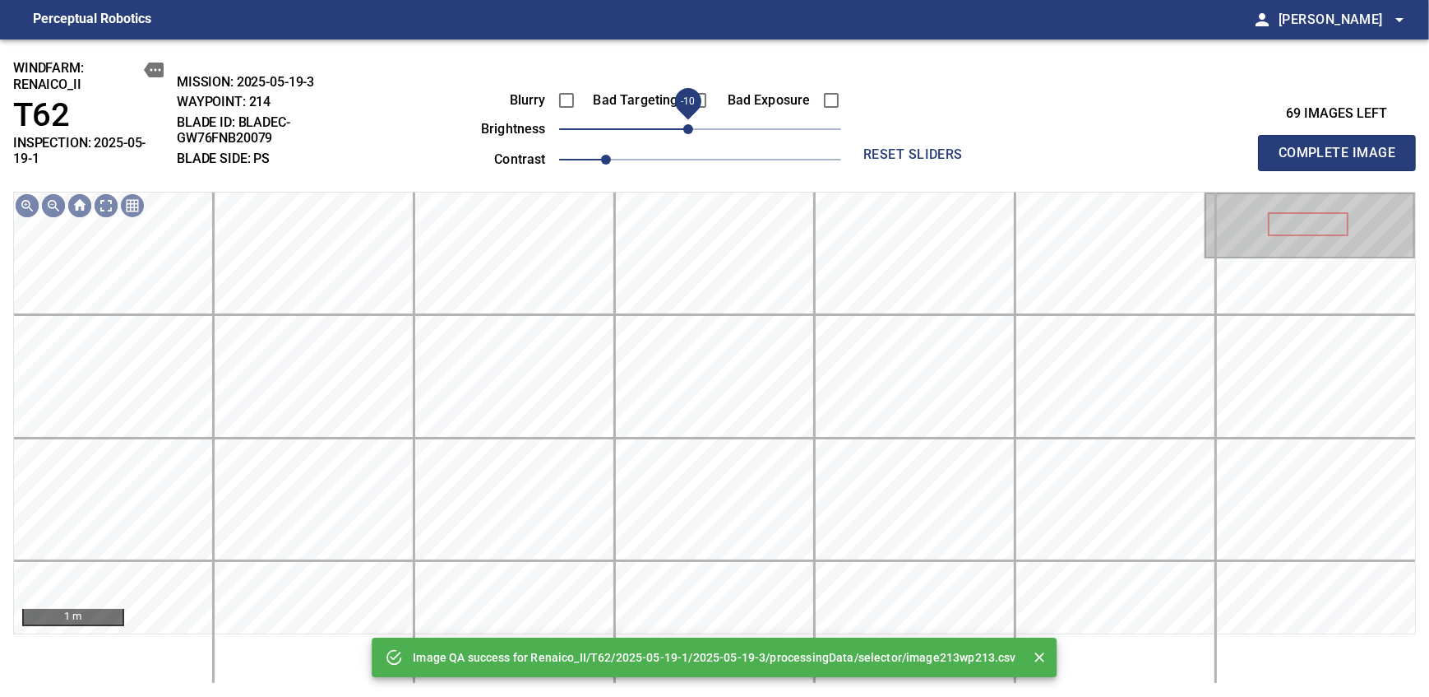
click at [693, 124] on span "-10" at bounding box center [688, 129] width 10 height 10
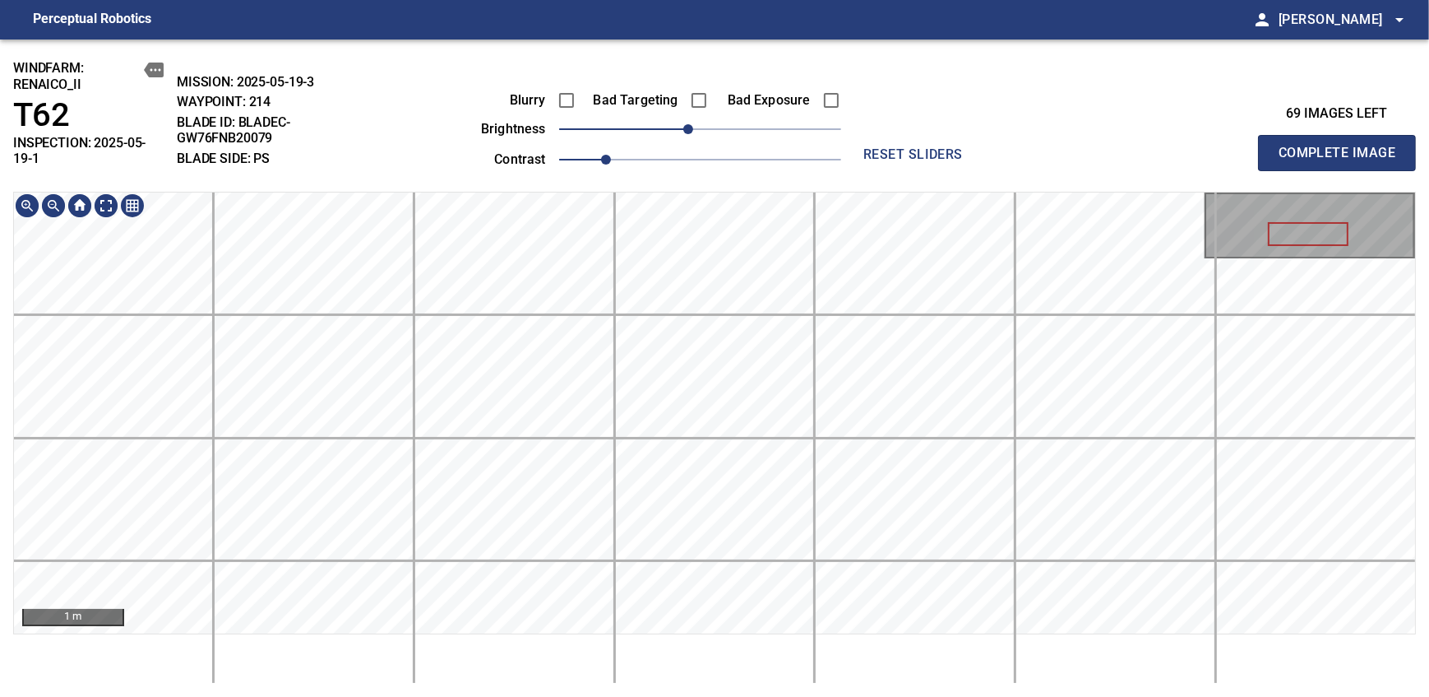
click at [673, 184] on div "windfarm: Renaico_II T62 INSPECTION: 2025-05-19-1 MISSION: 2025-05-19-3 WAYPOIN…" at bounding box center [714, 367] width 1429 height 657
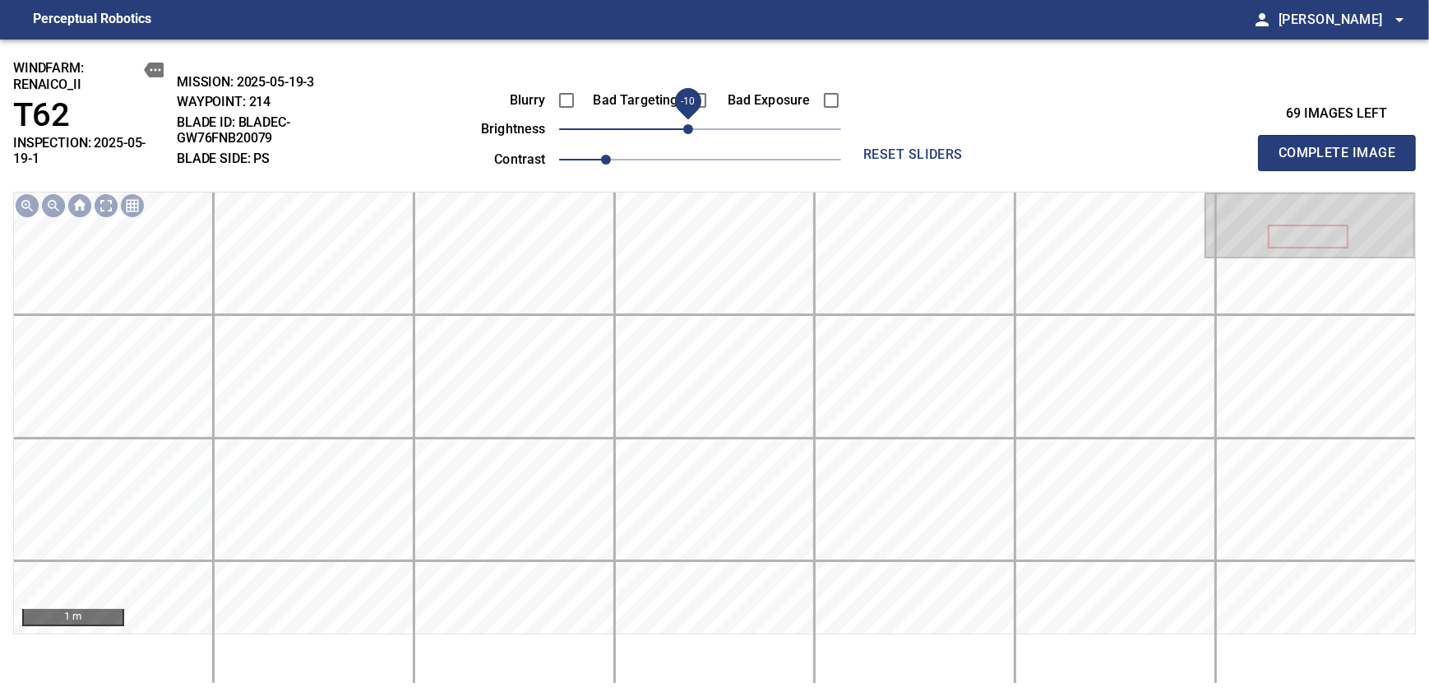
click at [1342, 146] on span "Complete Image" at bounding box center [1337, 152] width 122 height 23
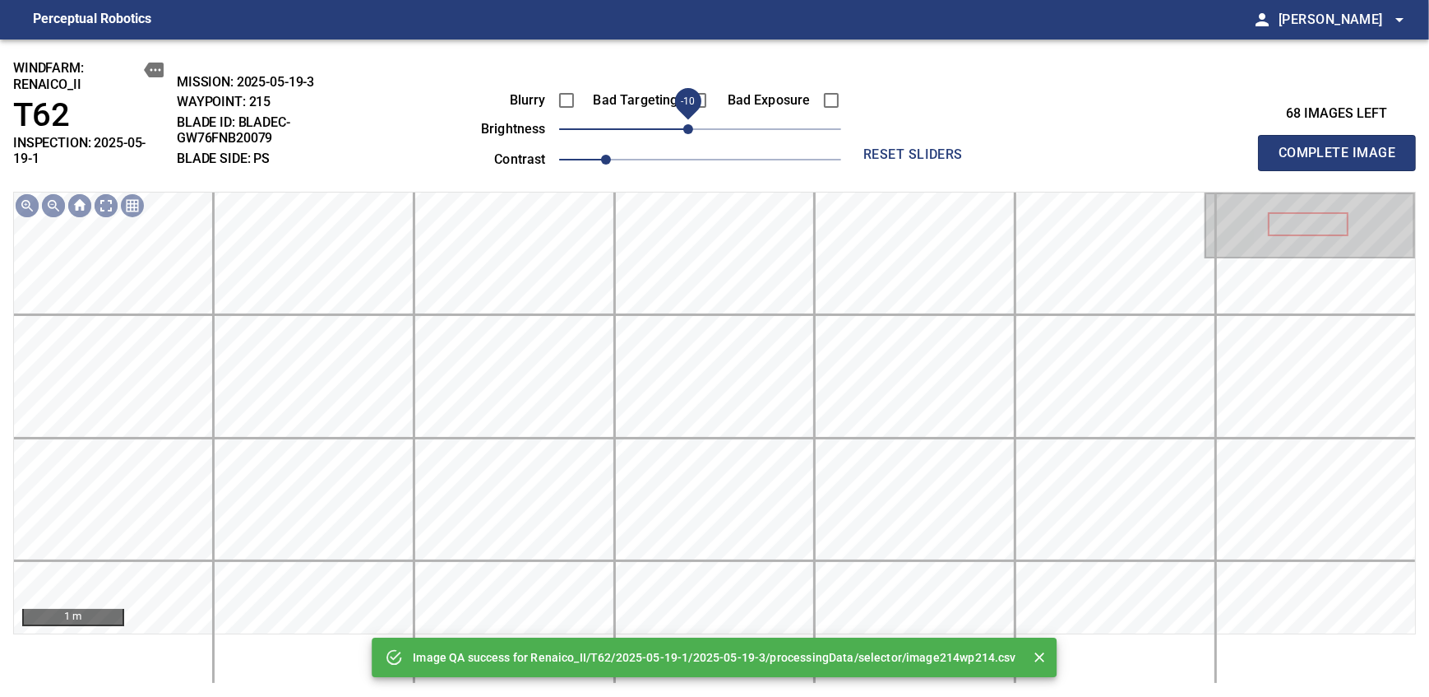
click at [691, 129] on span "-10" at bounding box center [688, 129] width 10 height 10
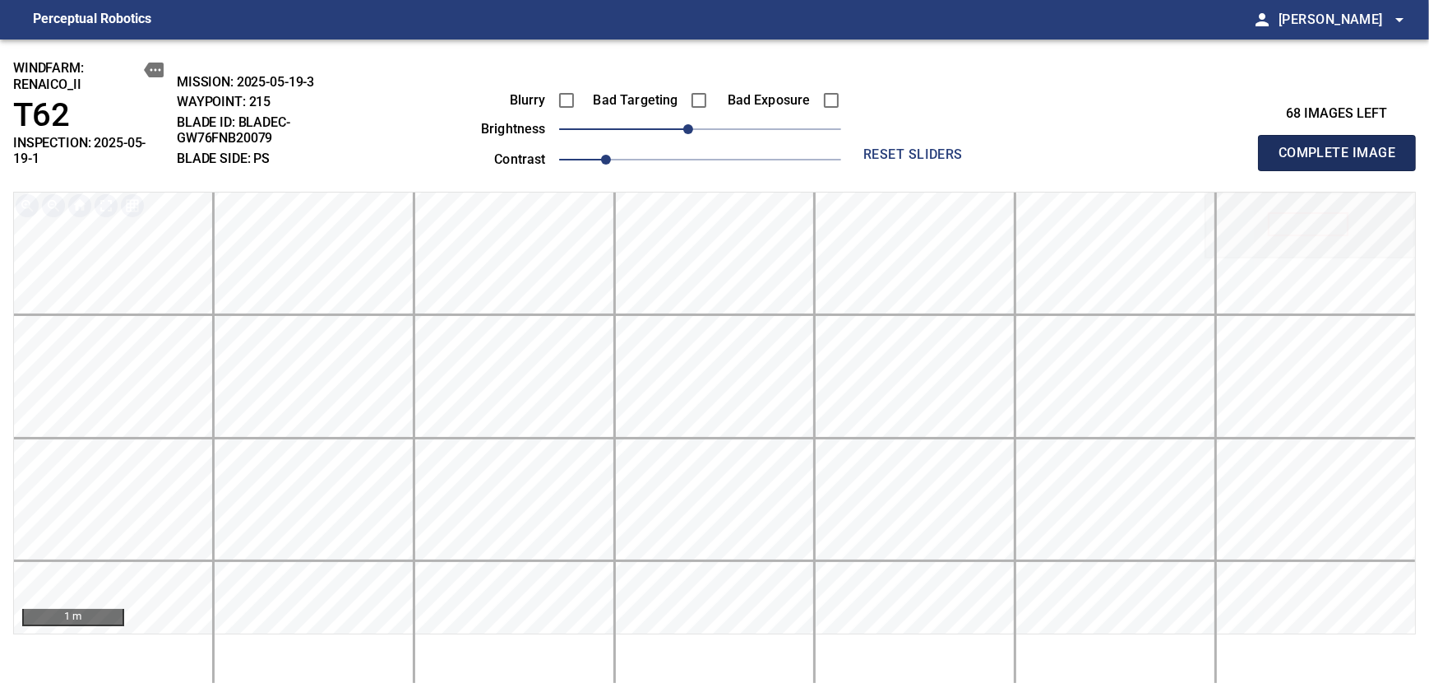
click at [1342, 146] on span "Complete Image" at bounding box center [1337, 152] width 122 height 23
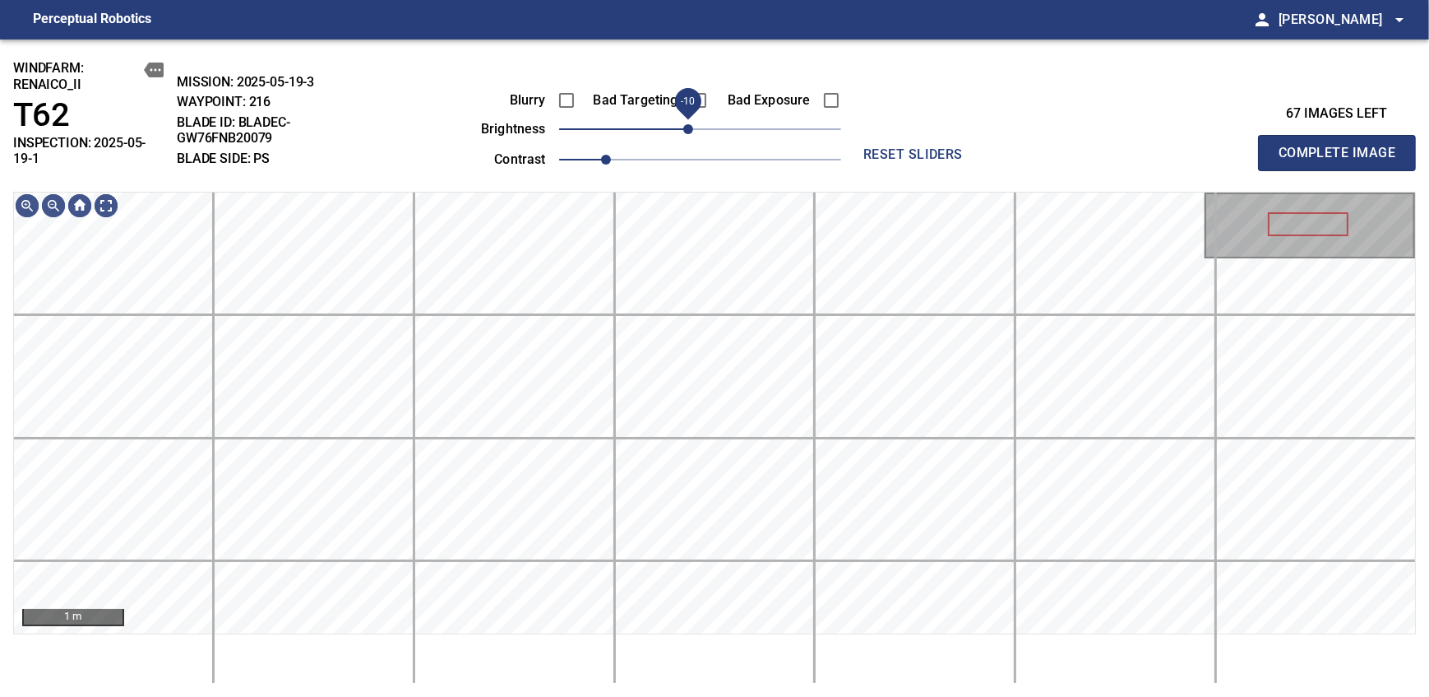
click at [691, 129] on span "-10" at bounding box center [688, 129] width 10 height 10
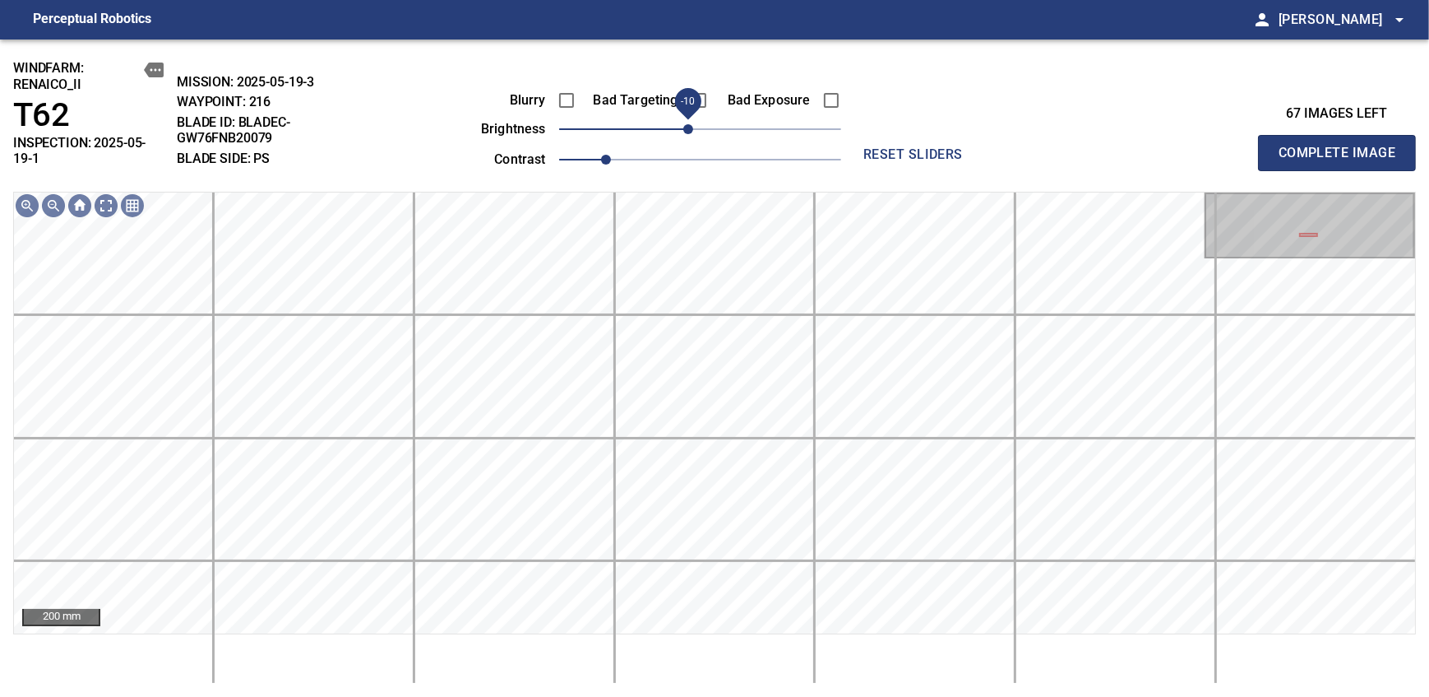
click at [1342, 146] on span "Complete Image" at bounding box center [1337, 152] width 122 height 23
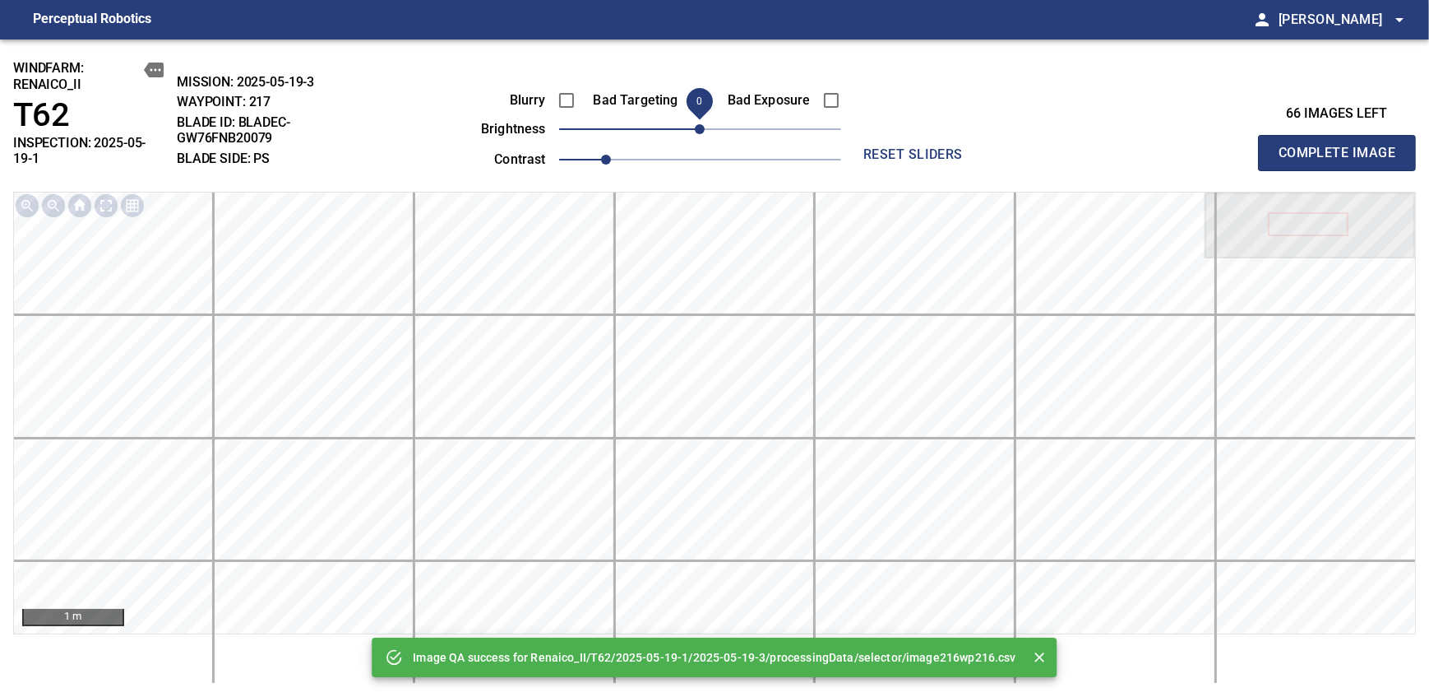
drag, startPoint x: 699, startPoint y: 127, endPoint x: 682, endPoint y: 129, distance: 17.4
click at [695, 129] on span "0" at bounding box center [700, 129] width 10 height 10
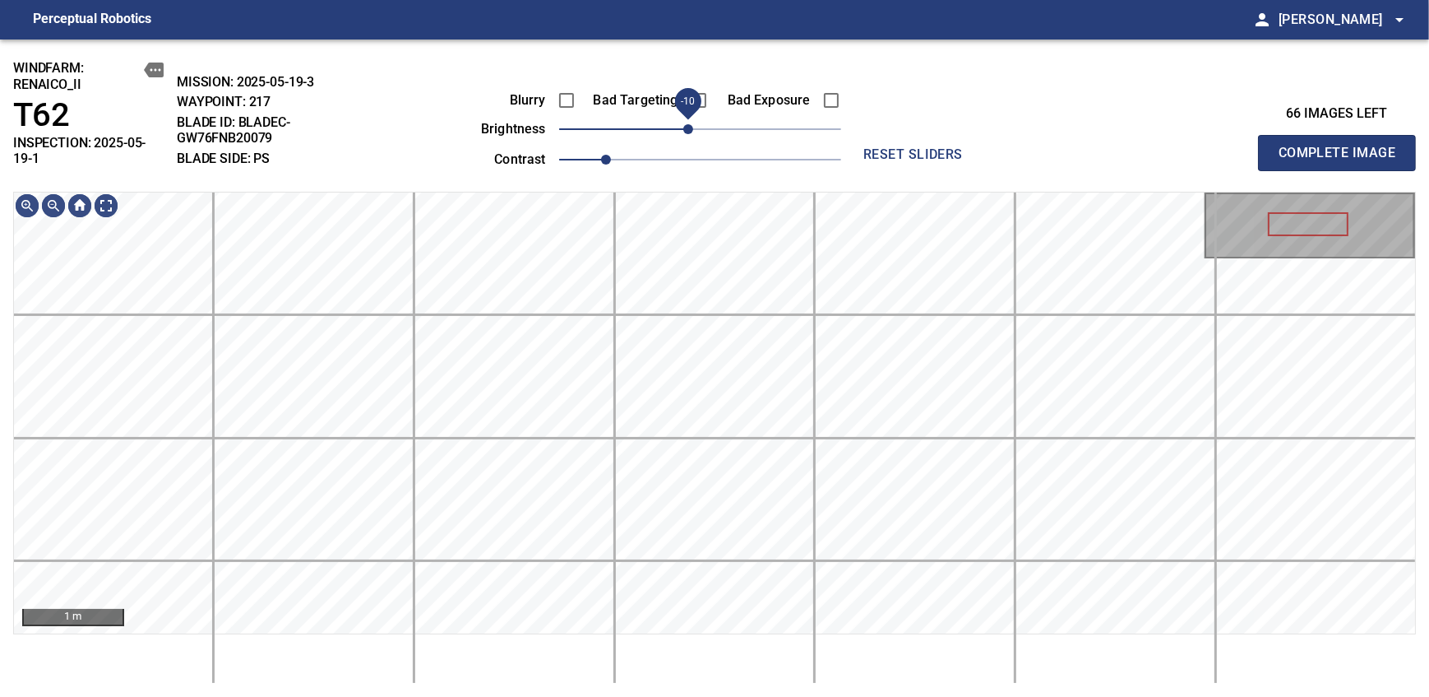
drag, startPoint x: 670, startPoint y: 132, endPoint x: 686, endPoint y: 127, distance: 16.4
click at [686, 127] on span "-10" at bounding box center [688, 129] width 10 height 10
click at [687, 179] on div "windfarm: Renaico_II T62 INSPECTION: 2025-05-19-1 MISSION: 2025-05-19-3 WAYPOIN…" at bounding box center [714, 367] width 1429 height 657
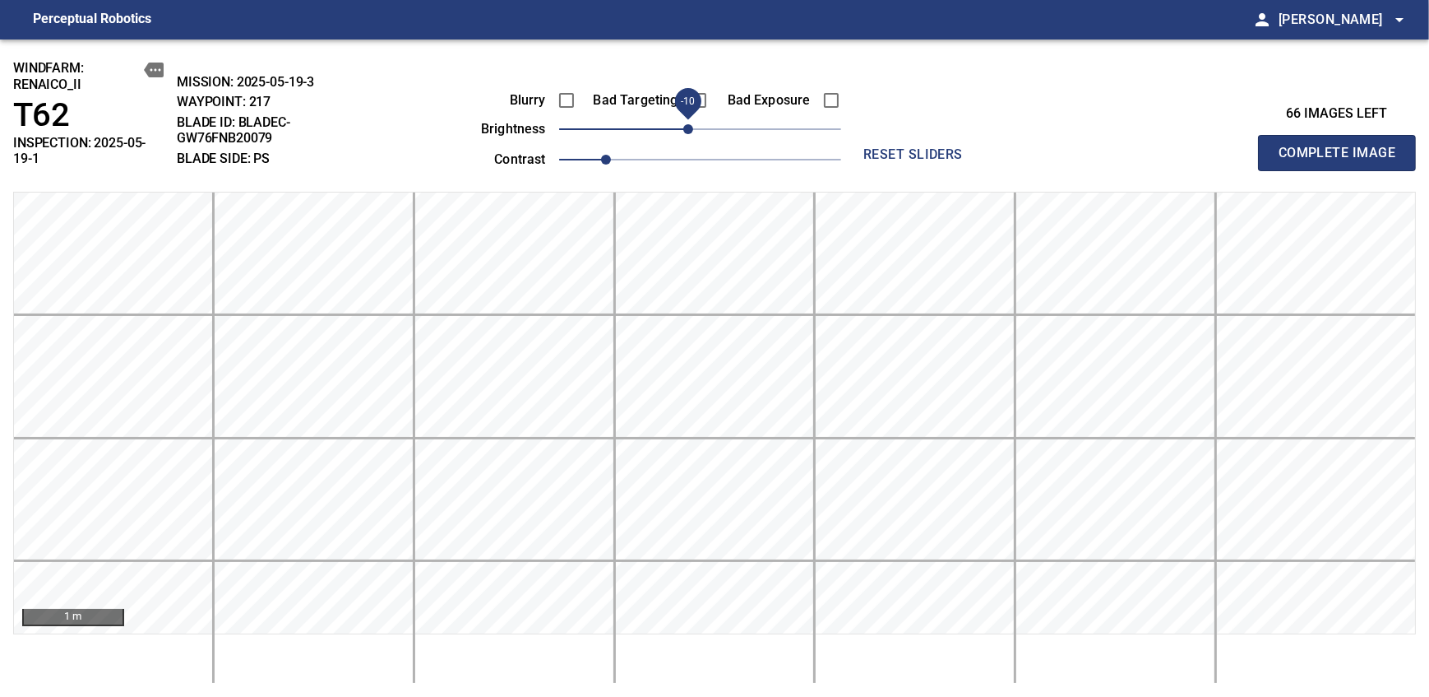
click at [1342, 146] on span "Complete Image" at bounding box center [1337, 152] width 122 height 23
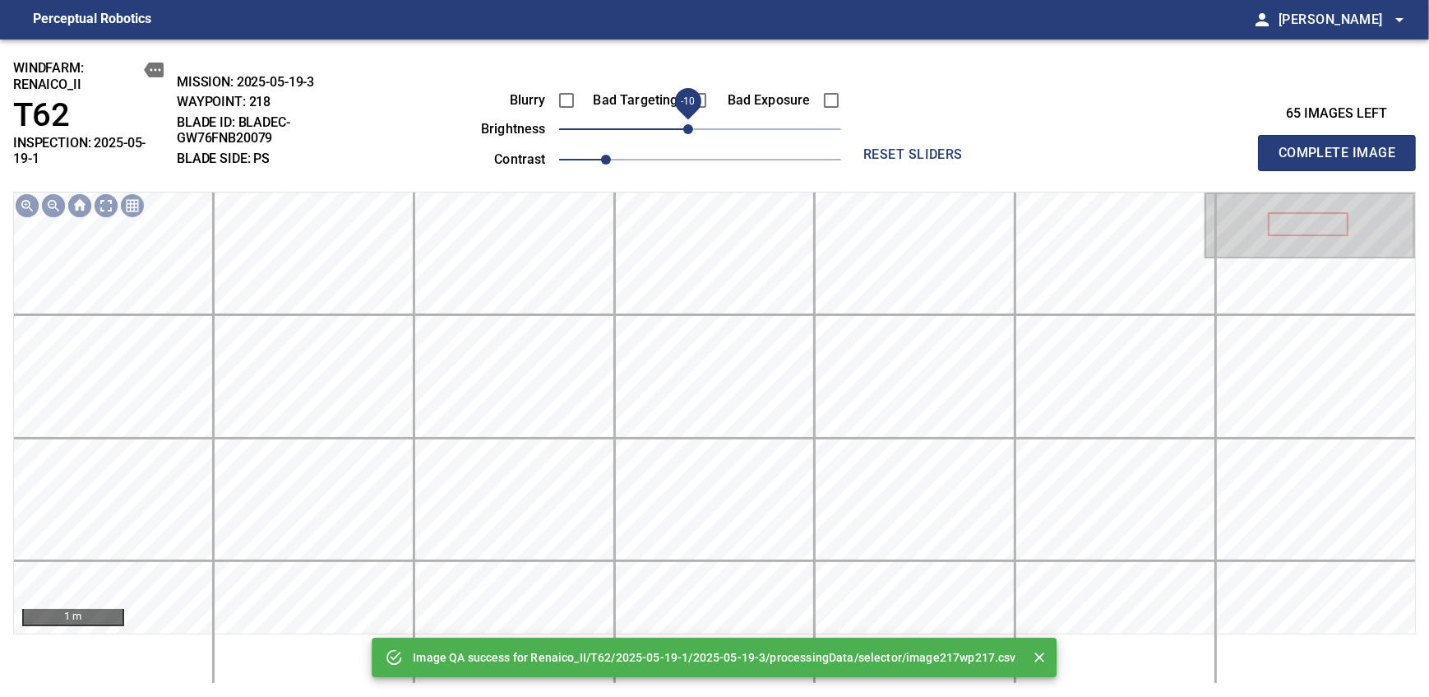
click at [687, 126] on span "-10" at bounding box center [688, 129] width 10 height 10
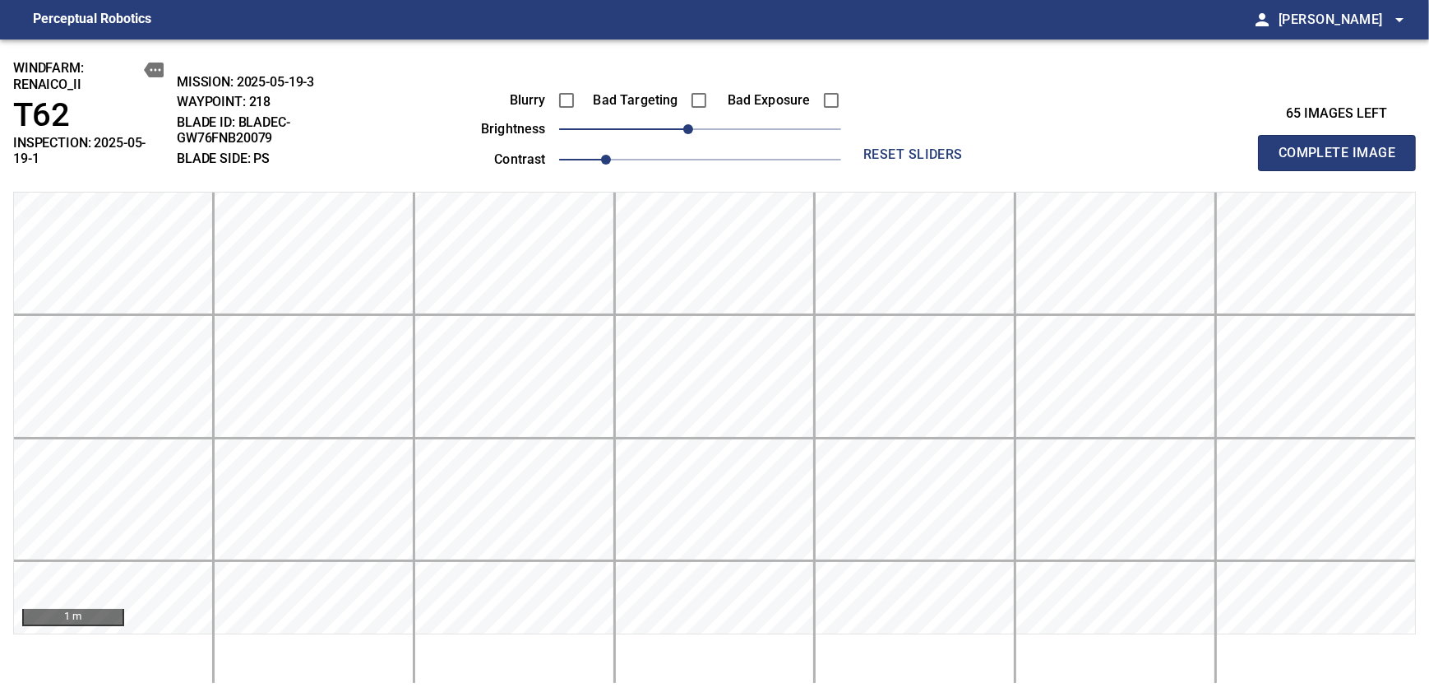
drag, startPoint x: 1342, startPoint y: 146, endPoint x: 687, endPoint y: 126, distance: 655.7
click at [1342, 146] on span "Complete Image" at bounding box center [1337, 152] width 122 height 23
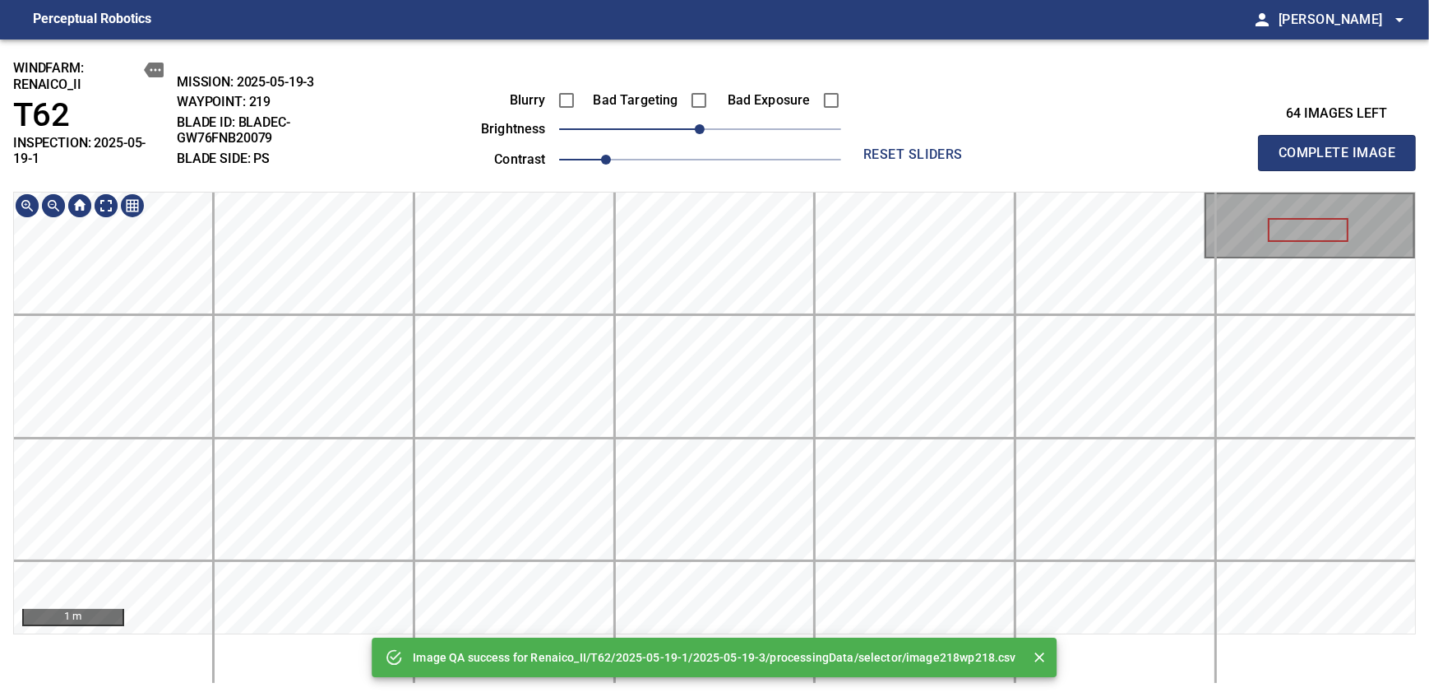
click at [702, 171] on div "Image QA success for Renaico_II/T62/2025-05-19-1/2025-05-19-3/processingData/se…" at bounding box center [714, 367] width 1429 height 657
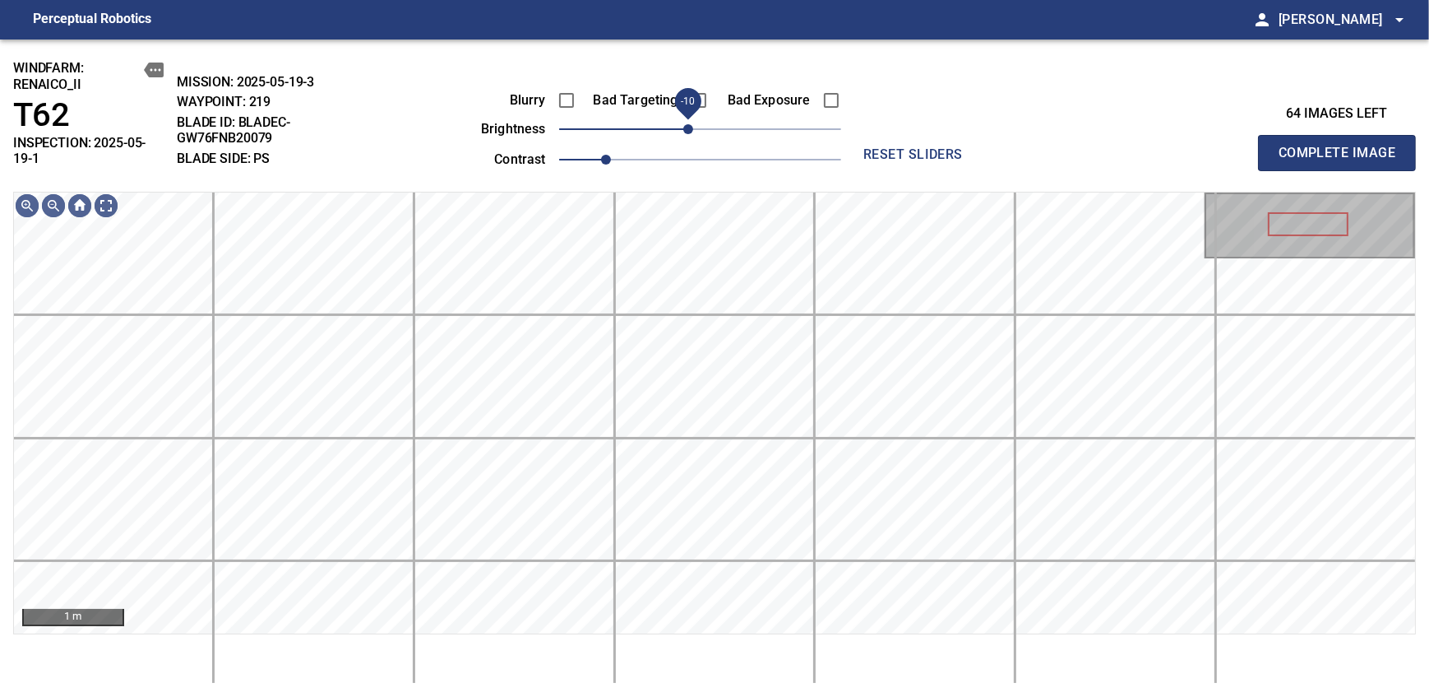
click at [692, 133] on span "-10" at bounding box center [688, 129] width 10 height 10
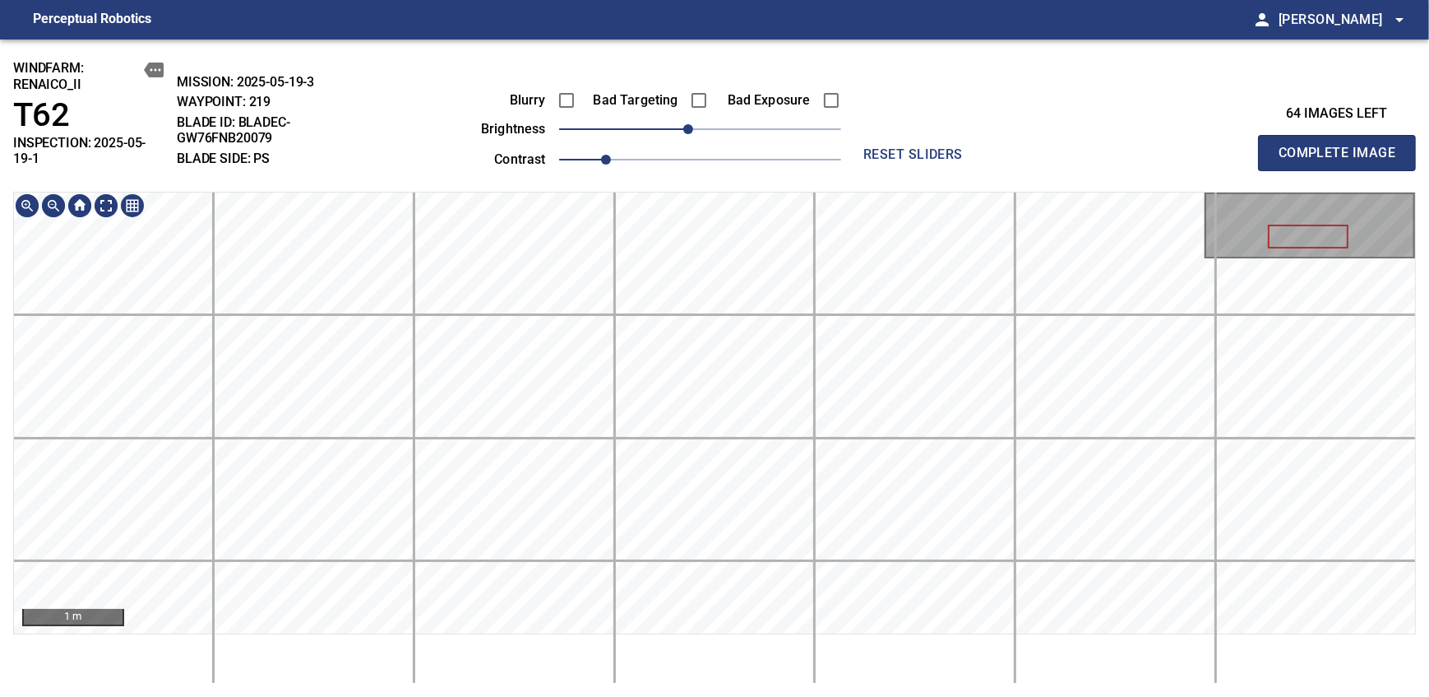
click at [658, 152] on div "windfarm: Renaico_II T62 INSPECTION: 2025-05-19-1 MISSION: 2025-05-19-3 WAYPOIN…" at bounding box center [714, 367] width 1429 height 657
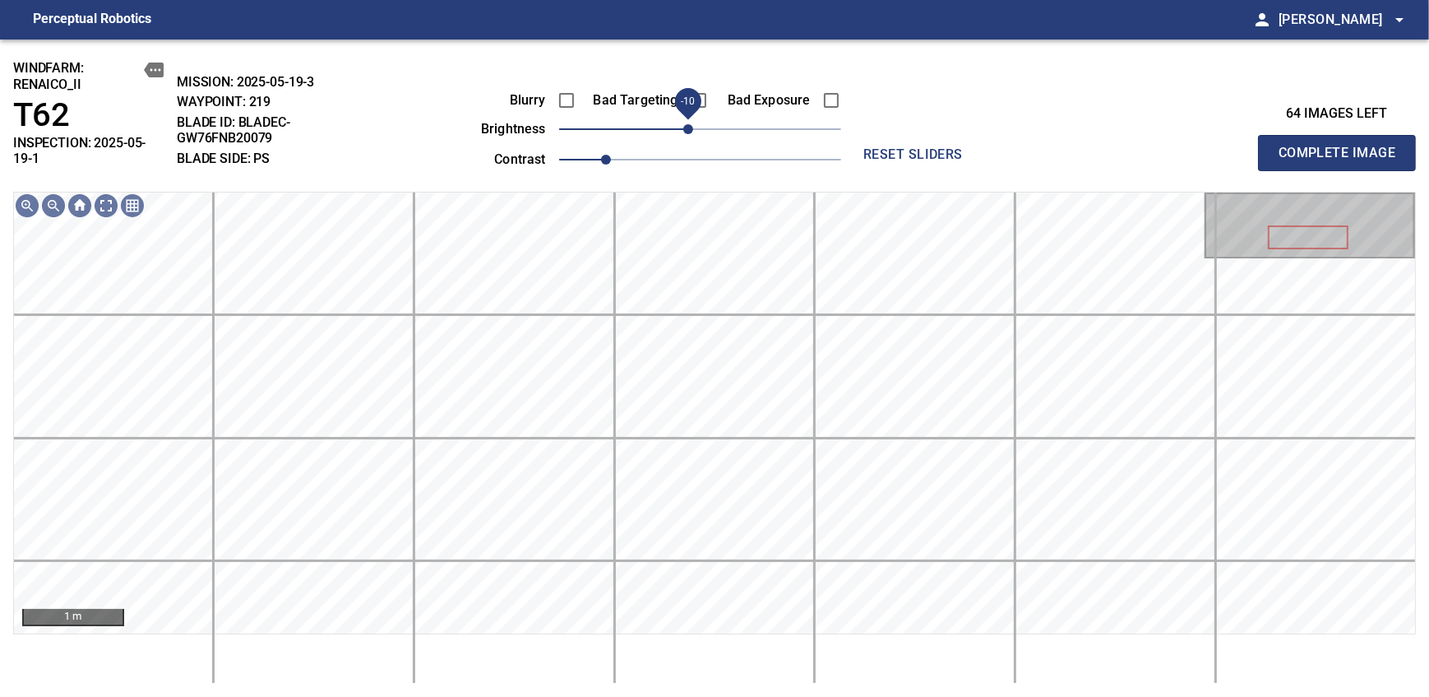
click at [1342, 146] on span "Complete Image" at bounding box center [1337, 152] width 122 height 23
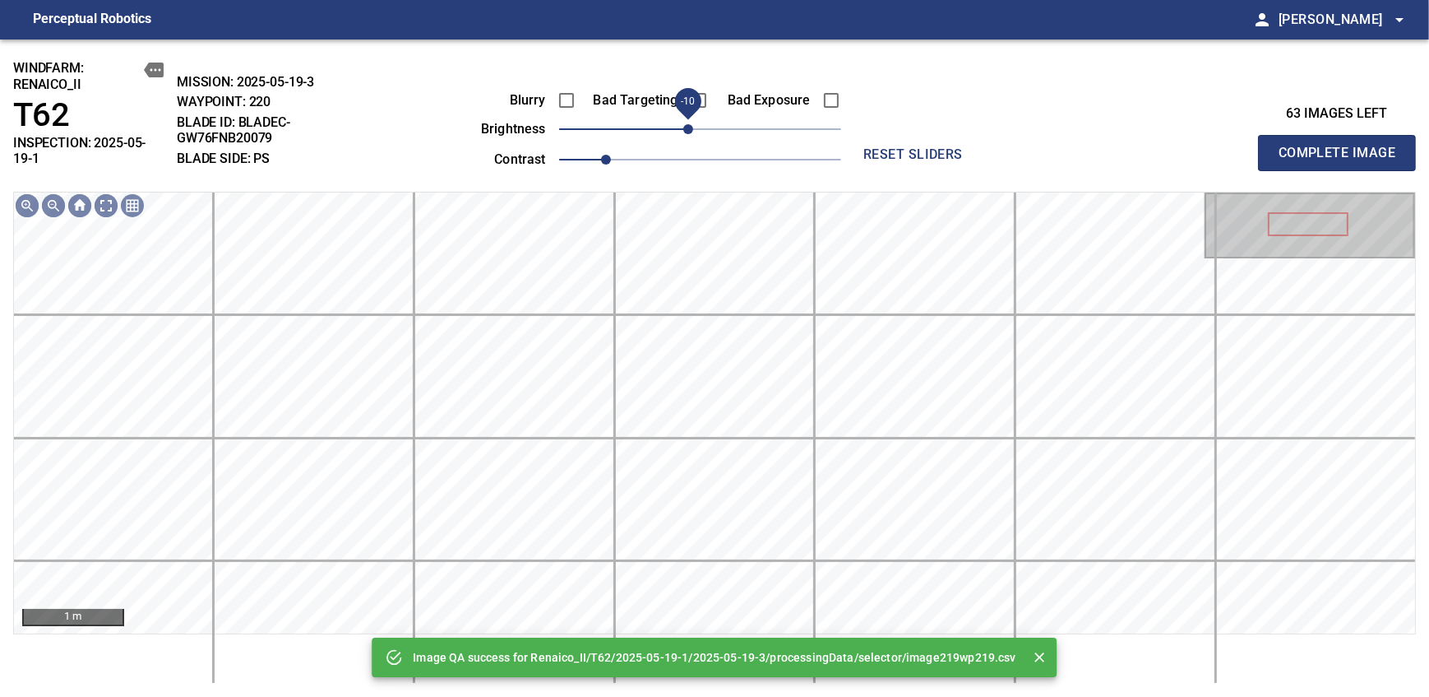
drag, startPoint x: 701, startPoint y: 128, endPoint x: 692, endPoint y: 137, distance: 12.8
click at [692, 134] on span "-10" at bounding box center [688, 129] width 10 height 10
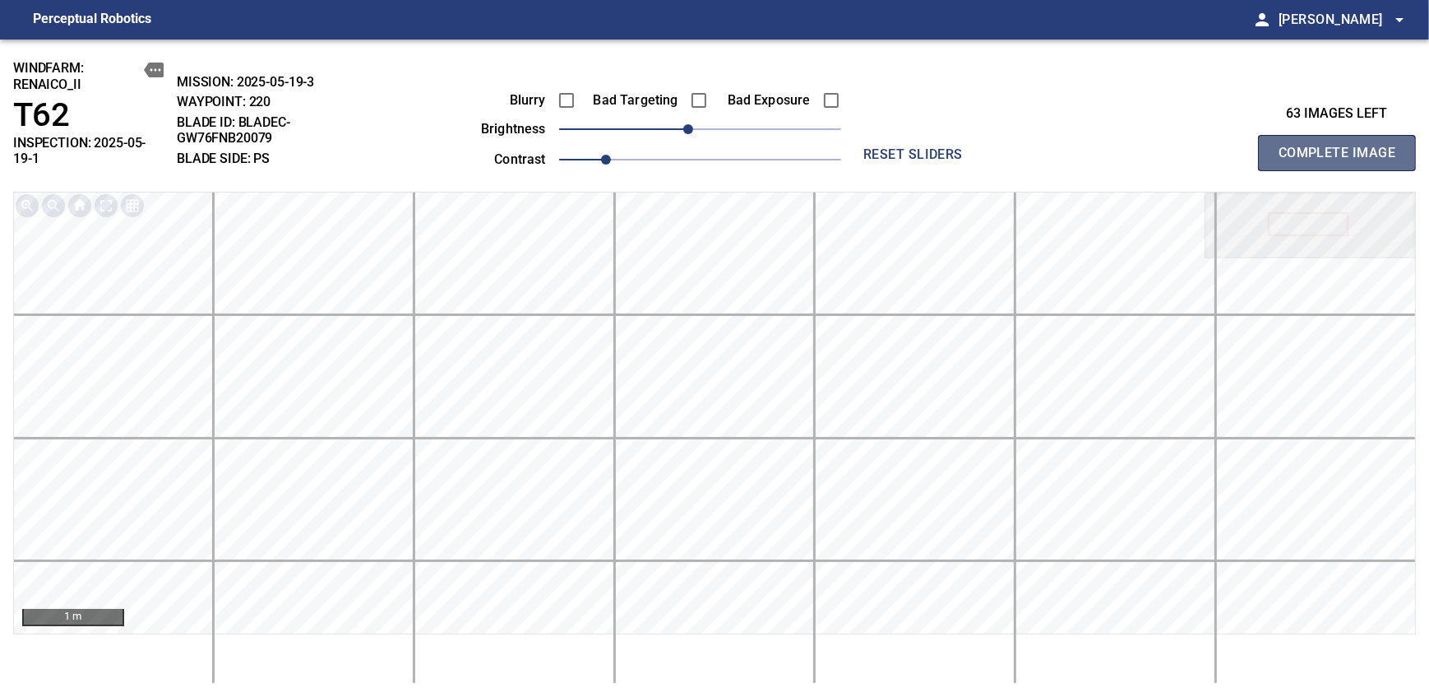
drag, startPoint x: 1342, startPoint y: 146, endPoint x: 692, endPoint y: 137, distance: 650.5
click at [1342, 146] on span "Complete Image" at bounding box center [1337, 152] width 122 height 23
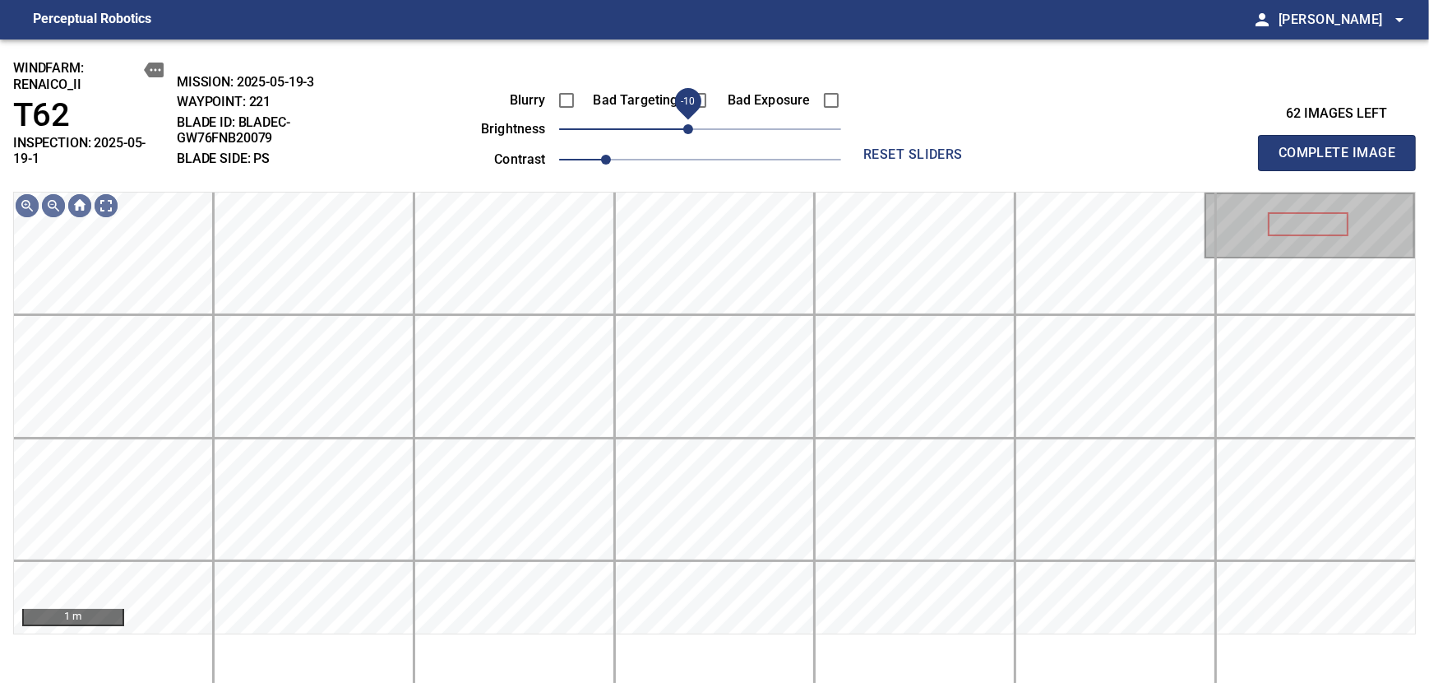
drag, startPoint x: 697, startPoint y: 132, endPoint x: 687, endPoint y: 137, distance: 11.8
click at [687, 134] on span "-10" at bounding box center [688, 129] width 10 height 10
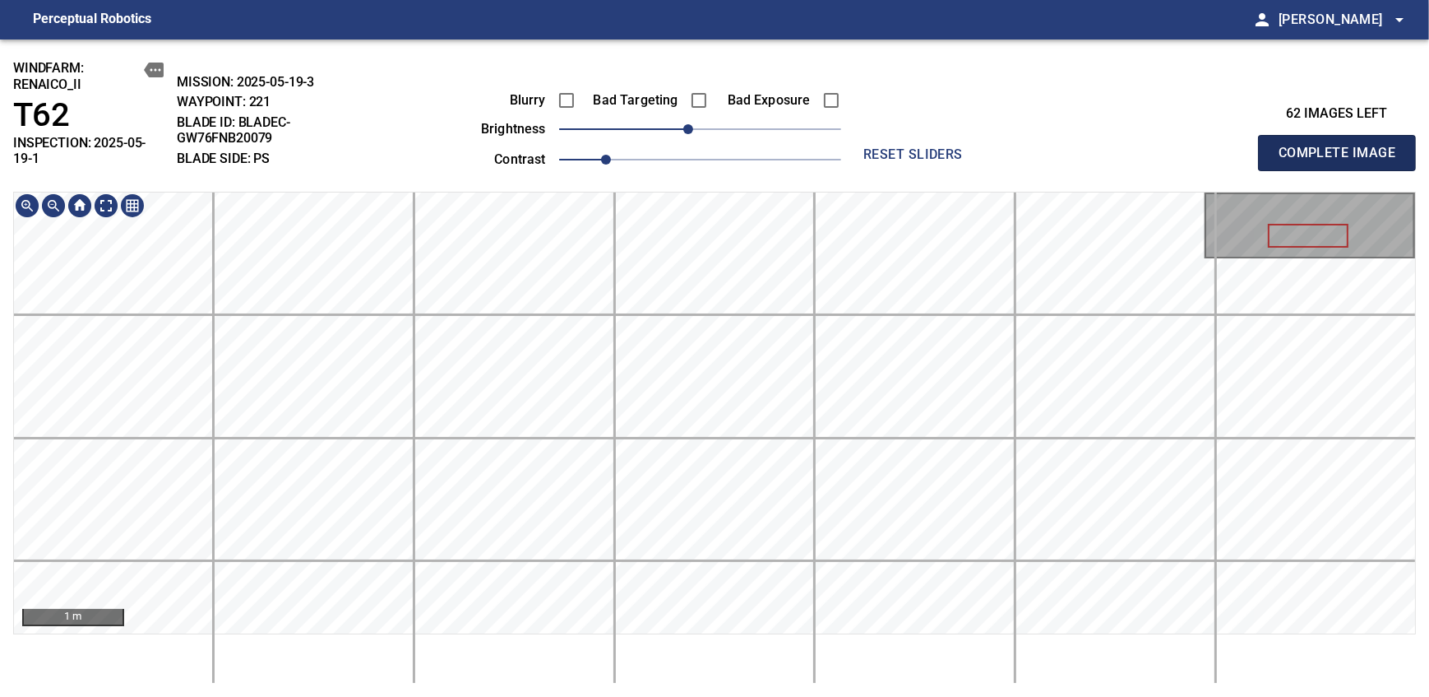
click at [1342, 146] on span "Complete Image" at bounding box center [1337, 152] width 122 height 23
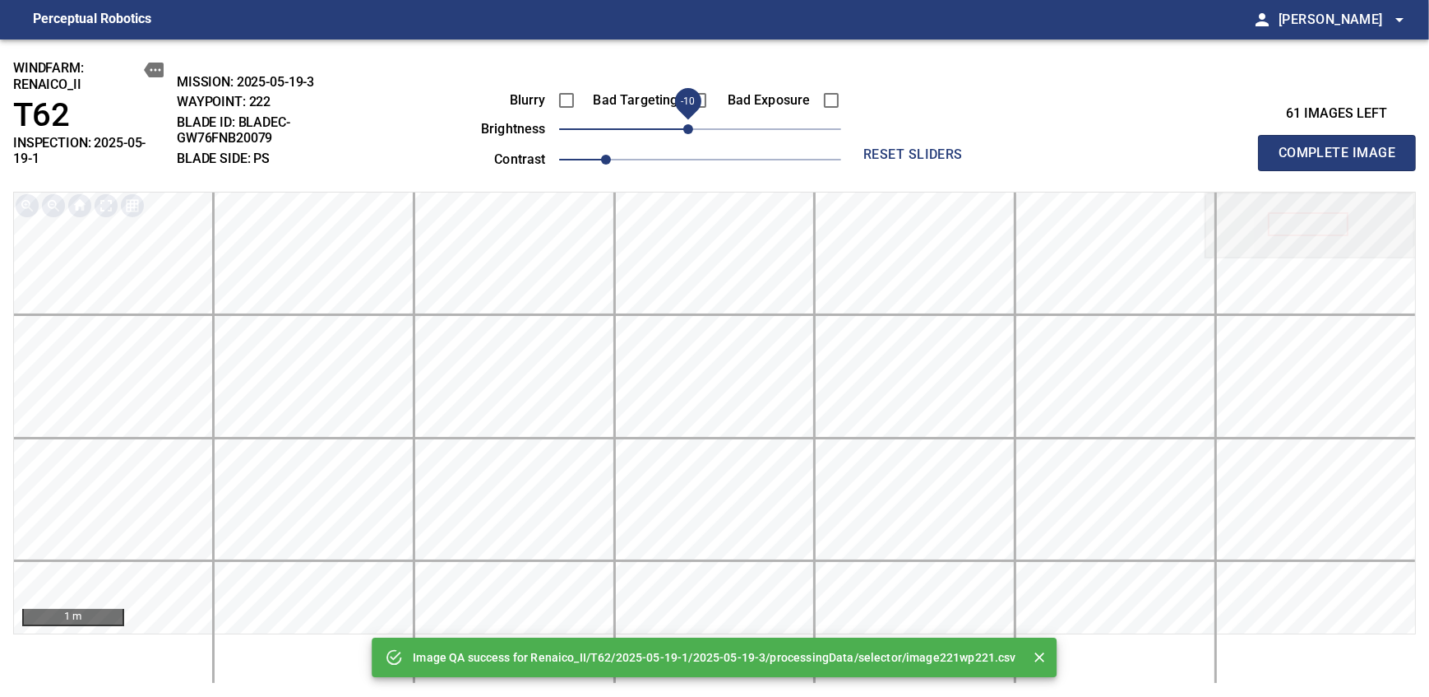
click at [690, 128] on span "-10" at bounding box center [688, 129] width 10 height 10
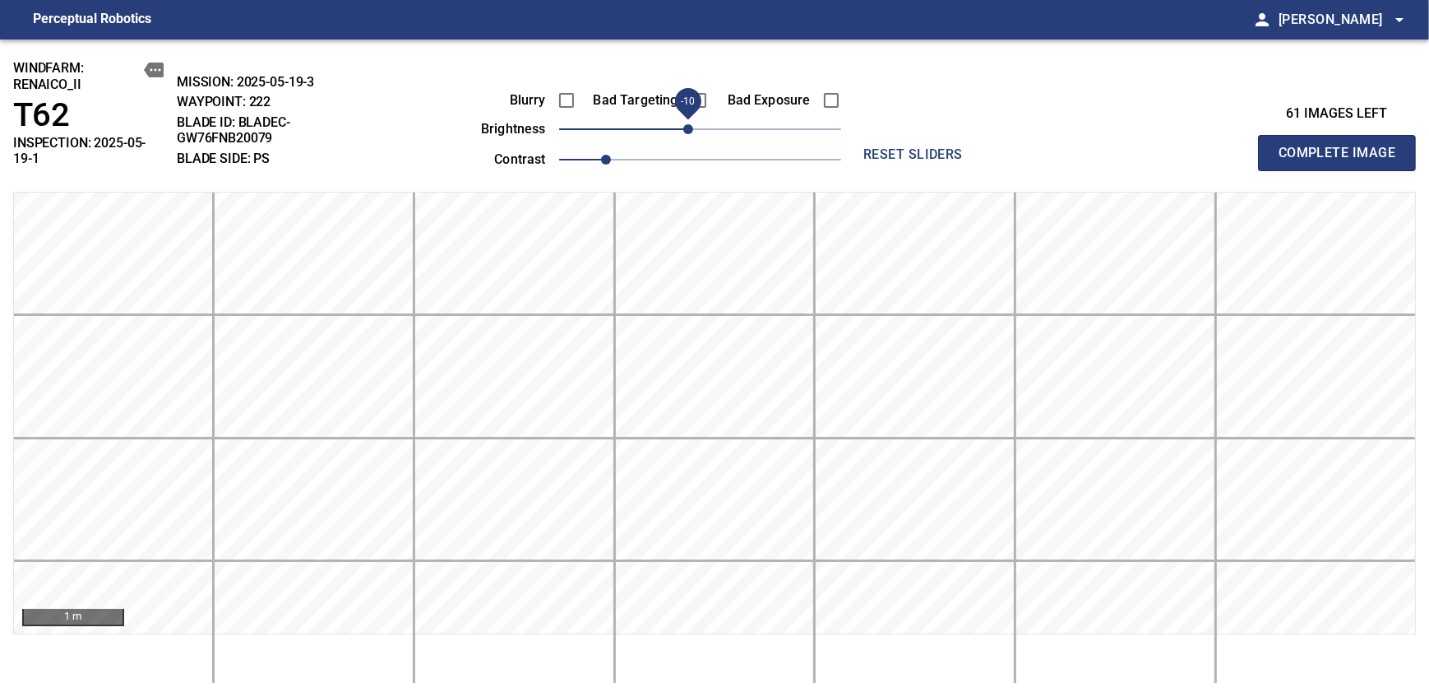
click at [1342, 146] on span "Complete Image" at bounding box center [1337, 152] width 122 height 23
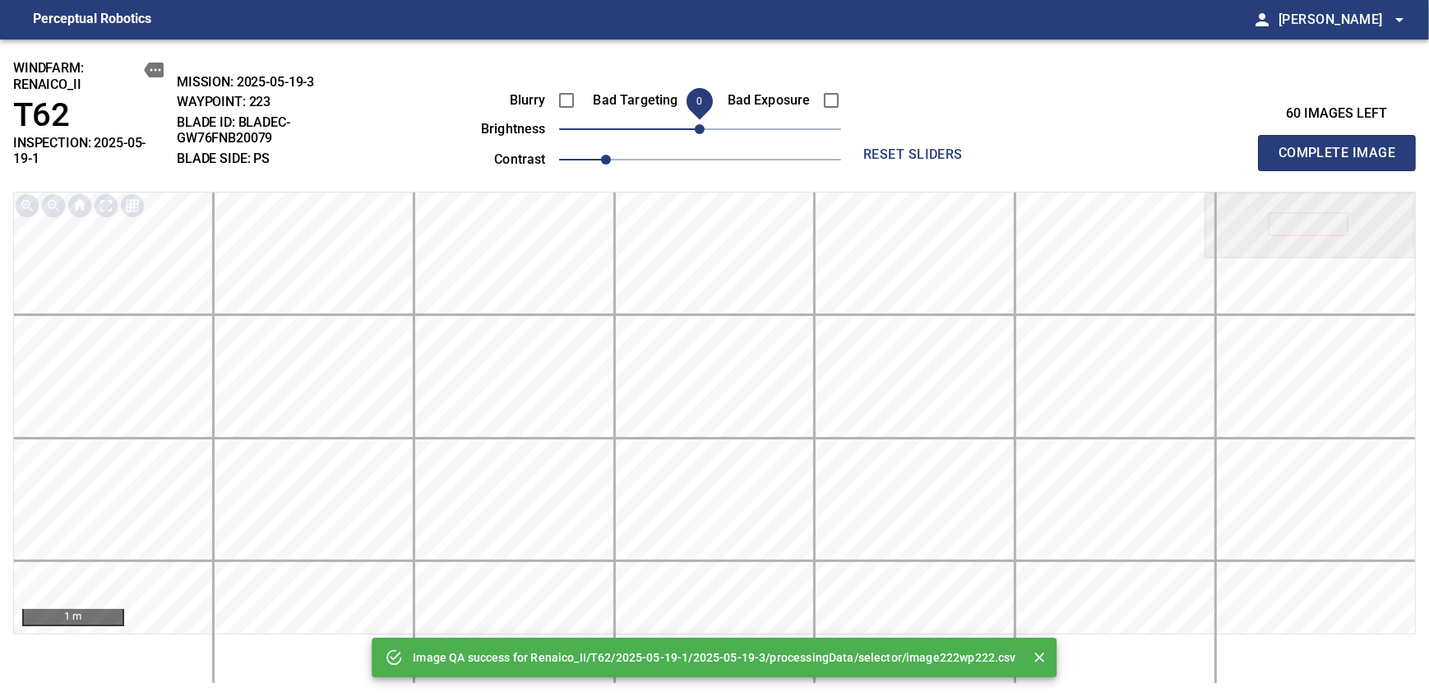
click at [697, 128] on span "0" at bounding box center [700, 129] width 10 height 10
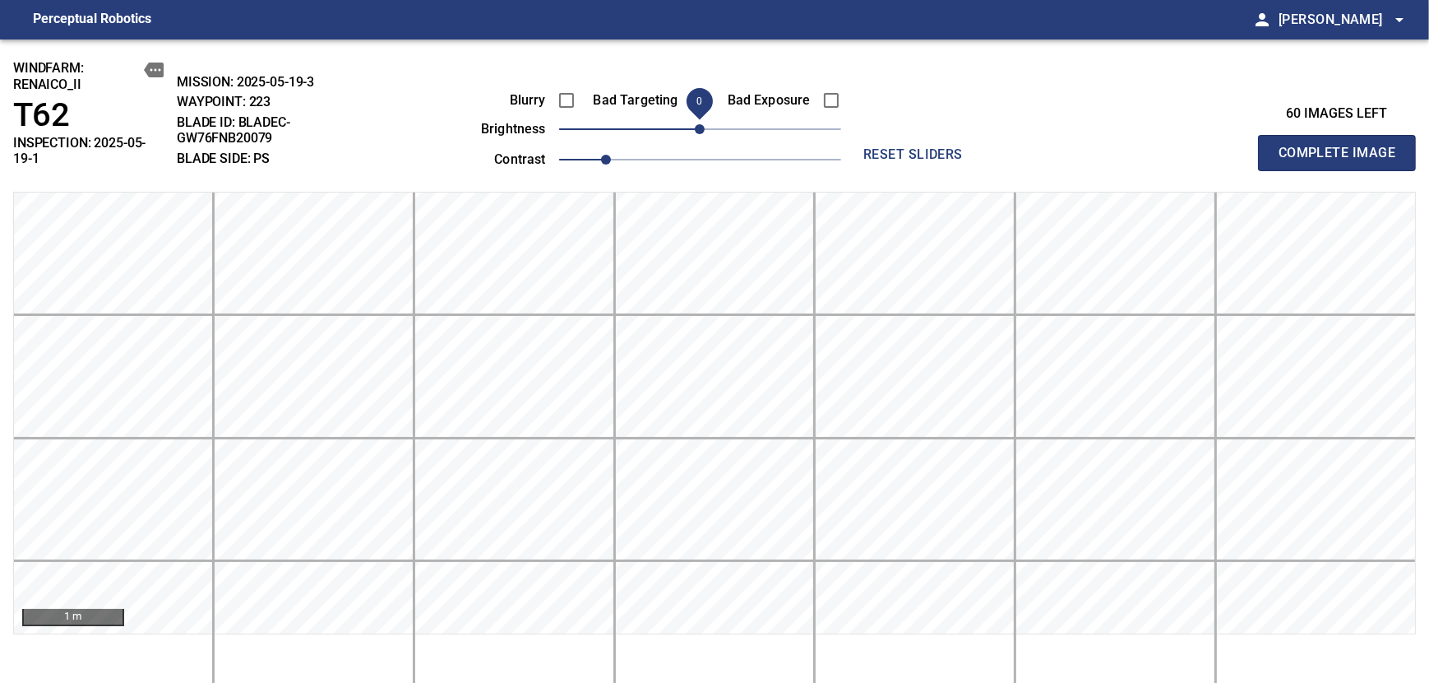
click at [1342, 146] on span "Complete Image" at bounding box center [1337, 152] width 122 height 23
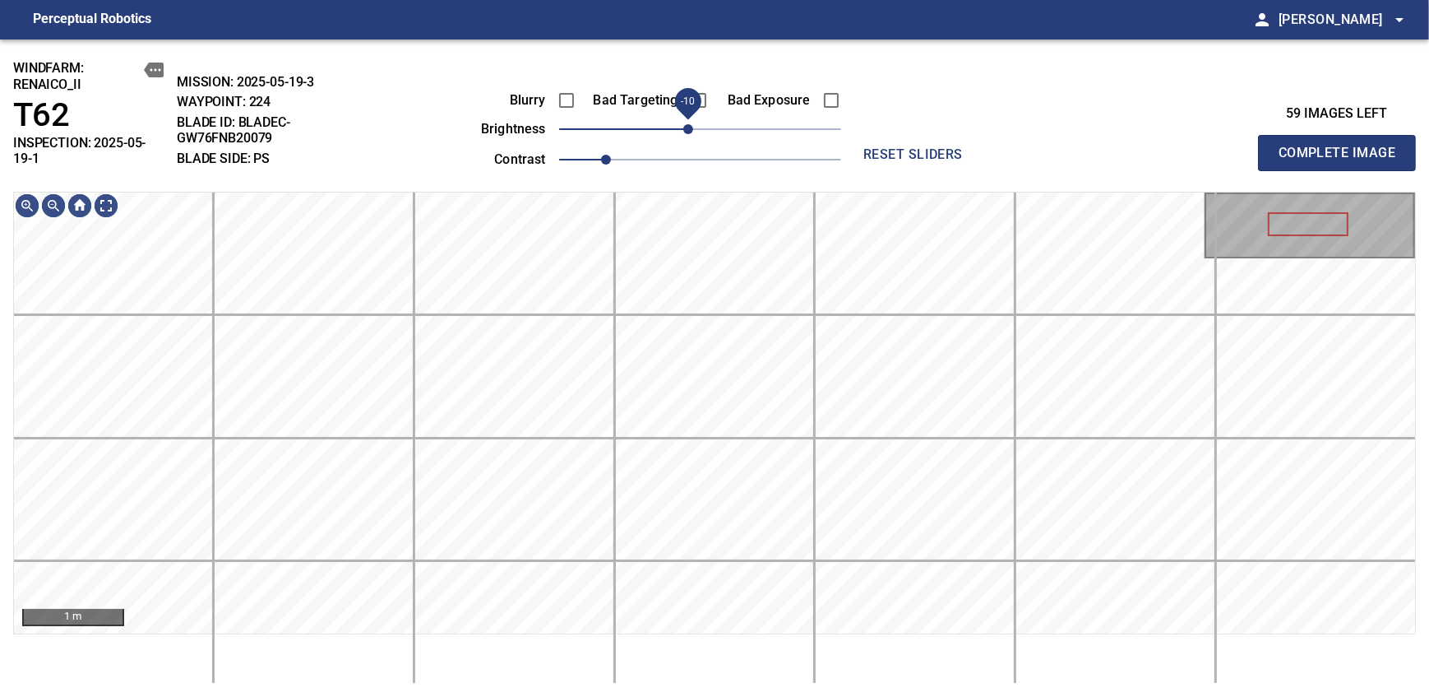
click at [690, 134] on span "-10" at bounding box center [688, 129] width 10 height 10
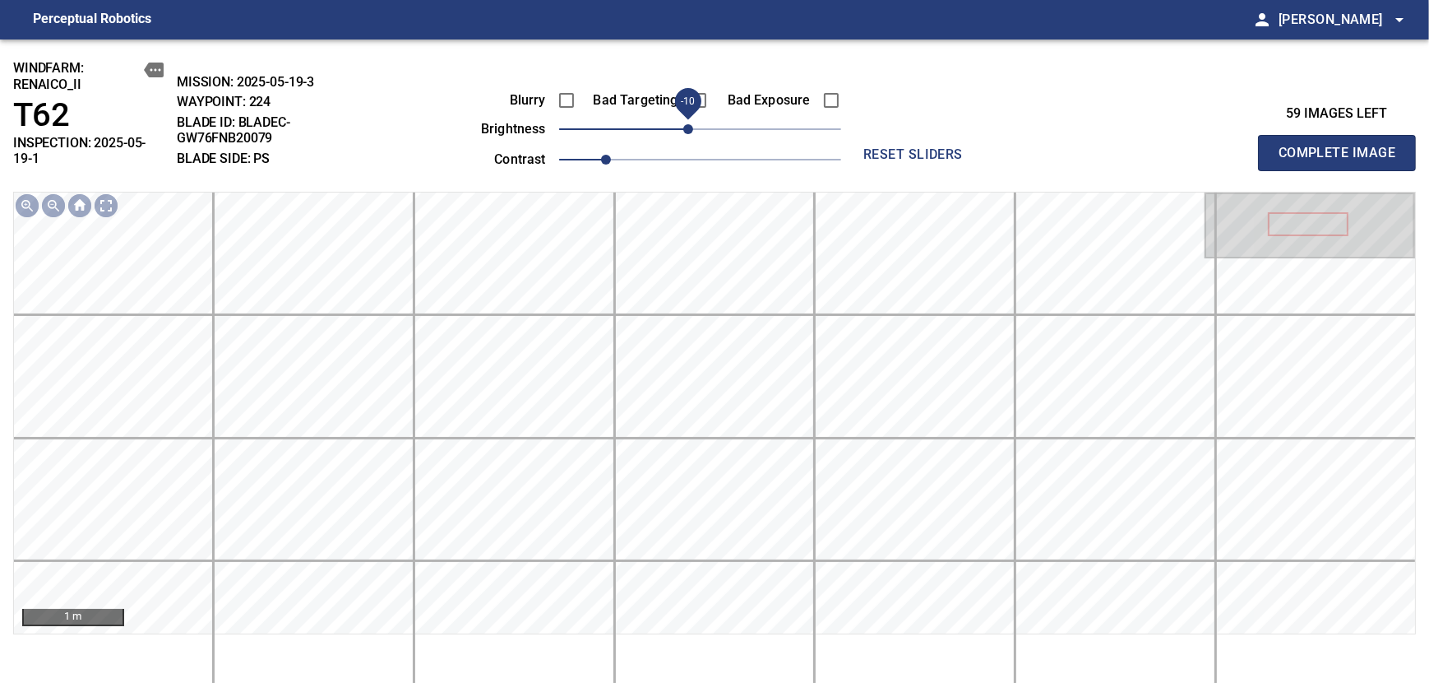
click at [1342, 146] on span "Complete Image" at bounding box center [1337, 152] width 122 height 23
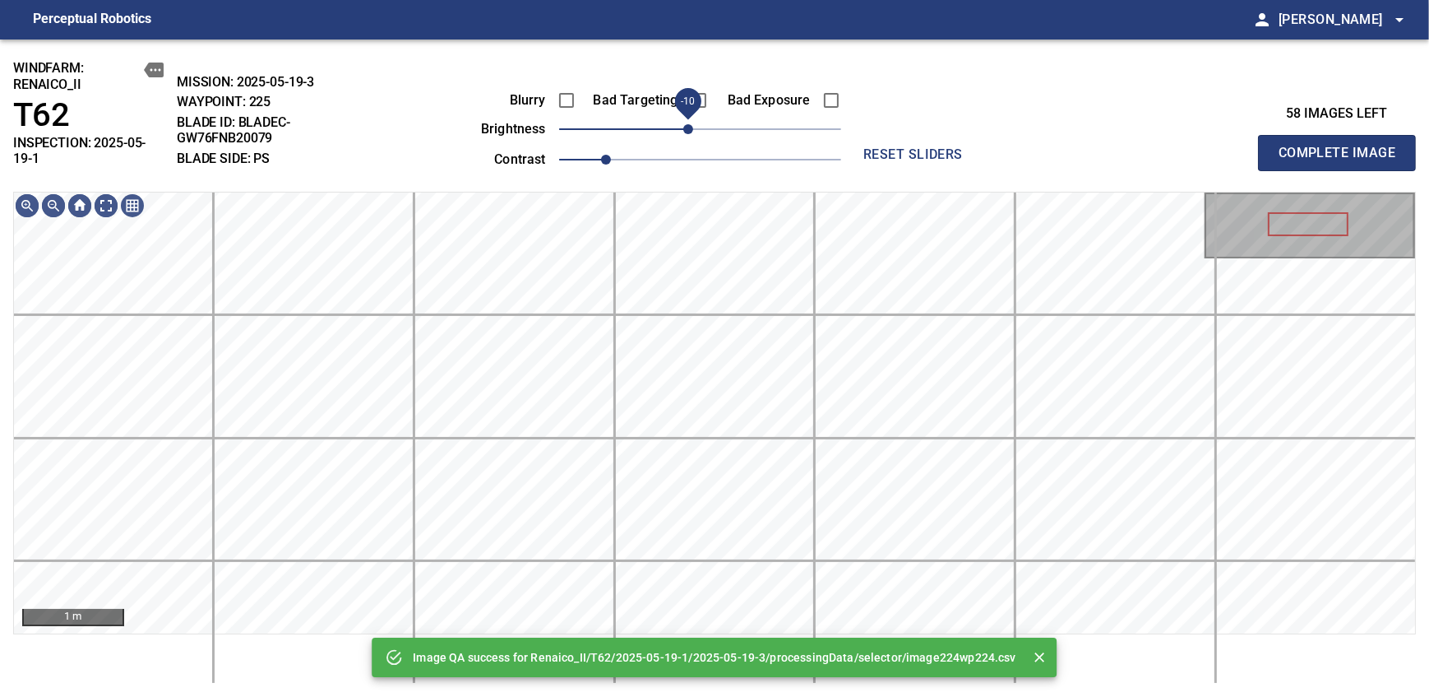
click at [692, 134] on span "-10" at bounding box center [688, 129] width 10 height 10
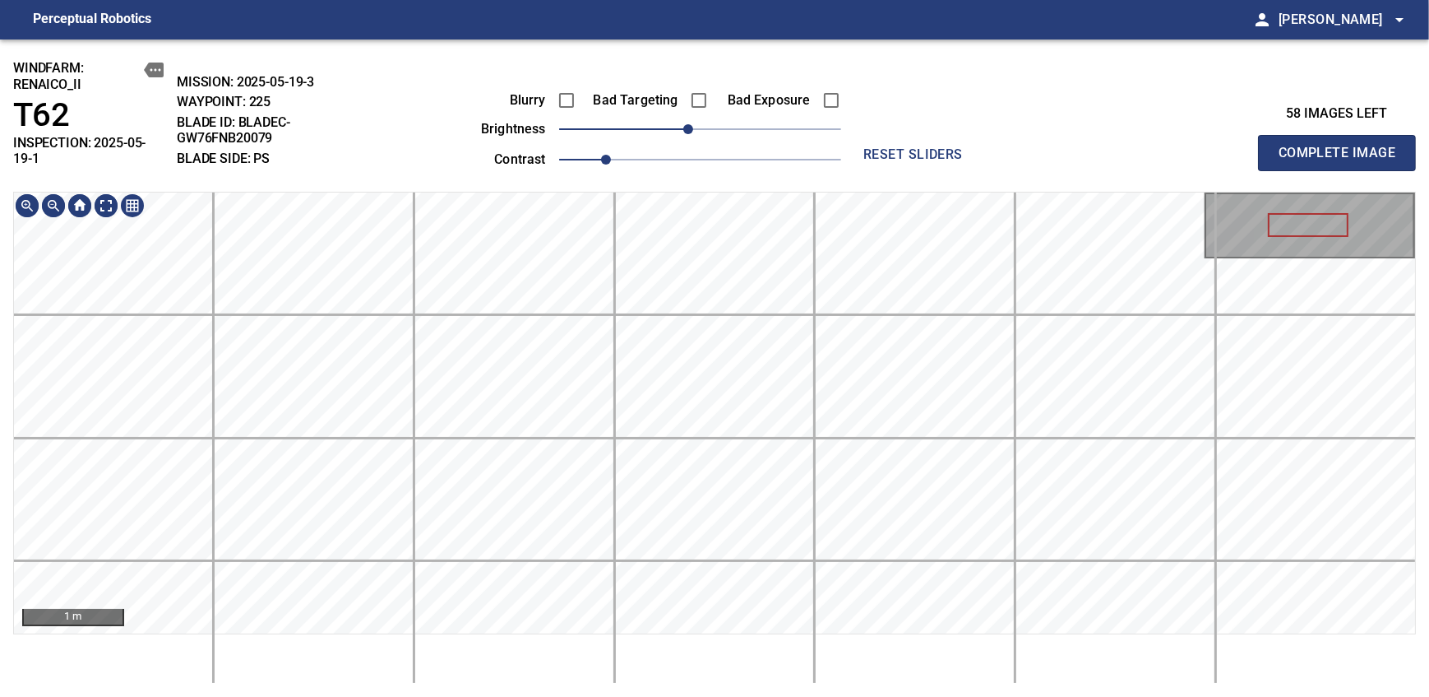
click at [690, 181] on div "windfarm: Renaico_II T62 INSPECTION: 2025-05-19-1 MISSION: 2025-05-19-3 WAYPOIN…" at bounding box center [714, 367] width 1429 height 657
click at [1342, 146] on span "Complete Image" at bounding box center [1337, 152] width 122 height 23
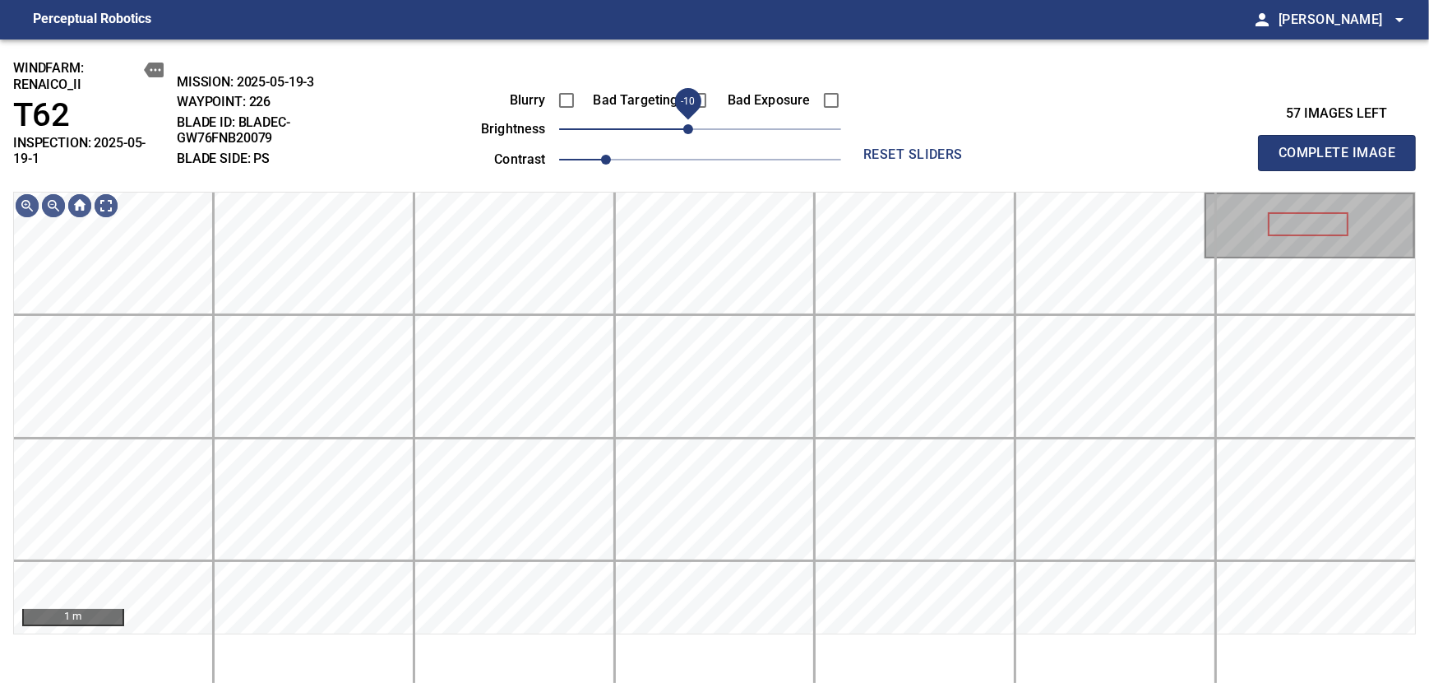
drag, startPoint x: 701, startPoint y: 132, endPoint x: 691, endPoint y: 132, distance: 9.9
click at [691, 132] on span "-10" at bounding box center [688, 129] width 10 height 10
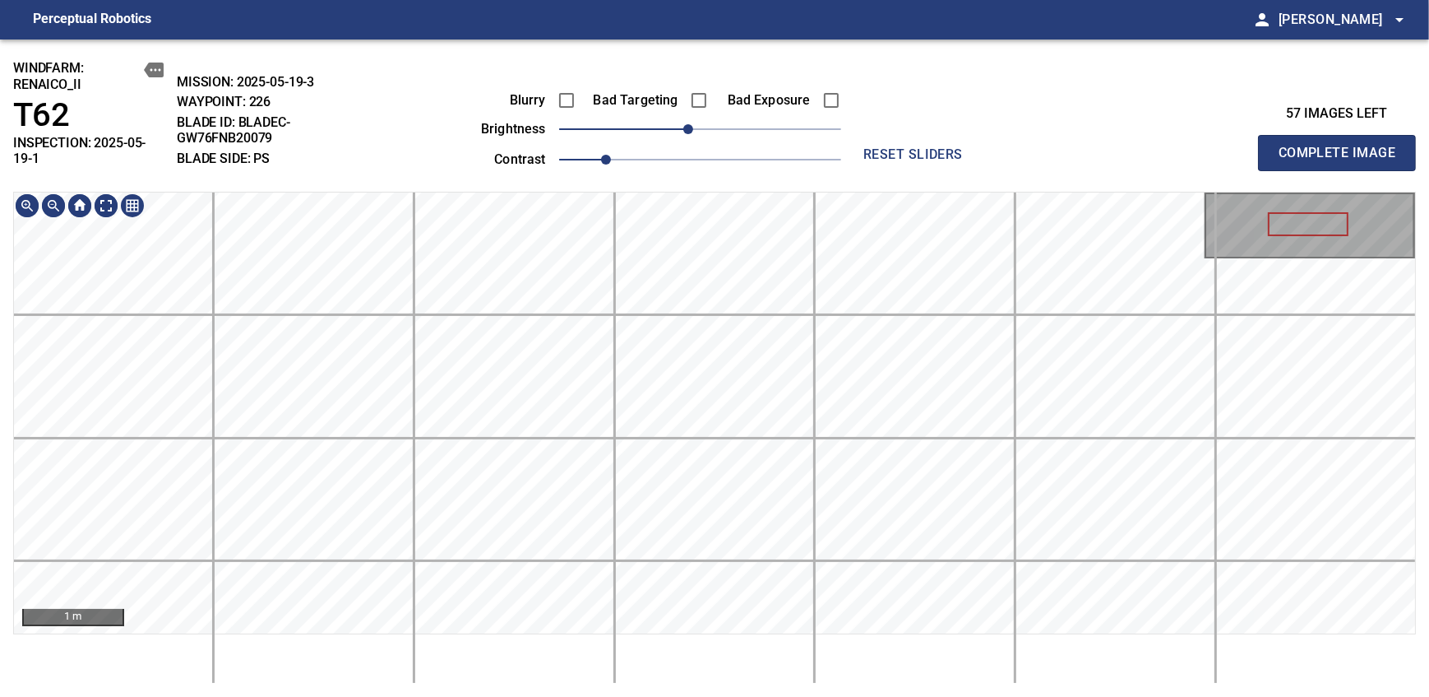
click at [666, 122] on div "windfarm: Renaico_II T62 INSPECTION: 2025-05-19-1 MISSION: 2025-05-19-3 WAYPOIN…" at bounding box center [714, 367] width 1429 height 657
drag, startPoint x: 1345, startPoint y: 148, endPoint x: 690, endPoint y: 160, distance: 654.7
click at [1342, 146] on span "Complete Image" at bounding box center [1337, 152] width 122 height 23
click at [692, 134] on span "-10" at bounding box center [688, 129] width 10 height 10
click at [1342, 146] on span "Complete Image" at bounding box center [1337, 152] width 122 height 23
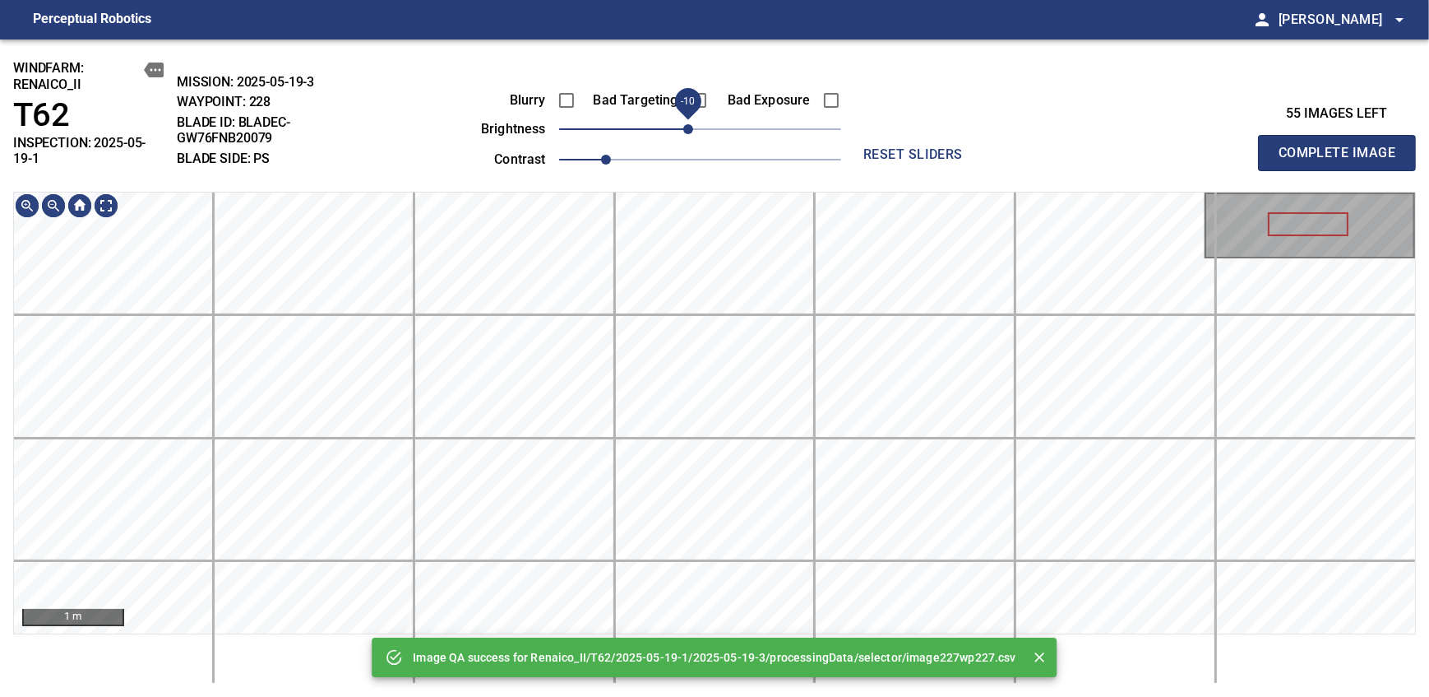
click at [690, 126] on span "-10" at bounding box center [688, 129] width 10 height 10
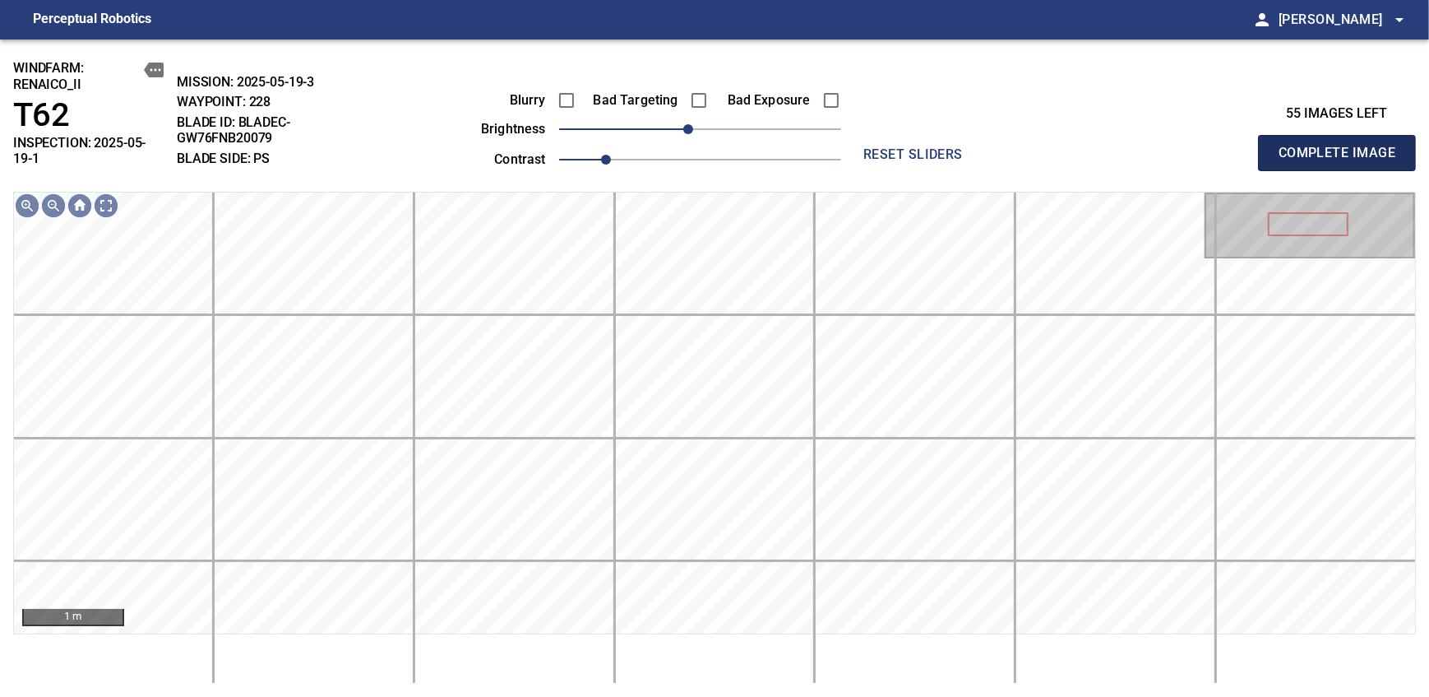
click at [1342, 146] on span "Complete Image" at bounding box center [1337, 152] width 122 height 23
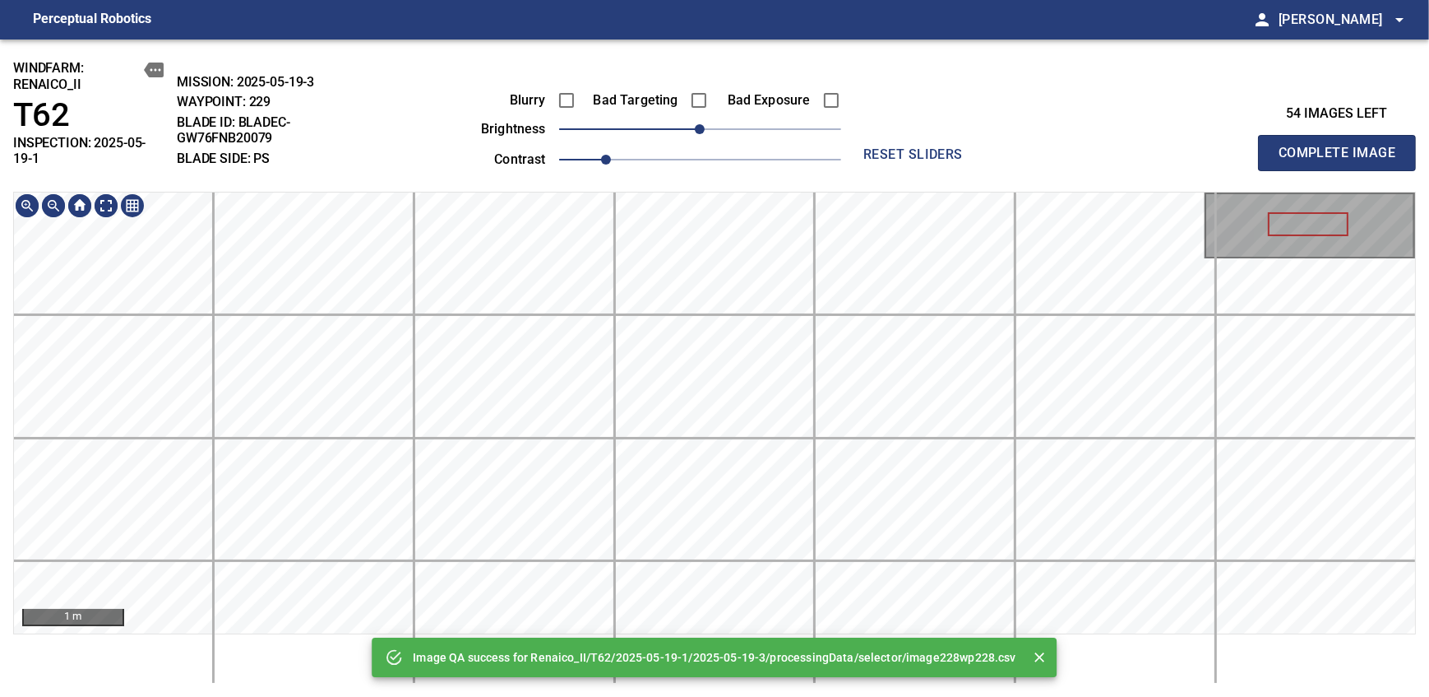
click at [724, 188] on div "Image QA success for Renaico_II/T62/2025-05-19-1/2025-05-19-3/processingData/se…" at bounding box center [714, 367] width 1429 height 657
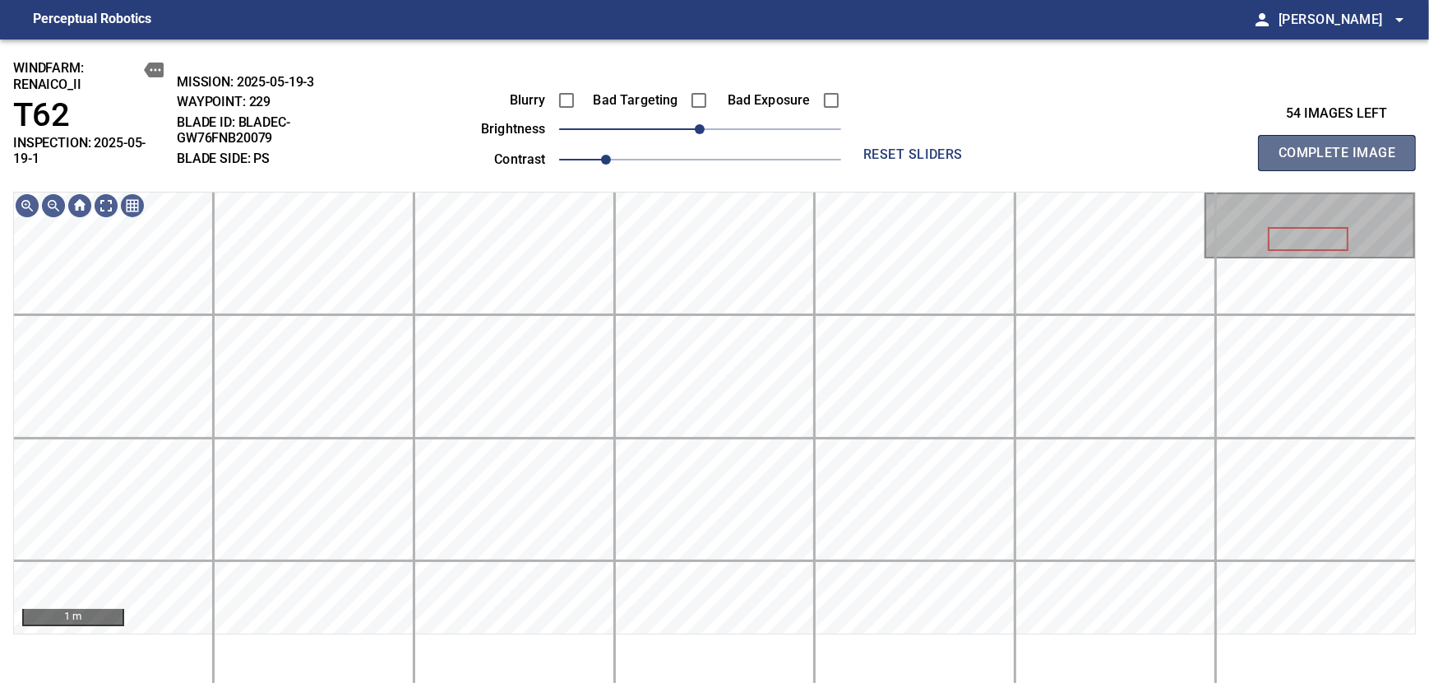
click at [1342, 146] on span "Complete Image" at bounding box center [1337, 152] width 122 height 23
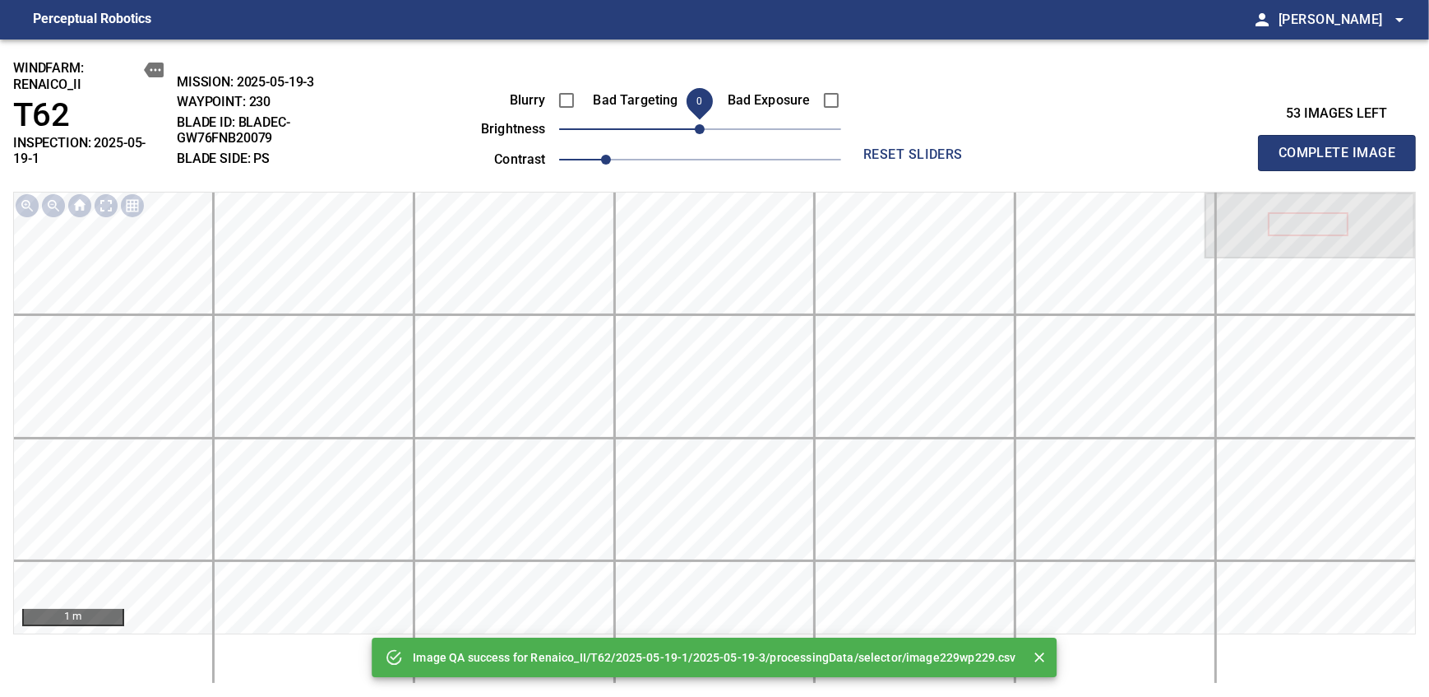
click at [1342, 146] on span "Complete Image" at bounding box center [1337, 152] width 122 height 23
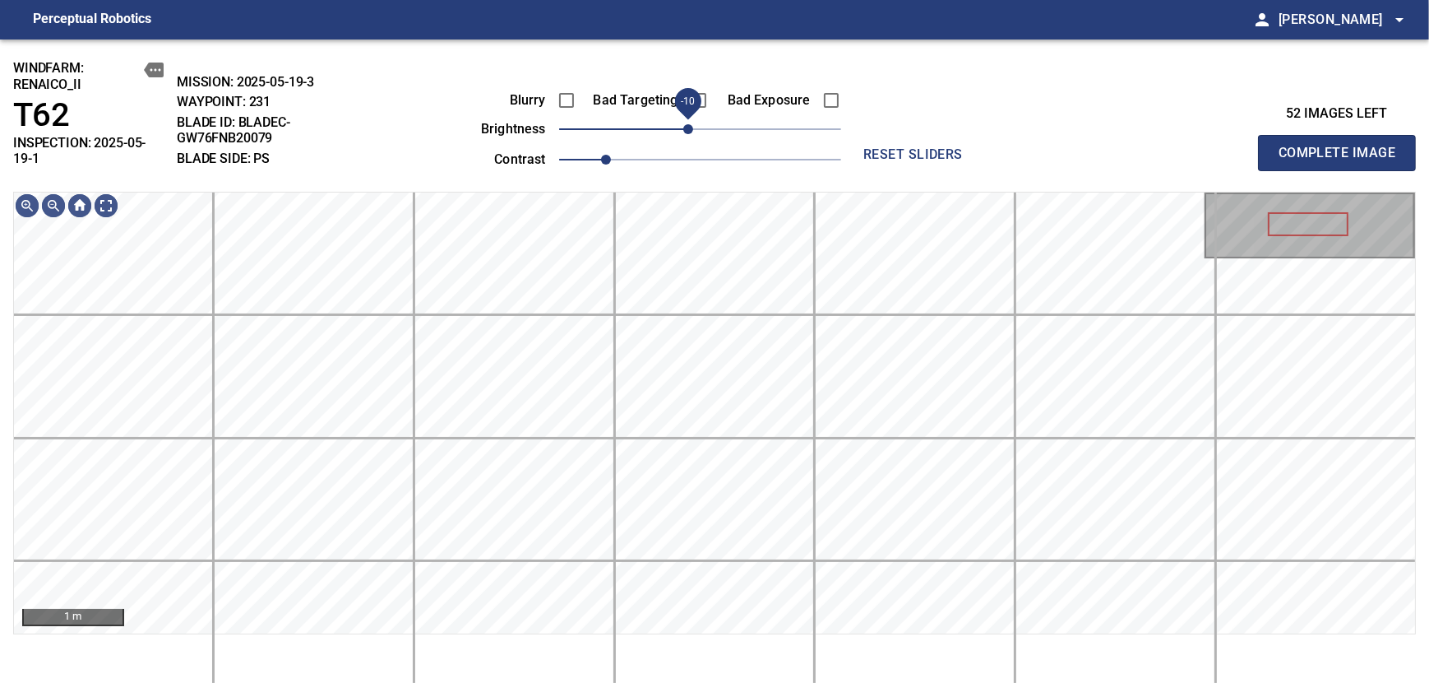
click at [691, 132] on span "-10" at bounding box center [688, 129] width 10 height 10
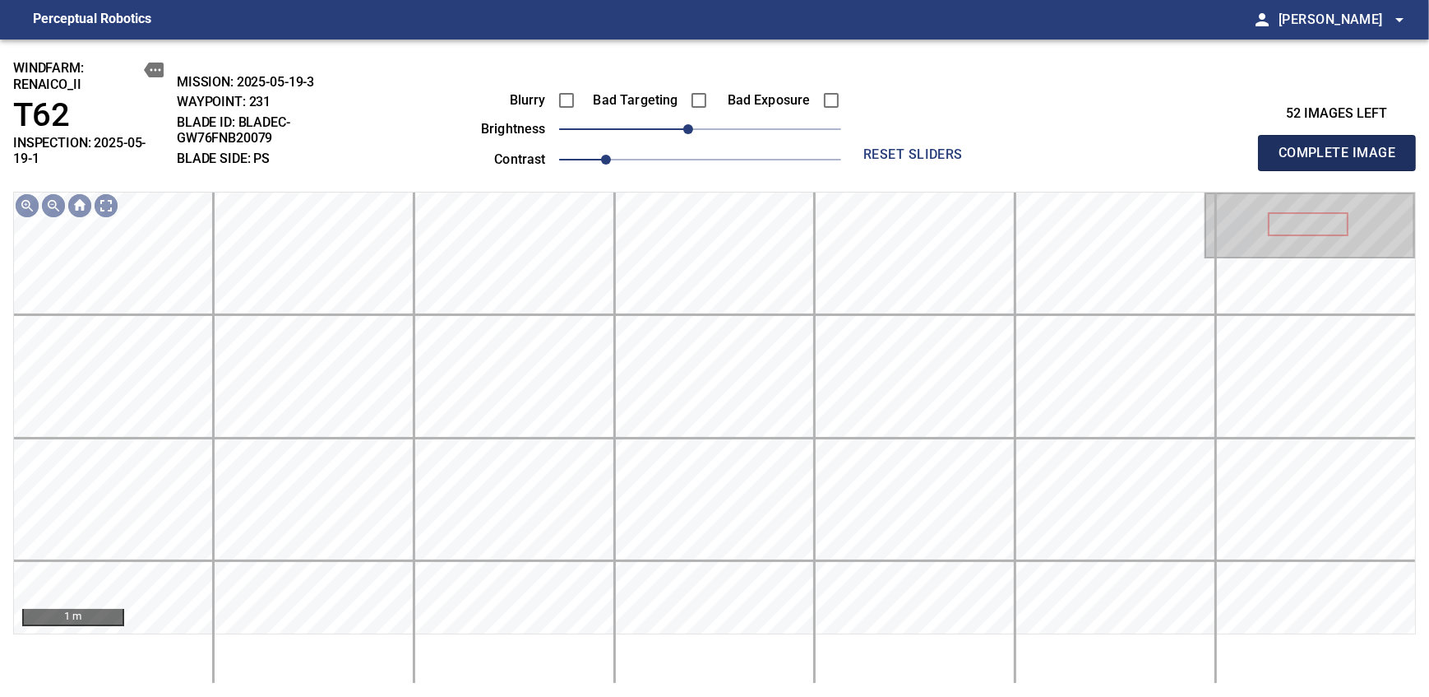
click at [1342, 146] on span "Complete Image" at bounding box center [1337, 152] width 122 height 23
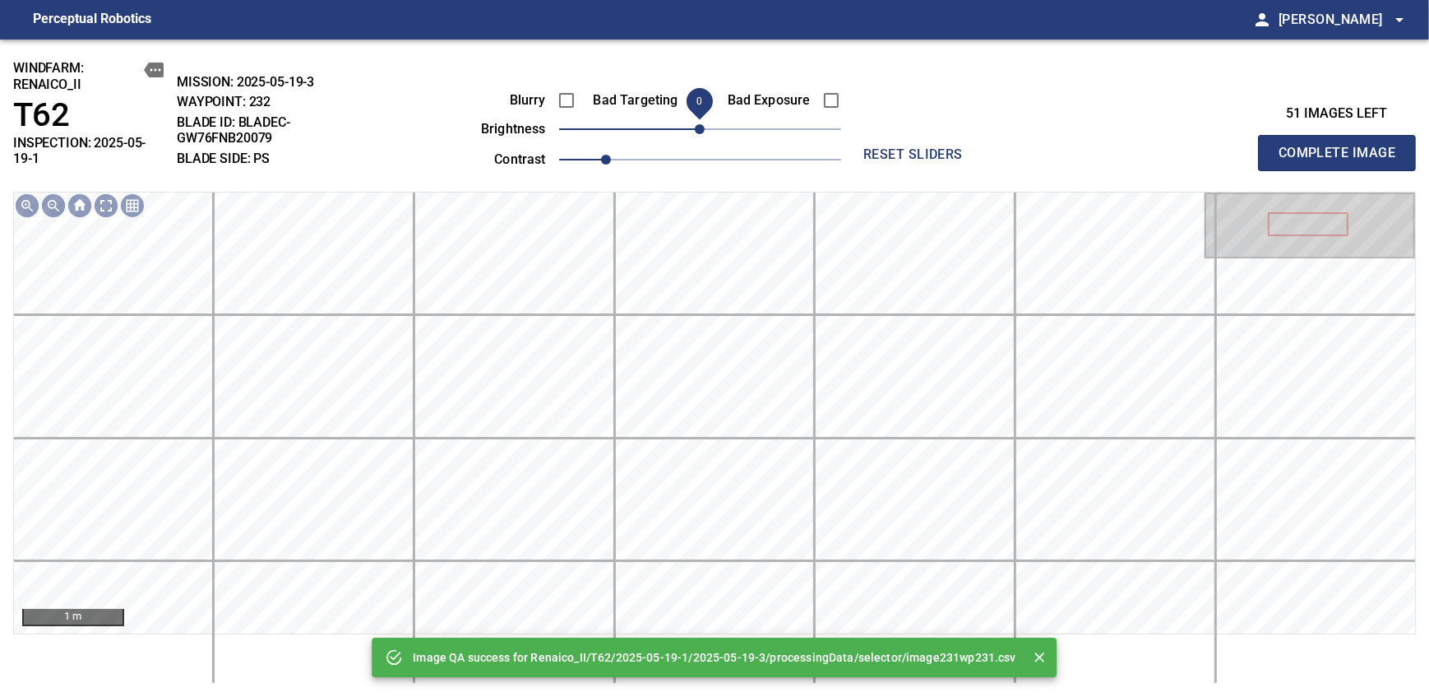
click at [695, 134] on span "0" at bounding box center [700, 129] width 10 height 10
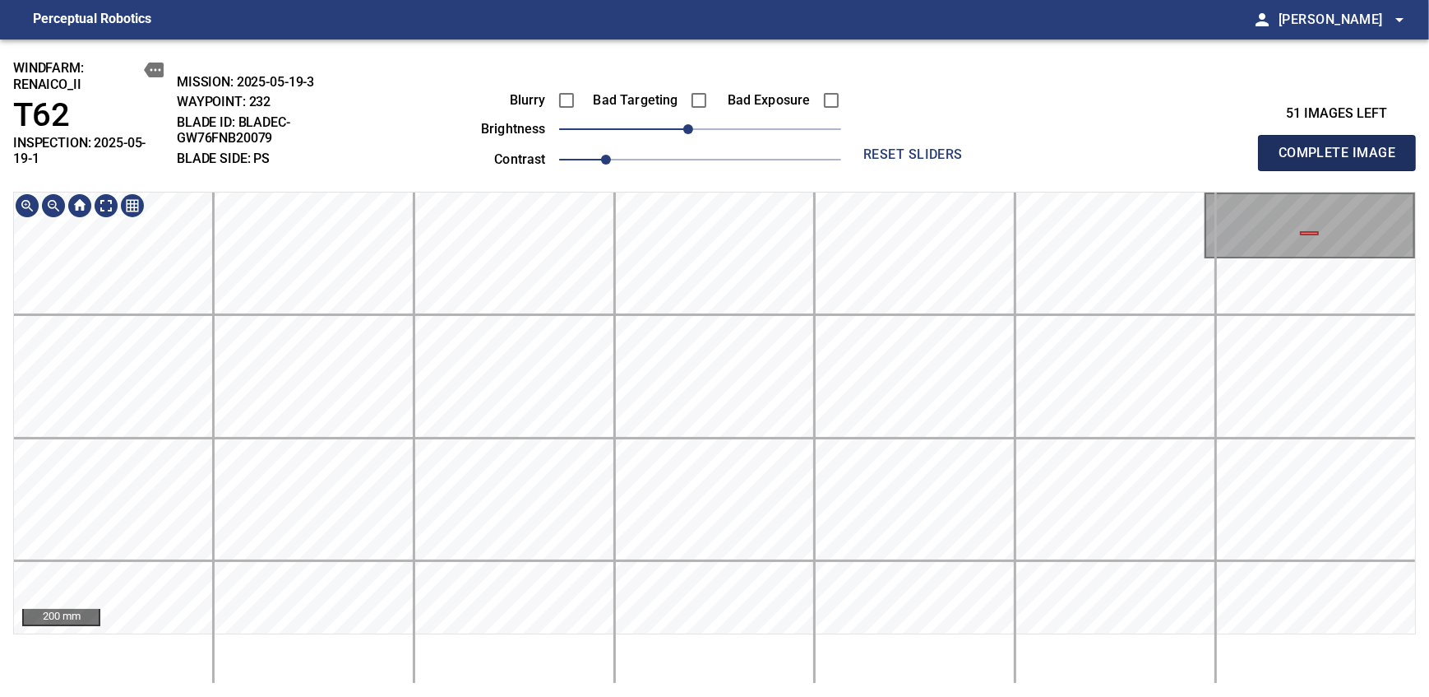
click at [1342, 146] on span "Complete Image" at bounding box center [1337, 152] width 122 height 23
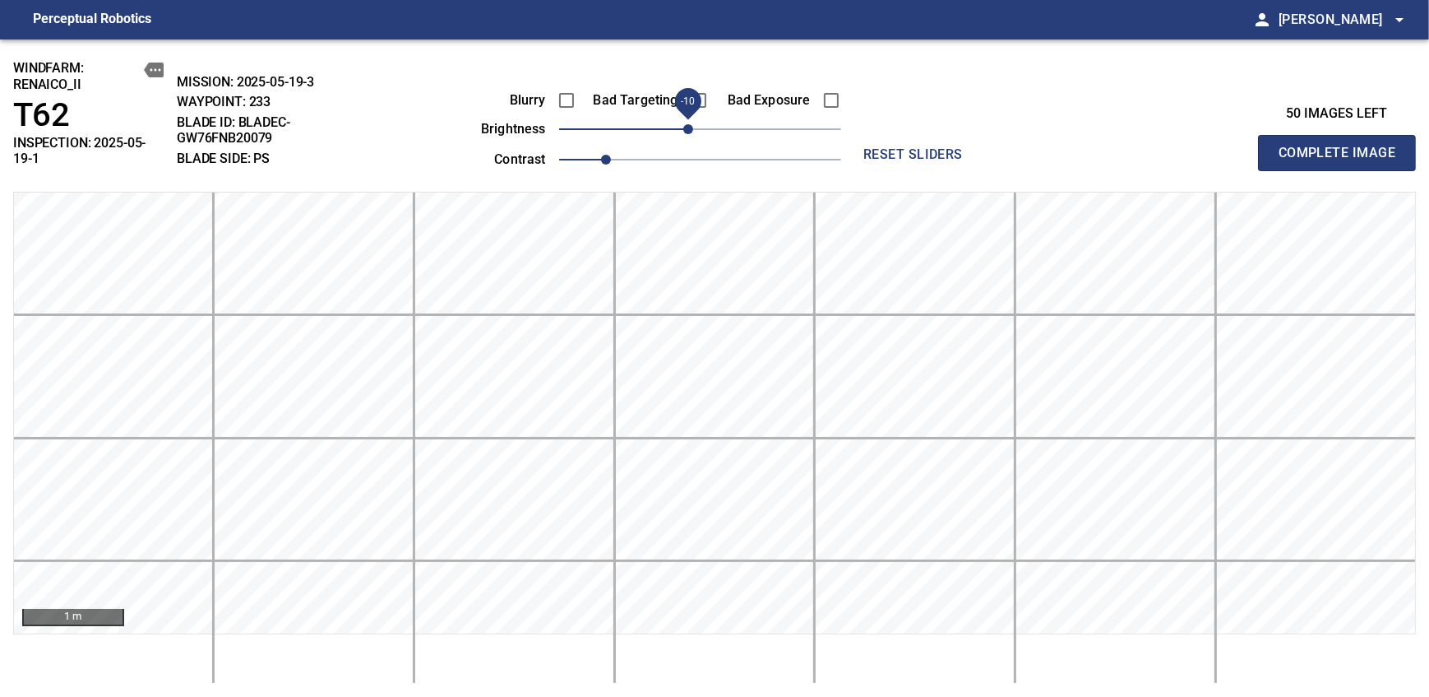
drag, startPoint x: 704, startPoint y: 132, endPoint x: 688, endPoint y: 134, distance: 15.8
click at [688, 134] on span "-10" at bounding box center [688, 129] width 10 height 10
drag, startPoint x: 1342, startPoint y: 146, endPoint x: 688, endPoint y: 134, distance: 653.9
click at [1342, 146] on span "Complete Image" at bounding box center [1337, 152] width 122 height 23
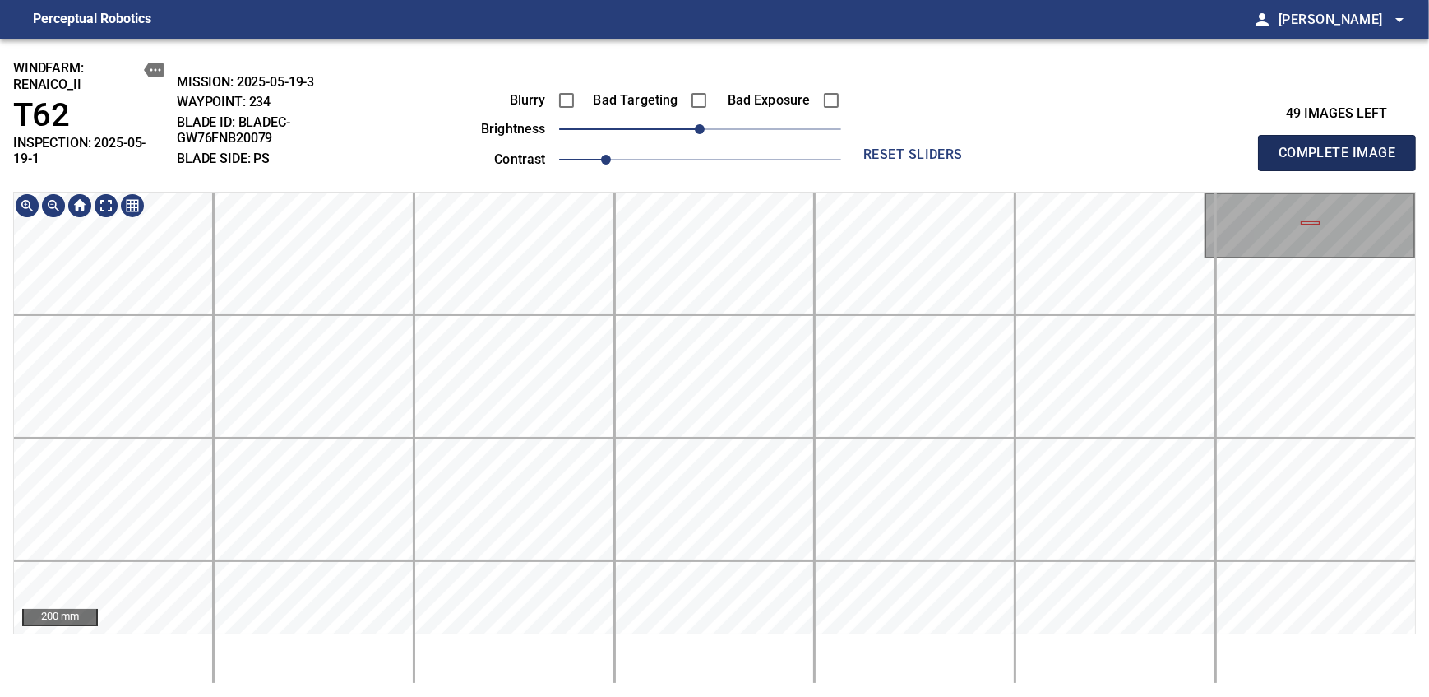
click at [1342, 146] on span "Complete Image" at bounding box center [1337, 152] width 122 height 23
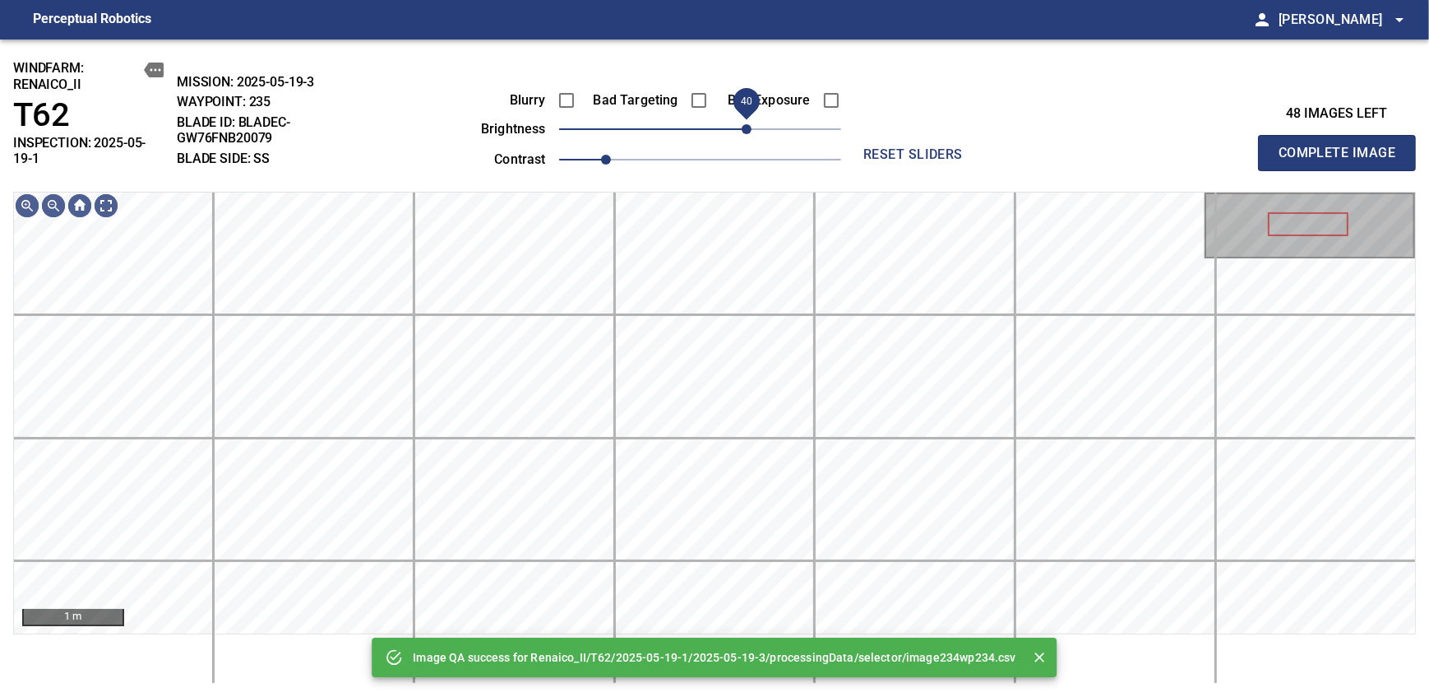
drag, startPoint x: 711, startPoint y: 126, endPoint x: 746, endPoint y: 123, distance: 34.6
click at [746, 124] on span "40" at bounding box center [747, 129] width 10 height 10
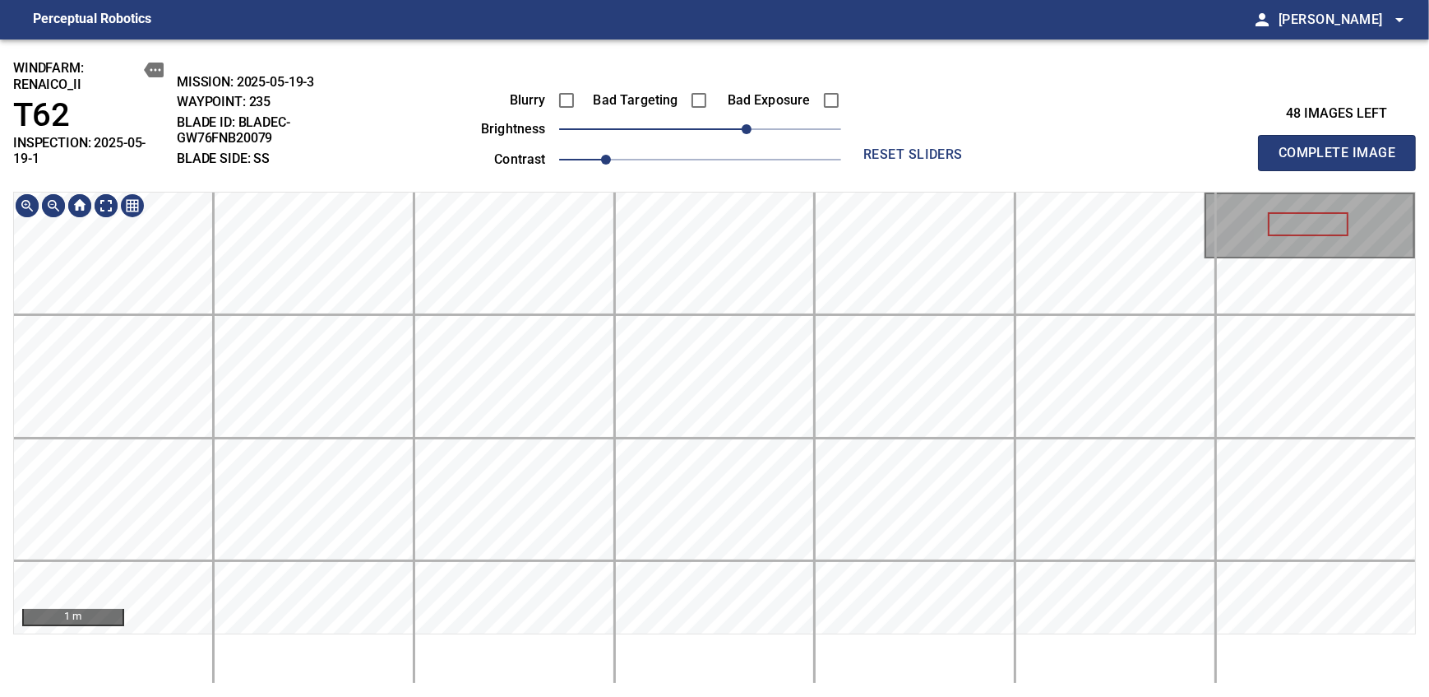
click at [715, 165] on div "windfarm: Renaico_II T62 INSPECTION: 2025-05-19-1 MISSION: 2025-05-19-3 WAYPOIN…" at bounding box center [714, 367] width 1429 height 657
click at [1342, 146] on span "Complete Image" at bounding box center [1337, 152] width 122 height 23
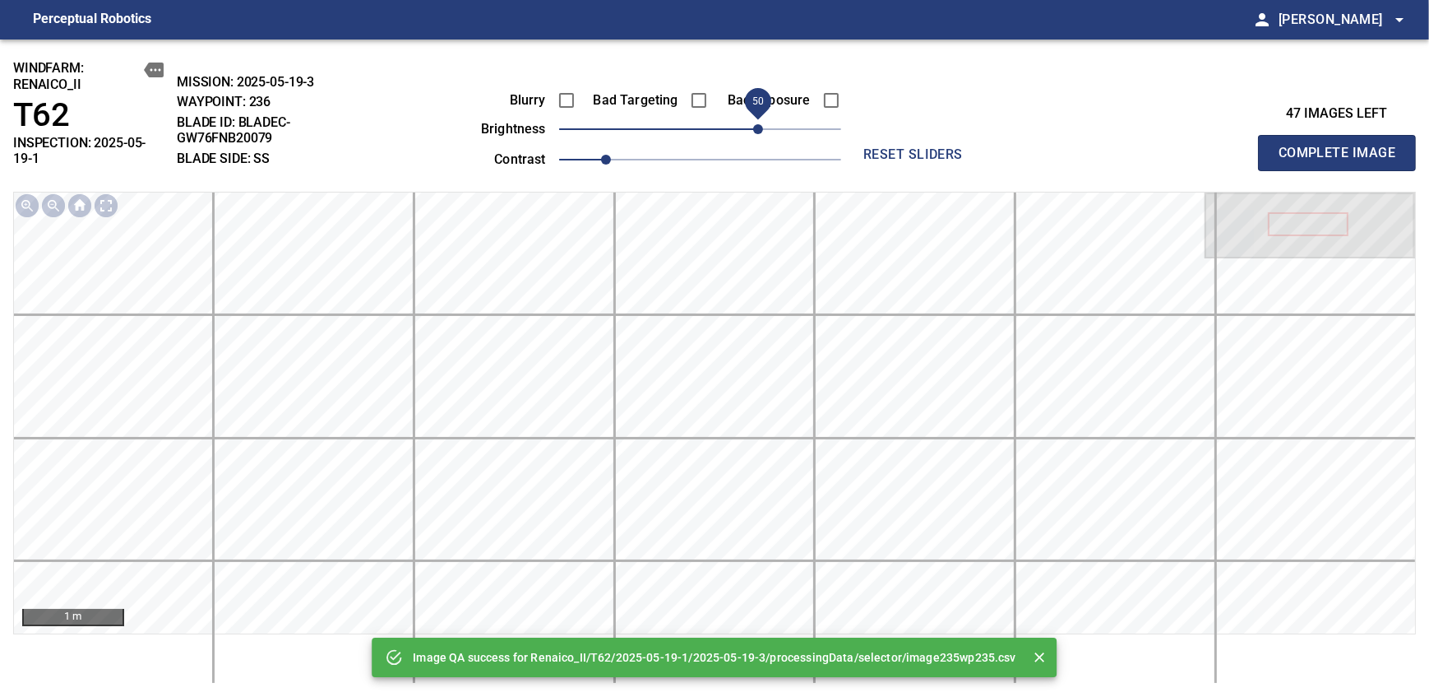
drag, startPoint x: 704, startPoint y: 125, endPoint x: 758, endPoint y: 125, distance: 54.3
click at [758, 125] on span "50" at bounding box center [758, 129] width 10 height 10
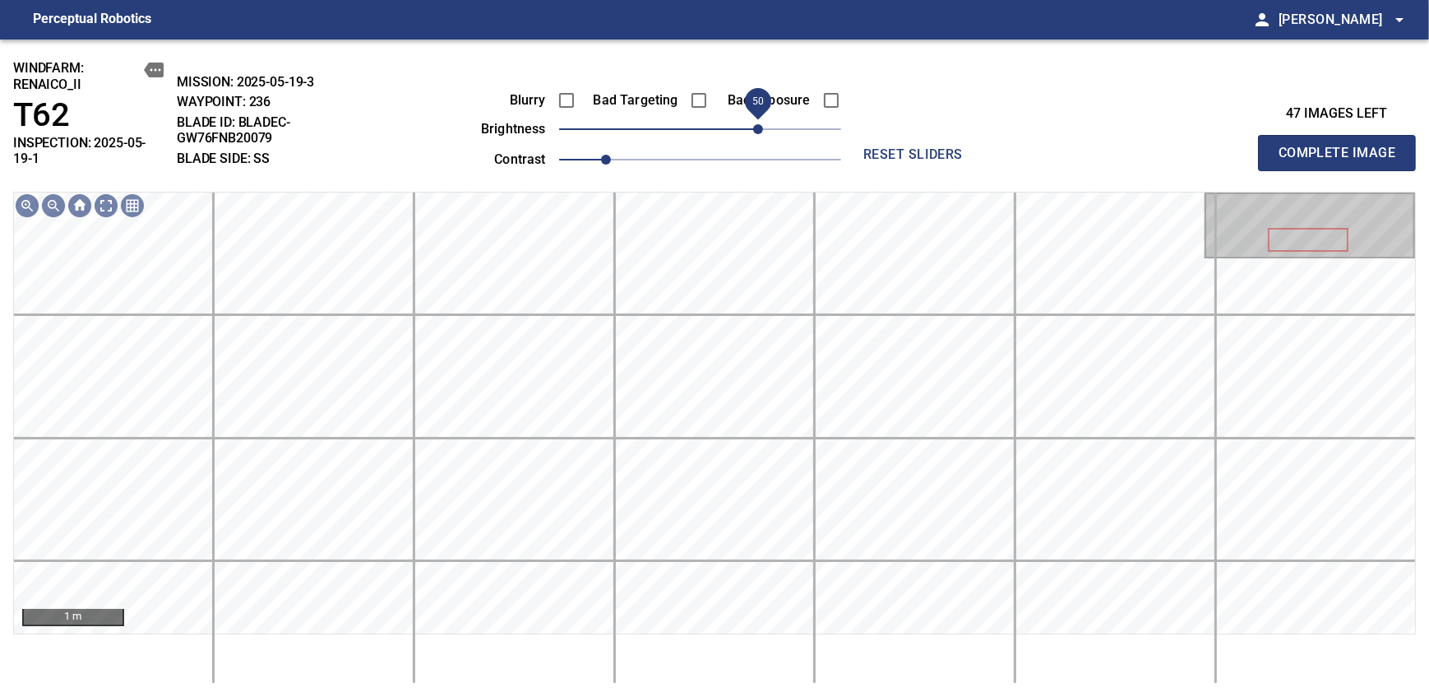
drag, startPoint x: 758, startPoint y: 123, endPoint x: 733, endPoint y: 128, distance: 26.0
click at [753, 131] on span "50" at bounding box center [758, 129] width 10 height 10
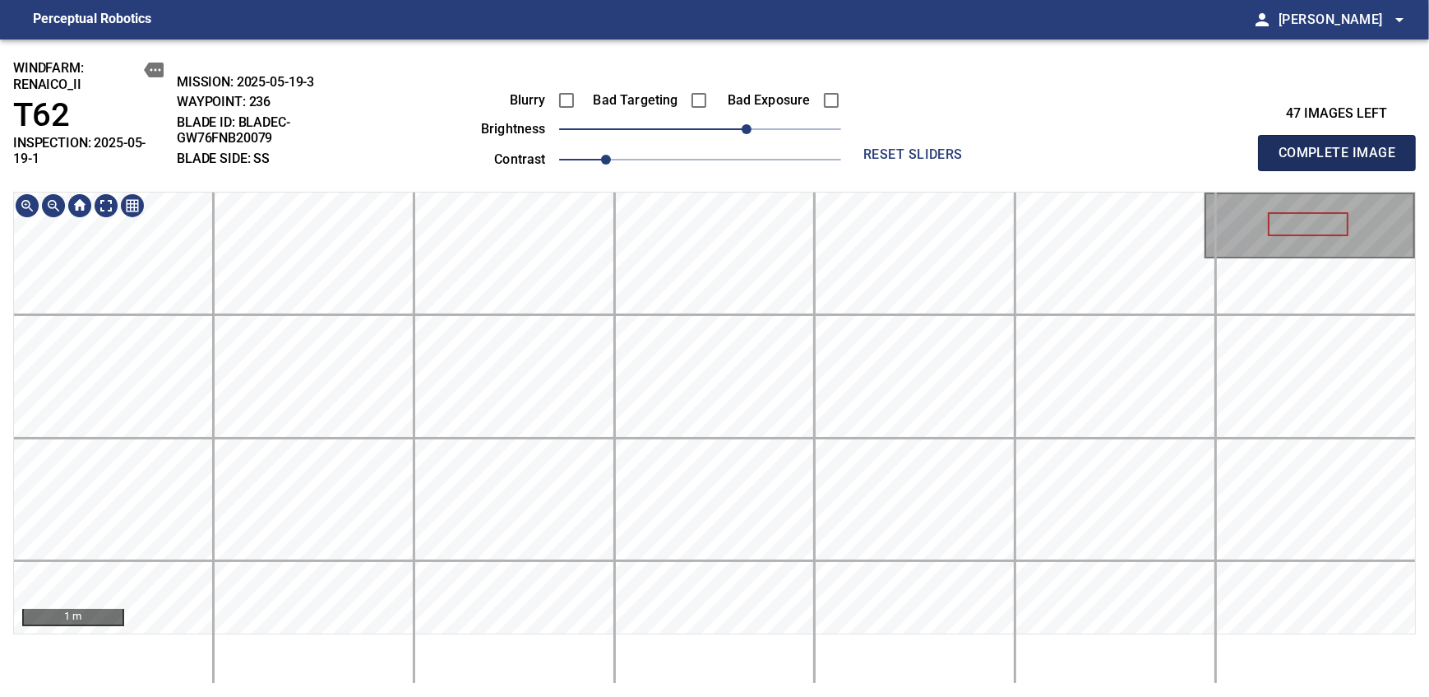
click at [1342, 146] on span "Complete Image" at bounding box center [1337, 152] width 122 height 23
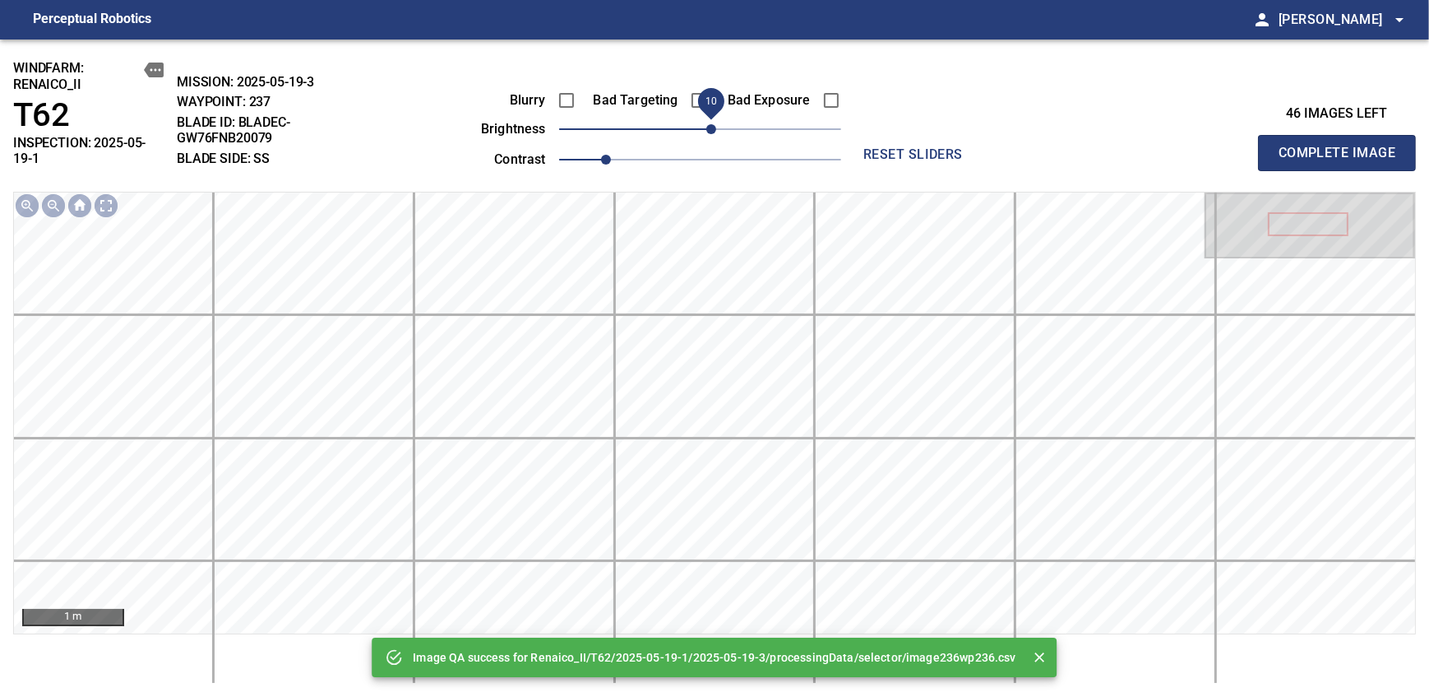
click at [712, 131] on span "10" at bounding box center [711, 129] width 10 height 10
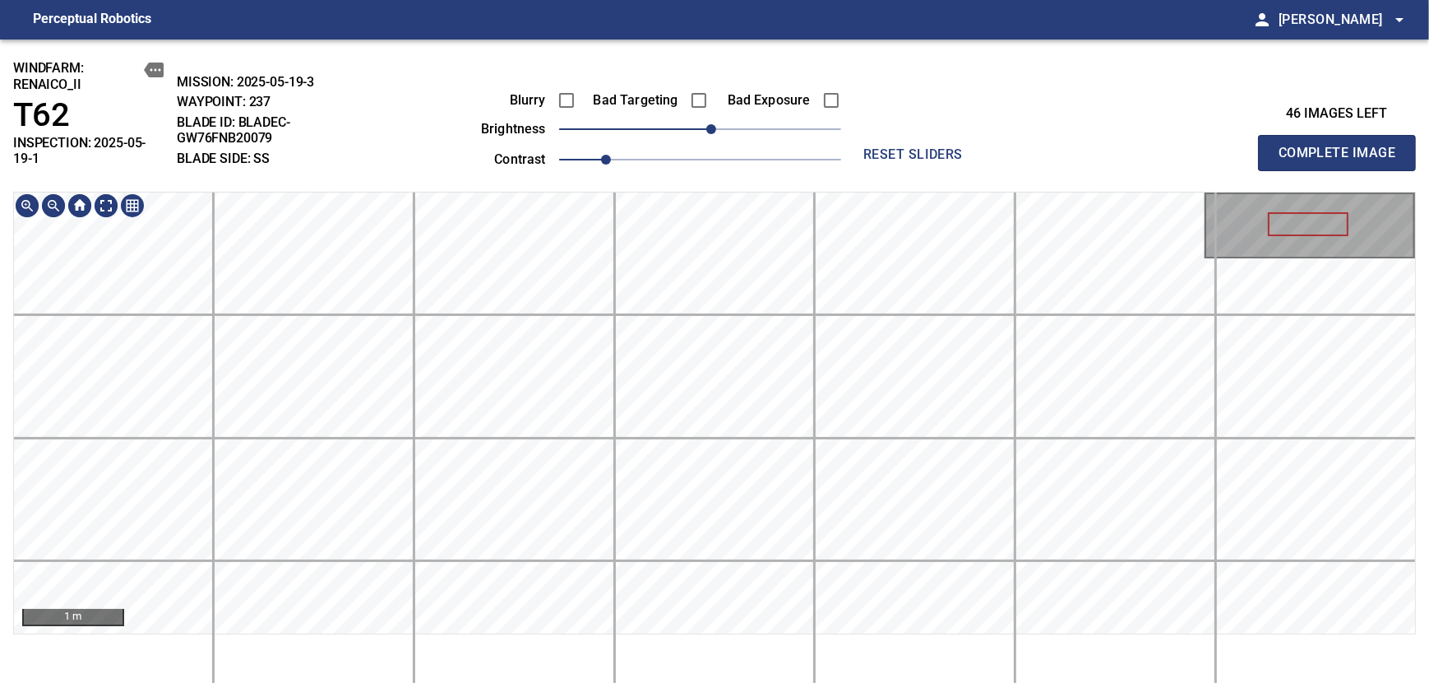
click at [757, 188] on div "windfarm: Renaico_II T62 INSPECTION: 2025-05-19-1 MISSION: 2025-05-19-3 WAYPOIN…" at bounding box center [714, 367] width 1429 height 657
click at [720, 127] on span "20" at bounding box center [724, 129] width 10 height 10
click at [1342, 146] on span "Complete Image" at bounding box center [1337, 152] width 122 height 23
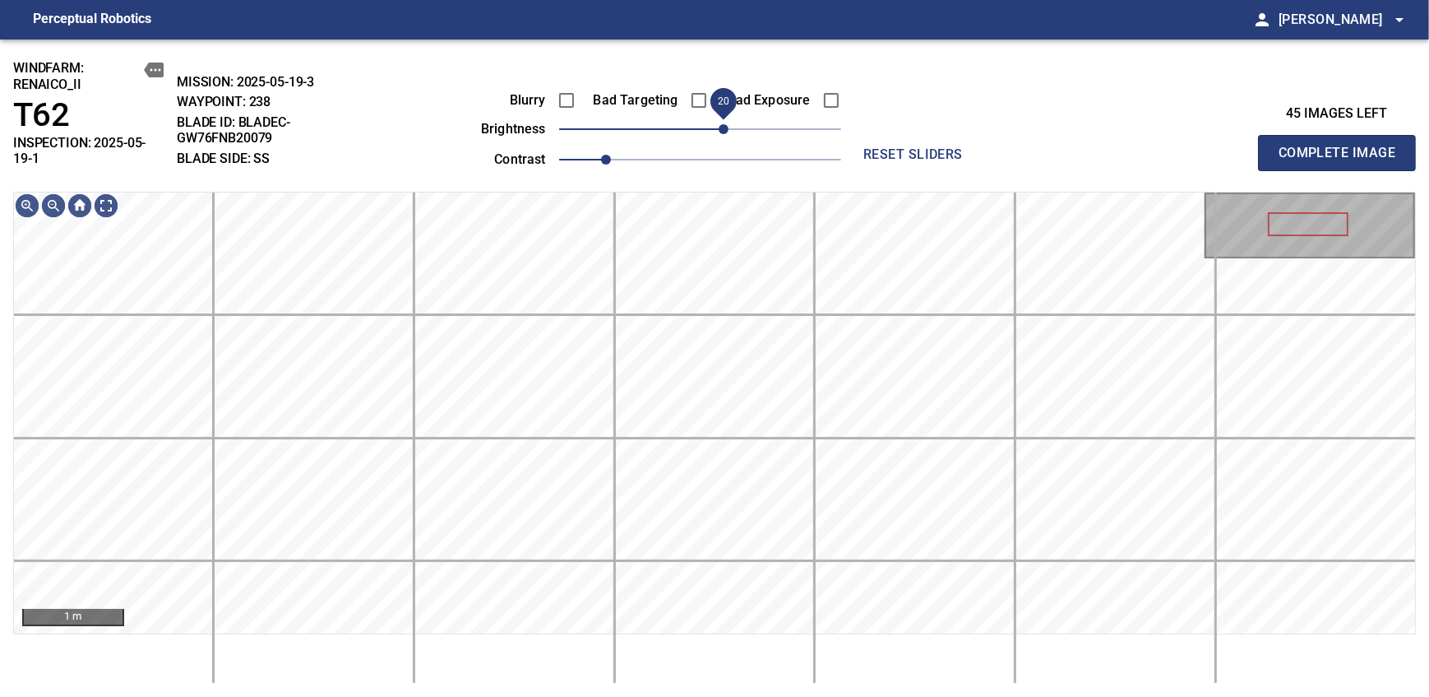
drag, startPoint x: 706, startPoint y: 132, endPoint x: 720, endPoint y: 126, distance: 14.4
click at [720, 126] on span "20" at bounding box center [724, 129] width 10 height 10
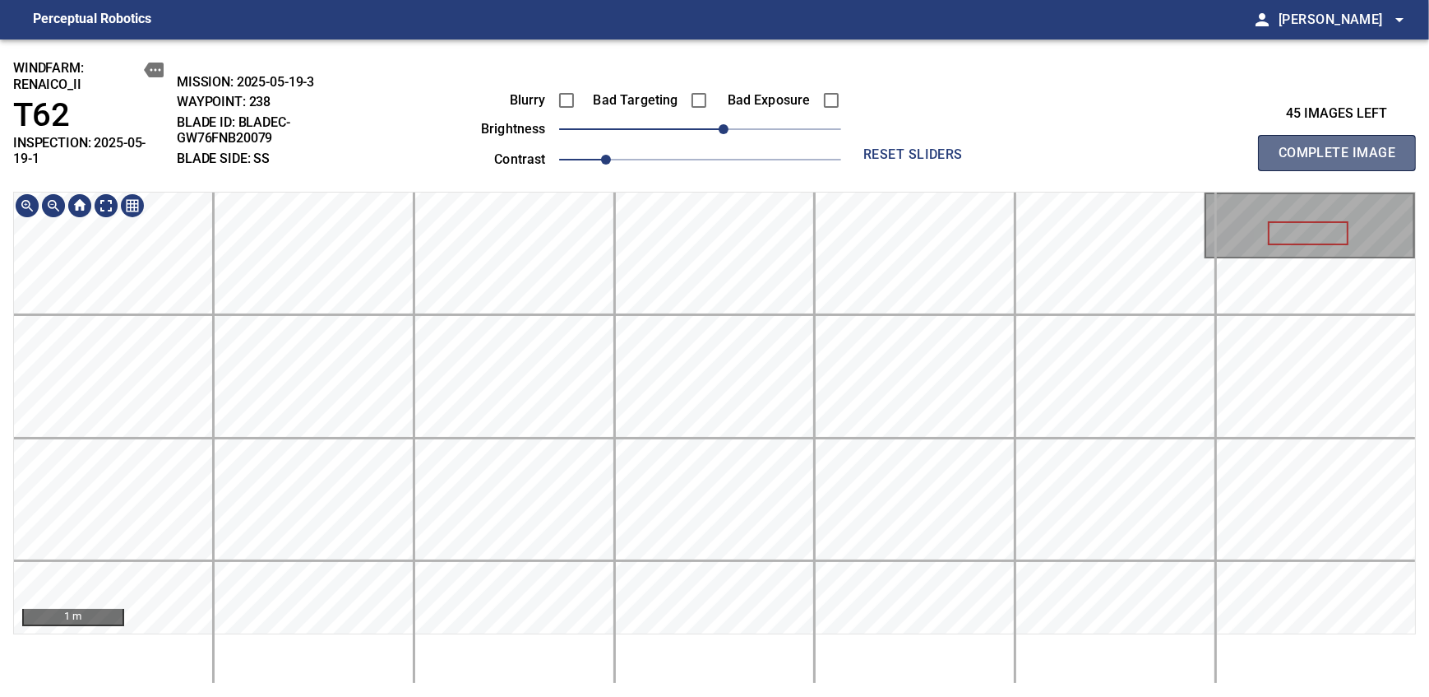
click at [1342, 146] on span "Complete Image" at bounding box center [1337, 152] width 122 height 23
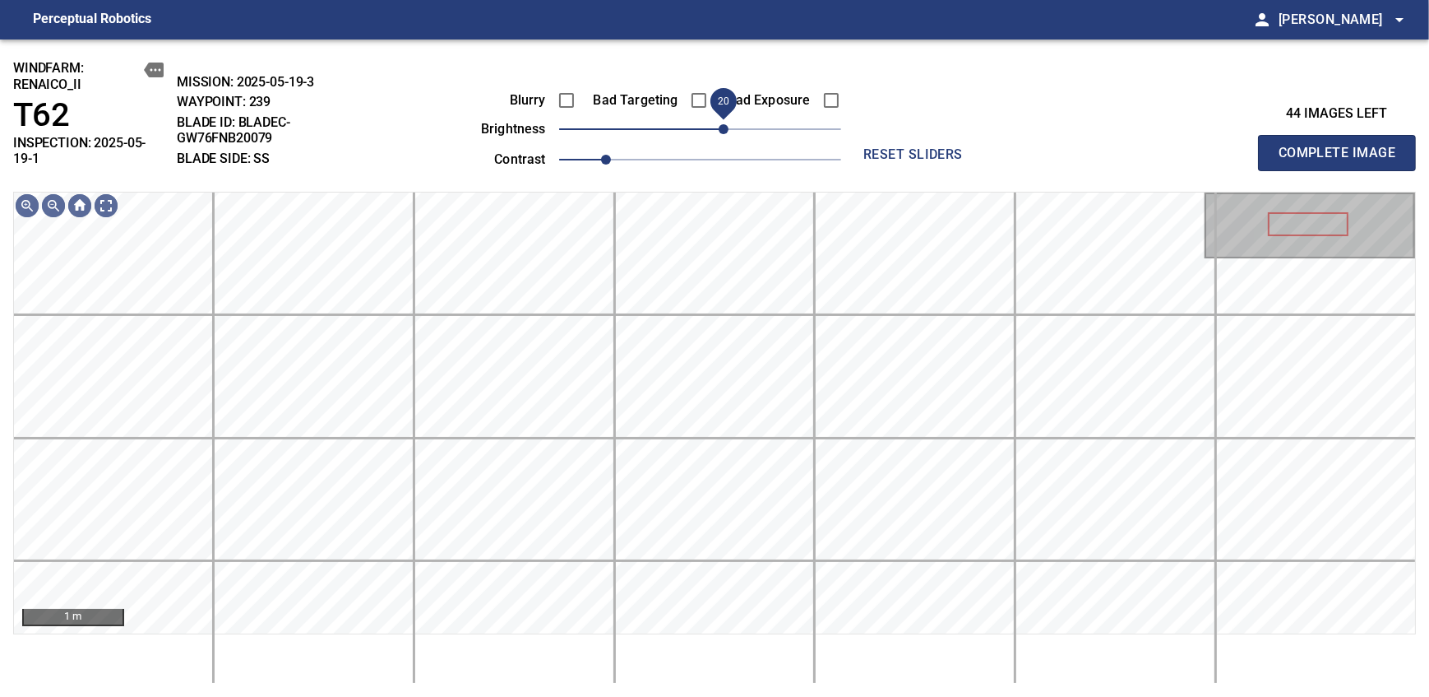
drag, startPoint x: 699, startPoint y: 137, endPoint x: 725, endPoint y: 121, distance: 30.6
click at [725, 124] on span "20" at bounding box center [724, 129] width 10 height 10
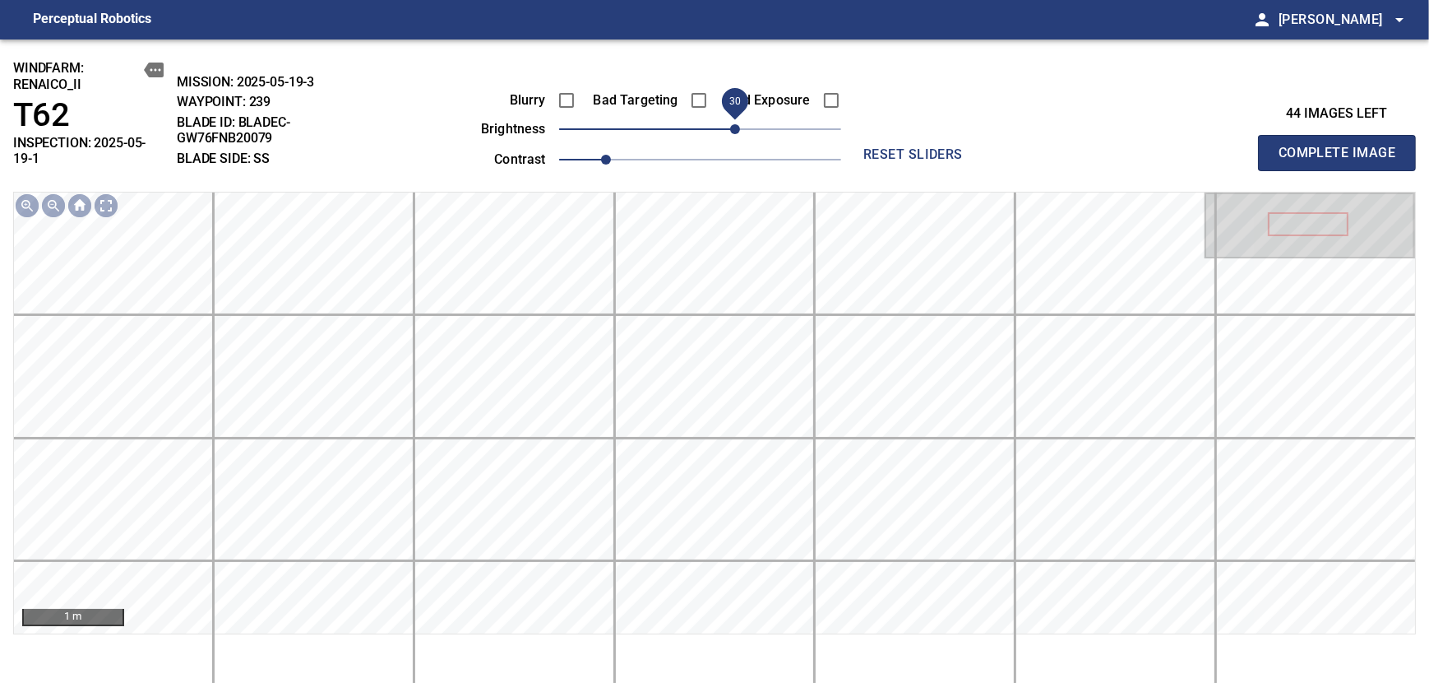
click at [733, 124] on span "30" at bounding box center [735, 129] width 10 height 10
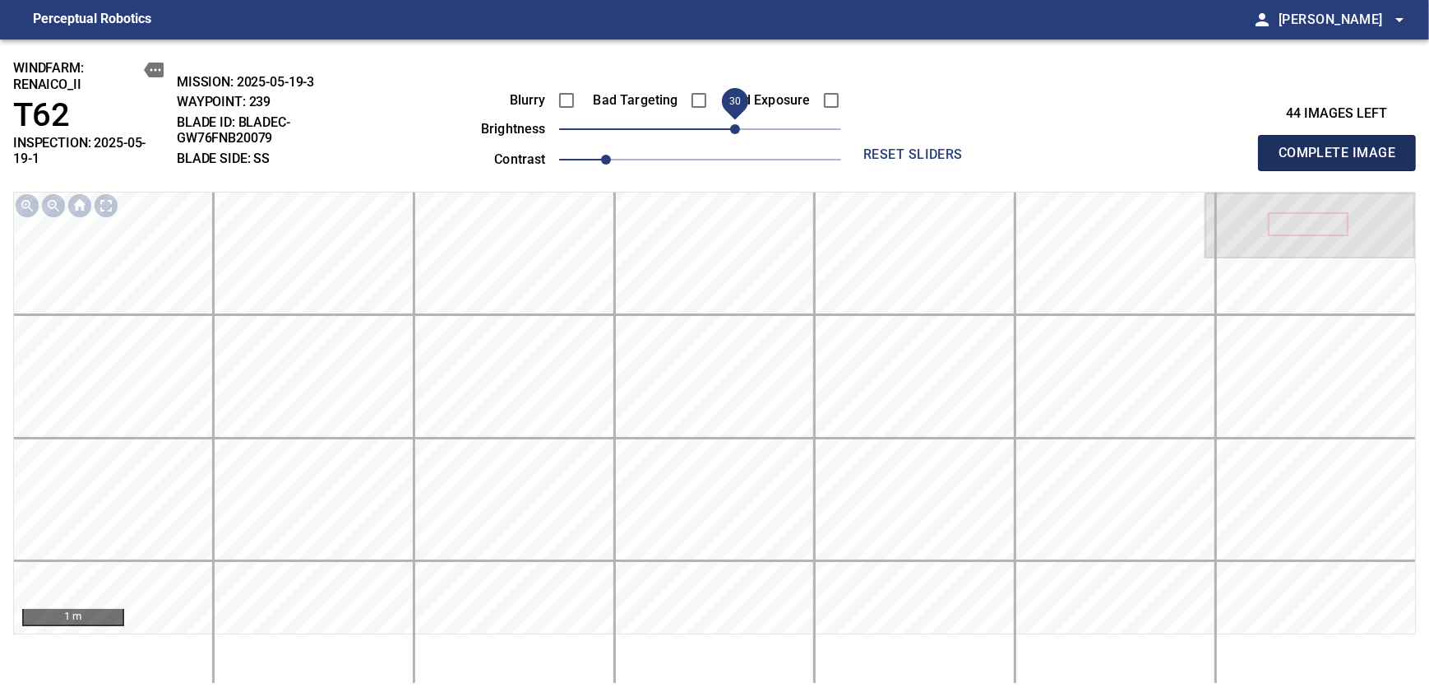
click at [1342, 146] on span "Complete Image" at bounding box center [1337, 152] width 122 height 23
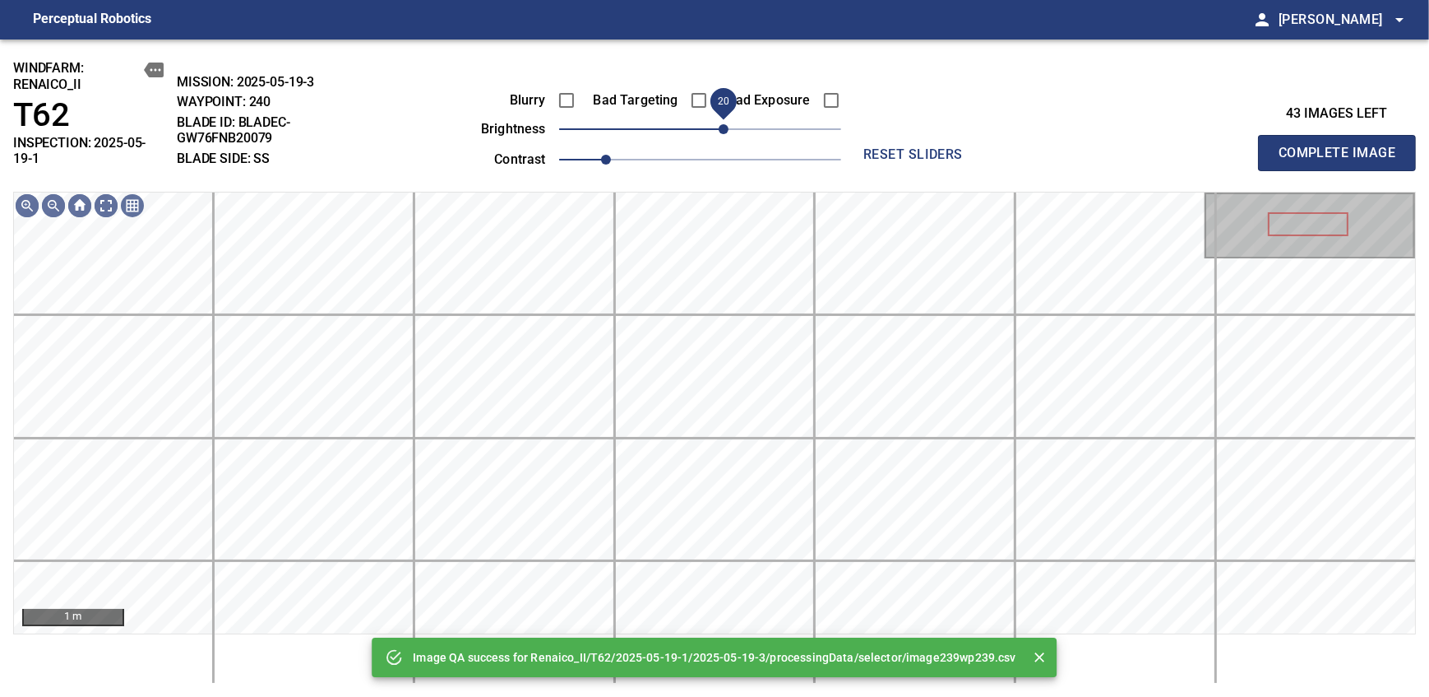
drag, startPoint x: 704, startPoint y: 133, endPoint x: 728, endPoint y: 132, distance: 23.9
click at [728, 132] on span "20" at bounding box center [724, 129] width 10 height 10
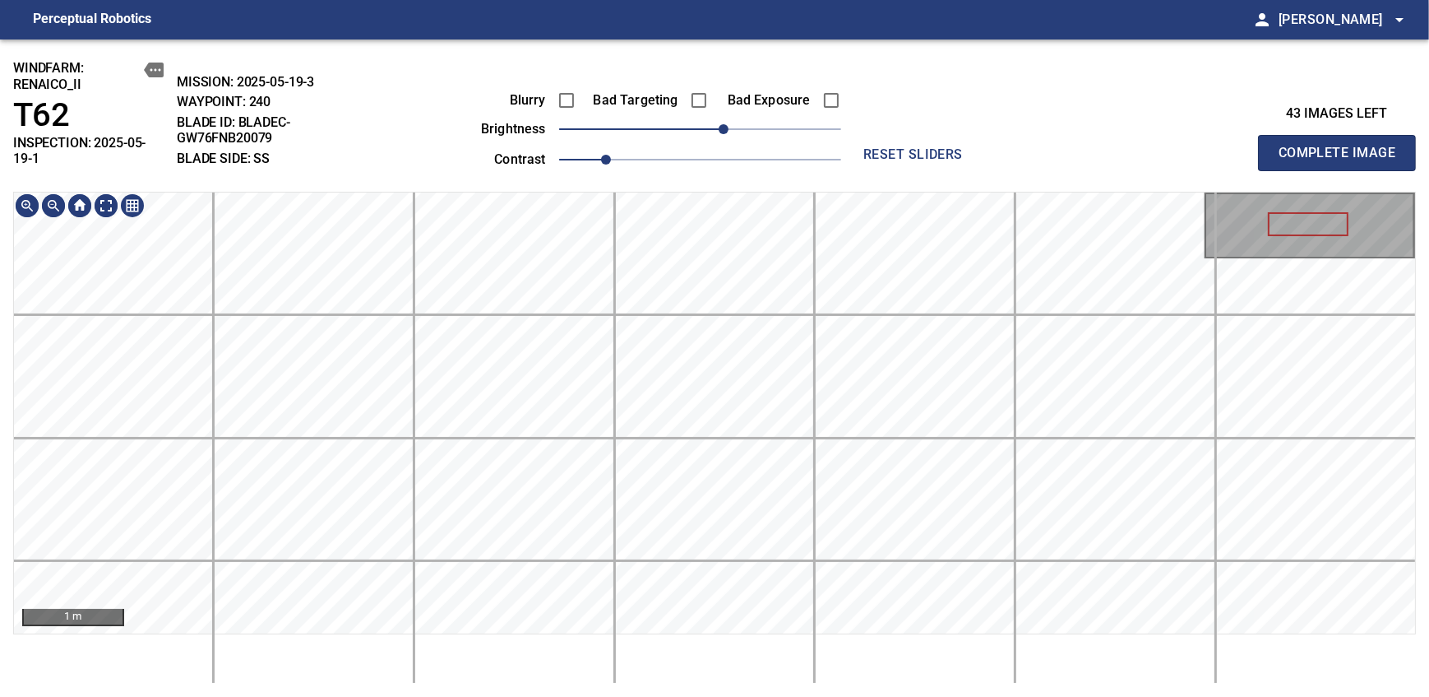
click at [725, 183] on div "windfarm: Renaico_II T62 INSPECTION: 2025-05-19-1 MISSION: 2025-05-19-3 WAYPOIN…" at bounding box center [714, 367] width 1429 height 657
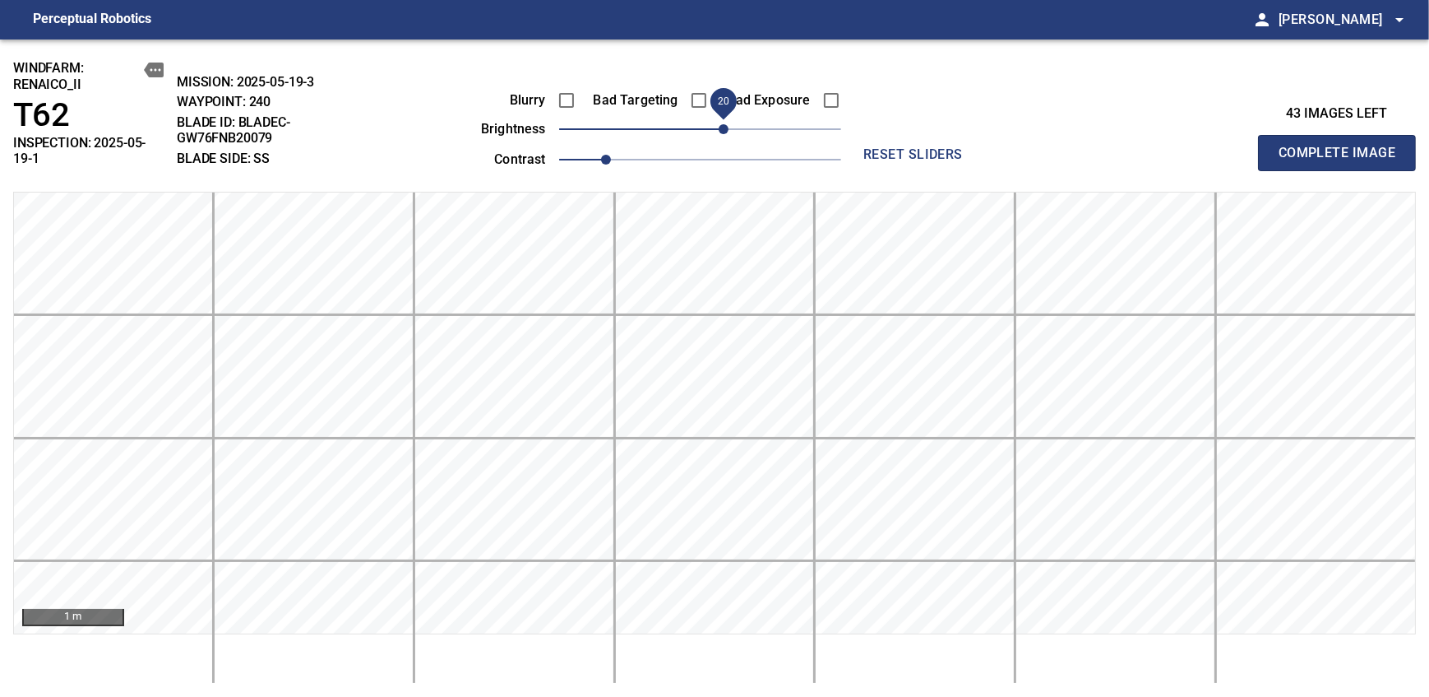
click at [1342, 146] on span "Complete Image" at bounding box center [1337, 152] width 122 height 23
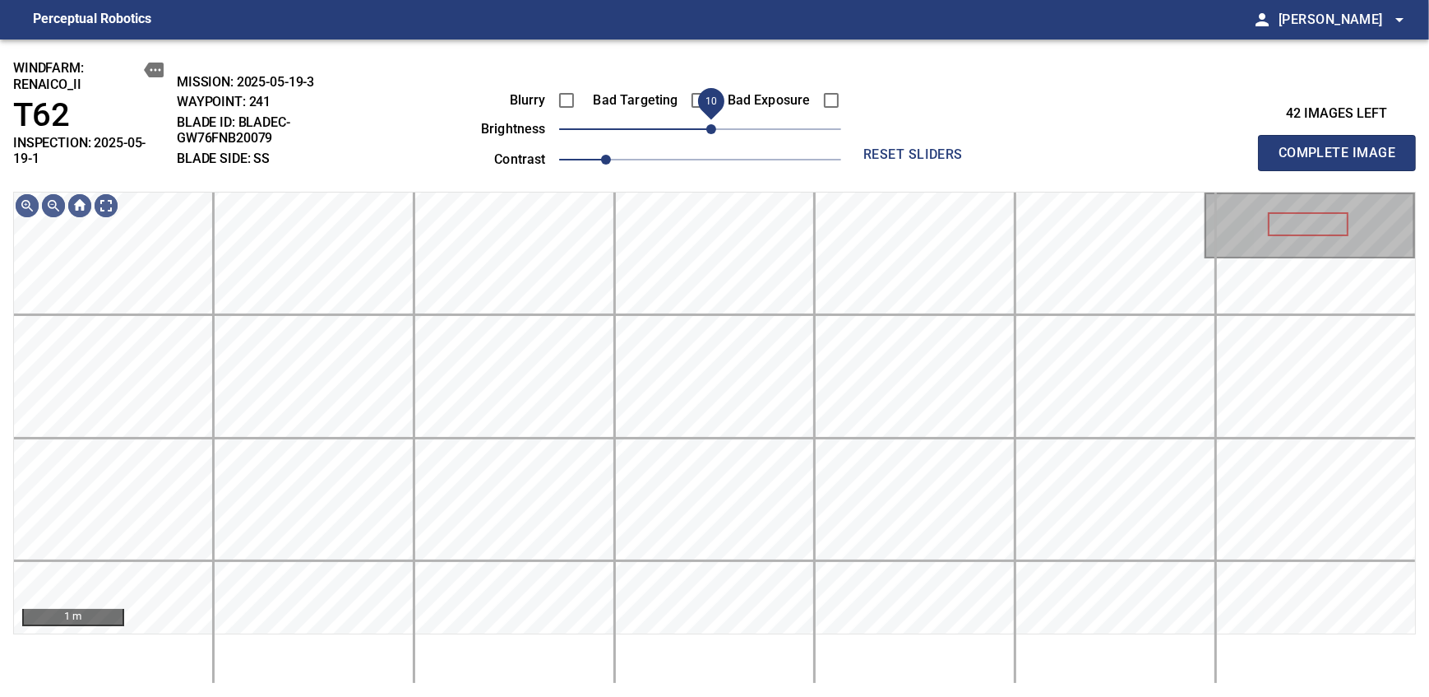
click at [709, 126] on span "10" at bounding box center [711, 129] width 10 height 10
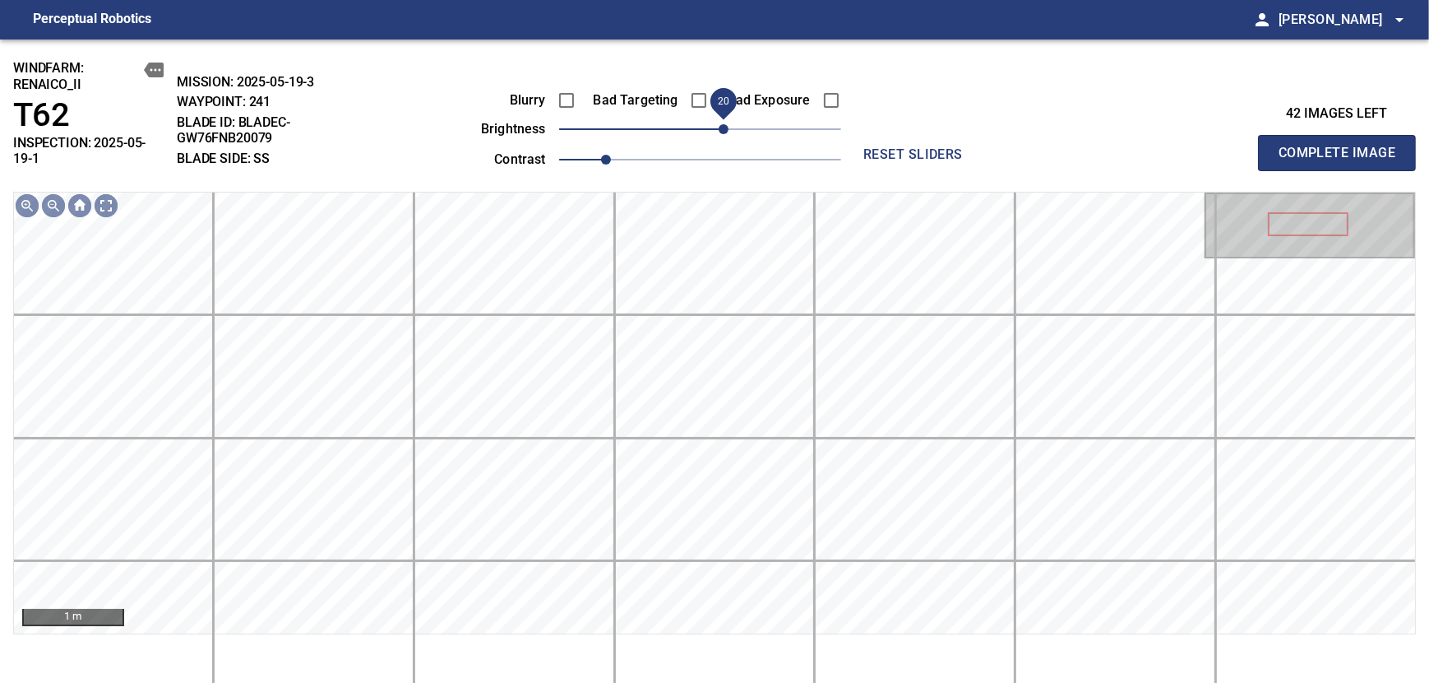
drag, startPoint x: 712, startPoint y: 133, endPoint x: 720, endPoint y: 126, distance: 10.5
click at [720, 126] on span "20" at bounding box center [724, 129] width 10 height 10
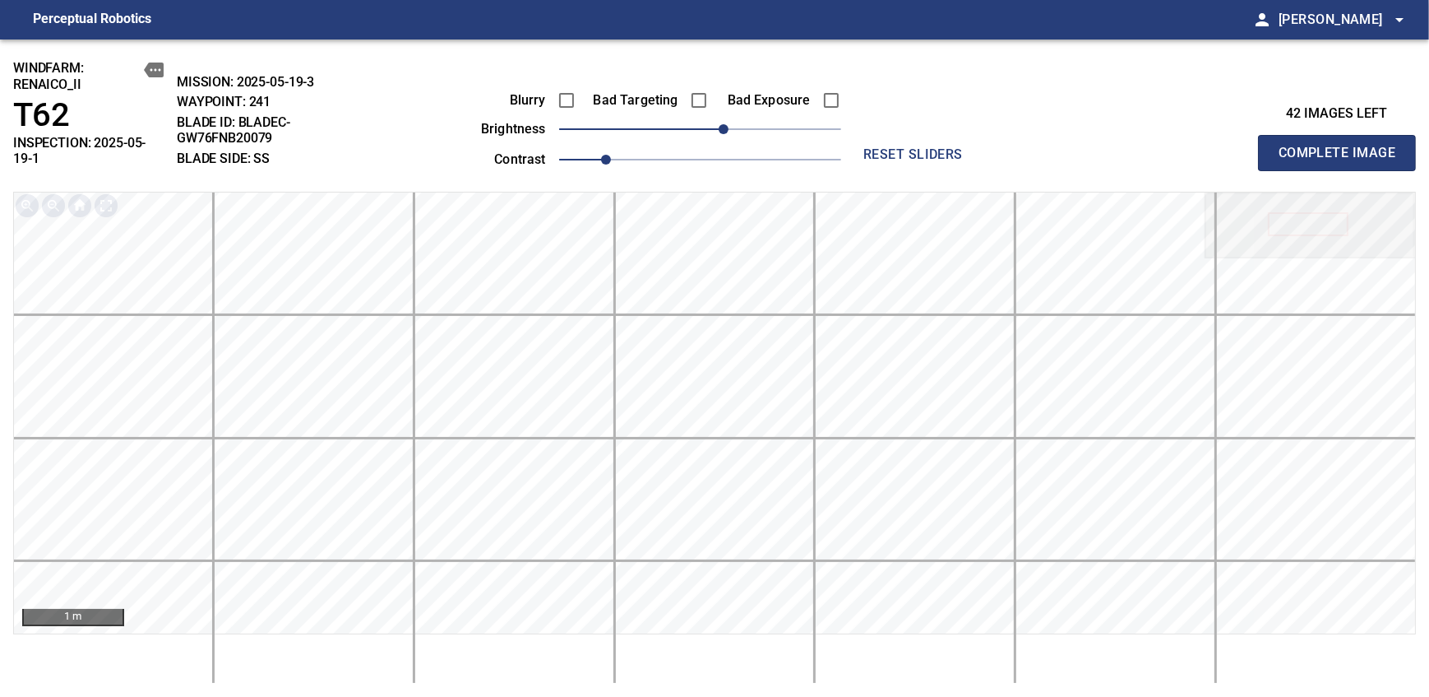
click at [1342, 146] on span "Complete Image" at bounding box center [1337, 152] width 122 height 23
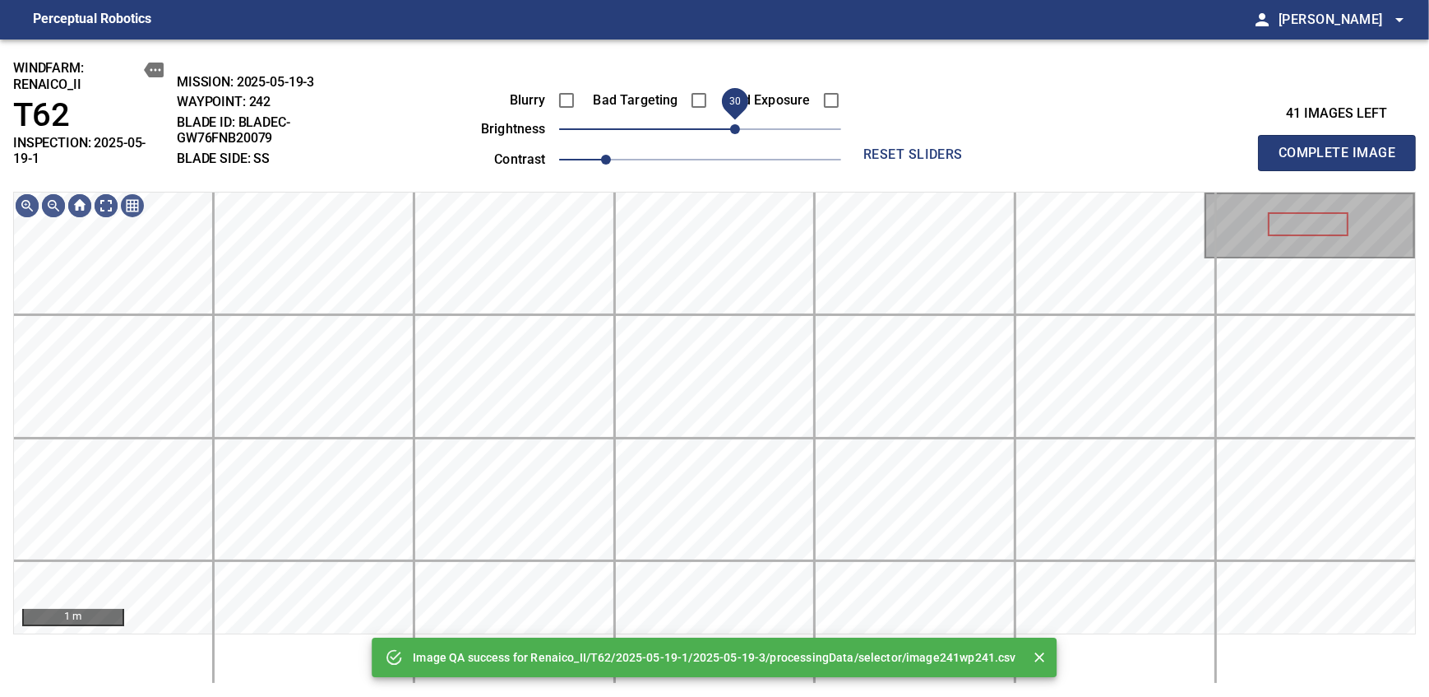
drag, startPoint x: 704, startPoint y: 133, endPoint x: 735, endPoint y: 126, distance: 32.1
click at [735, 126] on span "30" at bounding box center [735, 129] width 10 height 10
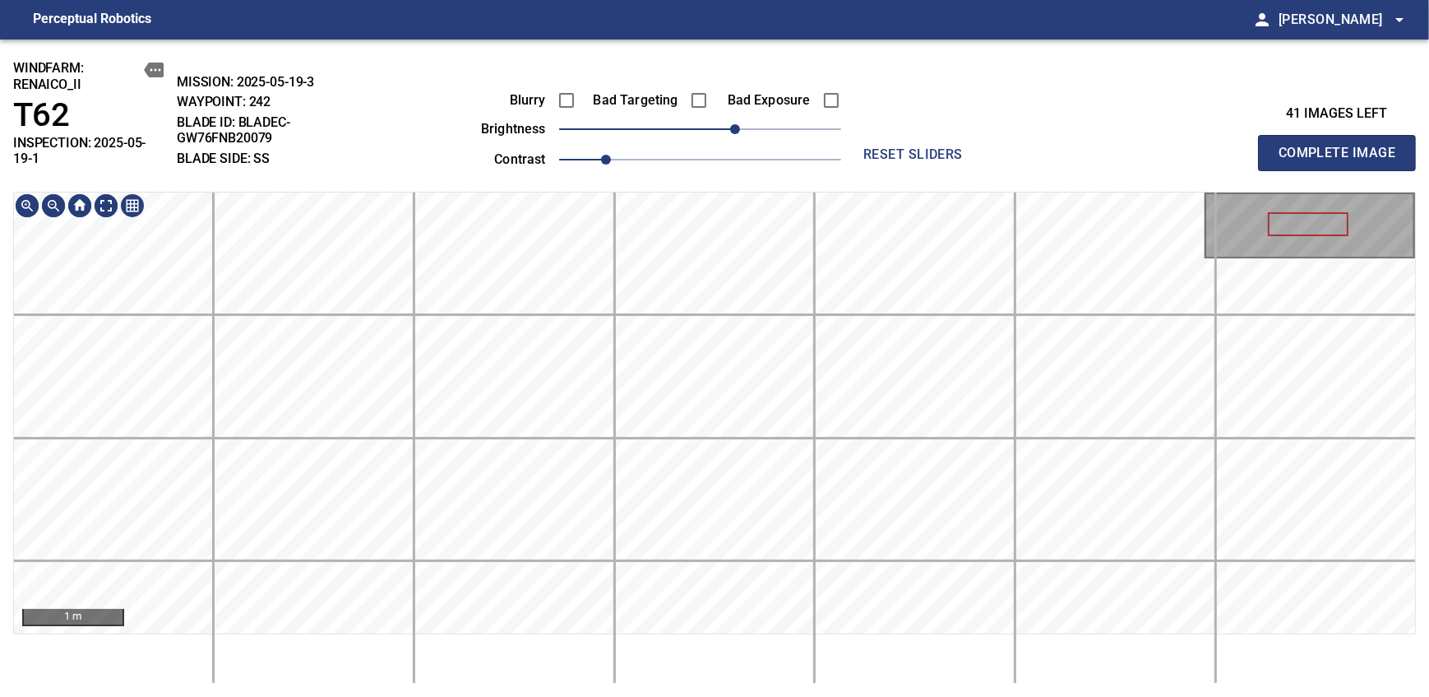
click at [728, 74] on div "windfarm: Renaico_II T62 INSPECTION: 2025-05-19-1 MISSION: 2025-05-19-3 WAYPOIN…" at bounding box center [714, 367] width 1429 height 657
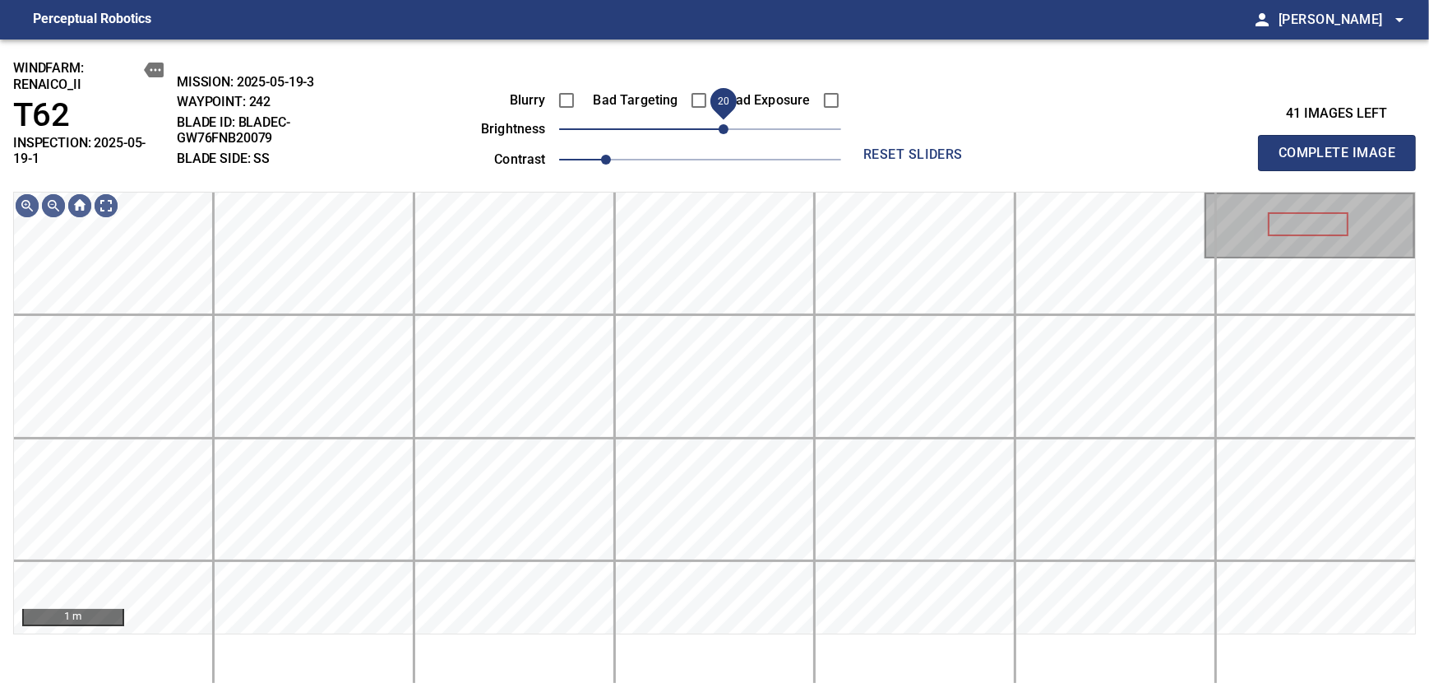
drag, startPoint x: 732, startPoint y: 133, endPoint x: 728, endPoint y: 141, distance: 9.2
click at [728, 134] on span "20" at bounding box center [724, 129] width 10 height 10
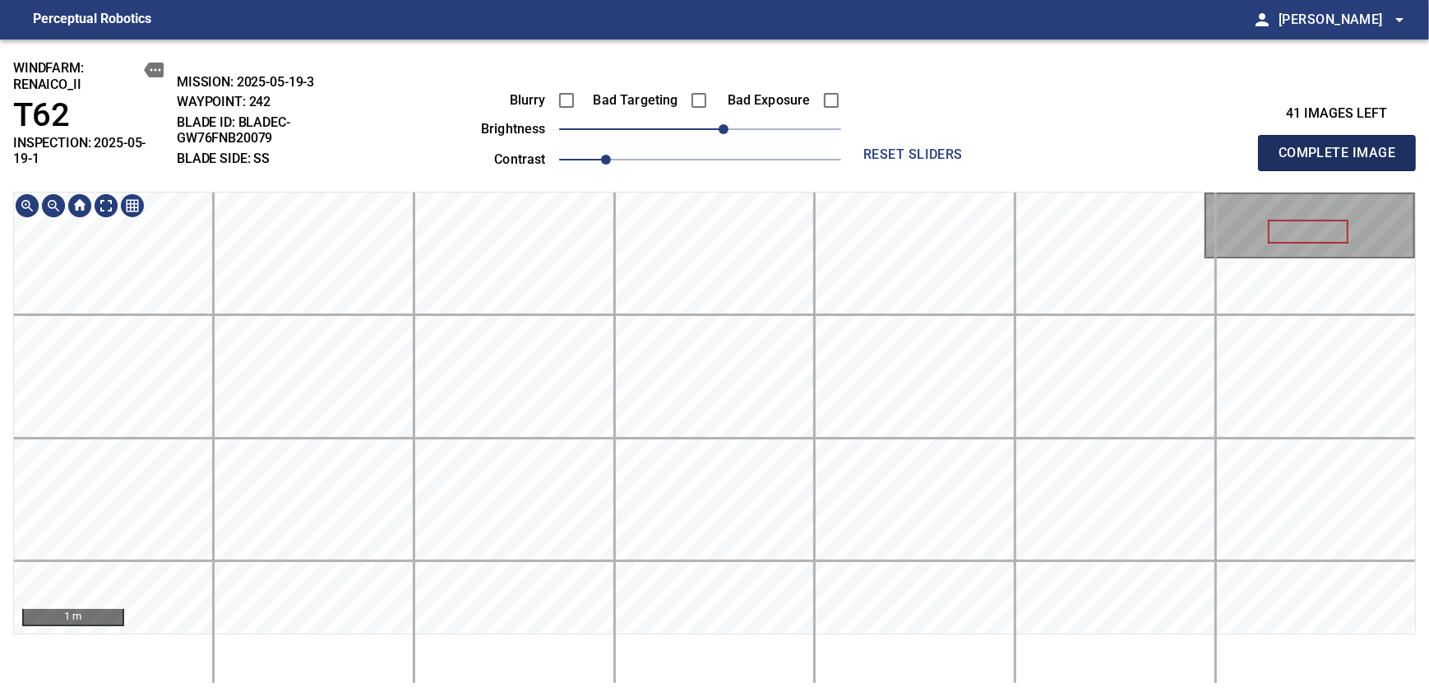
click at [1342, 146] on span "Complete Image" at bounding box center [1337, 152] width 122 height 23
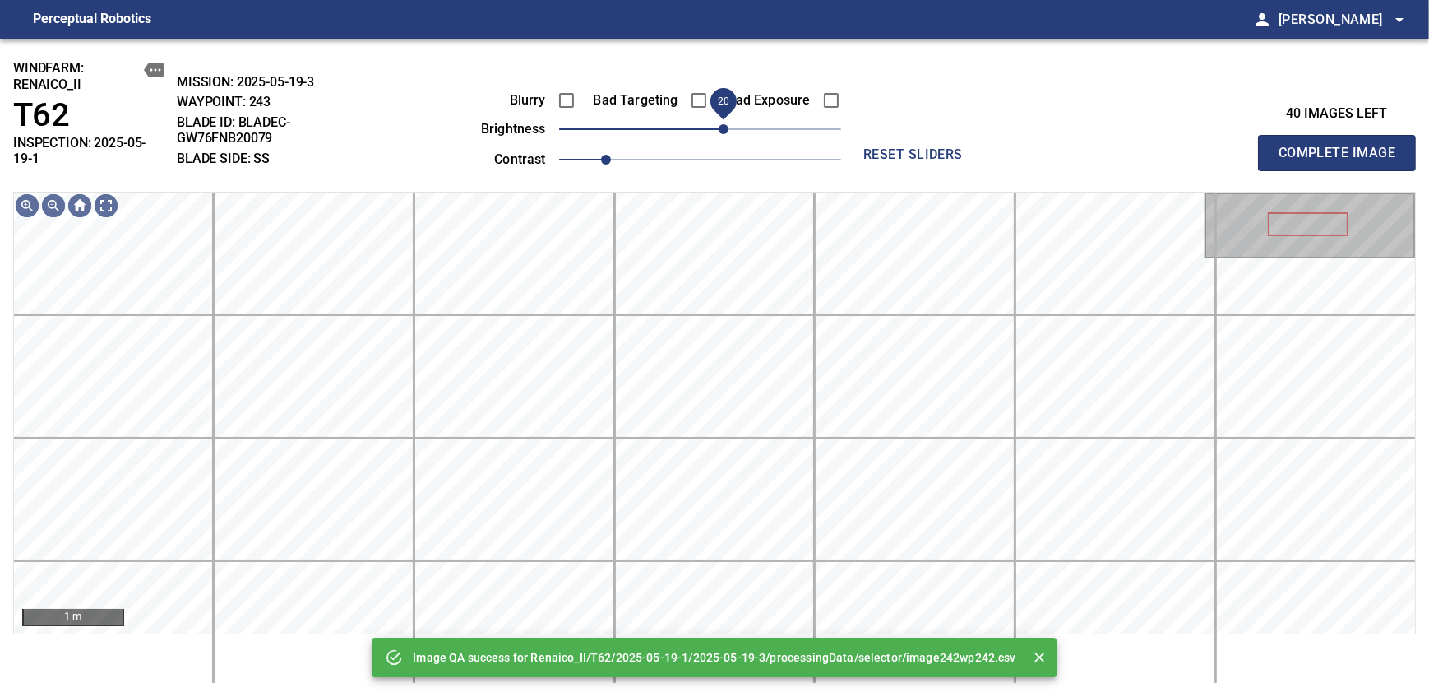
drag, startPoint x: 704, startPoint y: 127, endPoint x: 722, endPoint y: 122, distance: 18.8
click at [722, 124] on span "20" at bounding box center [724, 129] width 10 height 10
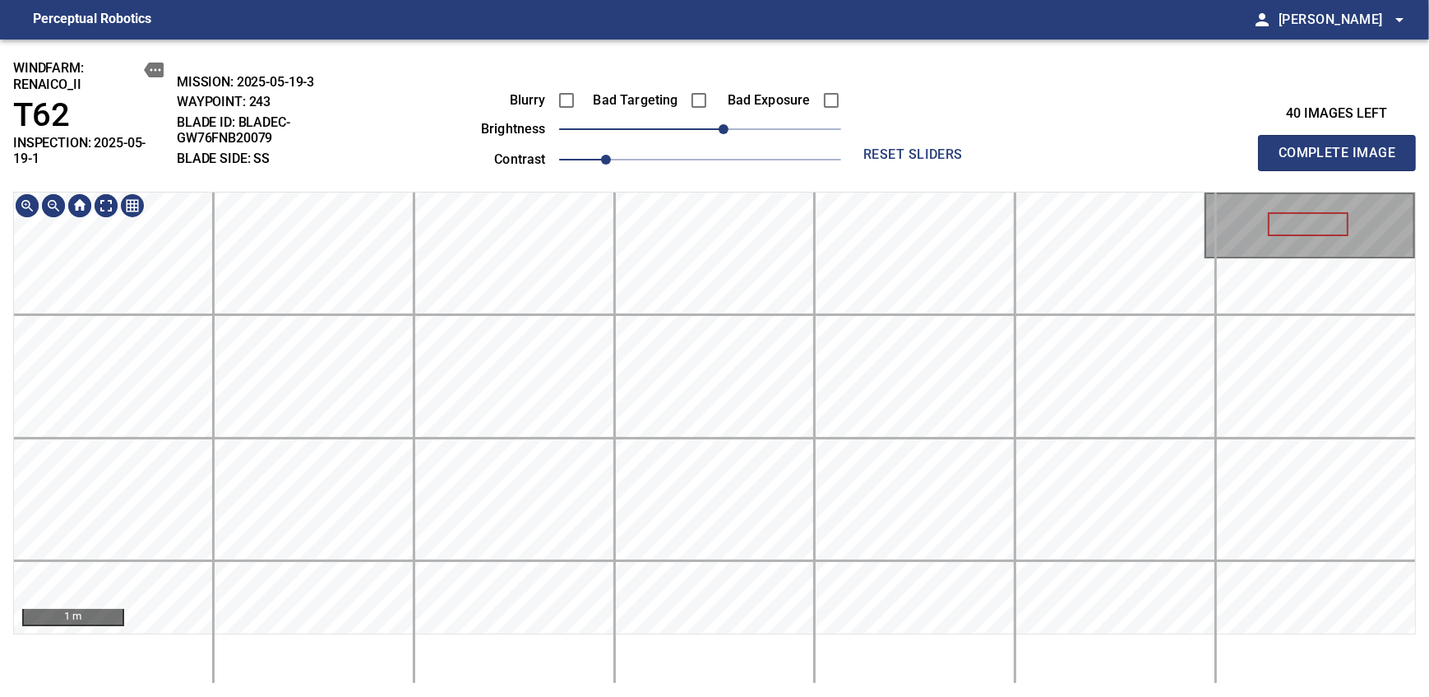
click at [747, 123] on div "windfarm: Renaico_II T62 INSPECTION: 2025-05-19-1 MISSION: 2025-05-19-3 WAYPOIN…" at bounding box center [714, 367] width 1429 height 657
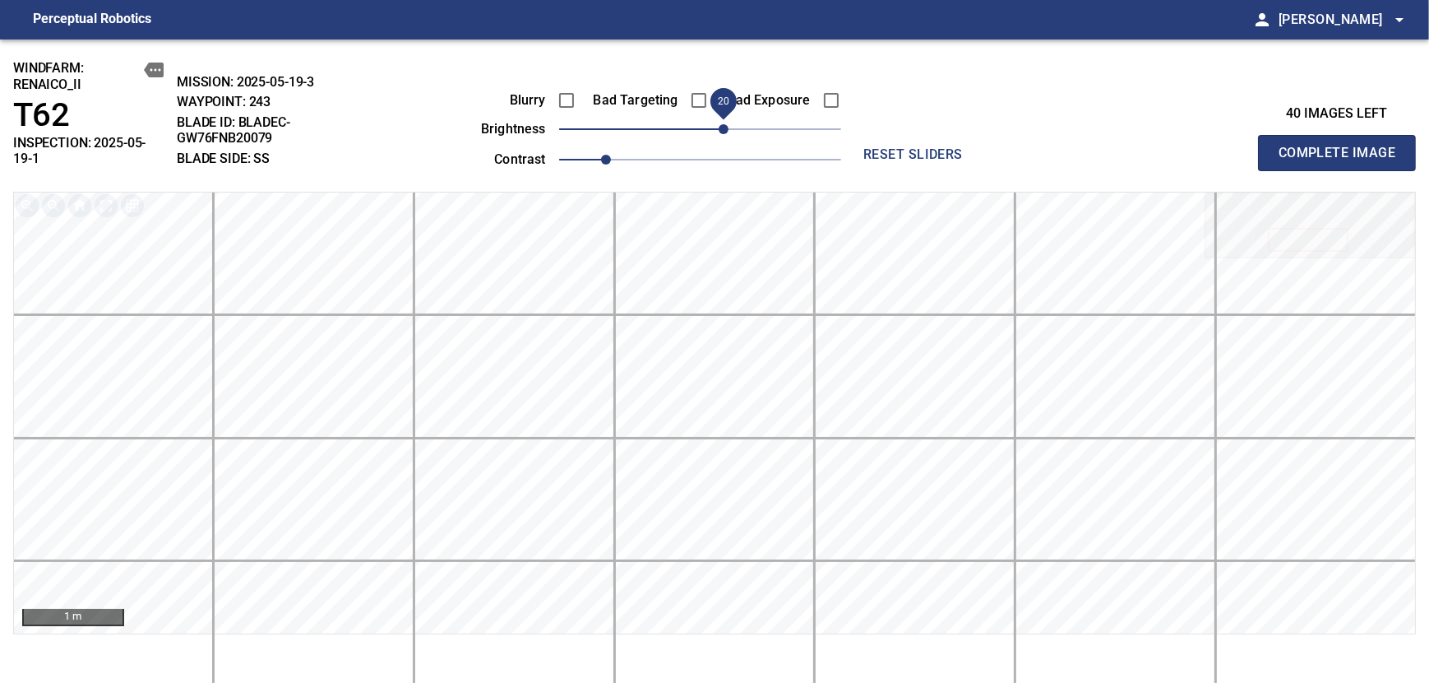
click at [1342, 146] on span "Complete Image" at bounding box center [1337, 152] width 122 height 23
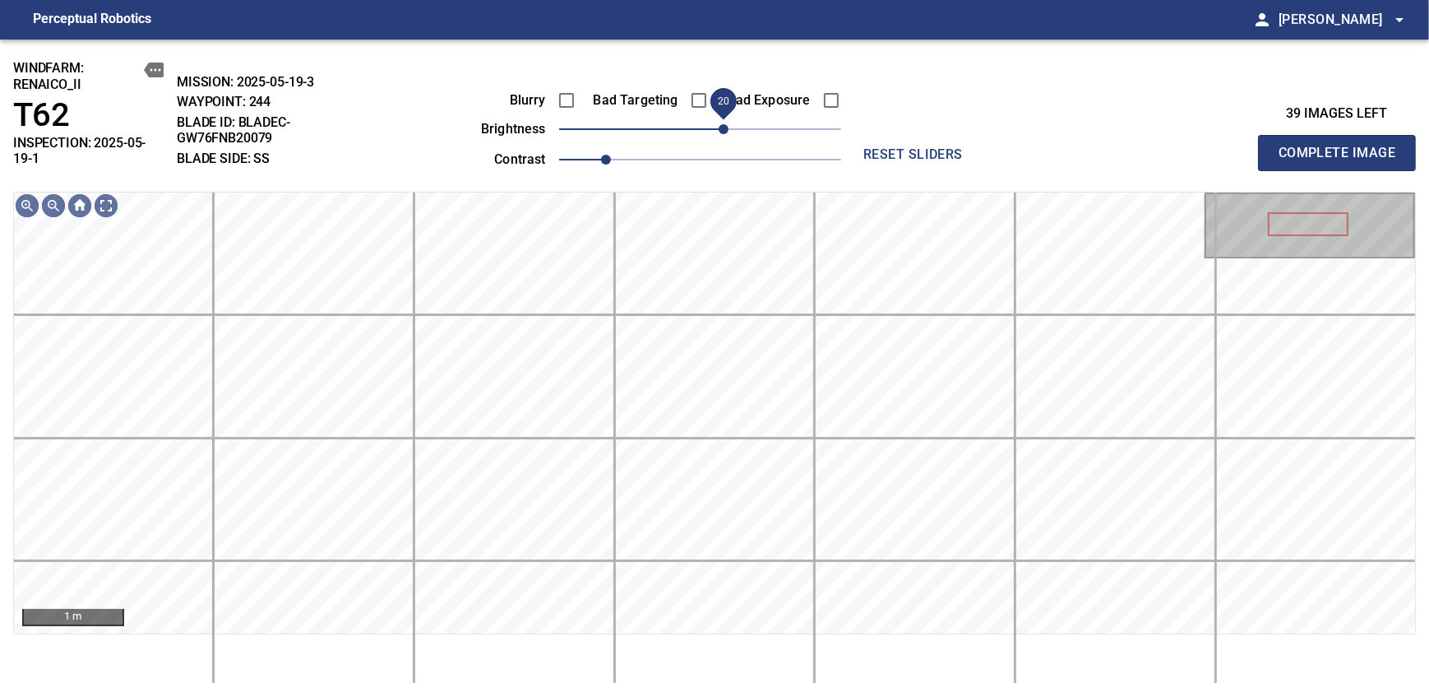
drag, startPoint x: 706, startPoint y: 135, endPoint x: 728, endPoint y: 135, distance: 21.4
click at [728, 134] on span "20" at bounding box center [724, 129] width 10 height 10
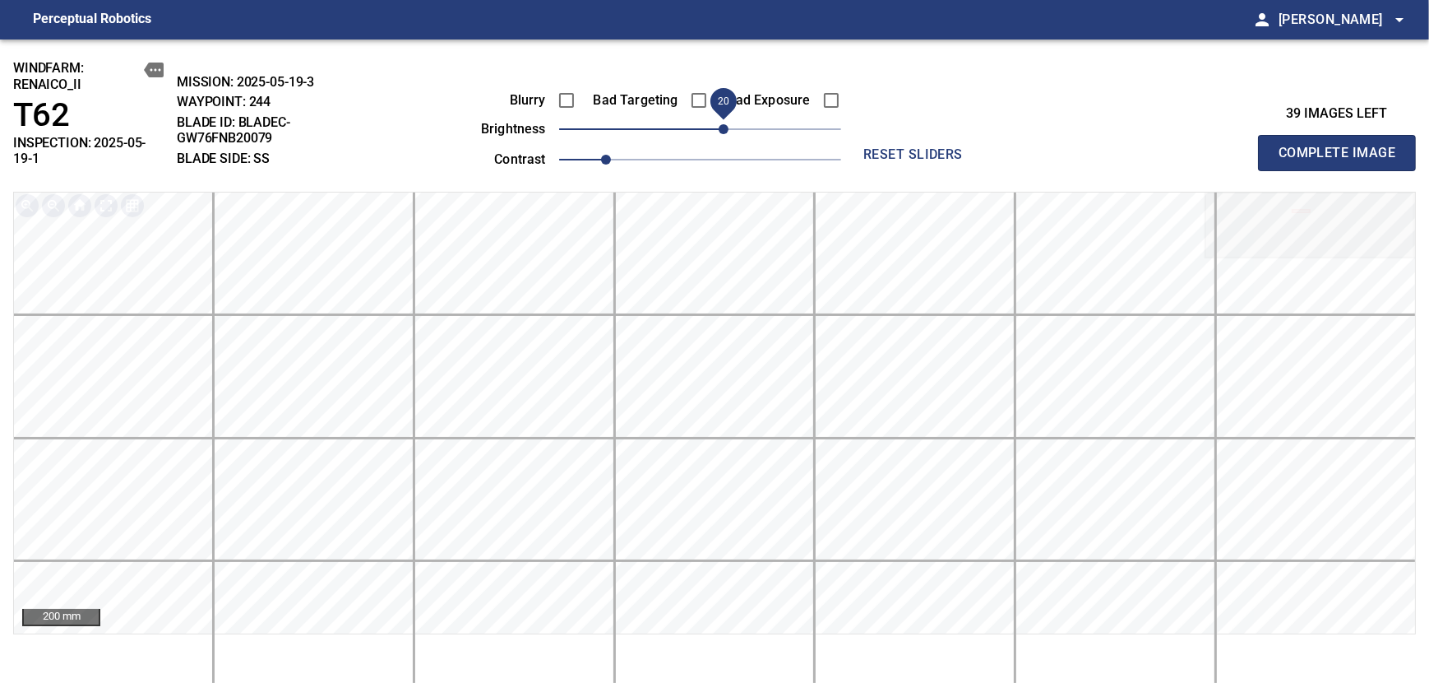
click at [1342, 146] on span "Complete Image" at bounding box center [1337, 152] width 122 height 23
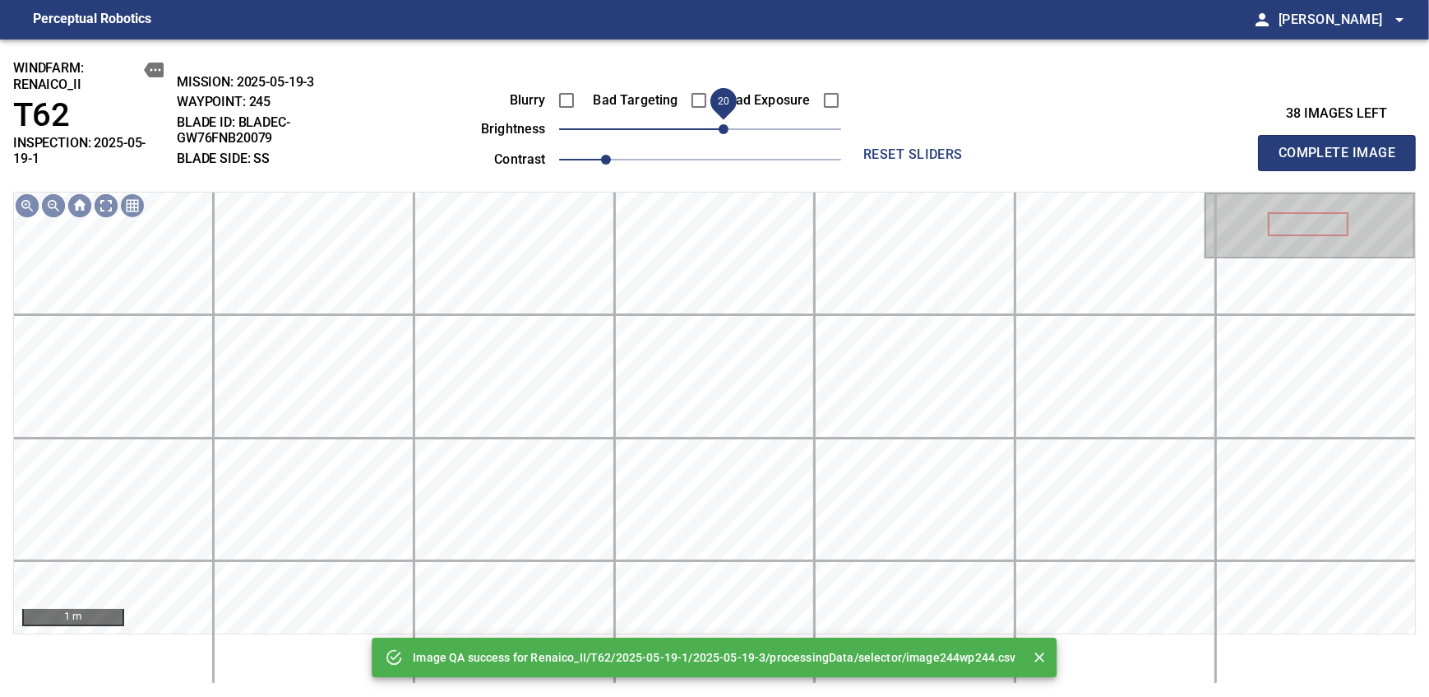
drag, startPoint x: 706, startPoint y: 129, endPoint x: 724, endPoint y: 129, distance: 18.1
click at [724, 129] on span "20" at bounding box center [724, 129] width 10 height 10
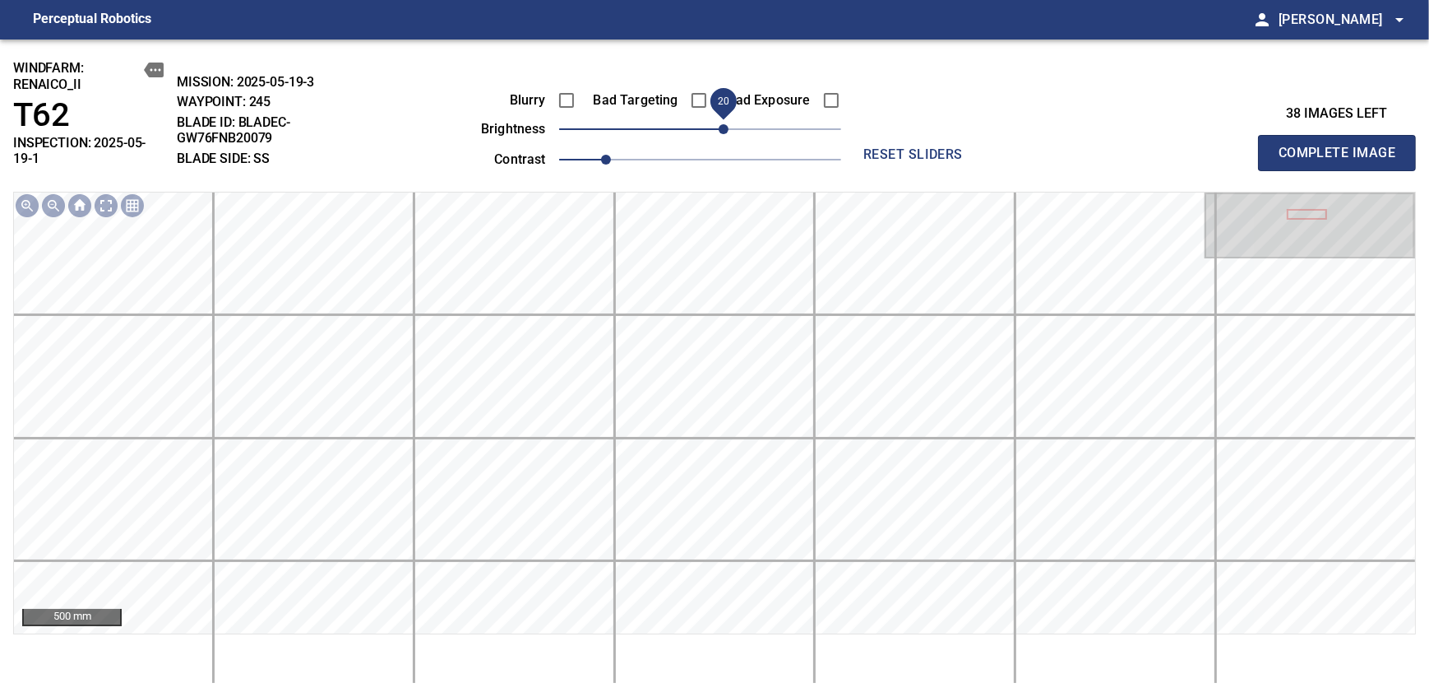
click at [1342, 146] on span "Complete Image" at bounding box center [1337, 152] width 122 height 23
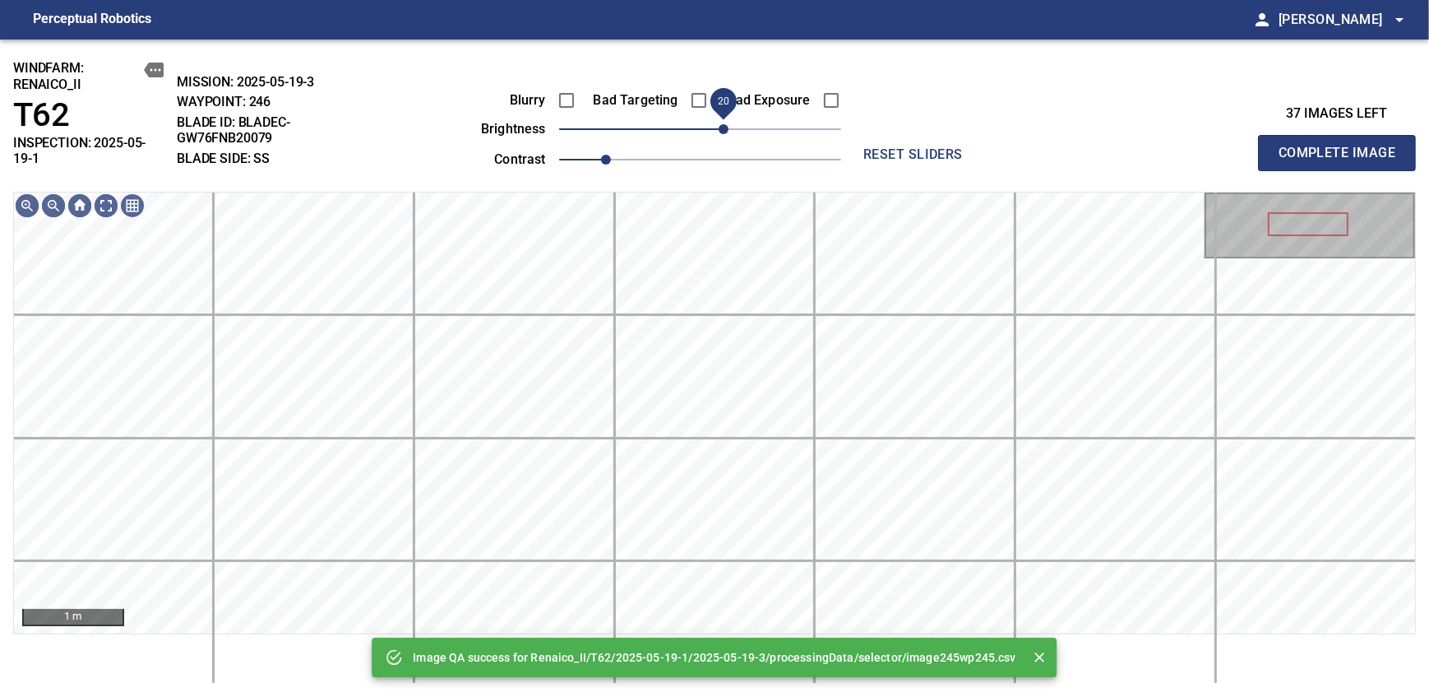
drag, startPoint x: 710, startPoint y: 127, endPoint x: 723, endPoint y: 127, distance: 13.2
click at [723, 127] on span "20" at bounding box center [724, 129] width 10 height 10
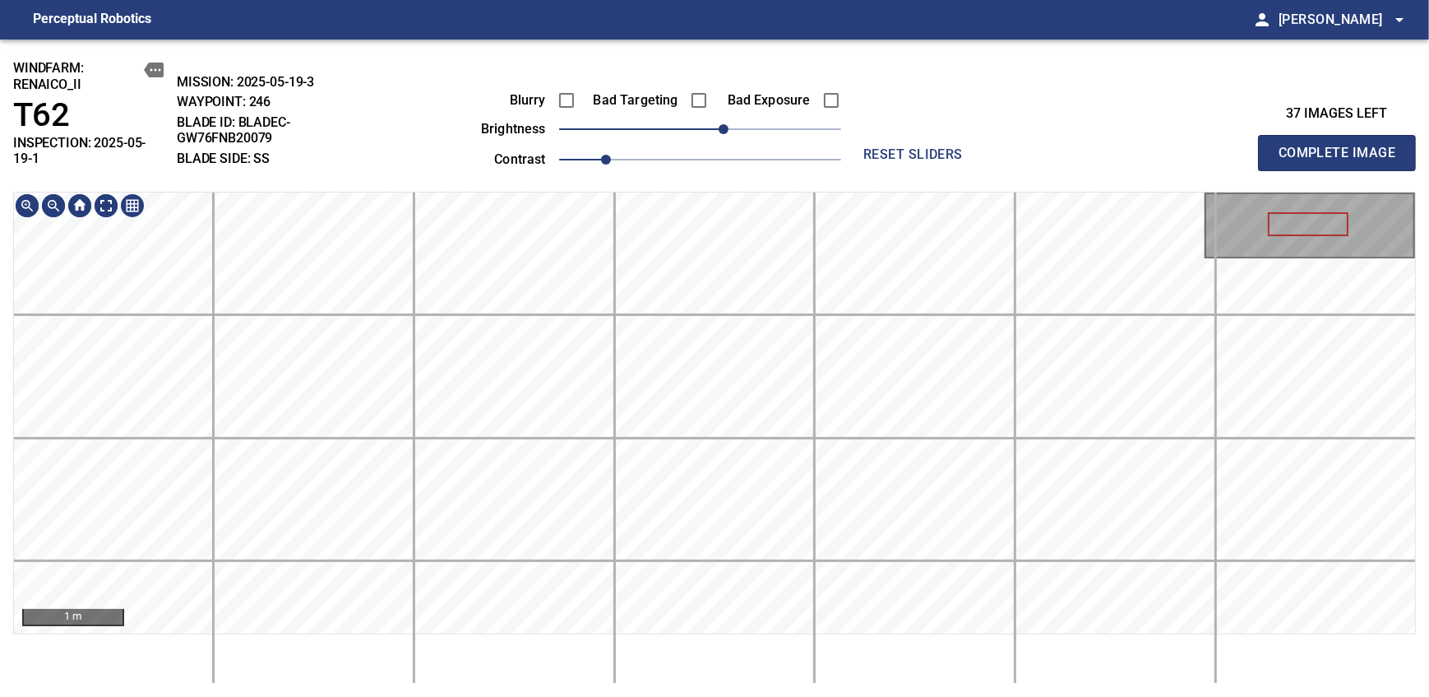
click at [738, 185] on div "windfarm: Renaico_II T62 INSPECTION: 2025-05-19-1 MISSION: 2025-05-19-3 WAYPOIN…" at bounding box center [714, 367] width 1429 height 657
click at [716, 132] on span "10" at bounding box center [711, 129] width 10 height 10
click at [778, 177] on div "windfarm: Renaico_II T62 INSPECTION: 2025-05-19-1 MISSION: 2025-05-19-3 WAYPOIN…" at bounding box center [714, 367] width 1429 height 657
click at [1342, 146] on span "Complete Image" at bounding box center [1337, 152] width 122 height 23
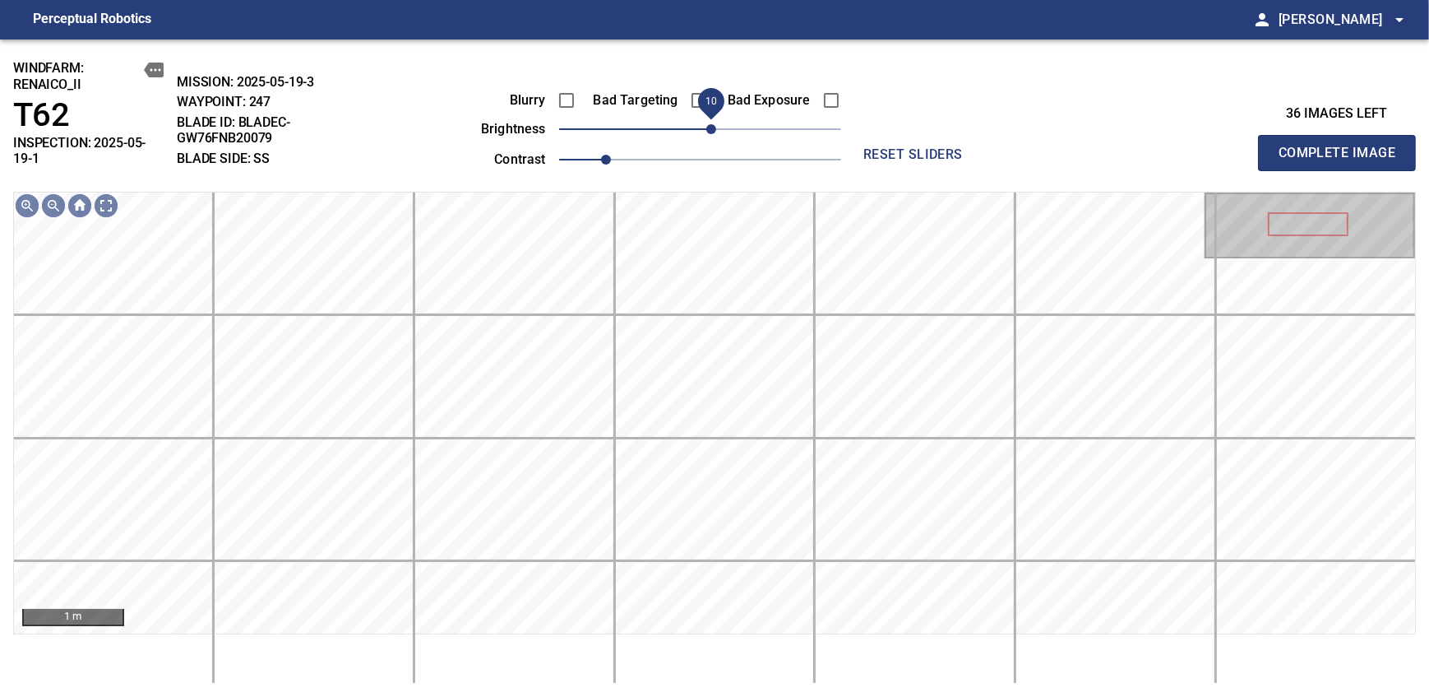
drag, startPoint x: 694, startPoint y: 127, endPoint x: 709, endPoint y: 132, distance: 15.4
click at [709, 132] on span "10" at bounding box center [711, 129] width 10 height 10
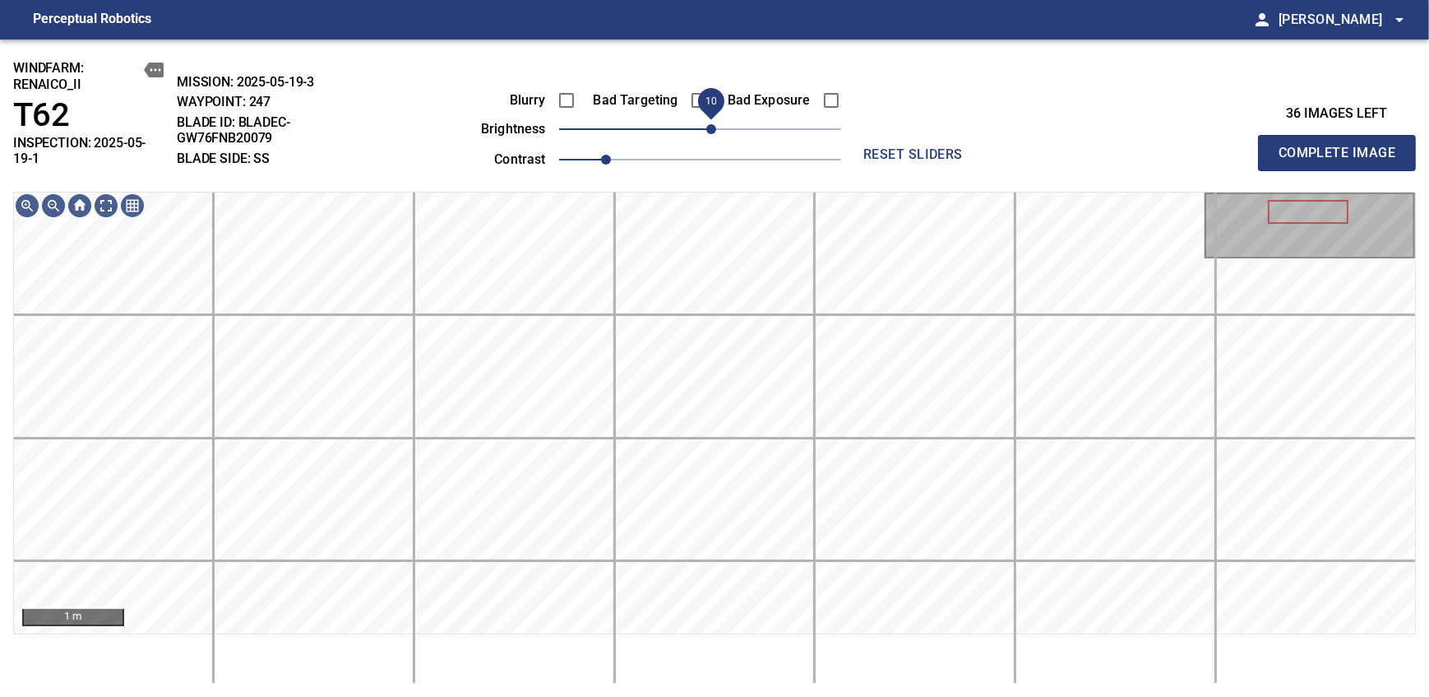
click at [716, 130] on span "10" at bounding box center [711, 129] width 10 height 10
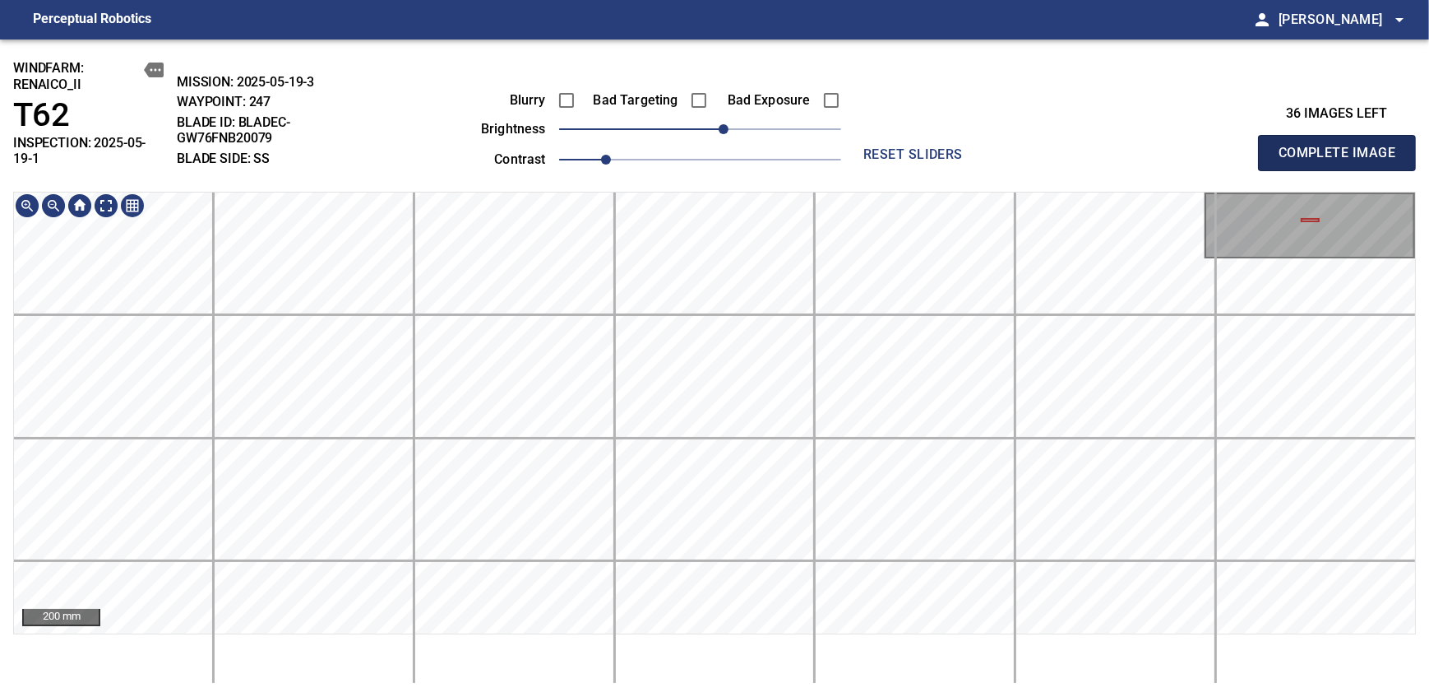
click at [1342, 146] on span "Complete Image" at bounding box center [1337, 152] width 122 height 23
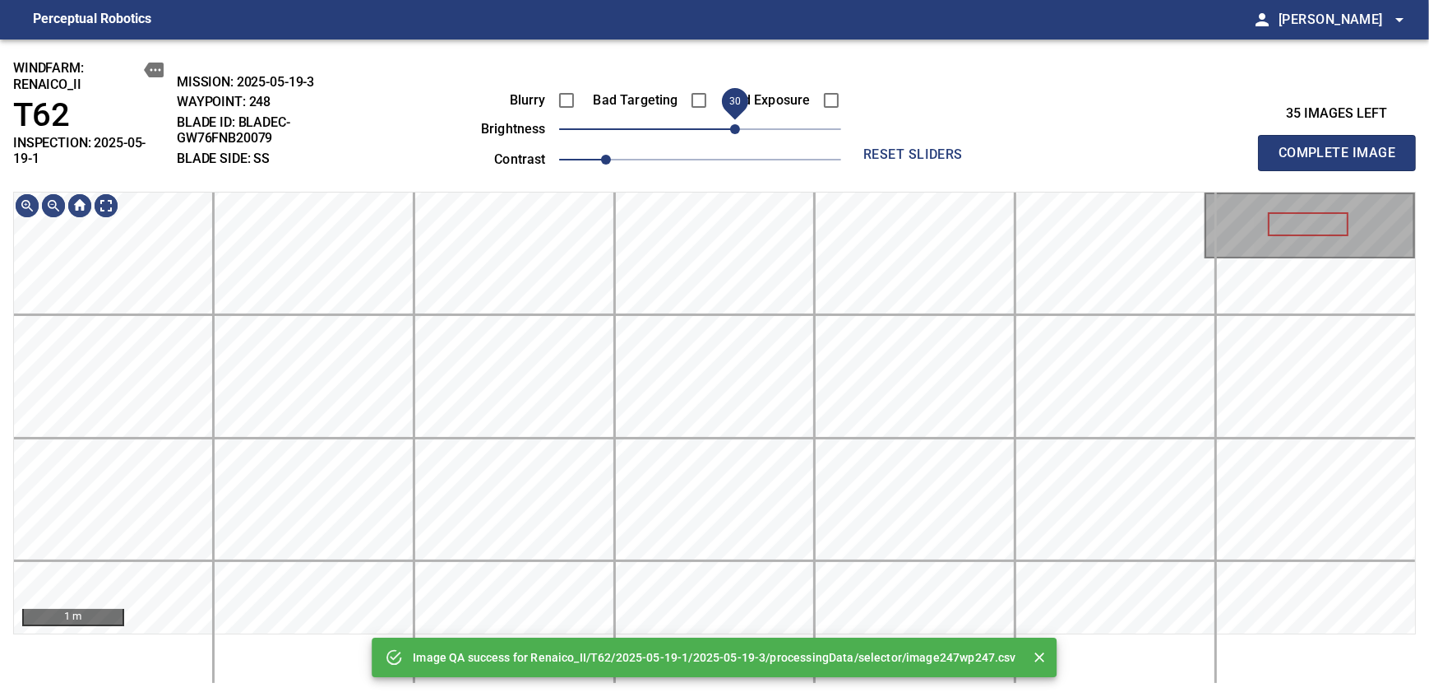
drag, startPoint x: 705, startPoint y: 134, endPoint x: 730, endPoint y: 134, distance: 25.5
click at [730, 134] on span "30" at bounding box center [735, 129] width 10 height 10
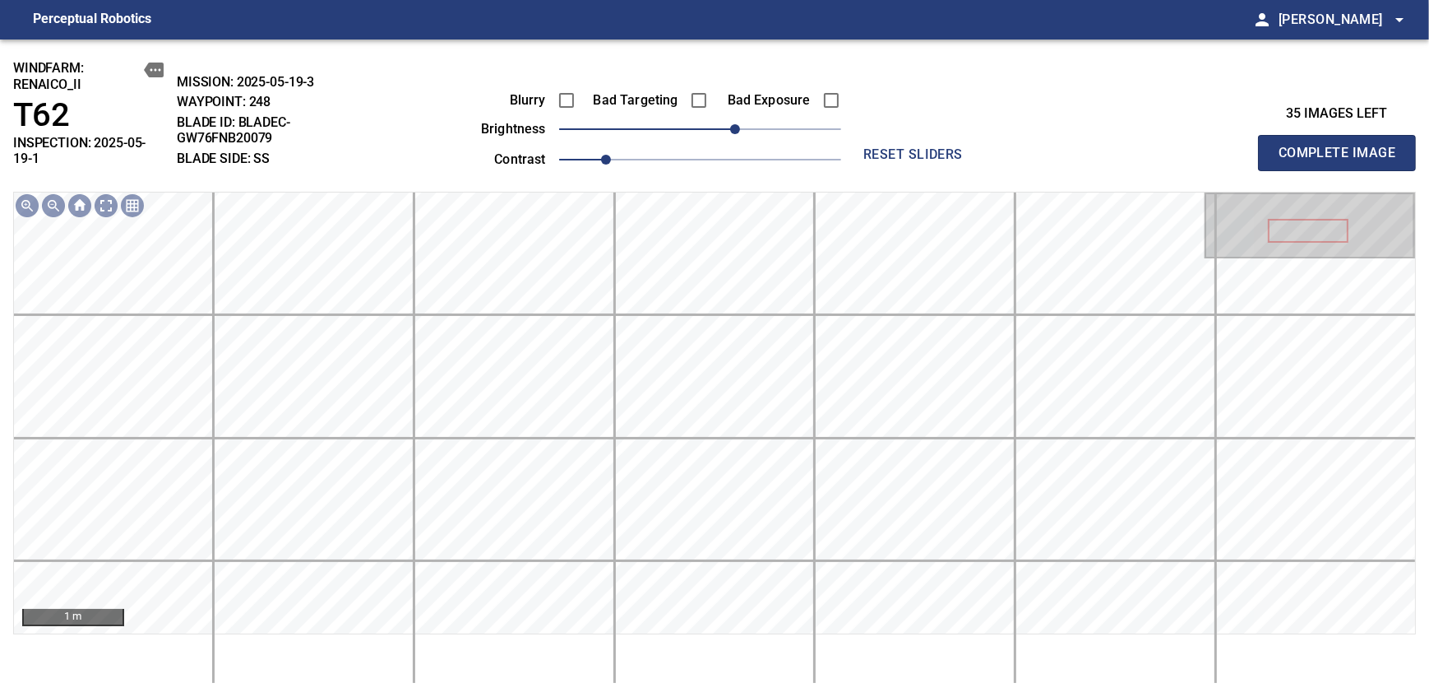
click at [1342, 146] on span "Complete Image" at bounding box center [1337, 152] width 122 height 23
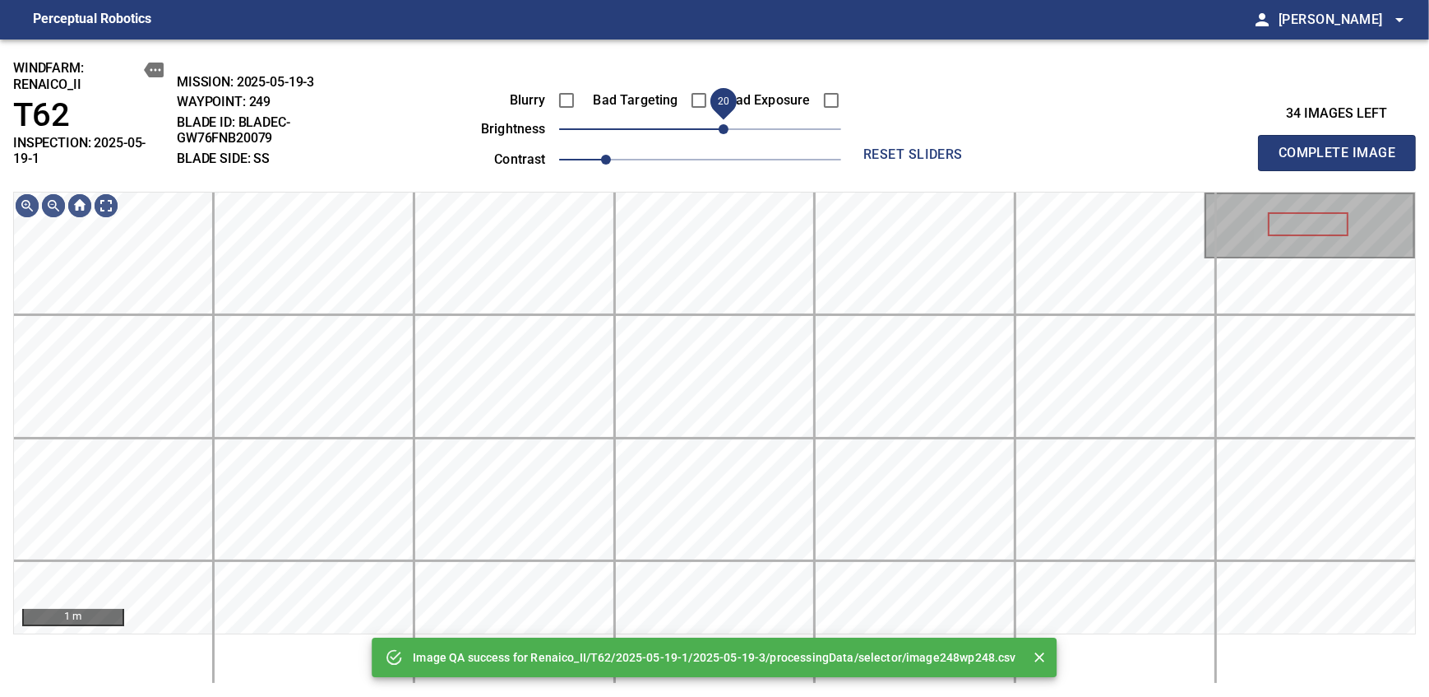
click at [723, 132] on span "20" at bounding box center [724, 129] width 10 height 10
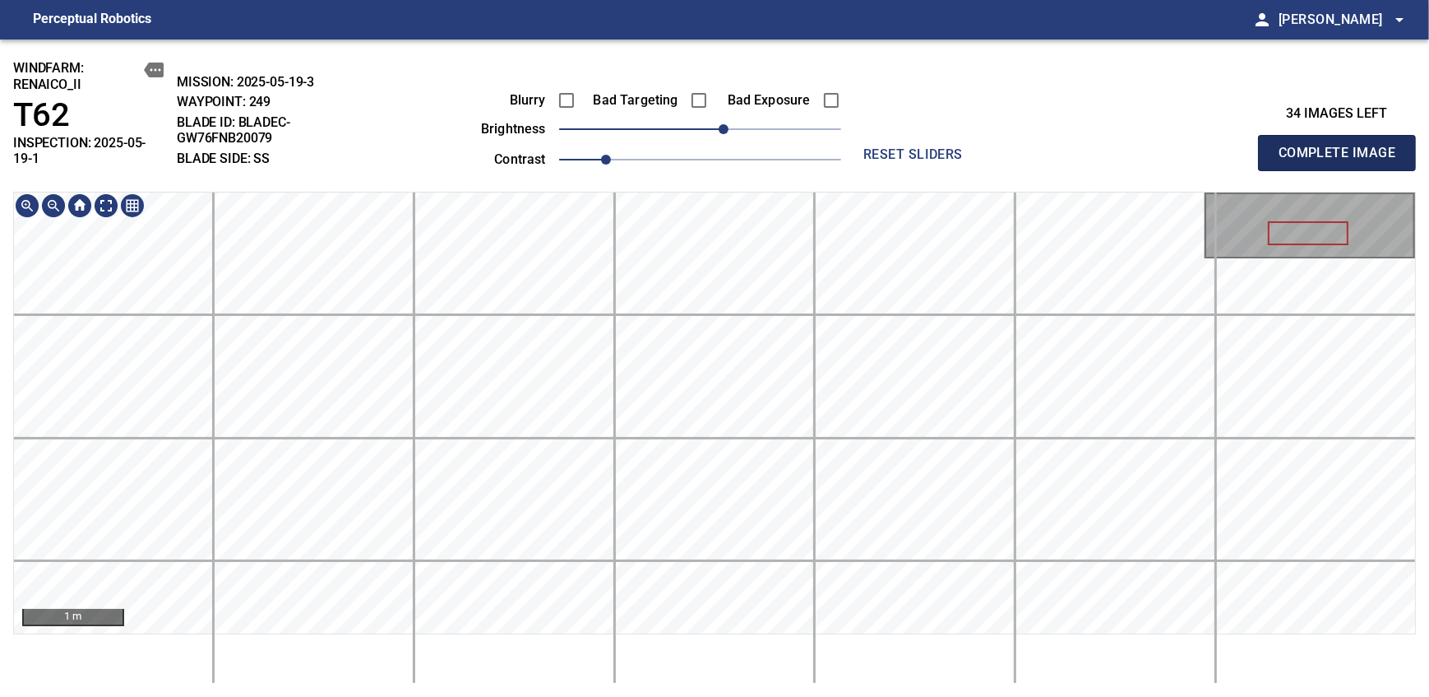
click at [1342, 146] on span "Complete Image" at bounding box center [1337, 152] width 122 height 23
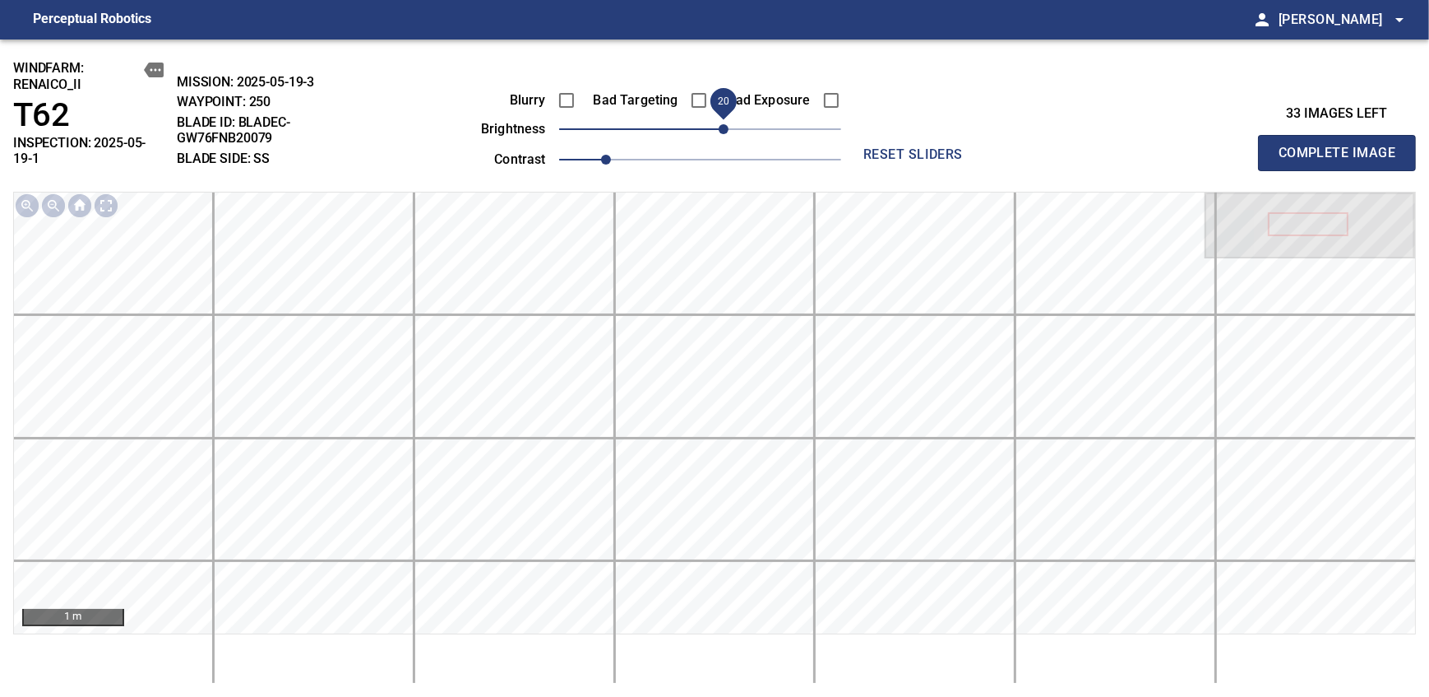
drag, startPoint x: 712, startPoint y: 127, endPoint x: 724, endPoint y: 124, distance: 12.6
click at [724, 124] on span "20" at bounding box center [724, 129] width 10 height 10
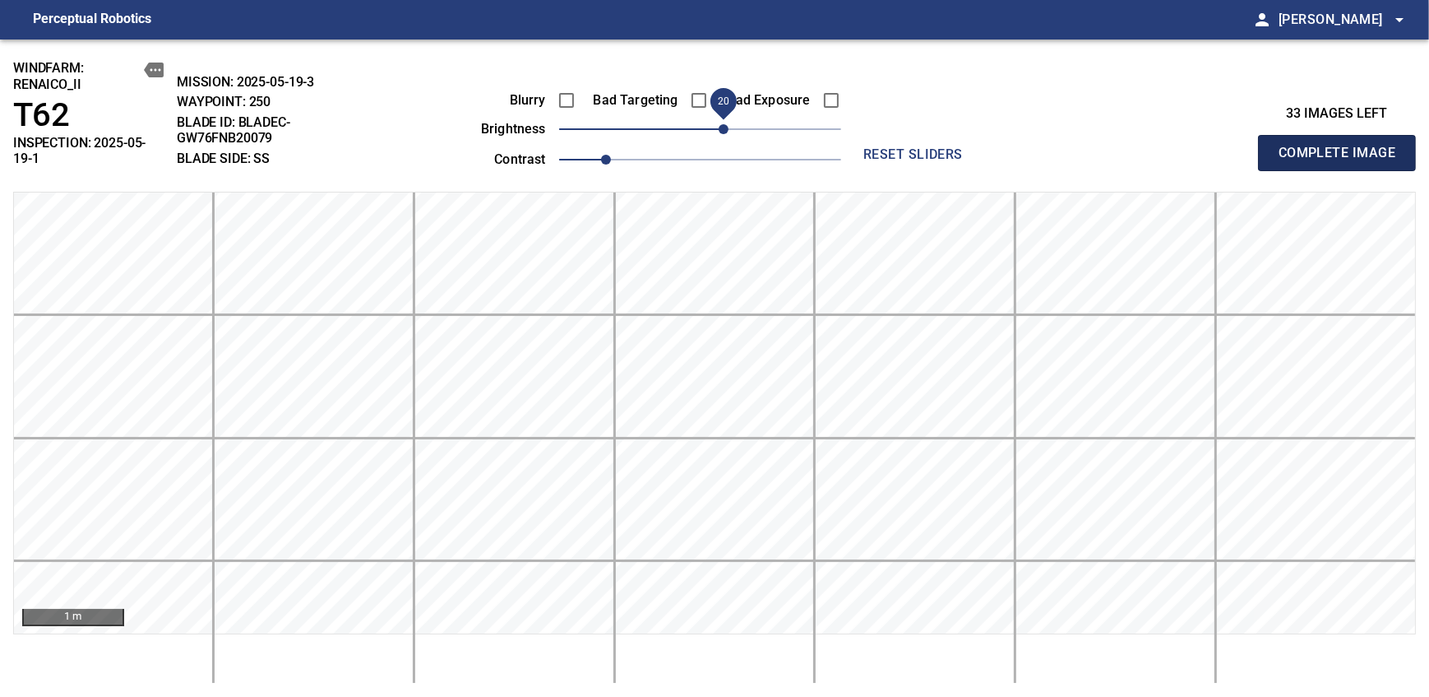
click at [1342, 146] on span "Complete Image" at bounding box center [1337, 152] width 122 height 23
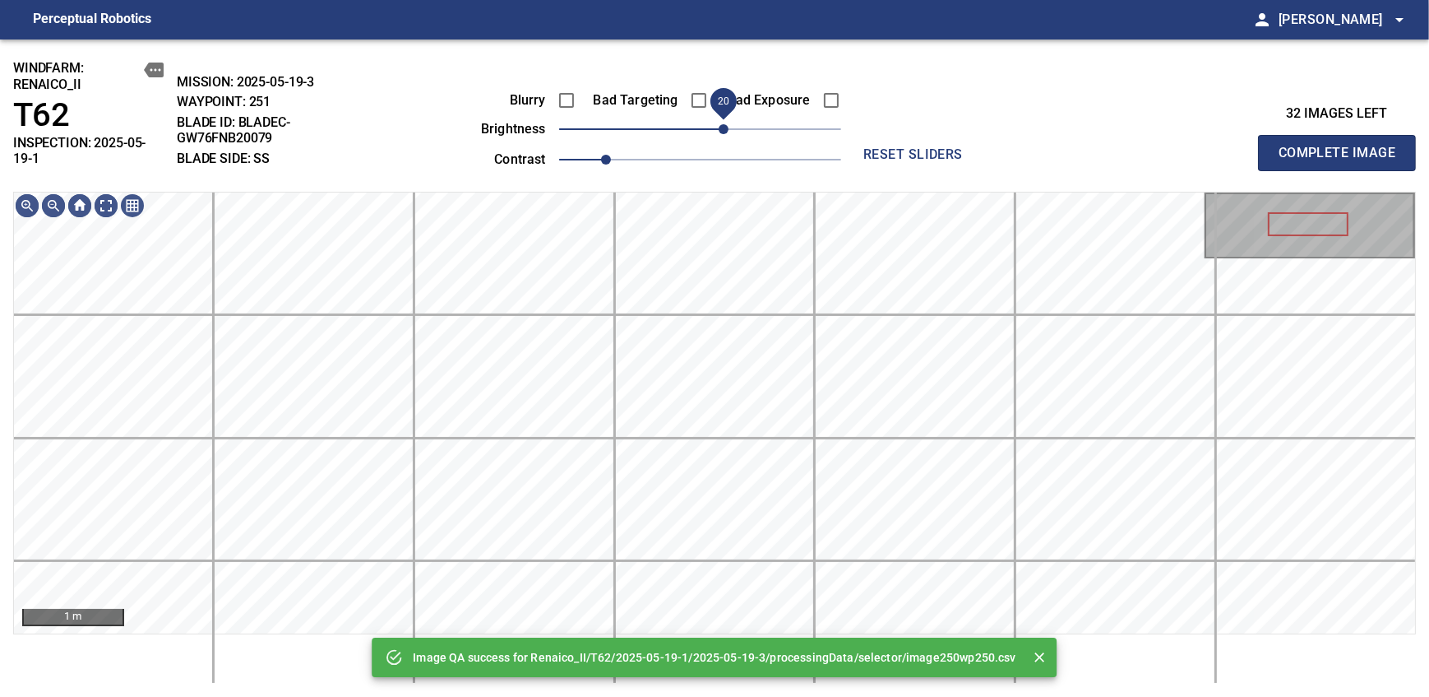
drag, startPoint x: 706, startPoint y: 132, endPoint x: 722, endPoint y: 135, distance: 16.0
click at [722, 134] on span "20" at bounding box center [724, 129] width 10 height 10
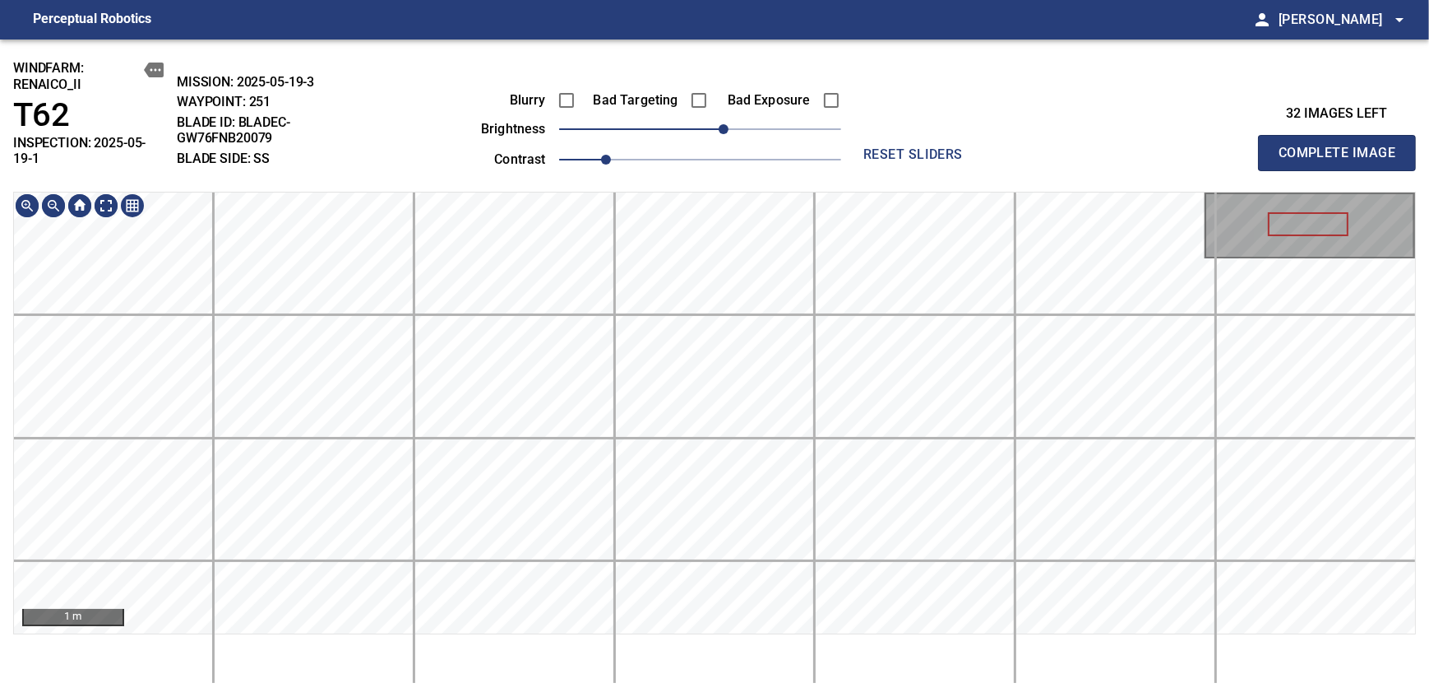
click at [699, 104] on div "windfarm: Renaico_II T62 INSPECTION: 2025-05-19-1 MISSION: 2025-05-19-3 WAYPOIN…" at bounding box center [714, 367] width 1429 height 657
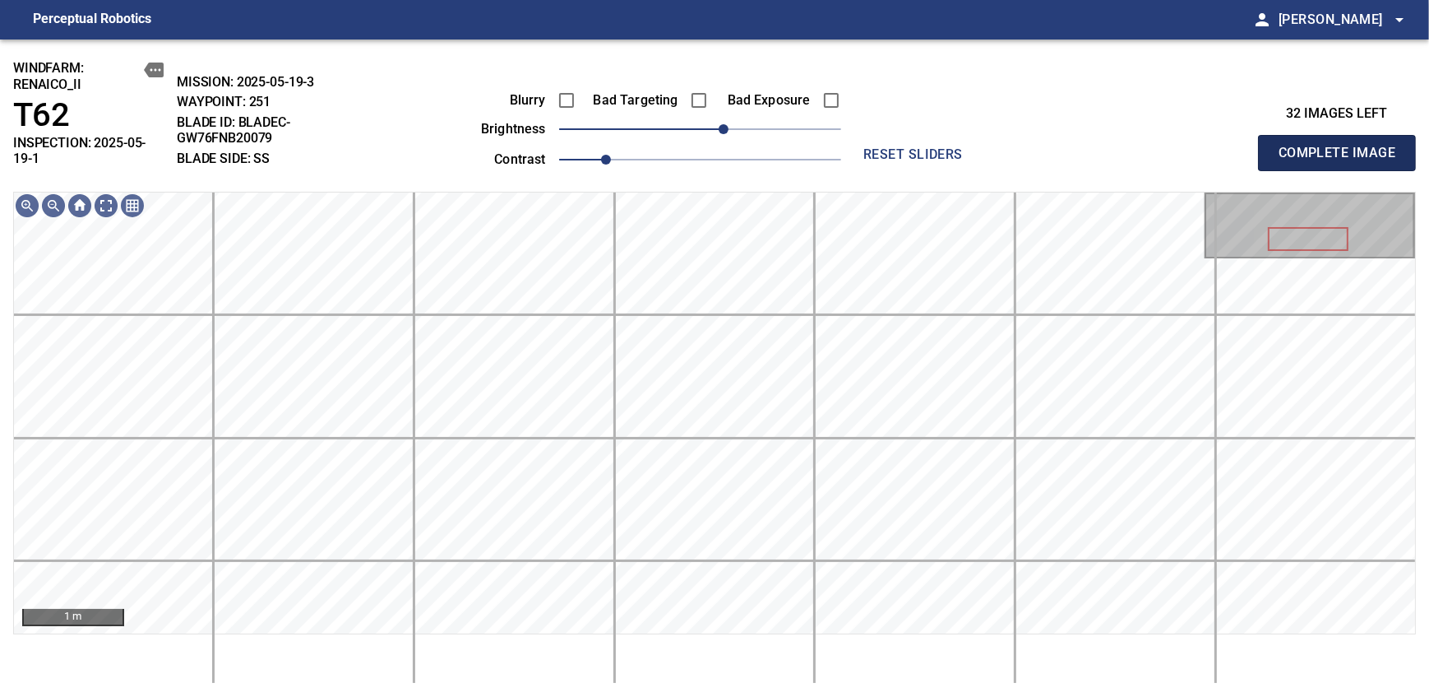
click at [1342, 146] on span "Complete Image" at bounding box center [1337, 152] width 122 height 23
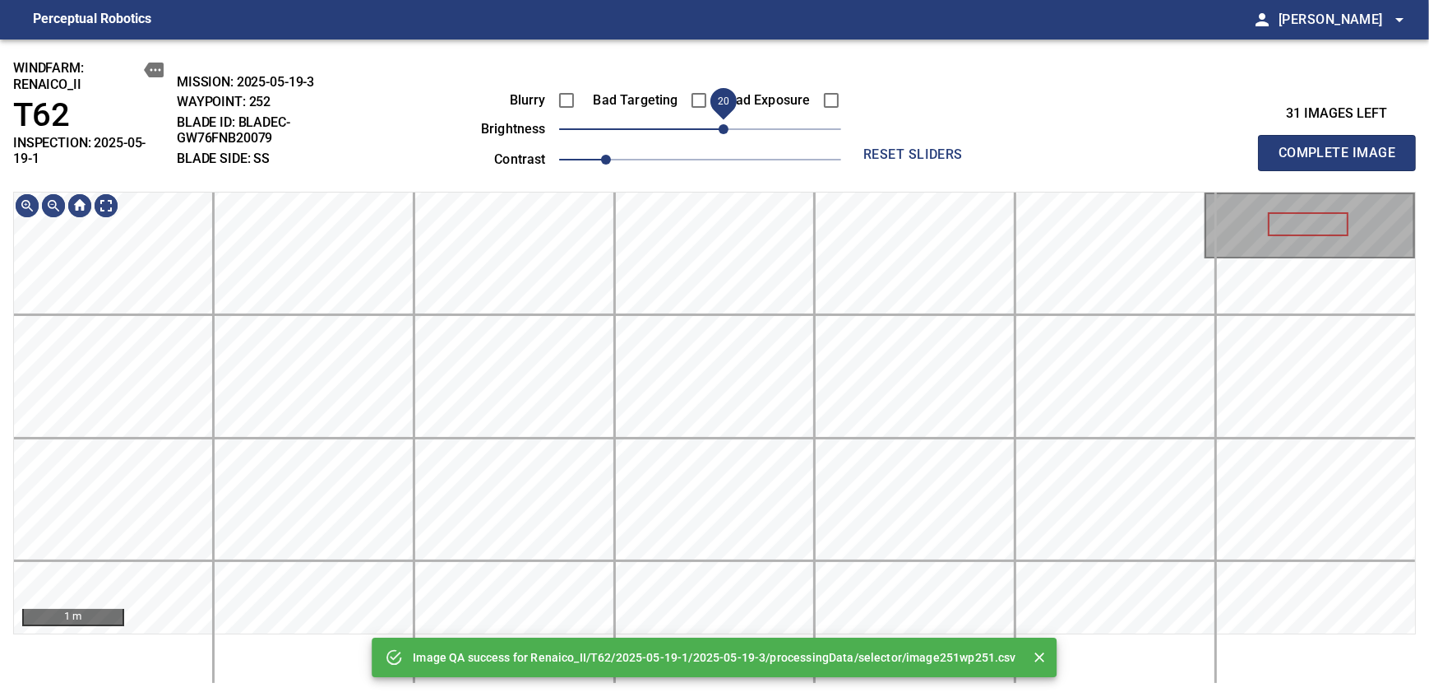
drag, startPoint x: 696, startPoint y: 124, endPoint x: 722, endPoint y: 124, distance: 26.3
click at [722, 124] on span "20" at bounding box center [724, 129] width 10 height 10
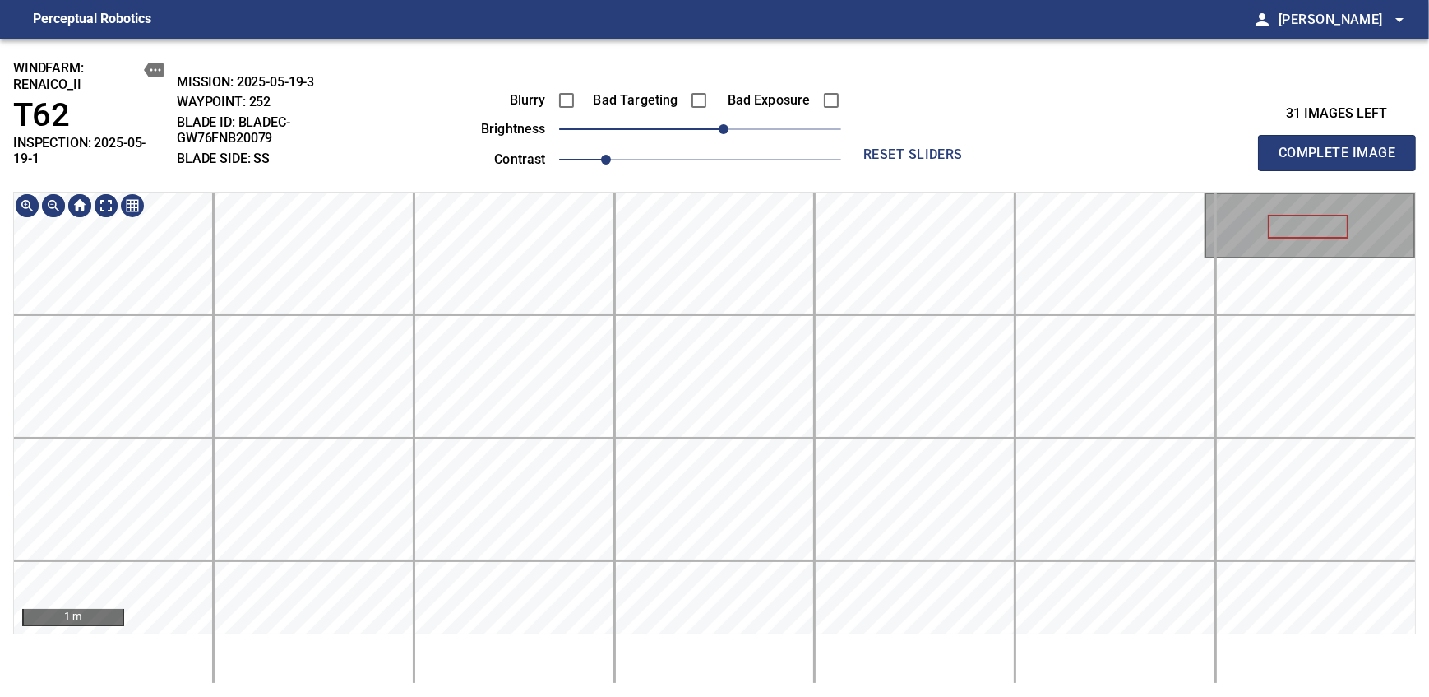
click at [716, 150] on div "windfarm: Renaico_II T62 INSPECTION: 2025-05-19-1 MISSION: 2025-05-19-3 WAYPOIN…" at bounding box center [714, 367] width 1429 height 657
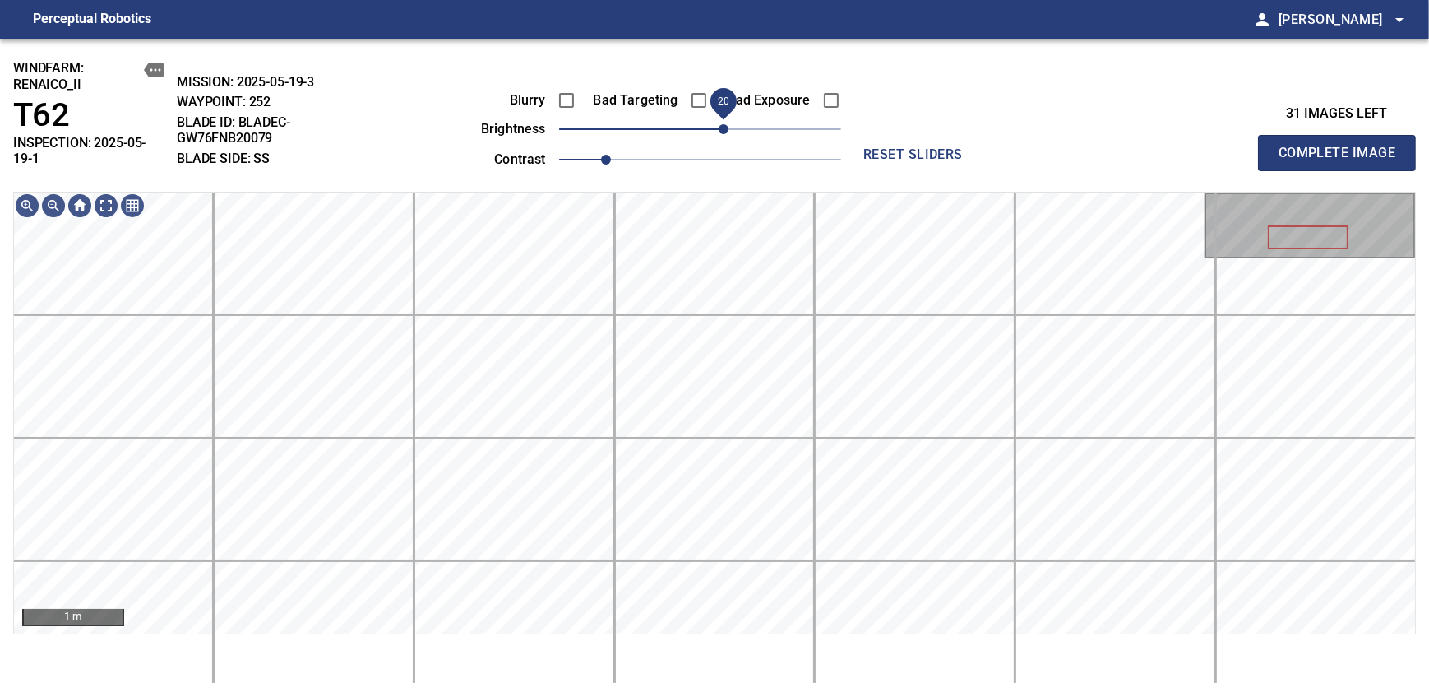
click at [1342, 146] on span "Complete Image" at bounding box center [1337, 152] width 122 height 23
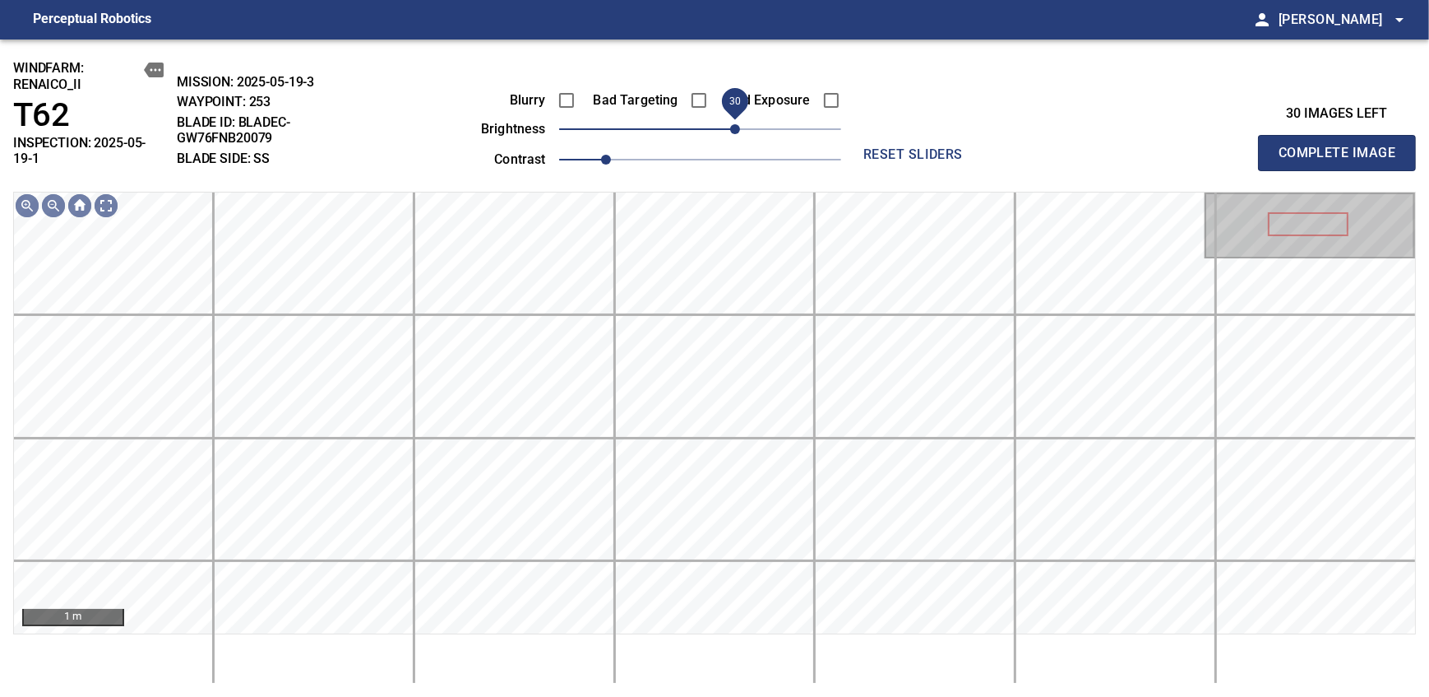
drag, startPoint x: 721, startPoint y: 132, endPoint x: 737, endPoint y: 132, distance: 15.6
click at [737, 132] on span "30" at bounding box center [735, 129] width 10 height 10
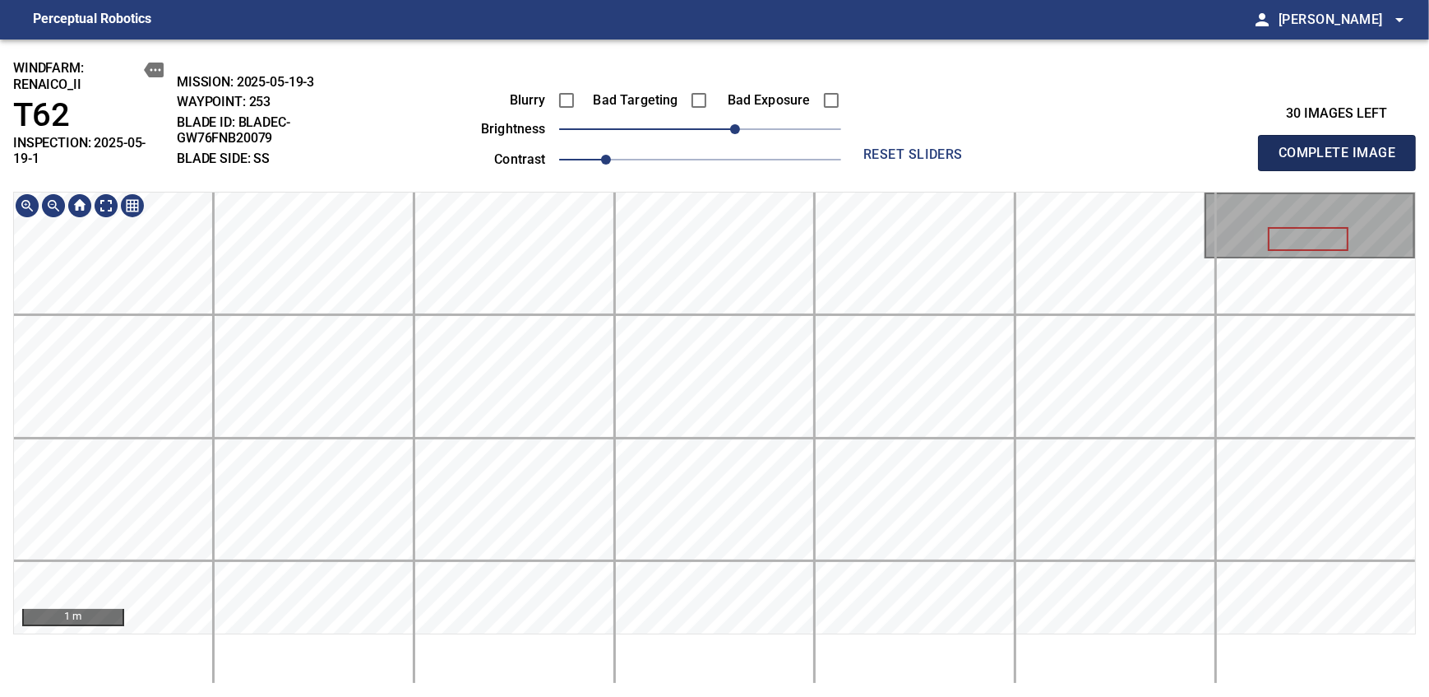
click at [1342, 146] on span "Complete Image" at bounding box center [1337, 152] width 122 height 23
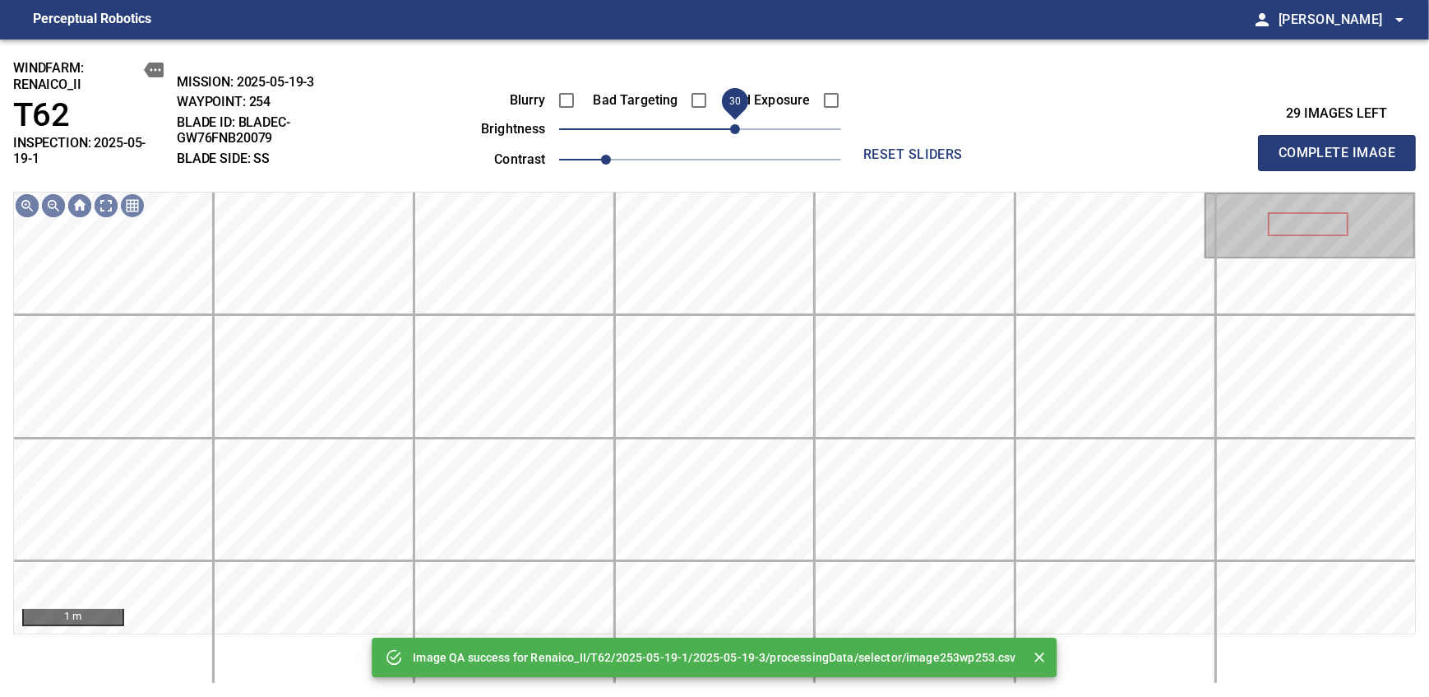
drag, startPoint x: 696, startPoint y: 140, endPoint x: 739, endPoint y: 127, distance: 45.3
click at [739, 127] on span "30" at bounding box center [735, 129] width 10 height 10
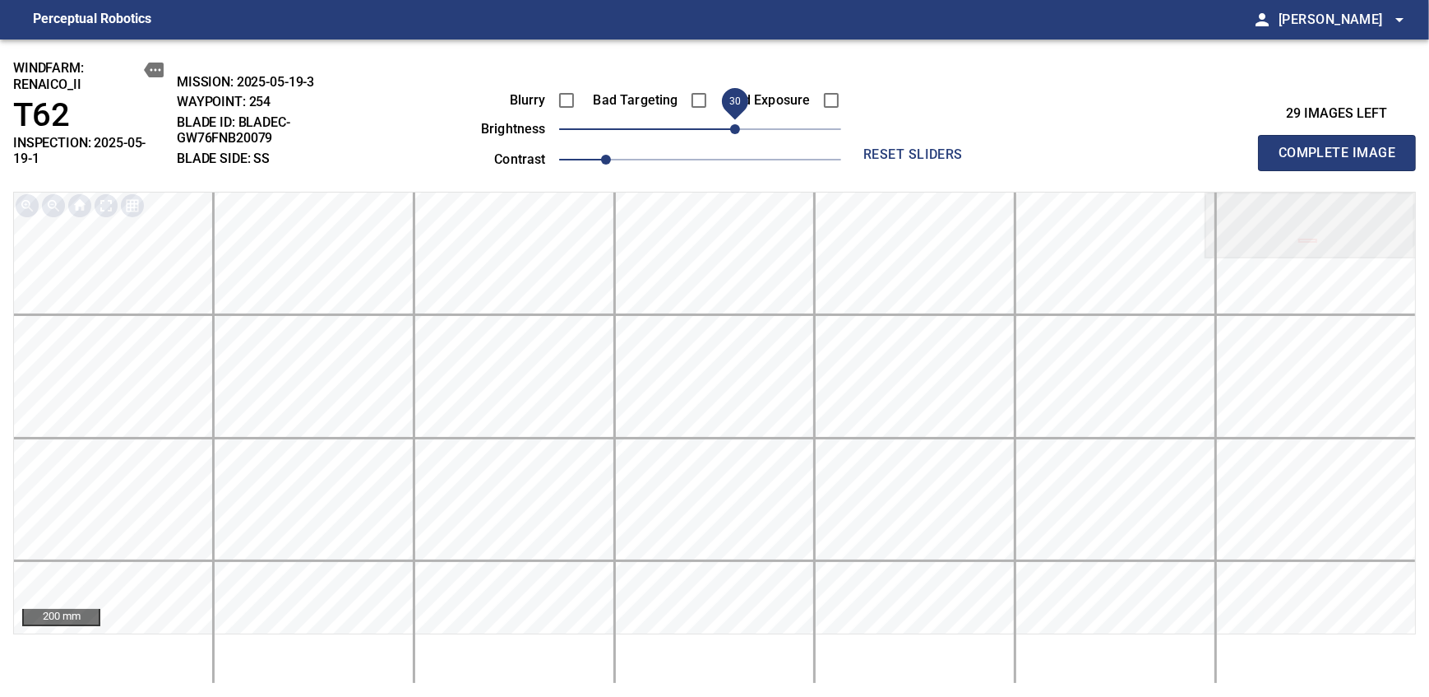
click at [1342, 146] on span "Complete Image" at bounding box center [1337, 152] width 122 height 23
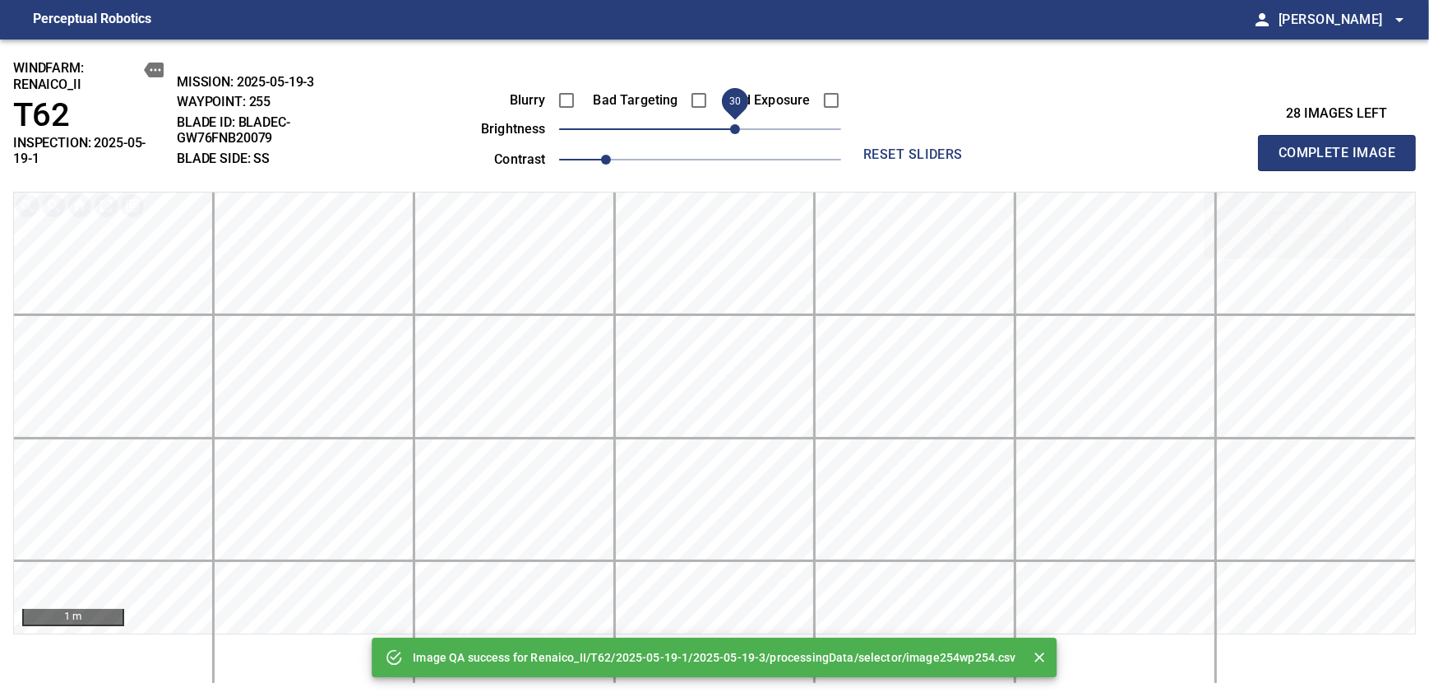
drag, startPoint x: 711, startPoint y: 130, endPoint x: 734, endPoint y: 135, distance: 23.5
click at [734, 134] on span "30" at bounding box center [735, 129] width 10 height 10
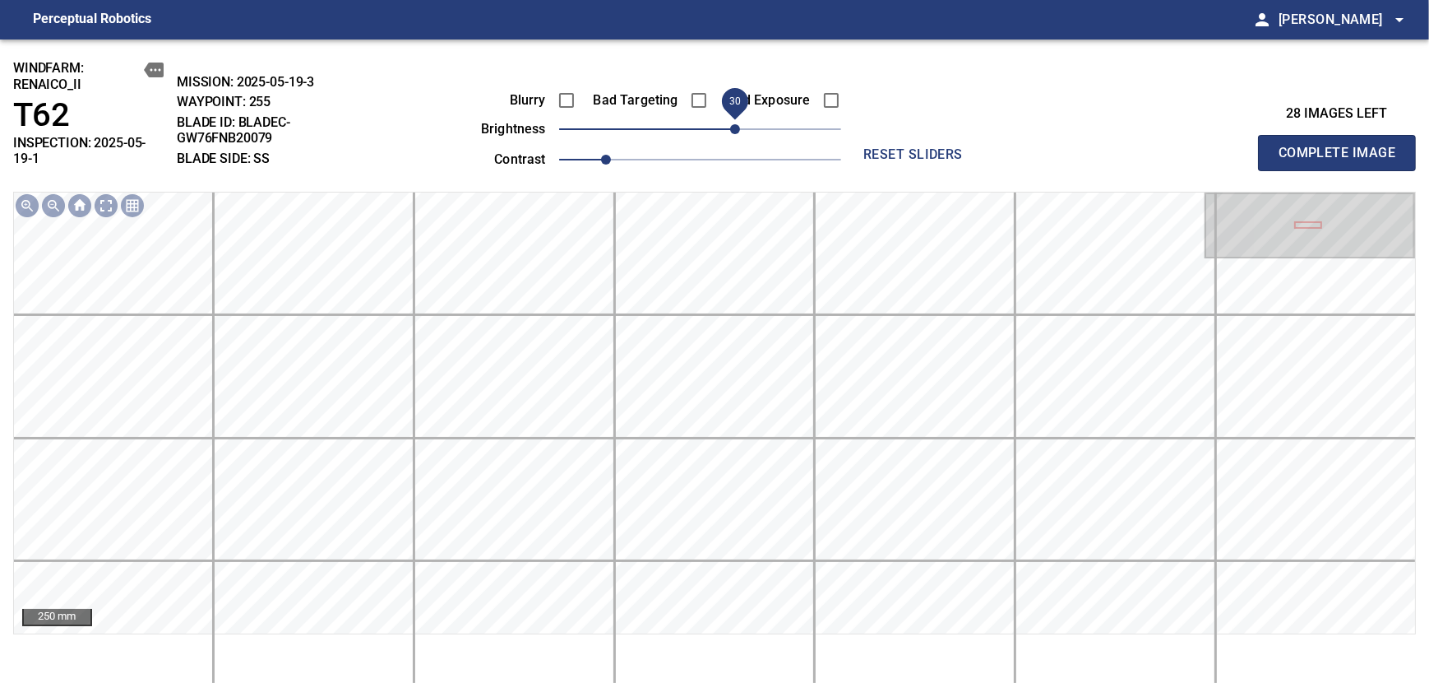
click at [1342, 146] on span "Complete Image" at bounding box center [1337, 152] width 122 height 23
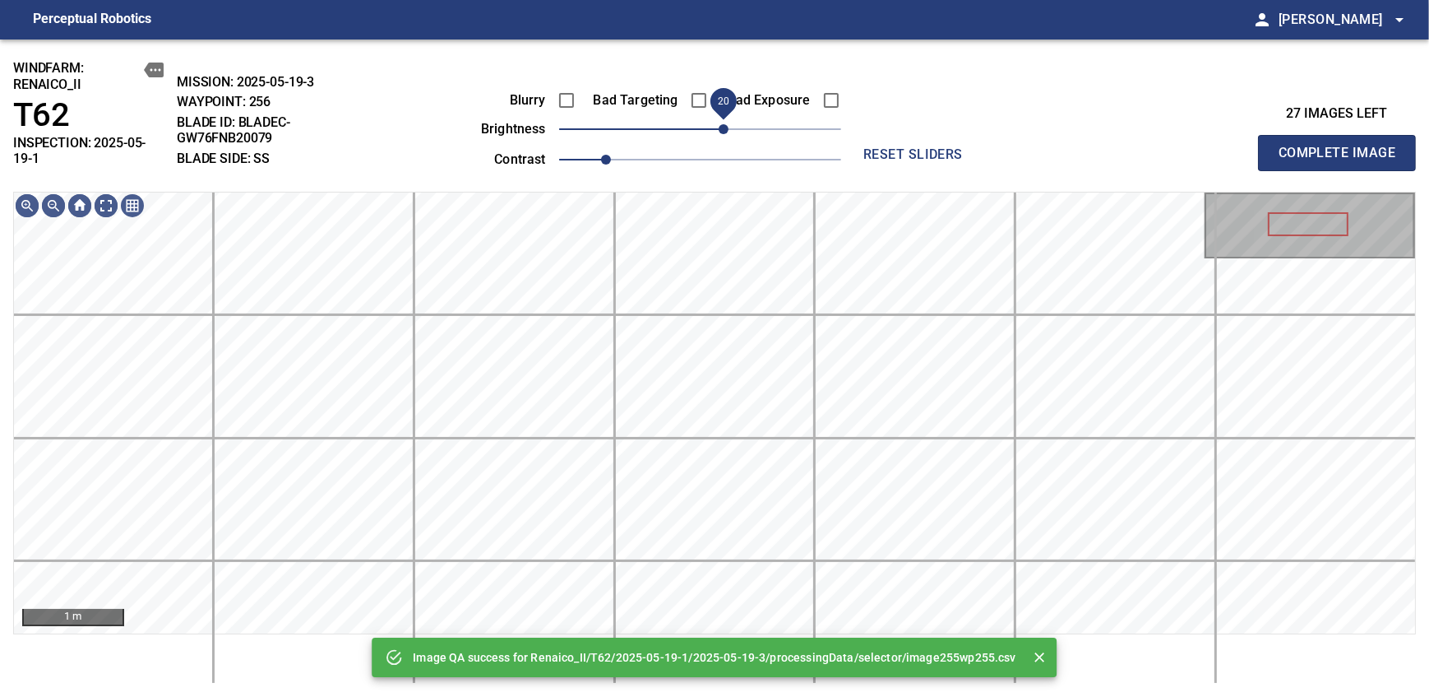
drag, startPoint x: 703, startPoint y: 127, endPoint x: 721, endPoint y: 127, distance: 18.1
click at [721, 127] on span "20" at bounding box center [724, 129] width 10 height 10
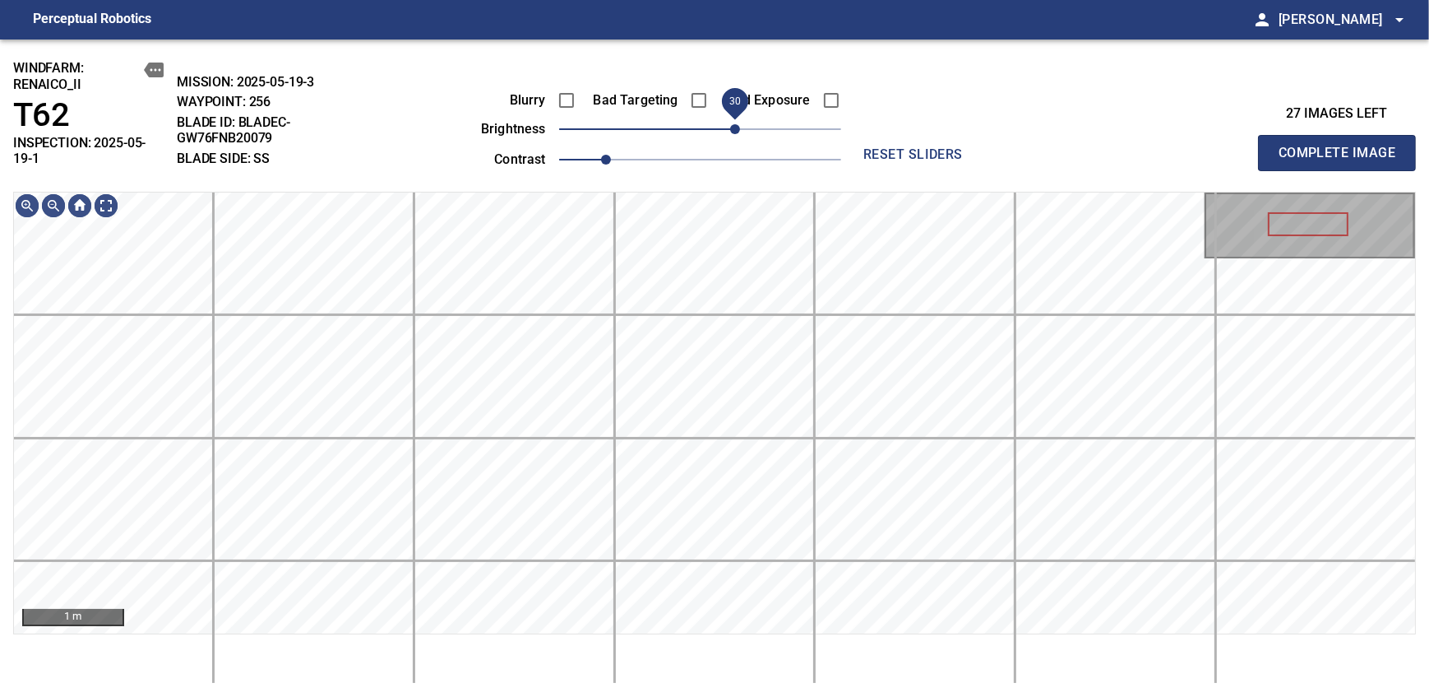
click at [731, 124] on span "30" at bounding box center [735, 129] width 10 height 10
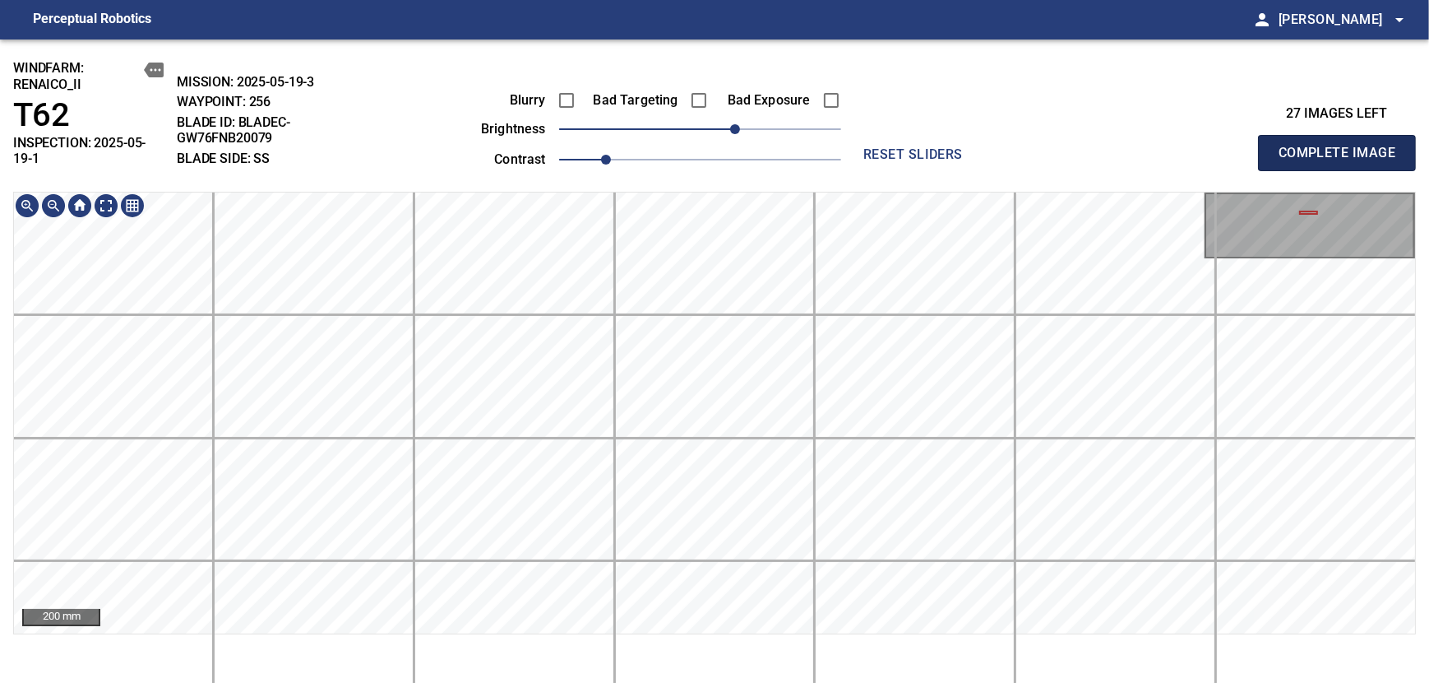
click at [1342, 146] on span "Complete Image" at bounding box center [1337, 152] width 122 height 23
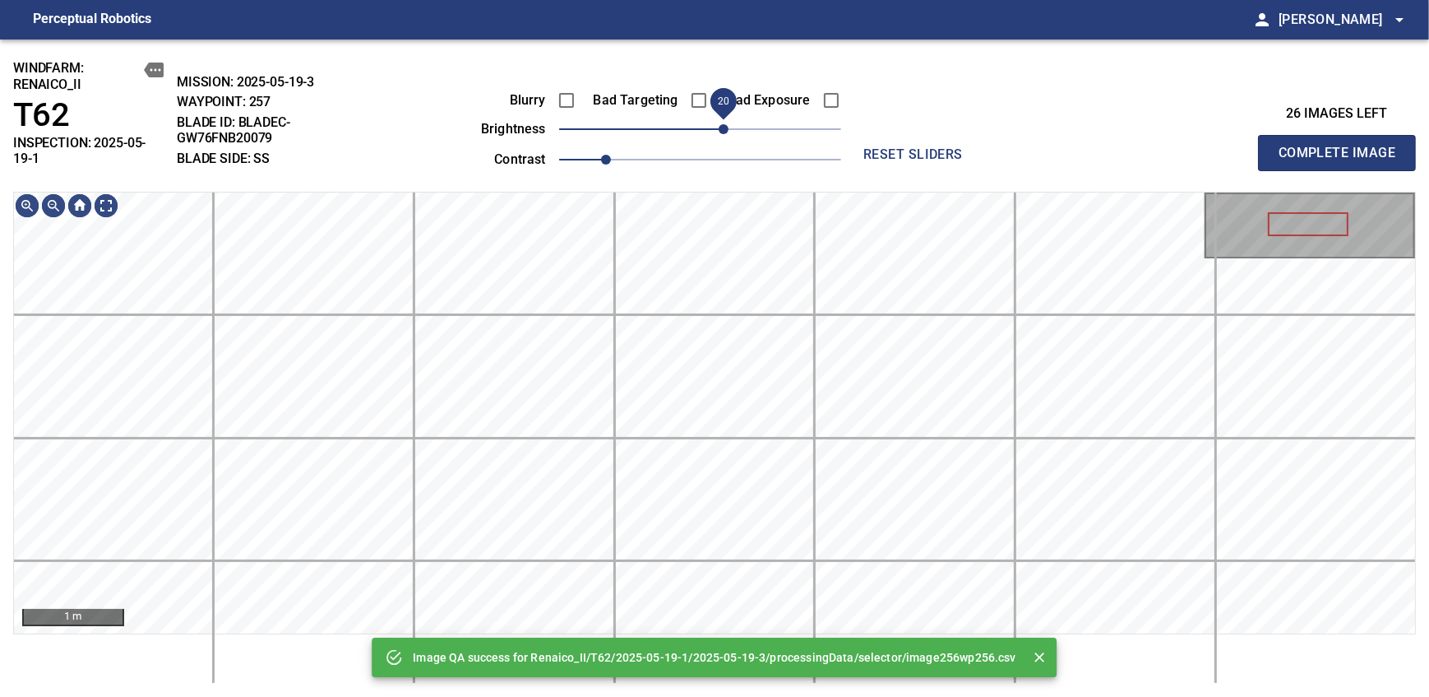
drag, startPoint x: 718, startPoint y: 123, endPoint x: 729, endPoint y: 117, distance: 12.1
click at [729, 124] on span "20" at bounding box center [724, 129] width 10 height 10
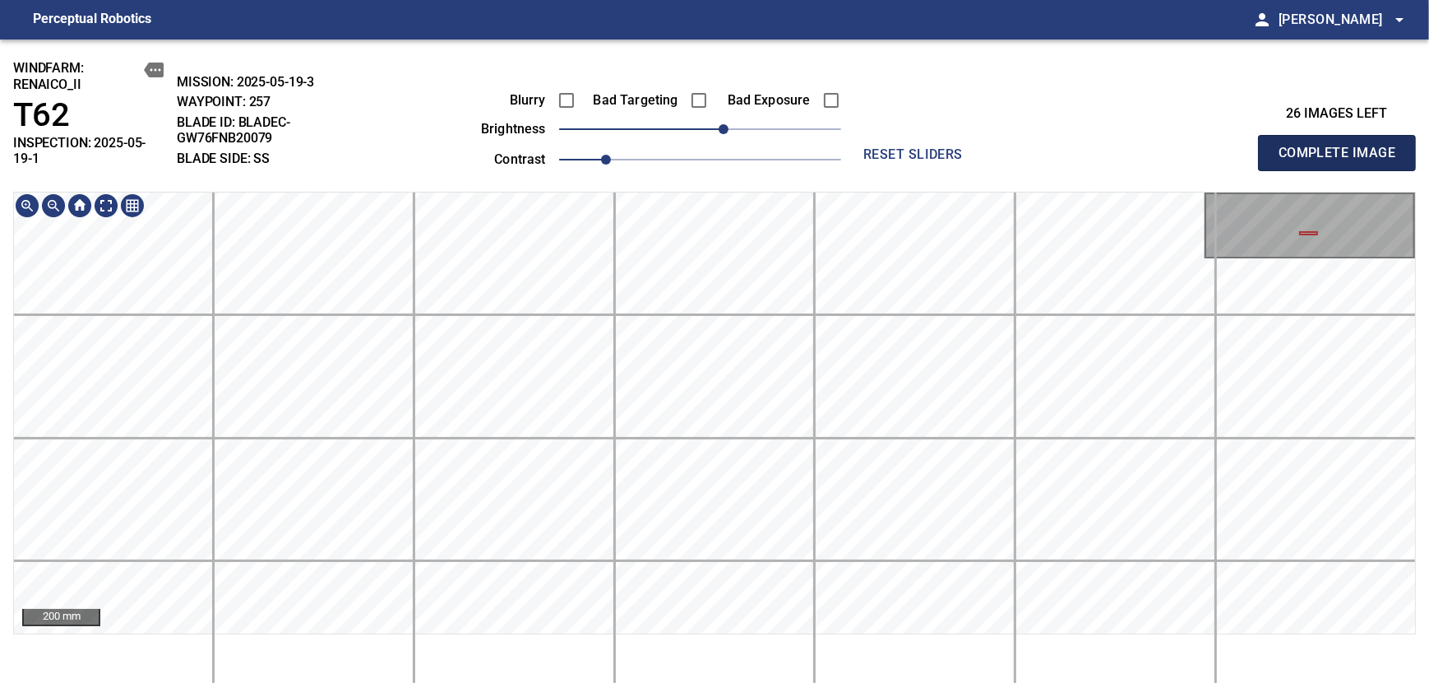
click at [1342, 146] on span "Complete Image" at bounding box center [1337, 152] width 122 height 23
drag, startPoint x: 697, startPoint y: 127, endPoint x: 710, endPoint y: 124, distance: 13.4
click at [710, 124] on span "10" at bounding box center [711, 129] width 10 height 10
click at [1342, 146] on span "Complete Image" at bounding box center [1337, 152] width 122 height 23
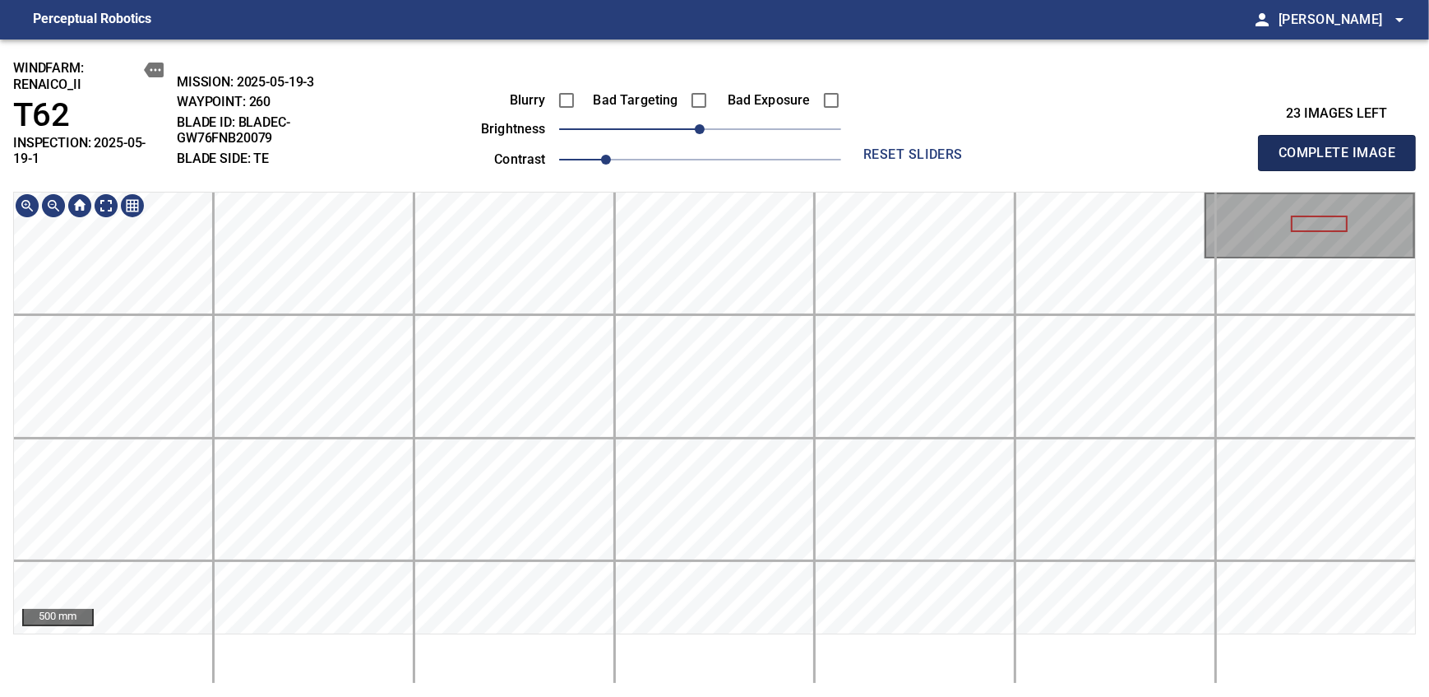
click at [1342, 146] on span "Complete Image" at bounding box center [1337, 152] width 122 height 23
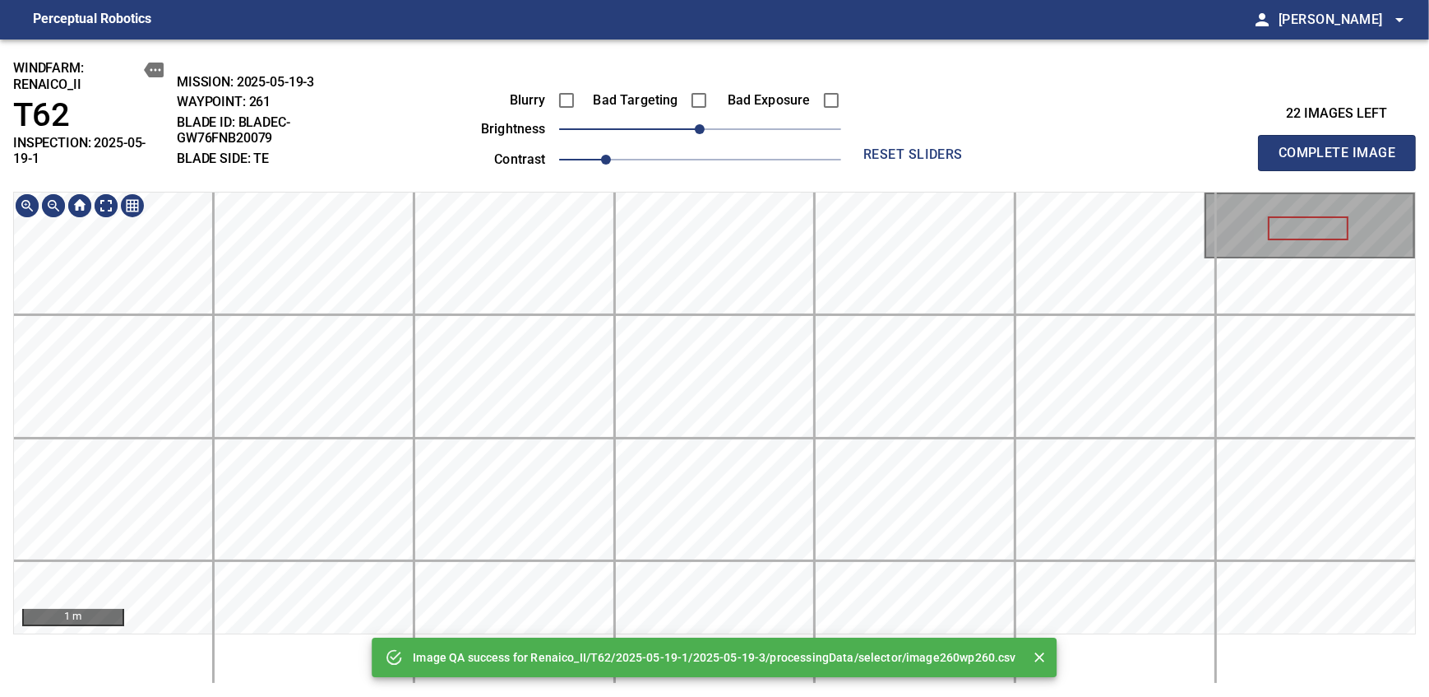
click at [707, 169] on div "Image QA success for Renaico_II/T62/2025-05-19-1/2025-05-19-3/processingData/se…" at bounding box center [714, 367] width 1429 height 657
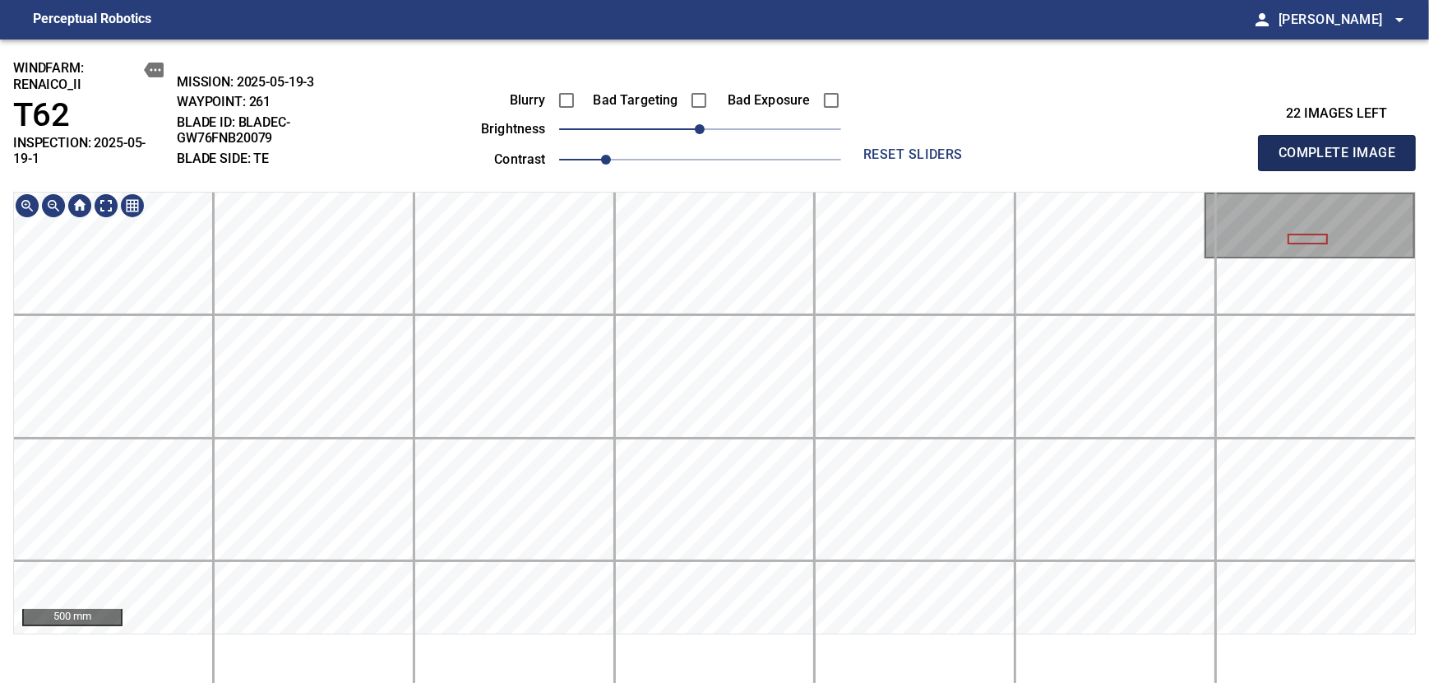
click at [1342, 146] on span "Complete Image" at bounding box center [1337, 152] width 122 height 23
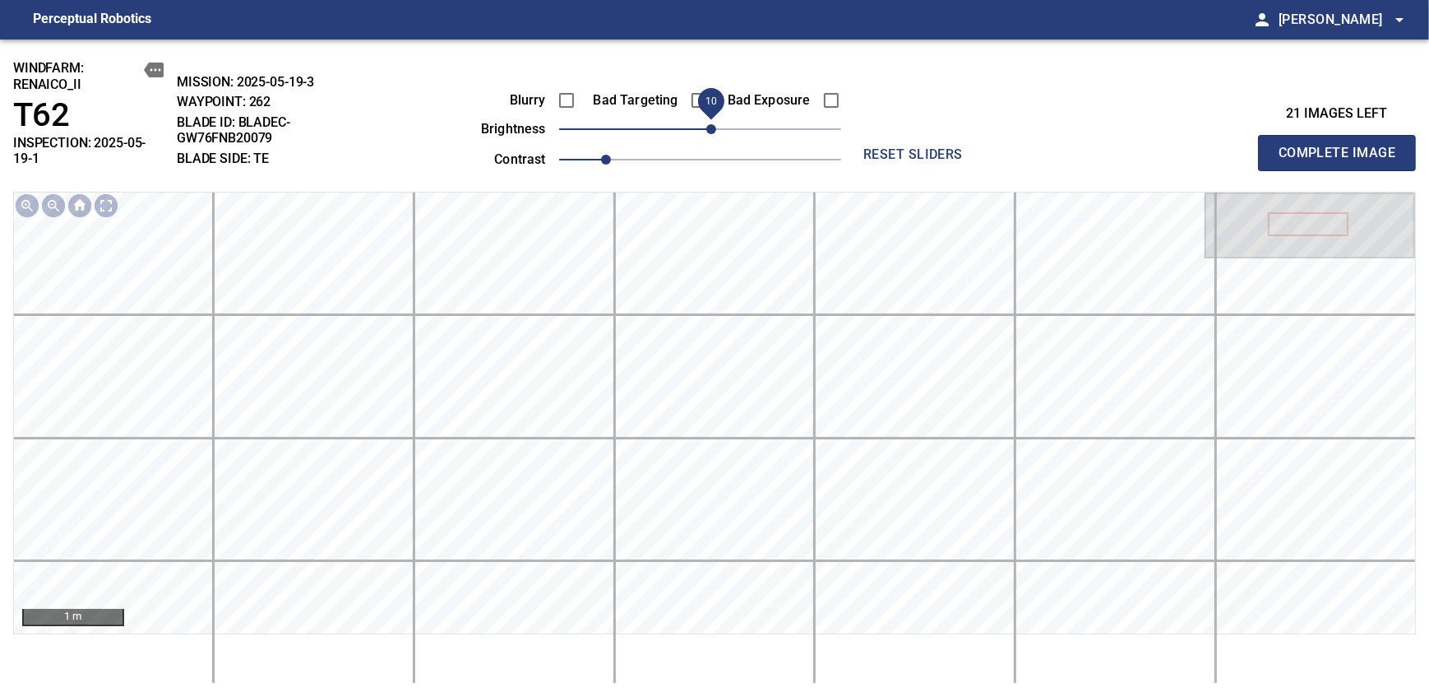
click at [715, 126] on span "10" at bounding box center [700, 129] width 282 height 23
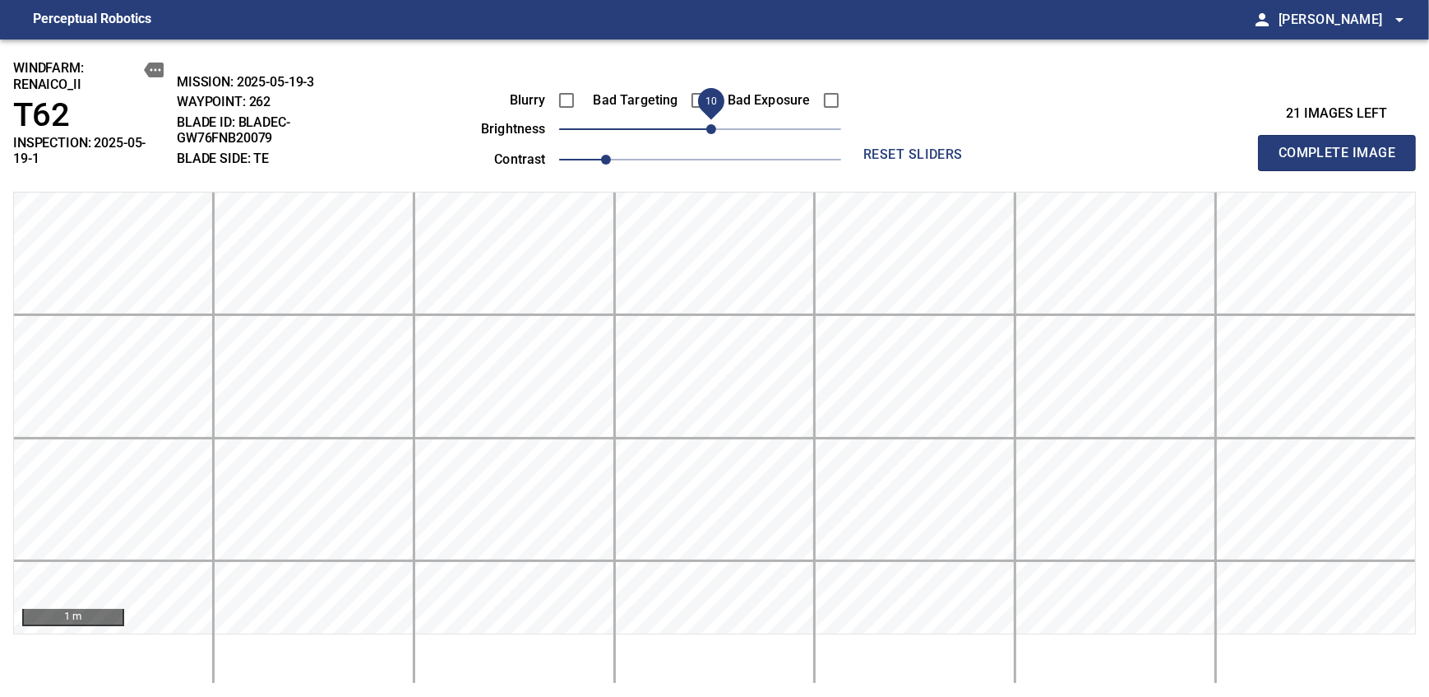
click at [1342, 146] on span "Complete Image" at bounding box center [1337, 152] width 122 height 23
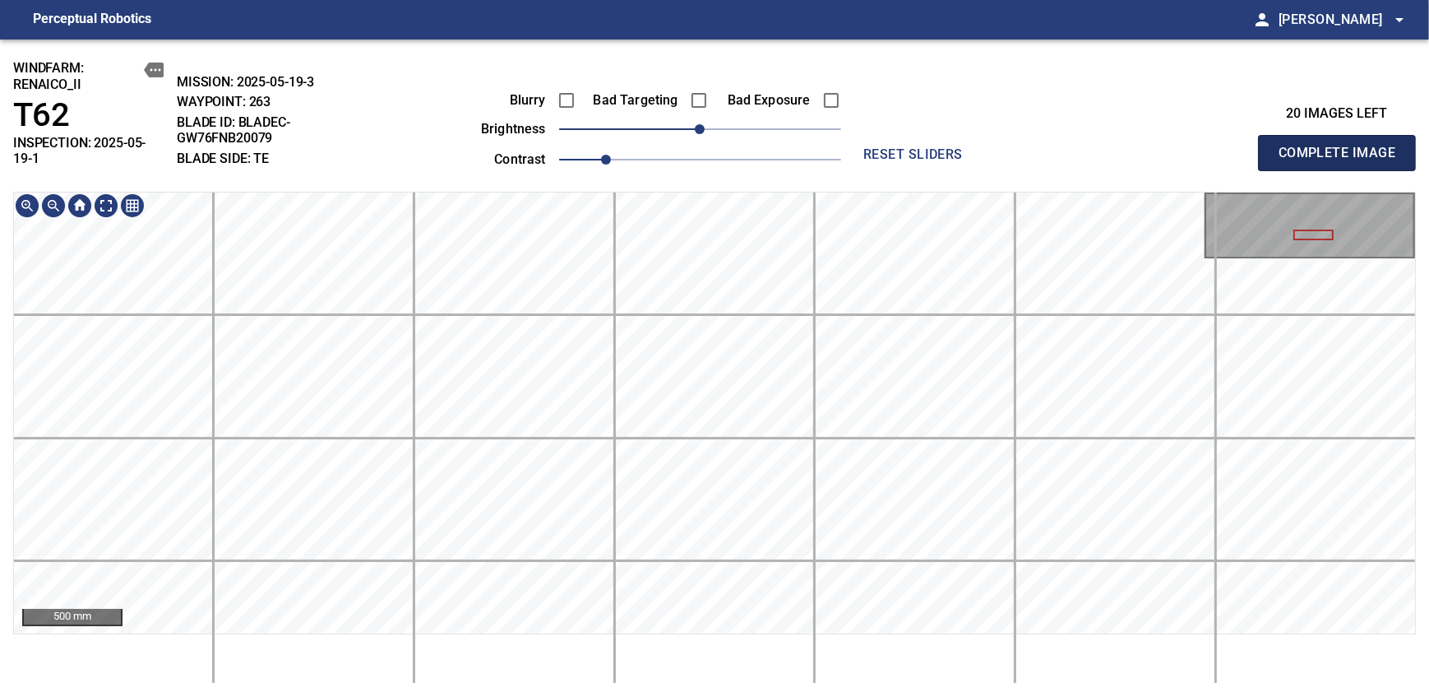
click at [1342, 146] on span "Complete Image" at bounding box center [1337, 152] width 122 height 23
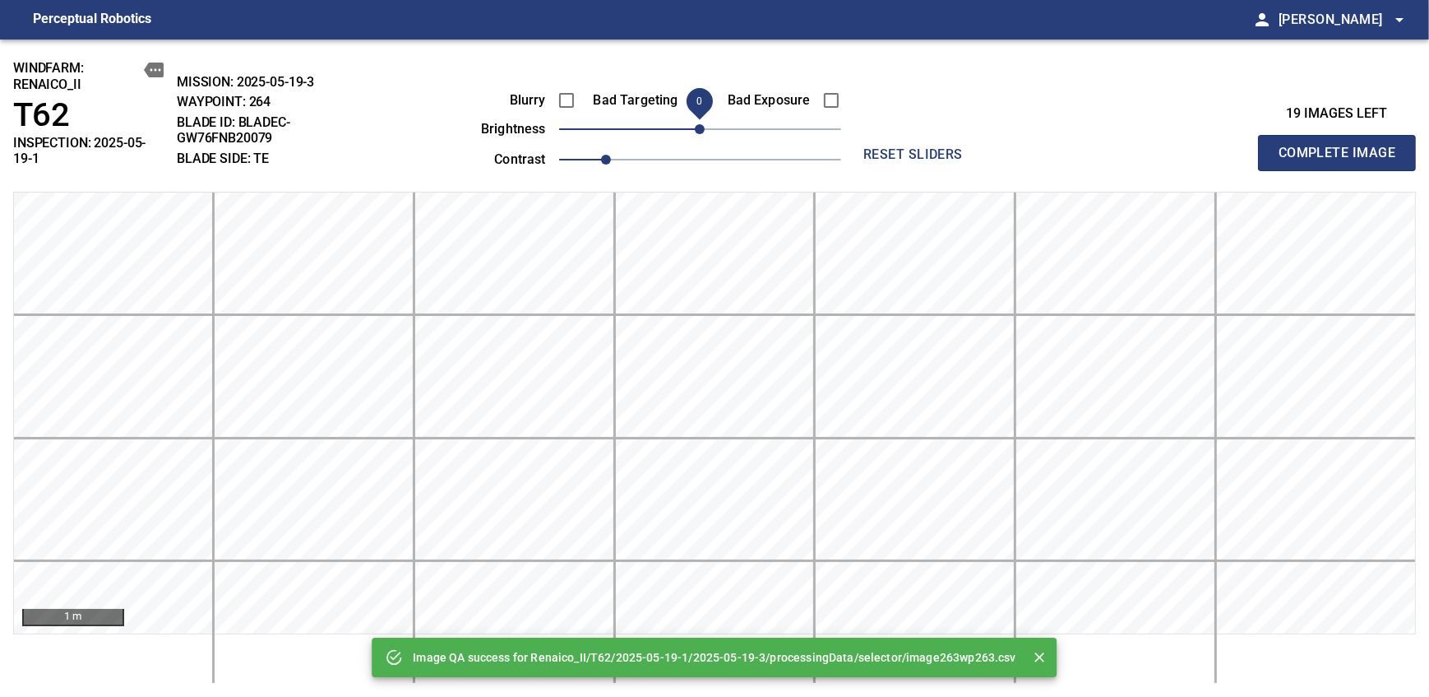
click at [1342, 146] on span "Complete Image" at bounding box center [1337, 152] width 122 height 23
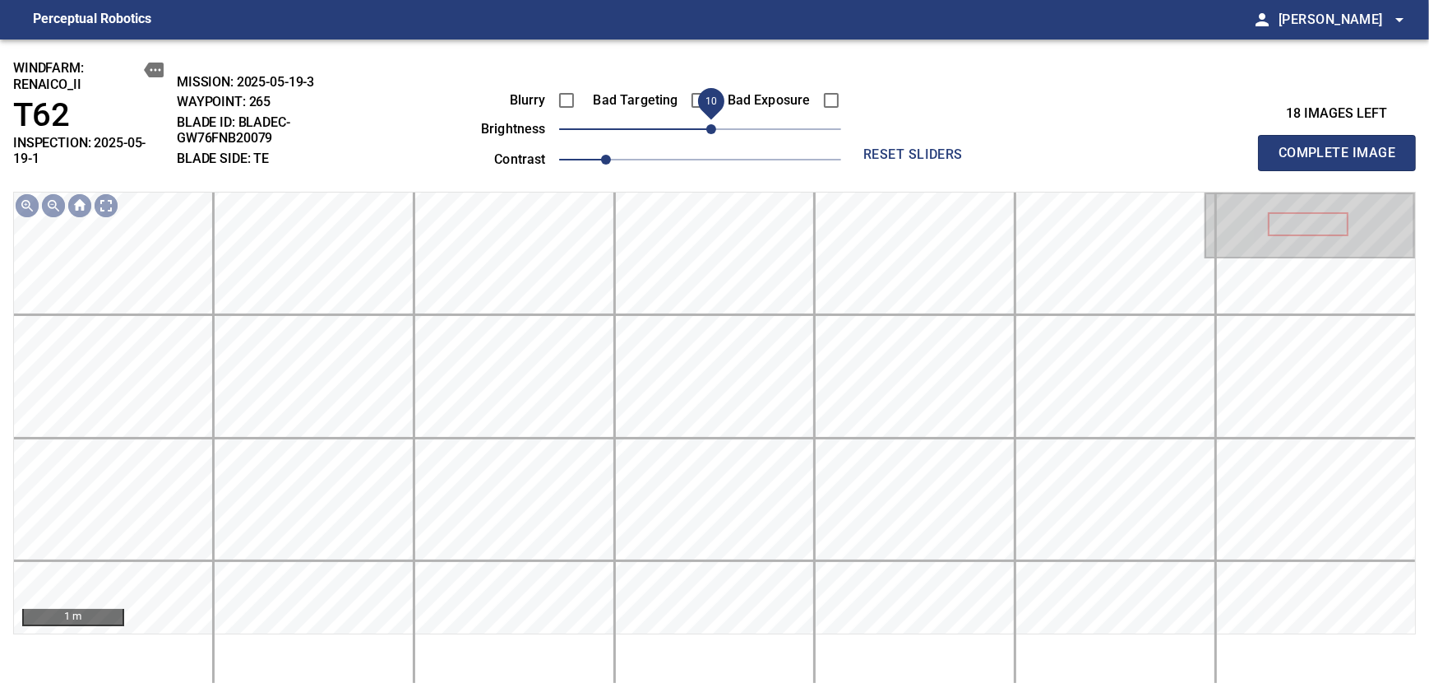
click at [706, 124] on span "10" at bounding box center [711, 129] width 10 height 10
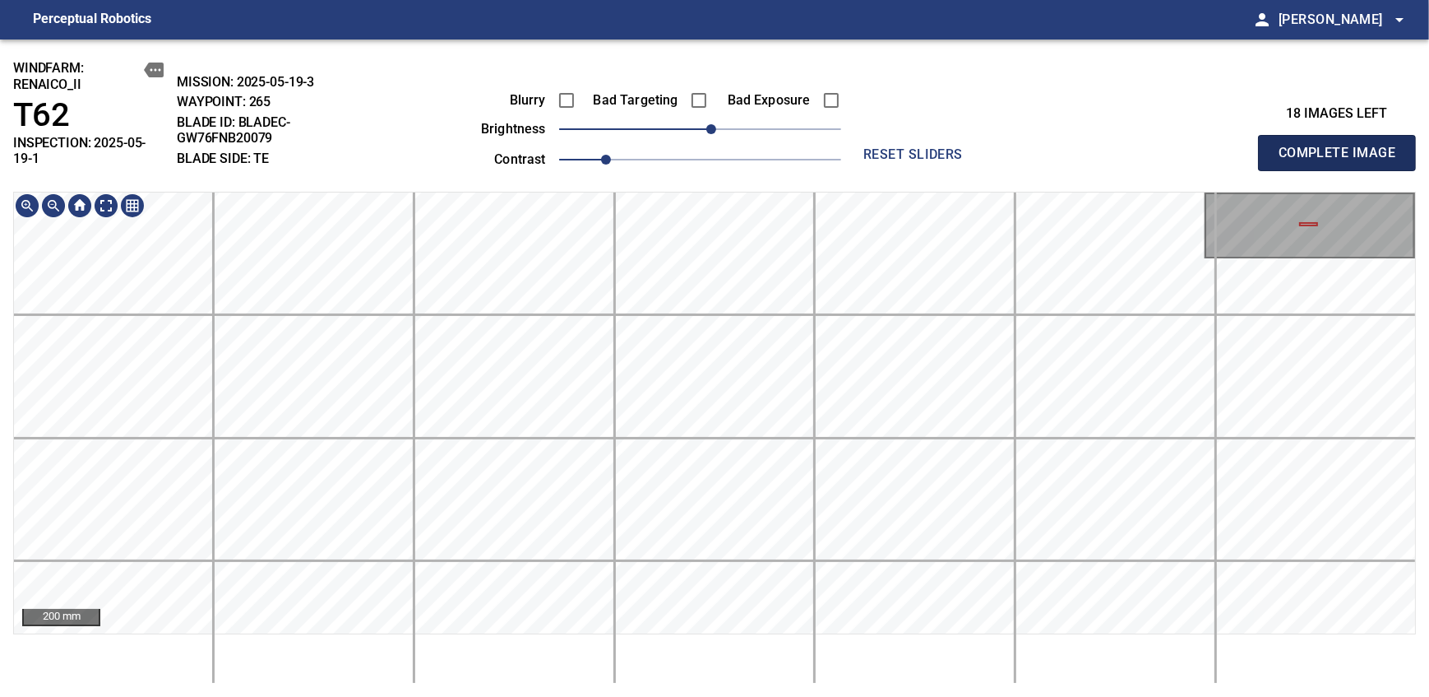
click at [1342, 146] on span "Complete Image" at bounding box center [1337, 152] width 122 height 23
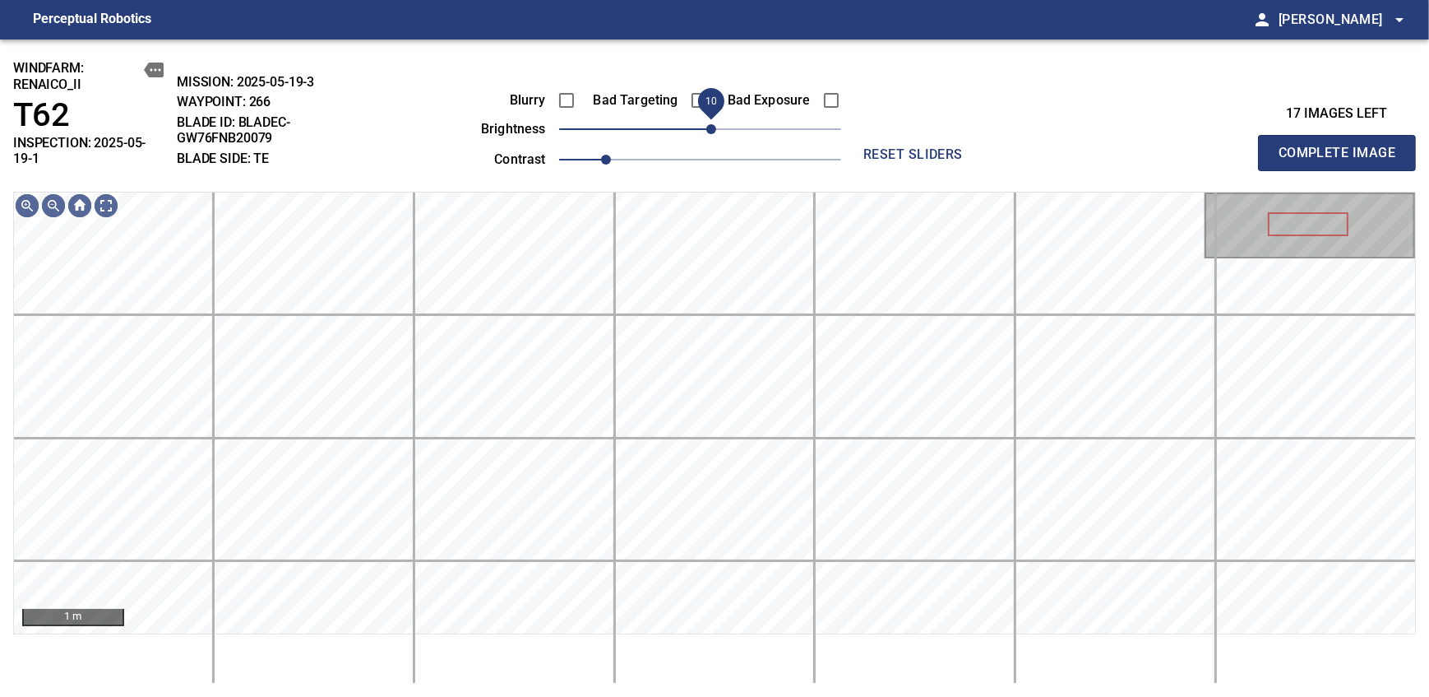
drag, startPoint x: 701, startPoint y: 135, endPoint x: 710, endPoint y: 127, distance: 11.1
click at [710, 127] on span "10" at bounding box center [711, 129] width 10 height 10
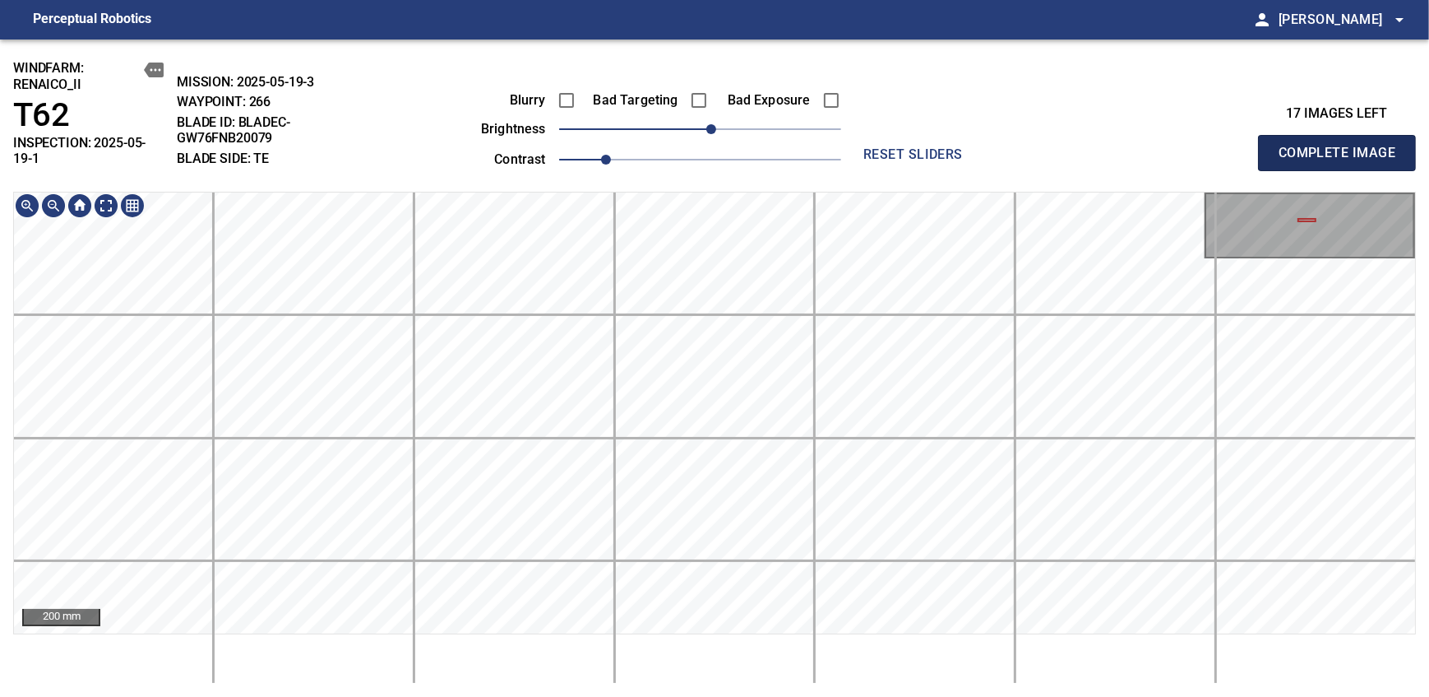
click at [1342, 146] on span "Complete Image" at bounding box center [1337, 152] width 122 height 23
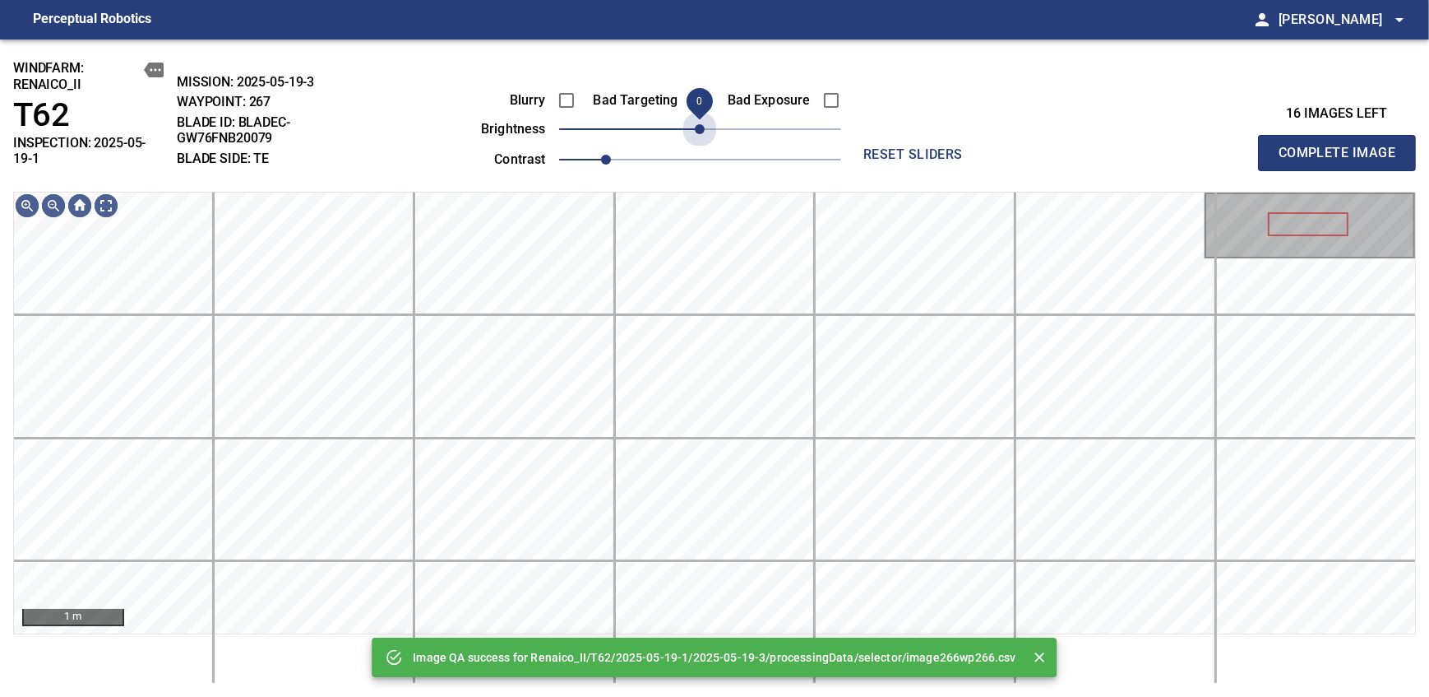
drag, startPoint x: 706, startPoint y: 134, endPoint x: 702, endPoint y: 158, distance: 24.2
click at [702, 158] on div "Blurry Bad Targeting Bad Exposure brightness 0 contrast 1" at bounding box center [642, 127] width 397 height 88
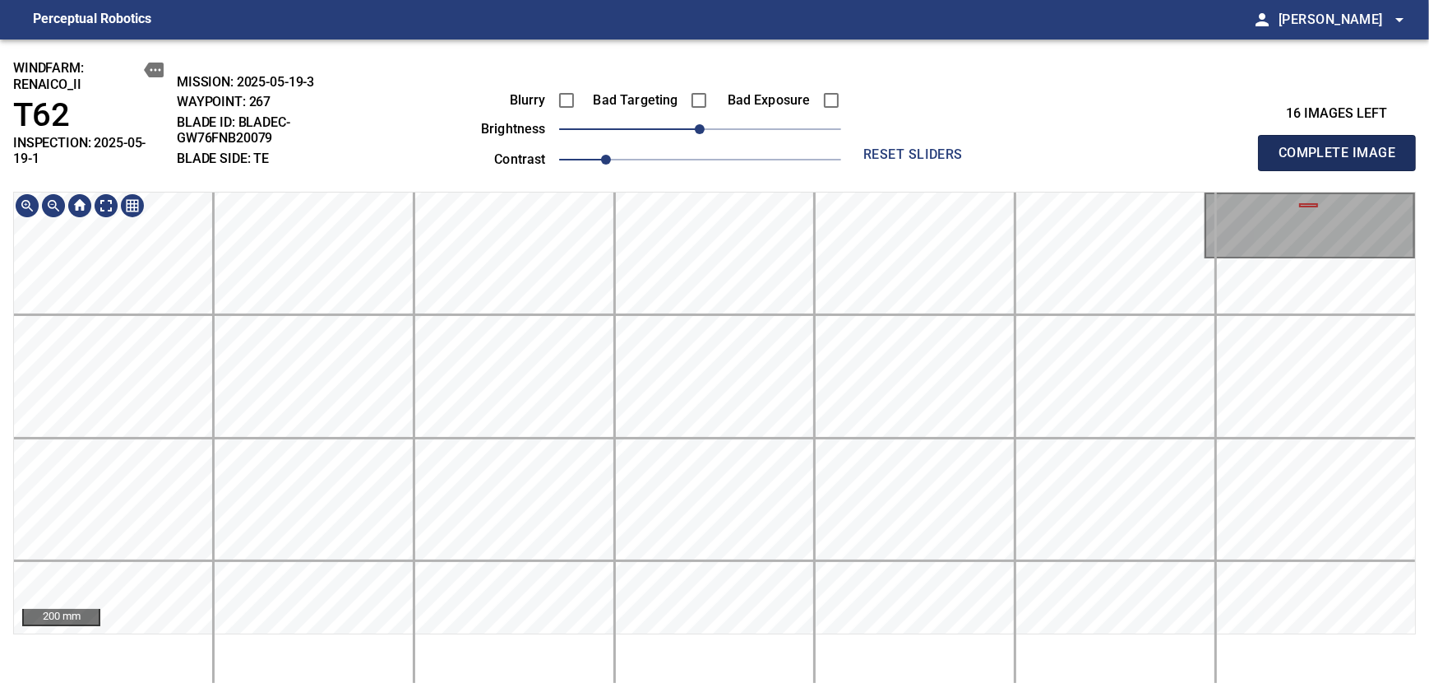
click at [1342, 146] on span "Complete Image" at bounding box center [1337, 152] width 122 height 23
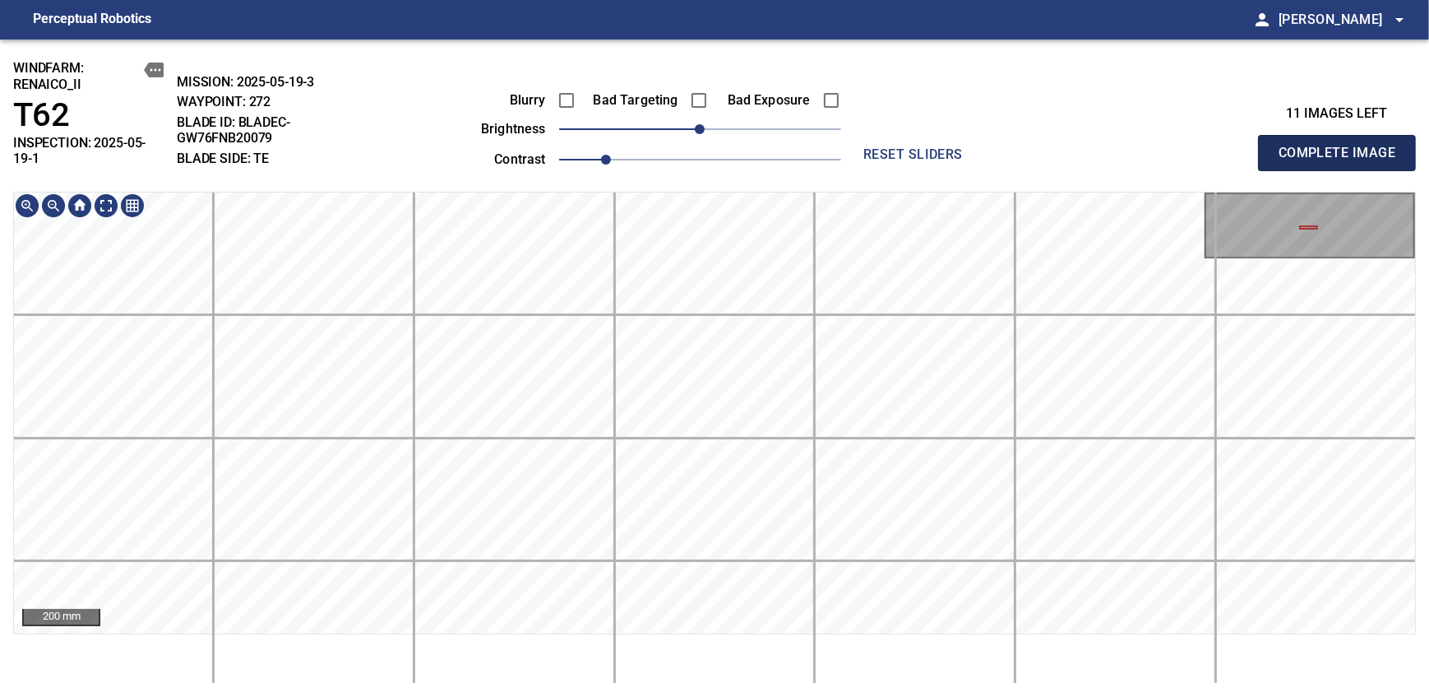
click at [1342, 146] on span "Complete Image" at bounding box center [1337, 152] width 122 height 23
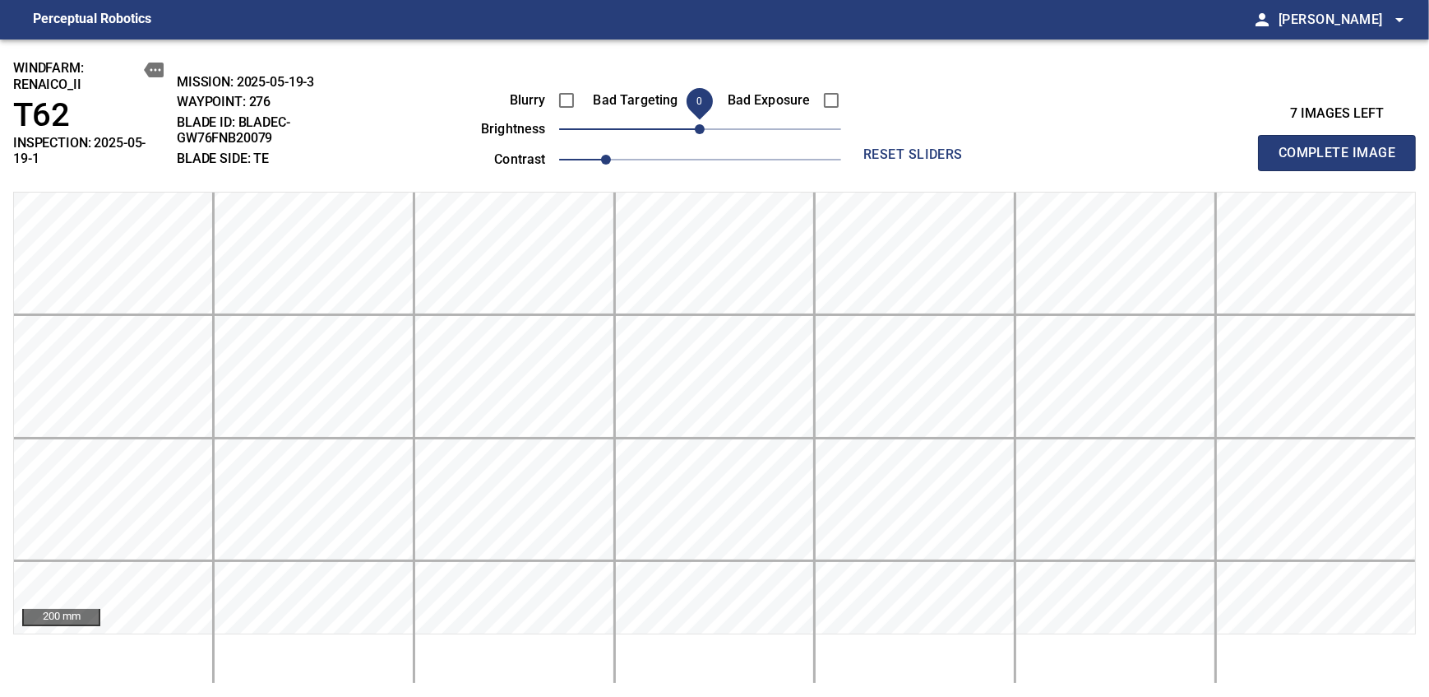
click at [1342, 146] on span "Complete Image" at bounding box center [1337, 152] width 122 height 23
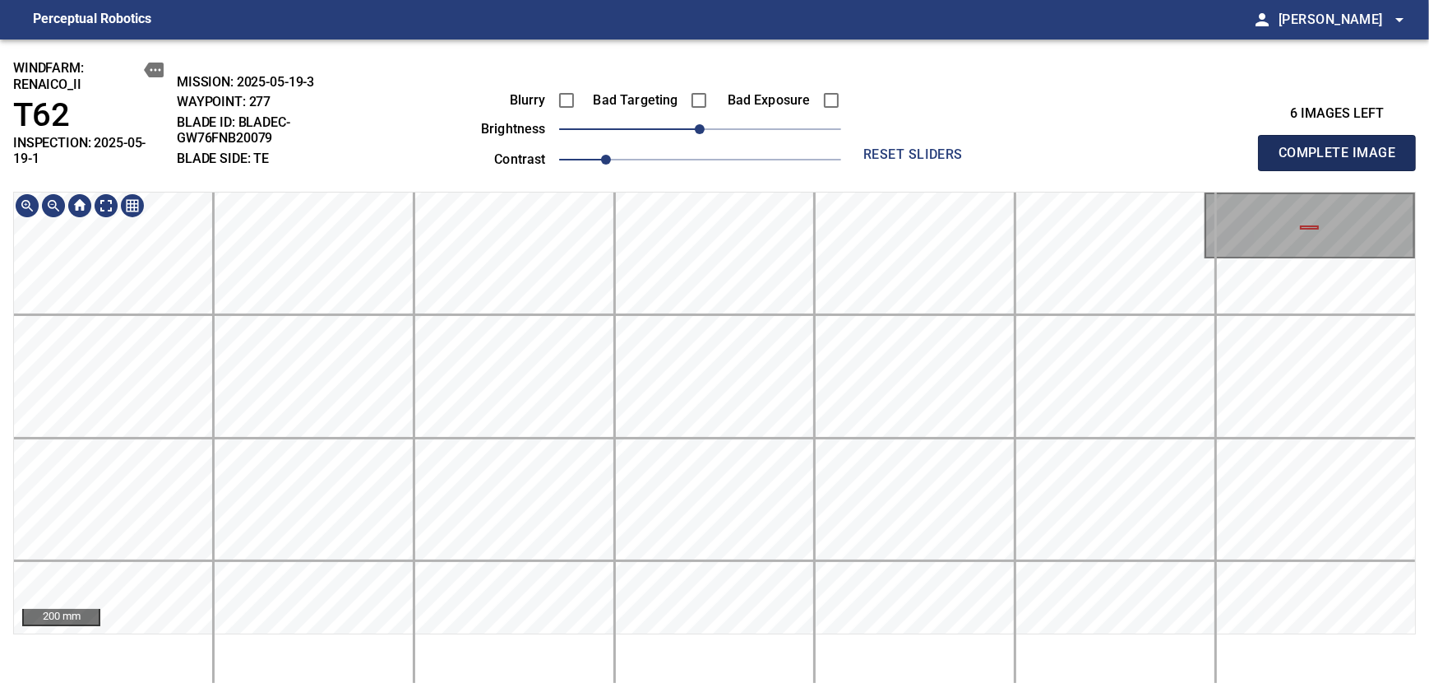
click at [1342, 146] on span "Complete Image" at bounding box center [1337, 152] width 122 height 23
click at [658, 169] on div "windfarm: Renaico_II T62 INSPECTION: 2025-05-19-1 MISSION: 2025-05-19-3 WAYPOIN…" at bounding box center [714, 367] width 1429 height 657
click at [1342, 146] on span "Complete Image" at bounding box center [1337, 152] width 122 height 23
click at [703, 21] on main "Perceptual Robotics person [PERSON_NAME] arrow_drop_down windfarm: Renaico_II T…" at bounding box center [714, 348] width 1429 height 697
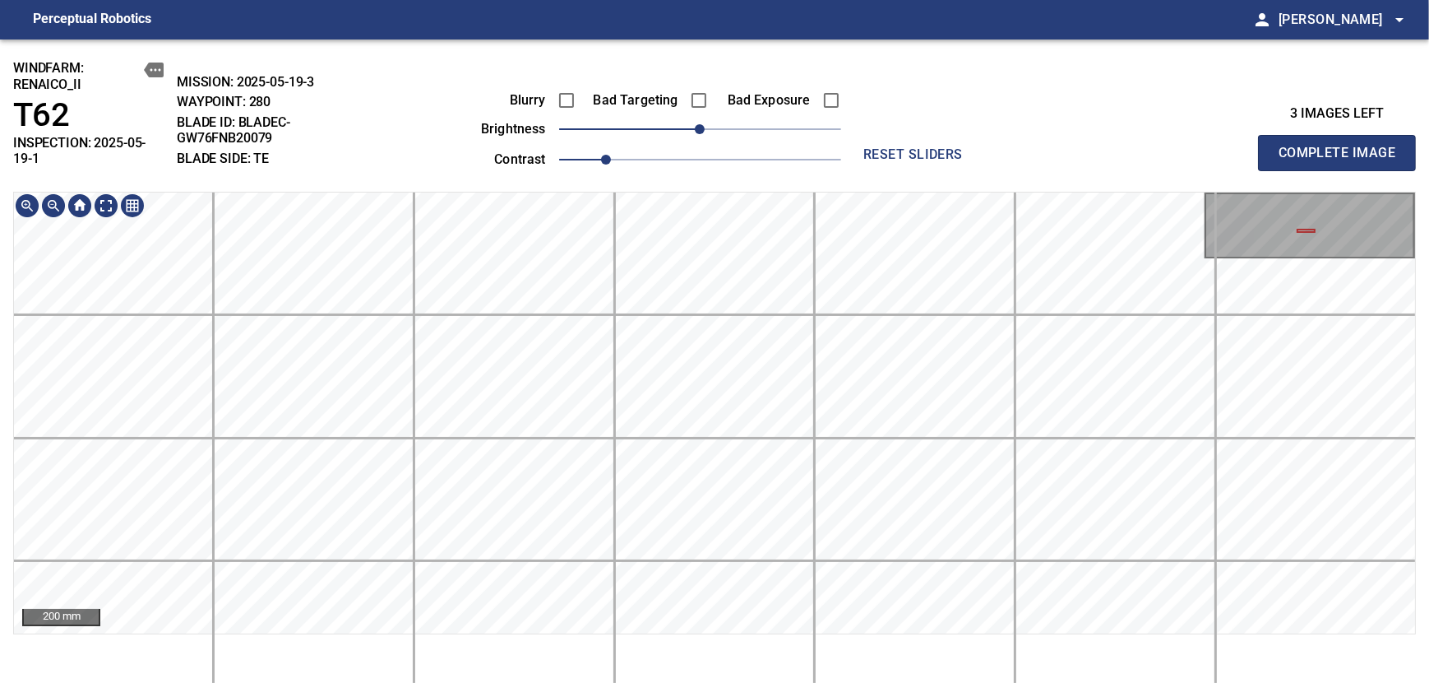
click at [666, 672] on div "200 mm" at bounding box center [714, 438] width 1403 height 492
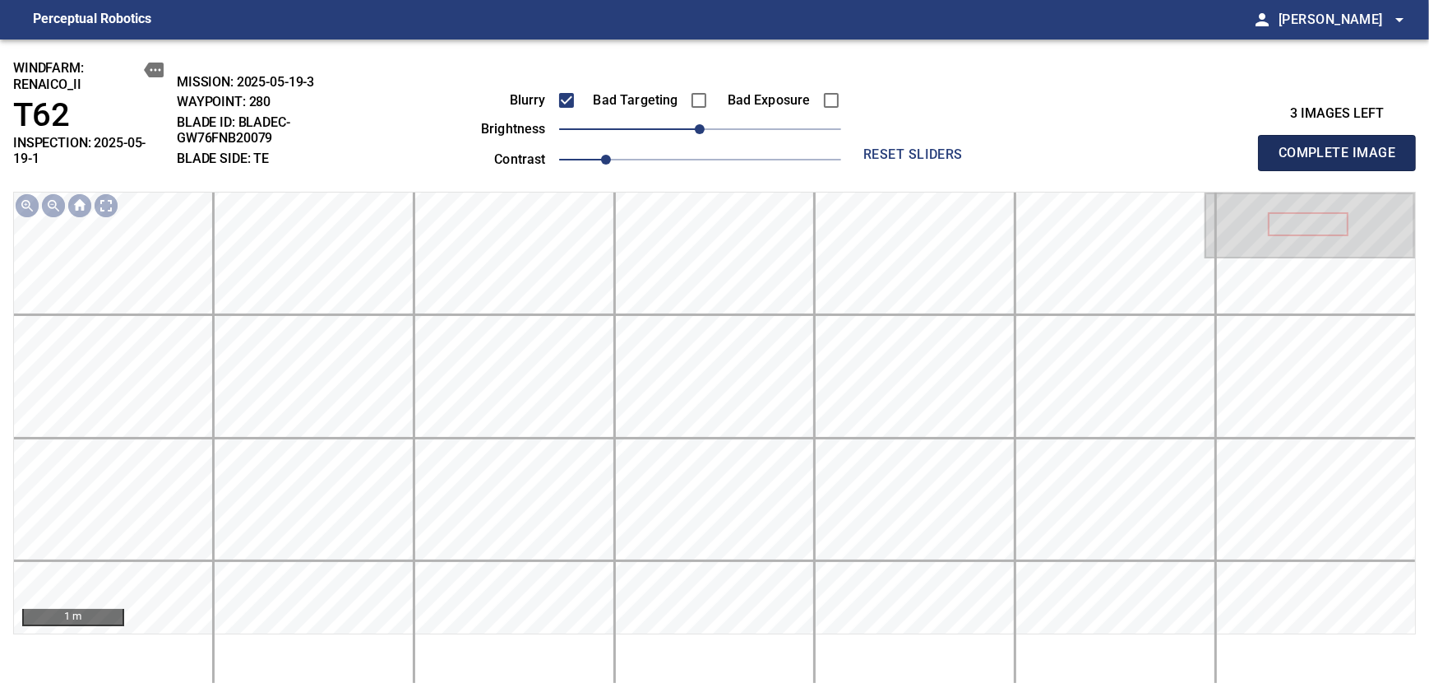
click at [1342, 146] on span "Complete Image" at bounding box center [1337, 152] width 122 height 23
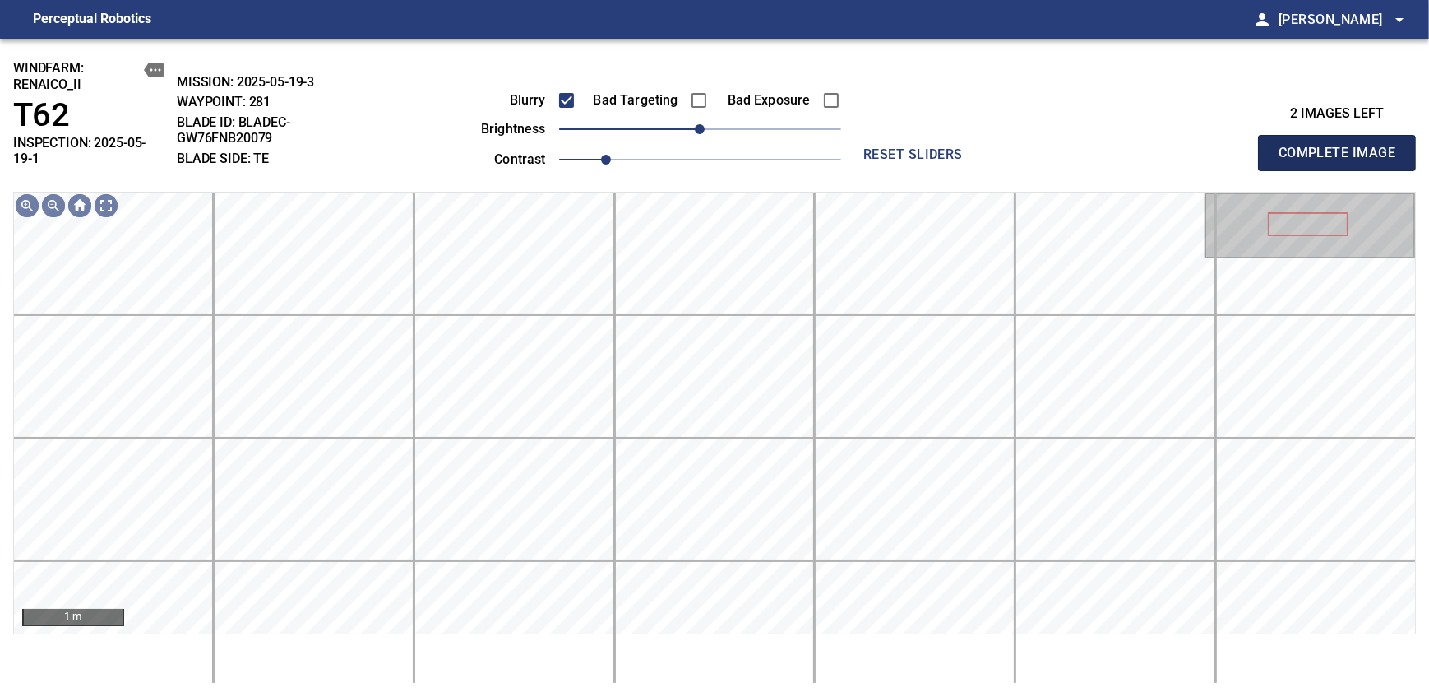
click at [1342, 146] on span "Complete Image" at bounding box center [1337, 152] width 122 height 23
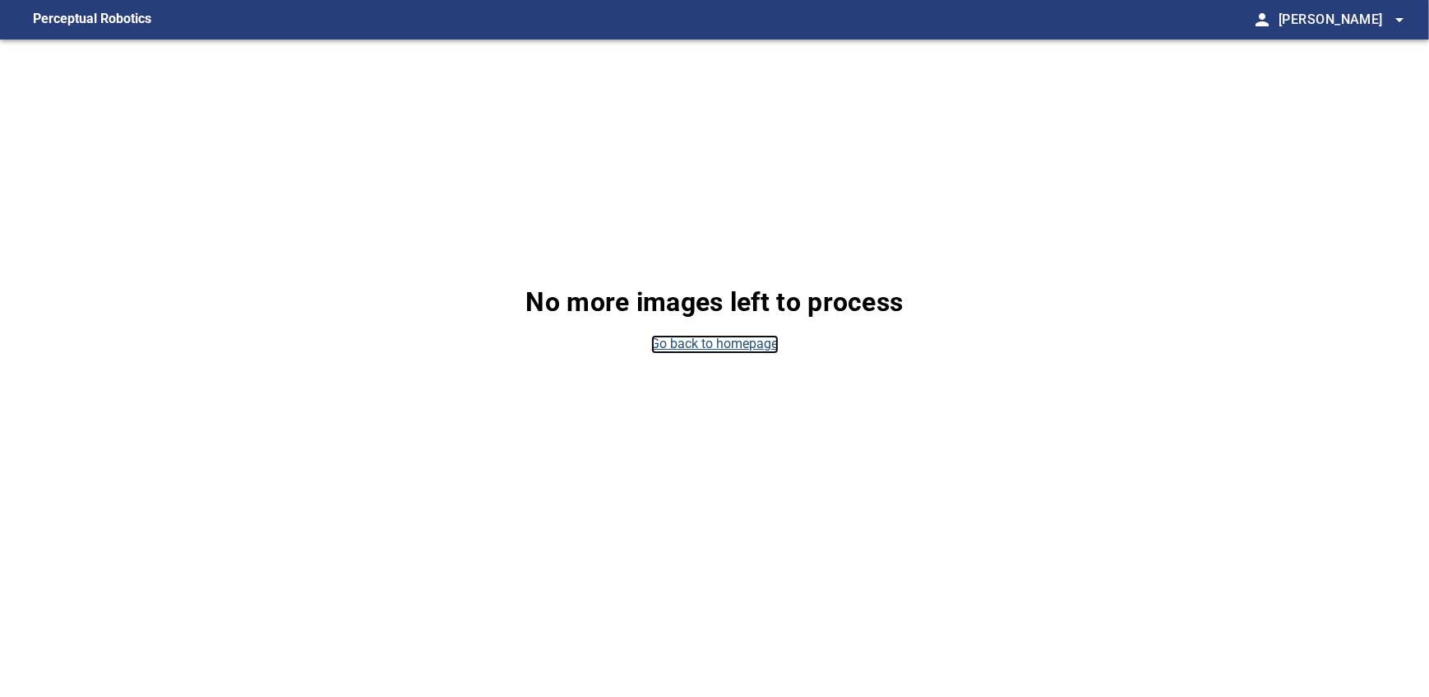
click at [722, 345] on link "Go back to homepage" at bounding box center [714, 344] width 127 height 19
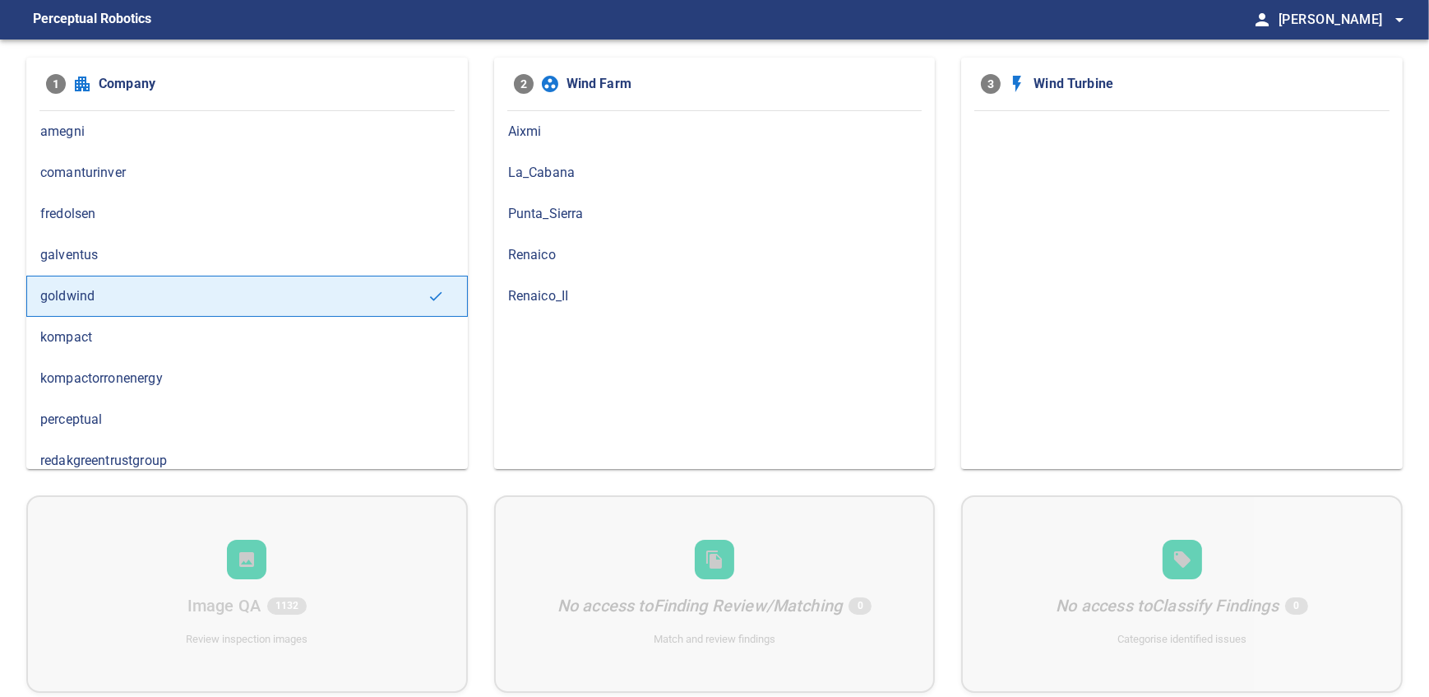
click at [1279, 96] on li "3 Wind Turbine" at bounding box center [1182, 83] width 428 height 39
click at [544, 283] on div "Renaico_II" at bounding box center [715, 295] width 442 height 41
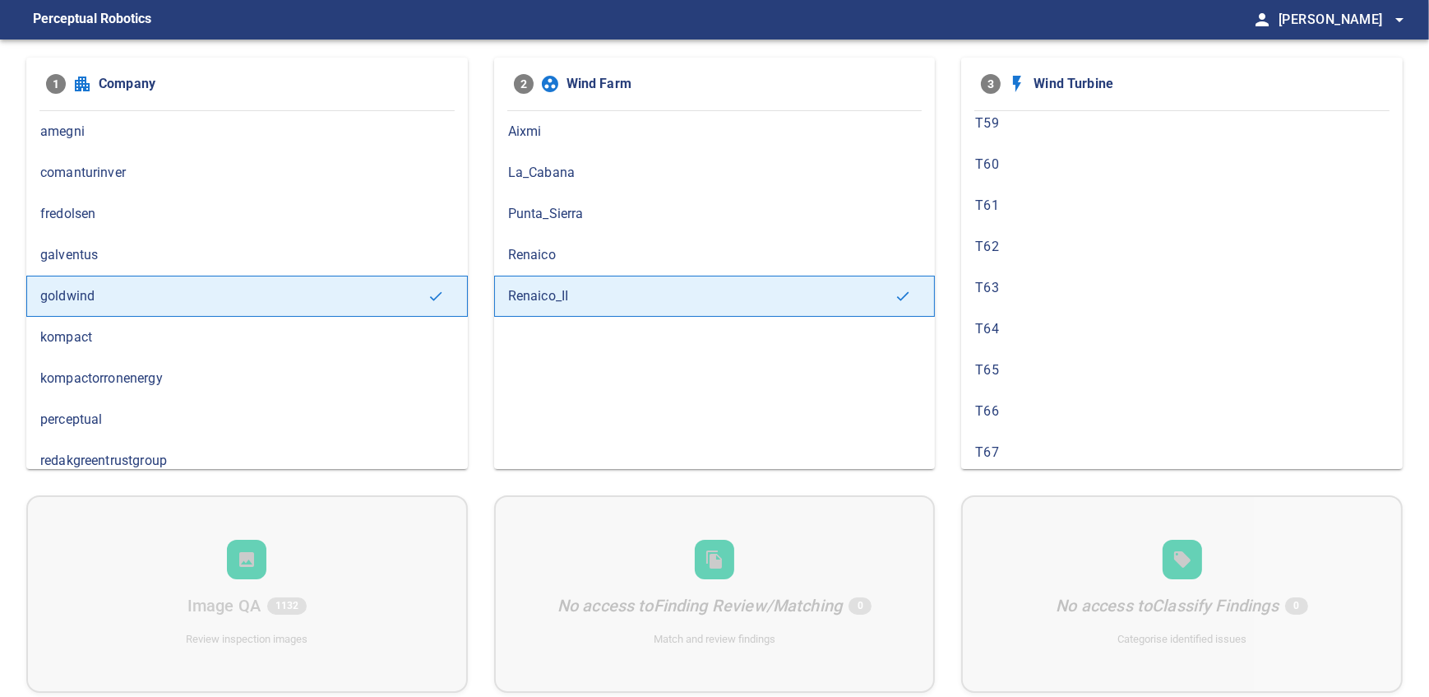
scroll to position [571, 0]
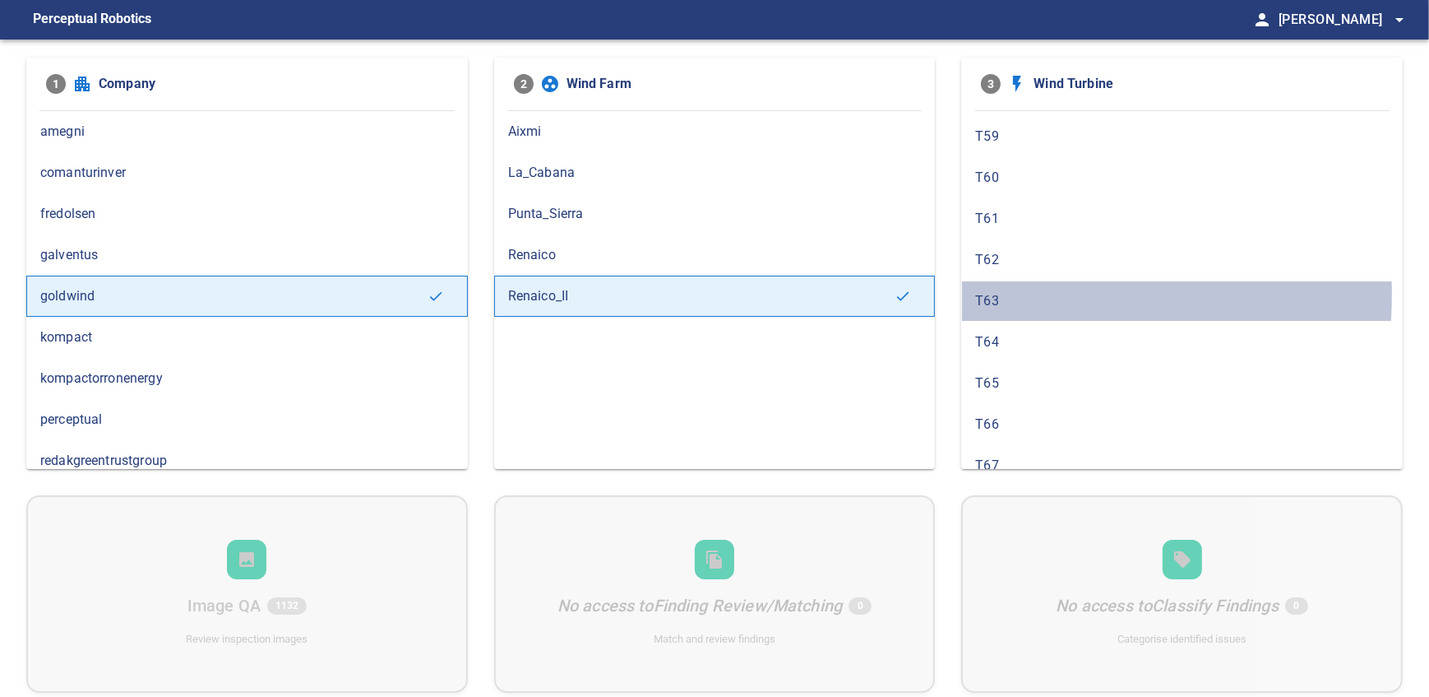
click at [1000, 291] on span "T63" at bounding box center [1182, 301] width 414 height 20
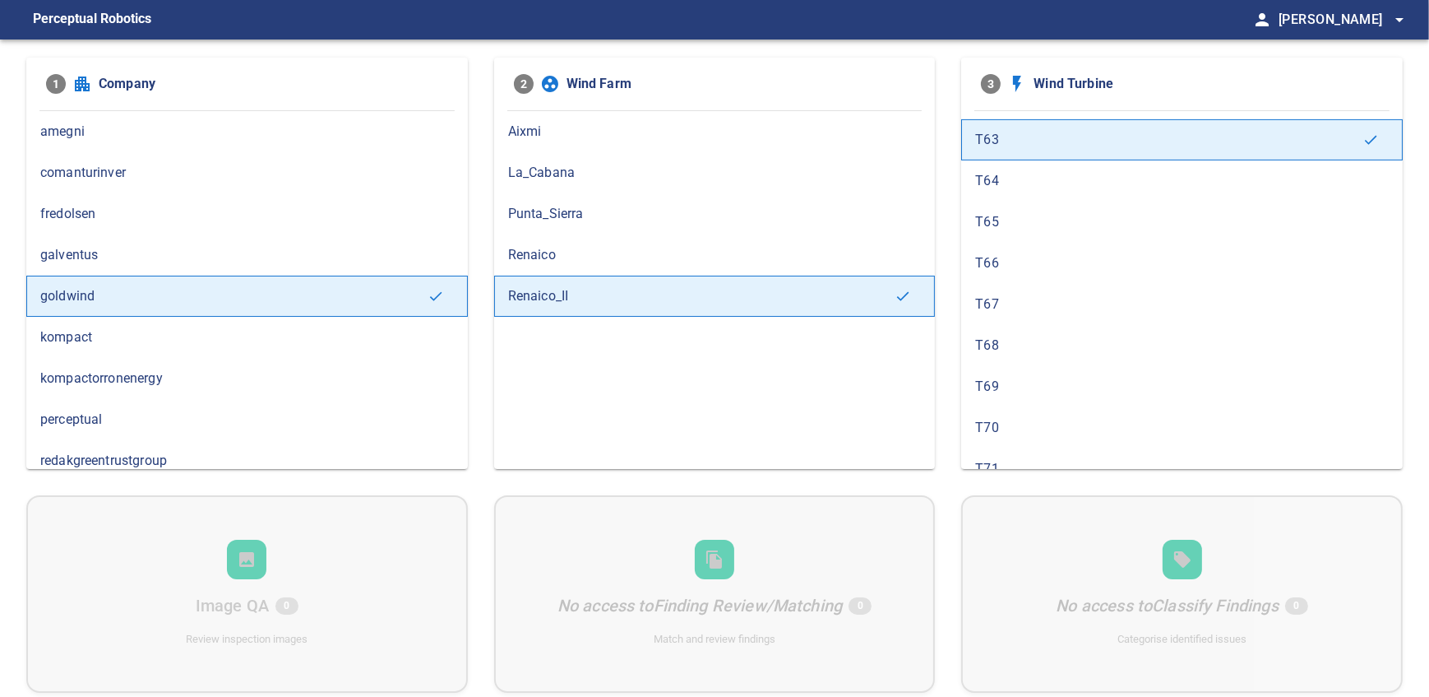
scroll to position [668, 0]
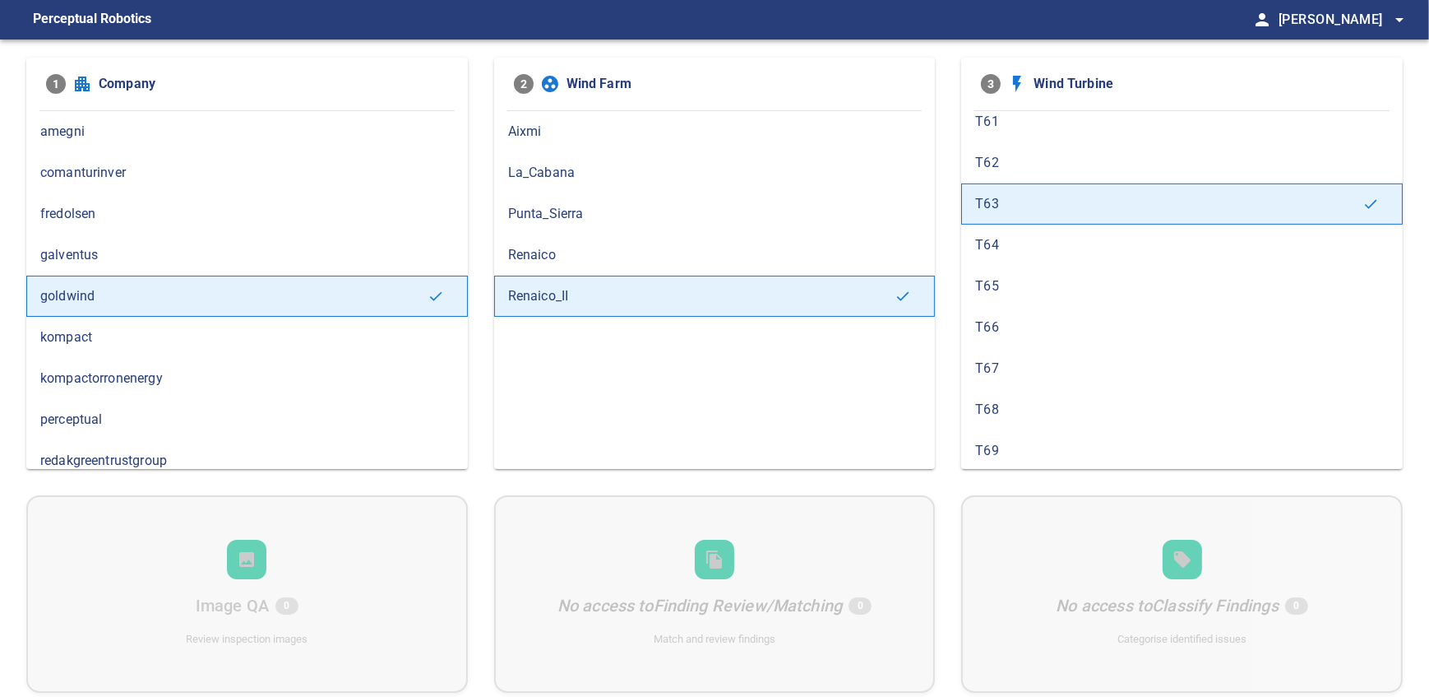
click at [1284, 98] on li "3 Wind Turbine" at bounding box center [1182, 83] width 428 height 39
